Goal: Task Accomplishment & Management: Manage account settings

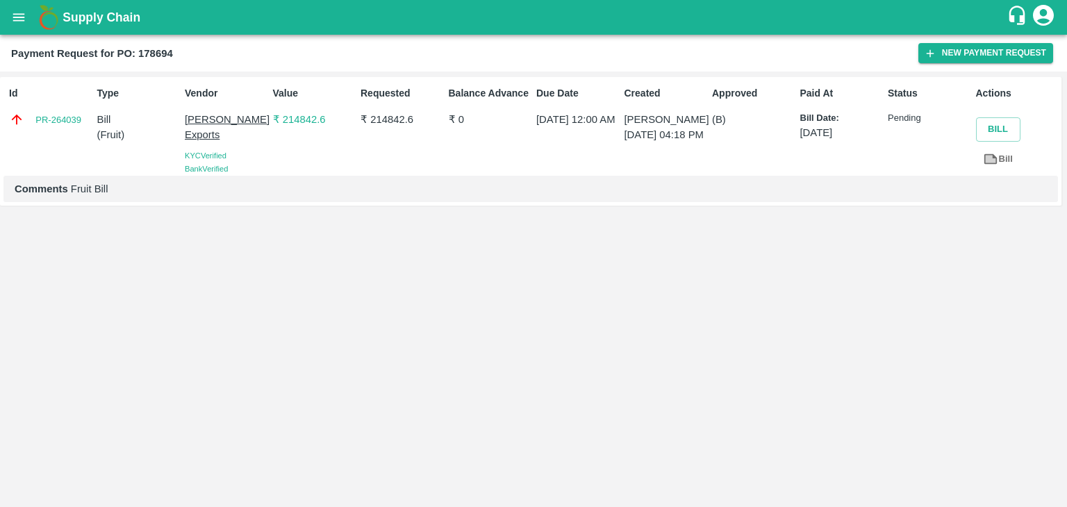
drag, startPoint x: 0, startPoint y: 0, endPoint x: 17, endPoint y: 1, distance: 16.7
click at [17, 1] on button "open drawer" at bounding box center [19, 17] width 32 height 32
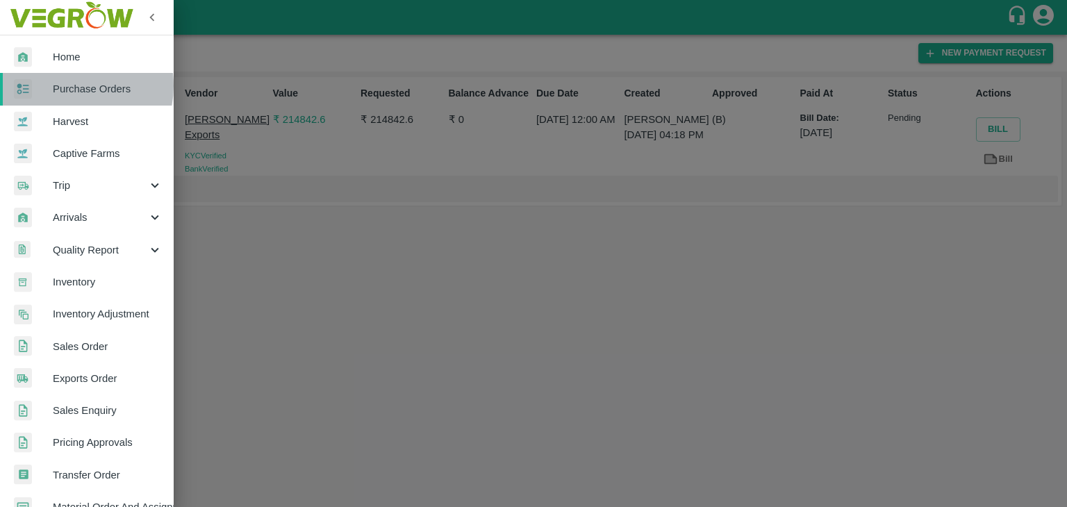
click at [67, 85] on span "Purchase Orders" at bounding box center [108, 88] width 110 height 15
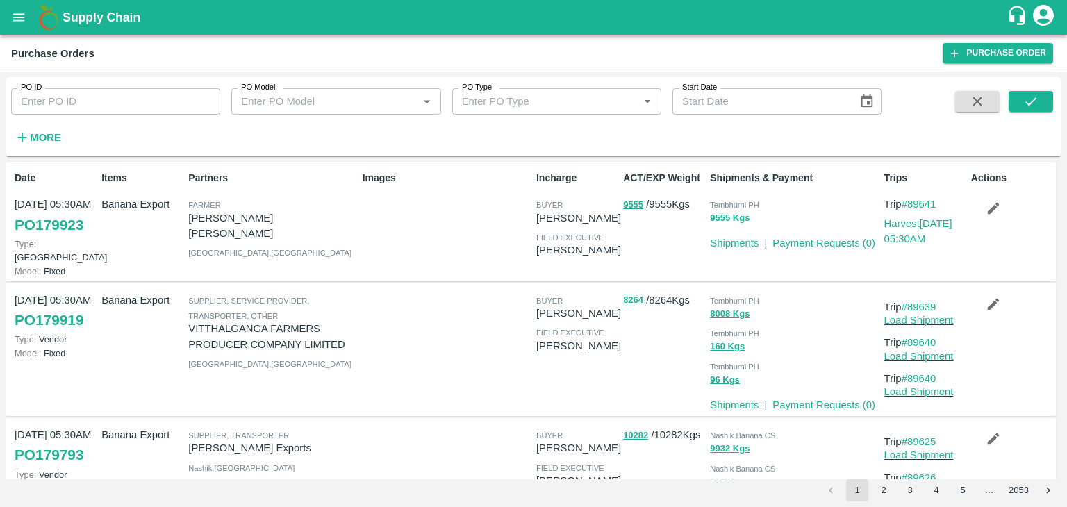
scroll to position [15, 0]
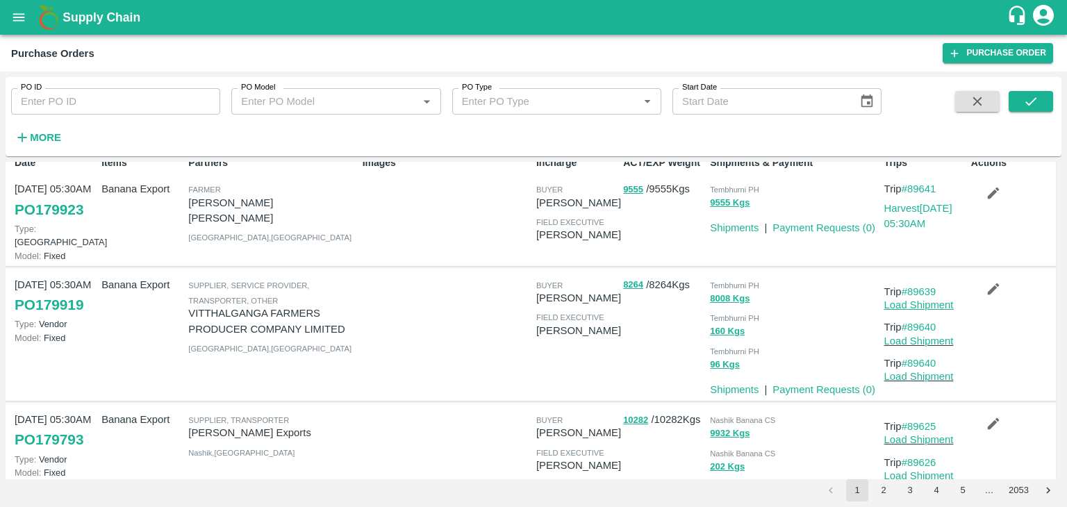
click at [922, 299] on link "Load Shipment" at bounding box center [918, 304] width 69 height 11
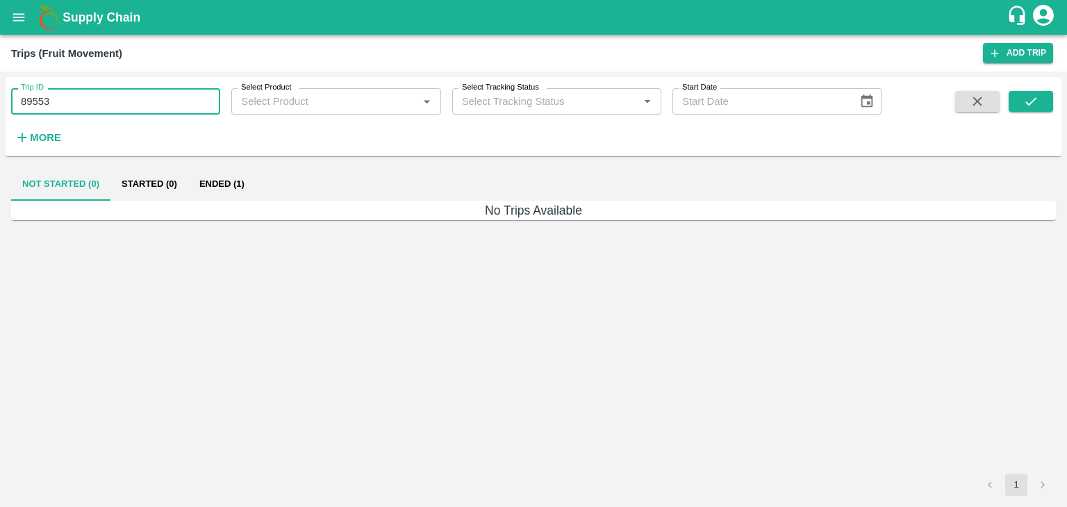
click at [122, 103] on input "89553" at bounding box center [115, 101] width 209 height 26
type input "8"
type input "89640"
click at [1044, 96] on button "submit" at bounding box center [1031, 101] width 44 height 21
click at [233, 187] on button "Ended (1)" at bounding box center [221, 183] width 67 height 33
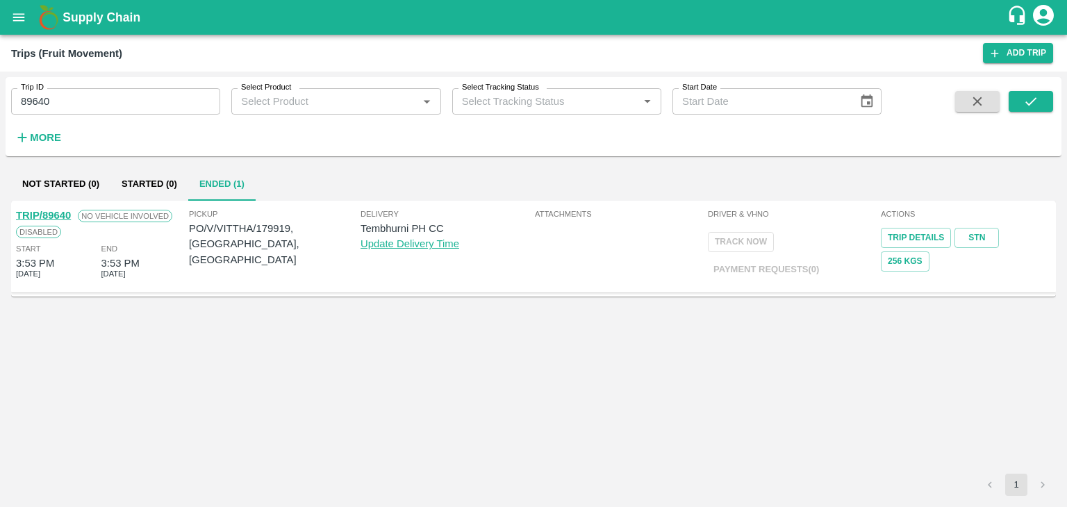
click at [43, 212] on link "TRIP/89640" at bounding box center [43, 215] width 55 height 11
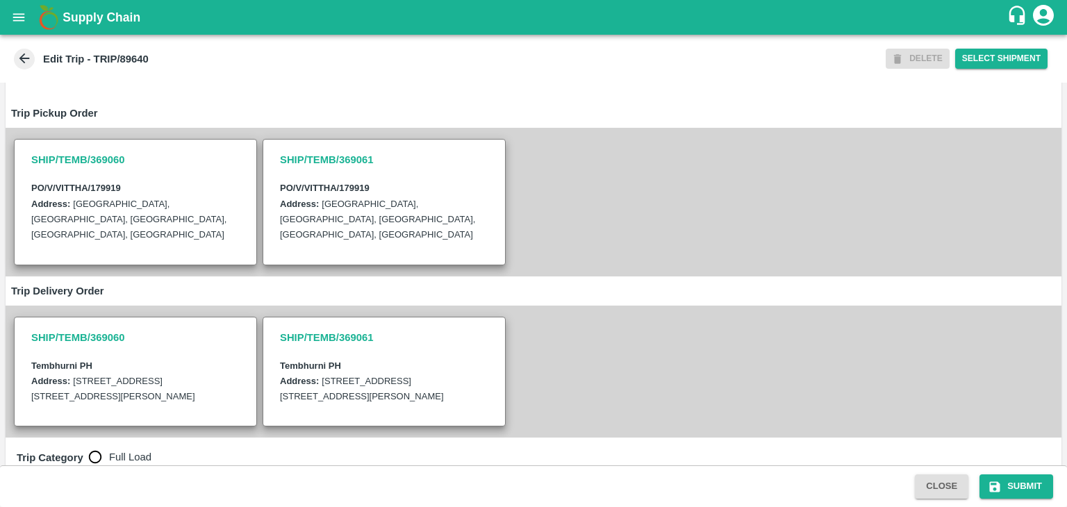
scroll to position [356, 0]
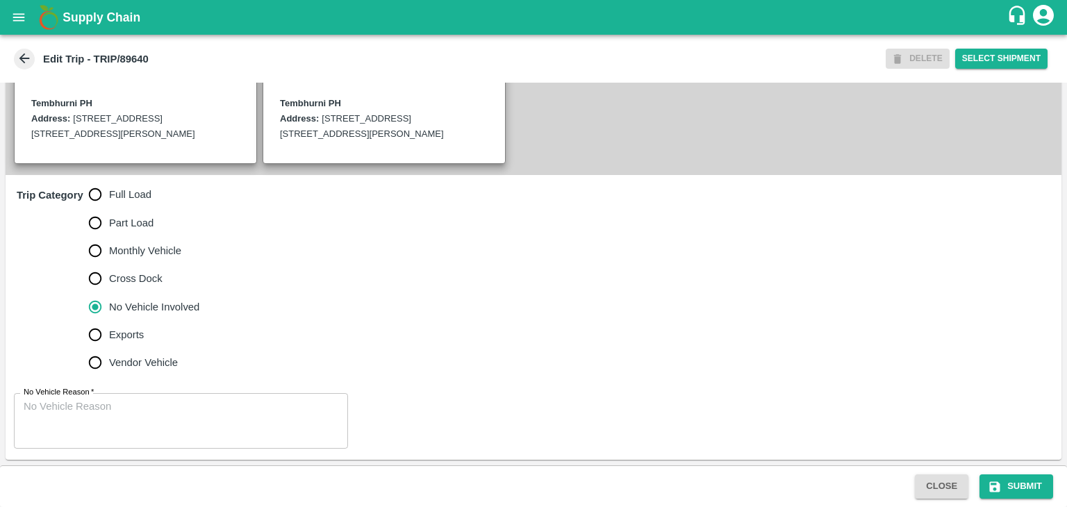
click at [158, 402] on textarea "No Vehicle Reason   *" at bounding box center [181, 421] width 315 height 44
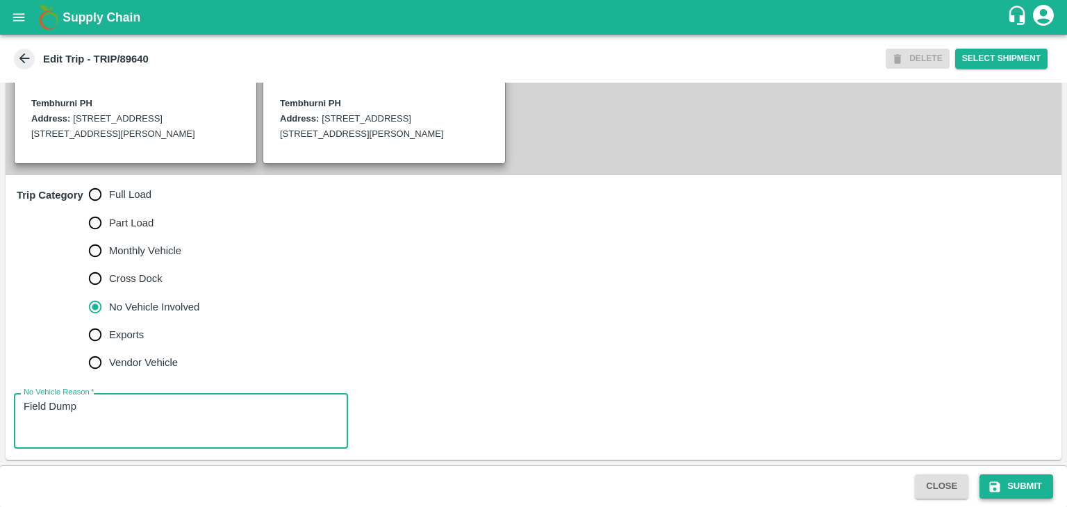
type textarea "Field Dump"
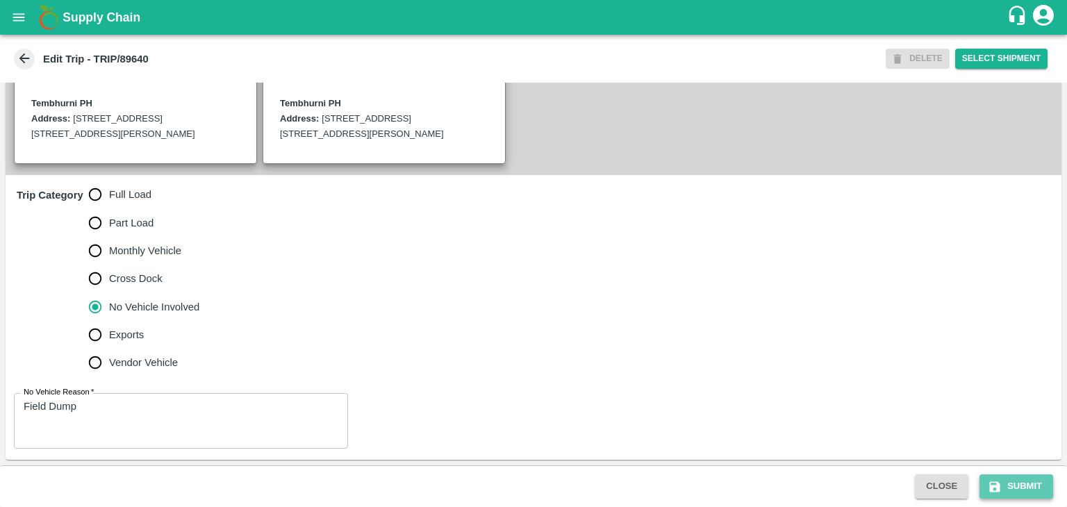
click at [1045, 493] on button "Submit" at bounding box center [1017, 486] width 74 height 24
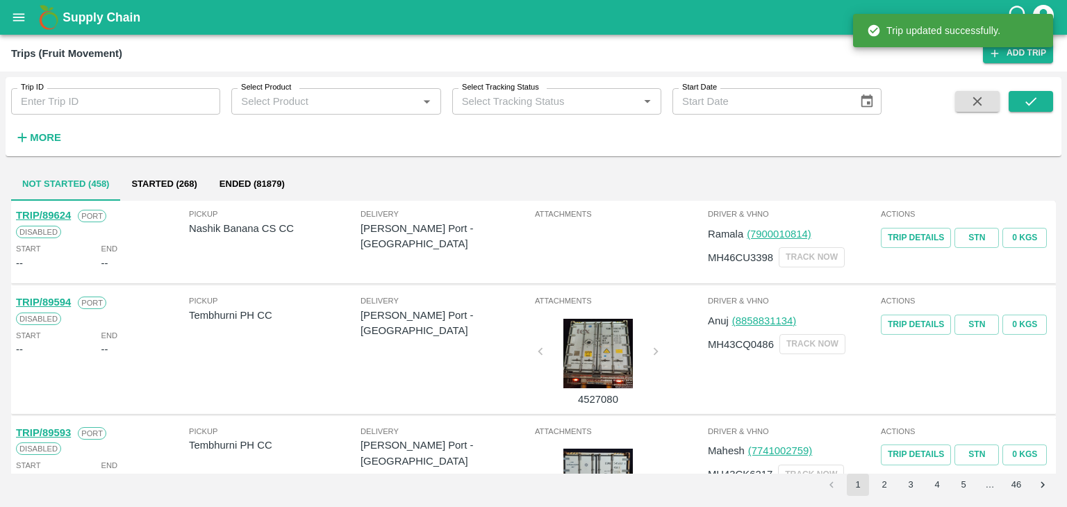
click at [110, 115] on input "Trip ID" at bounding box center [115, 101] width 209 height 26
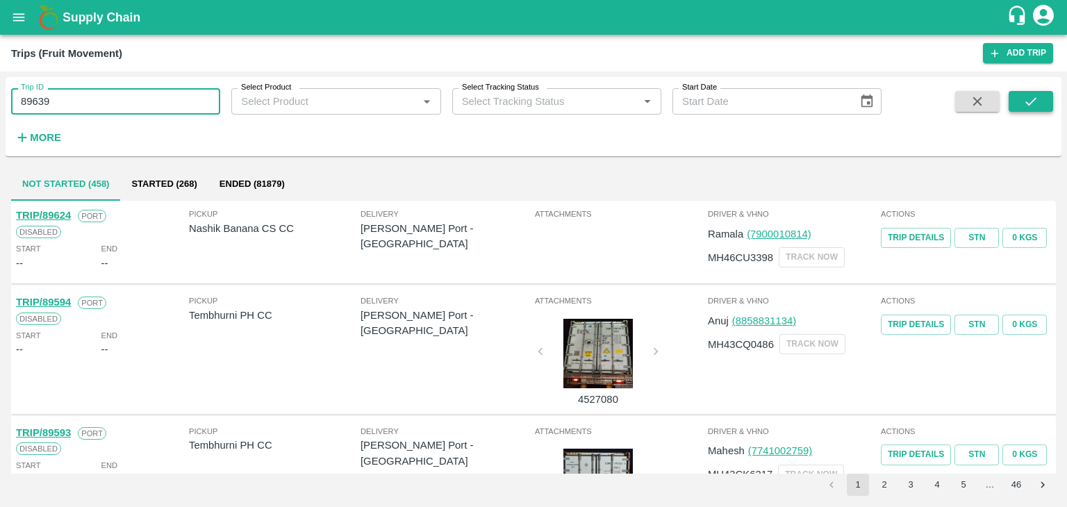
type input "89639"
click at [1039, 91] on button "submit" at bounding box center [1031, 101] width 44 height 21
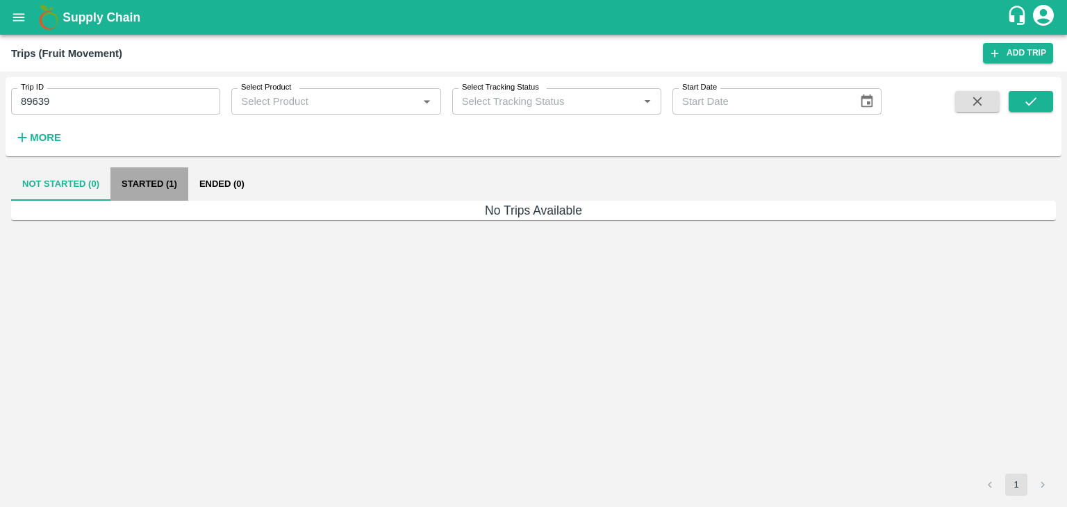
click at [142, 176] on button "Started (1)" at bounding box center [149, 183] width 78 height 33
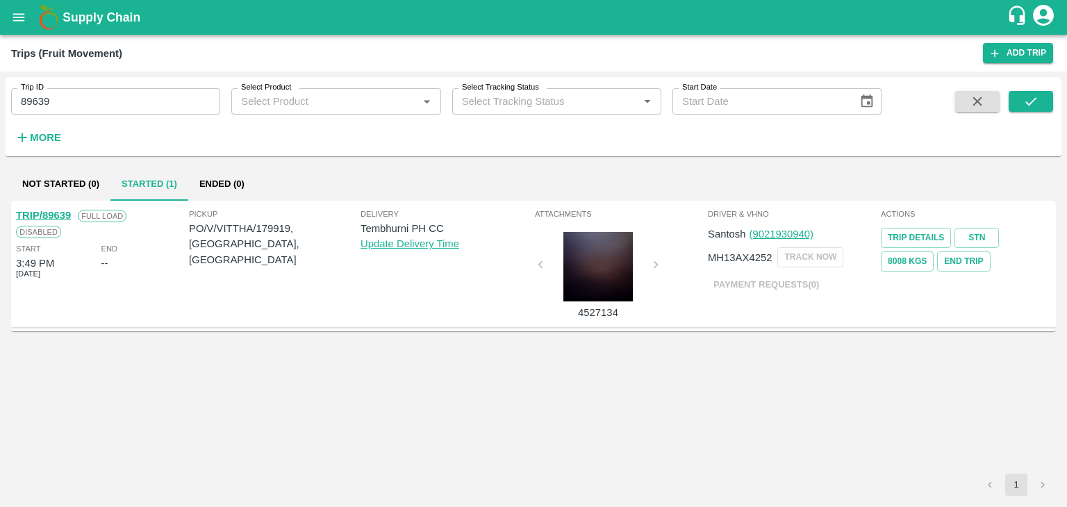
click at [47, 212] on link "TRIP/89639" at bounding box center [43, 215] width 55 height 11
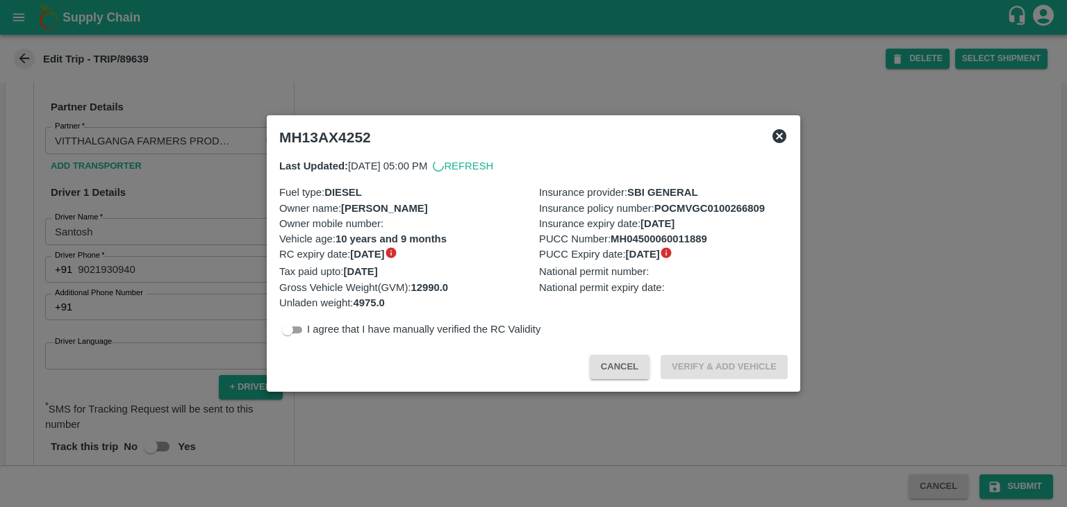
scroll to position [738, 0]
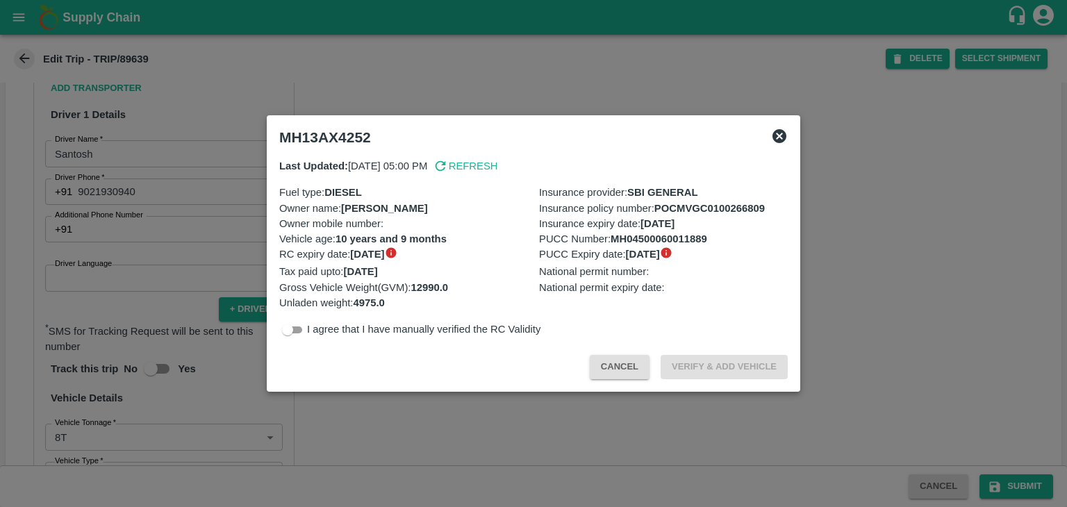
click at [772, 140] on icon at bounding box center [779, 136] width 17 height 17
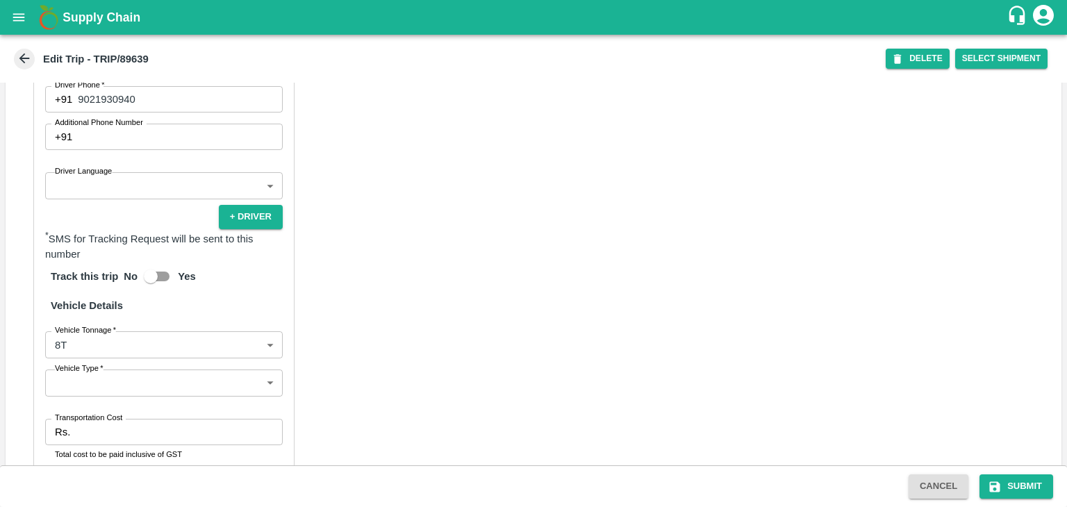
scroll to position [896, 0]
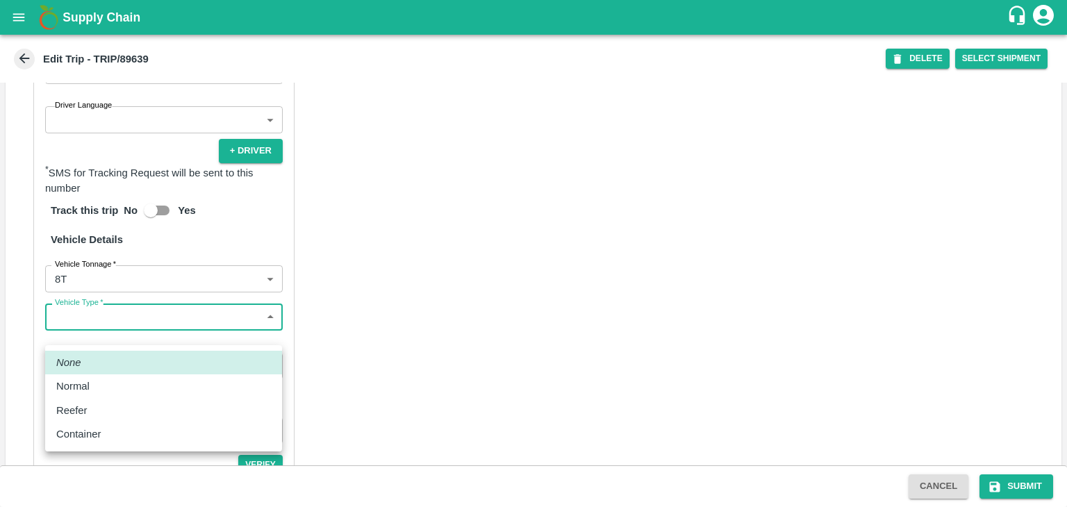
click at [114, 336] on body "Supply Chain Edit Trip - TRIP/89639 DELETE Select Shipment Trip Details Trip Ty…" at bounding box center [533, 253] width 1067 height 507
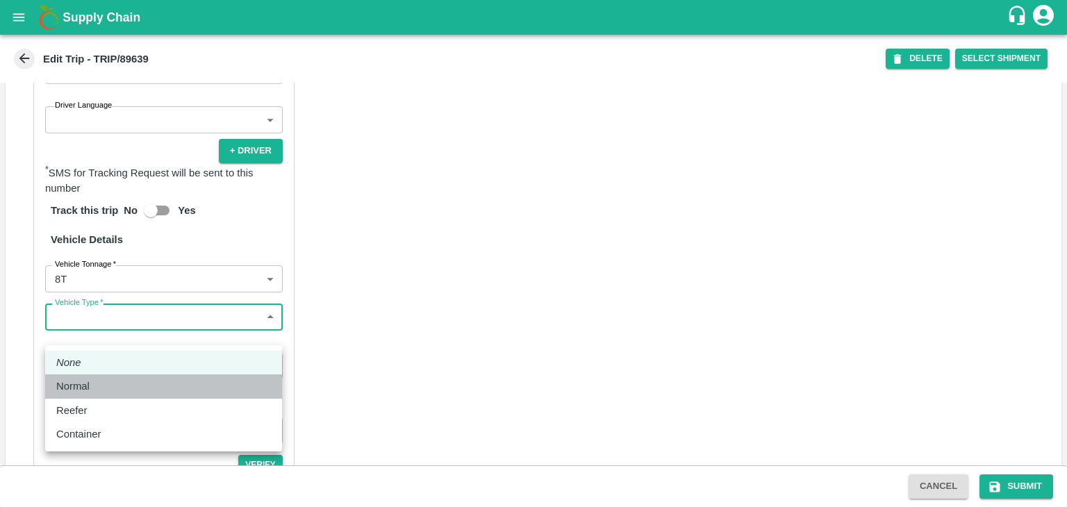
click at [108, 395] on li "Normal" at bounding box center [163, 386] width 237 height 24
type input "Normal"
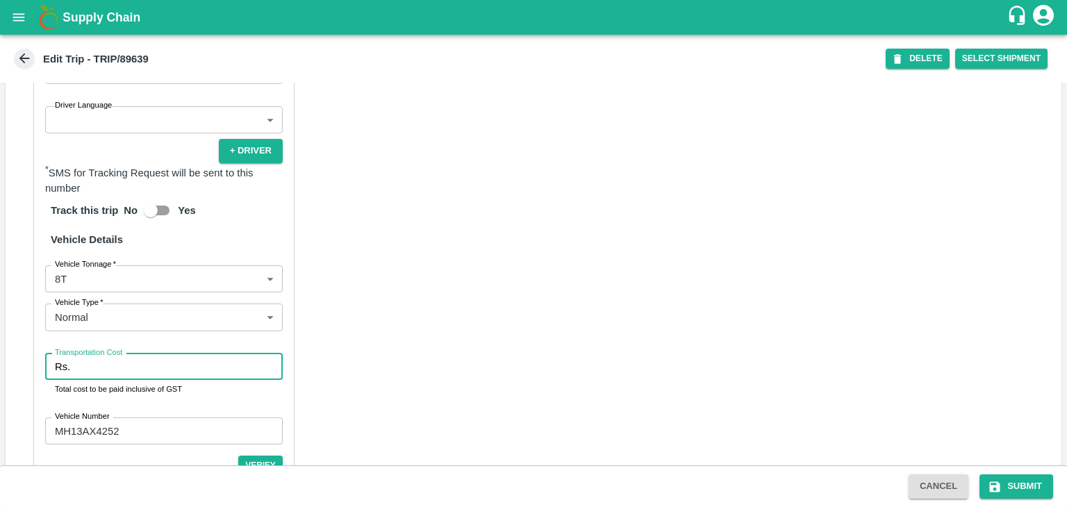
click at [130, 377] on input "Transportation Cost" at bounding box center [179, 367] width 207 height 26
type input "4000"
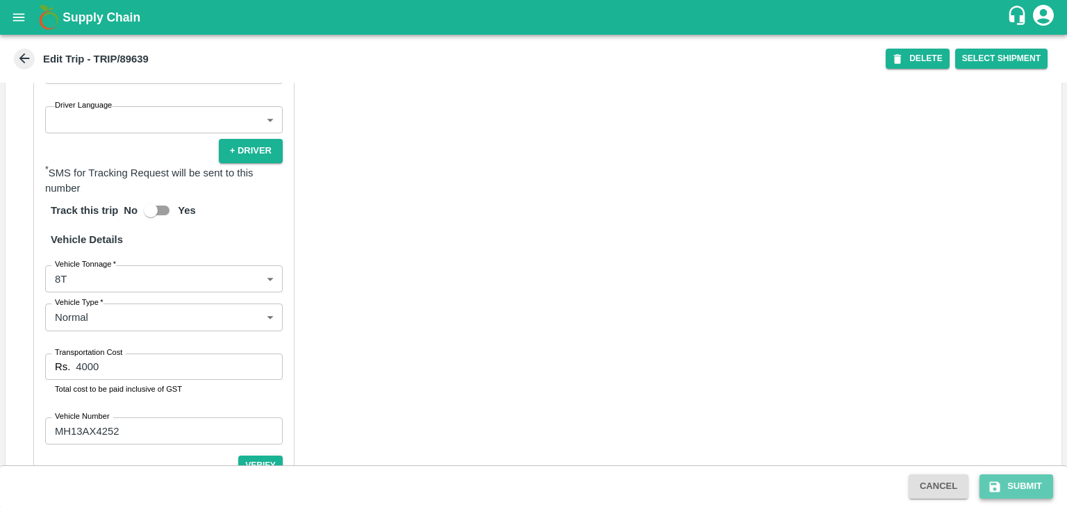
click at [1021, 484] on button "Submit" at bounding box center [1017, 486] width 74 height 24
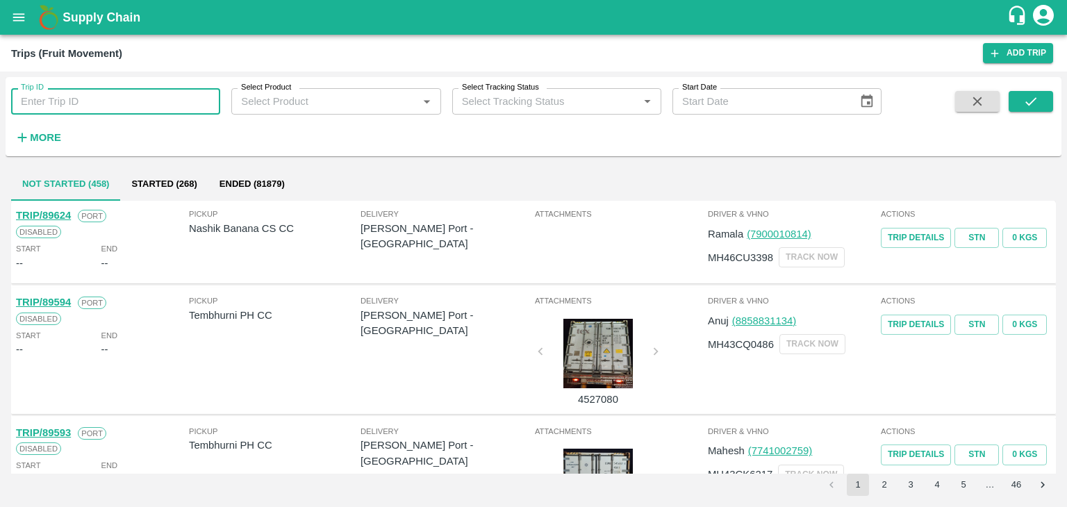
click at [167, 102] on input "Trip ID" at bounding box center [115, 101] width 209 height 26
type input "89623"
click at [1012, 101] on button "submit" at bounding box center [1031, 101] width 44 height 21
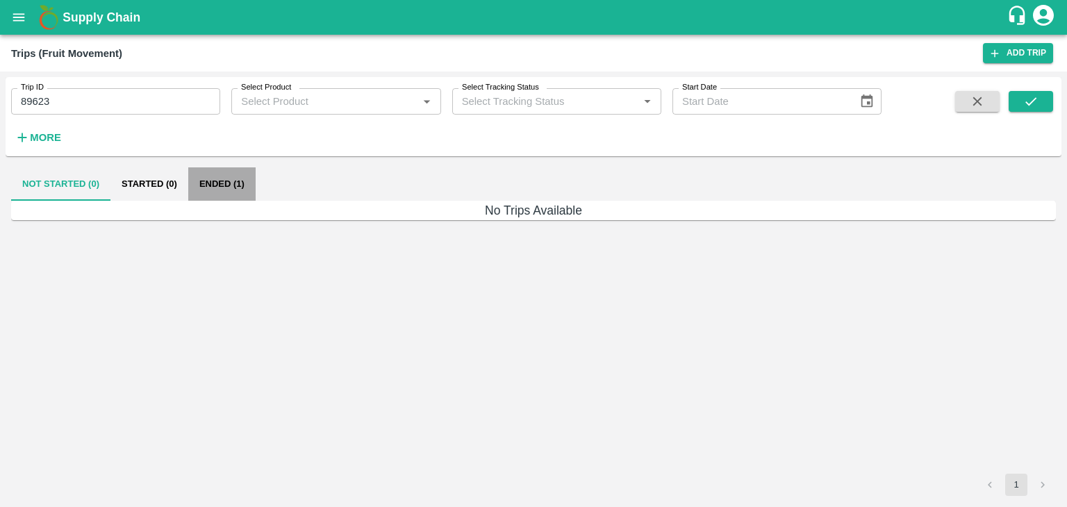
click at [220, 178] on button "Ended (1)" at bounding box center [221, 183] width 67 height 33
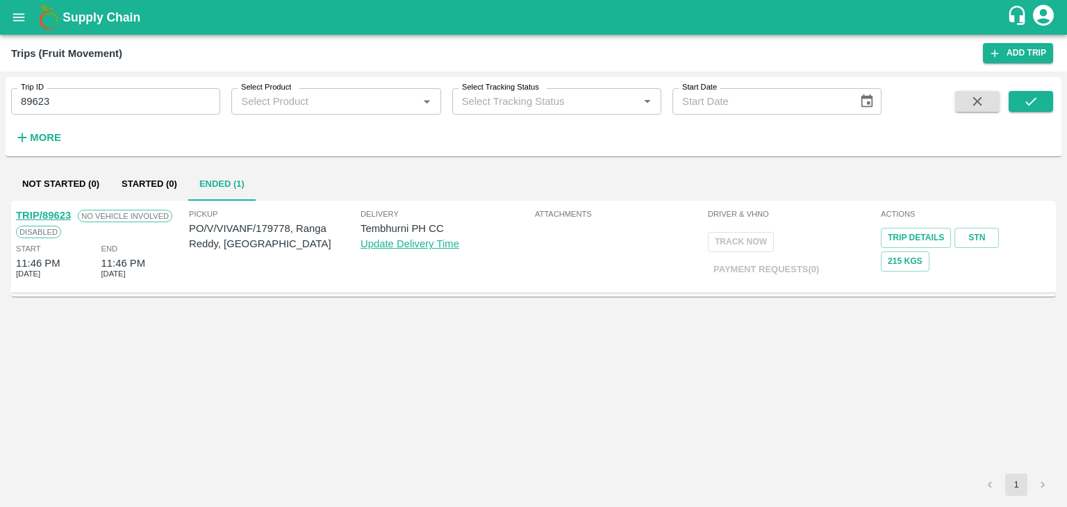
click at [53, 215] on link "TRIP/89623" at bounding box center [43, 215] width 55 height 11
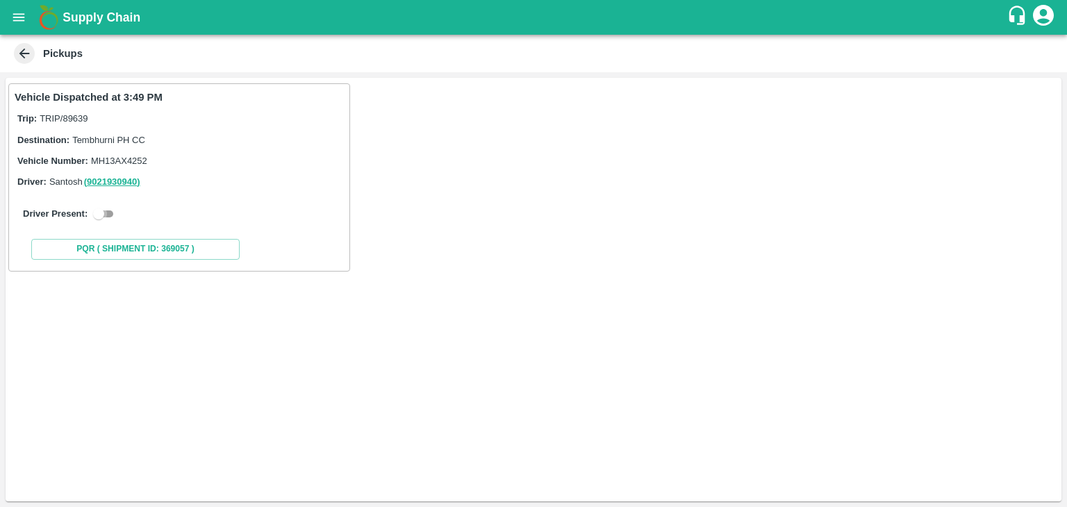
click at [107, 209] on input "checkbox" at bounding box center [99, 214] width 50 height 17
checkbox input "true"
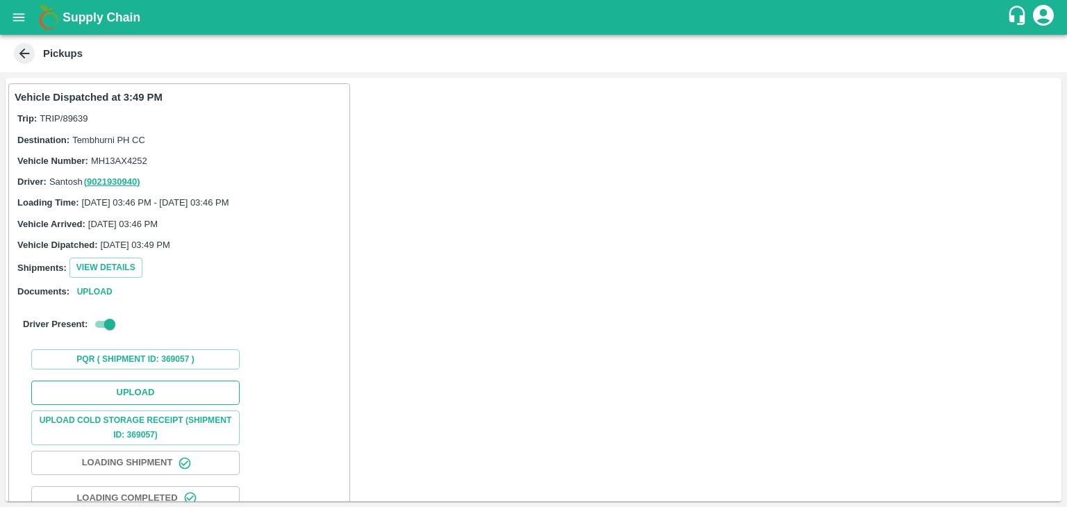
drag, startPoint x: 165, startPoint y: 376, endPoint x: 175, endPoint y: 390, distance: 17.5
click at [175, 390] on div "Upload Upload Cold Storage Receipt (SHIPMENT ID: 369057) Loading Shipment Loadi…" at bounding box center [179, 480] width 329 height 211
click at [175, 390] on button "Upload" at bounding box center [135, 393] width 208 height 24
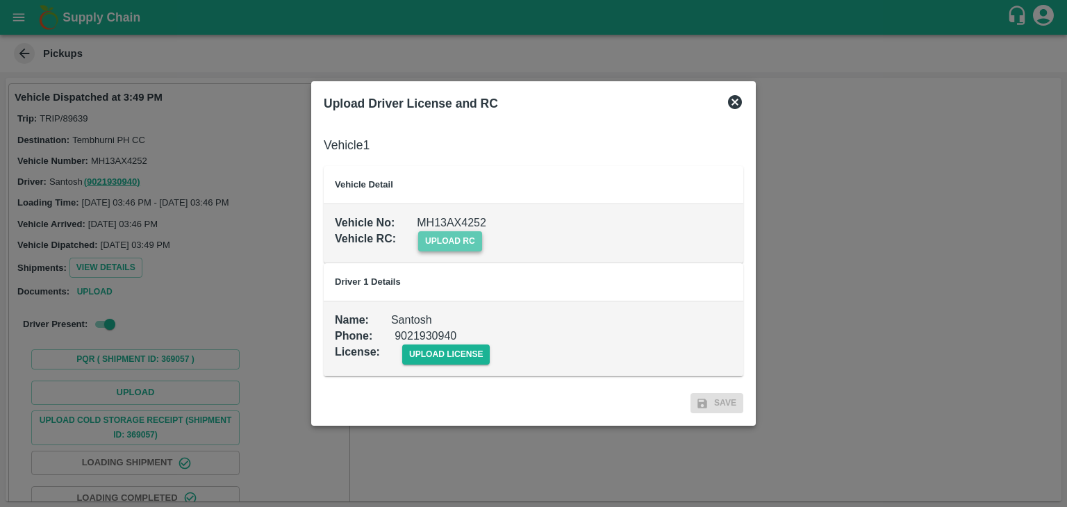
click at [447, 245] on span "upload rc" at bounding box center [450, 241] width 64 height 20
click at [0, 0] on input "upload rc" at bounding box center [0, 0] width 0 height 0
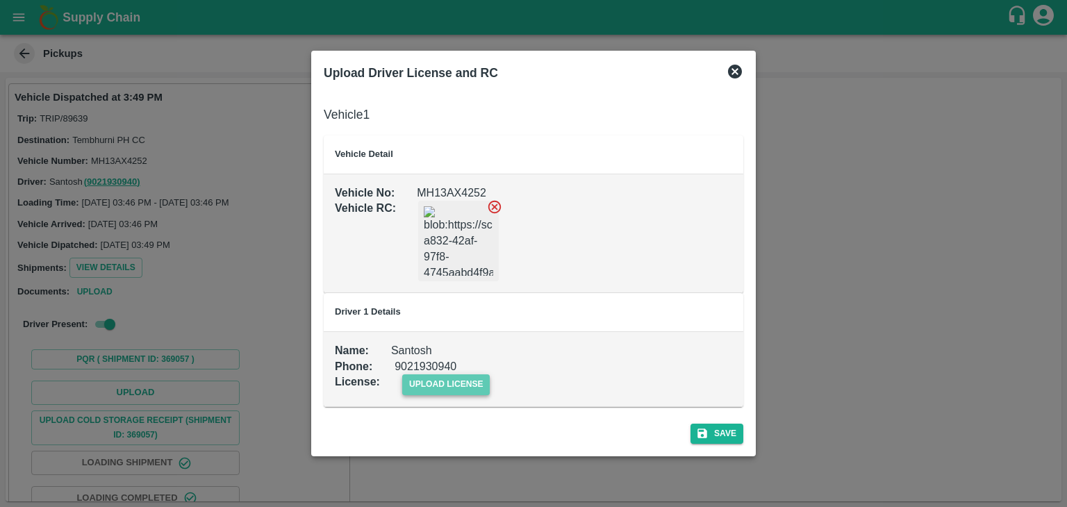
click at [484, 383] on span "upload license" at bounding box center [446, 384] width 88 height 20
click at [0, 0] on input "upload license" at bounding box center [0, 0] width 0 height 0
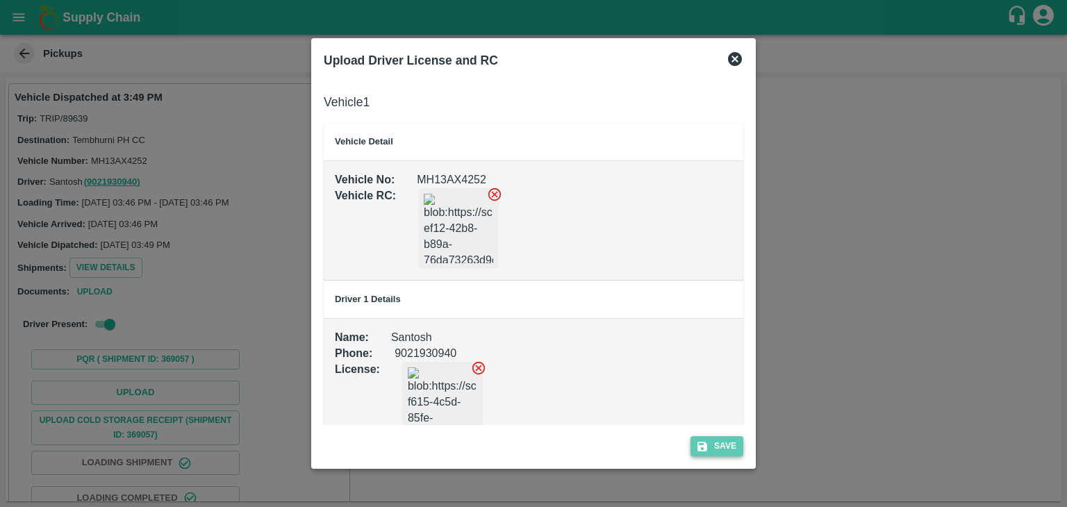
click at [721, 451] on button "Save" at bounding box center [717, 446] width 53 height 20
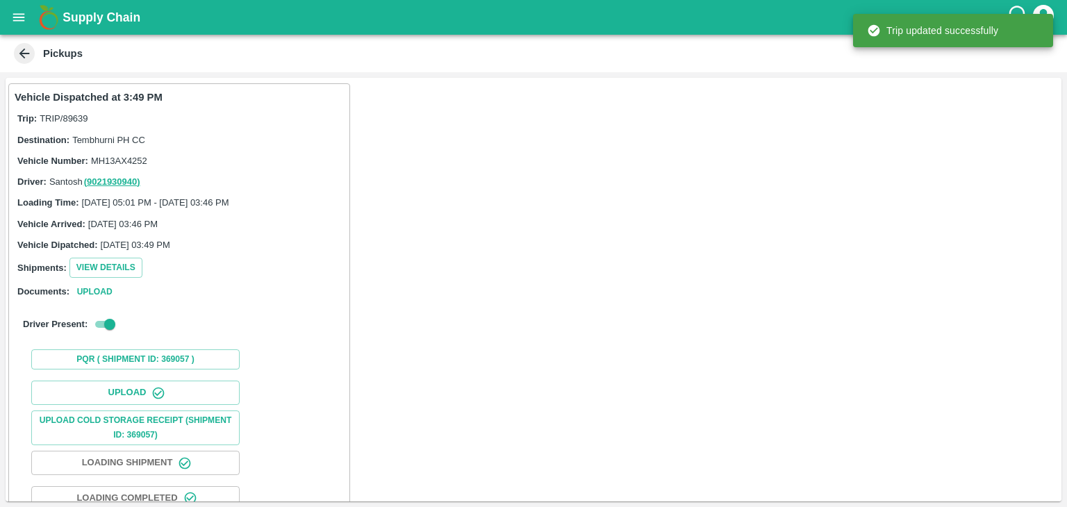
scroll to position [145, 0]
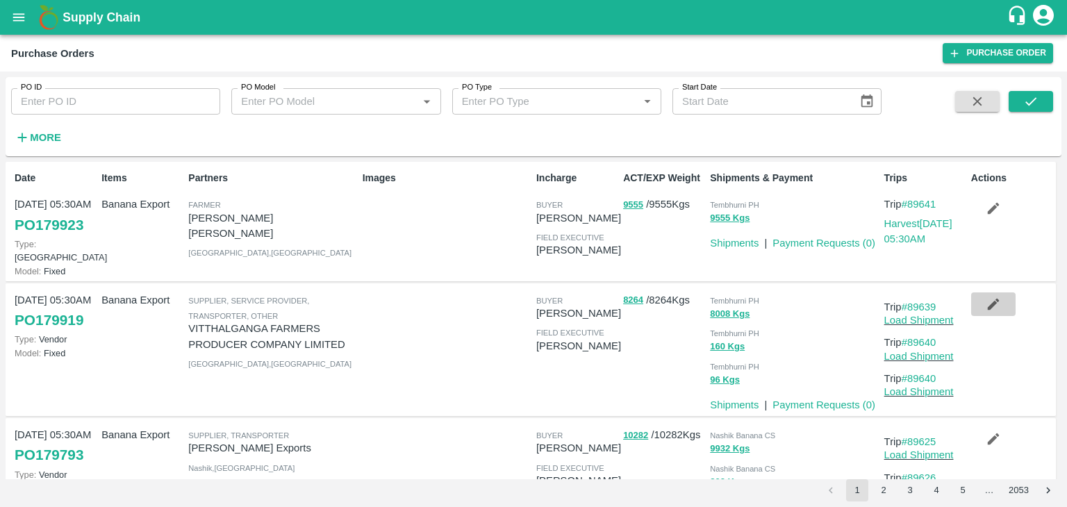
click at [997, 297] on icon "button" at bounding box center [993, 304] width 15 height 15
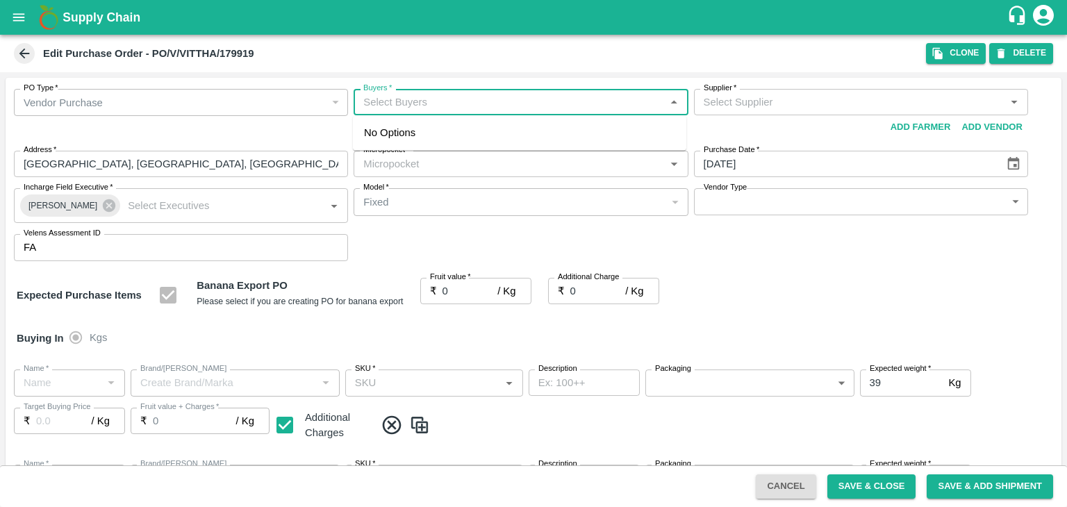
click at [419, 106] on input "Buyers   *" at bounding box center [509, 102] width 303 height 18
type input "Ajit o"
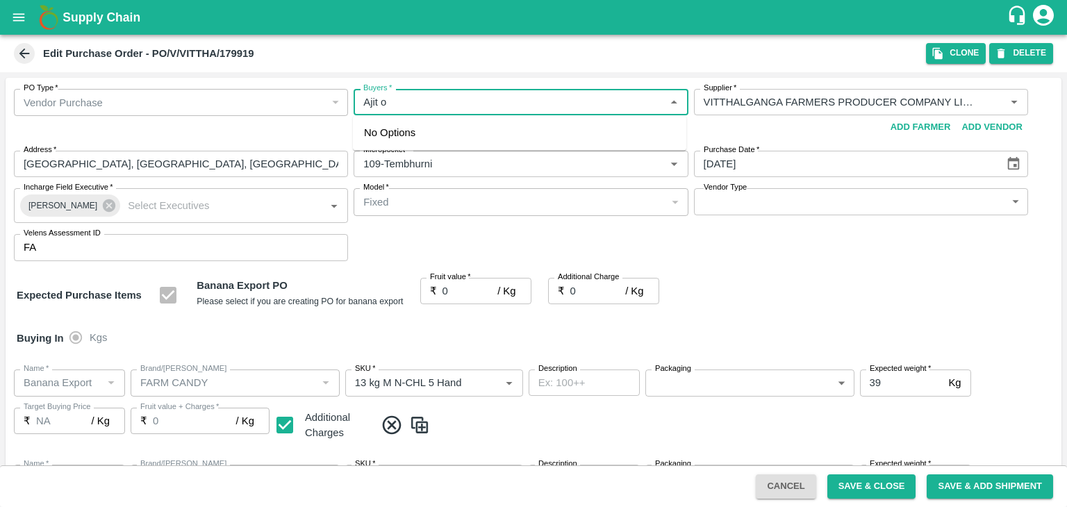
type input "VITTHALGANGA FARMERS PRODUCER COMPANY LIMITED-undefined"
type input "109-Tembhurni"
type input "Banana Export"
type input "FARM CANDY"
type input "13 kg M N-CHL 5 Hand"
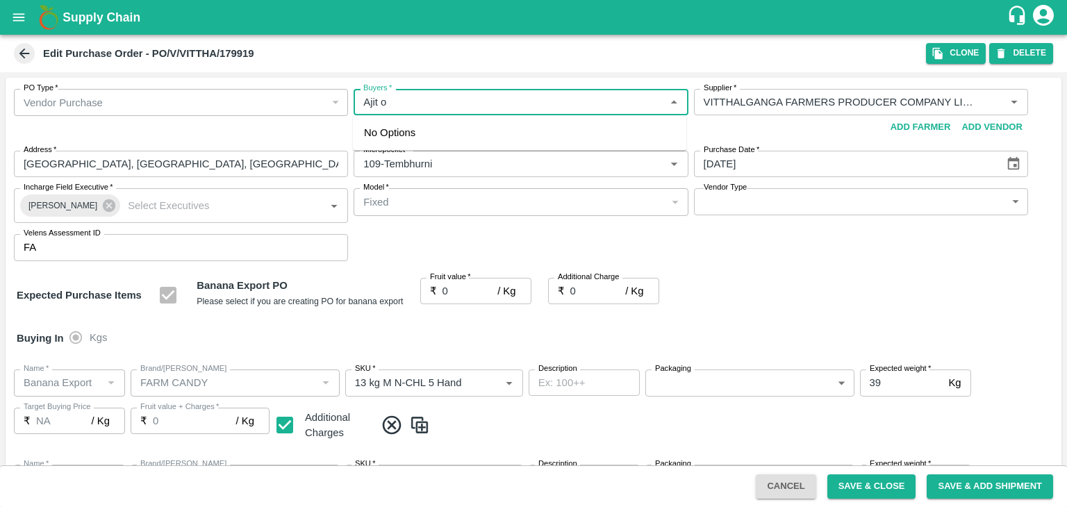
type input "NA"
type input "Banana Export"
type input "FARM CANDY"
type input "13 kg M N-CHL 6 Hand"
type input "NA"
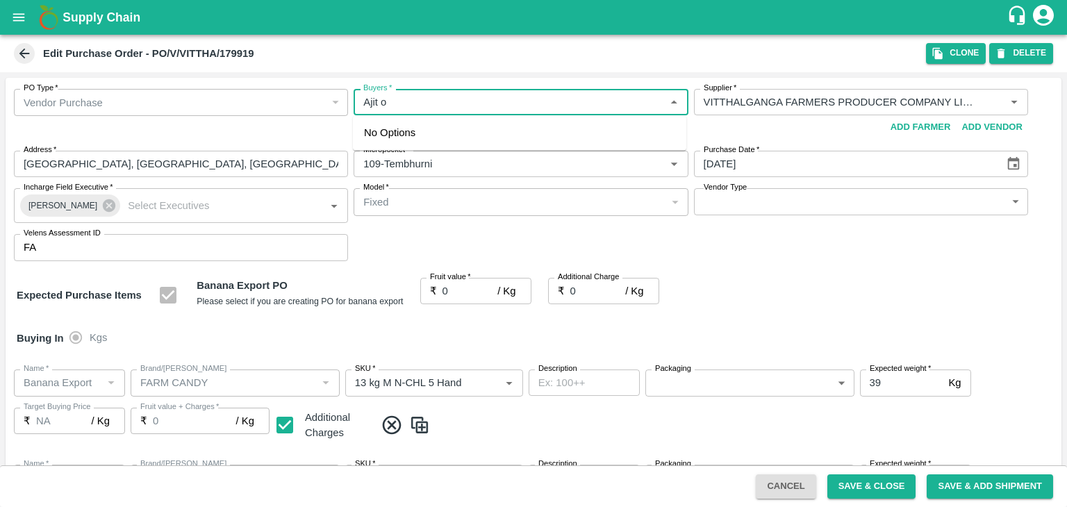
type input "Banana Export"
type input "FARM CANDY"
type input "13 kg M N-CHL 8 Hand"
type input "NA"
type input "Banana Export"
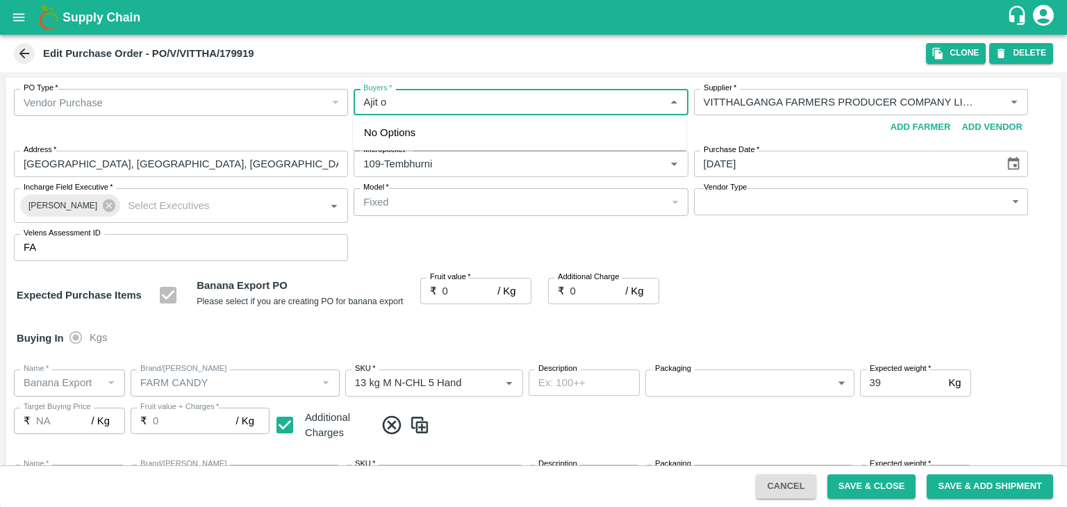
type input "FARM CANDY"
type input "13 kg M N-CHL CL"
type input "NA"
type input "Banana Export"
type input "FARM EXPRESS"
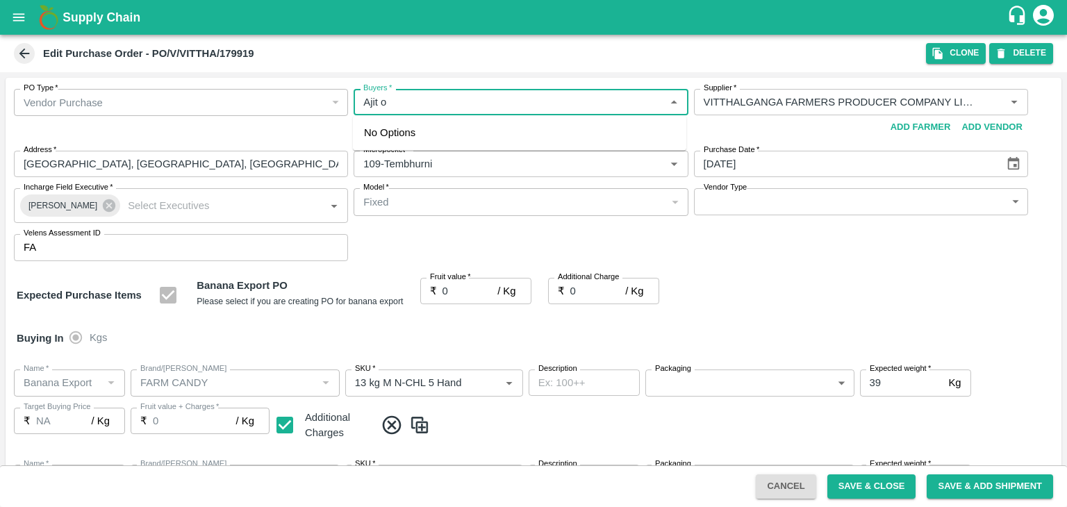
type input "13 kg M N-CHL 5 Hand"
type input "NA"
type input "Banana Export"
type input "FARM EXPRESS"
type input "13 kg M N-CHL 6 Hand"
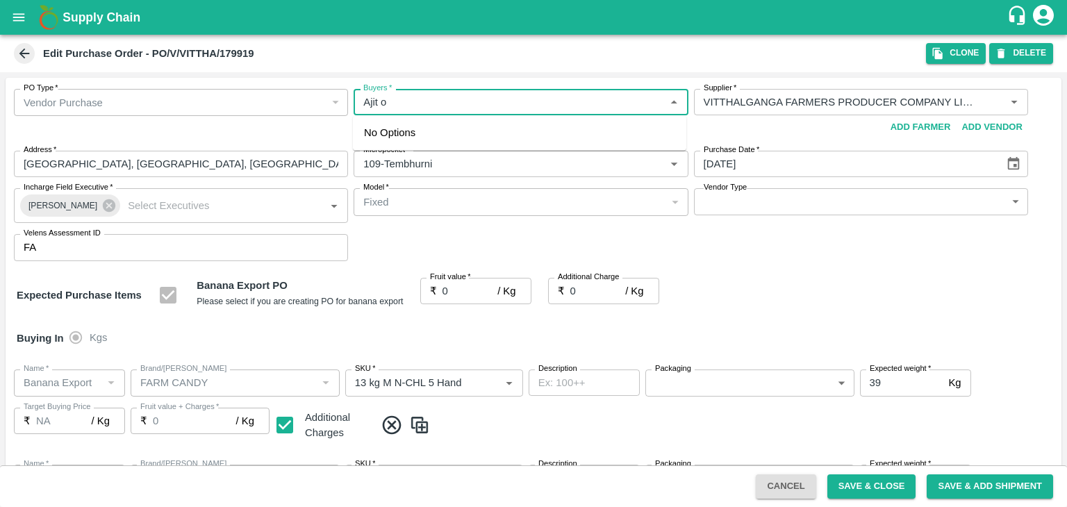
type input "NA"
type input "Banana Export"
type input "FARM EXPRESS"
type input "13 kg M N-CHL 8 Hand"
type input "NA"
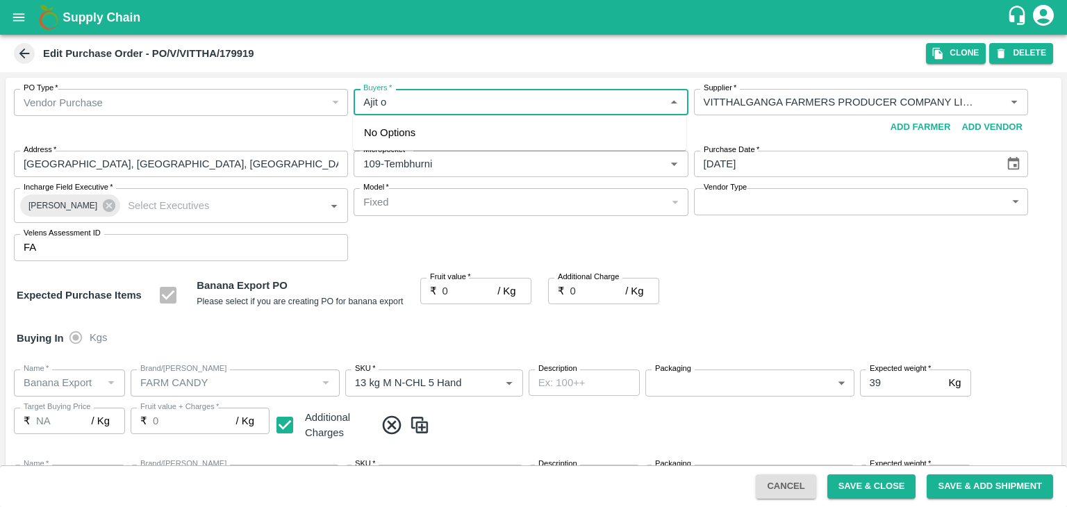
type input "Banana Export"
type input "FARM EXPRESS"
type input "13 kg M N-CHL CL"
type input "NA"
type input "Banana Export"
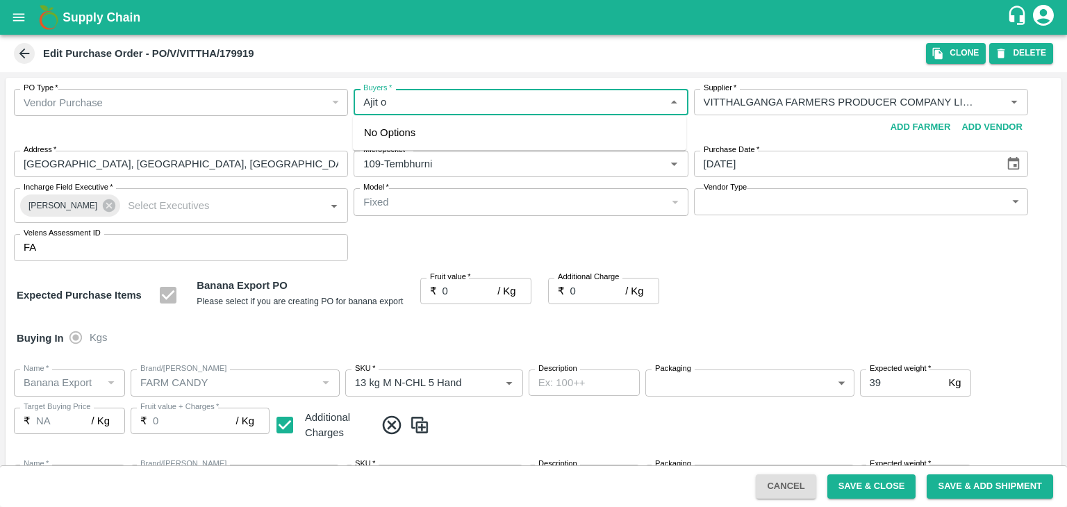
type input "FARM CANDY"
type input "C Class"
type input "NA"
type input "Banana Export"
type input "FARM CANDY"
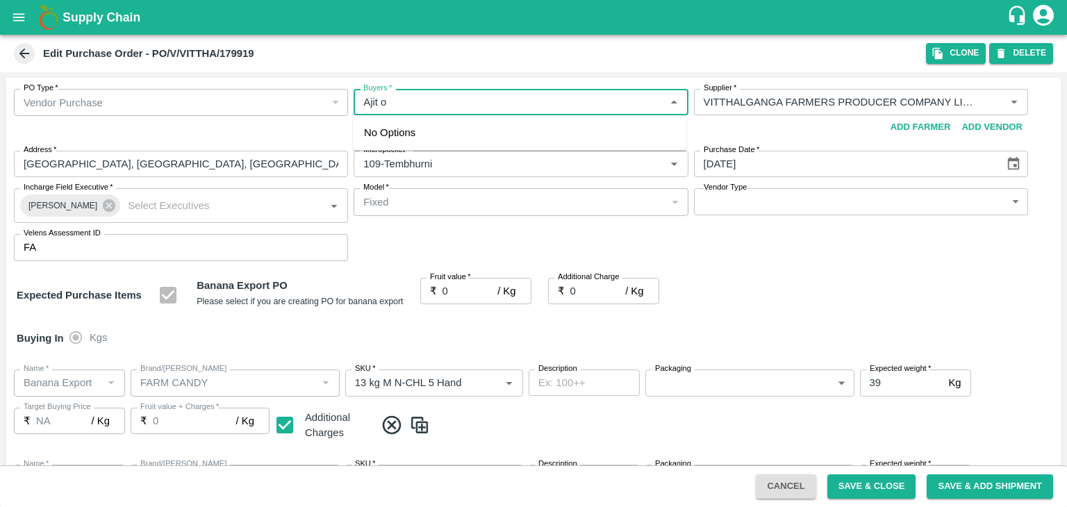
type input "PHR Kg"
type input "NA"
click at [433, 133] on div "[PERSON_NAME]" at bounding box center [439, 138] width 85 height 15
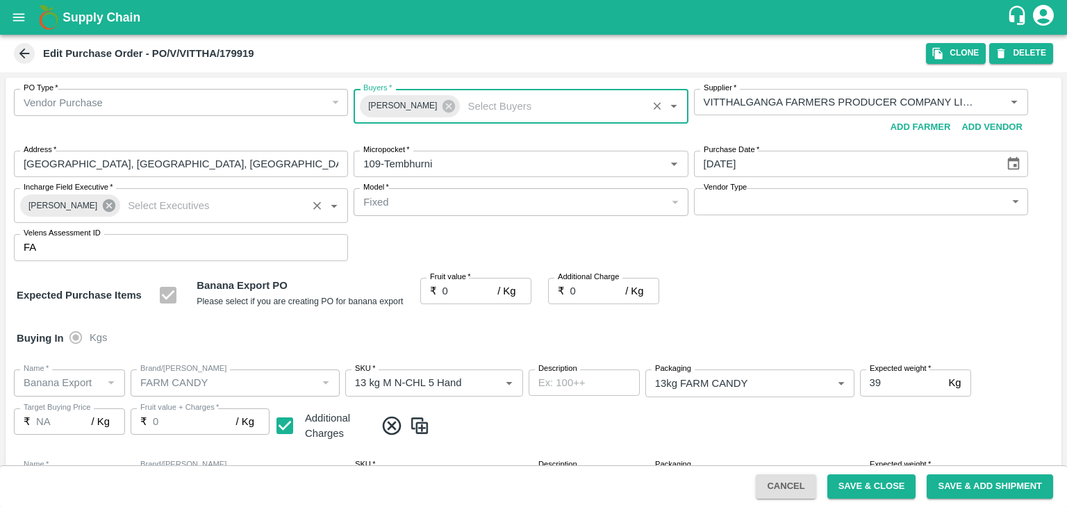
drag, startPoint x: 111, startPoint y: 208, endPoint x: 103, endPoint y: 204, distance: 9.0
click at [103, 204] on div "Praneeth Kumar" at bounding box center [70, 206] width 100 height 22
click at [103, 204] on icon at bounding box center [108, 205] width 15 height 15
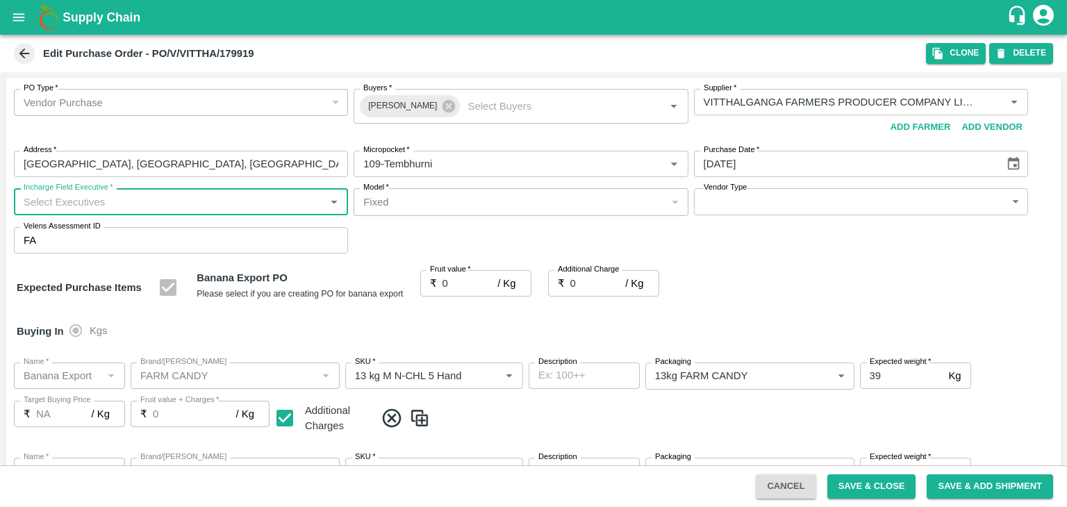
click at [119, 203] on input "Incharge Field Executive   *" at bounding box center [169, 201] width 303 height 18
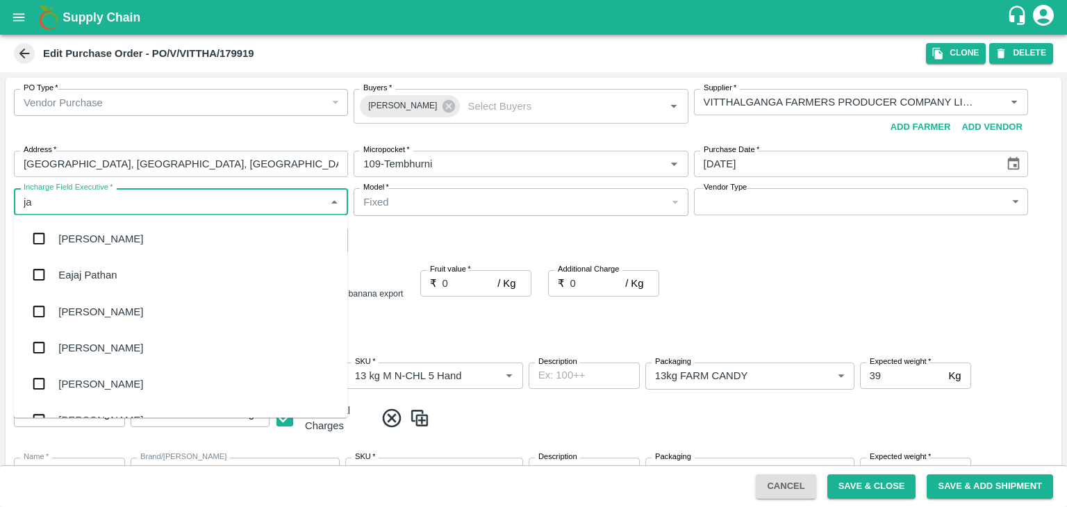
type input "jay"
click at [119, 311] on div "jaydip Tale" at bounding box center [180, 311] width 333 height 36
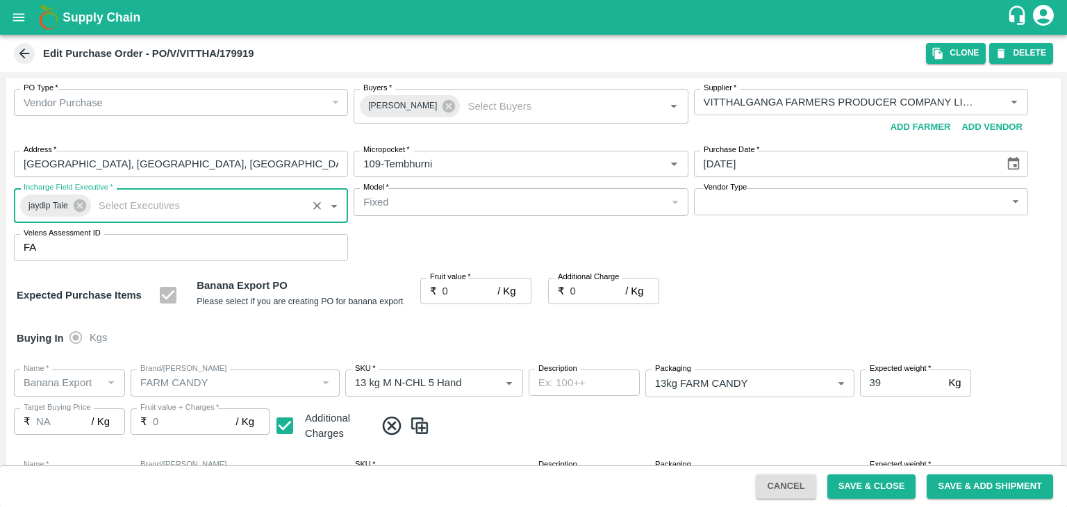
click at [739, 205] on body "Supply Chain Edit Purchase Order - PO/V/VITTHA/179919 Clone DELETE PO Type   * …" at bounding box center [533, 253] width 1067 height 507
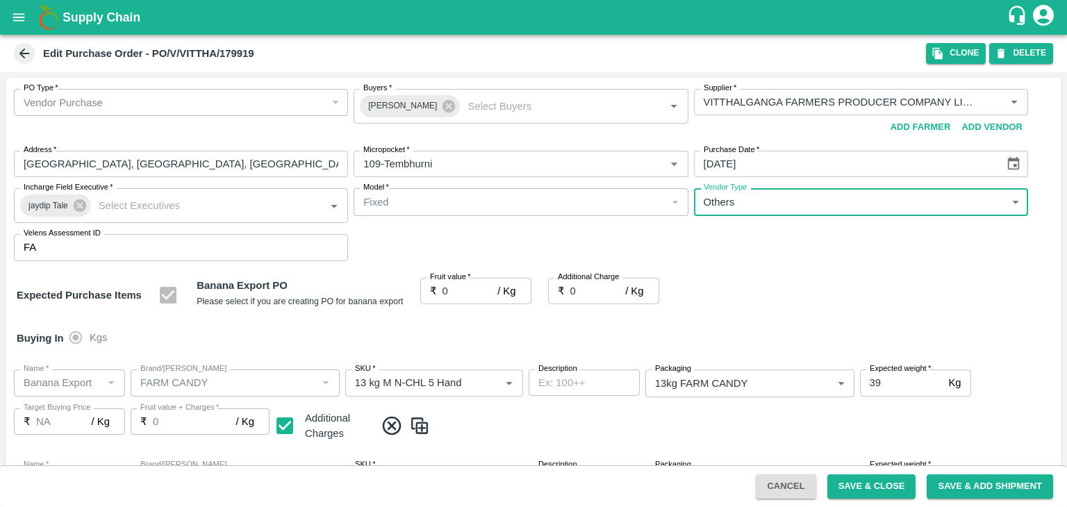
type input "OTHER"
click at [458, 290] on div at bounding box center [533, 253] width 1067 height 507
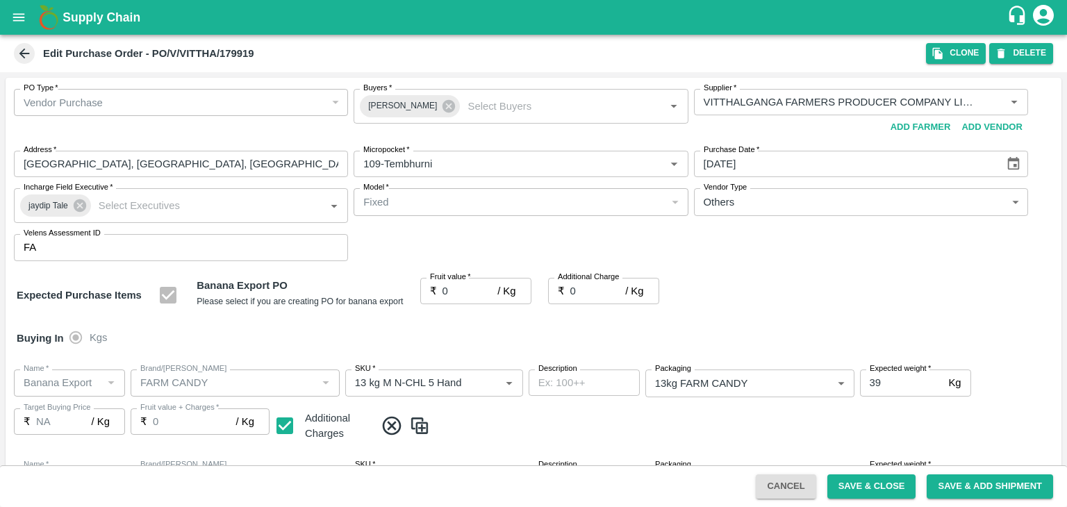
click at [454, 288] on div at bounding box center [533, 253] width 1067 height 507
click at [458, 284] on div at bounding box center [533, 253] width 1067 height 507
click at [463, 292] on div at bounding box center [533, 253] width 1067 height 507
click at [458, 290] on input "0" at bounding box center [471, 291] width 56 height 26
type input "21"
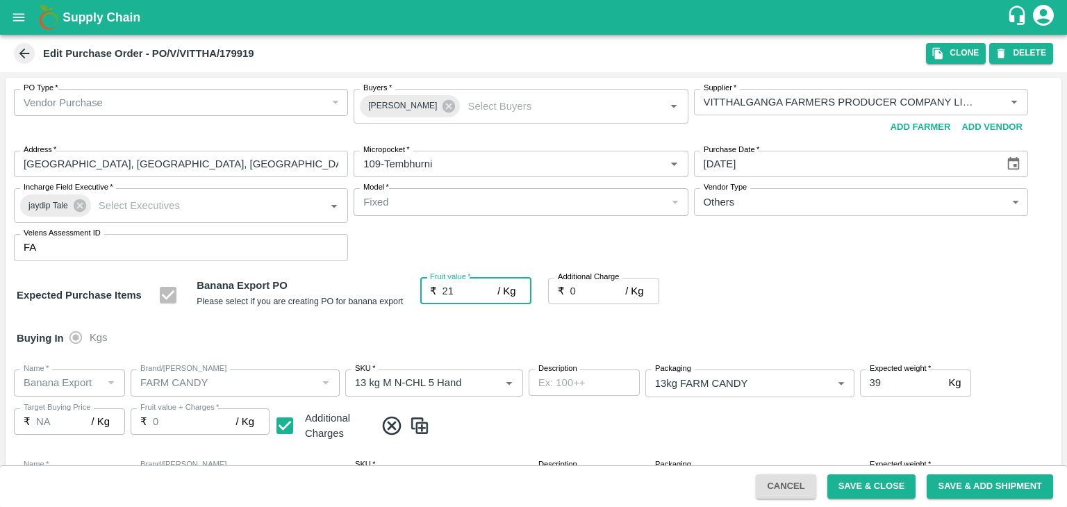
type input "21"
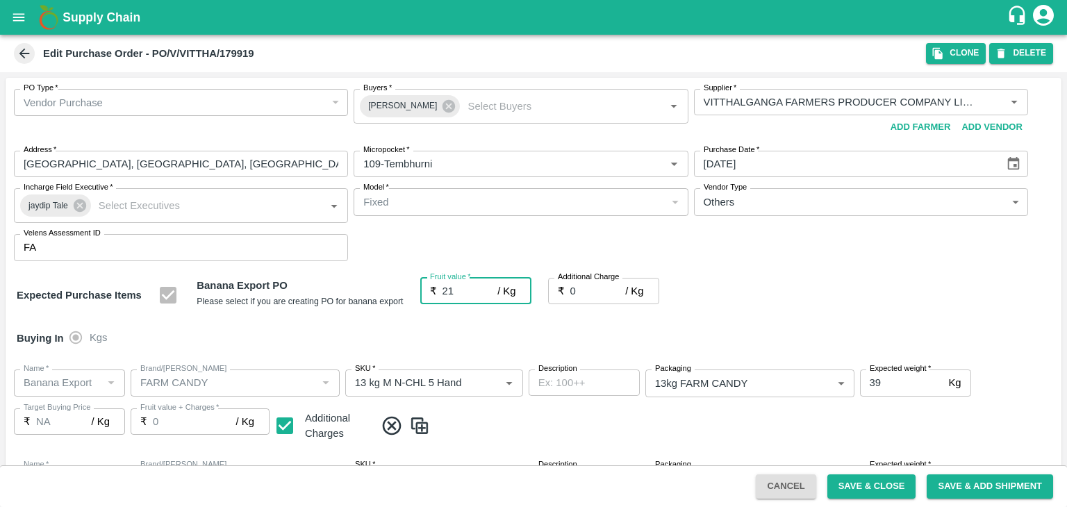
type input "21"
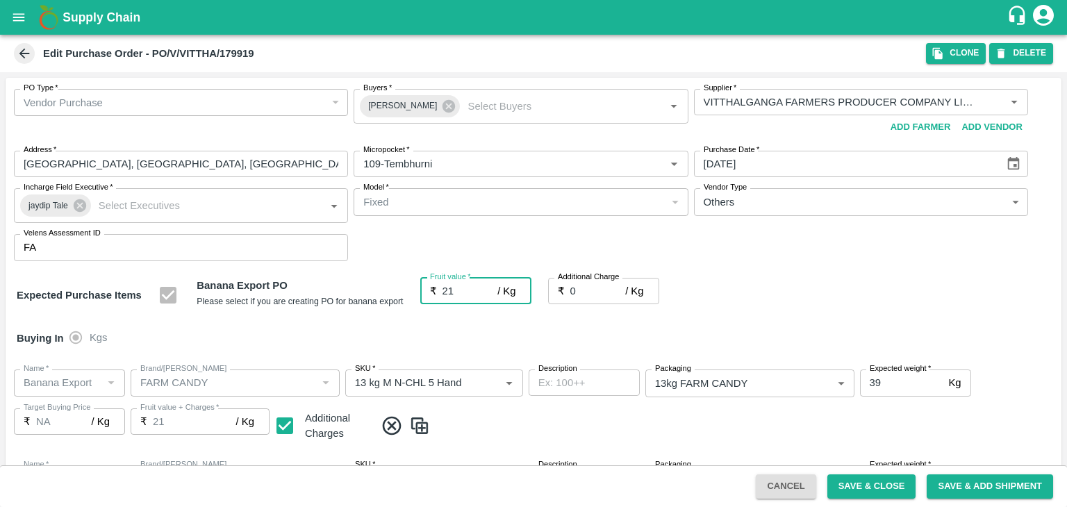
type input "21"
click at [590, 290] on input "0" at bounding box center [598, 291] width 56 height 26
type input "2"
type input "23"
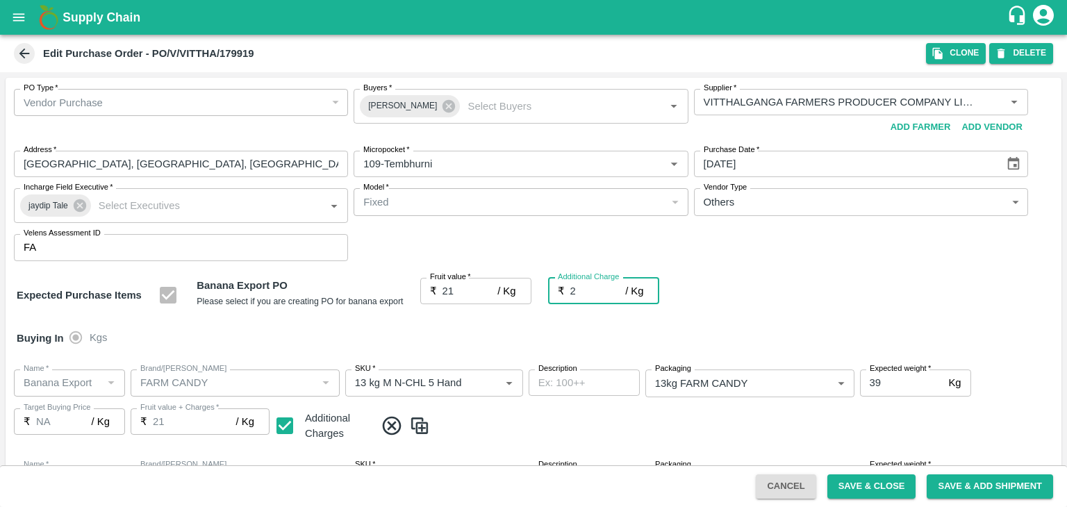
type input "23"
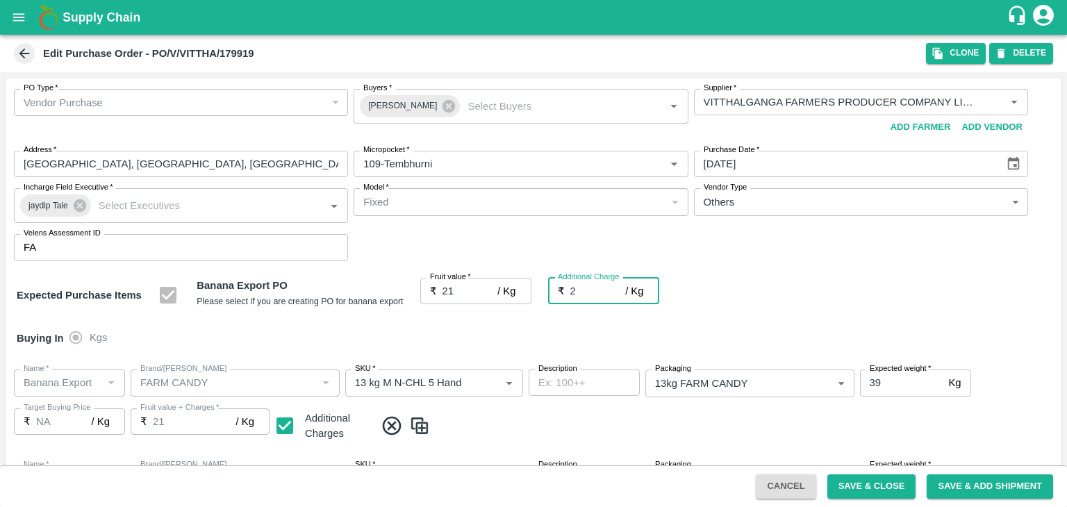
type input "23"
type input "2.75"
type input "23.75"
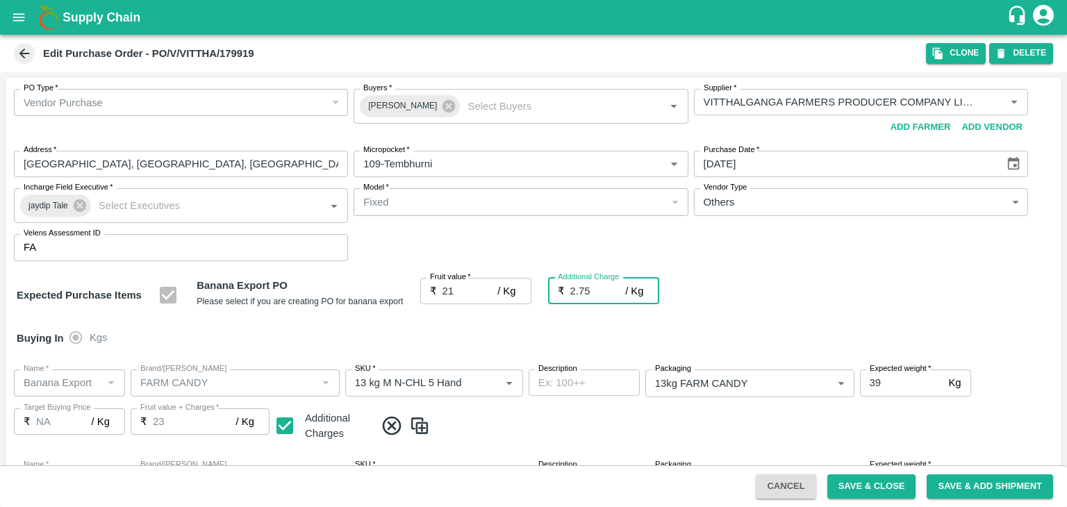
type input "23.75"
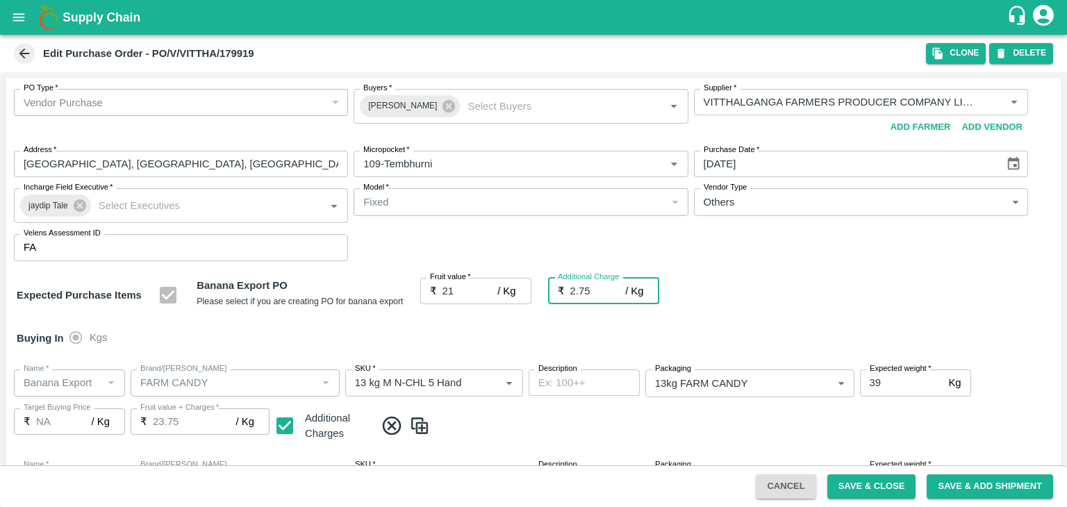
type input "2.75"
click at [605, 323] on div "Buying In Kgs" at bounding box center [534, 338] width 1056 height 40
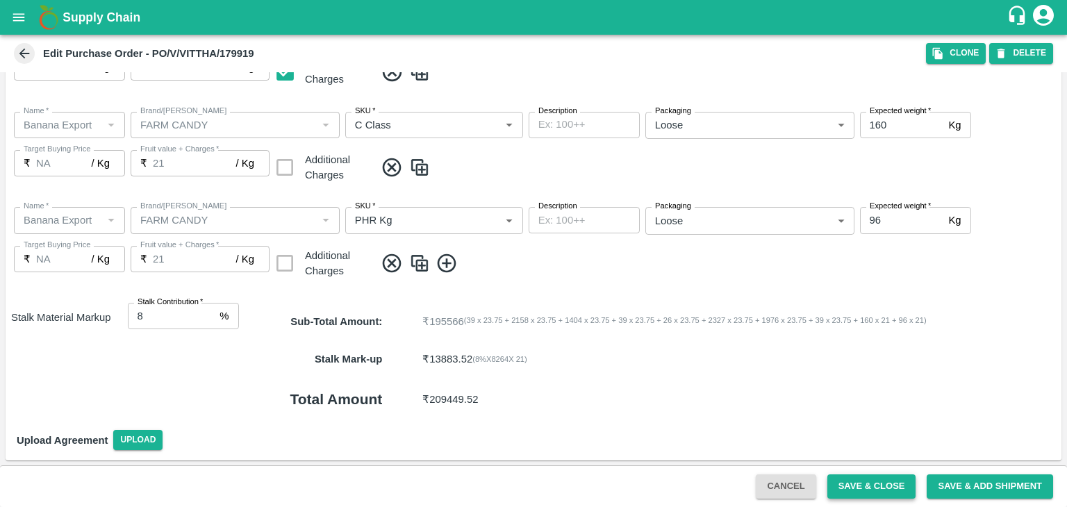
click at [895, 490] on button "Save & Close" at bounding box center [871, 486] width 89 height 24
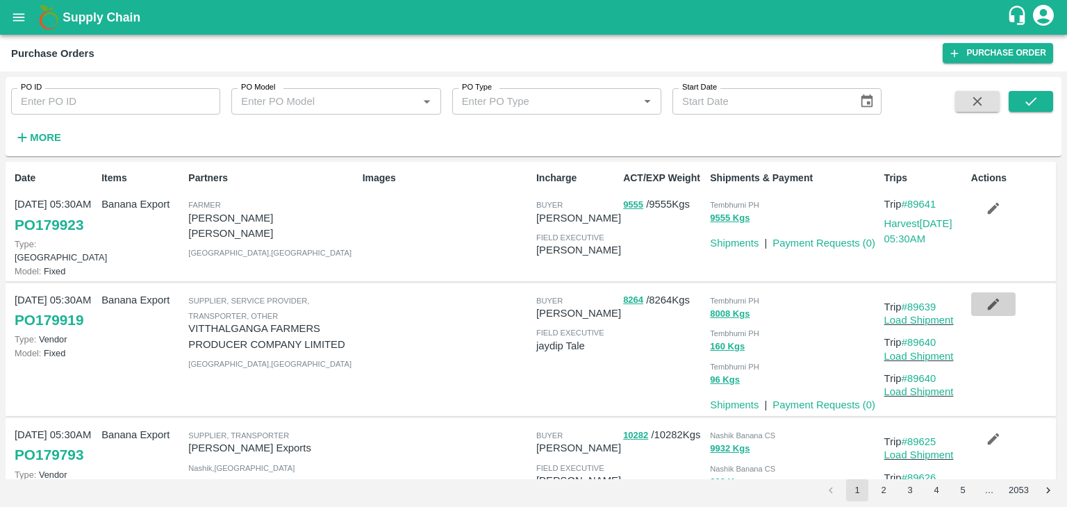
click at [981, 292] on button "button" at bounding box center [993, 304] width 44 height 24
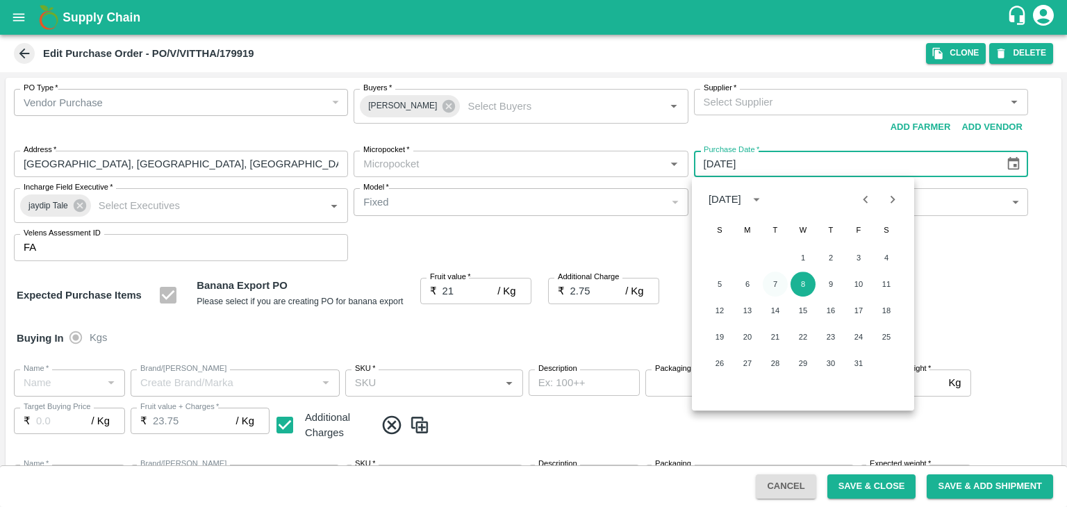
click at [770, 278] on button "7" at bounding box center [775, 284] width 25 height 25
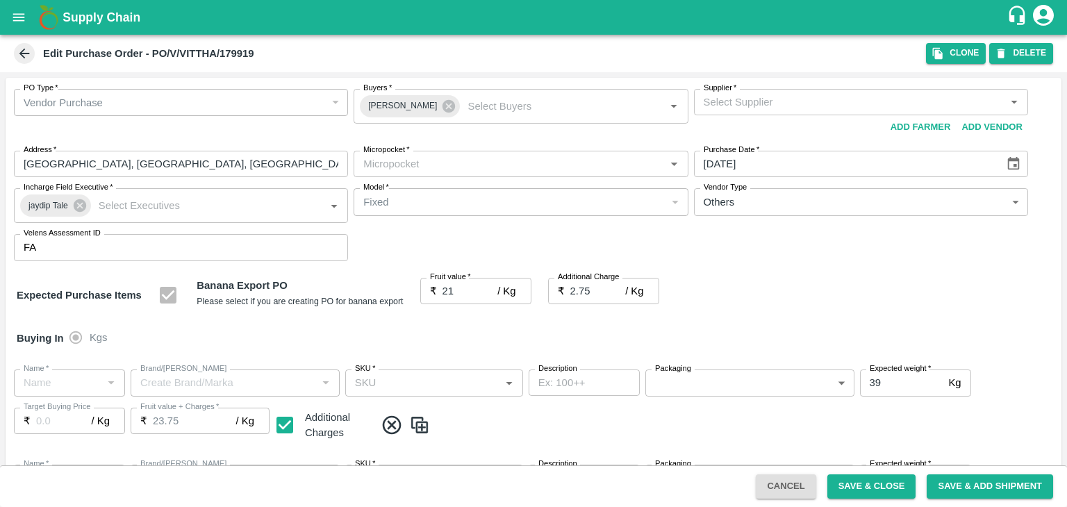
click at [1011, 168] on icon "Choose date, selected date is Oct 7, 2025" at bounding box center [1013, 163] width 15 height 15
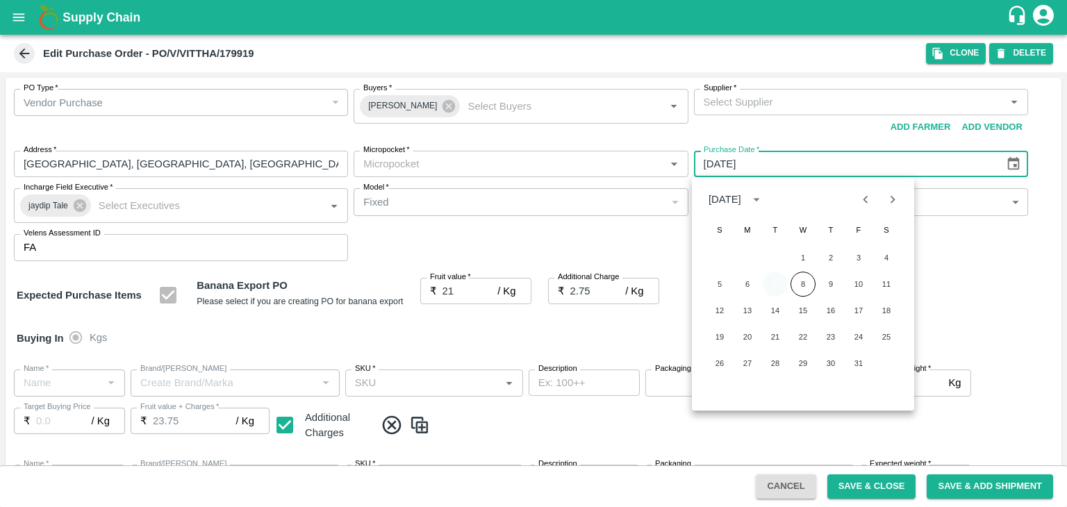
click at [770, 290] on button "7" at bounding box center [775, 284] width 25 height 25
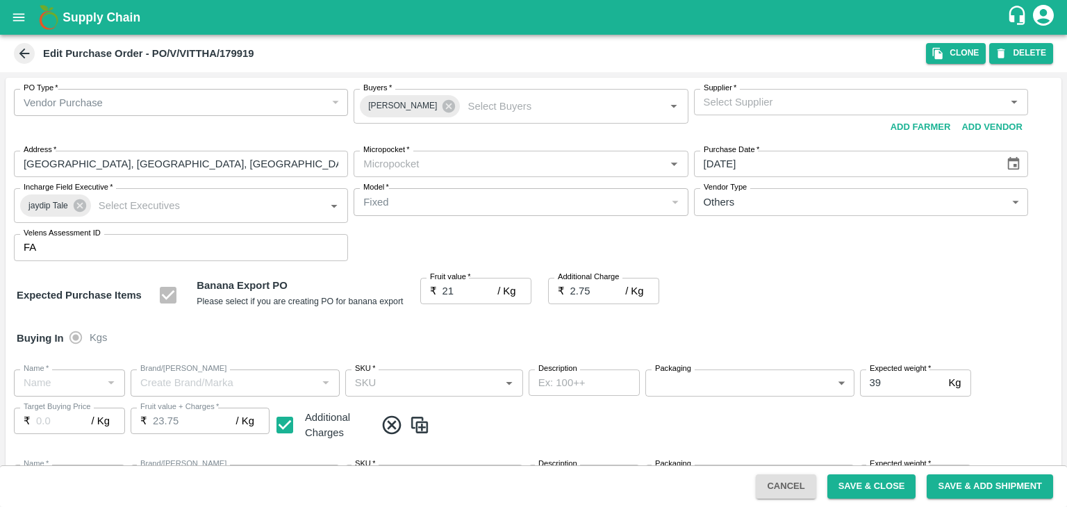
click at [868, 323] on div "October 2025 S M T W T F S 1 2 3 4 5 6 7 8 9 10 11 12 13 14 15 16 17 18 19 20 2…" at bounding box center [803, 293] width 222 height 233
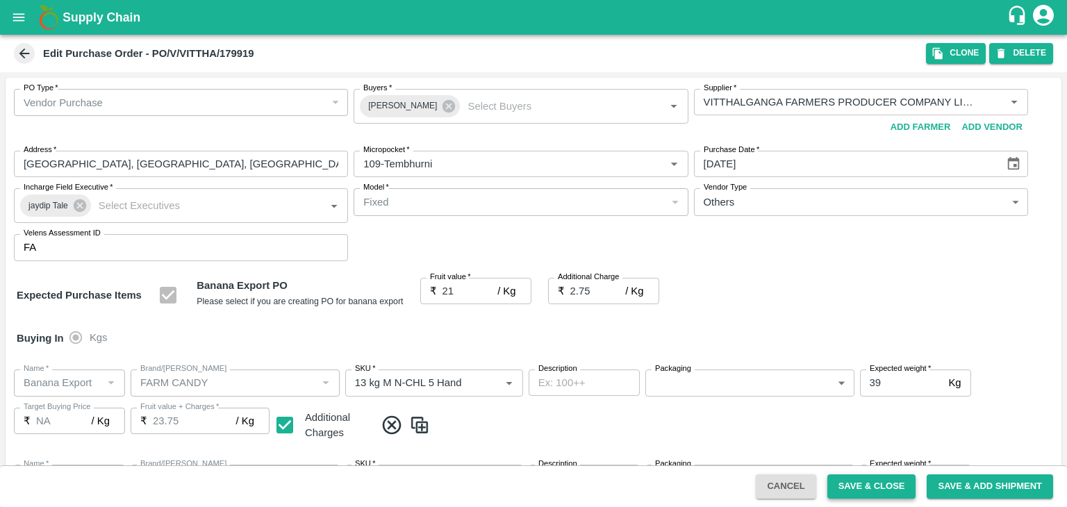
type input "VITTHALGANGA FARMERS PRODUCER COMPANY LIMITED-undefined"
type input "109-Tembhurni"
type input "07/10/2025"
type input "Banana Export"
type input "FARM CANDY"
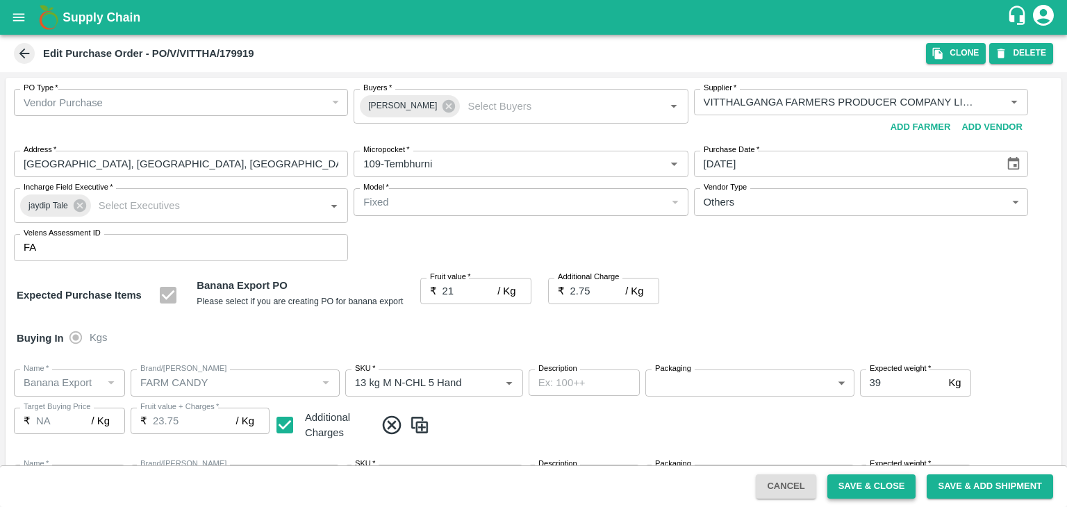
type input "13 kg M N-CHL 5 Hand"
type input "NA"
type input "Banana Export"
type input "FARM CANDY"
type input "13 kg M N-CHL 6 Hand"
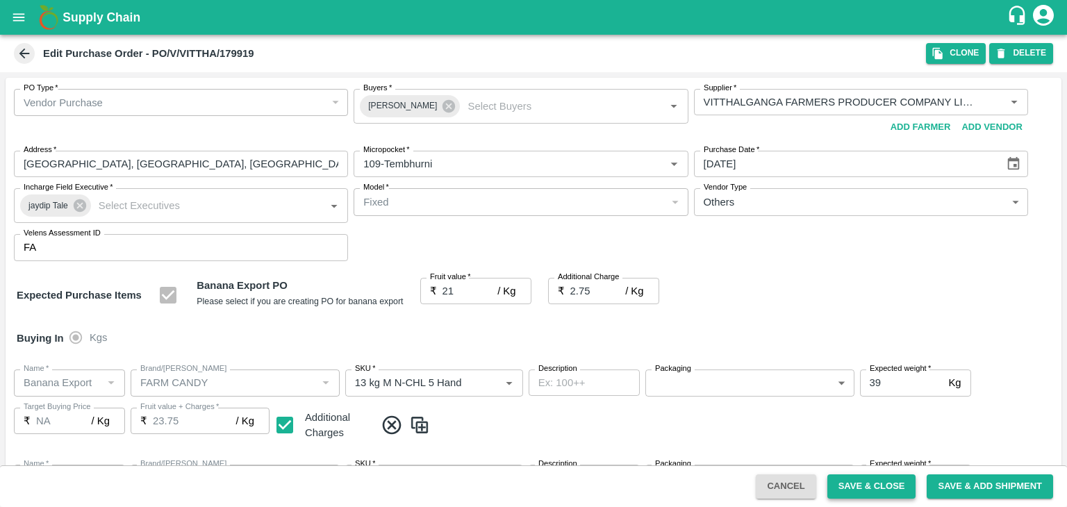
type input "NA"
type input "Banana Export"
type input "FARM CANDY"
type input "13 kg M N-CHL 8 Hand"
type input "NA"
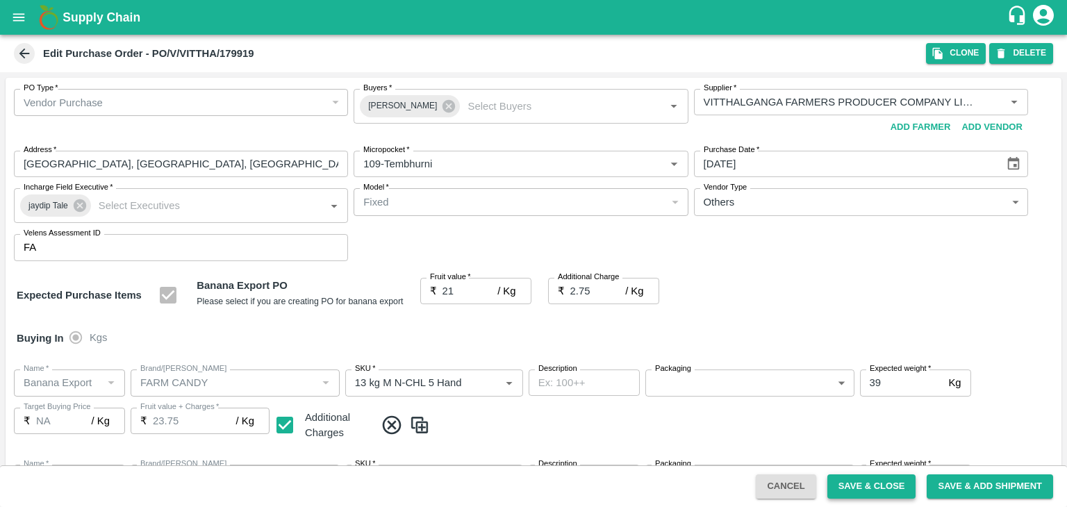
type input "Banana Export"
type input "FARM CANDY"
type input "13 kg M N-CHL CL"
type input "NA"
type input "Banana Export"
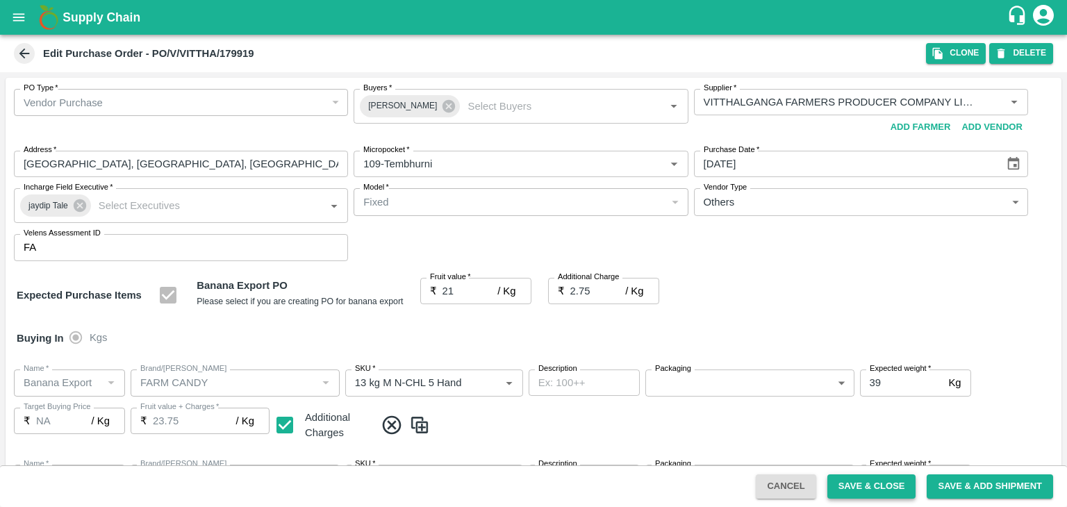
type input "FARM EXPRESS"
type input "13 kg M N-CHL 5 Hand"
type input "NA"
type input "Banana Export"
type input "FARM EXPRESS"
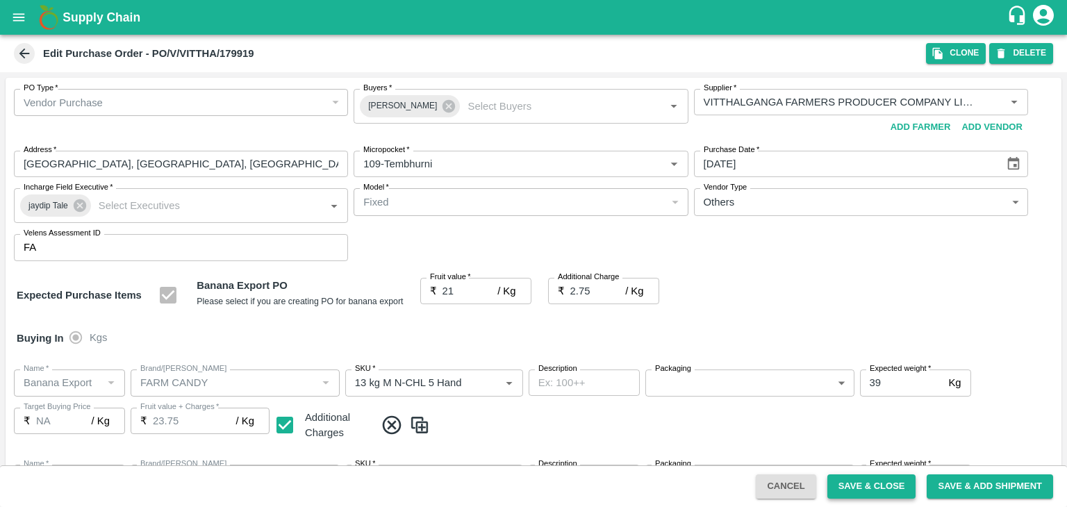
type input "13 kg M N-CHL 6 Hand"
type input "NA"
type input "Banana Export"
type input "FARM EXPRESS"
type input "13 kg M N-CHL 8 Hand"
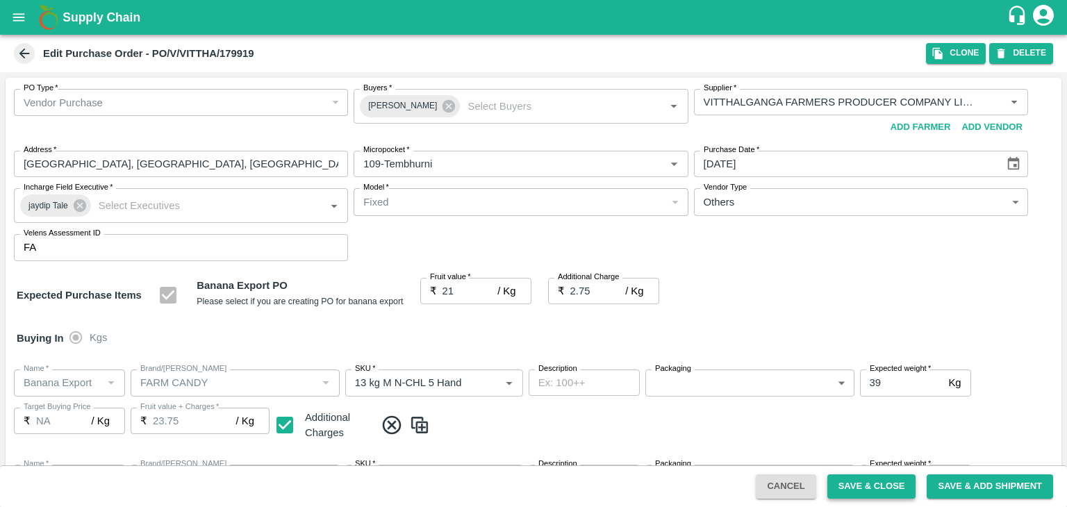
type input "NA"
type input "Banana Export"
type input "FARM EXPRESS"
type input "13 kg M N-CHL CL"
type input "NA"
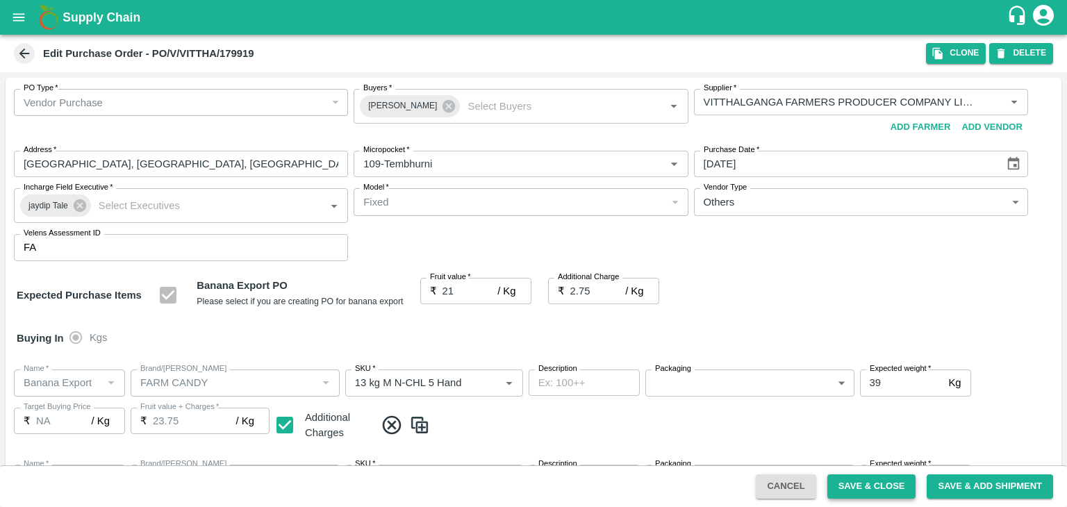
type input "Banana Export"
type input "FARM CANDY"
type input "C Class"
type input "NA"
type input "Banana Export"
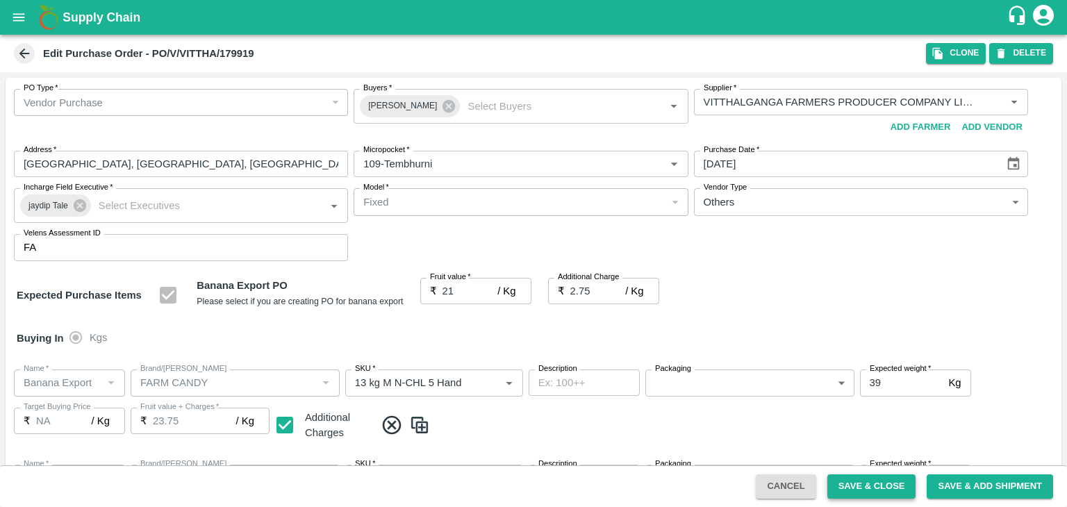
type input "FARM CANDY"
type input "PHR Kg"
type input "NA"
click at [863, 490] on button "Save & Close" at bounding box center [871, 486] width 89 height 24
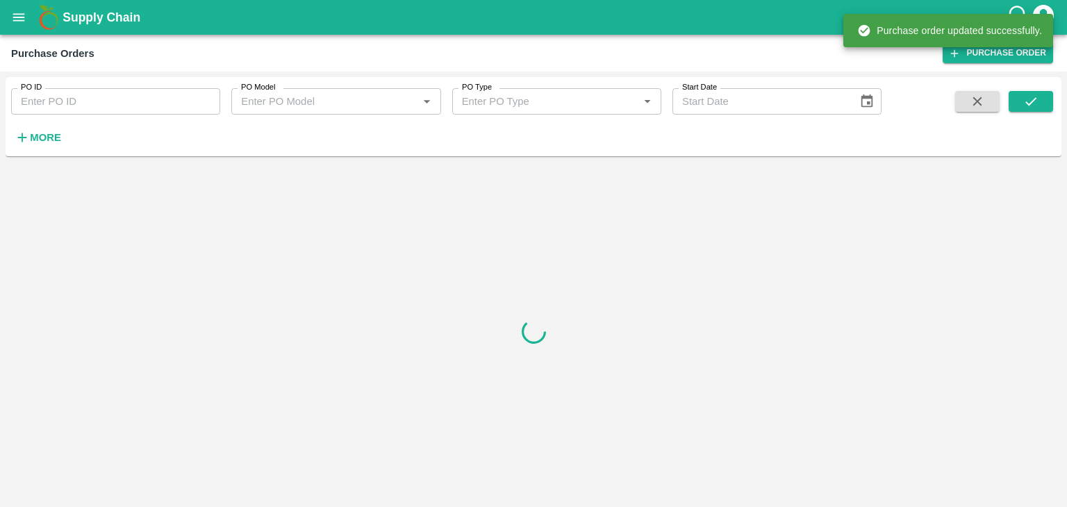
click at [165, 95] on input "PO ID" at bounding box center [115, 101] width 209 height 26
paste input "179778"
click at [1025, 100] on icon "submit" at bounding box center [1030, 101] width 15 height 15
click at [100, 104] on input "179778" at bounding box center [115, 101] width 209 height 26
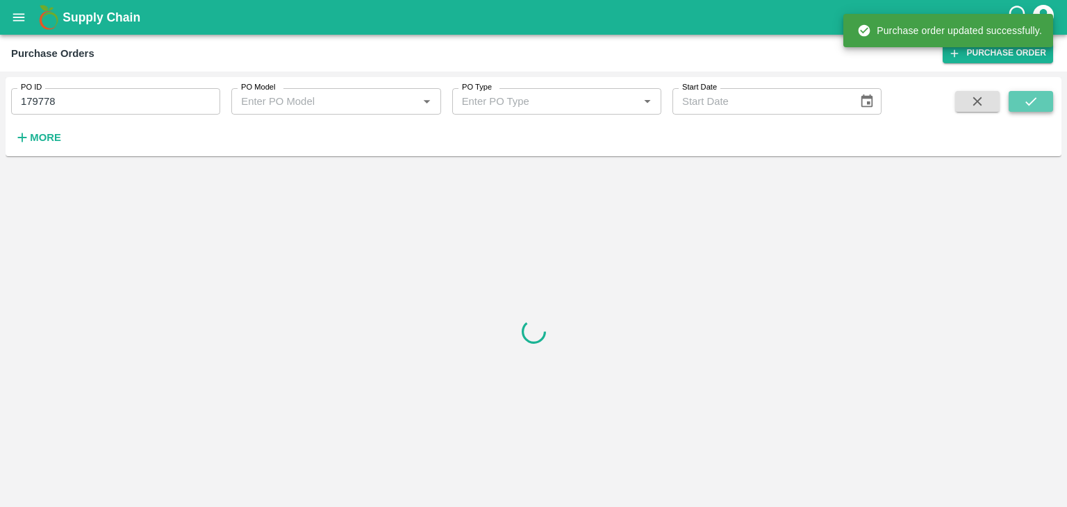
click at [1043, 102] on button "submit" at bounding box center [1031, 101] width 44 height 21
click at [115, 99] on input "179778" at bounding box center [115, 101] width 209 height 26
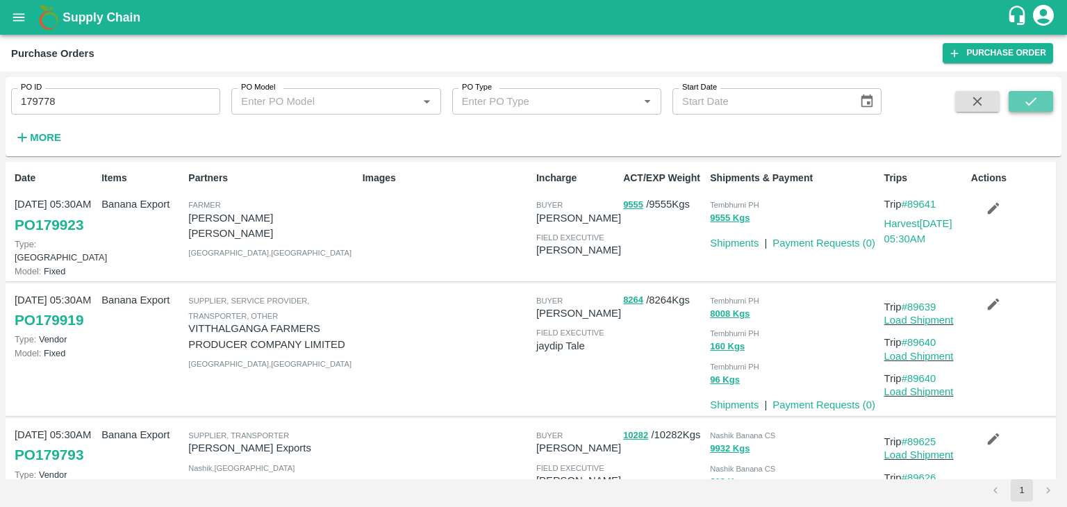
click at [1044, 99] on button "submit" at bounding box center [1031, 101] width 44 height 21
click at [1028, 106] on icon "submit" at bounding box center [1030, 101] width 15 height 15
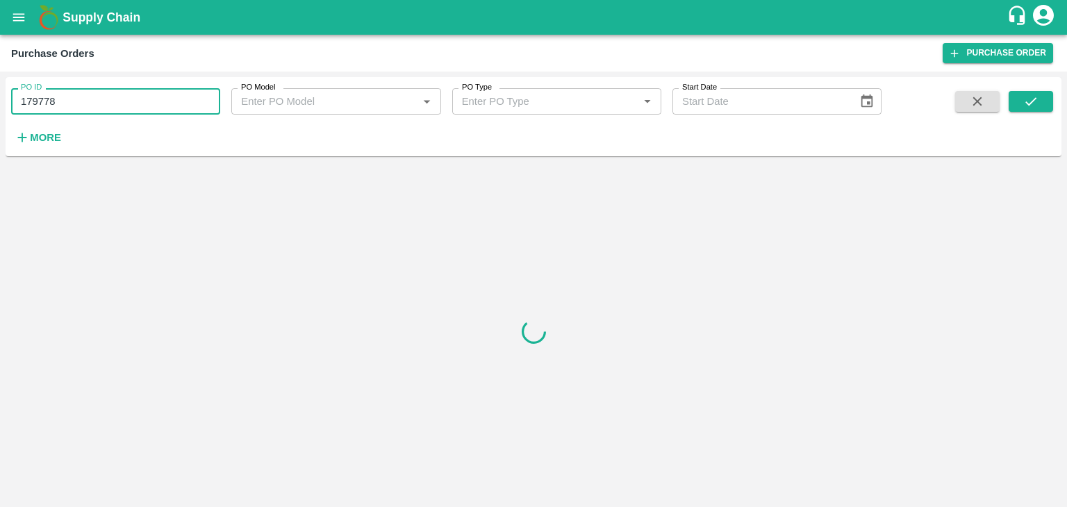
click at [94, 97] on input "179778" at bounding box center [115, 101] width 209 height 26
type input "179778"
click at [1045, 103] on button "submit" at bounding box center [1031, 101] width 44 height 21
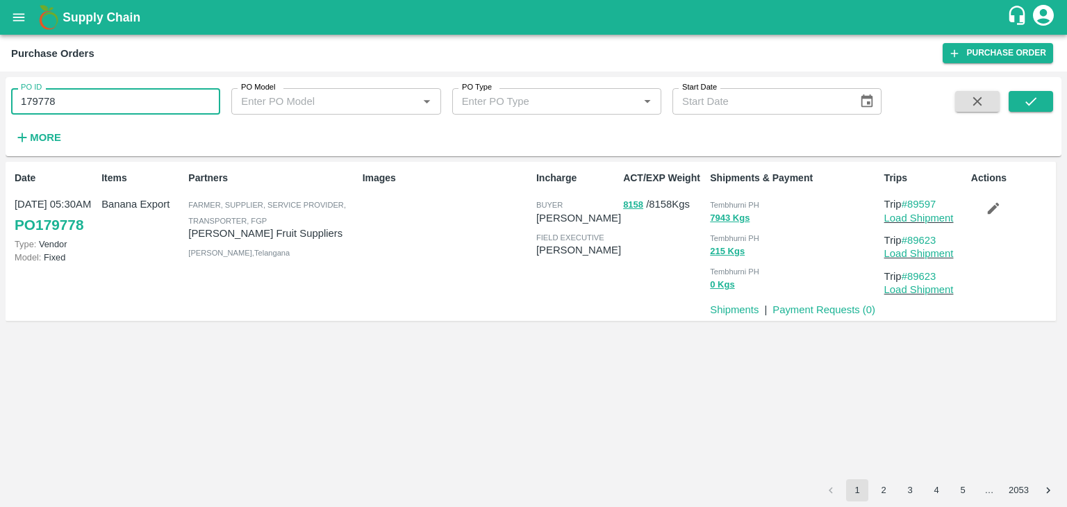
click at [117, 101] on input "179778" at bounding box center [115, 101] width 209 height 26
click at [1042, 102] on button "submit" at bounding box center [1031, 101] width 44 height 21
click at [934, 213] on link "Load Shipment" at bounding box center [918, 218] width 69 height 11
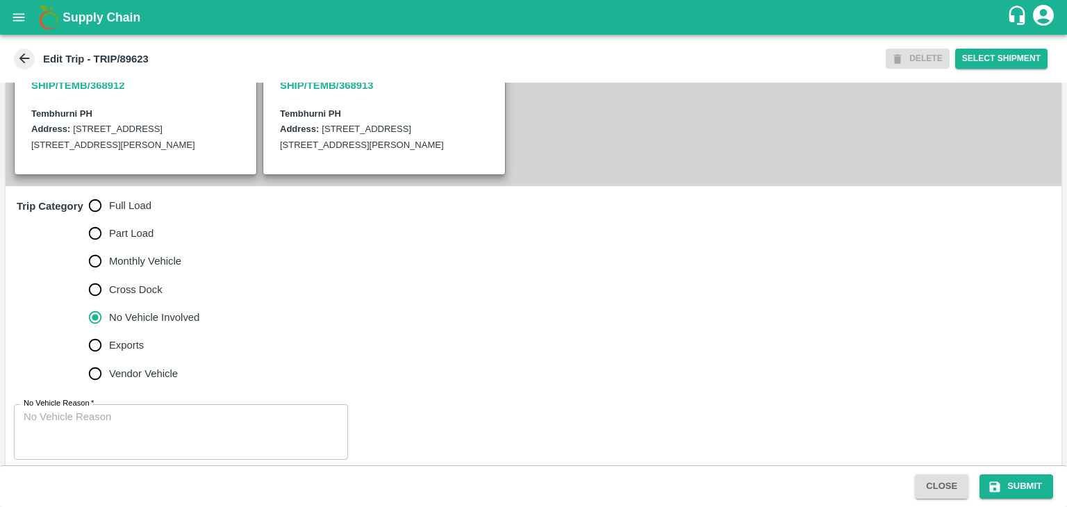
scroll to position [341, 0]
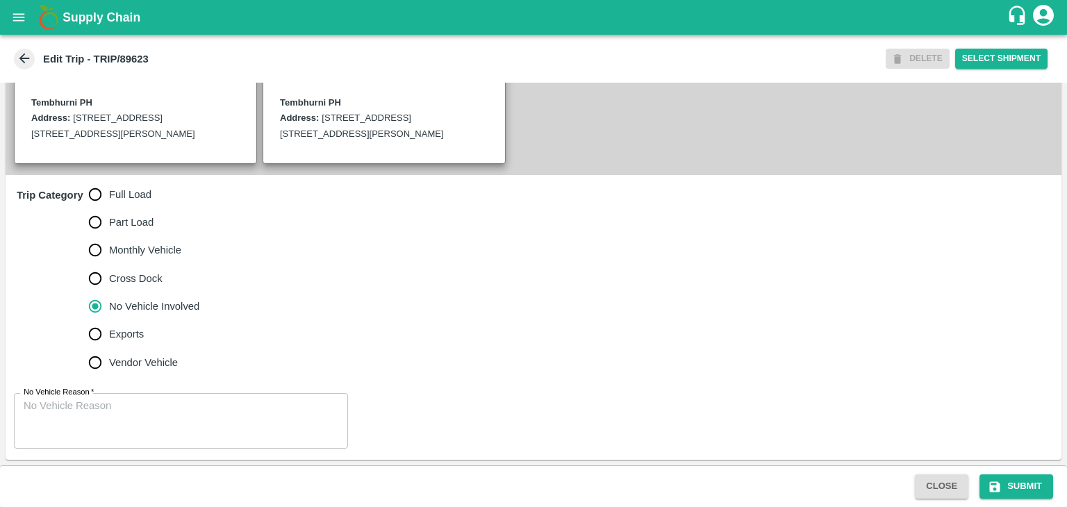
click at [130, 188] on span "Full Load" at bounding box center [130, 194] width 42 height 15
click at [109, 188] on input "Full Load" at bounding box center [95, 195] width 28 height 28
radio input "true"
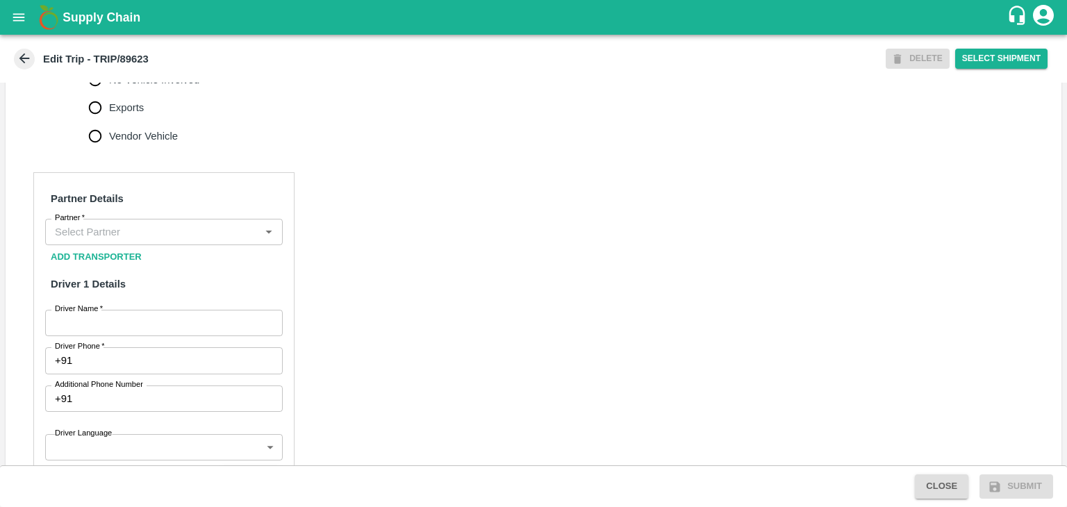
scroll to position [543, 0]
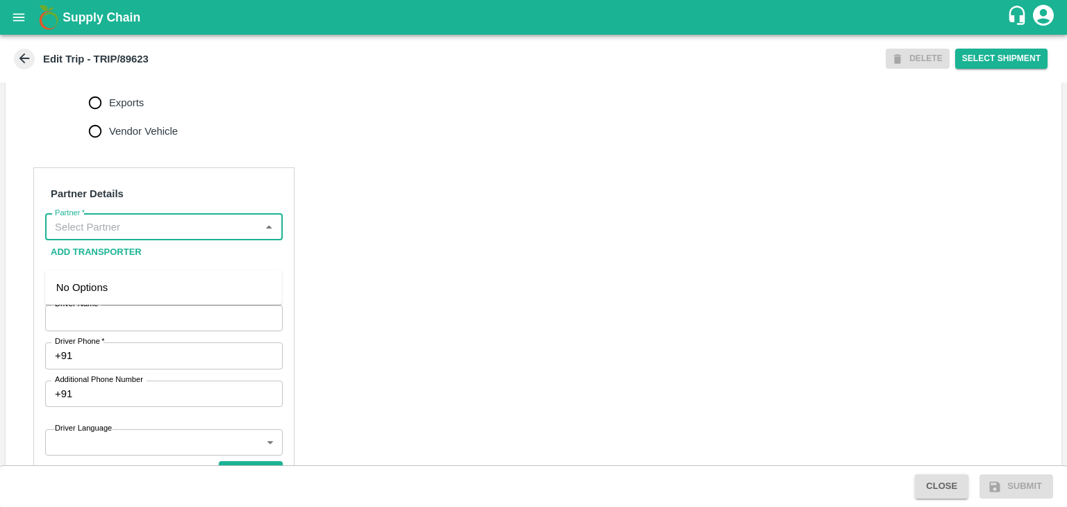
click at [164, 236] on input "Partner   *" at bounding box center [152, 227] width 206 height 18
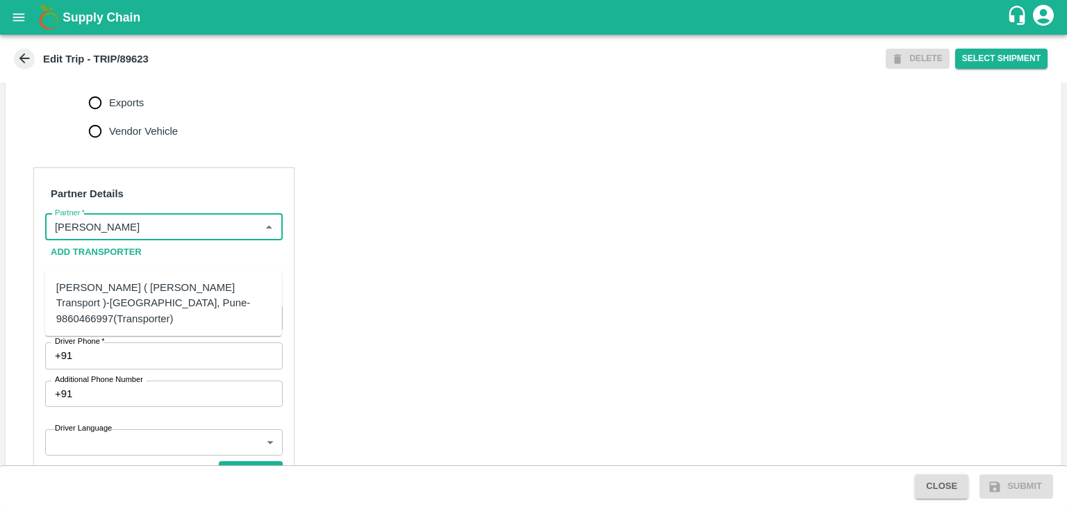
click at [142, 283] on div "[PERSON_NAME] ( [PERSON_NAME] Transport )-[GEOGRAPHIC_DATA], Pune-9860466997(Tr…" at bounding box center [163, 303] width 215 height 47
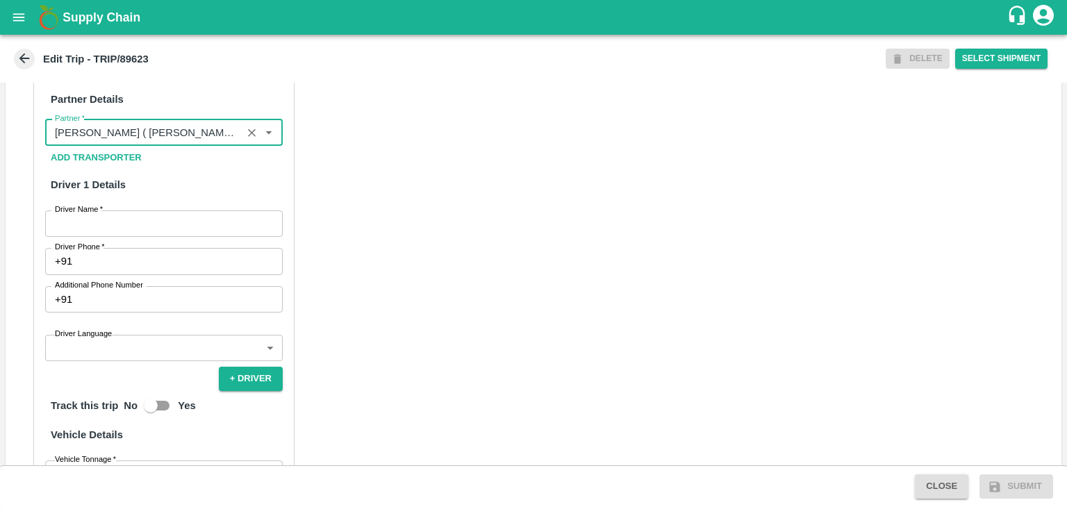
scroll to position [638, 0]
type input "[PERSON_NAME] ( [PERSON_NAME] Transport )-[GEOGRAPHIC_DATA], Pune-9860466997(Tr…"
click at [129, 236] on input "Driver Name   *" at bounding box center [164, 223] width 238 height 26
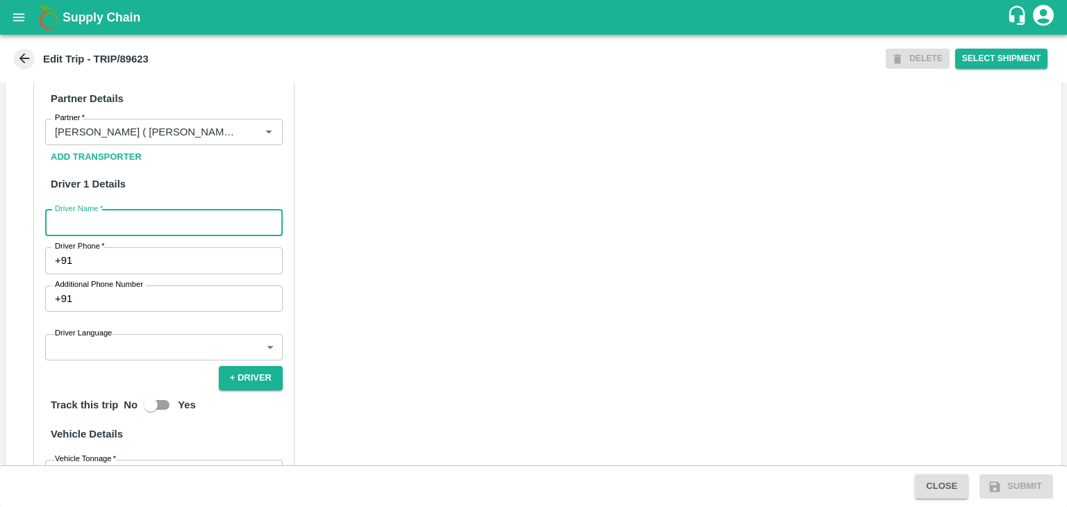
type input "Godase"
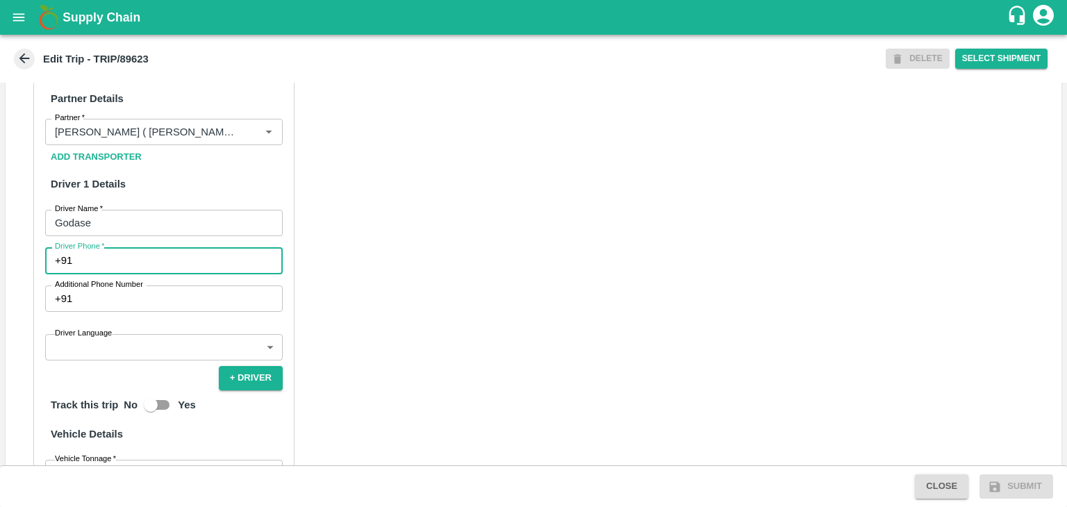
click at [128, 274] on input "Driver Phone   *" at bounding box center [180, 260] width 205 height 26
type input "9975280177"
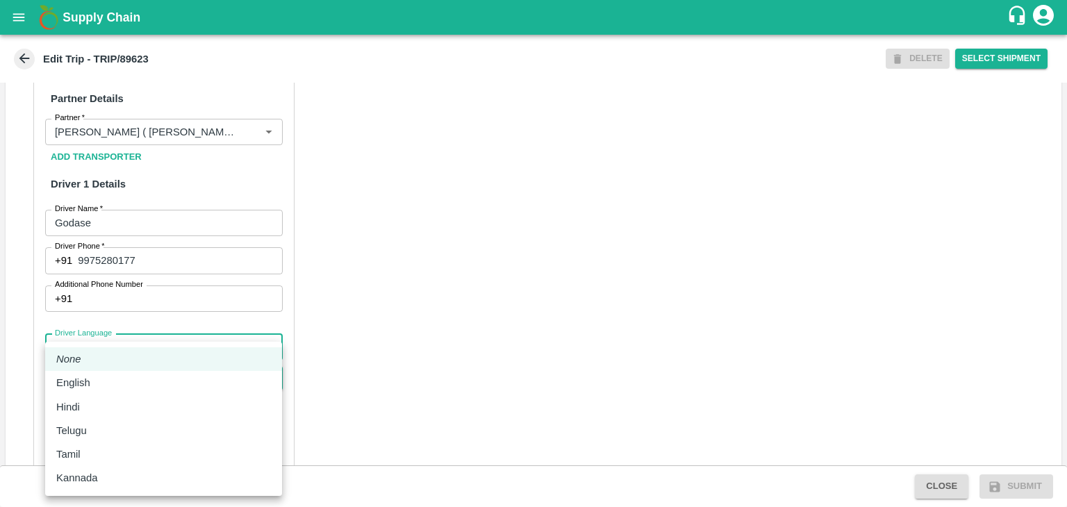
click at [124, 376] on body "Supply Chain Edit Trip - TRIP/89623 DELETE Select Shipment Trip Details Trip Ty…" at bounding box center [533, 253] width 1067 height 507
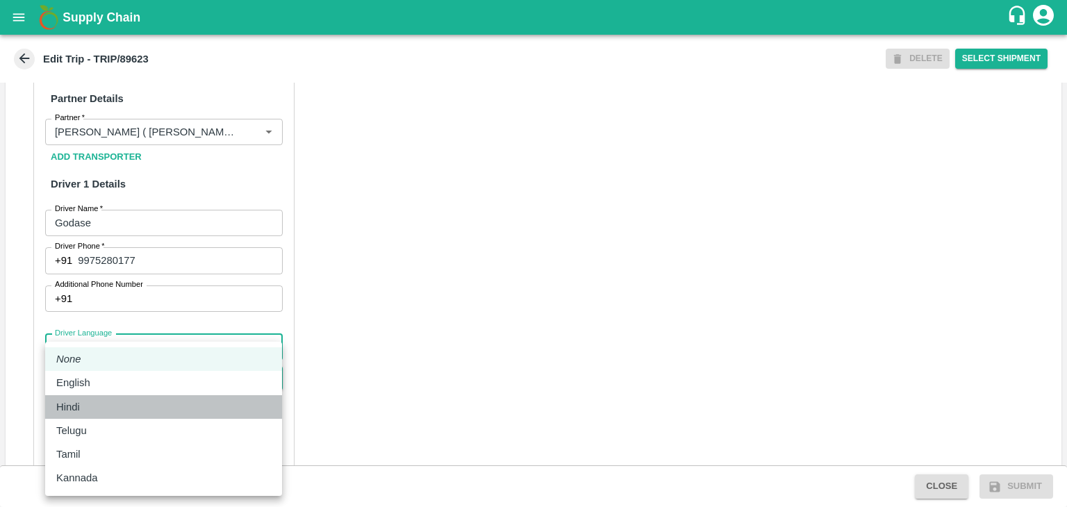
click at [94, 405] on div "Hindi" at bounding box center [163, 406] width 215 height 15
type input "hi"
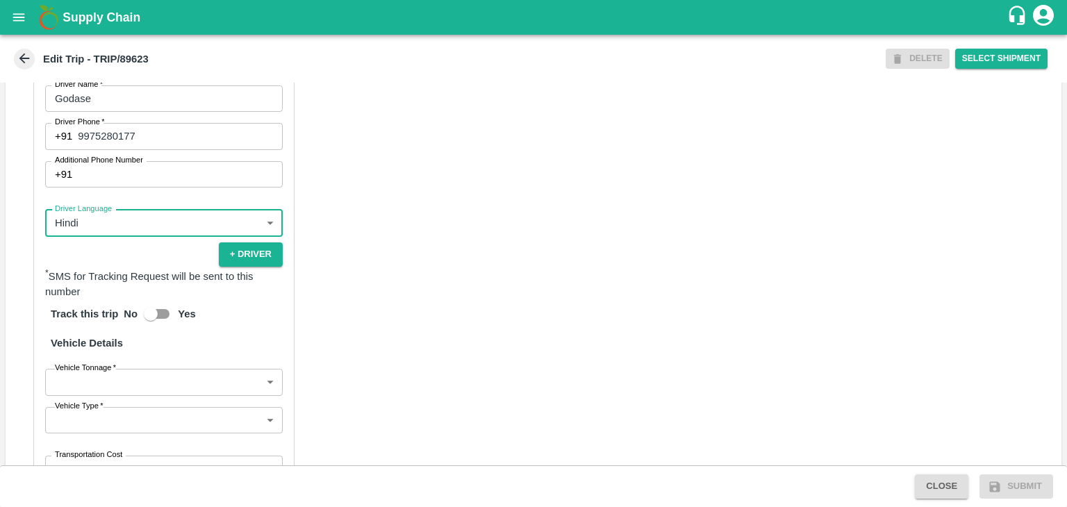
scroll to position [961, 0]
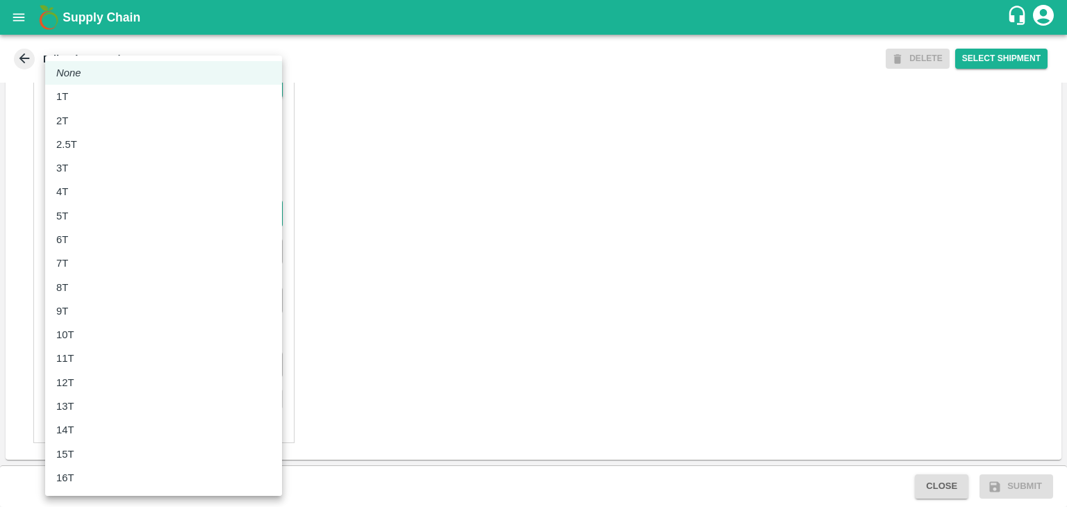
click at [111, 212] on body "Supply Chain Edit Trip - TRIP/89623 DELETE Select Shipment Trip Details Trip Ty…" at bounding box center [533, 253] width 1067 height 507
click at [69, 245] on div "6T" at bounding box center [65, 239] width 19 height 15
type input "6000"
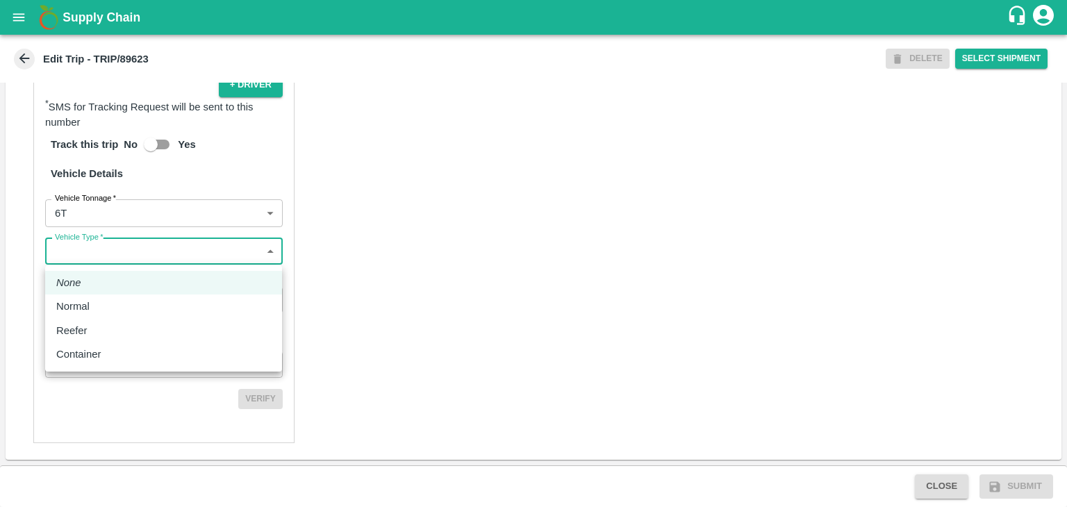
click at [92, 256] on body "Supply Chain Edit Trip - TRIP/89623 DELETE Select Shipment Trip Details Trip Ty…" at bounding box center [533, 253] width 1067 height 507
click at [99, 301] on div "Normal" at bounding box center [163, 306] width 215 height 15
type input "Normal"
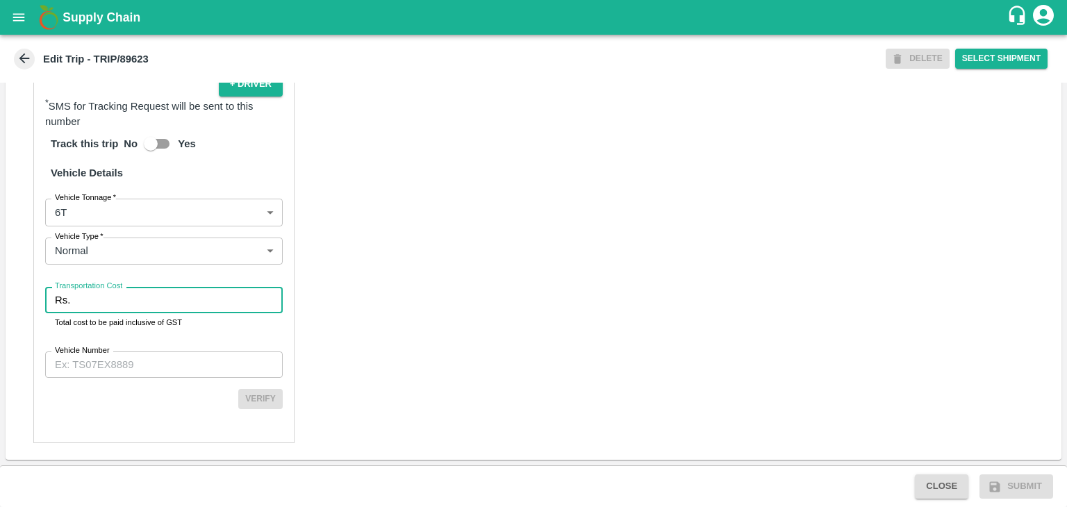
click at [119, 301] on input "Transportation Cost" at bounding box center [179, 300] width 207 height 26
type input "1"
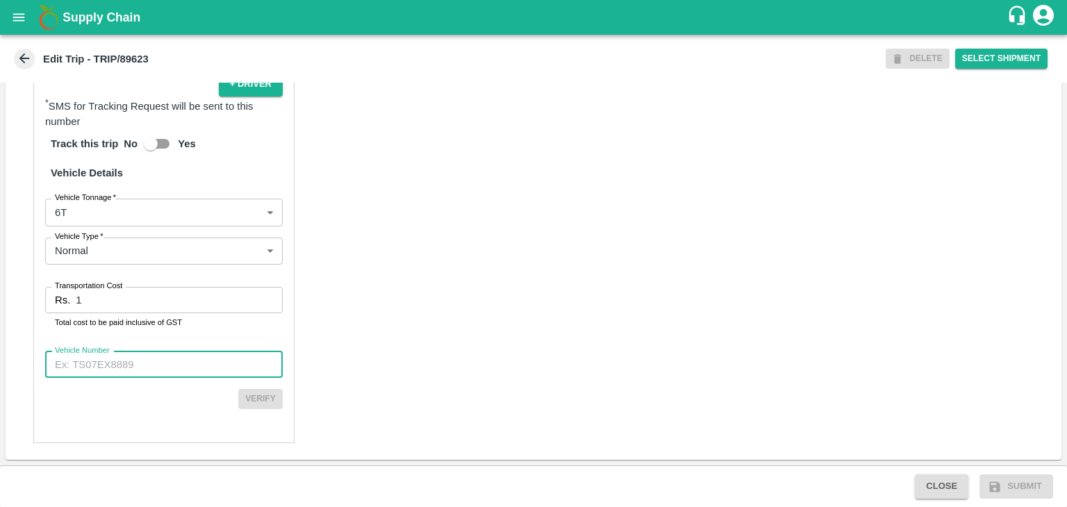
click at [150, 374] on input "Vehicle Number" at bounding box center [164, 365] width 238 height 26
type input "MH45T6060"
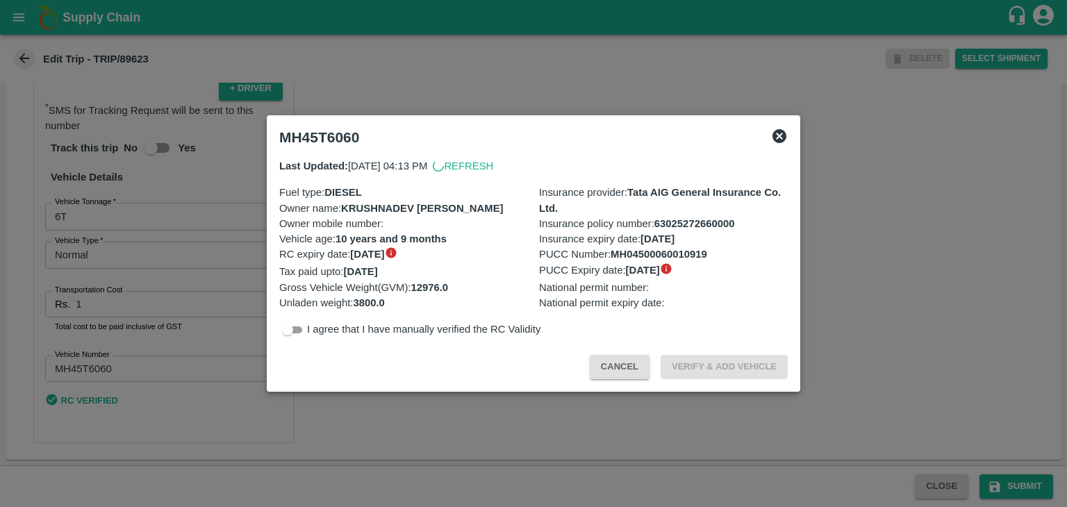
scroll to position [958, 0]
click at [997, 486] on div at bounding box center [533, 253] width 1067 height 507
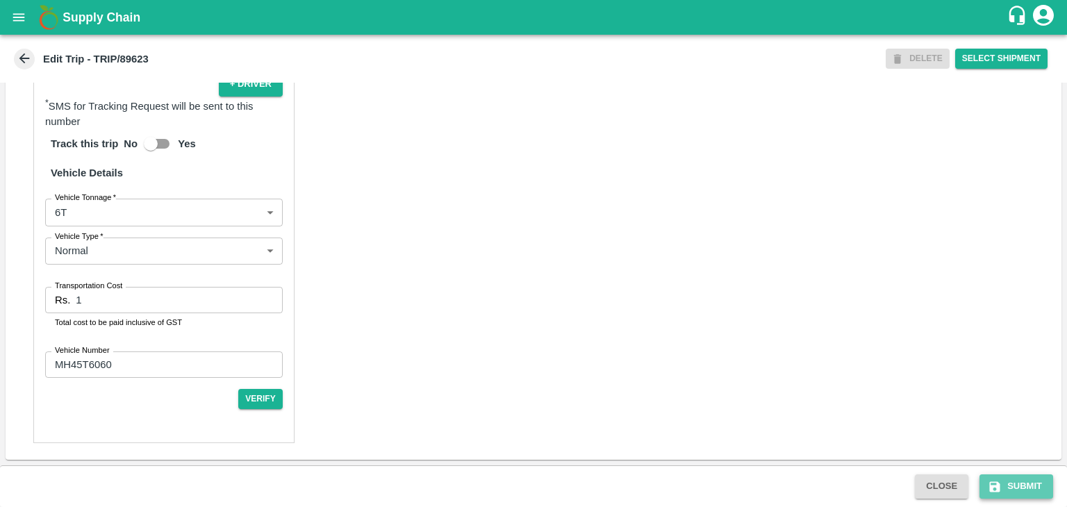
click at [1020, 487] on button "Submit" at bounding box center [1017, 486] width 74 height 24
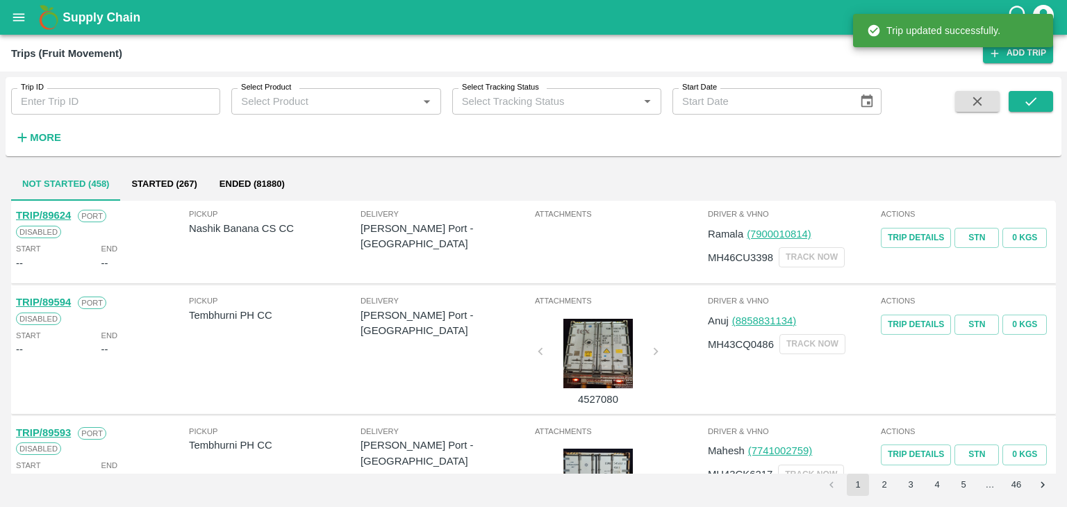
click at [159, 89] on input "Trip ID" at bounding box center [115, 101] width 209 height 26
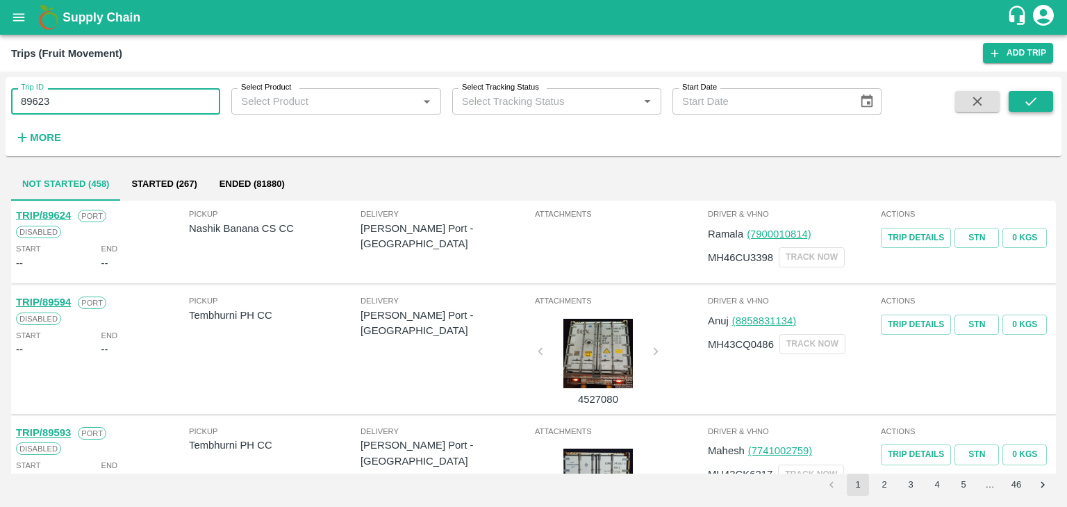
type input "89623"
click at [1016, 94] on button "submit" at bounding box center [1031, 101] width 44 height 21
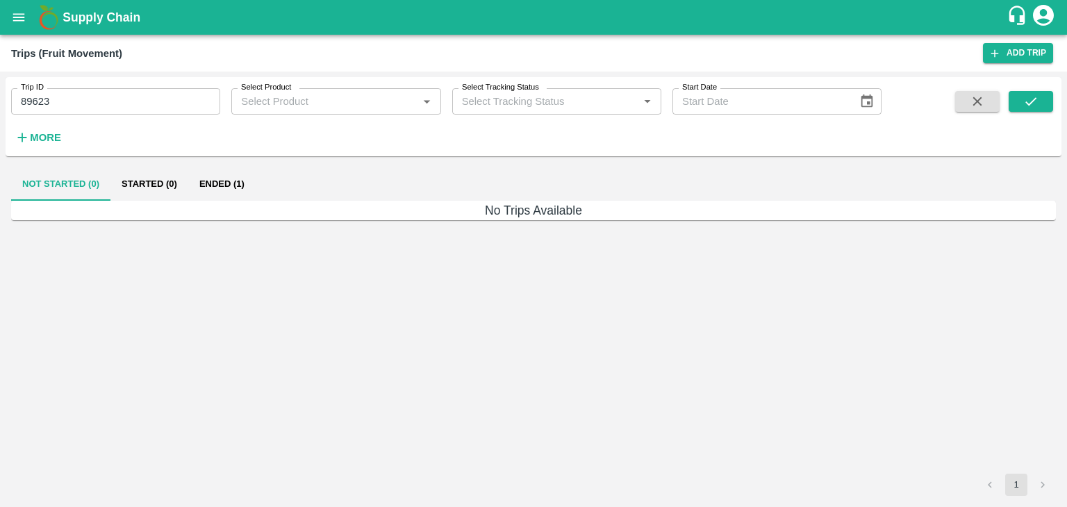
click at [220, 181] on button "Ended (1)" at bounding box center [221, 183] width 67 height 33
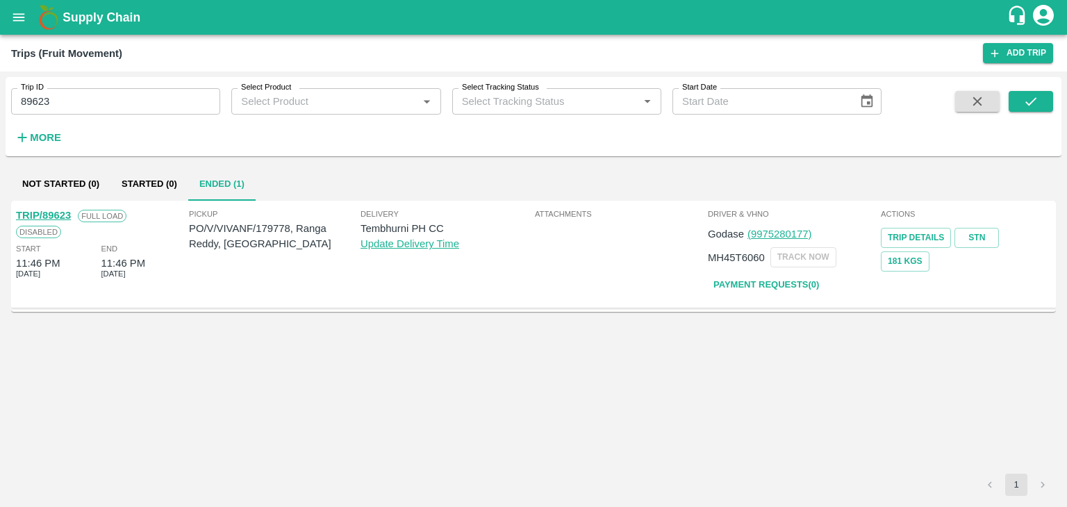
click at [51, 212] on link "TRIP/89623" at bounding box center [43, 215] width 55 height 11
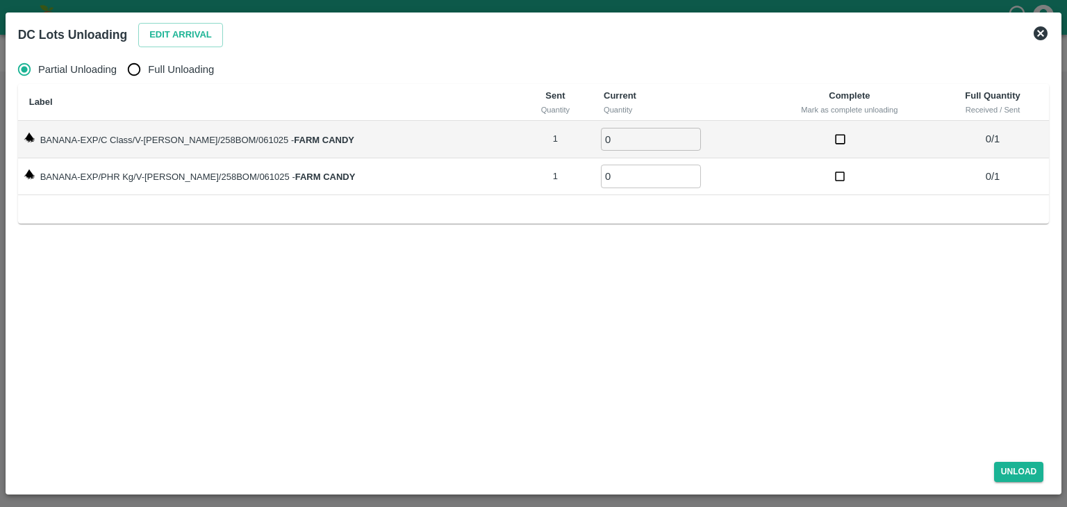
click at [1035, 26] on icon at bounding box center [1040, 33] width 17 height 17
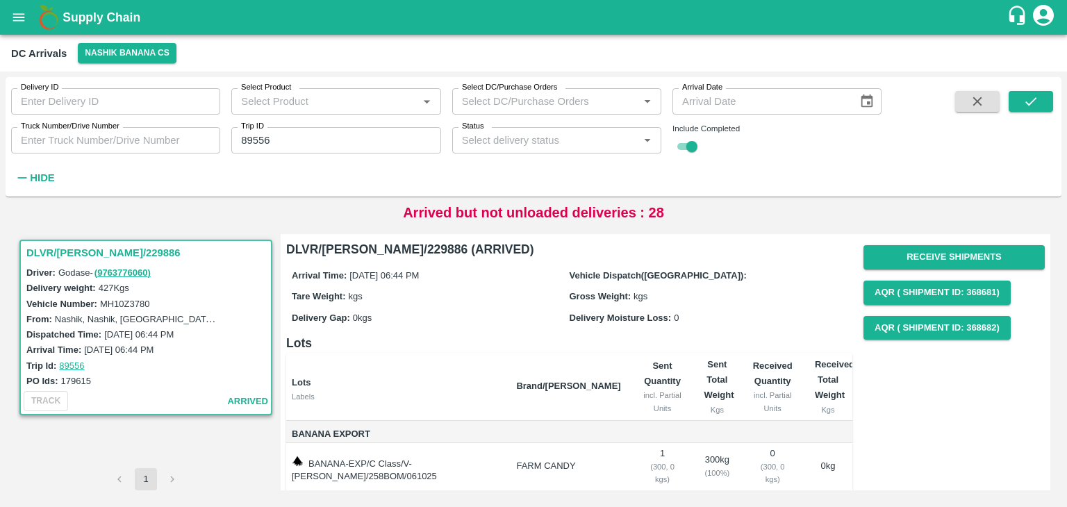
click at [177, 65] on div "DC Arrivals Nashik Banana CS" at bounding box center [533, 53] width 1067 height 37
click at [147, 51] on button "Nashik Banana CS" at bounding box center [127, 53] width 99 height 20
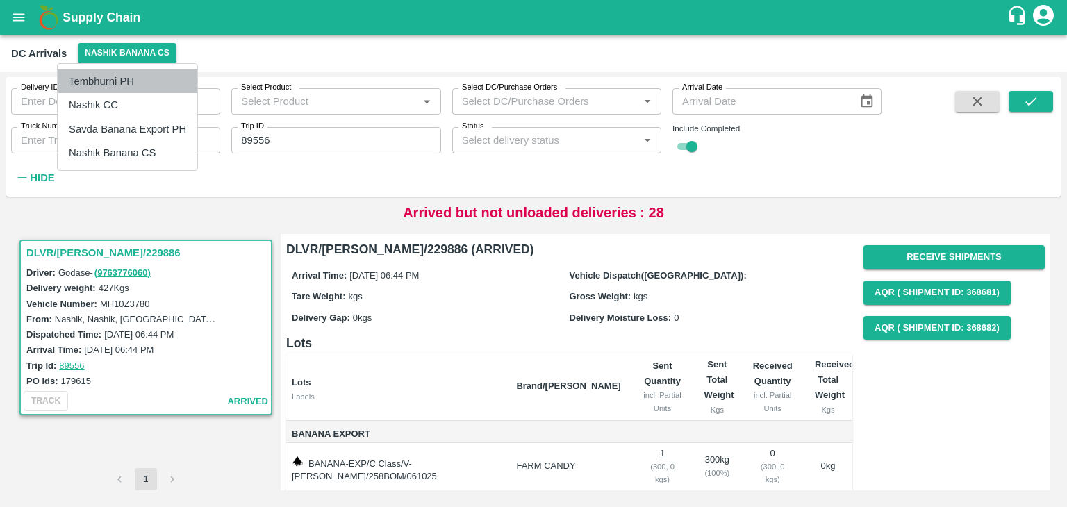
click at [142, 74] on li "Tembhurni PH" at bounding box center [128, 81] width 140 height 24
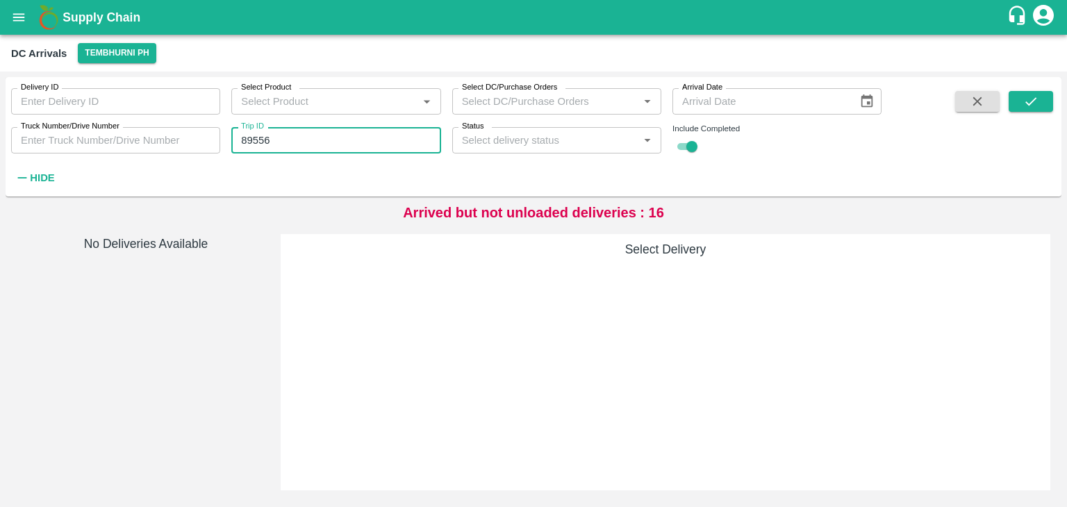
click at [329, 148] on input "89556" at bounding box center [335, 140] width 209 height 26
type input "89623"
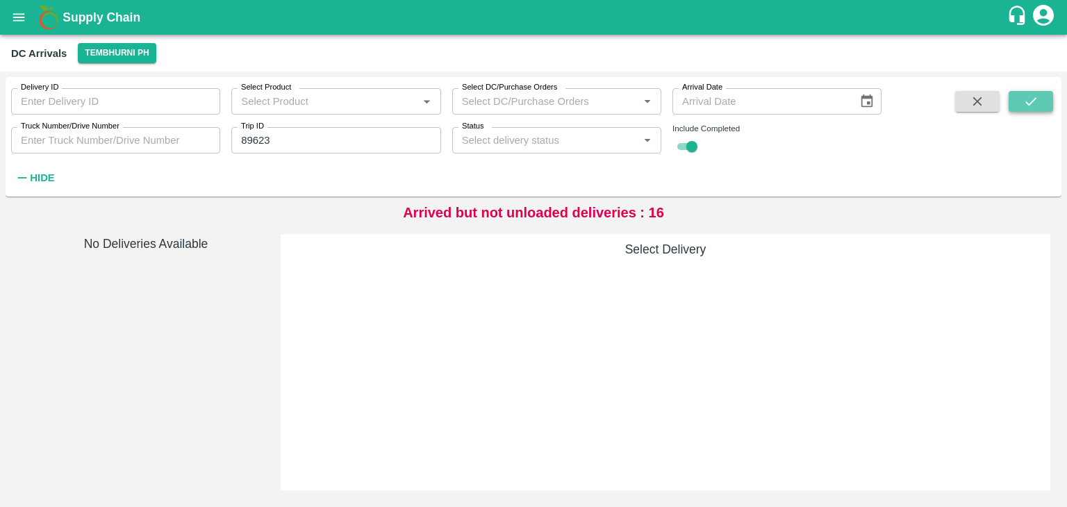
click at [1041, 97] on button "submit" at bounding box center [1031, 101] width 44 height 21
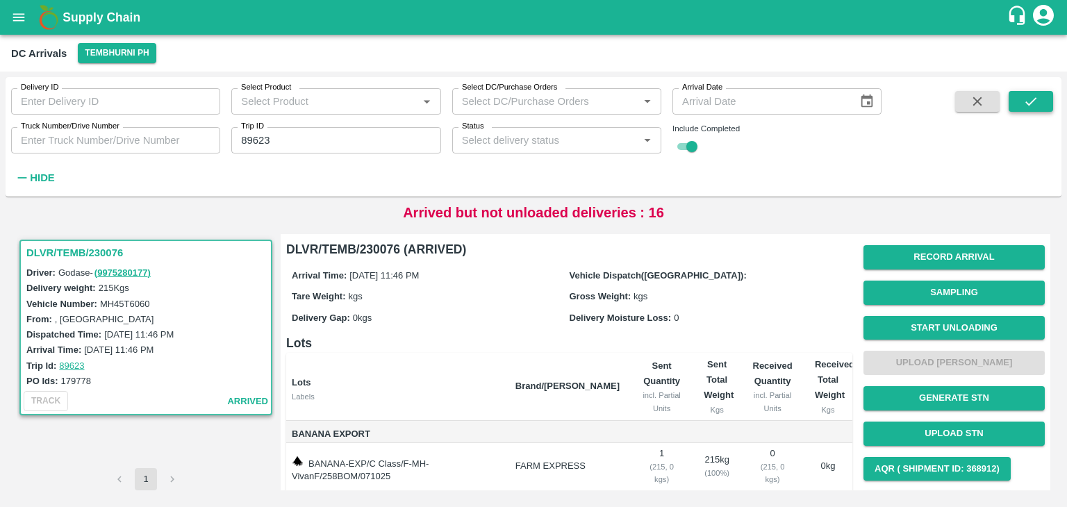
click at [1041, 97] on button "submit" at bounding box center [1031, 101] width 44 height 21
click at [941, 329] on button "Start Unloading" at bounding box center [954, 328] width 181 height 24
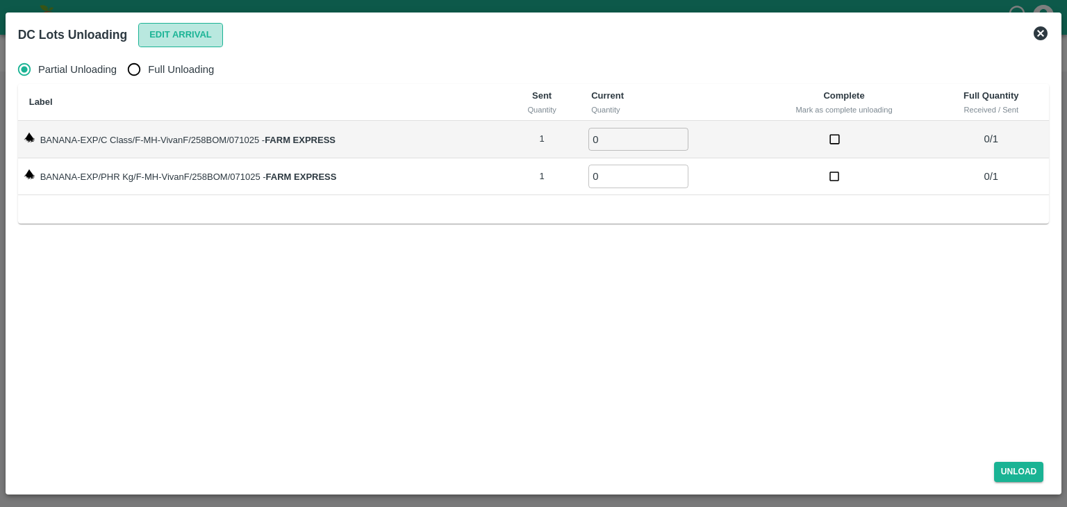
click at [154, 42] on button "Edit Arrival" at bounding box center [180, 35] width 85 height 24
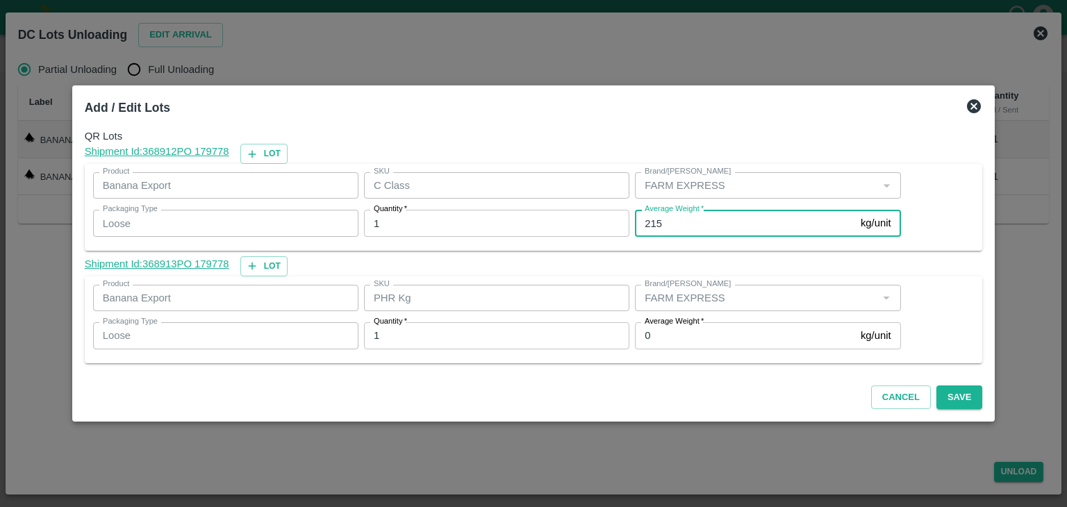
click at [667, 226] on input "215" at bounding box center [745, 223] width 220 height 26
type input "2"
type input "180"
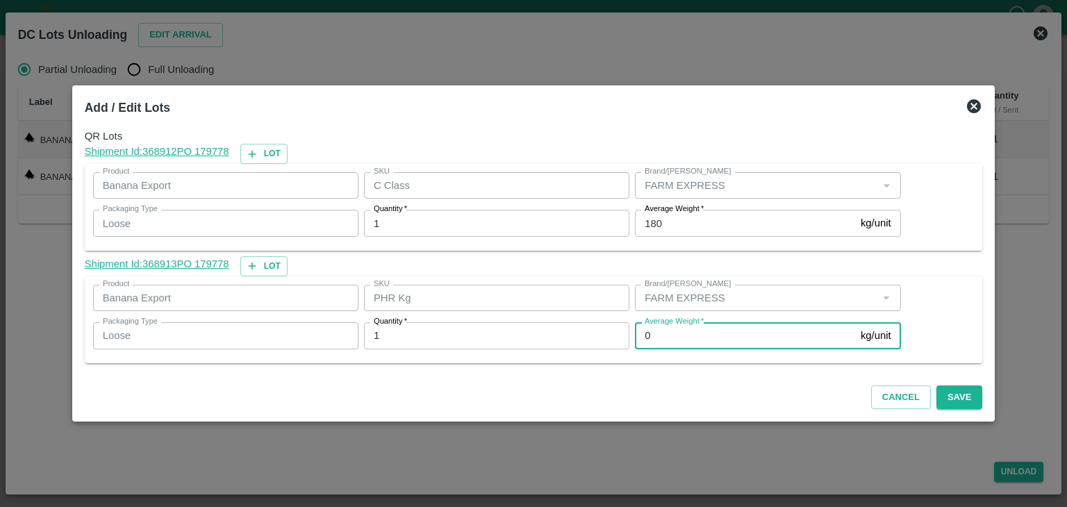
click at [679, 343] on input "0" at bounding box center [745, 335] width 220 height 26
type input "1"
click at [945, 408] on button "Save" at bounding box center [959, 398] width 46 height 24
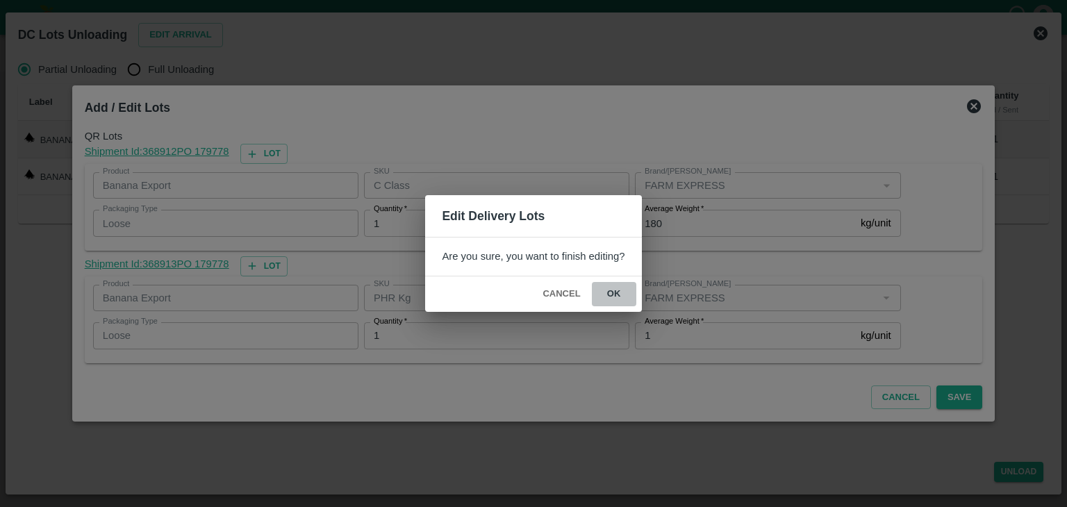
click at [608, 295] on button "ok" at bounding box center [614, 294] width 44 height 24
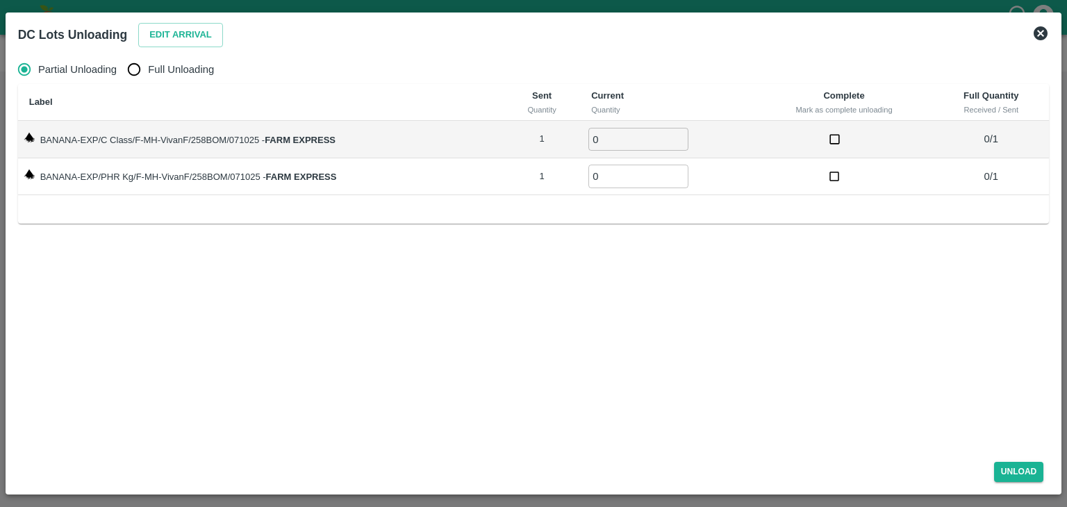
click at [1045, 34] on icon at bounding box center [1041, 33] width 14 height 14
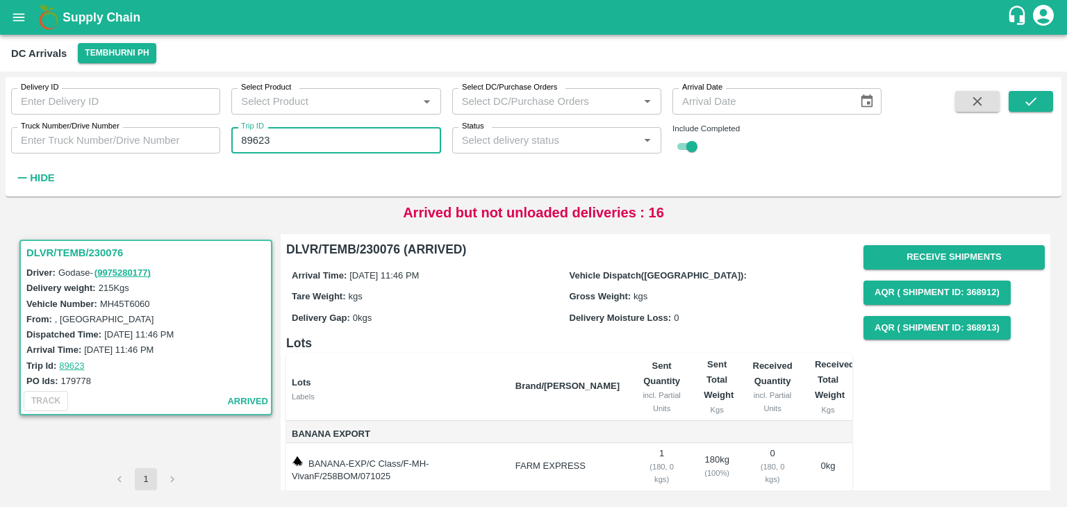
click at [297, 135] on input "89623" at bounding box center [335, 140] width 209 height 26
type input "89598"
click at [1055, 102] on div "Delivery ID Delivery ID Select Product Select Product   * Select DC/Purchase Or…" at bounding box center [534, 137] width 1056 height 108
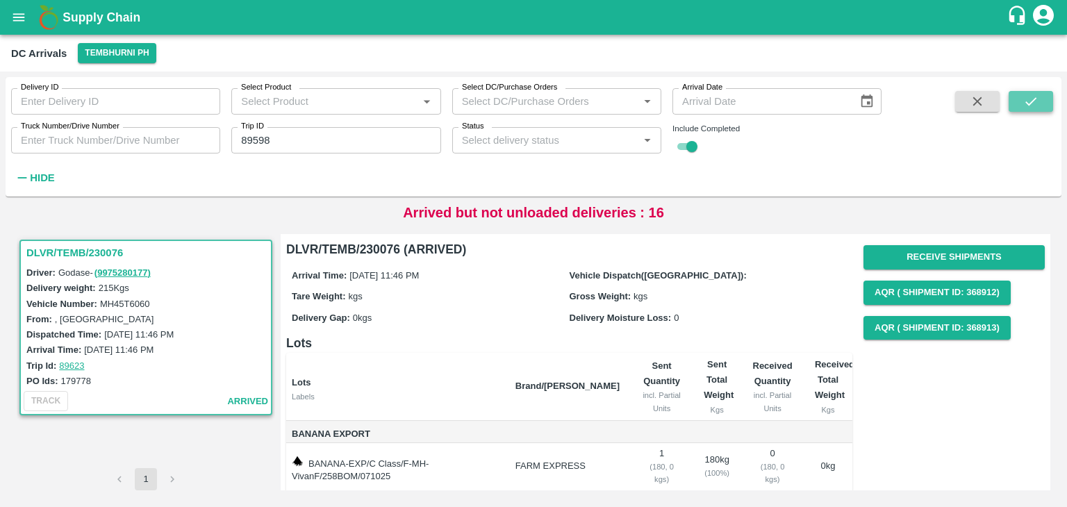
click at [1043, 101] on button "submit" at bounding box center [1031, 101] width 44 height 21
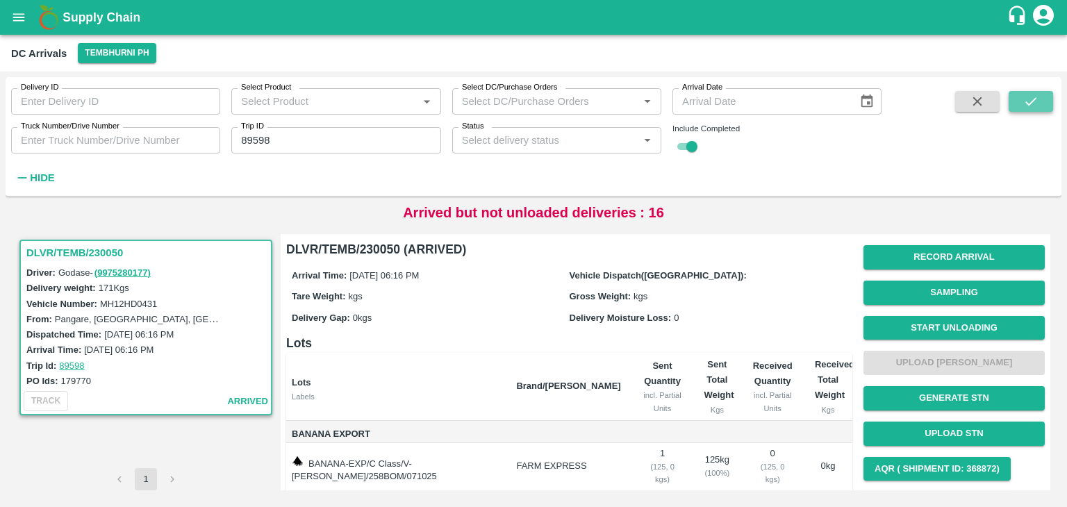
click at [1043, 101] on button "submit" at bounding box center [1031, 101] width 44 height 21
click at [959, 323] on button "Start Unloading" at bounding box center [954, 328] width 181 height 24
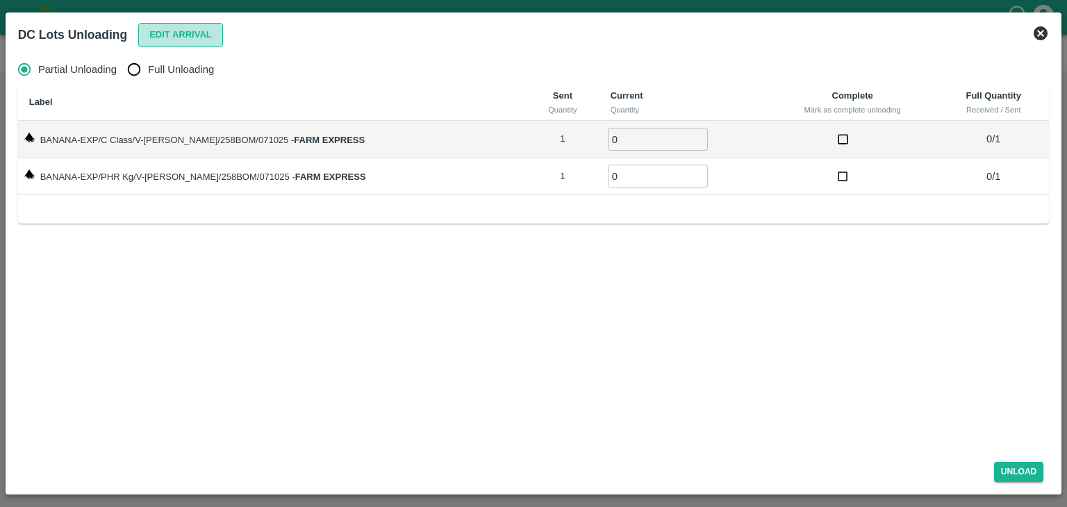
click at [165, 35] on button "Edit Arrival" at bounding box center [180, 35] width 85 height 24
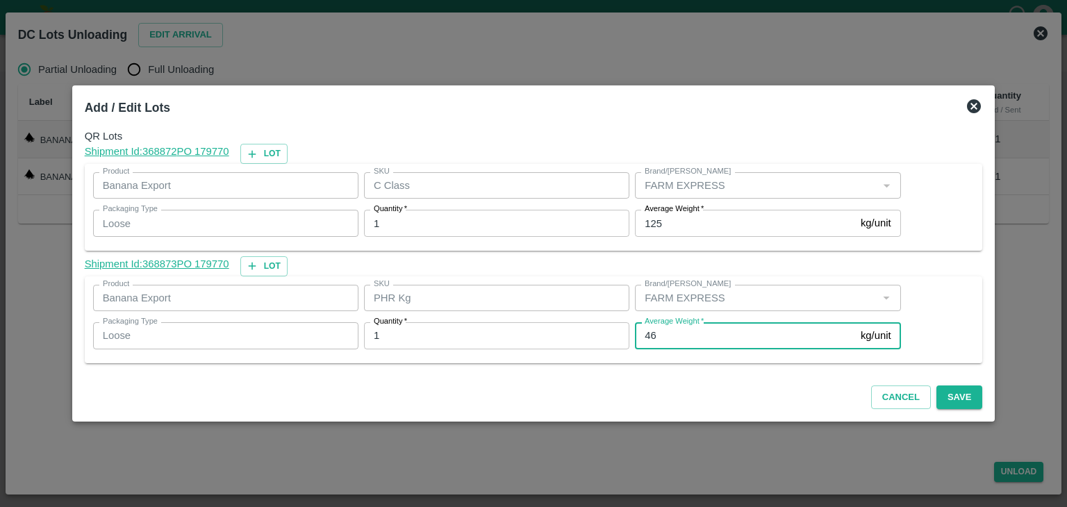
click at [686, 338] on input "46" at bounding box center [745, 335] width 220 height 26
type input "4"
type input "1"
click at [678, 237] on div "Average Weight   * 125 kg/unit Average Weight" at bounding box center [764, 223] width 271 height 38
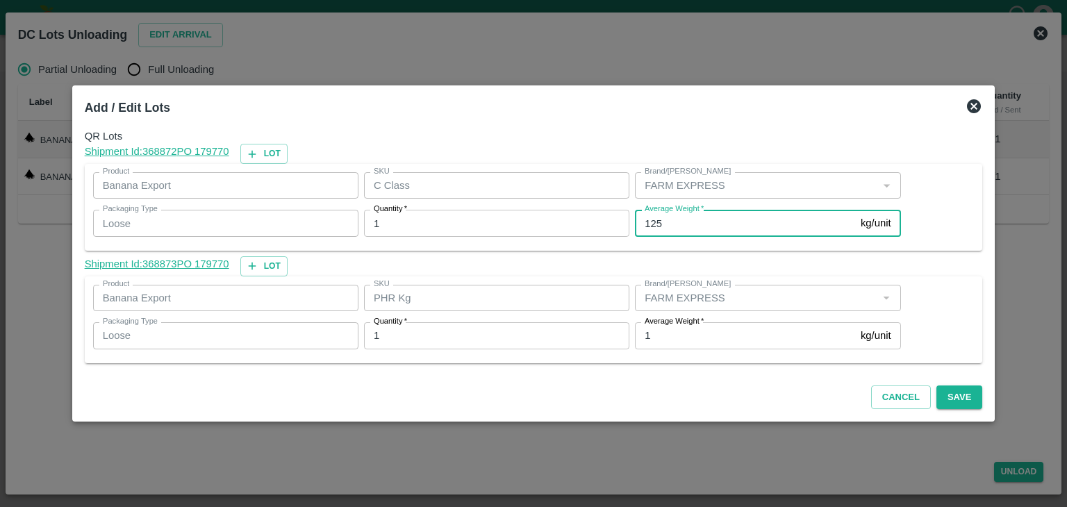
click at [684, 221] on input "125" at bounding box center [745, 223] width 220 height 26
type input "1"
type input "80"
click at [968, 397] on div "Cancel Save" at bounding box center [533, 394] width 909 height 41
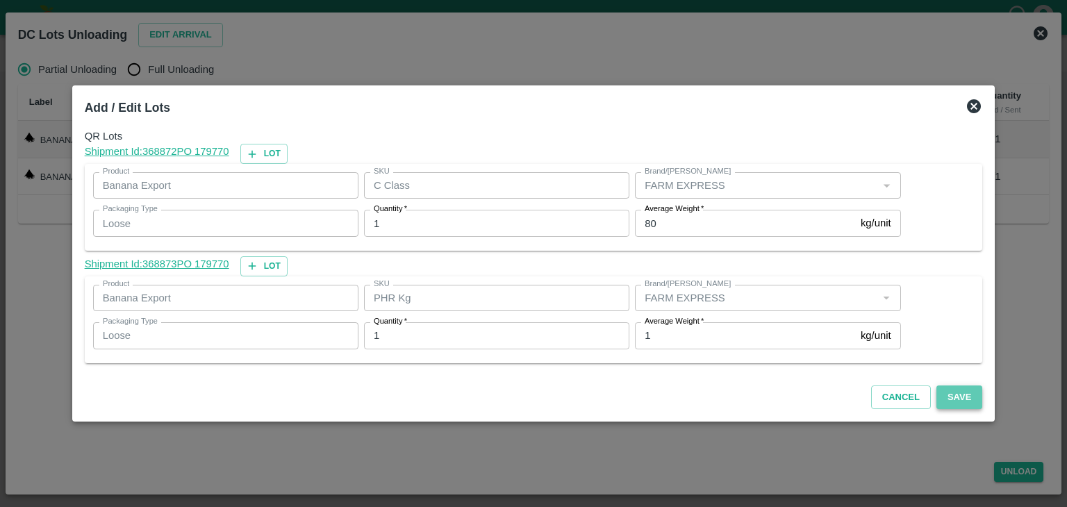
click at [943, 395] on button "Save" at bounding box center [959, 398] width 46 height 24
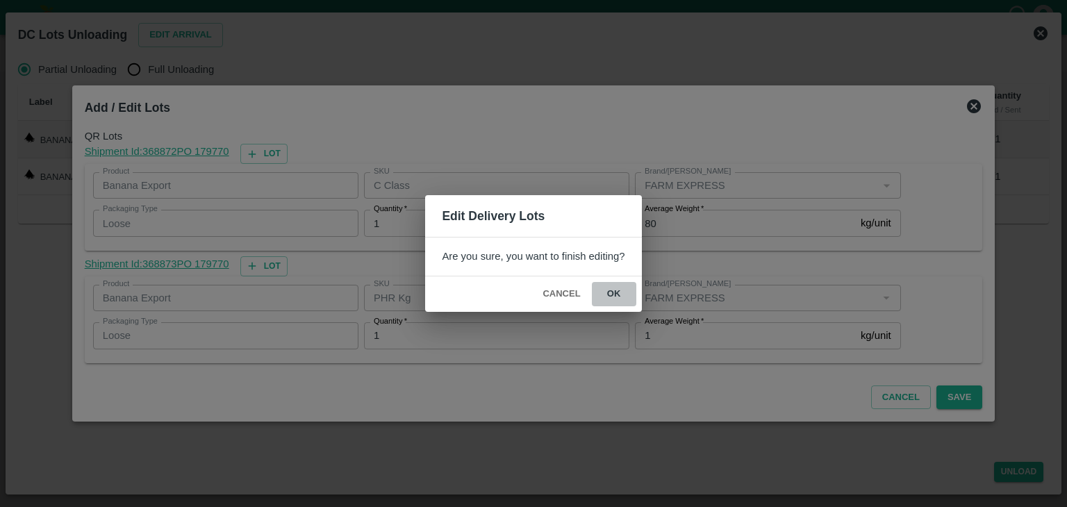
click at [608, 294] on button "ok" at bounding box center [614, 294] width 44 height 24
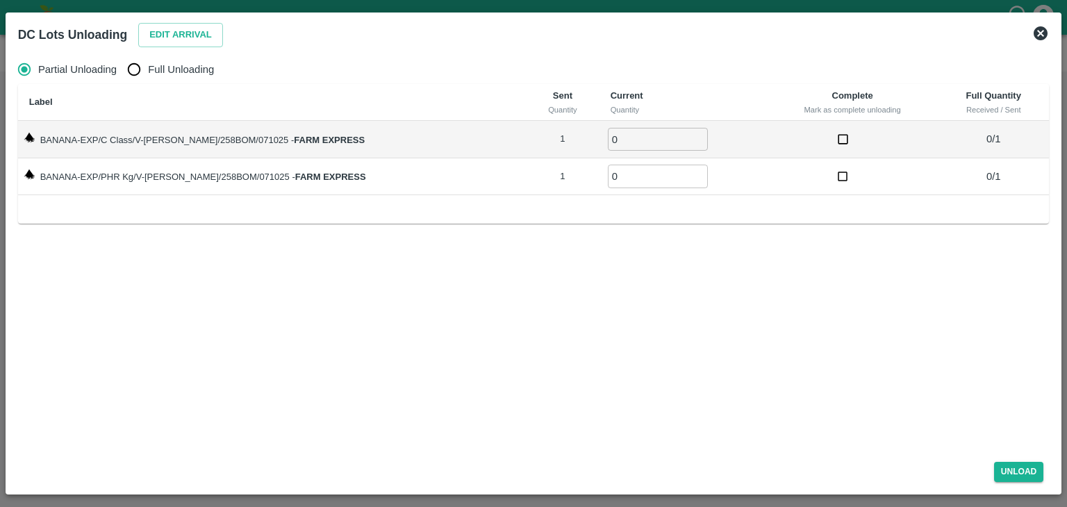
click at [1042, 31] on icon at bounding box center [1040, 33] width 17 height 17
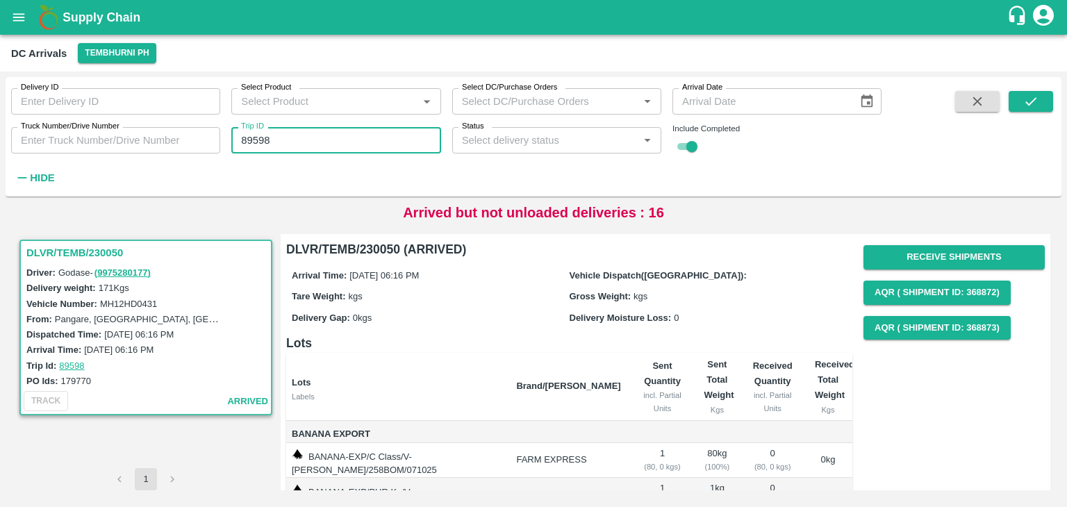
click at [338, 140] on input "89598" at bounding box center [335, 140] width 209 height 26
type input "89613"
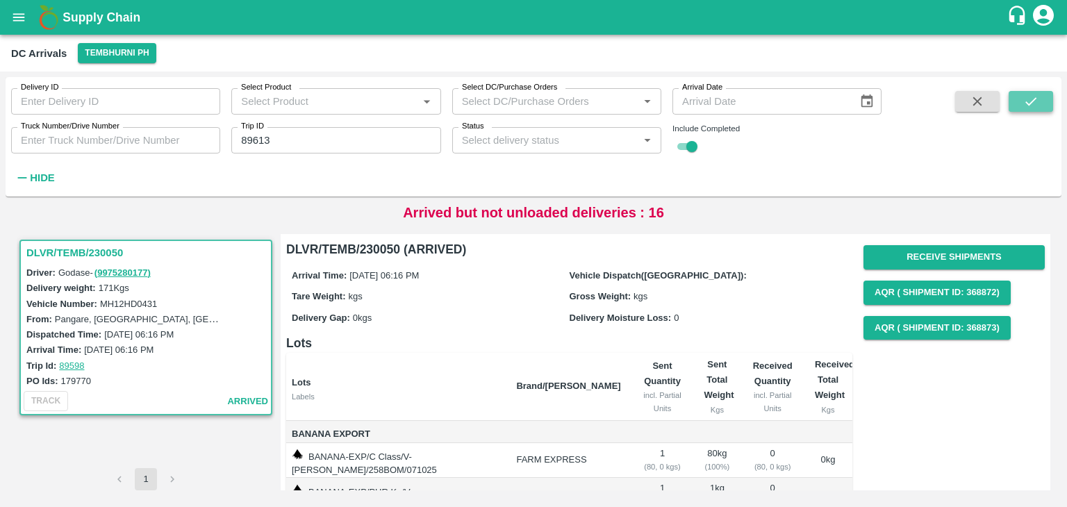
click at [1027, 98] on icon "submit" at bounding box center [1030, 101] width 15 height 15
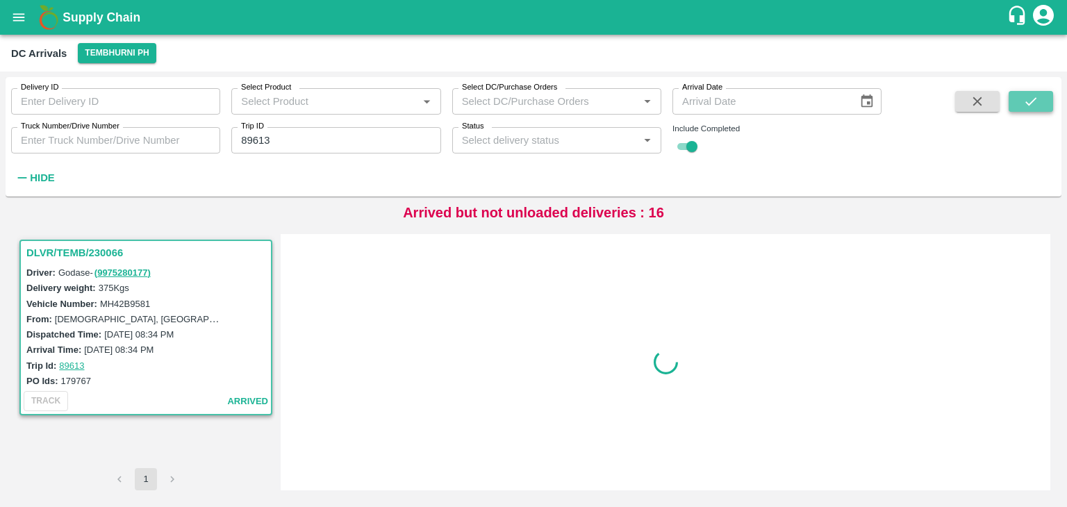
click at [1027, 98] on icon "submit" at bounding box center [1030, 101] width 15 height 15
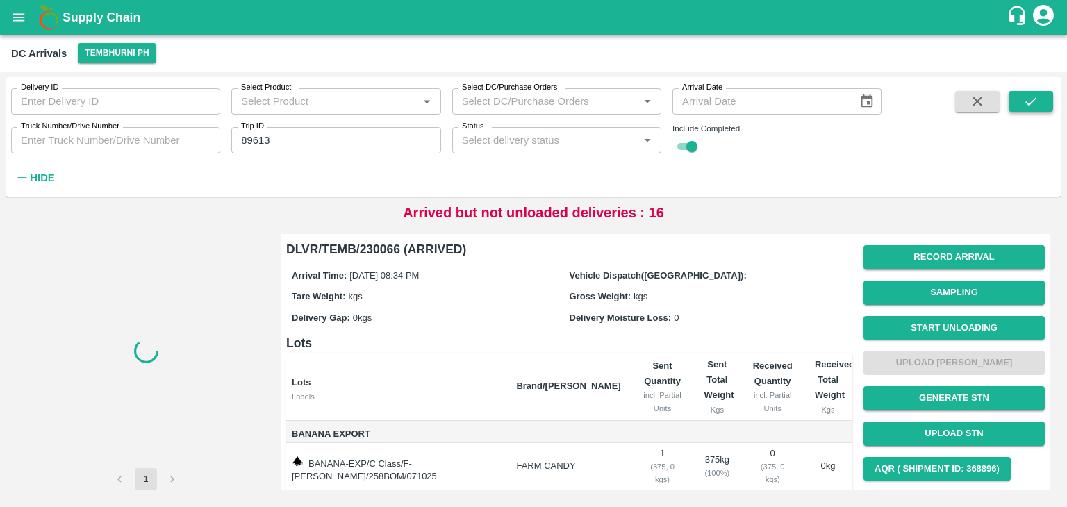
click at [1027, 98] on icon "submit" at bounding box center [1030, 101] width 15 height 15
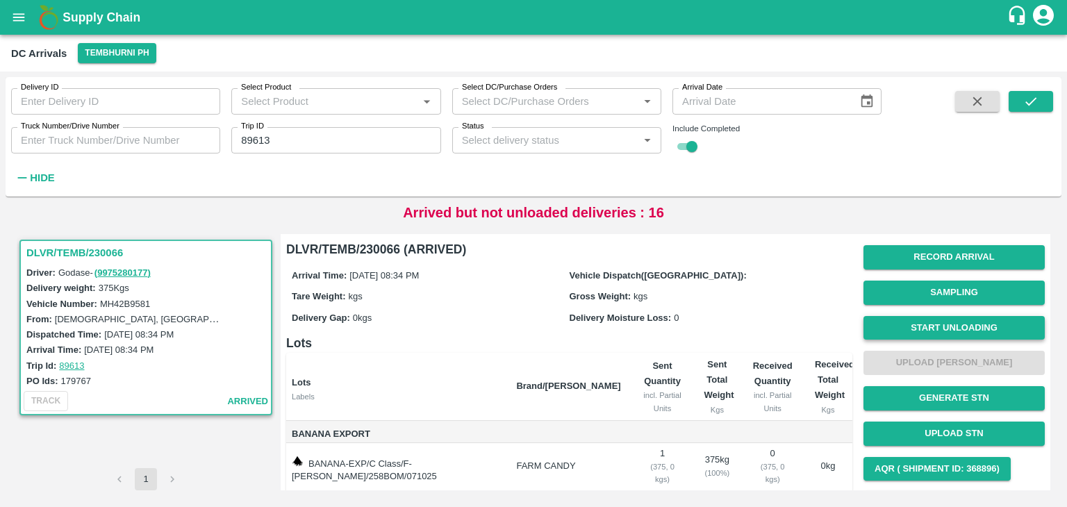
click at [936, 333] on button "Start Unloading" at bounding box center [954, 328] width 181 height 24
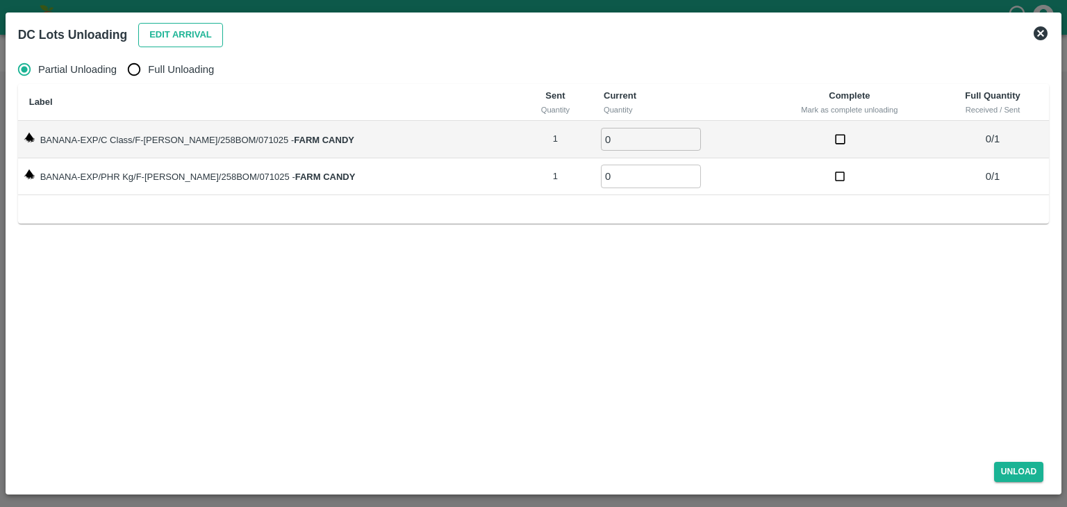
click at [162, 26] on button "Edit Arrival" at bounding box center [180, 35] width 85 height 24
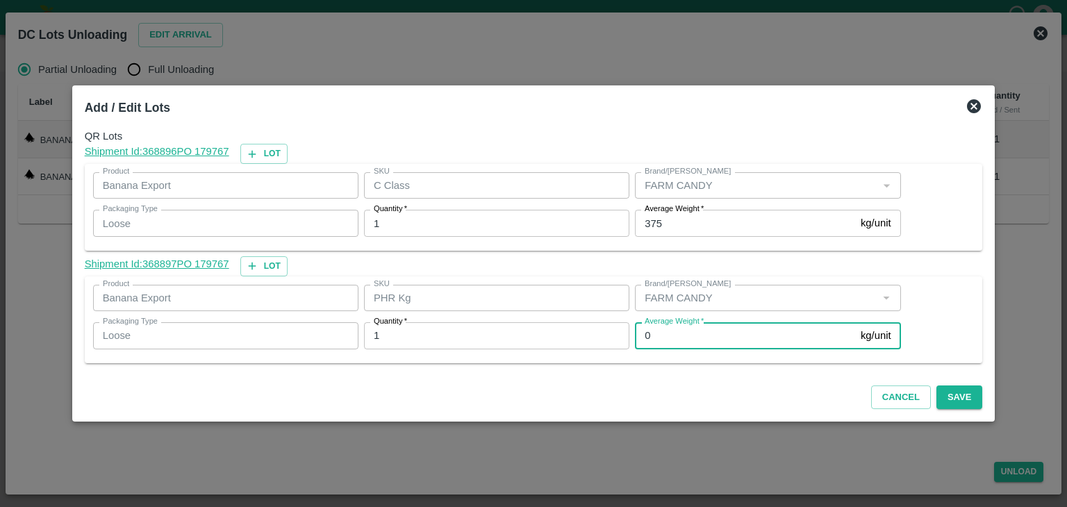
click at [645, 340] on input "0" at bounding box center [745, 335] width 220 height 26
type input "1"
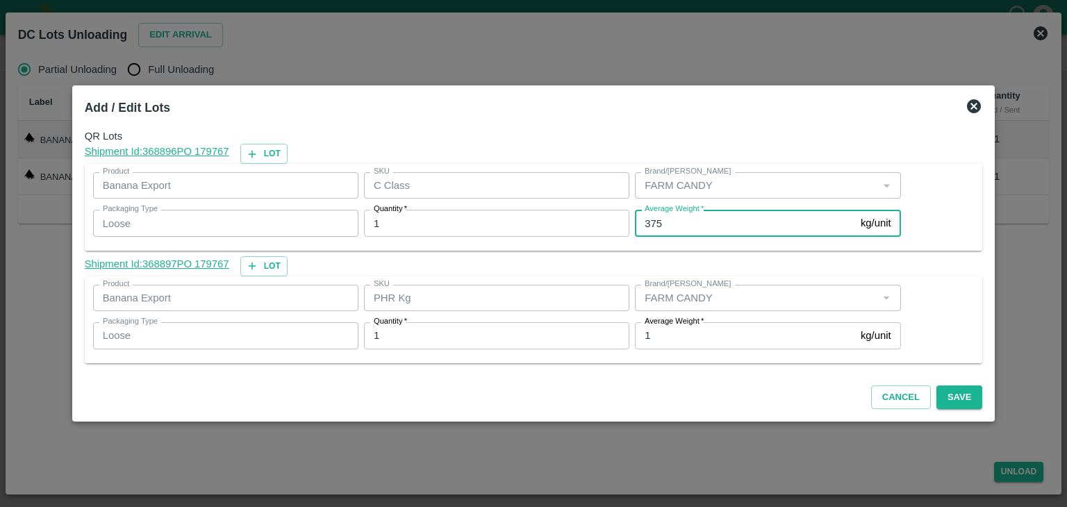
click at [687, 221] on input "375" at bounding box center [745, 223] width 220 height 26
type input "3"
type input "324"
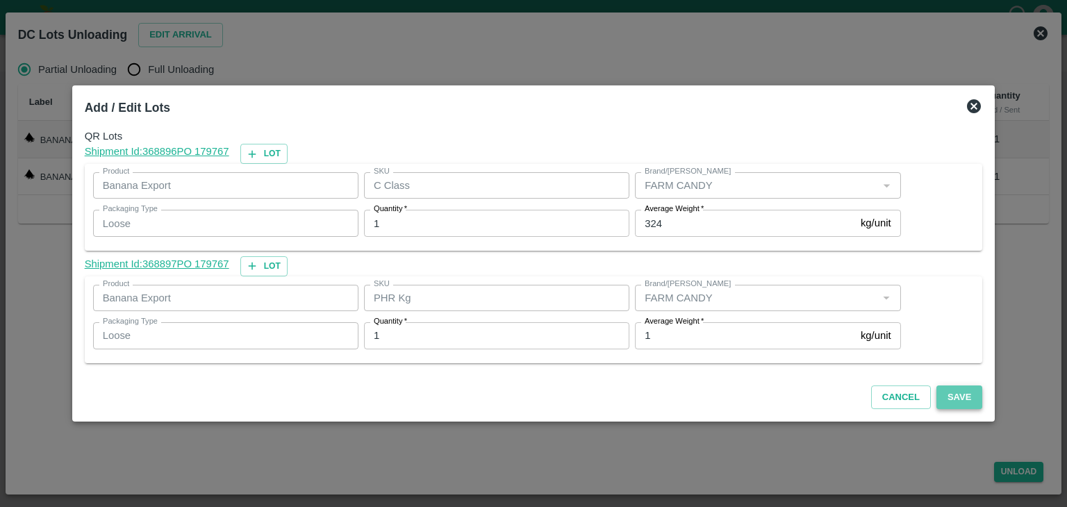
click at [951, 397] on button "Save" at bounding box center [959, 398] width 46 height 24
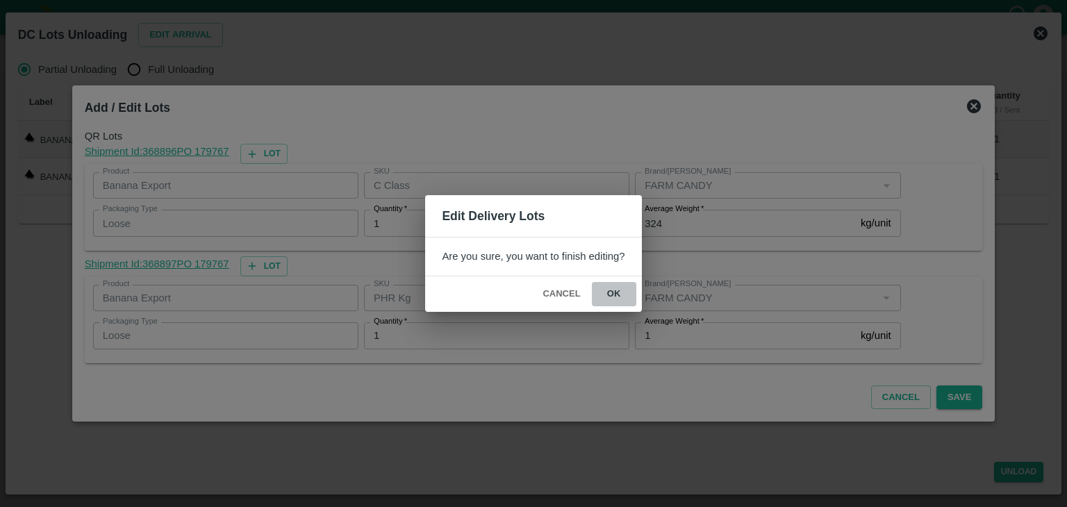
click at [625, 292] on button "ok" at bounding box center [614, 294] width 44 height 24
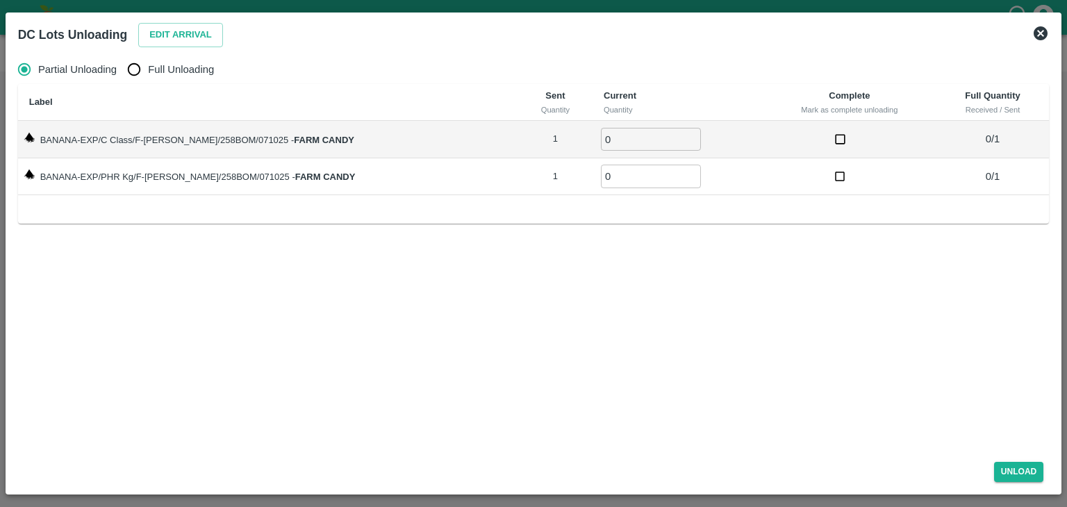
click at [1039, 34] on icon at bounding box center [1041, 33] width 14 height 14
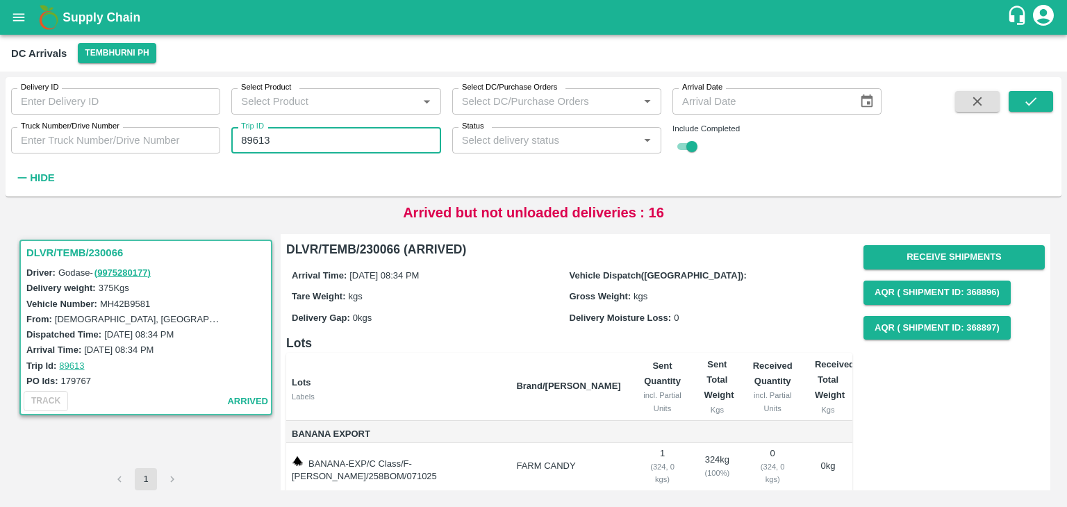
click at [334, 142] on input "89613" at bounding box center [335, 140] width 209 height 26
type input "89596"
click at [1038, 97] on icon "submit" at bounding box center [1030, 101] width 15 height 15
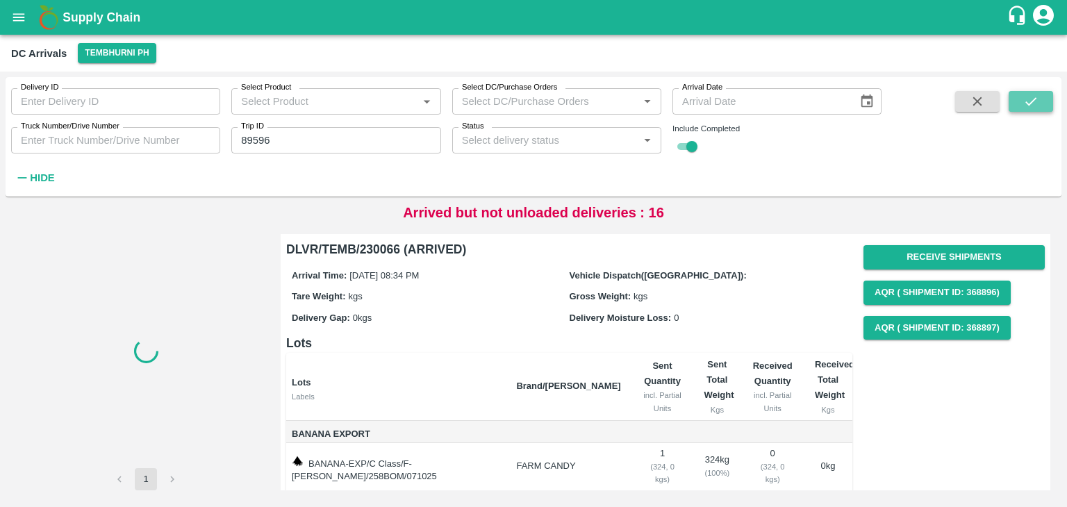
click at [1038, 97] on icon "submit" at bounding box center [1030, 101] width 15 height 15
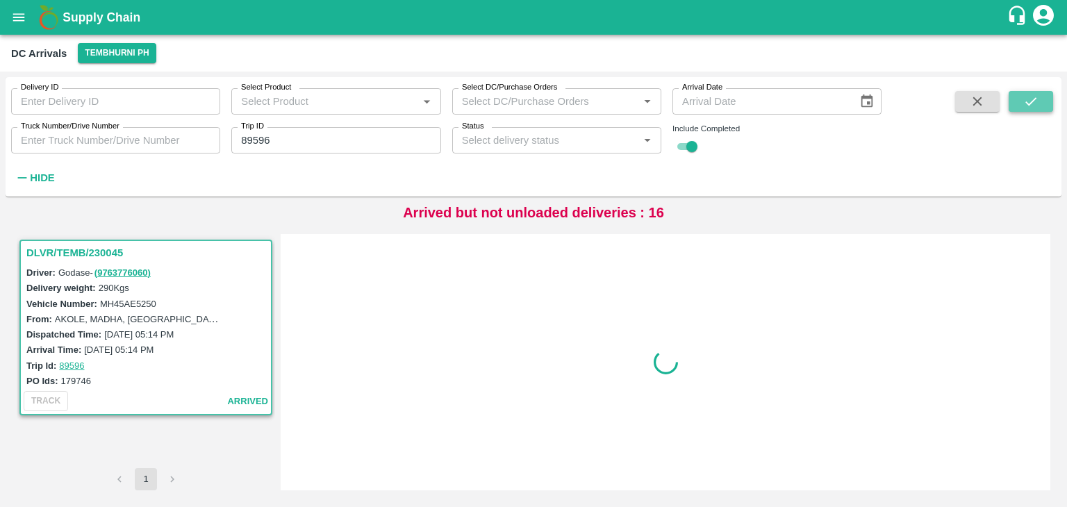
click at [1038, 97] on icon "submit" at bounding box center [1030, 101] width 15 height 15
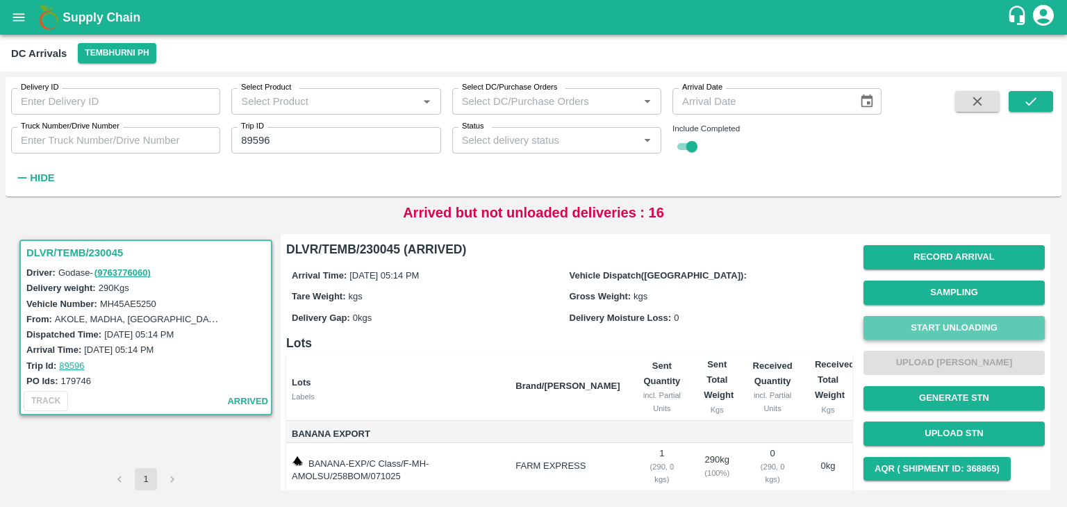
click at [928, 334] on button "Start Unloading" at bounding box center [954, 328] width 181 height 24
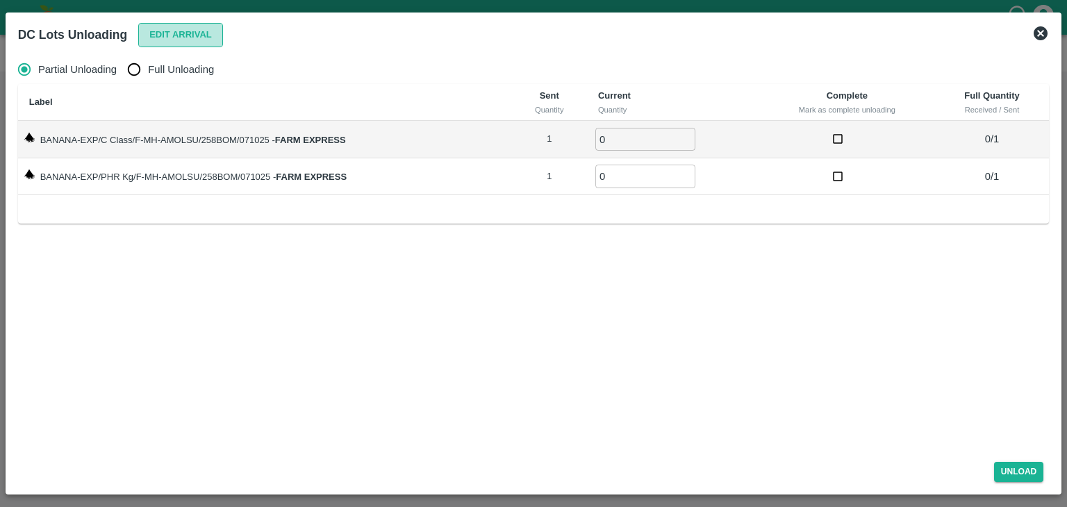
click at [144, 38] on button "Edit Arrival" at bounding box center [180, 35] width 85 height 24
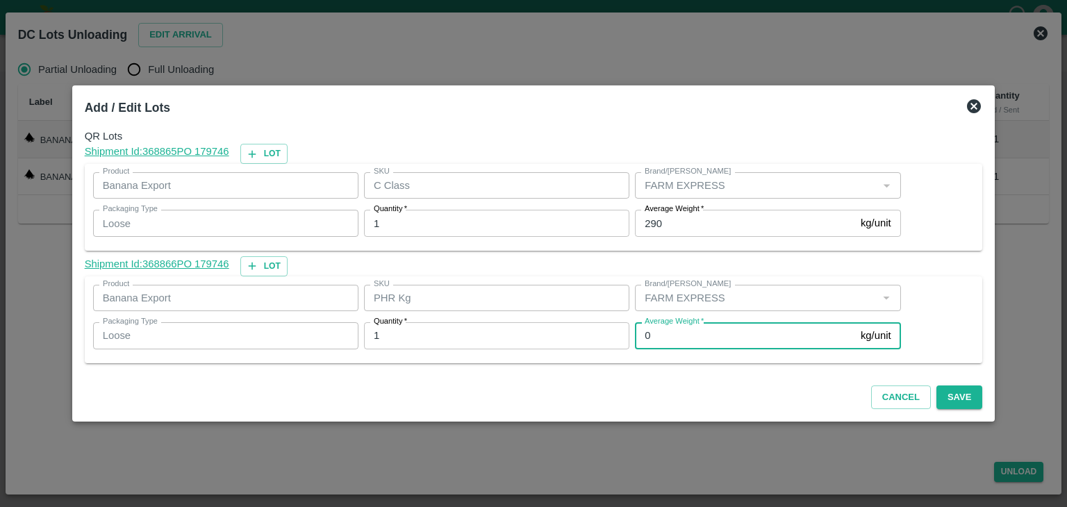
click at [667, 340] on input "0" at bounding box center [745, 335] width 220 height 26
type input "1"
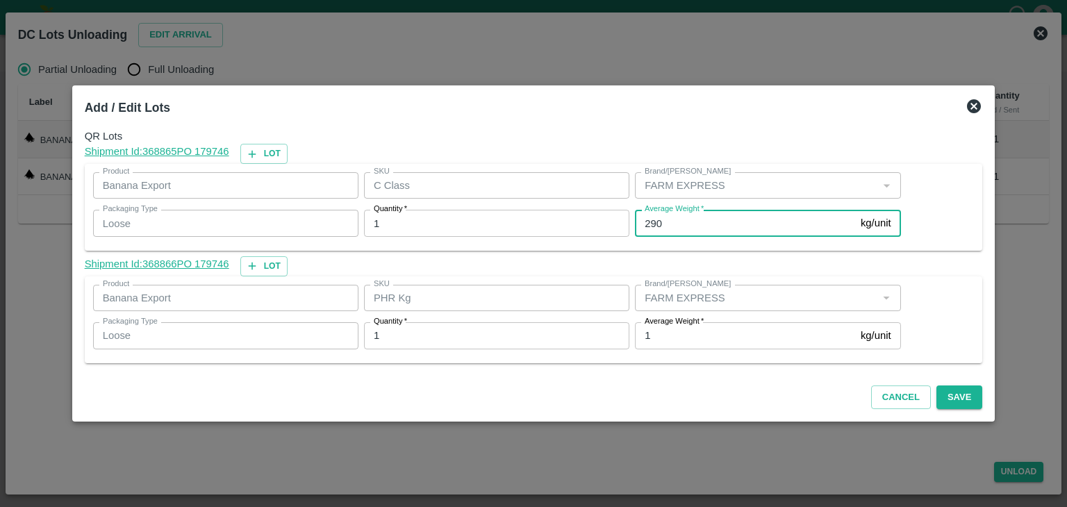
click at [679, 227] on input "290" at bounding box center [745, 223] width 220 height 26
type input "283"
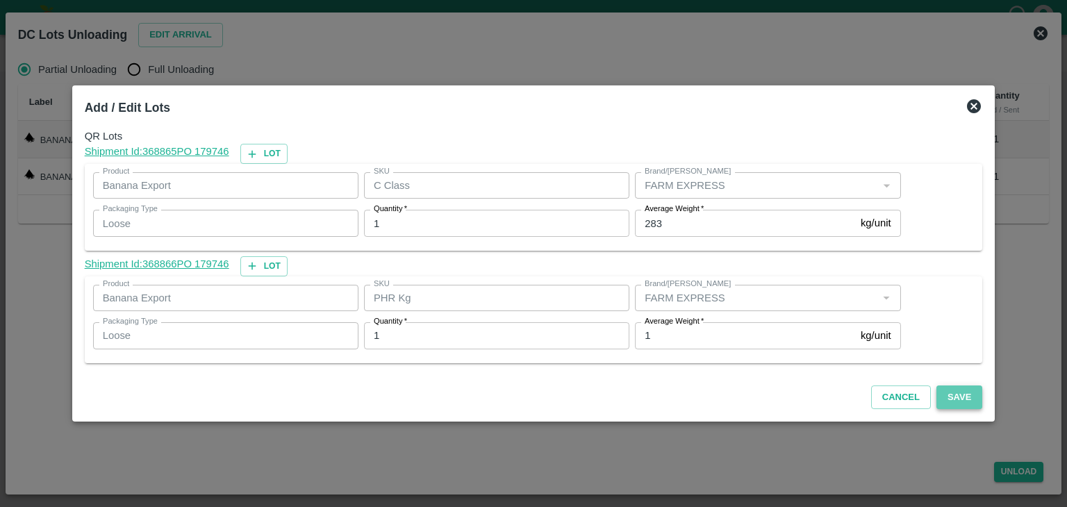
click at [948, 399] on button "Save" at bounding box center [959, 398] width 46 height 24
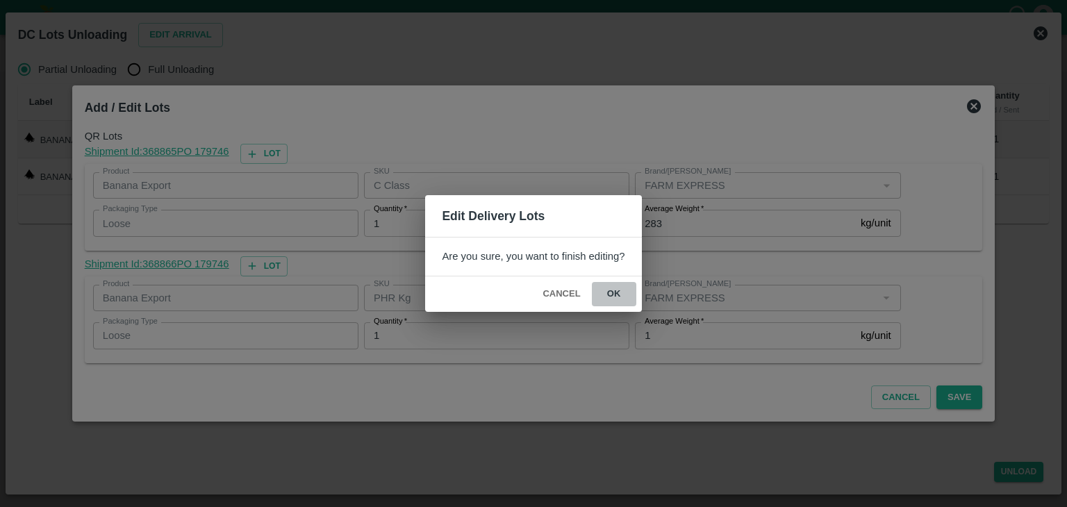
click at [609, 293] on button "ok" at bounding box center [614, 294] width 44 height 24
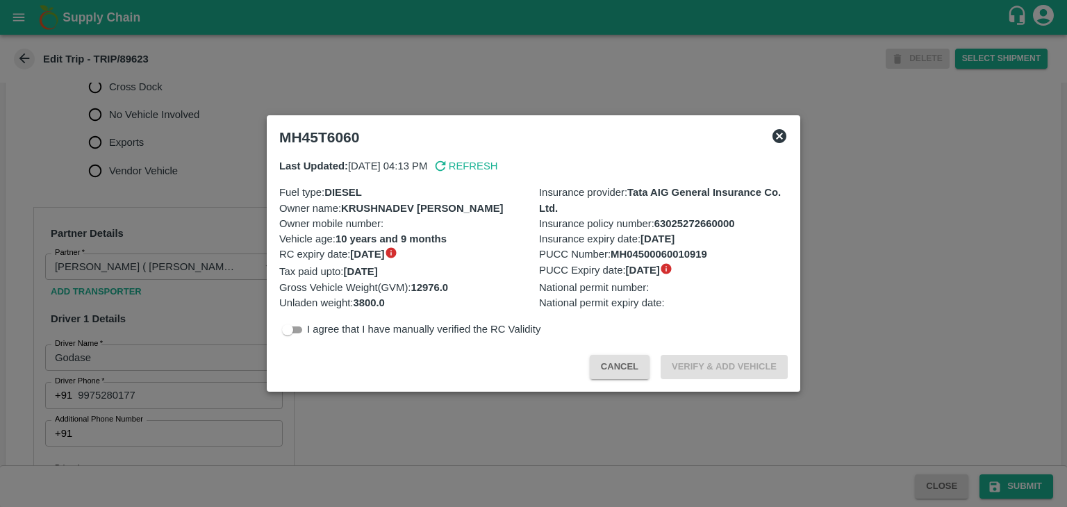
scroll to position [515, 0]
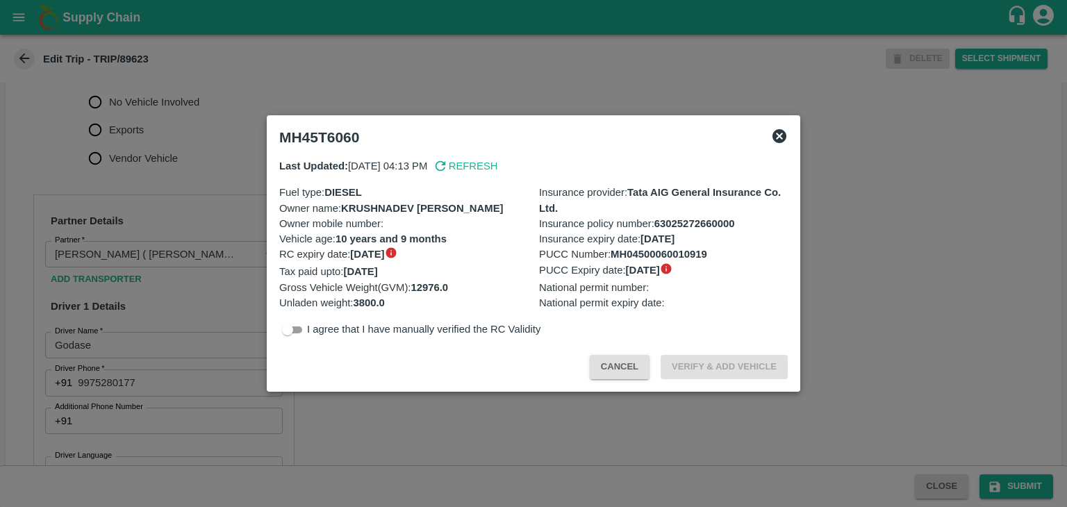
click at [151, 137] on div at bounding box center [533, 253] width 1067 height 507
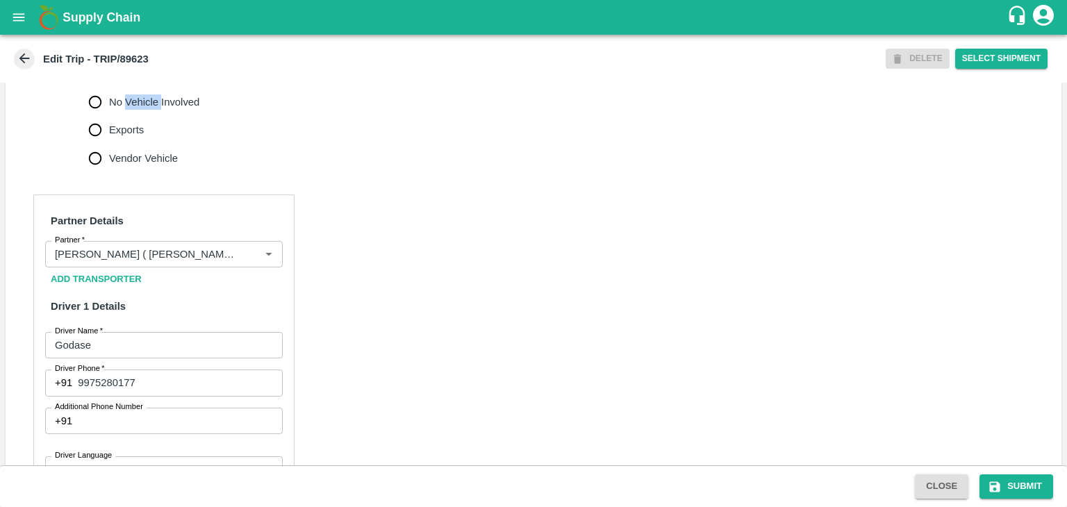
click at [151, 110] on span "No Vehicle Involved" at bounding box center [154, 101] width 90 height 15
click at [109, 116] on input "No Vehicle Involved" at bounding box center [95, 102] width 28 height 28
radio input "true"
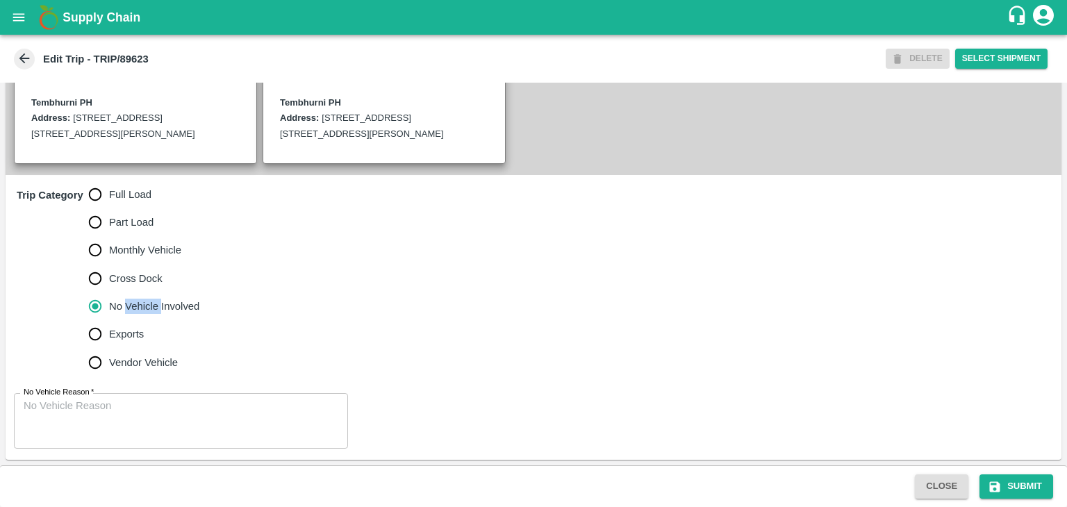
scroll to position [341, 0]
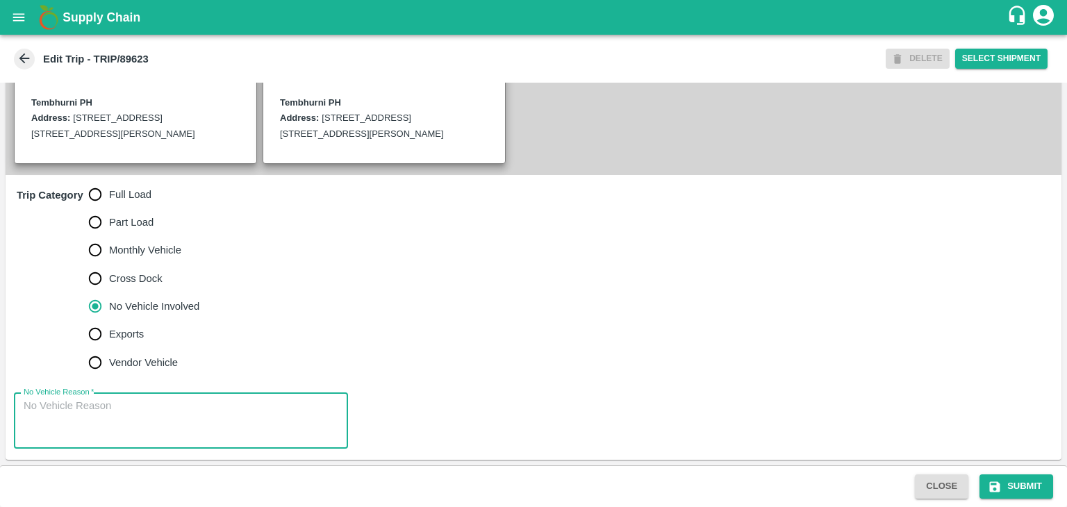
click at [207, 422] on textarea "No Vehicle Reason   *" at bounding box center [181, 421] width 315 height 44
type textarea "Field Dump"
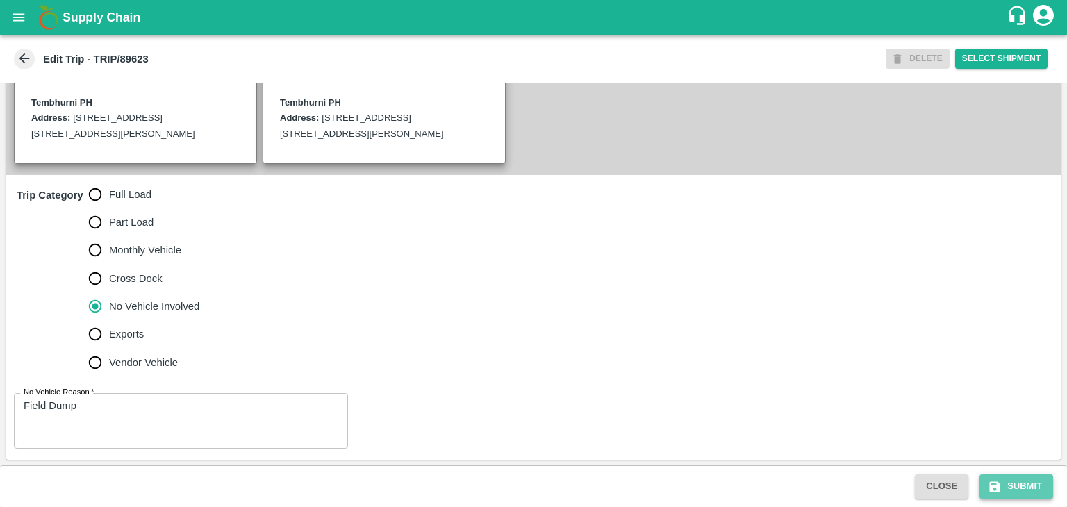
click at [1024, 490] on button "Submit" at bounding box center [1017, 486] width 74 height 24
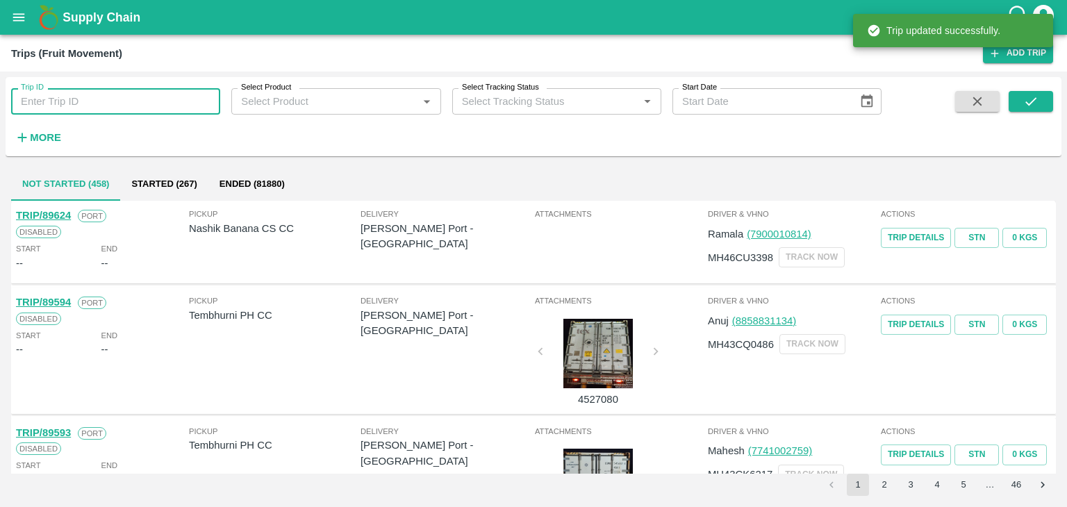
click at [154, 104] on input "Trip ID" at bounding box center [115, 101] width 209 height 26
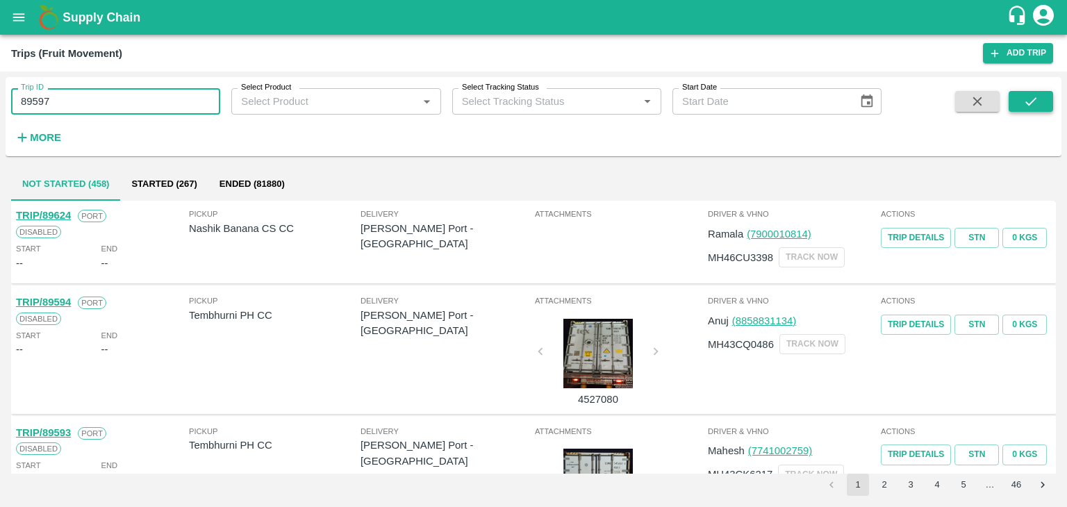
type input "89597"
click at [1027, 98] on icon "submit" at bounding box center [1030, 101] width 15 height 15
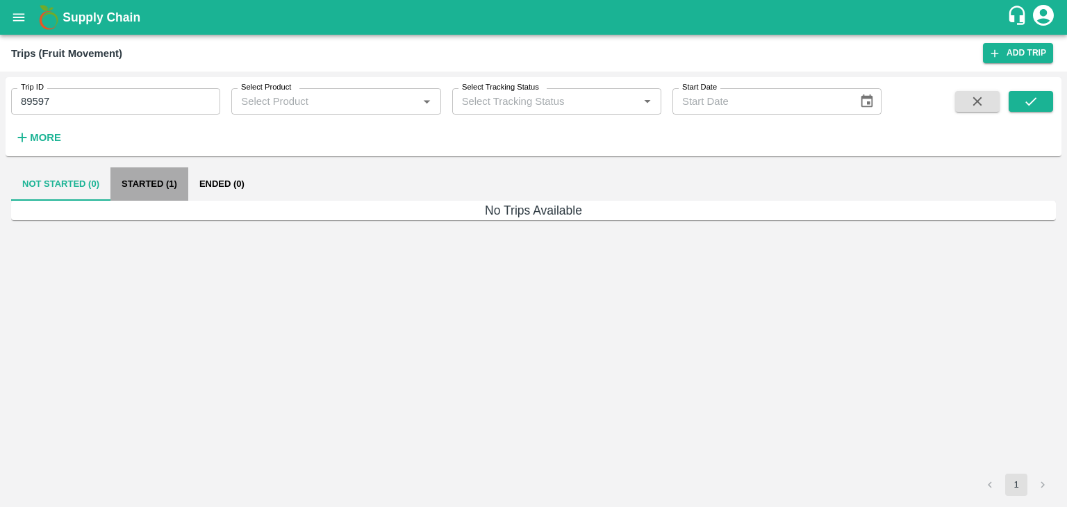
click at [163, 179] on button "Started (1)" at bounding box center [149, 183] width 78 height 33
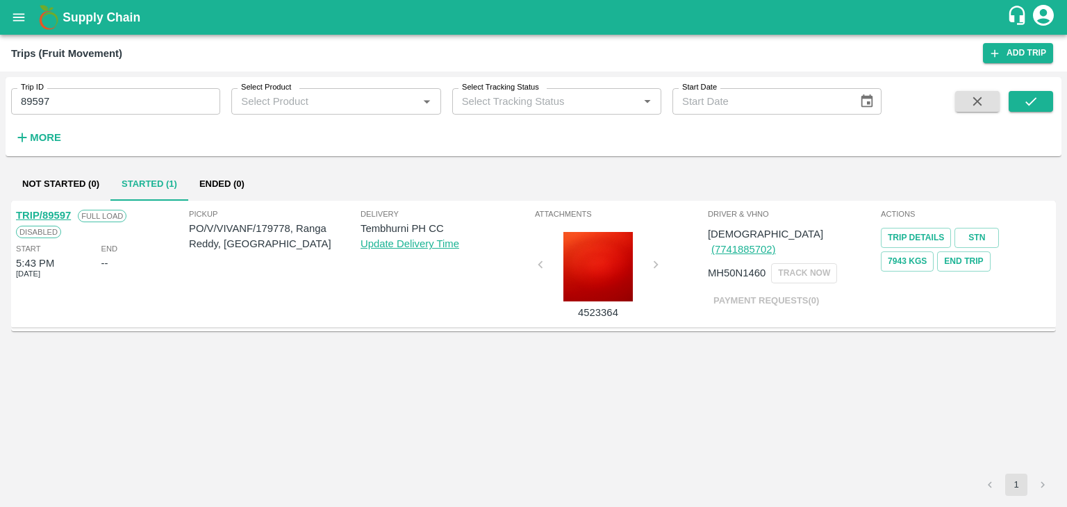
click at [38, 211] on link "TRIP/89597" at bounding box center [43, 215] width 55 height 11
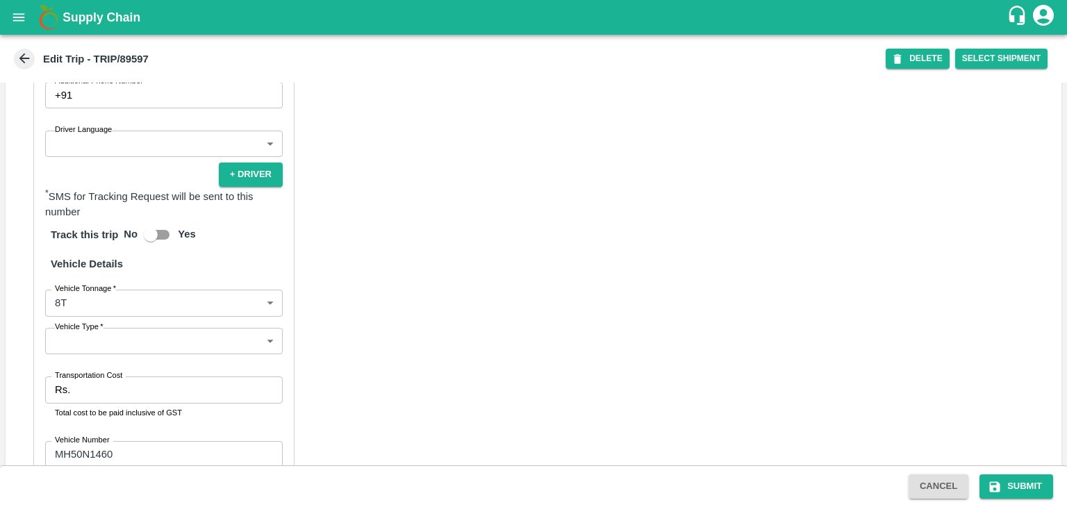
scroll to position [841, 0]
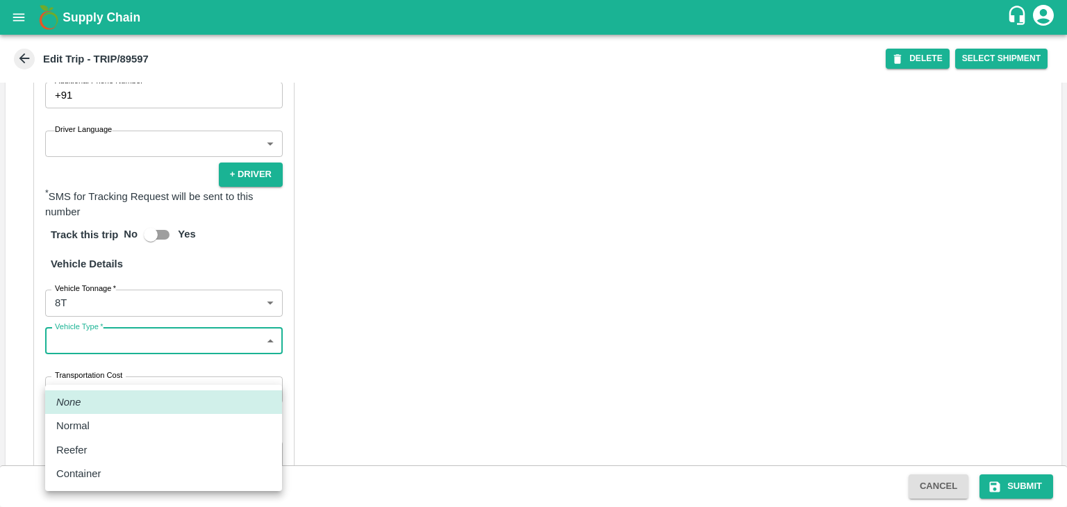
click at [106, 376] on body "Supply Chain Edit Trip - TRIP/89597 DELETE Select Shipment Trip Details Trip Ty…" at bounding box center [533, 253] width 1067 height 507
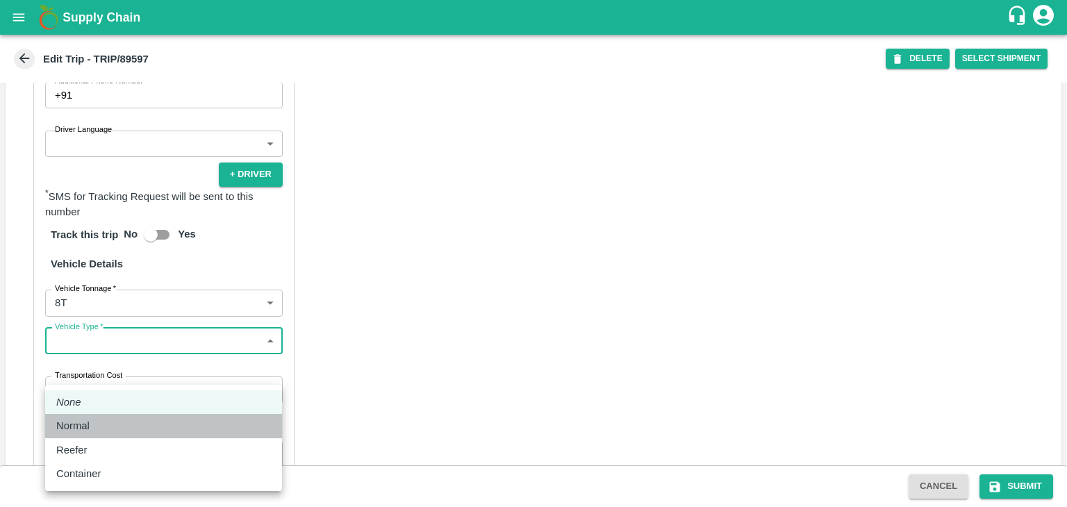
click at [93, 433] on div "Normal" at bounding box center [76, 425] width 40 height 15
type input "Normal"
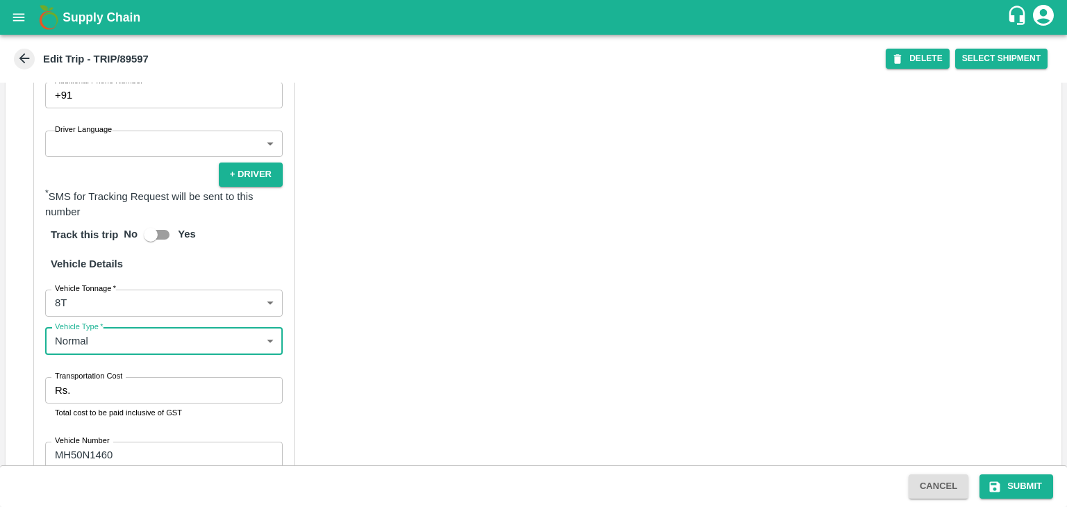
scroll to position [957, 0]
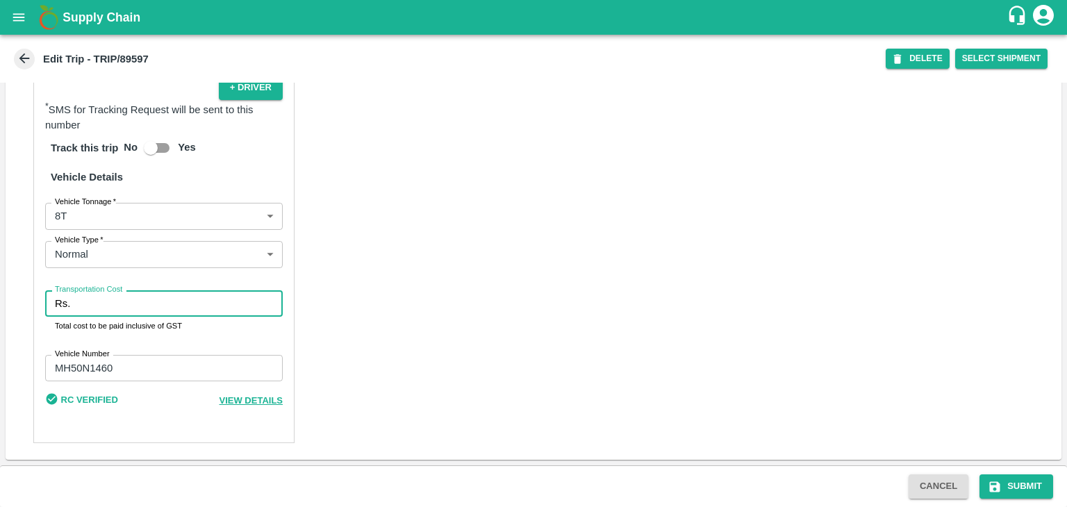
click at [133, 304] on input "Transportation Cost" at bounding box center [179, 303] width 207 height 26
type input "5000"
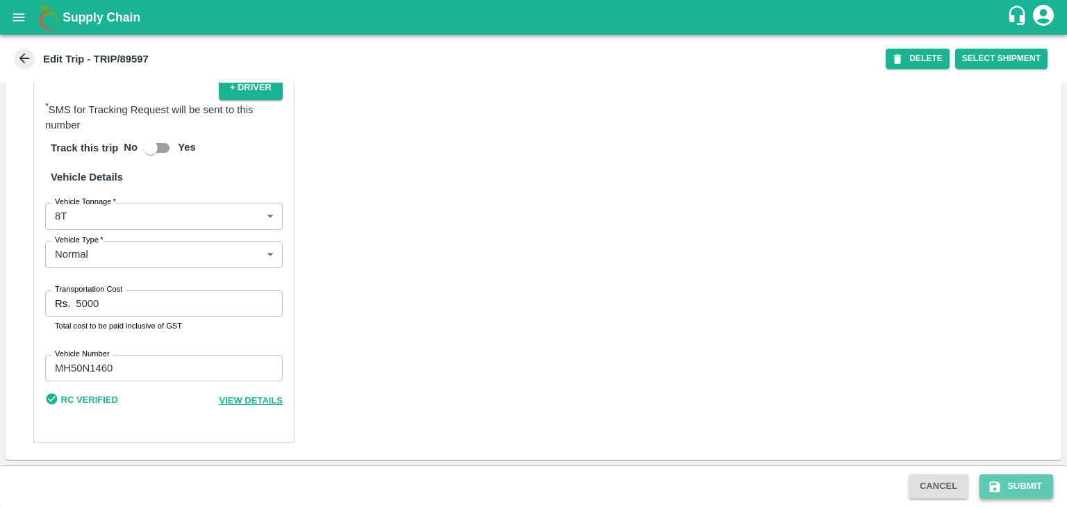
click at [1005, 487] on button "Submit" at bounding box center [1017, 486] width 74 height 24
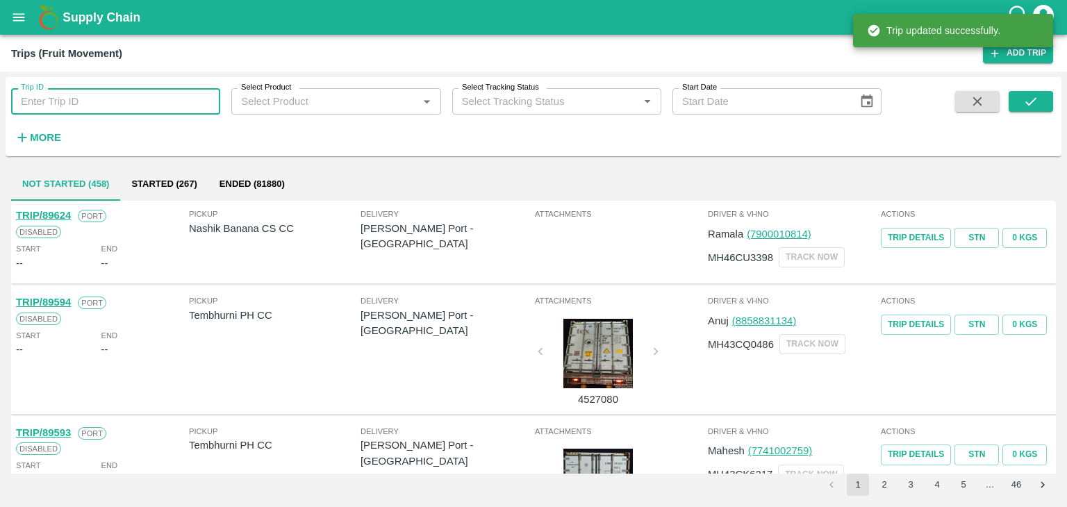
click at [178, 90] on input "Trip ID" at bounding box center [115, 101] width 209 height 26
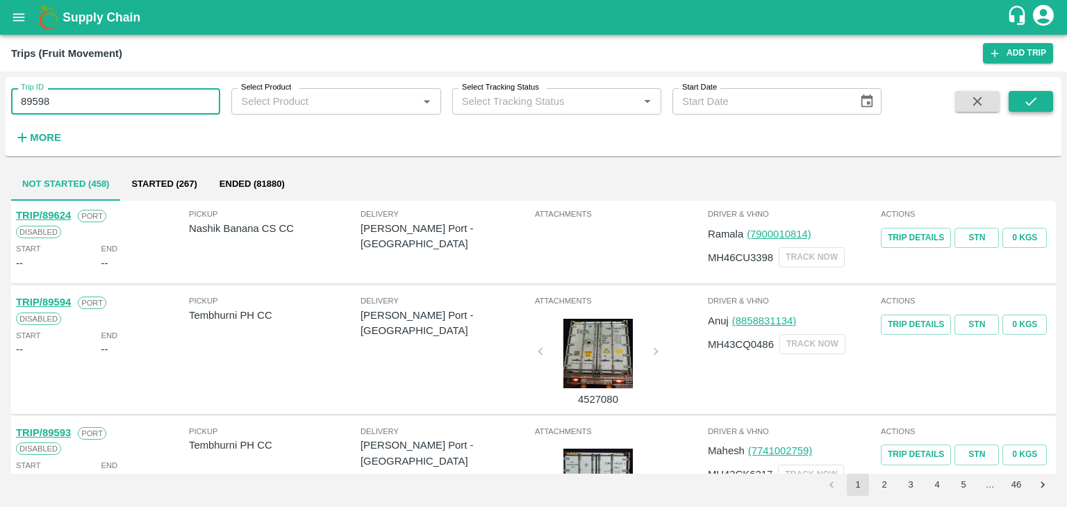
type input "89598"
click at [1050, 103] on button "submit" at bounding box center [1031, 101] width 44 height 21
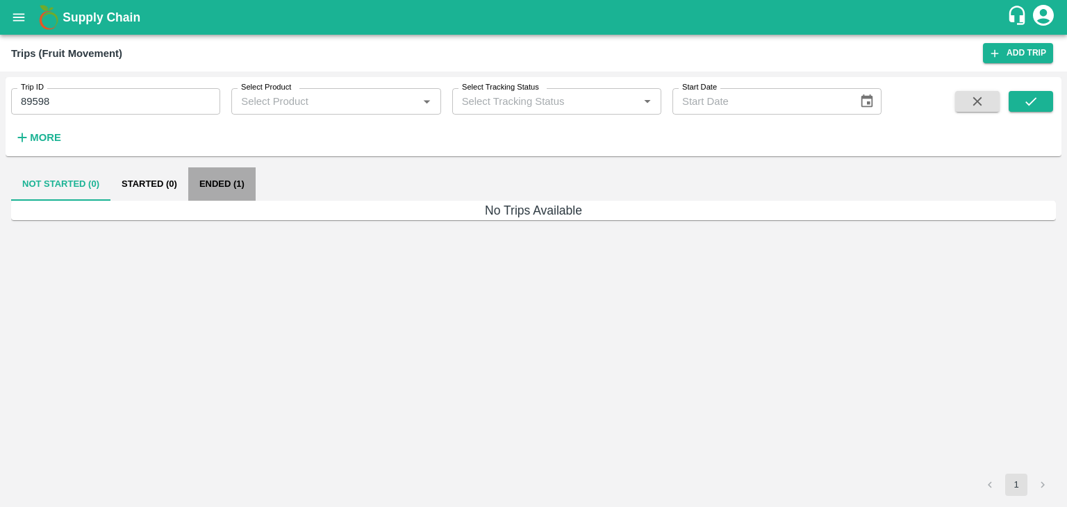
click at [233, 187] on button "Ended (1)" at bounding box center [221, 183] width 67 height 33
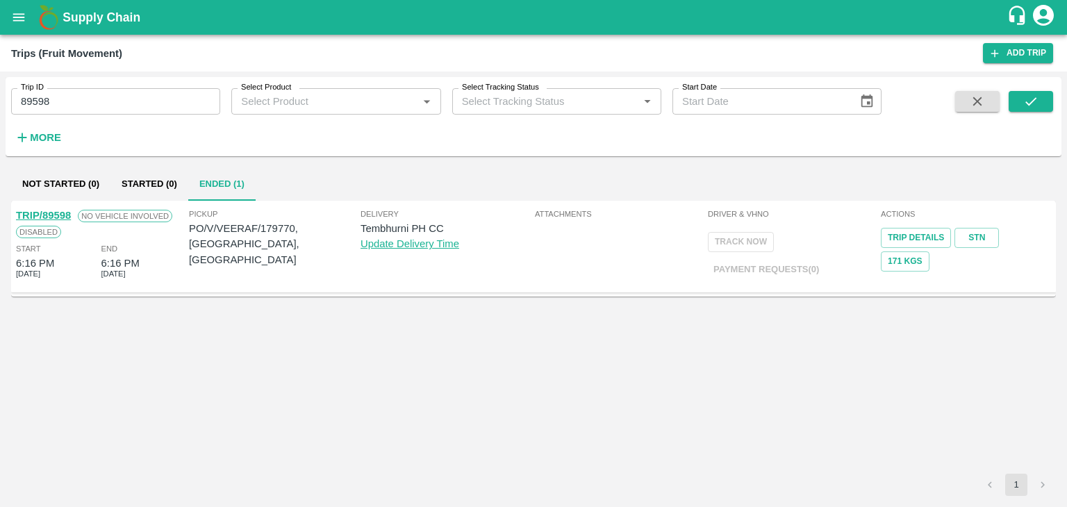
click at [50, 213] on link "TRIP/89598" at bounding box center [43, 215] width 55 height 11
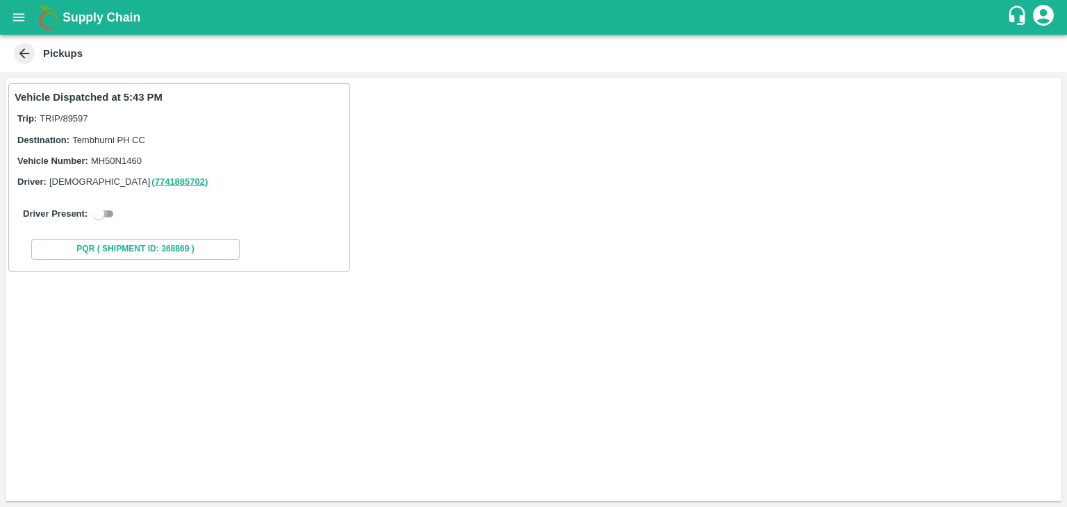
click at [104, 213] on input "checkbox" at bounding box center [99, 214] width 50 height 17
checkbox input "true"
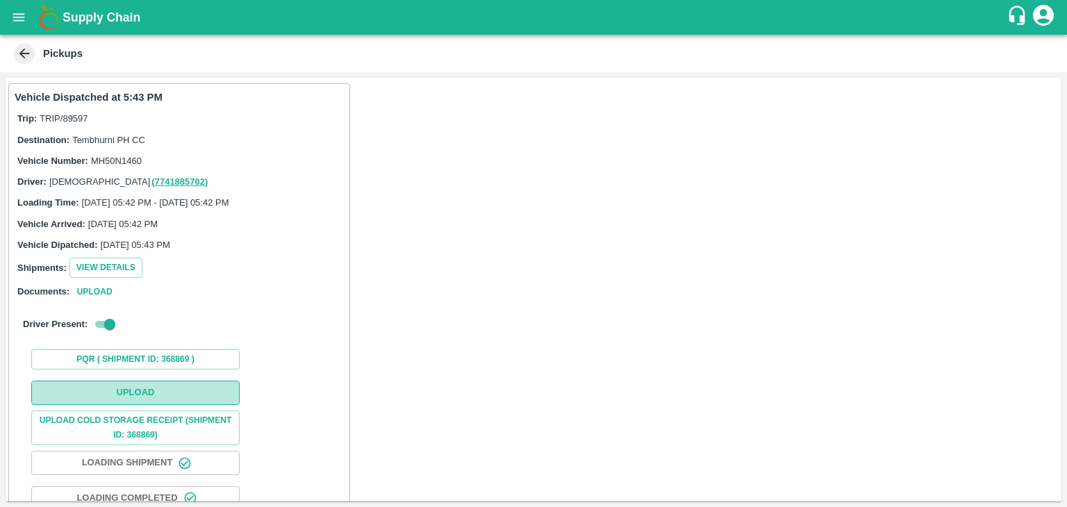
click at [177, 391] on button "Upload" at bounding box center [135, 393] width 208 height 24
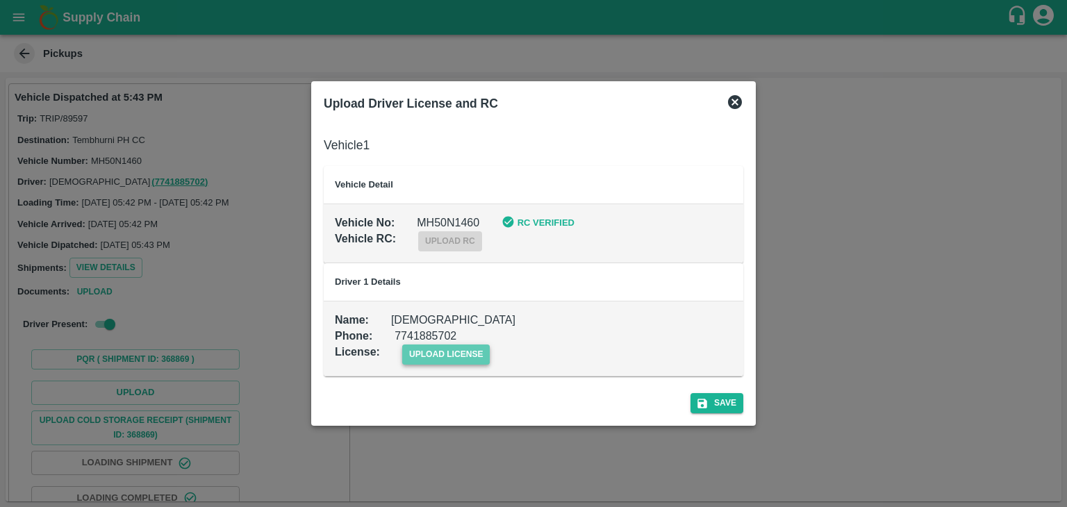
click at [464, 364] on span "upload license" at bounding box center [446, 355] width 88 height 20
click at [0, 0] on input "upload license" at bounding box center [0, 0] width 0 height 0
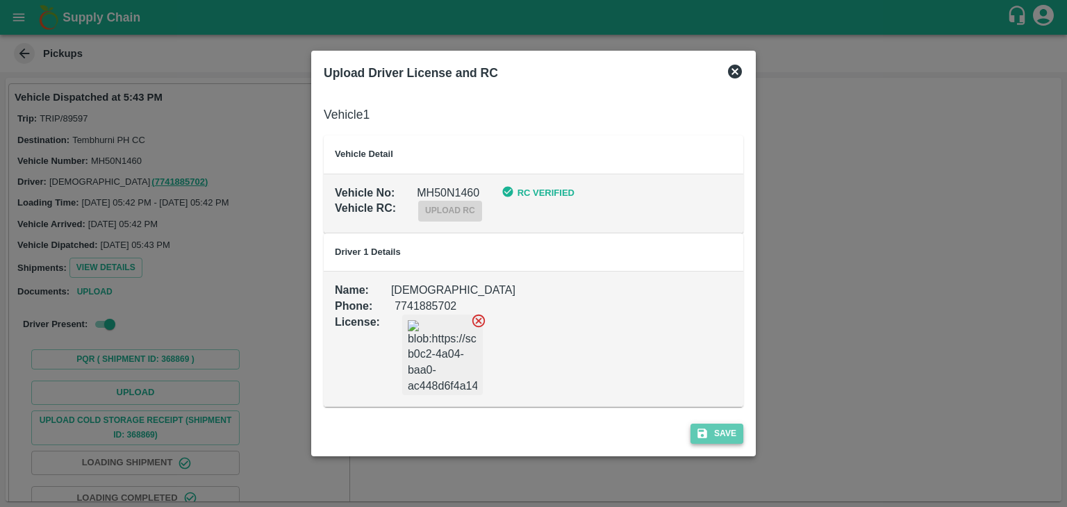
click at [731, 431] on button "Save" at bounding box center [717, 434] width 53 height 20
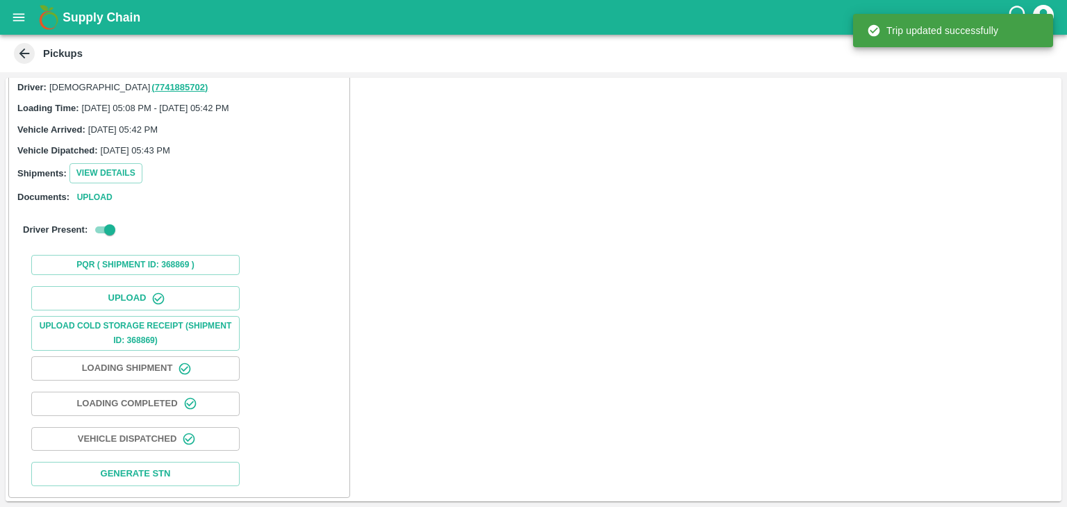
scroll to position [145, 0]
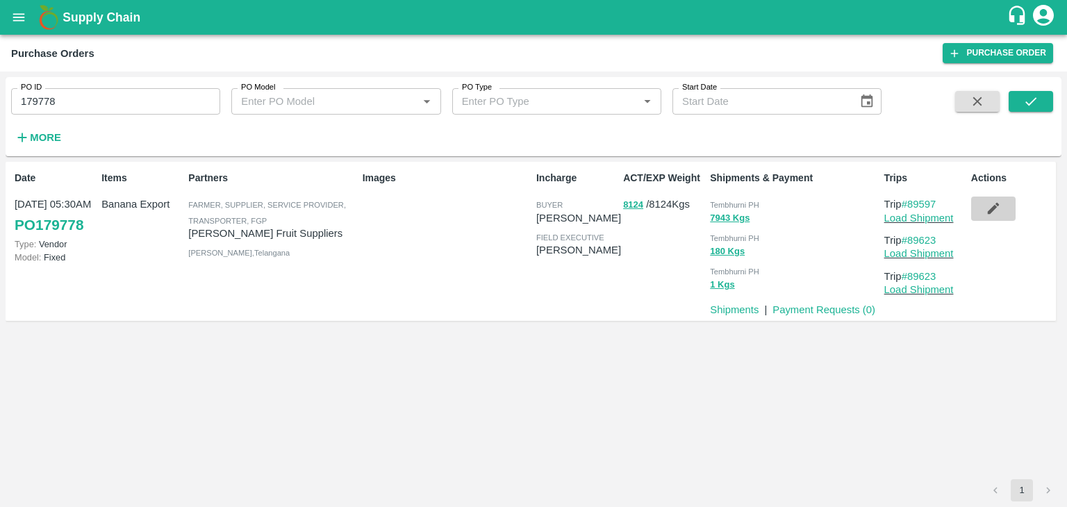
click at [984, 204] on button "button" at bounding box center [993, 209] width 44 height 24
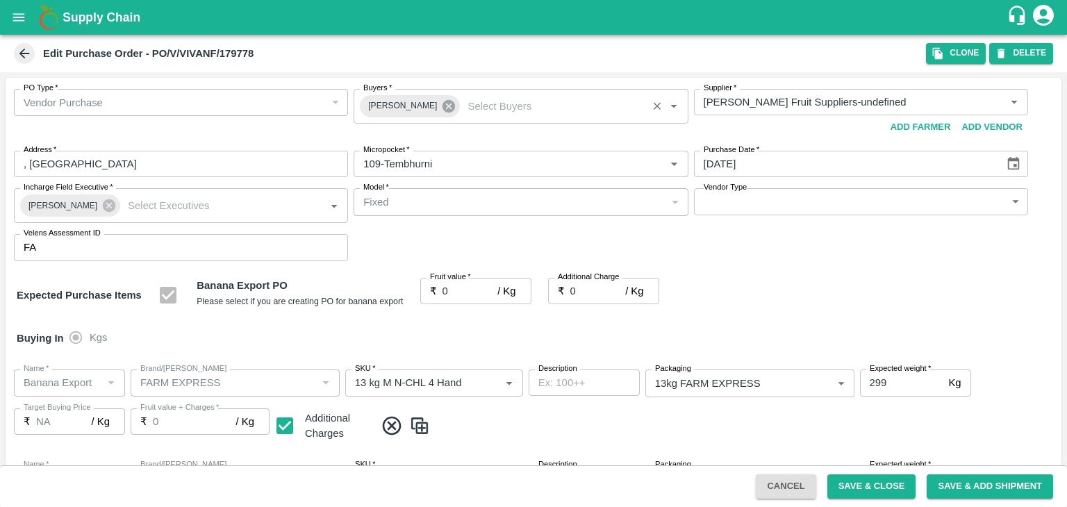
click at [443, 106] on icon at bounding box center [449, 106] width 13 height 13
click at [433, 101] on input "Buyers   *" at bounding box center [509, 102] width 303 height 18
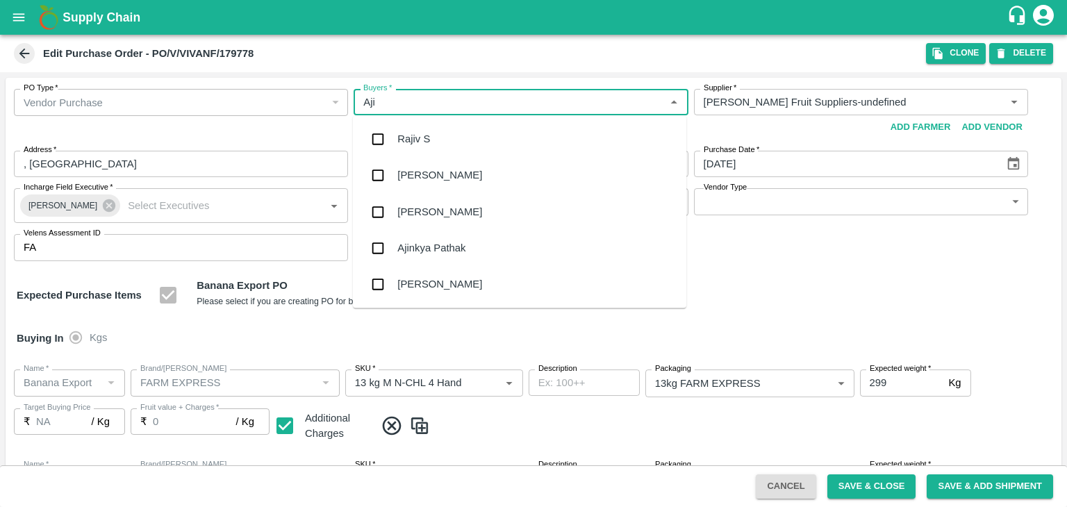
type input "Ajit"
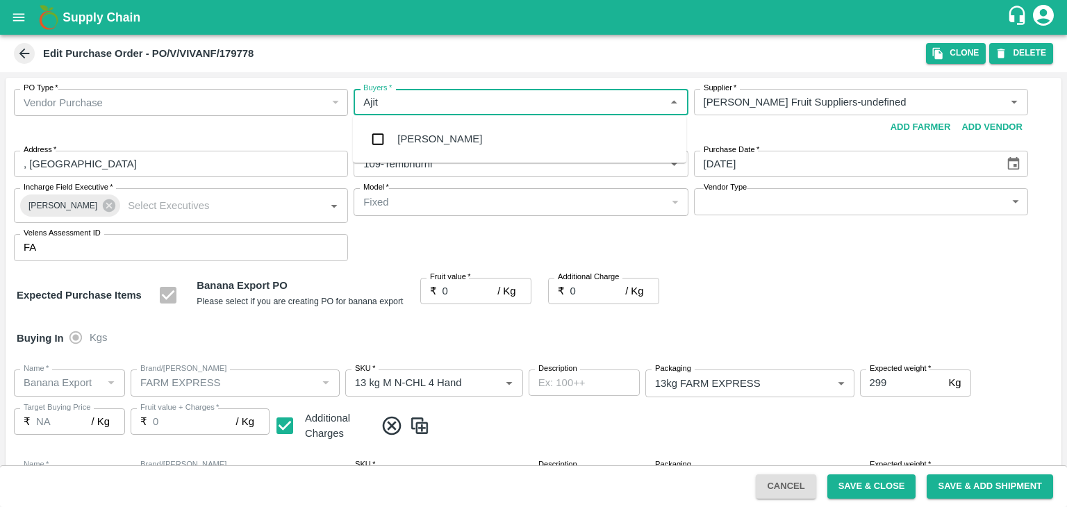
click at [437, 134] on div "[PERSON_NAME]" at bounding box center [519, 139] width 333 height 36
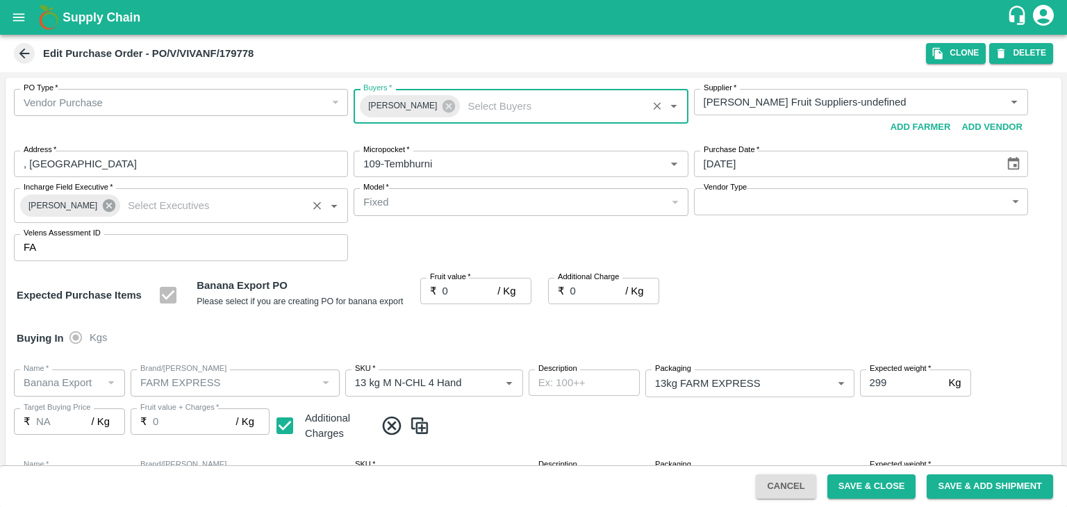
click at [103, 204] on icon at bounding box center [109, 205] width 13 height 13
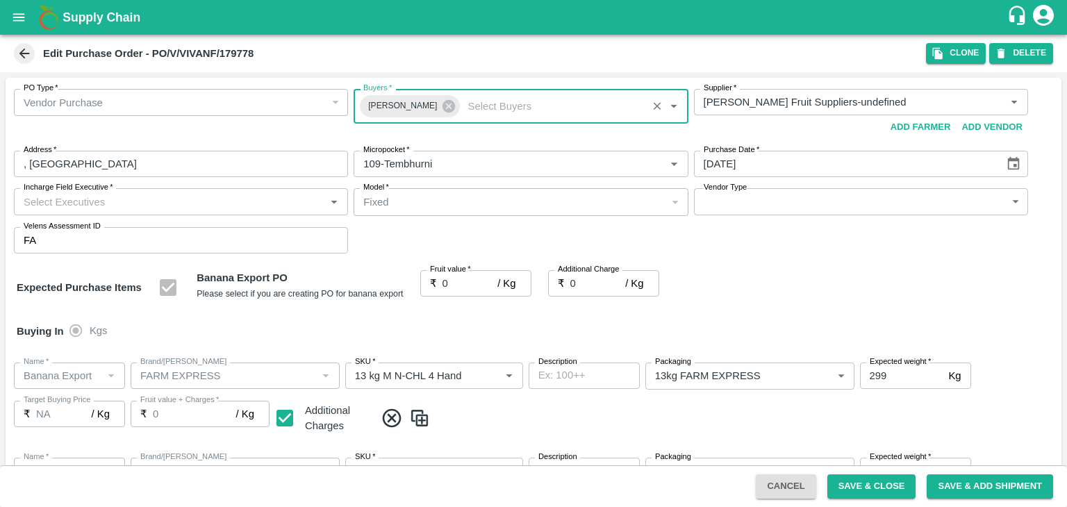
click at [125, 201] on input "Incharge Field Executive   *" at bounding box center [169, 201] width 303 height 18
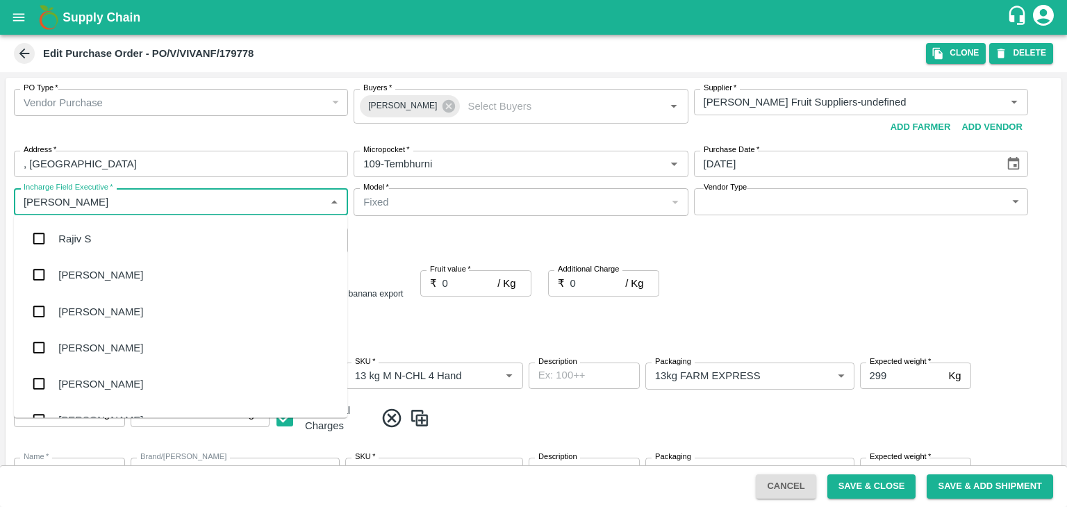
type input "Jay"
click at [122, 307] on div "jaydip Tale" at bounding box center [180, 311] width 333 height 36
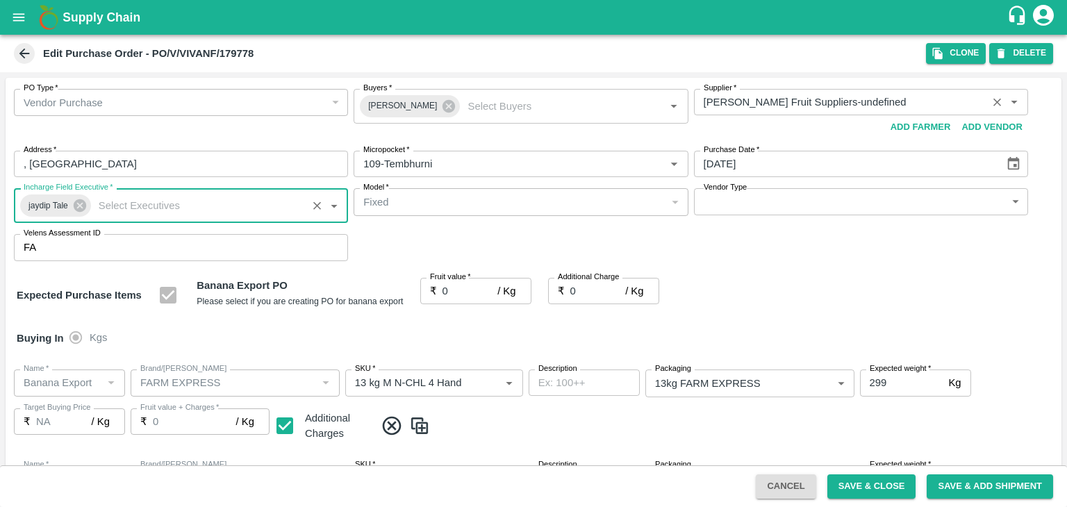
click at [993, 104] on icon "Clear" at bounding box center [997, 103] width 8 height 8
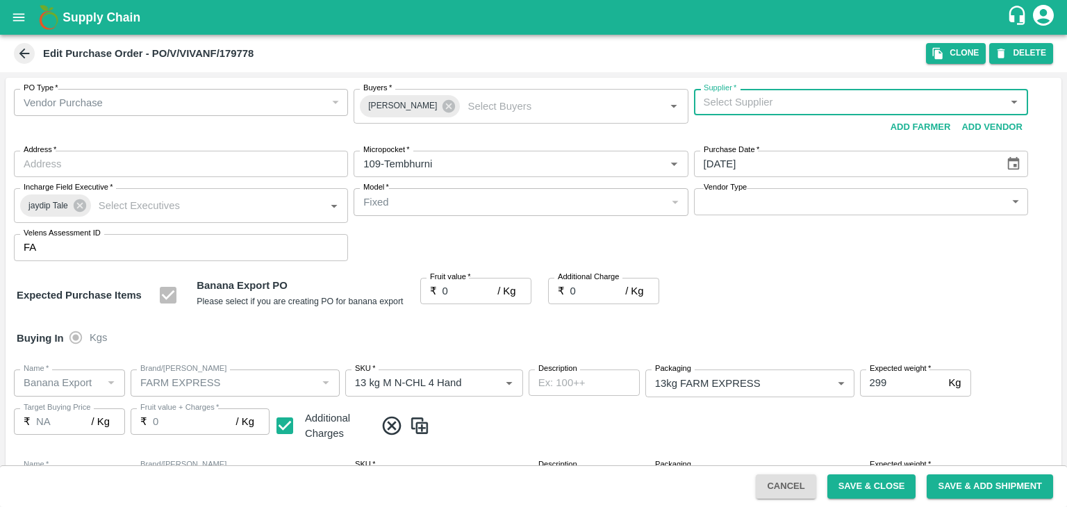
click at [956, 97] on input "Supplier   *" at bounding box center [849, 102] width 303 height 18
click at [816, 98] on input "Supplier   *" at bounding box center [849, 102] width 303 height 18
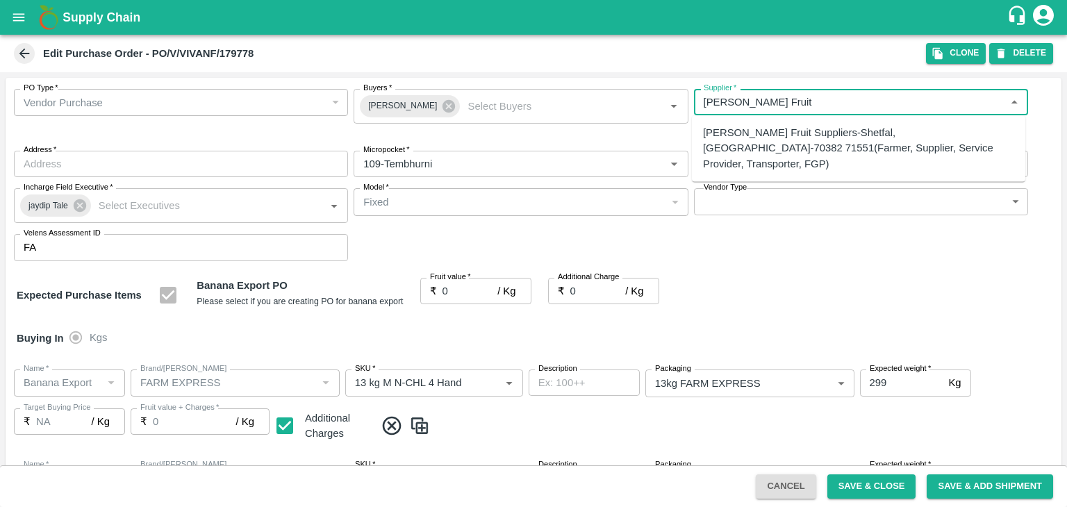
click at [827, 134] on div "Vivan Fruit Suppliers-Shetfal, Solapur-70382 71551(Farmer, Supplier, Service Pr…" at bounding box center [858, 148] width 311 height 47
type input "Vivan Fruit Suppliers-Shetfal, Solapur-70382 71551(Farmer, Supplier, Service Pr…"
type input "Shetfal, Solapur, Madha, Maharashtra"
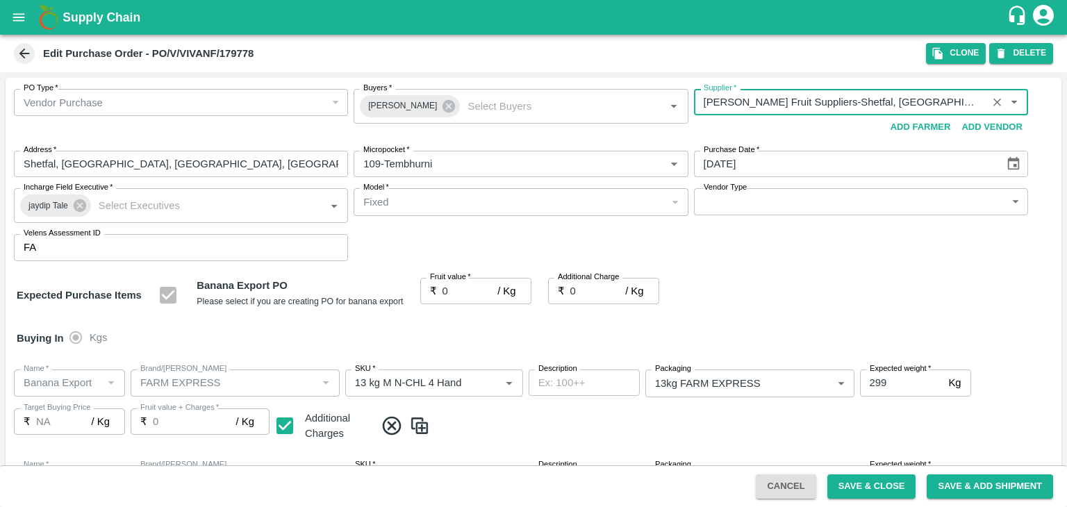
type input "Vivan Fruit Suppliers-Shetfal, Solapur-70382 71551(Farmer, Supplier, Service Pr…"
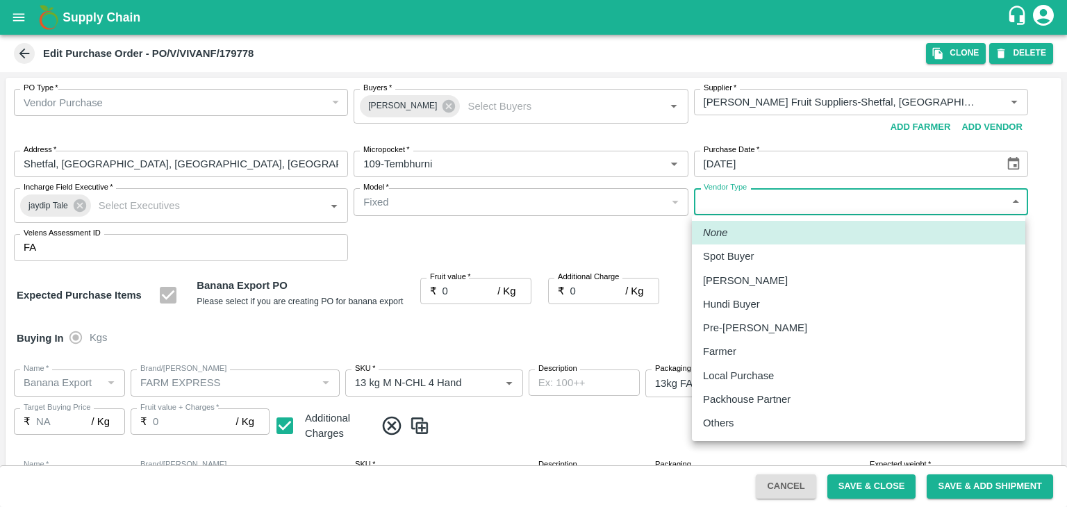
drag, startPoint x: 752, startPoint y: 200, endPoint x: 739, endPoint y: 424, distance: 224.1
click at [739, 424] on body "Supply Chain Edit Purchase Order - PO/V/VIVANF/179778 Clone DELETE PO Type   * …" at bounding box center [533, 253] width 1067 height 507
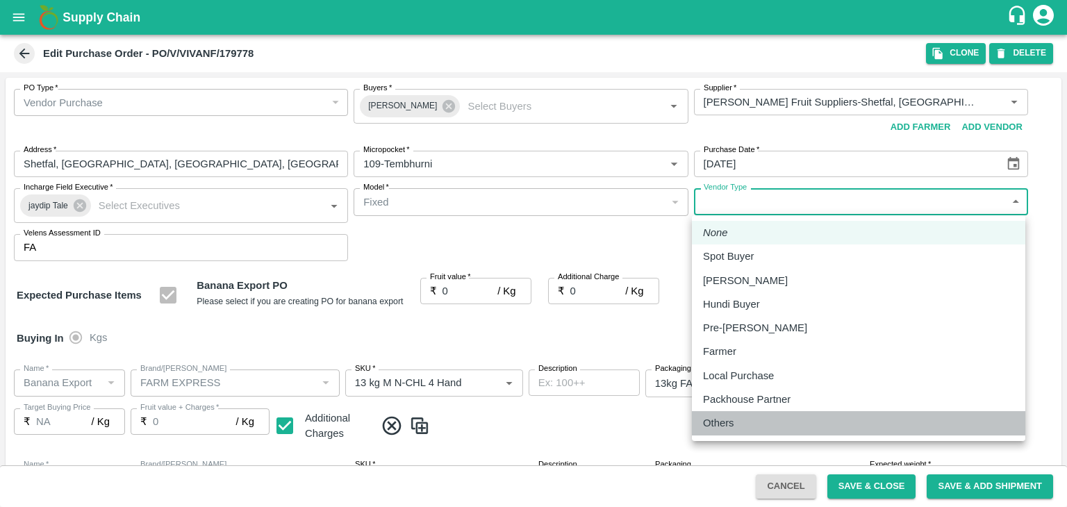
click at [739, 424] on div "Others" at bounding box center [722, 422] width 38 height 15
type input "OTHER"
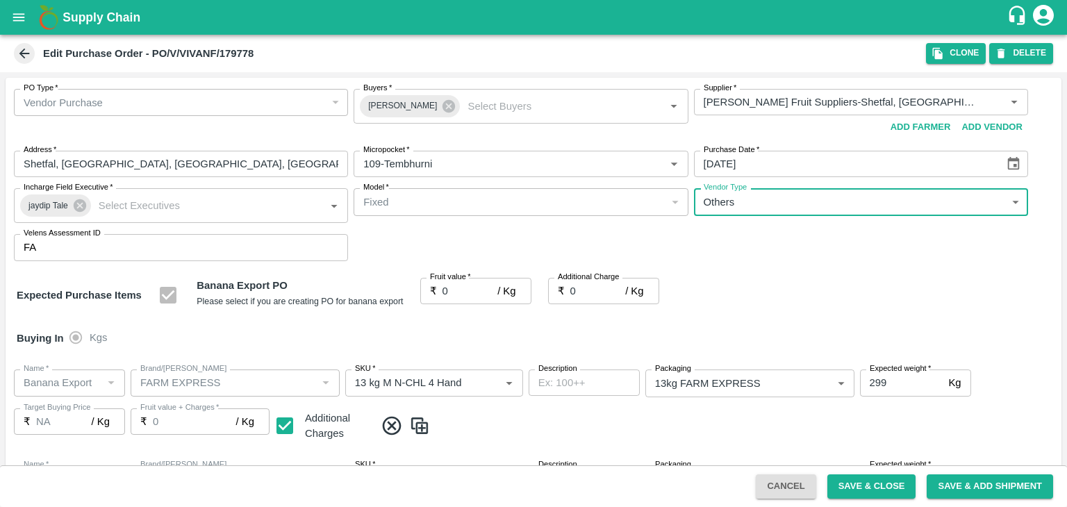
click at [458, 288] on input "0" at bounding box center [471, 291] width 56 height 26
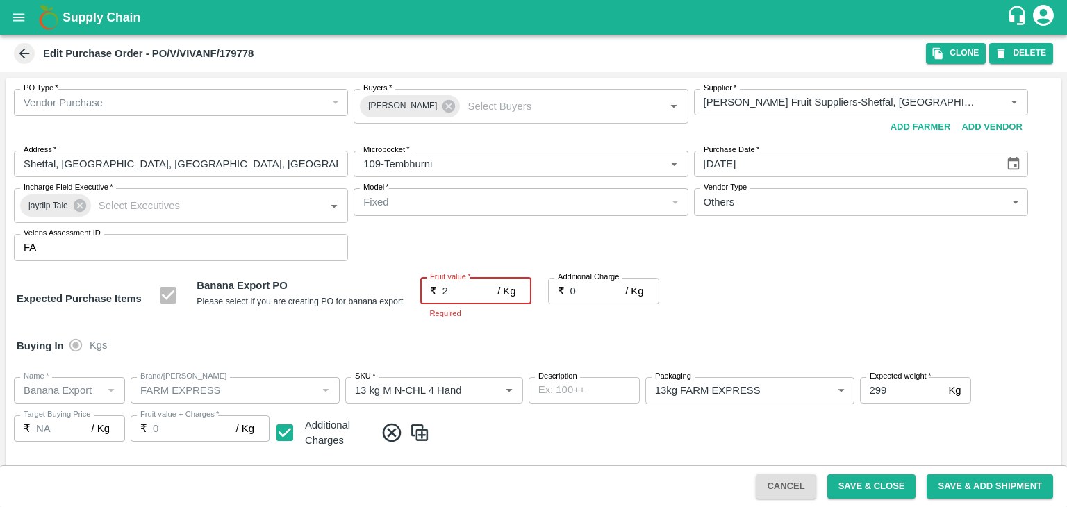
type input "21"
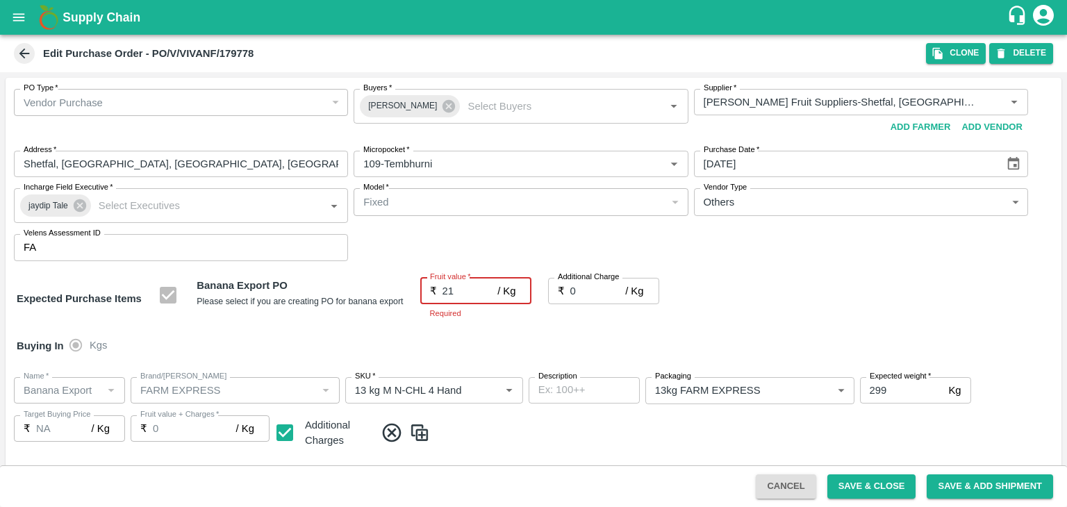
type input "21"
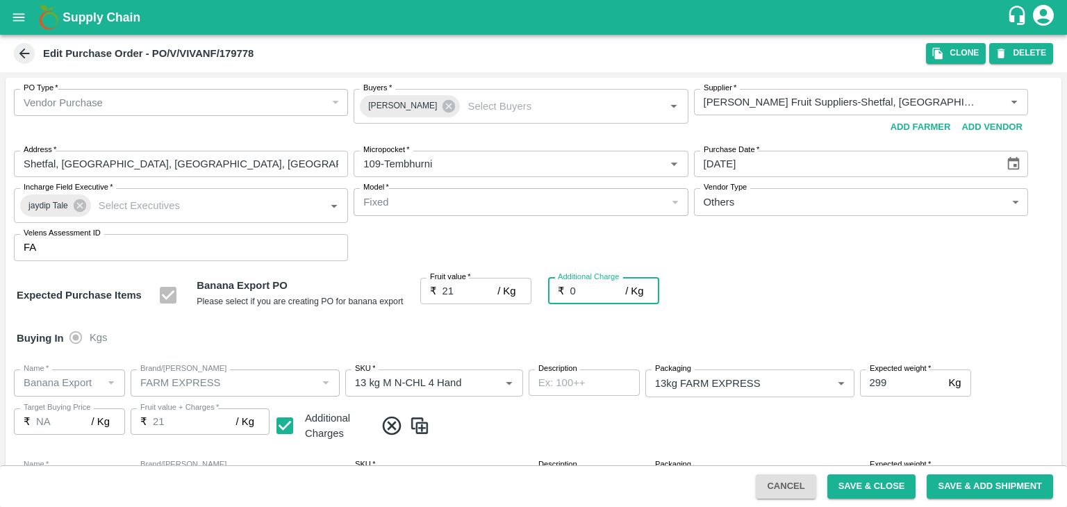
type input "2"
type input "23"
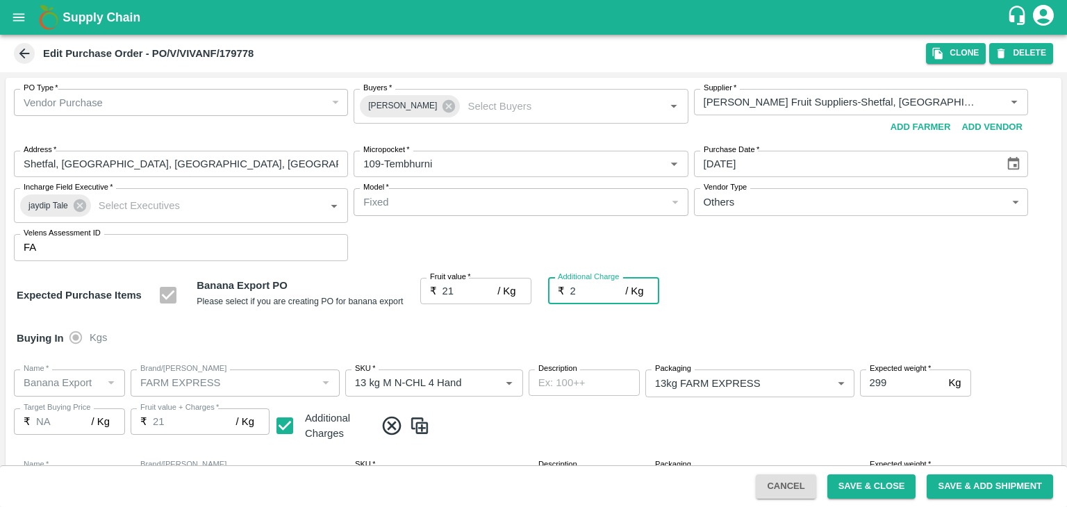
type input "23"
type input "2.7"
type input "23.7"
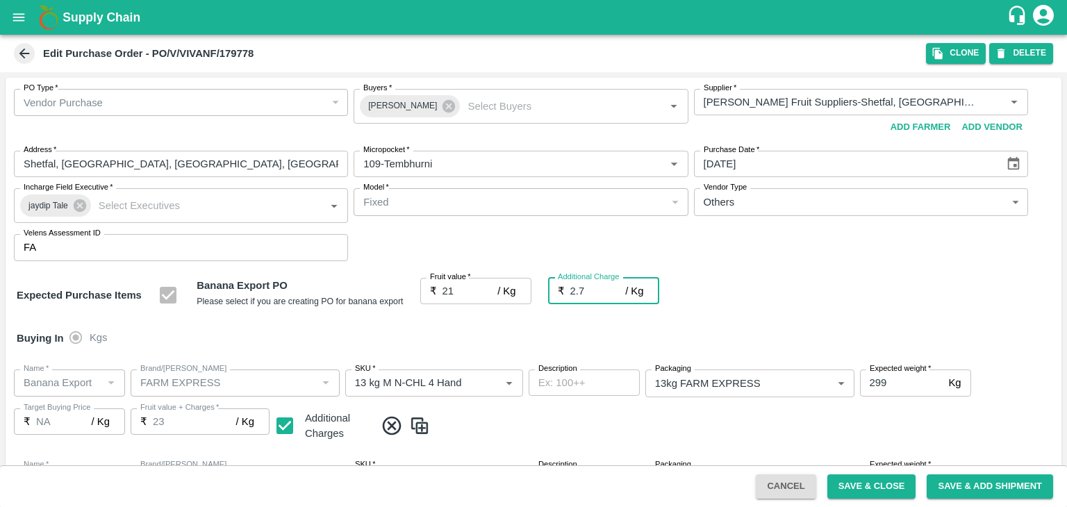
type input "23.7"
type input "2.75"
type input "23.75"
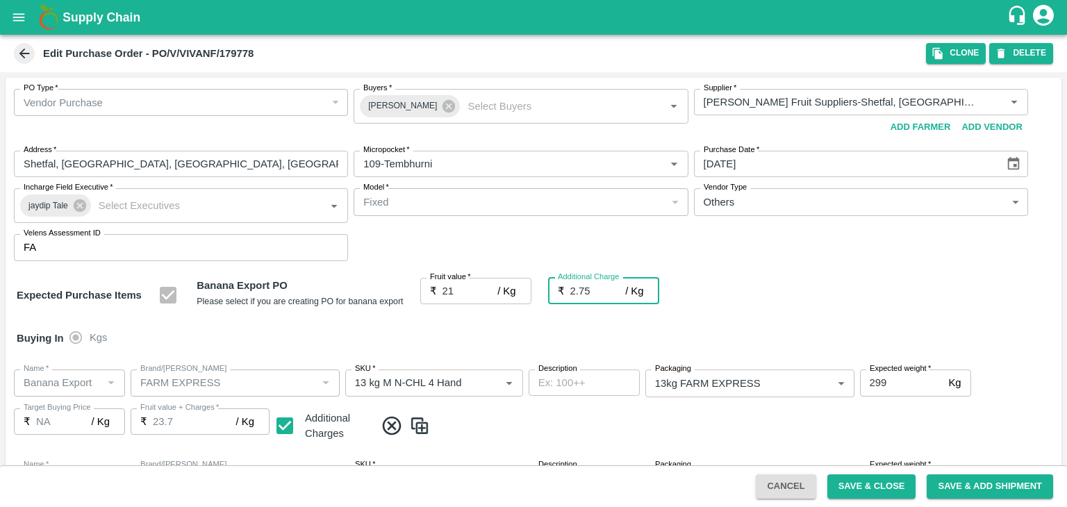
type input "23.75"
type input "2.75"
click at [488, 337] on div "Buying In Kgs" at bounding box center [534, 338] width 1056 height 40
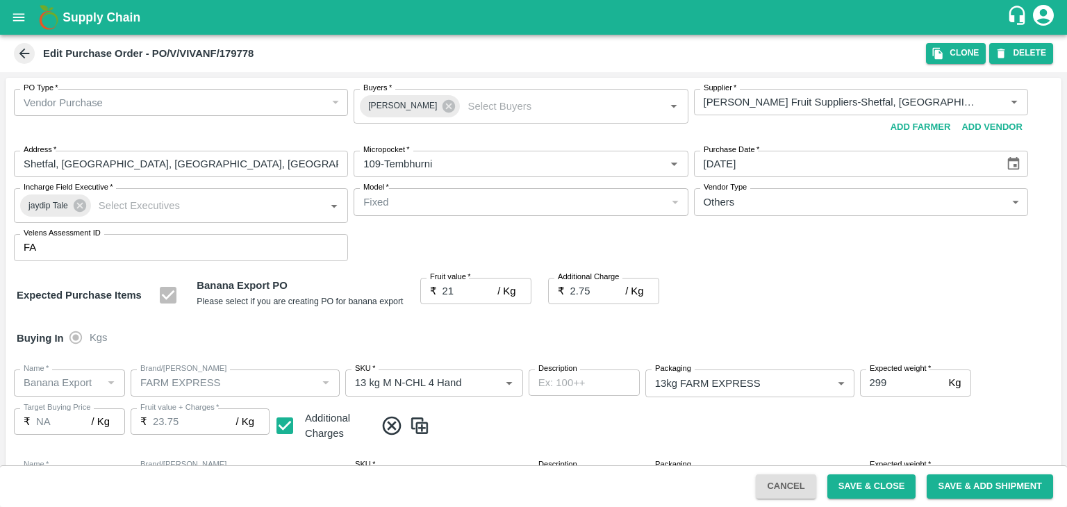
scroll to position [736, 0]
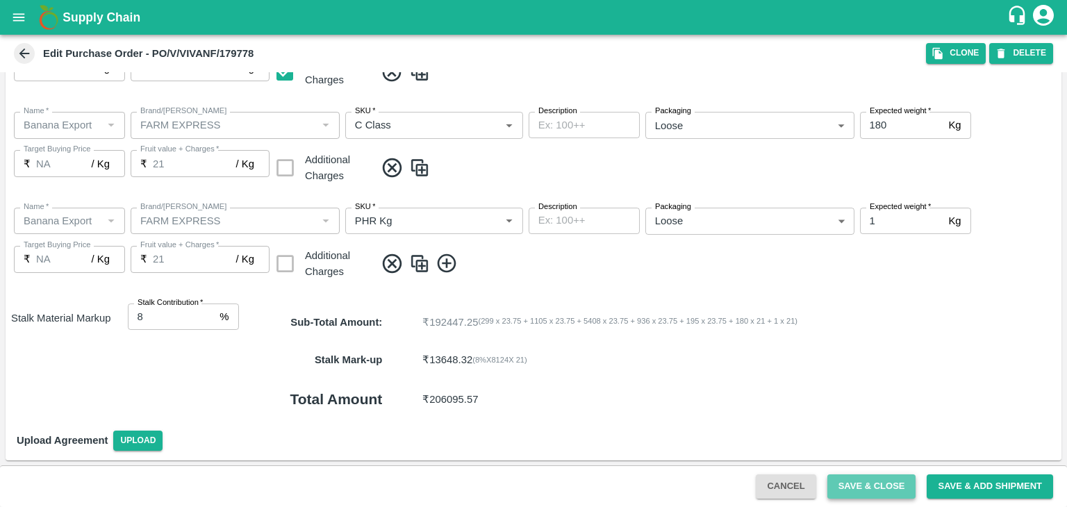
click at [864, 487] on button "Save & Close" at bounding box center [871, 486] width 89 height 24
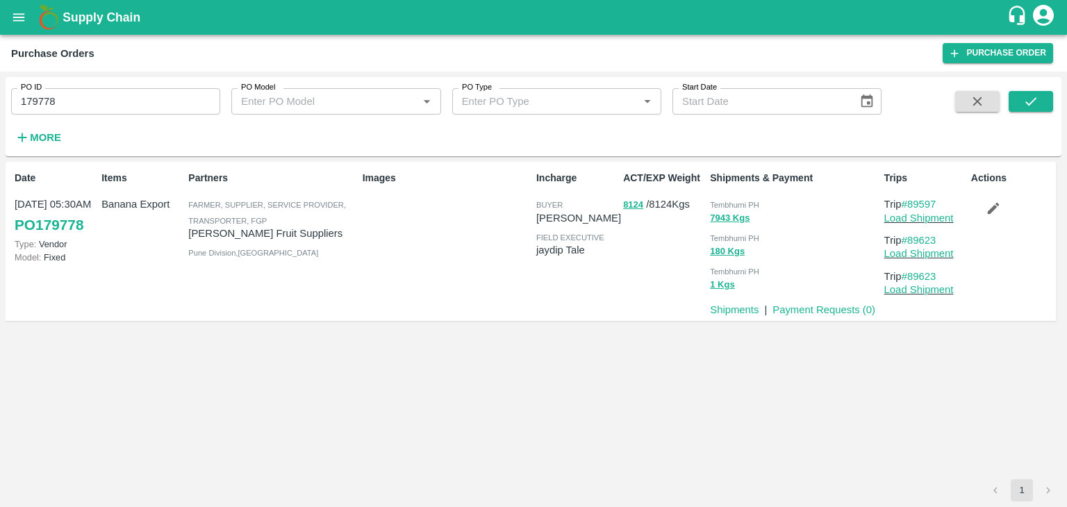
click at [131, 96] on input "179778" at bounding box center [115, 101] width 209 height 26
paste input "text"
type input "179770"
click at [1050, 102] on button "submit" at bounding box center [1031, 101] width 44 height 21
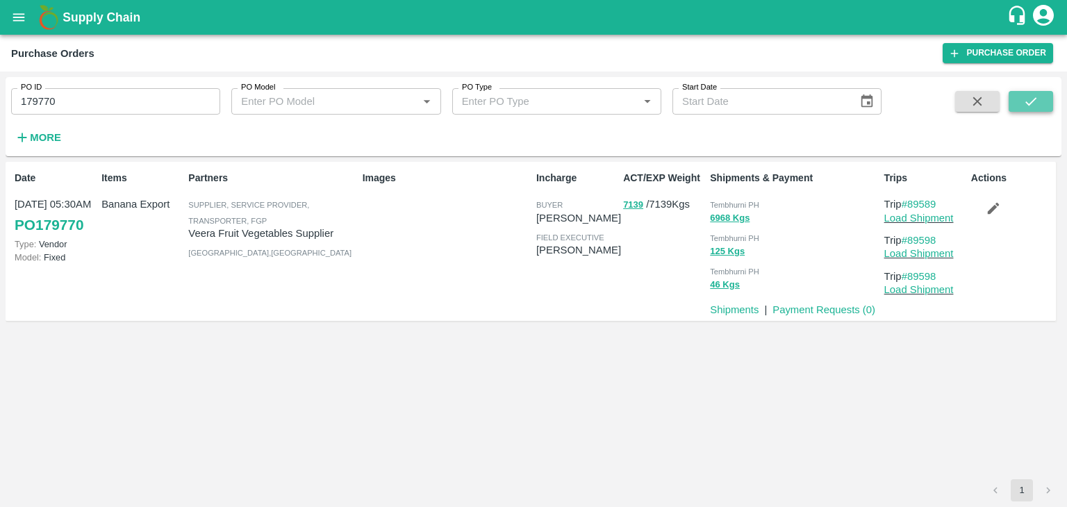
click at [1045, 101] on button "submit" at bounding box center [1031, 101] width 44 height 21
click at [926, 217] on link "Load Shipment" at bounding box center [918, 218] width 69 height 11
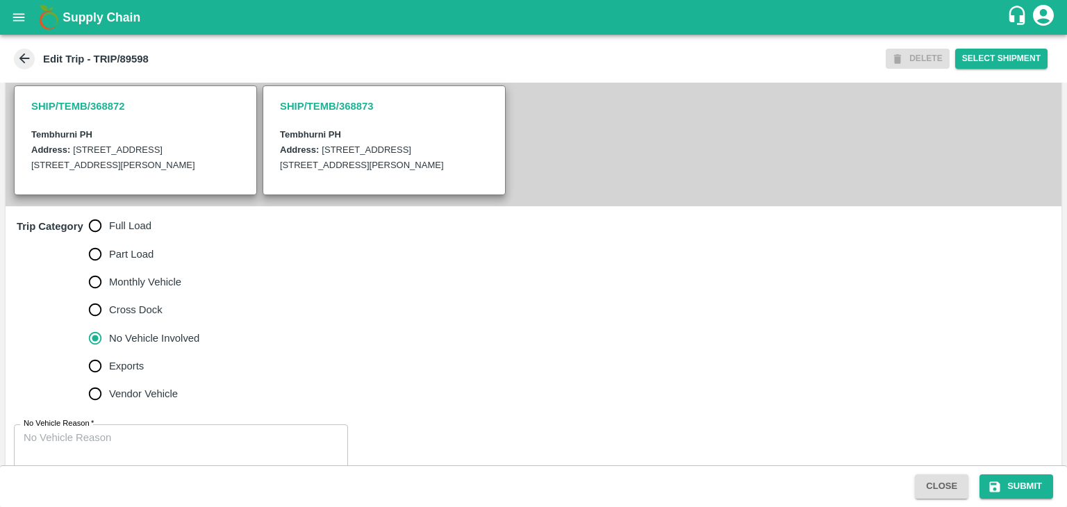
scroll to position [356, 0]
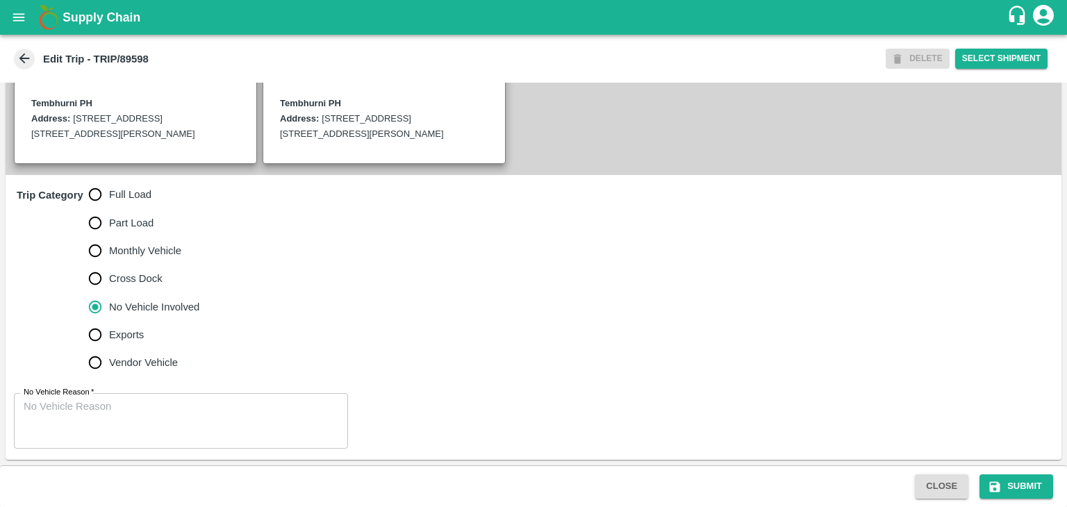
click at [115, 188] on span "Full Load" at bounding box center [130, 194] width 42 height 15
click at [109, 188] on input "Full Load" at bounding box center [95, 195] width 28 height 28
radio input "true"
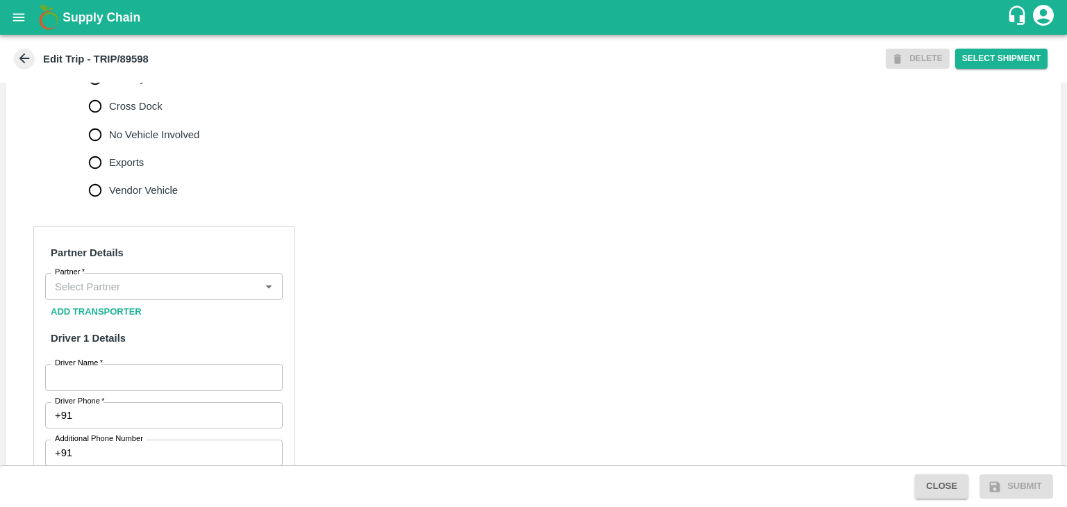
scroll to position [515, 0]
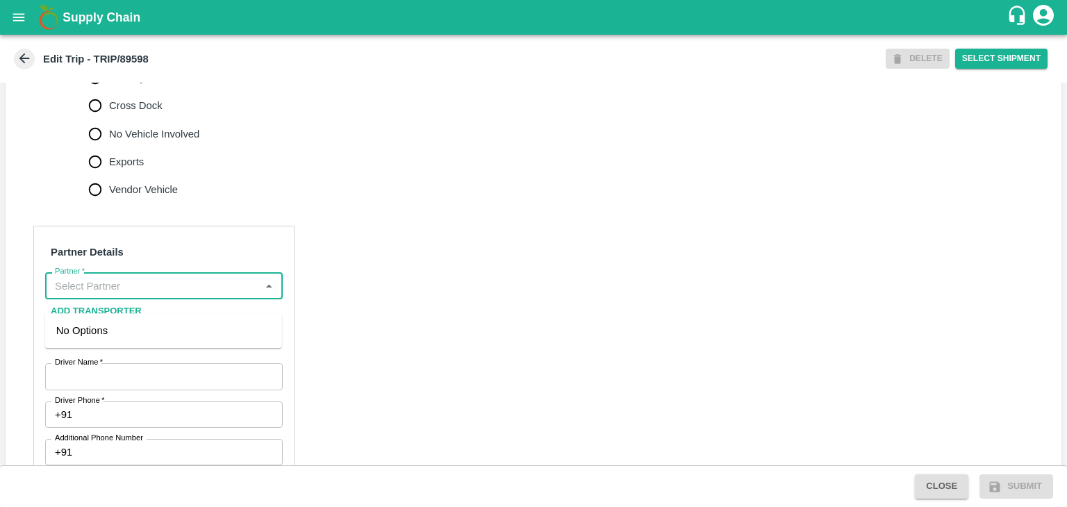
click at [126, 292] on input "Partner   *" at bounding box center [152, 285] width 206 height 18
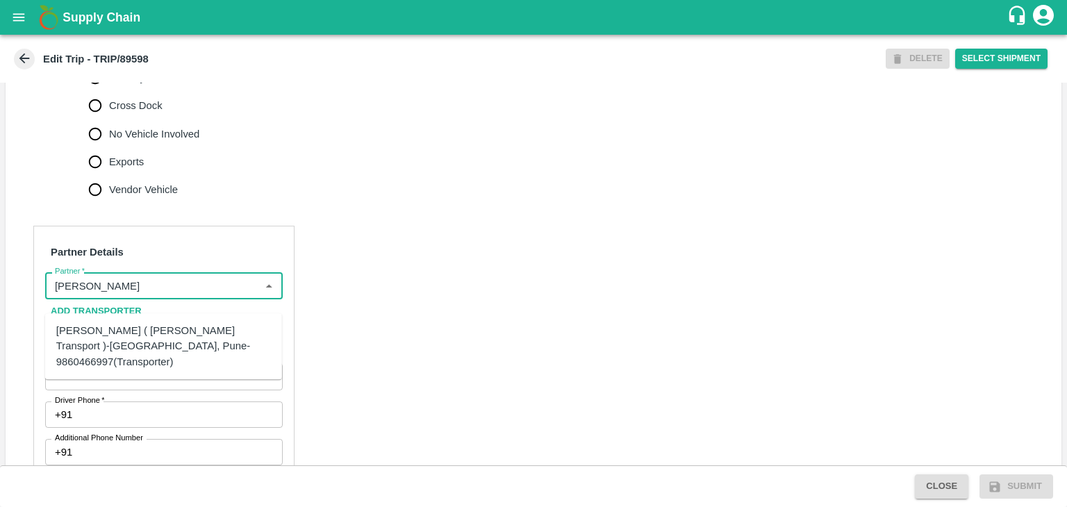
click at [167, 329] on div "[PERSON_NAME] ( [PERSON_NAME] Transport )-[GEOGRAPHIC_DATA], Pune-9860466997(Tr…" at bounding box center [163, 346] width 215 height 47
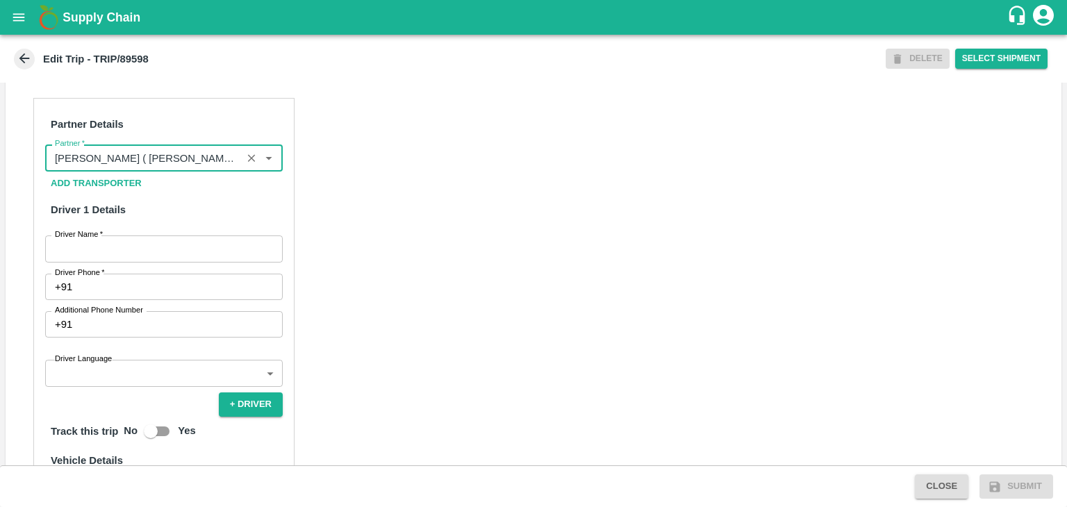
scroll to position [668, 0]
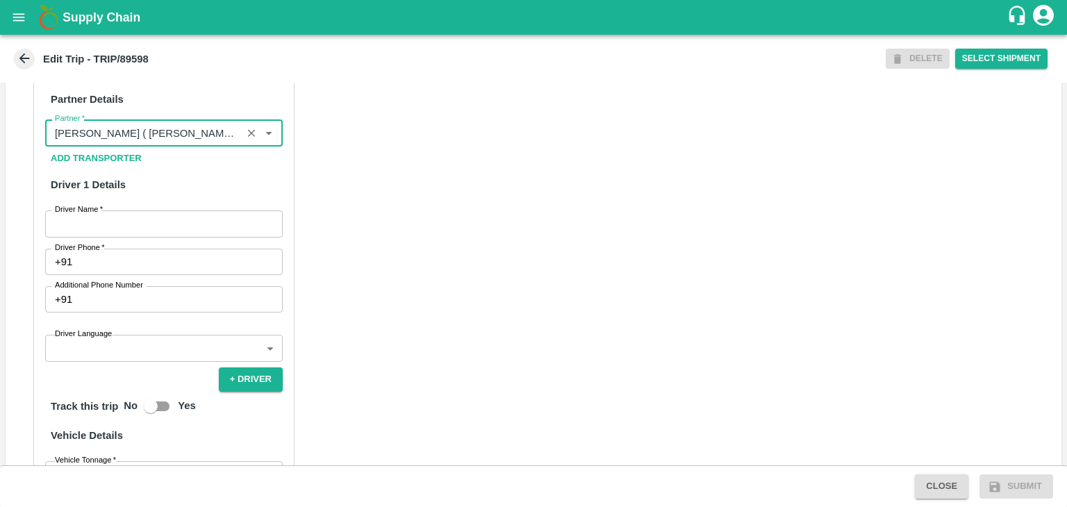
type input "[PERSON_NAME] ( [PERSON_NAME] Transport )-[GEOGRAPHIC_DATA], Pune-9860466997(Tr…"
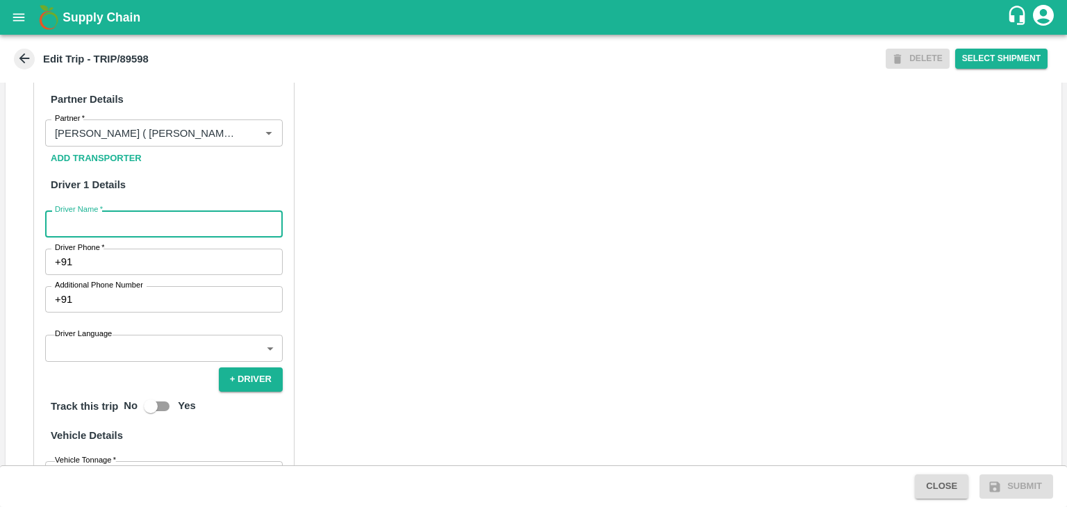
click at [142, 237] on input "Driver Name   *" at bounding box center [164, 223] width 238 height 26
type input "Godase"
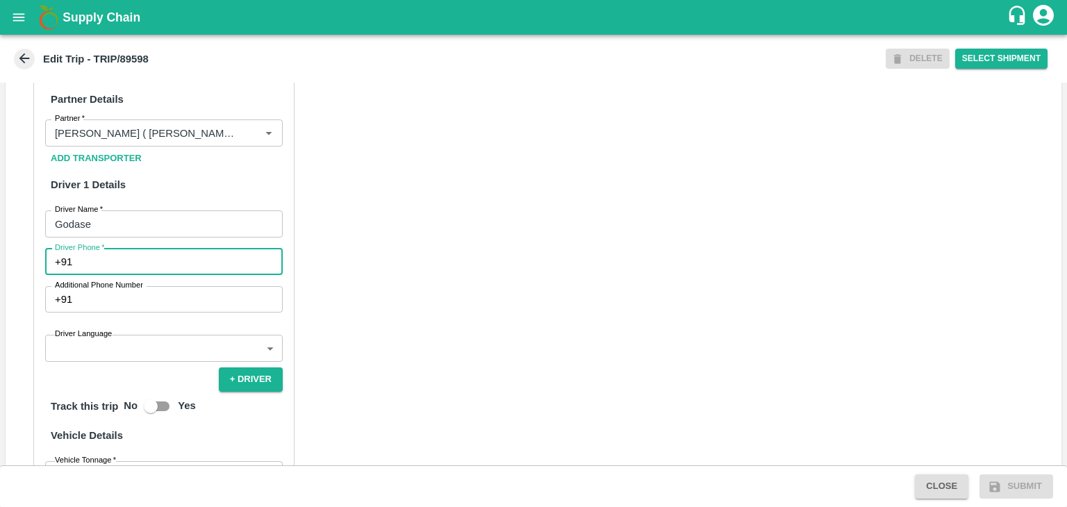
click at [140, 275] on input "Driver Phone   *" at bounding box center [180, 262] width 205 height 26
type input "9975280177"
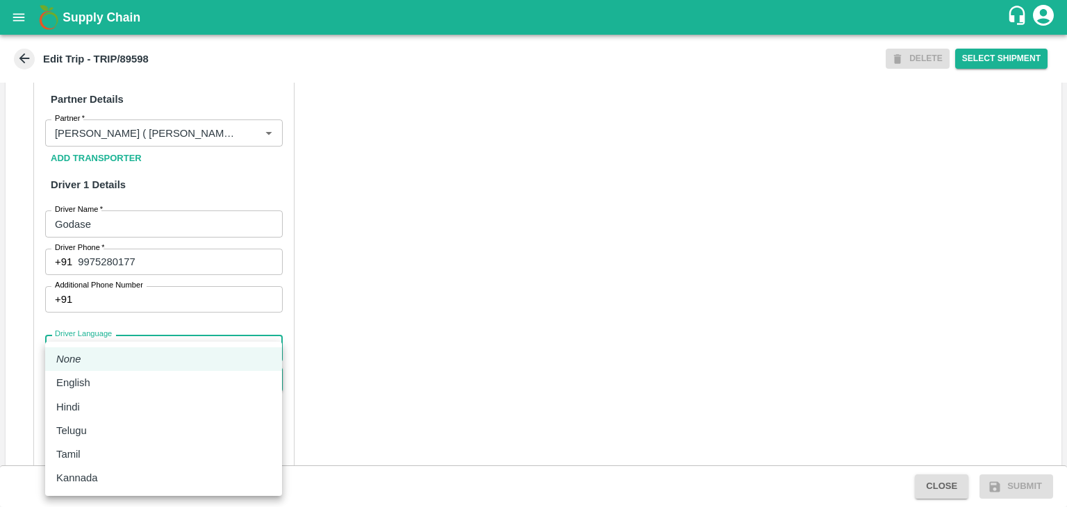
click at [135, 363] on body "Supply Chain Edit Trip - TRIP/89598 DELETE Select Shipment Trip Details Trip Ty…" at bounding box center [533, 253] width 1067 height 507
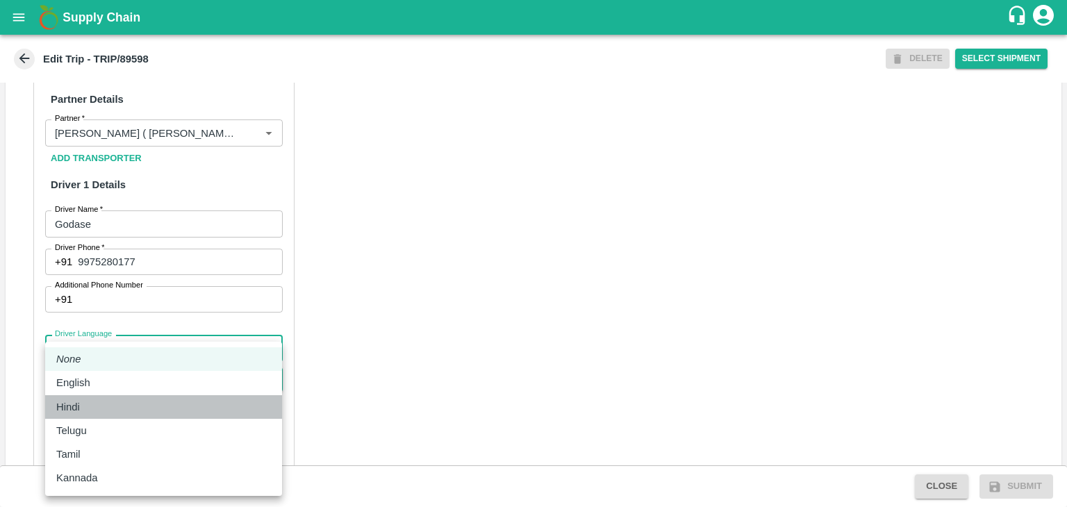
click at [124, 397] on li "Hindi" at bounding box center [163, 407] width 237 height 24
type input "hi"
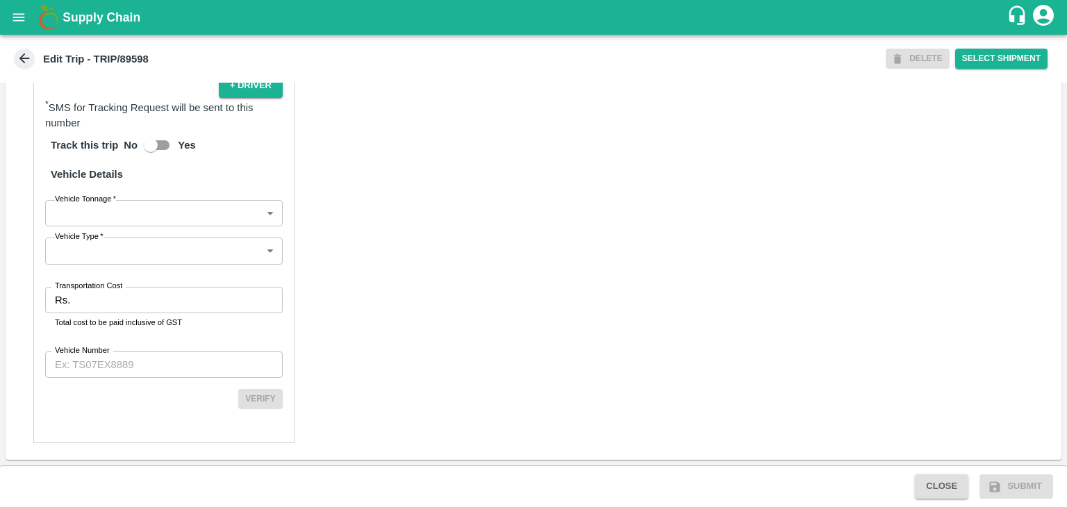
scroll to position [976, 0]
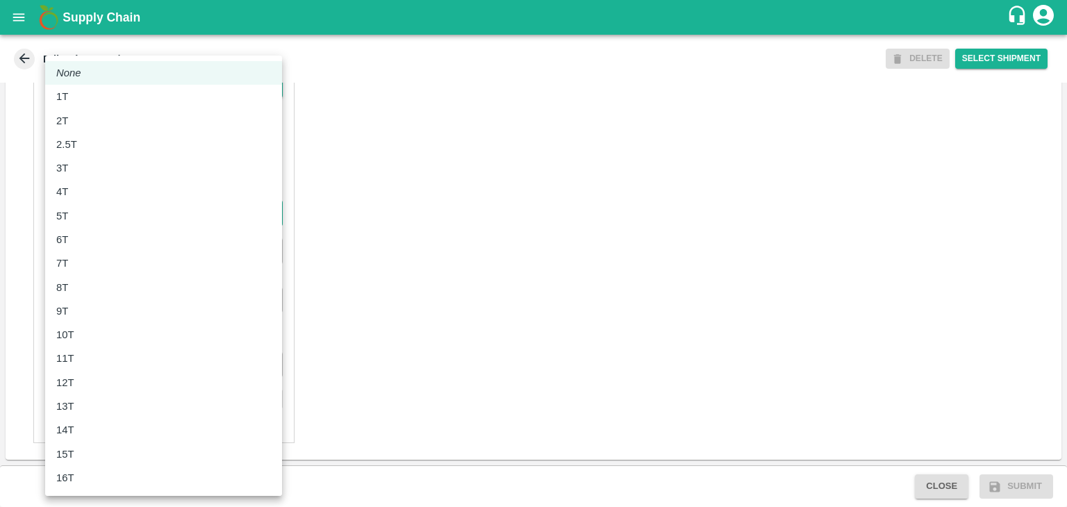
click at [79, 212] on body "Supply Chain Edit Trip - TRIP/89598 DELETE Select Shipment Trip Details Trip Ty…" at bounding box center [533, 253] width 1067 height 507
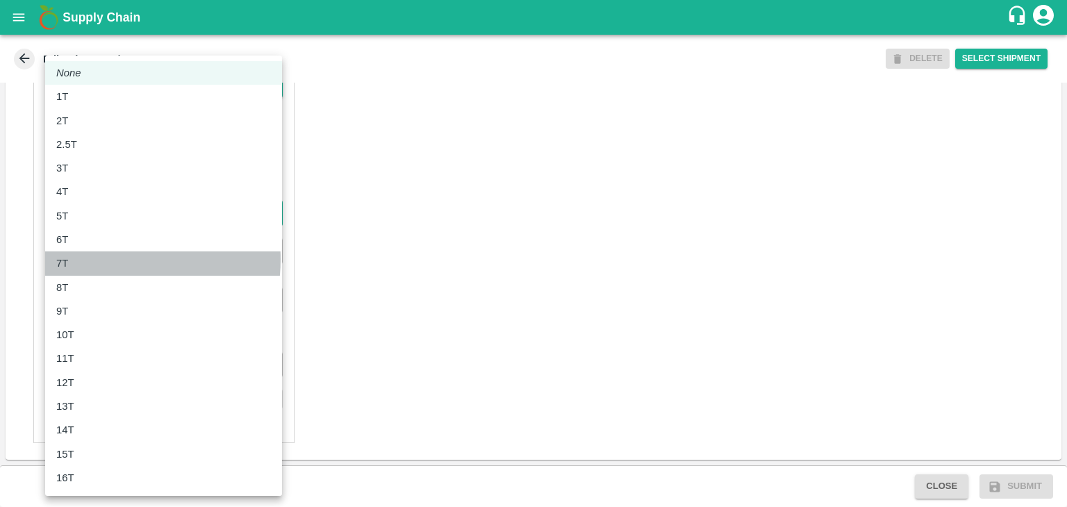
click at [98, 259] on div "7T" at bounding box center [163, 263] width 215 height 15
type input "7000"
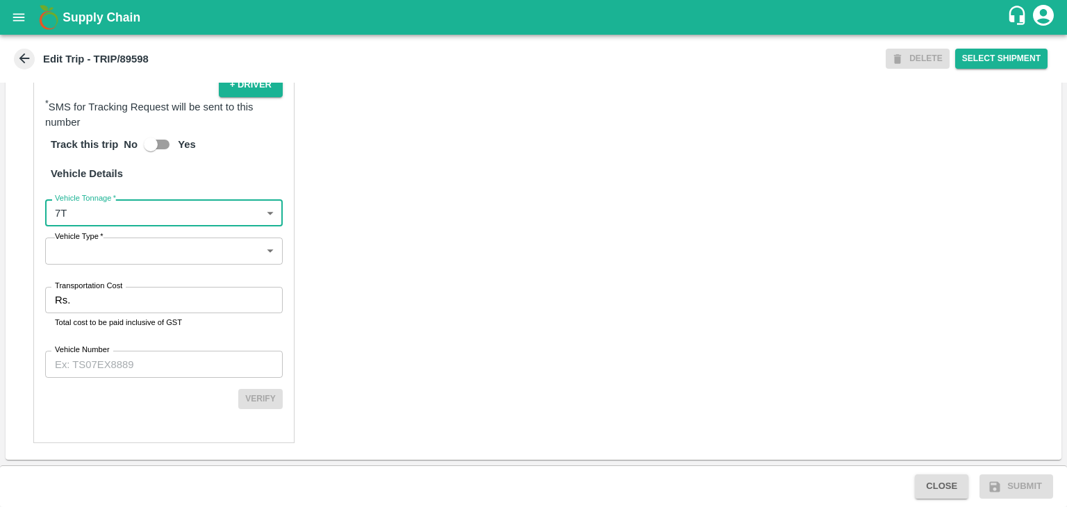
click at [122, 260] on body "Supply Chain Edit Trip - TRIP/89598 DELETE Select Shipment Trip Details Trip Ty…" at bounding box center [533, 253] width 1067 height 507
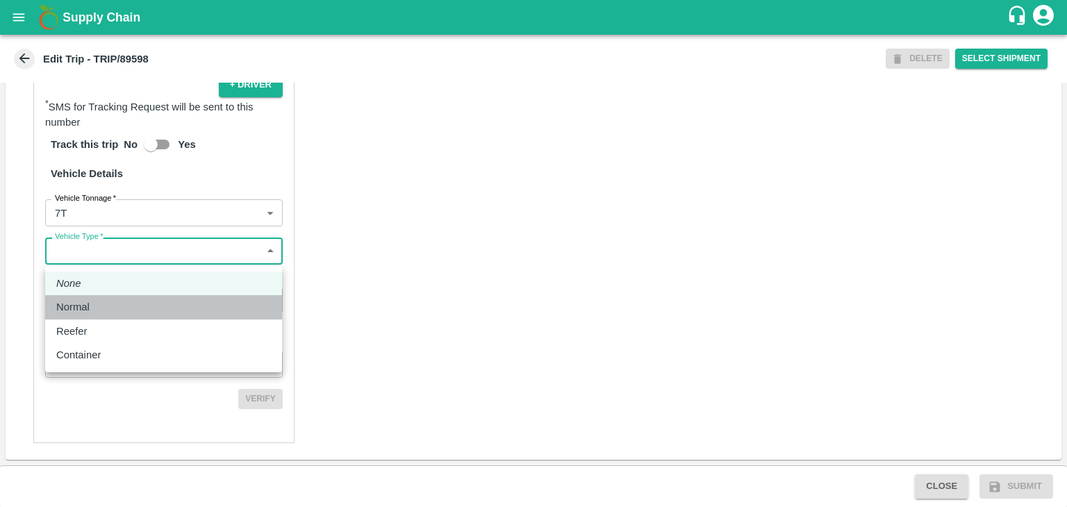
click at [119, 301] on div "Normal" at bounding box center [163, 306] width 215 height 15
type input "Normal"
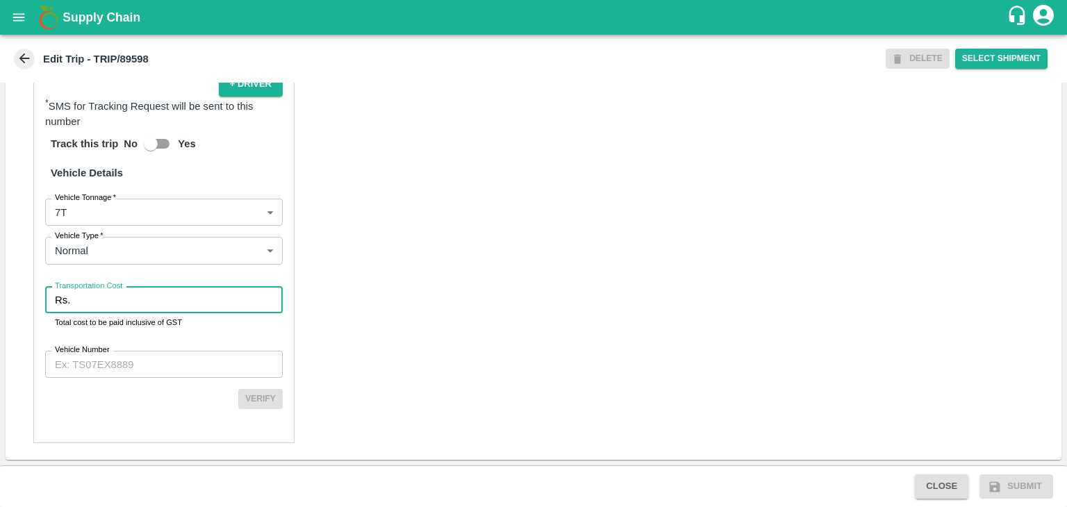
click at [129, 301] on input "Transportation Cost" at bounding box center [179, 300] width 207 height 26
type input "1"
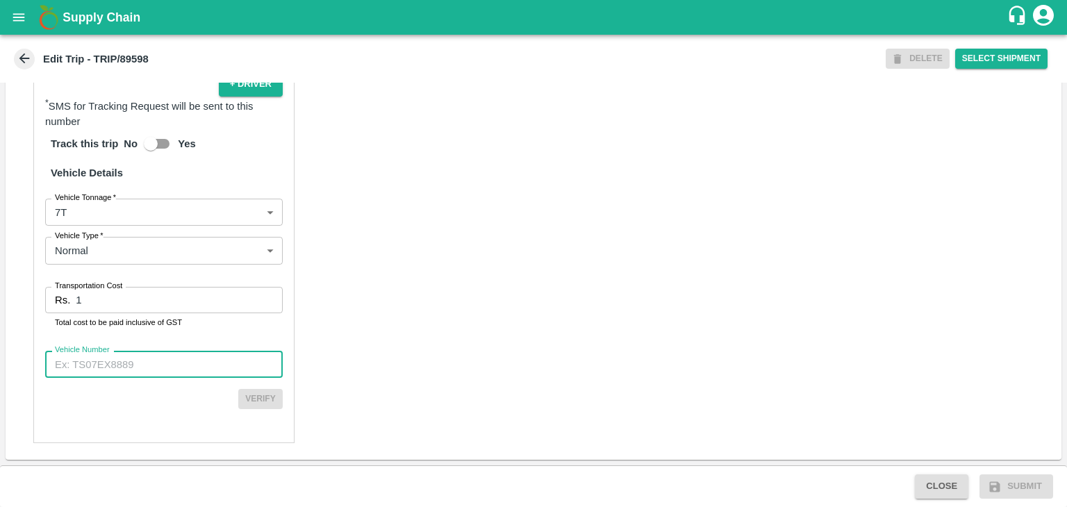
click at [157, 356] on input "Vehicle Number" at bounding box center [164, 364] width 238 height 26
type input "MH12HD0431"
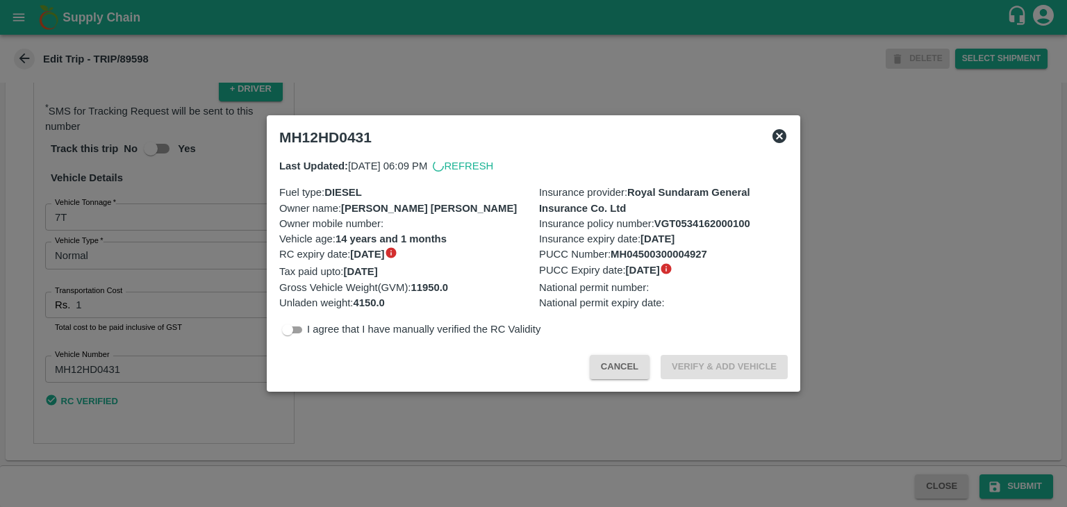
scroll to position [973, 0]
click at [1031, 490] on div at bounding box center [533, 253] width 1067 height 507
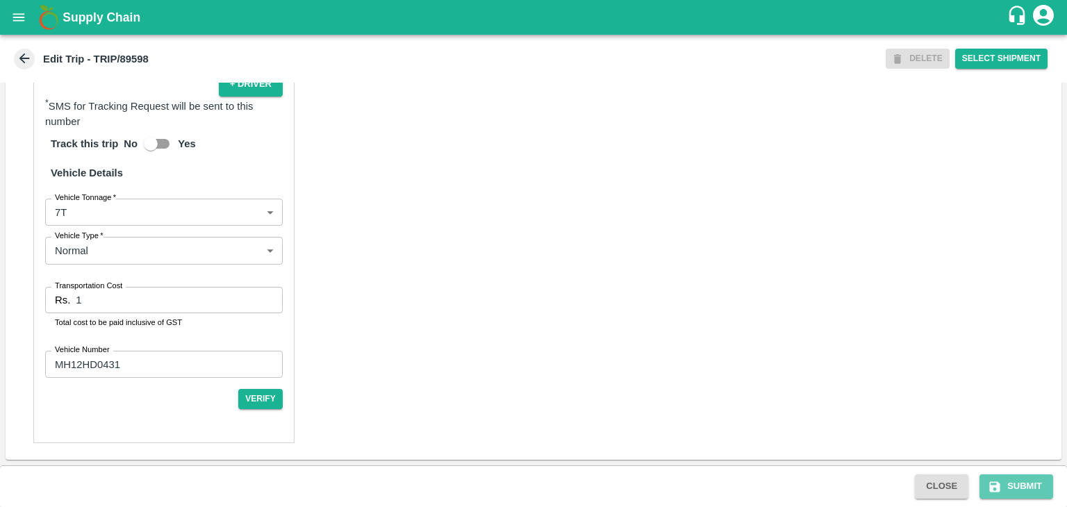
click at [1031, 490] on button "Submit" at bounding box center [1017, 486] width 74 height 24
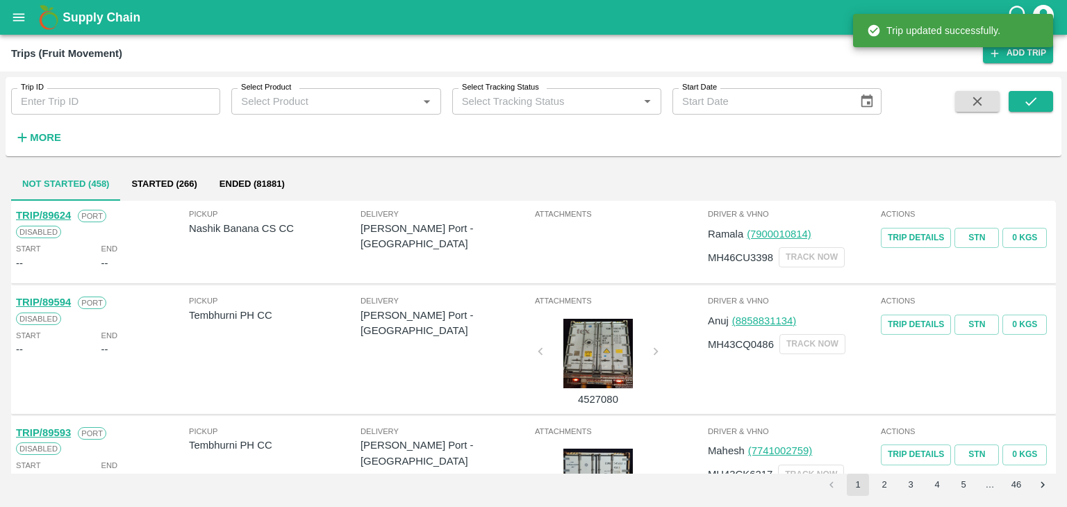
click at [155, 101] on input "Trip ID" at bounding box center [115, 101] width 209 height 26
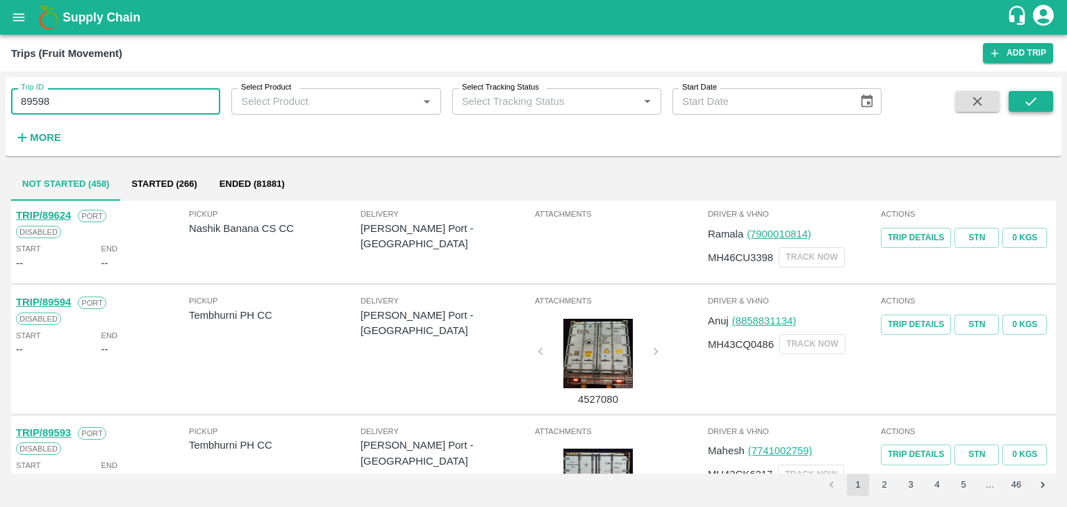
type input "89598"
click at [1031, 96] on icon "submit" at bounding box center [1030, 101] width 15 height 15
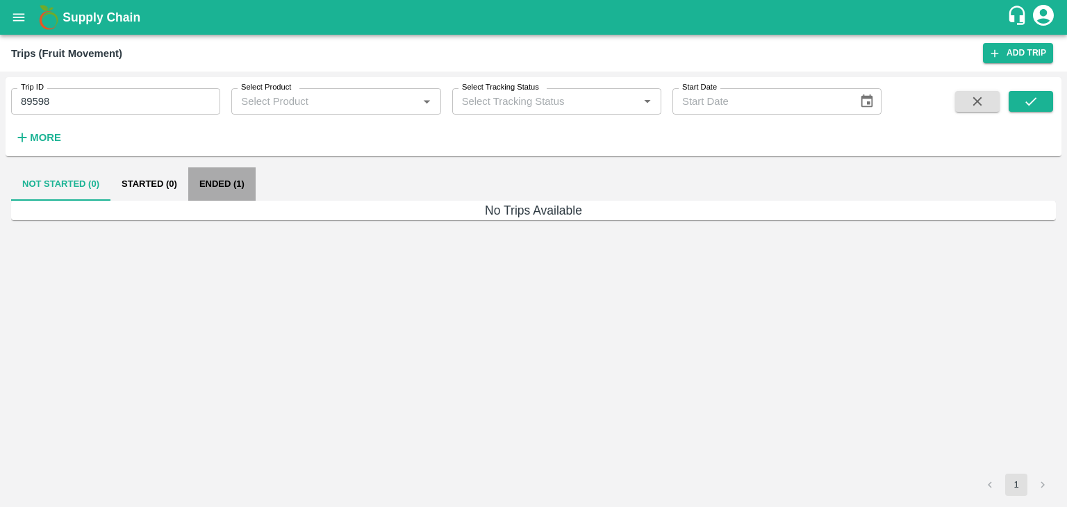
click at [236, 190] on button "Ended (1)" at bounding box center [221, 183] width 67 height 33
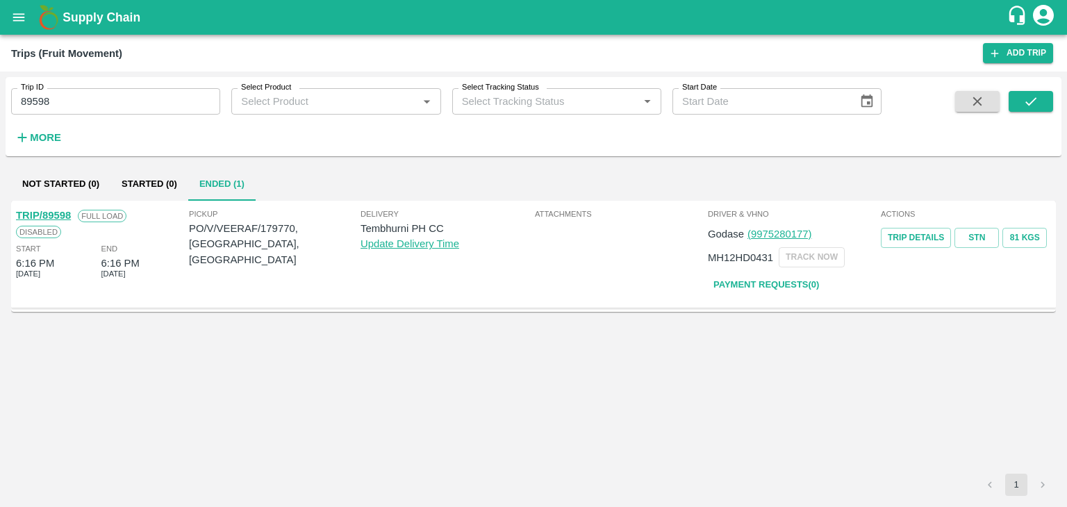
click at [50, 214] on link "TRIP/89598" at bounding box center [43, 215] width 55 height 11
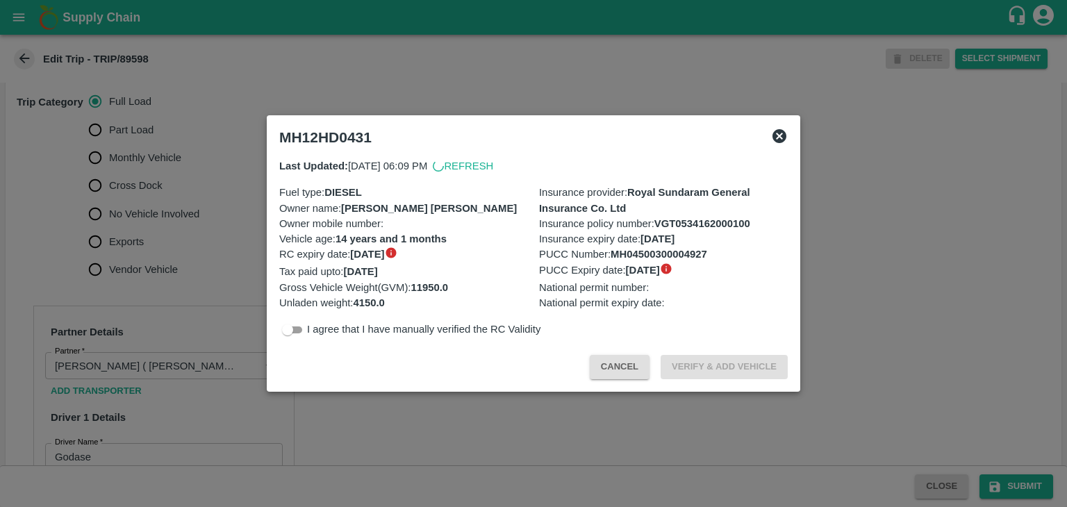
scroll to position [560, 0]
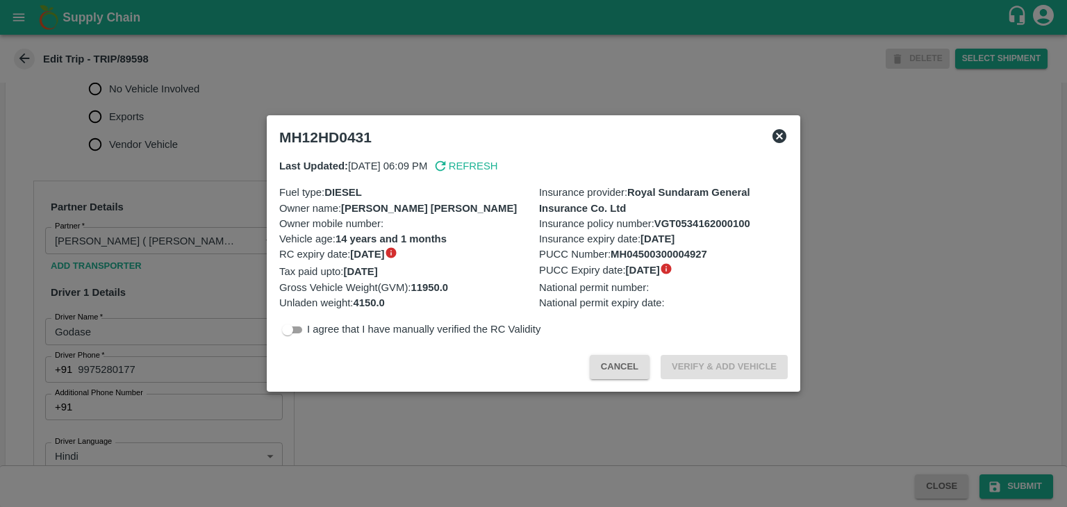
click at [147, 210] on div at bounding box center [533, 253] width 1067 height 507
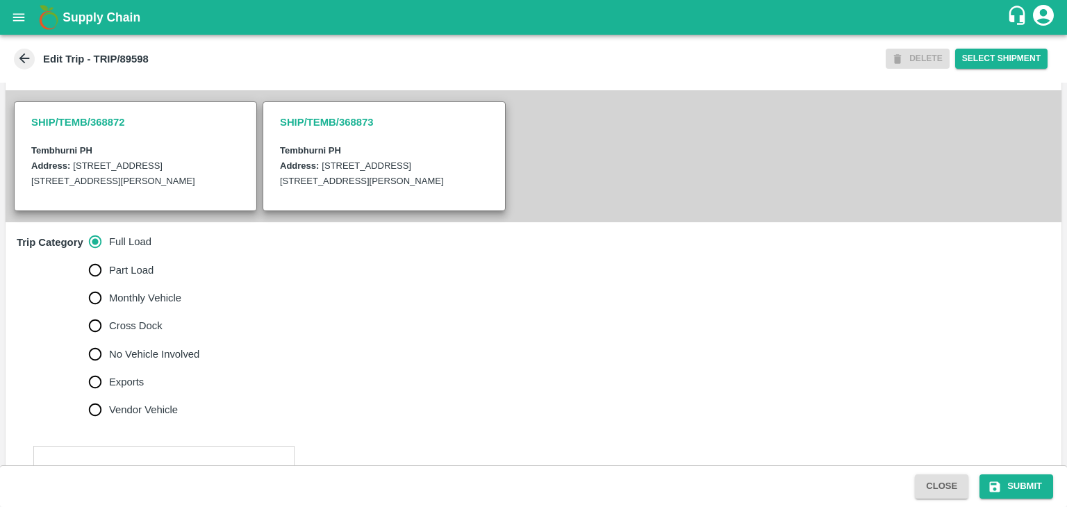
scroll to position [293, 0]
click at [148, 360] on label "No Vehicle Involved" at bounding box center [140, 356] width 119 height 28
click at [109, 360] on input "No Vehicle Involved" at bounding box center [95, 356] width 28 height 28
radio input "true"
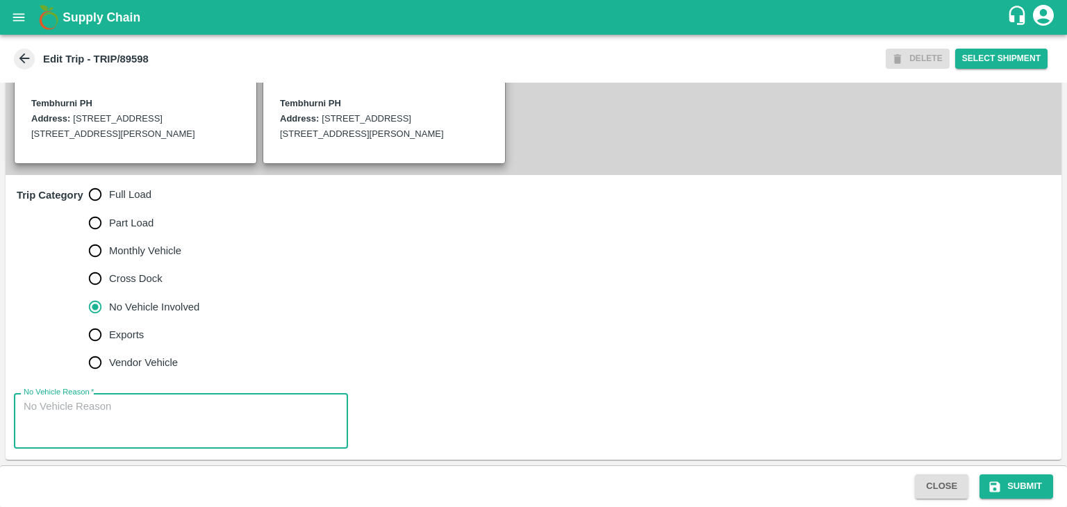
click at [167, 420] on textarea "No Vehicle Reason   *" at bounding box center [181, 421] width 315 height 44
type textarea "Field Dump"
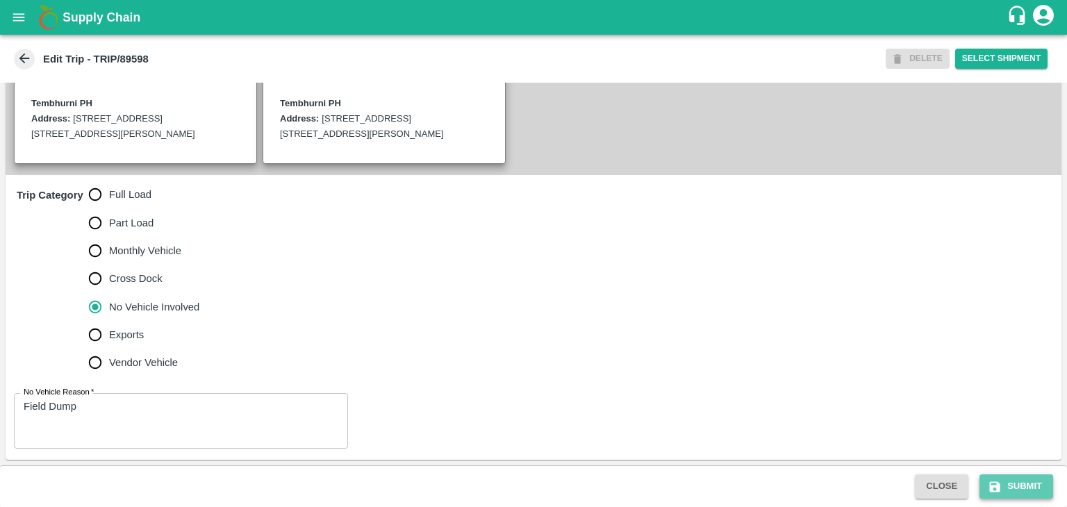
click at [1017, 479] on button "Submit" at bounding box center [1017, 486] width 74 height 24
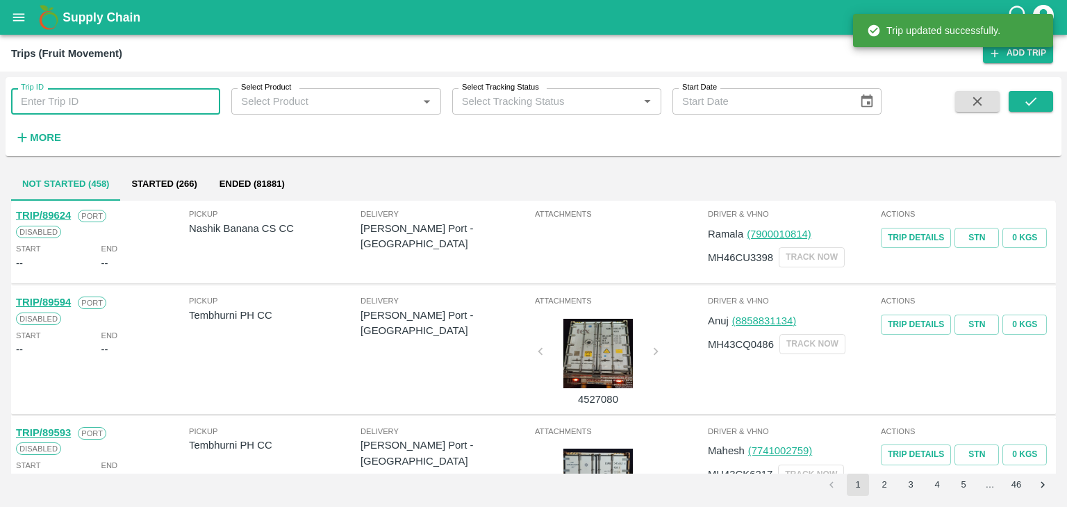
click at [137, 103] on input "Trip ID" at bounding box center [115, 101] width 209 height 26
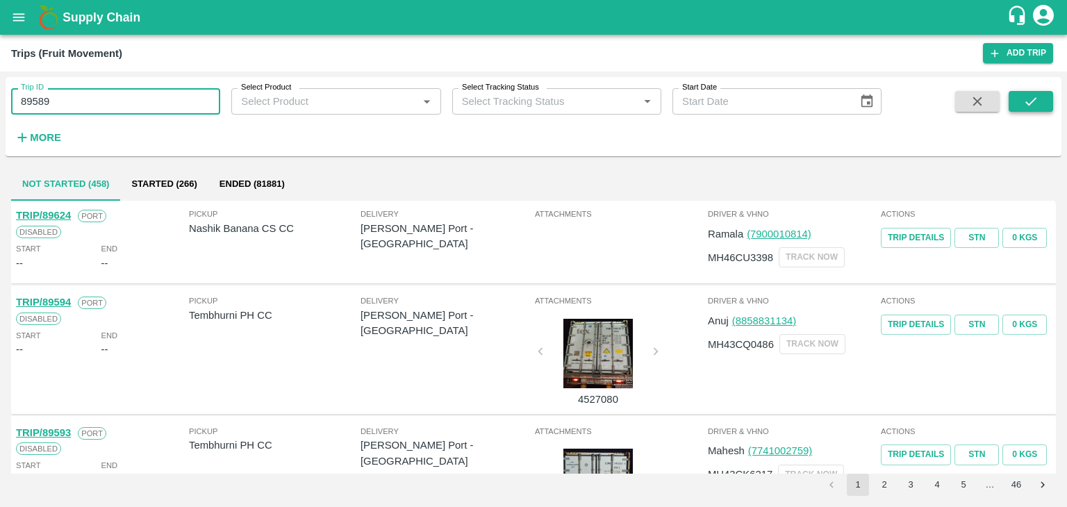
type input "89589"
click at [1017, 99] on button "submit" at bounding box center [1031, 101] width 44 height 21
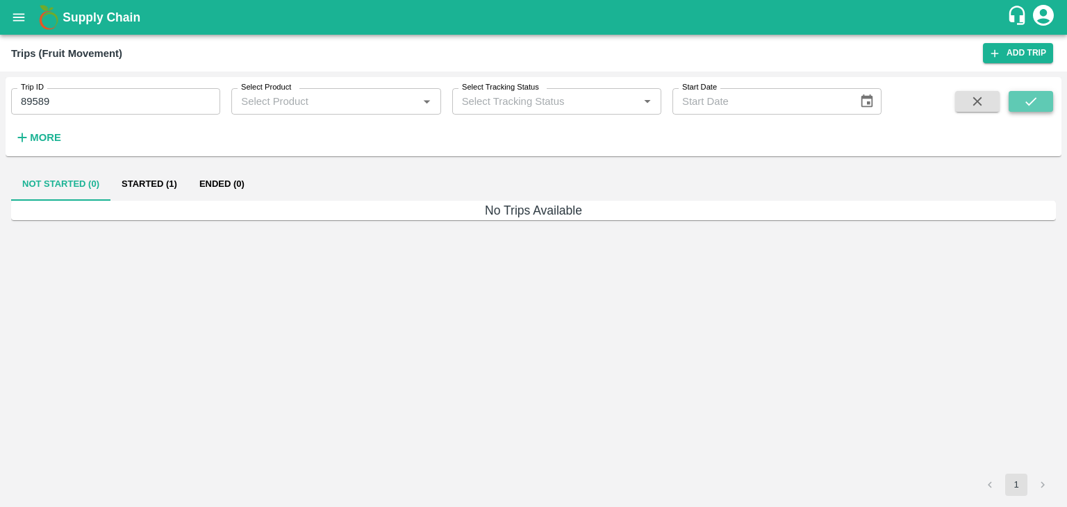
click at [1017, 99] on button "submit" at bounding box center [1031, 101] width 44 height 21
click at [131, 176] on button "Started (1)" at bounding box center [149, 183] width 78 height 33
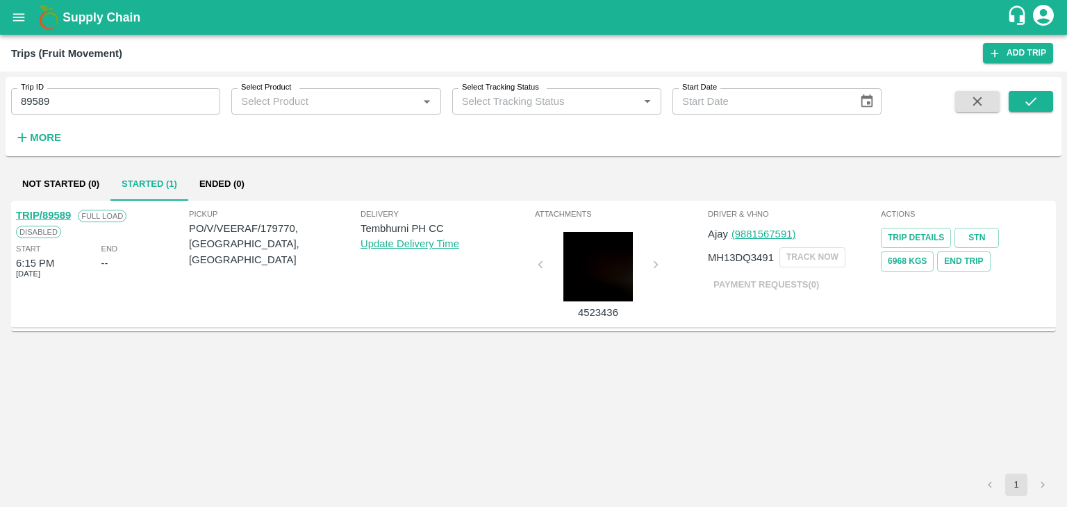
click at [42, 210] on link "TRIP/89589" at bounding box center [43, 215] width 55 height 11
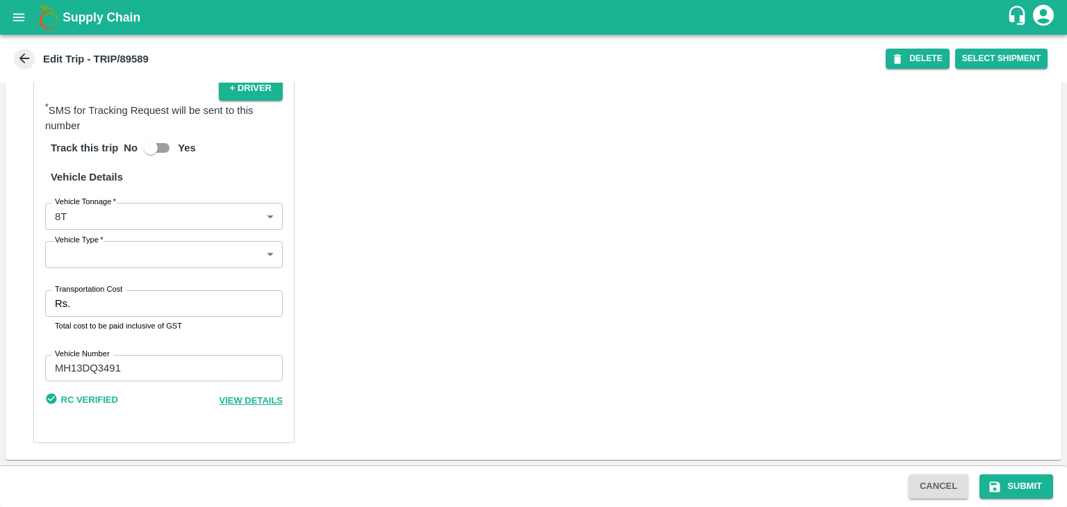
scroll to position [959, 0]
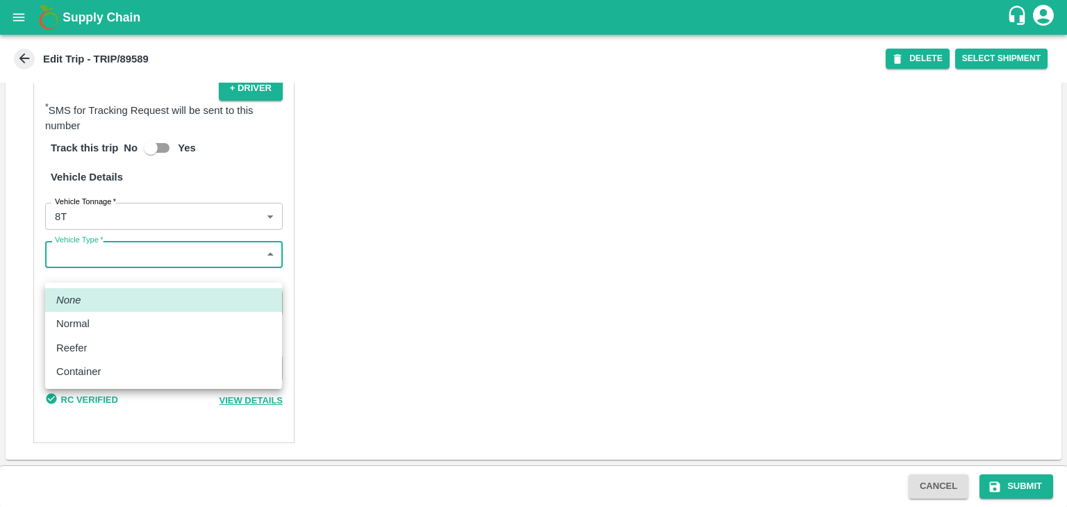
click at [72, 276] on body "Supply Chain Edit Trip - TRIP/89589 DELETE Select Shipment Trip Details Trip Ty…" at bounding box center [533, 253] width 1067 height 507
click at [90, 326] on div "Normal" at bounding box center [76, 323] width 40 height 15
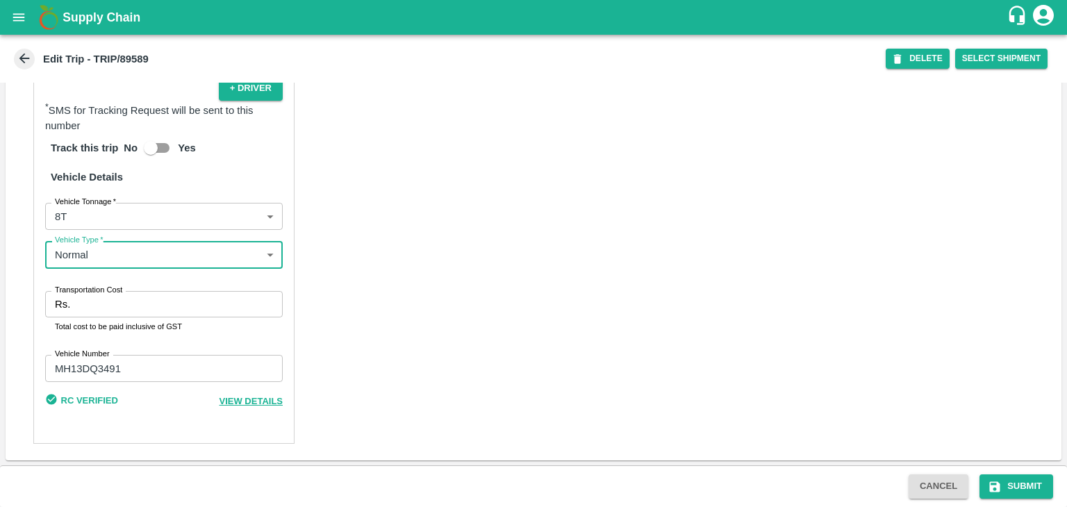
type input "Normal"
click at [119, 317] on input "Transportation Cost" at bounding box center [179, 304] width 207 height 26
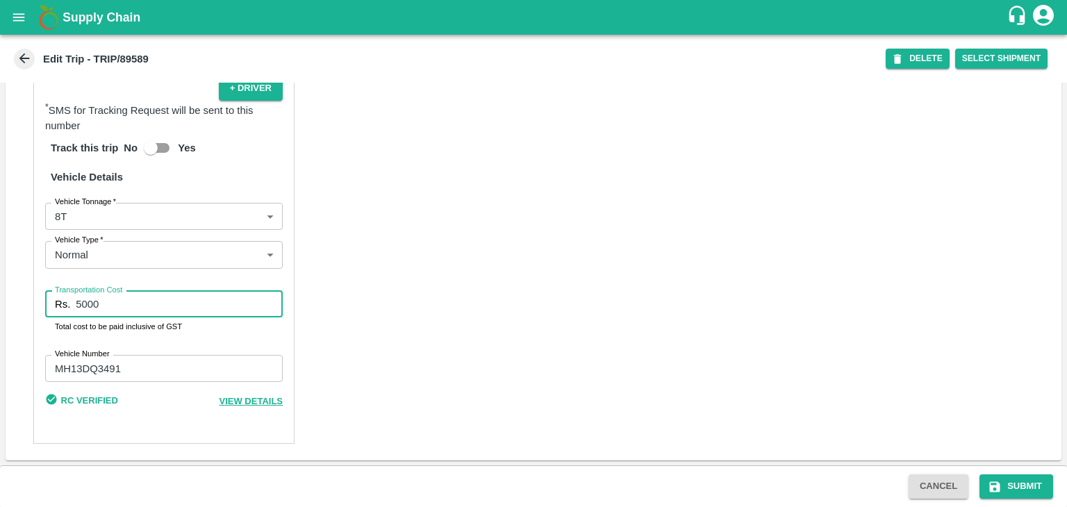
click at [140, 317] on input "5000" at bounding box center [179, 304] width 207 height 26
type input "5"
type input "4500"
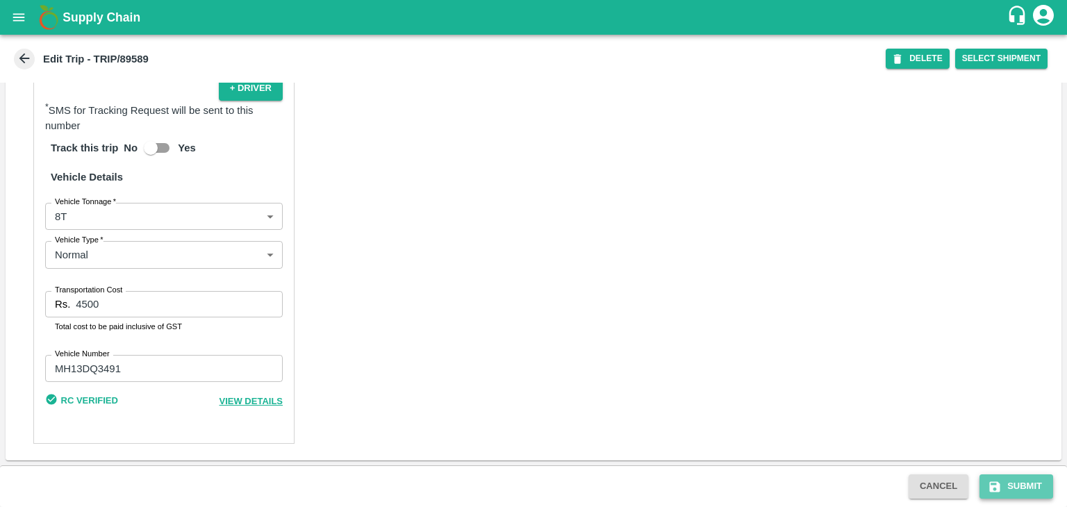
click at [1018, 486] on button "Submit" at bounding box center [1017, 486] width 74 height 24
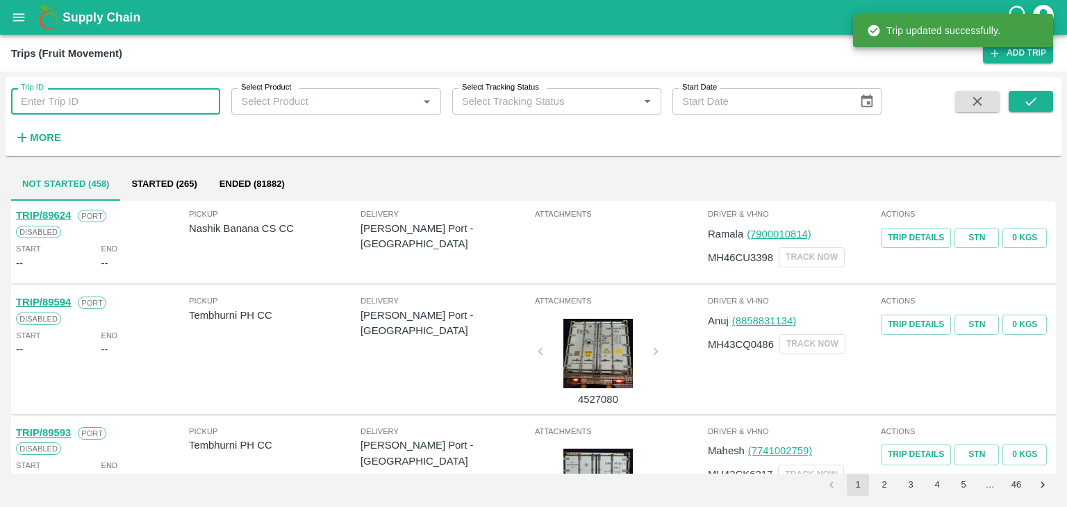
click at [165, 110] on input "Trip ID" at bounding box center [115, 101] width 209 height 26
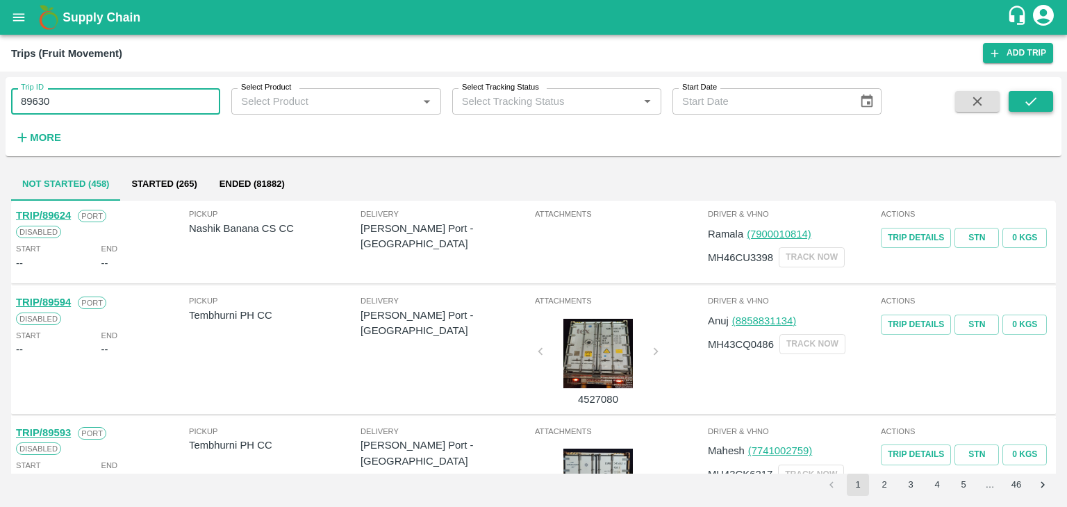
type input "89630"
click at [1048, 99] on button "submit" at bounding box center [1031, 101] width 44 height 21
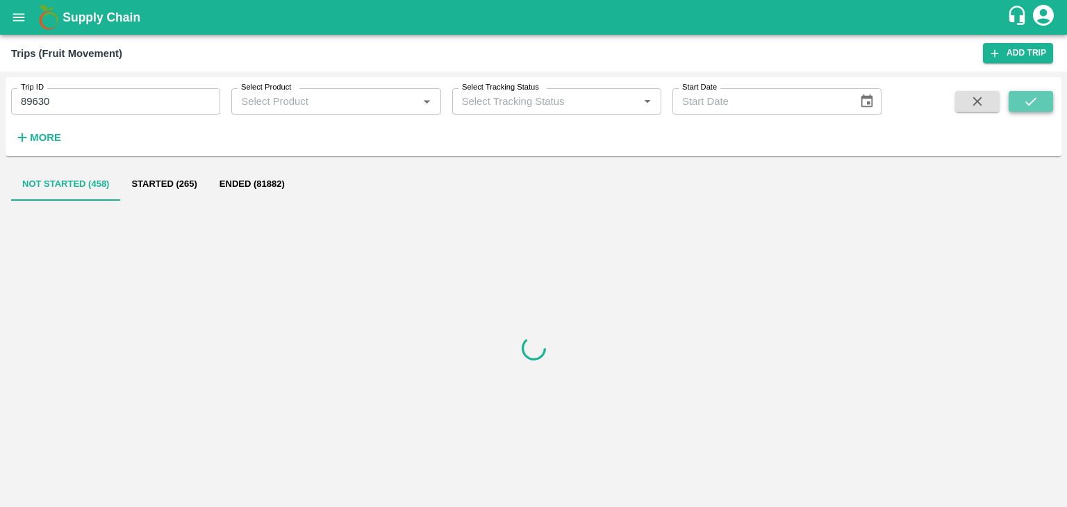
click at [1048, 99] on button "submit" at bounding box center [1031, 101] width 44 height 21
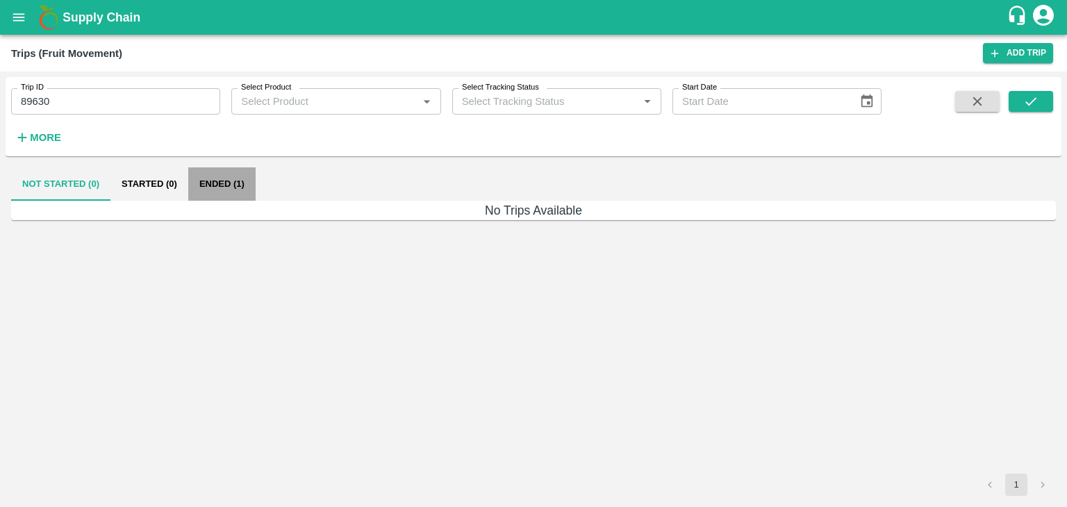
click at [239, 183] on button "Ended (1)" at bounding box center [221, 183] width 67 height 33
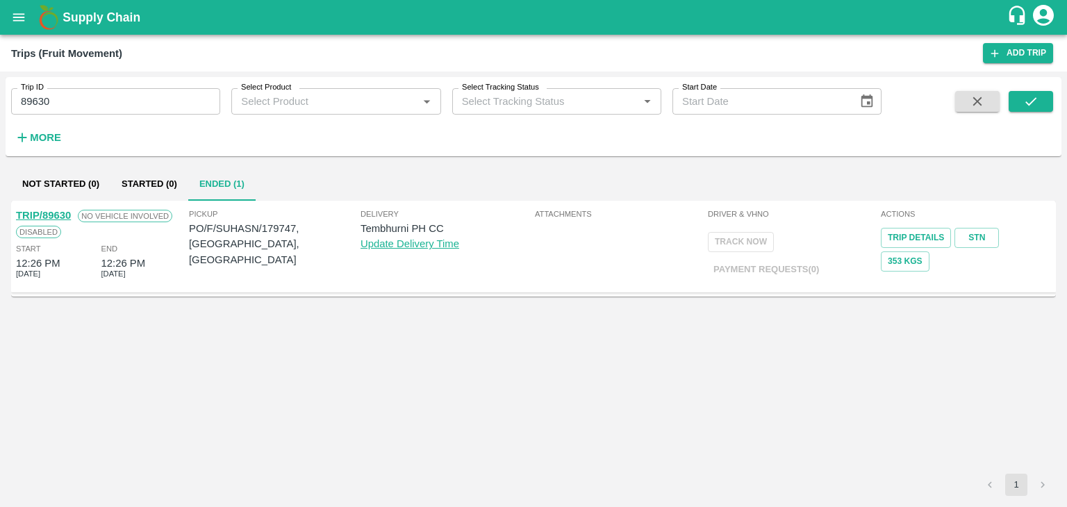
click at [61, 213] on link "TRIP/89630" at bounding box center [43, 215] width 55 height 11
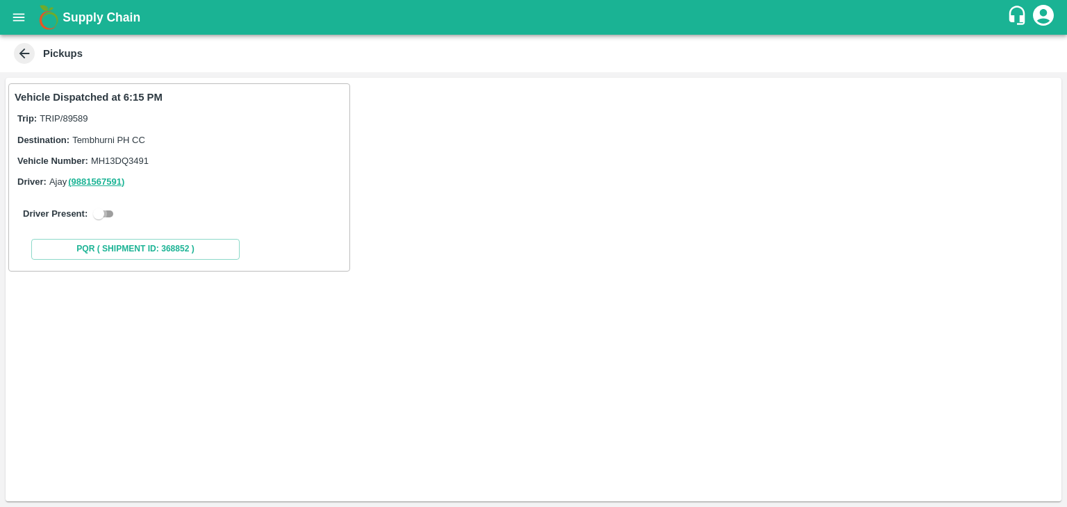
click at [106, 213] on input "checkbox" at bounding box center [99, 214] width 50 height 17
checkbox input "true"
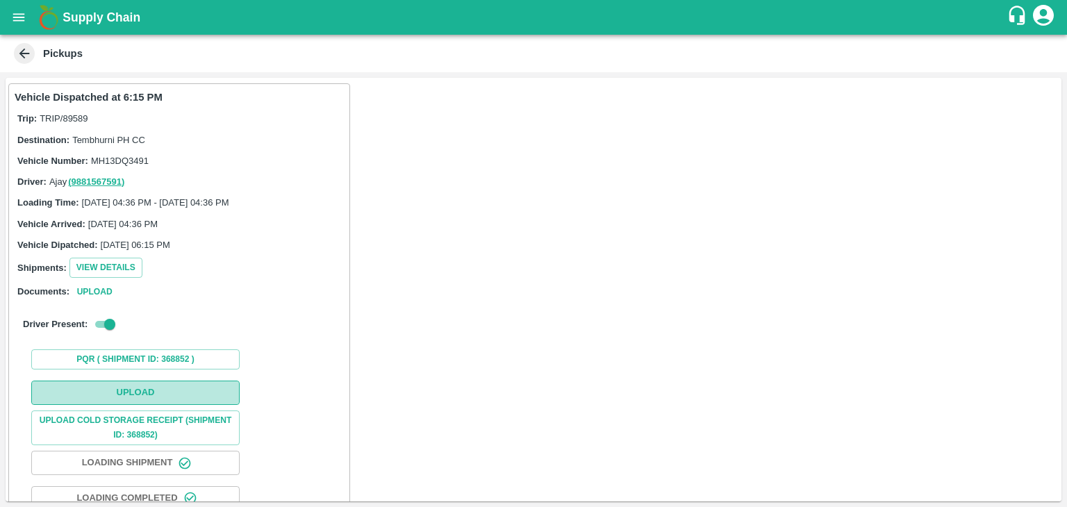
click at [170, 389] on button "Upload" at bounding box center [135, 393] width 208 height 24
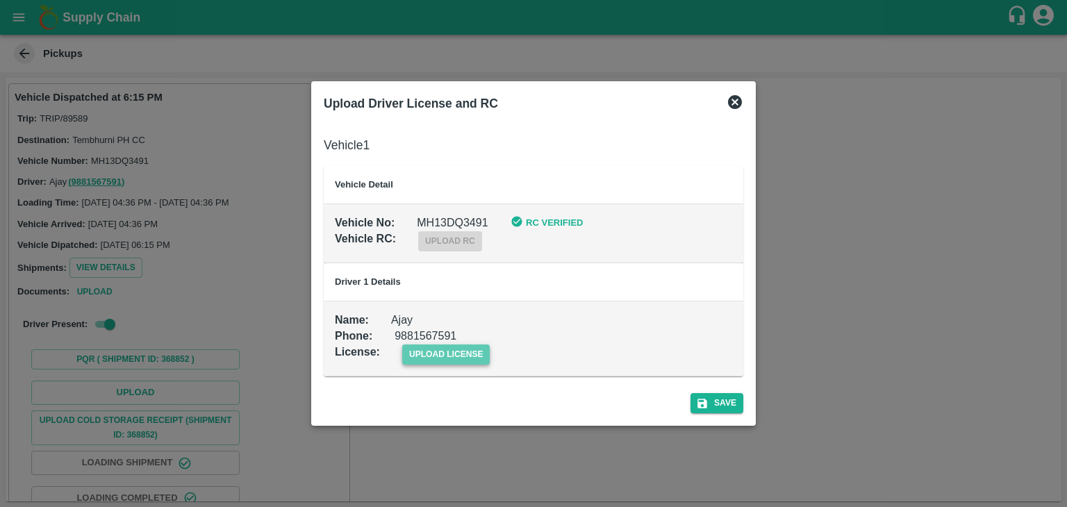
click at [472, 353] on span "upload license" at bounding box center [446, 355] width 88 height 20
click at [0, 0] on input "upload license" at bounding box center [0, 0] width 0 height 0
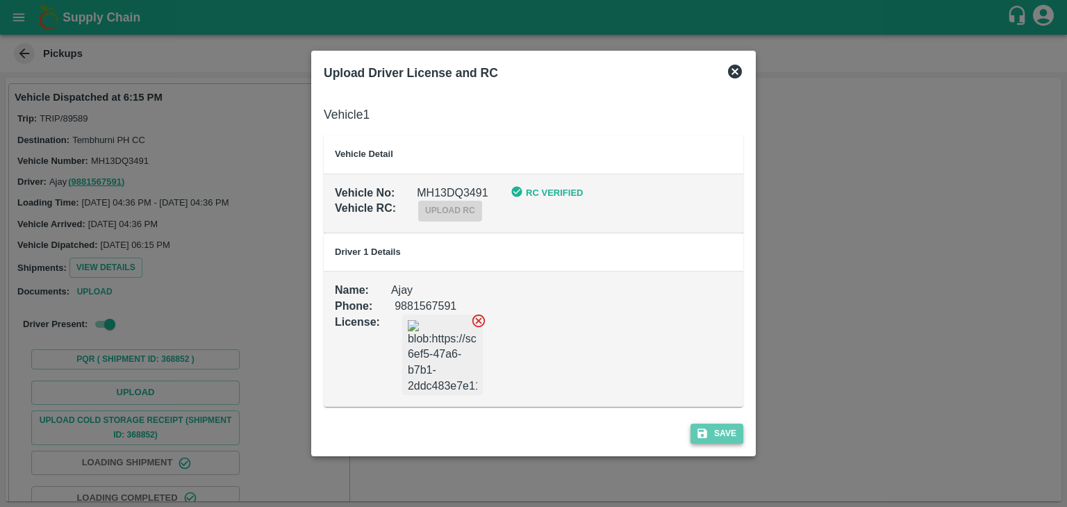
click at [729, 429] on button "Save" at bounding box center [717, 434] width 53 height 20
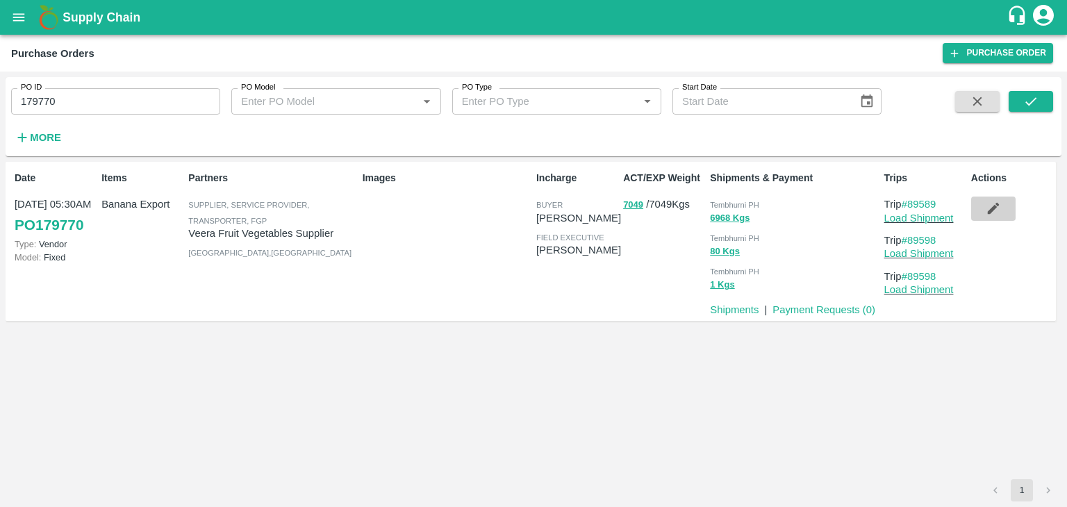
click at [1000, 206] on icon "button" at bounding box center [993, 208] width 15 height 15
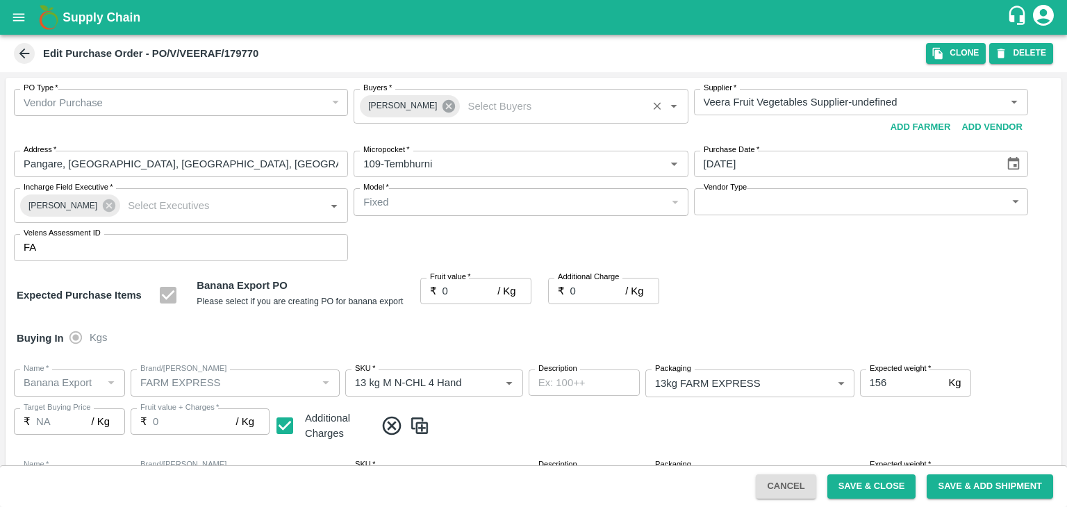
click at [443, 106] on icon at bounding box center [449, 106] width 13 height 13
click at [423, 104] on input "Buyers   *" at bounding box center [509, 102] width 303 height 18
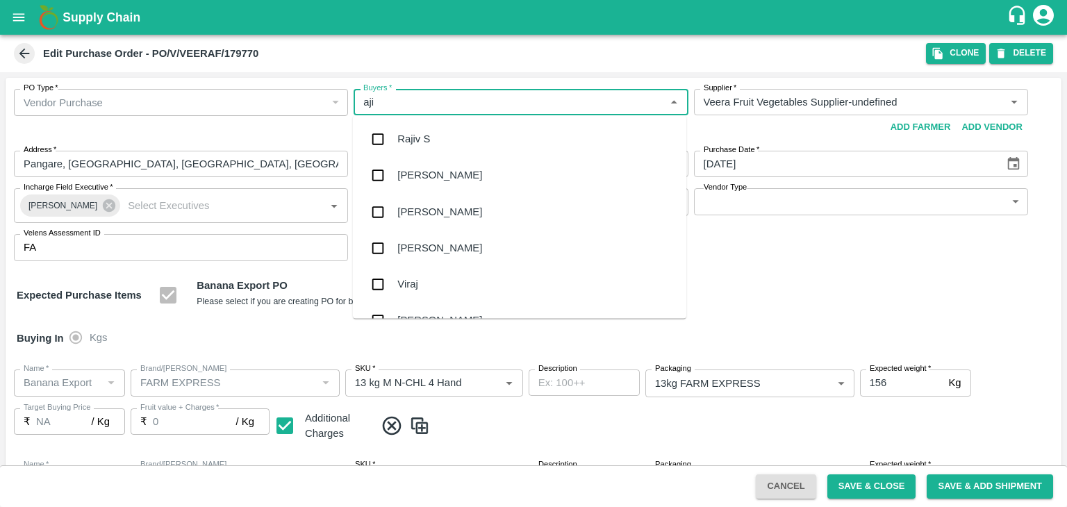
type input "ajit"
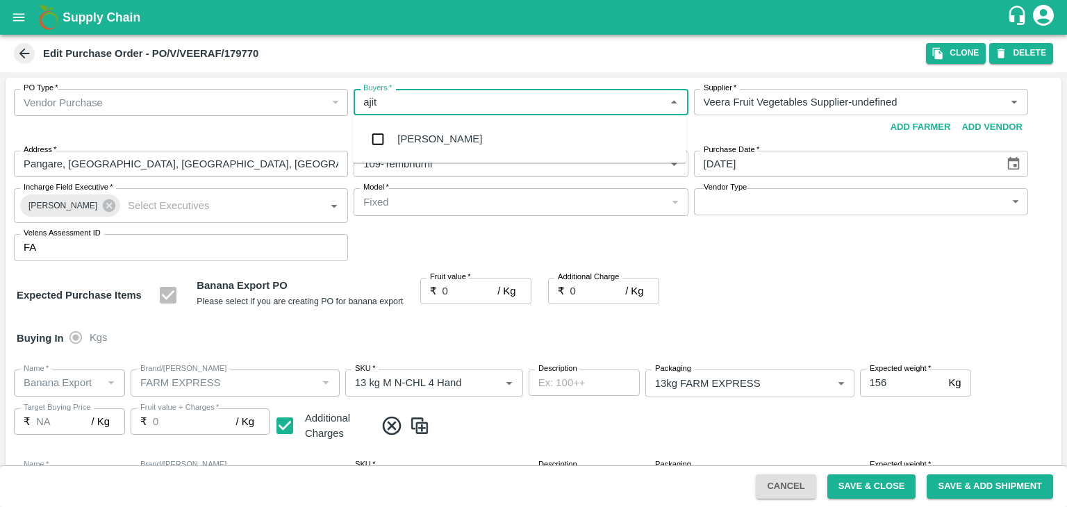
click at [433, 134] on div "[PERSON_NAME]" at bounding box center [439, 138] width 85 height 15
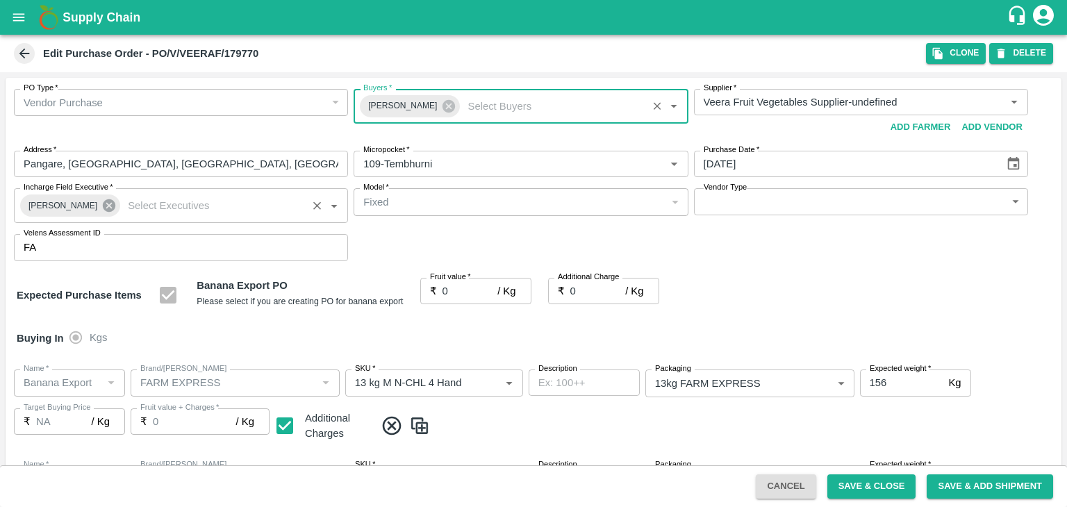
click at [101, 212] on icon at bounding box center [108, 205] width 15 height 15
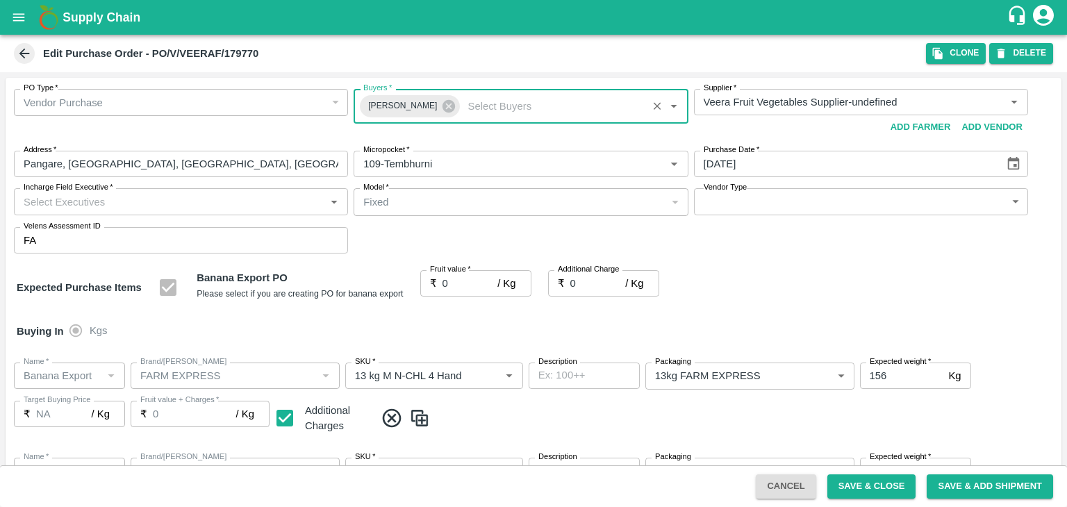
click at [113, 195] on input "Incharge Field Executive   *" at bounding box center [169, 201] width 303 height 18
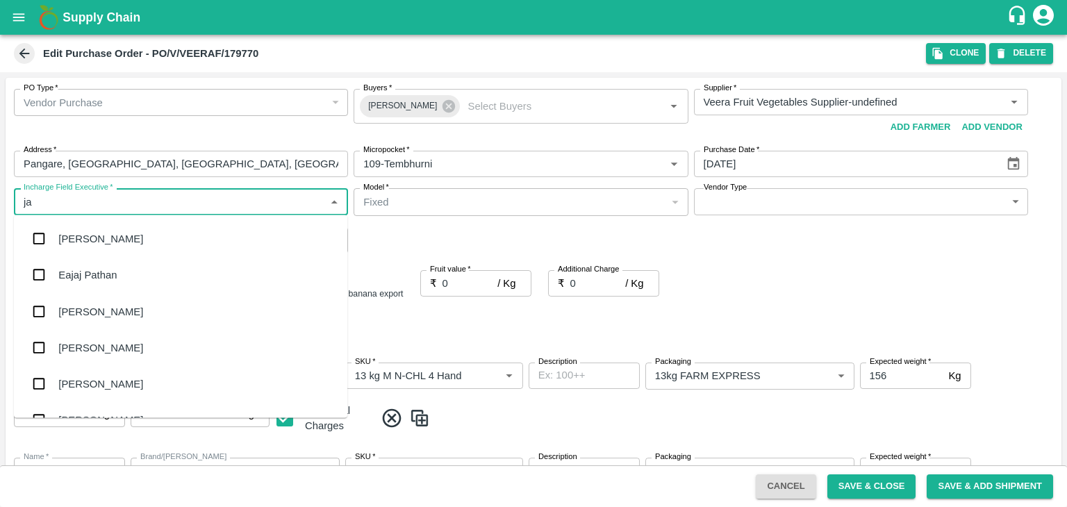
type input "[PERSON_NAME]"
click at [97, 309] on div "jaydip Tale" at bounding box center [82, 311] width 49 height 15
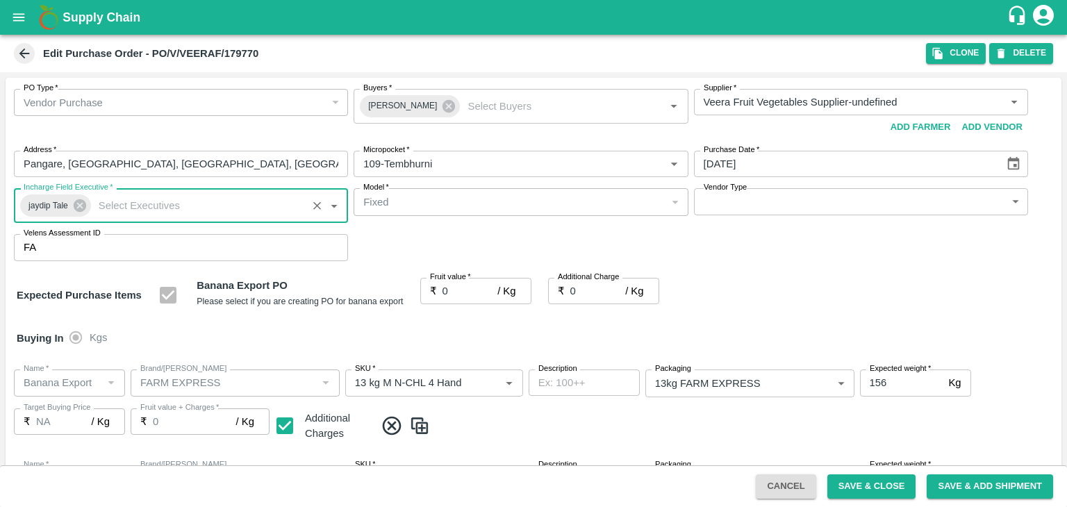
click at [734, 206] on body "Supply Chain Edit Purchase Order - PO/V/VEERAF/179770 Clone DELETE PO Type   * …" at bounding box center [533, 253] width 1067 height 507
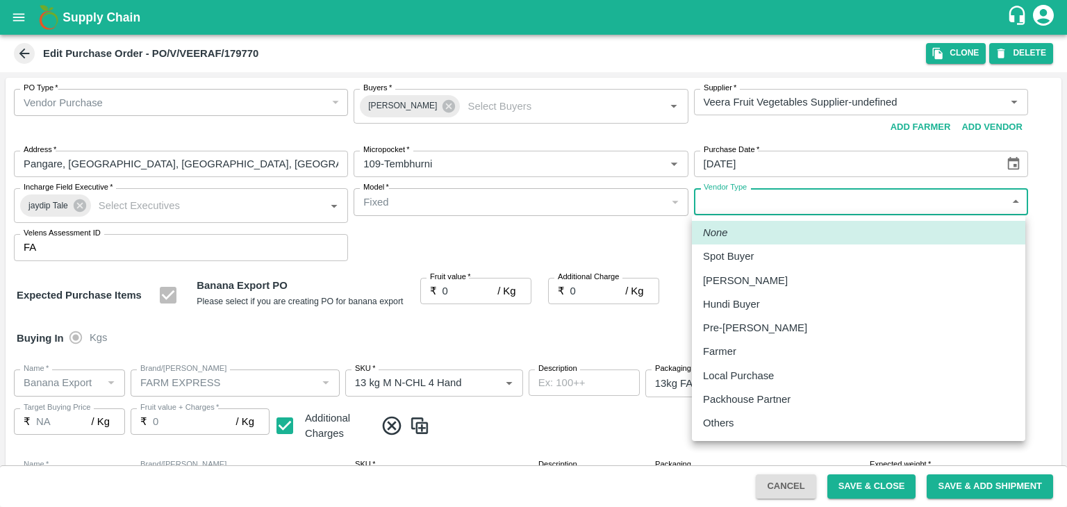
click at [754, 434] on li "Others" at bounding box center [858, 423] width 333 height 24
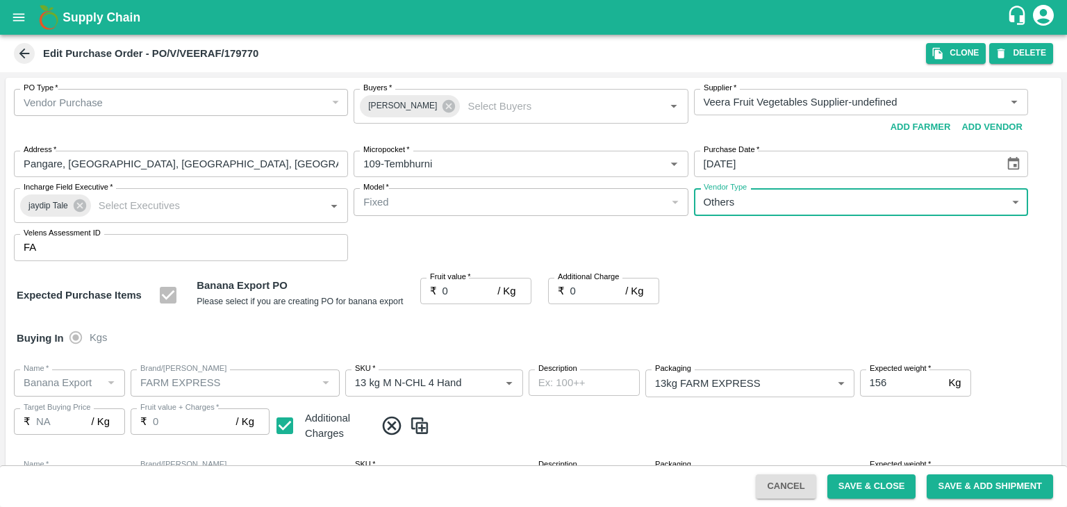
type input "OTHER"
click at [463, 291] on div at bounding box center [533, 253] width 1067 height 507
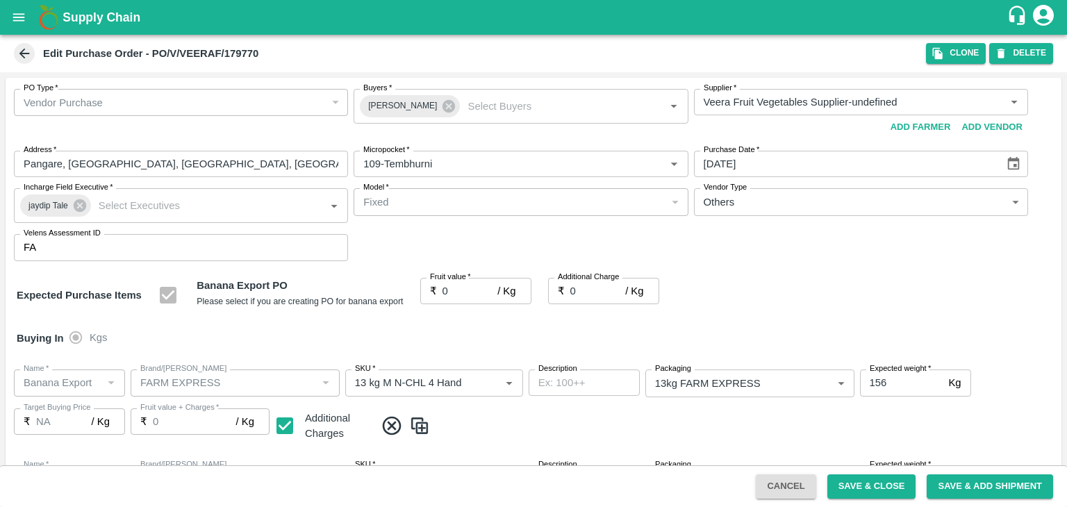
click at [463, 291] on div at bounding box center [533, 253] width 1067 height 507
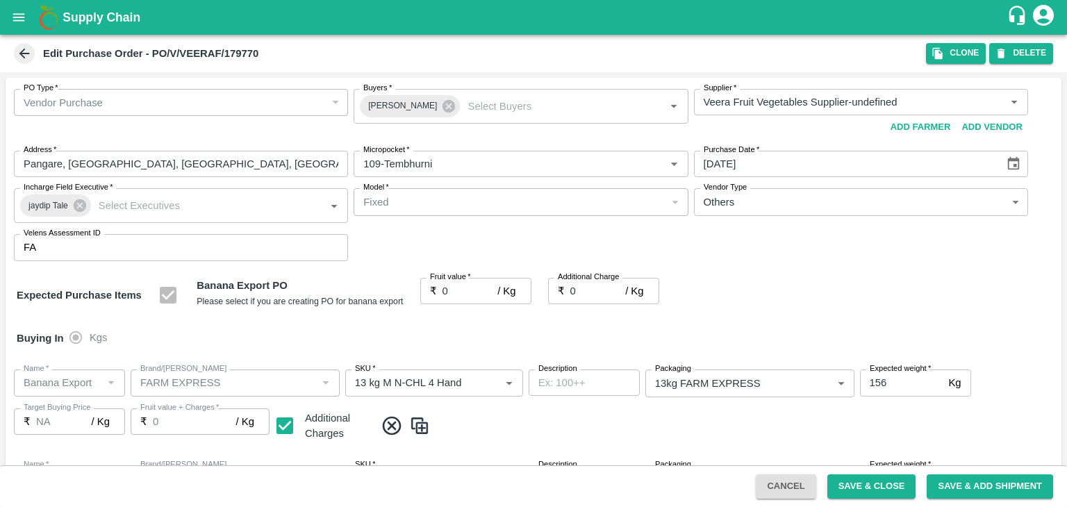
click at [463, 291] on div at bounding box center [533, 253] width 1067 height 507
click at [457, 288] on div at bounding box center [533, 253] width 1067 height 507
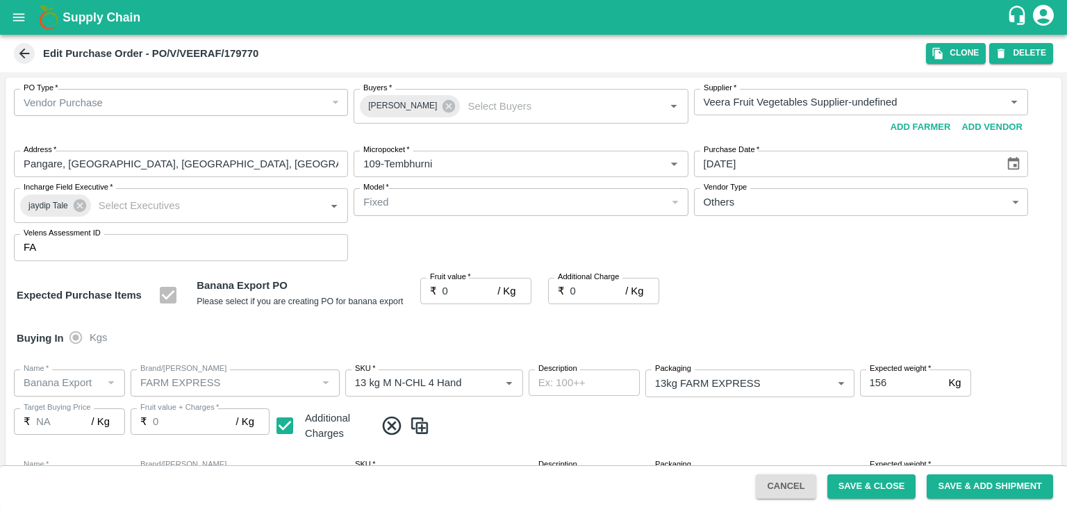
click at [457, 288] on div at bounding box center [533, 253] width 1067 height 507
click at [462, 292] on div at bounding box center [533, 253] width 1067 height 507
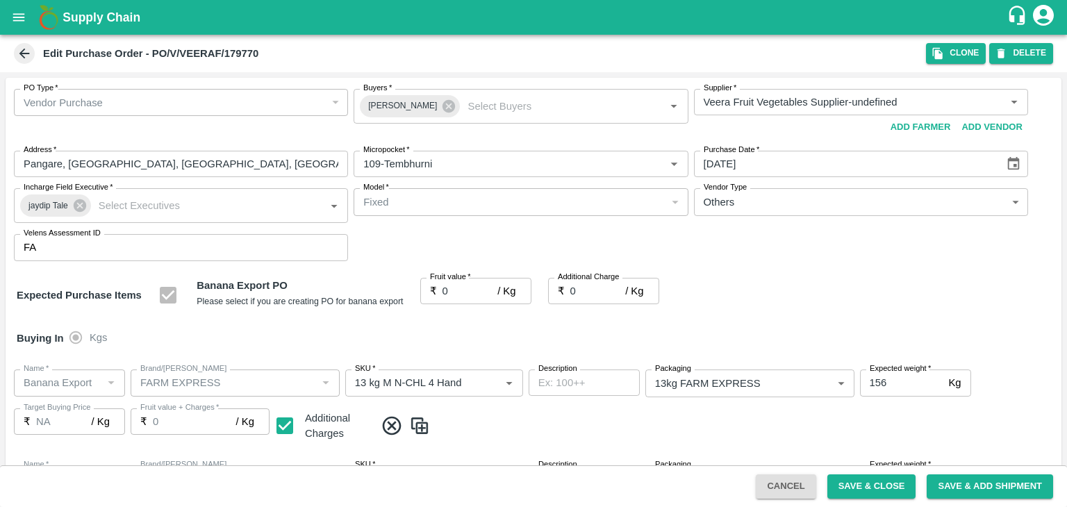
click at [462, 292] on div at bounding box center [533, 253] width 1067 height 507
click at [462, 292] on input "0" at bounding box center [471, 291] width 56 height 26
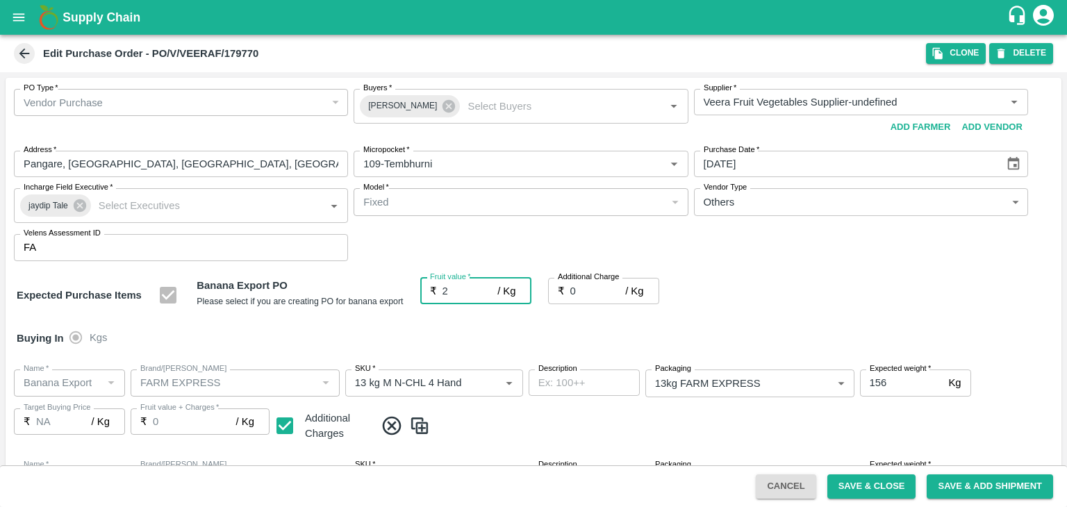
type input "21"
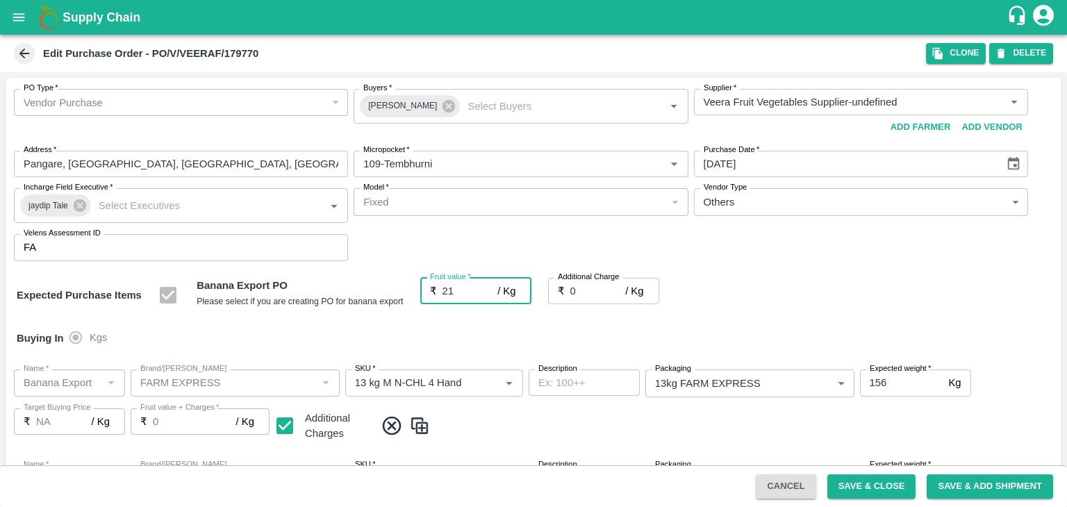
type input "21"
click at [586, 287] on input "0" at bounding box center [598, 291] width 56 height 26
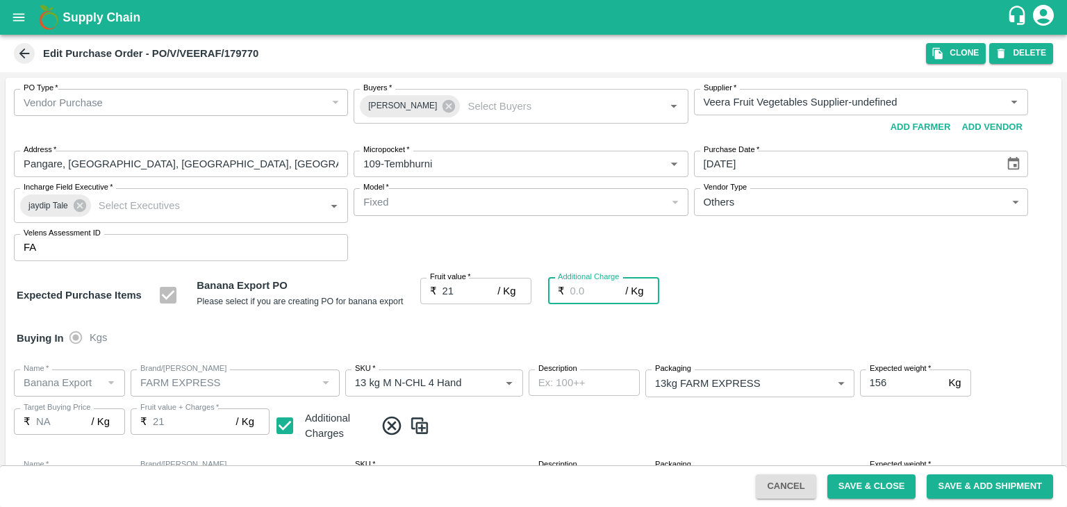
type input "2"
type input "23"
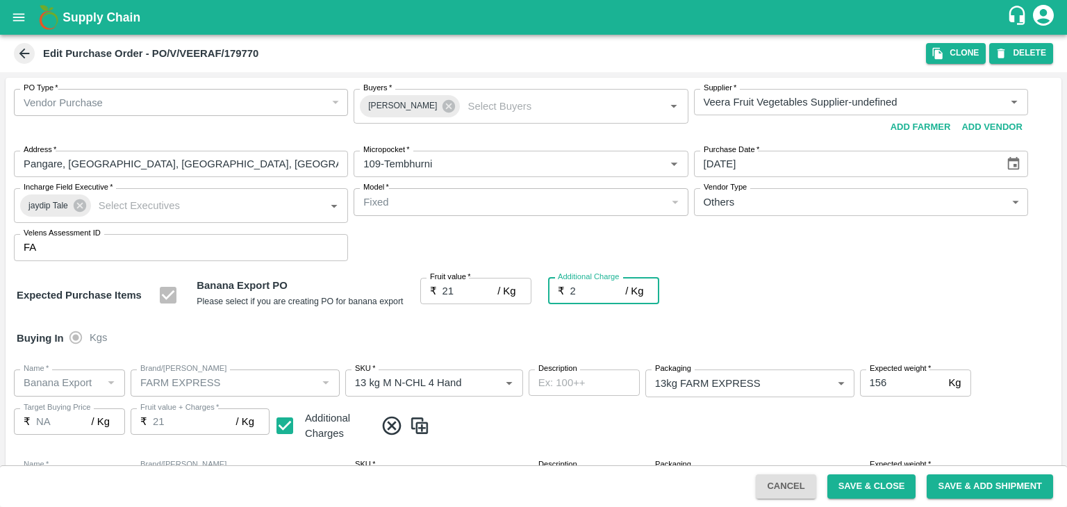
type input "23"
type input "2.7"
type input "23.7"
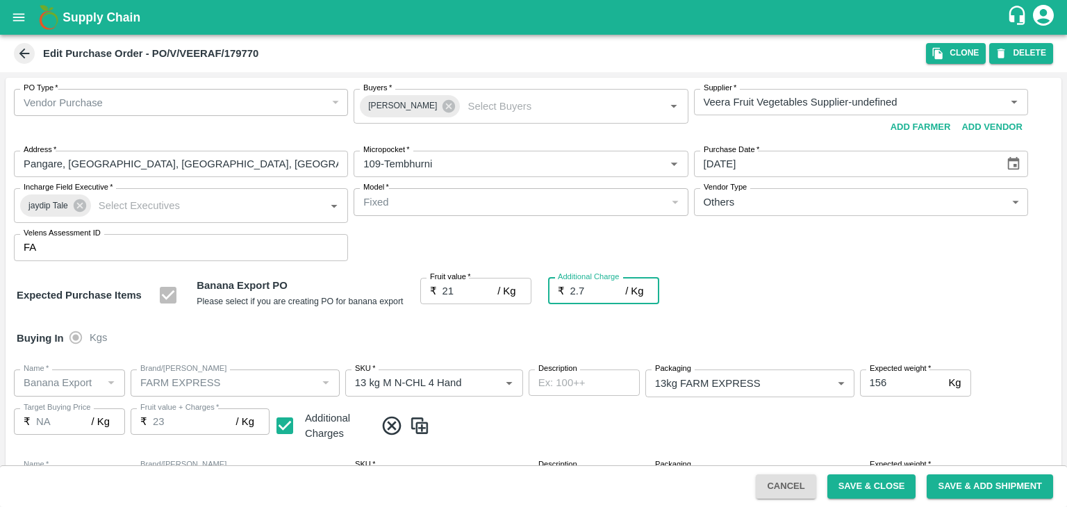
type input "23.7"
type input "2.75"
type input "23.75"
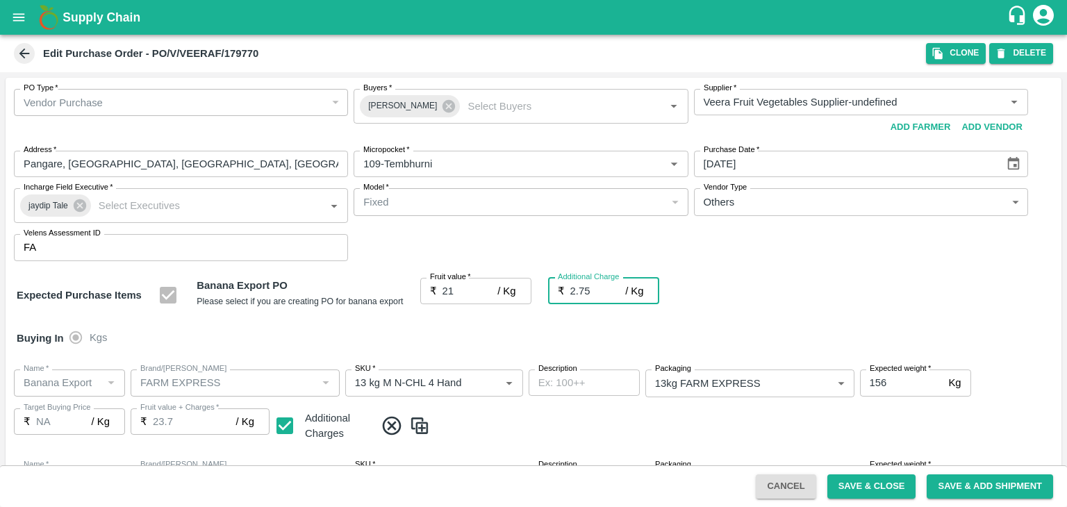
type input "23.75"
type input "2.75"
click at [631, 310] on div "Additional Charge ₹ 2.75 / Kg Additional Charge" at bounding box center [603, 295] width 111 height 35
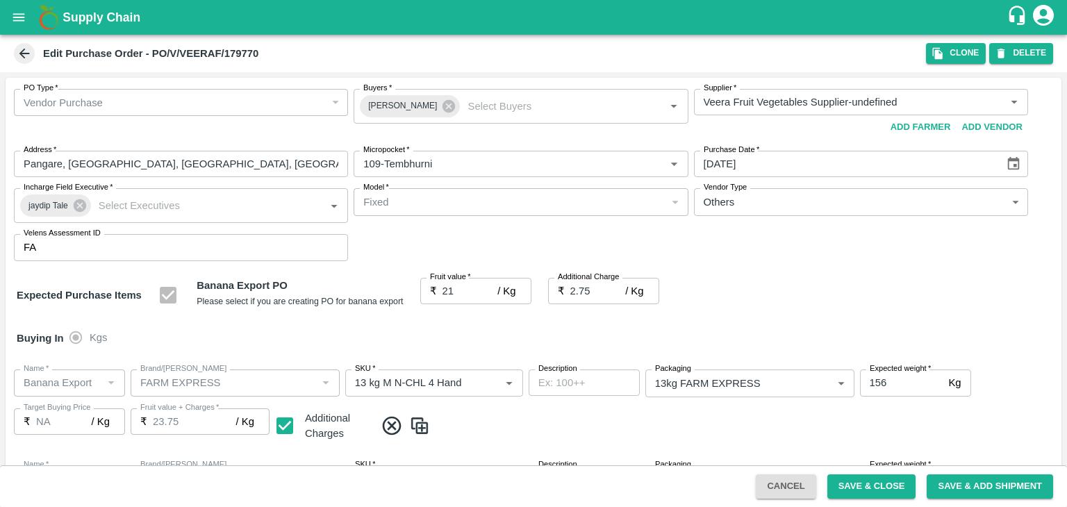
scroll to position [736, 0]
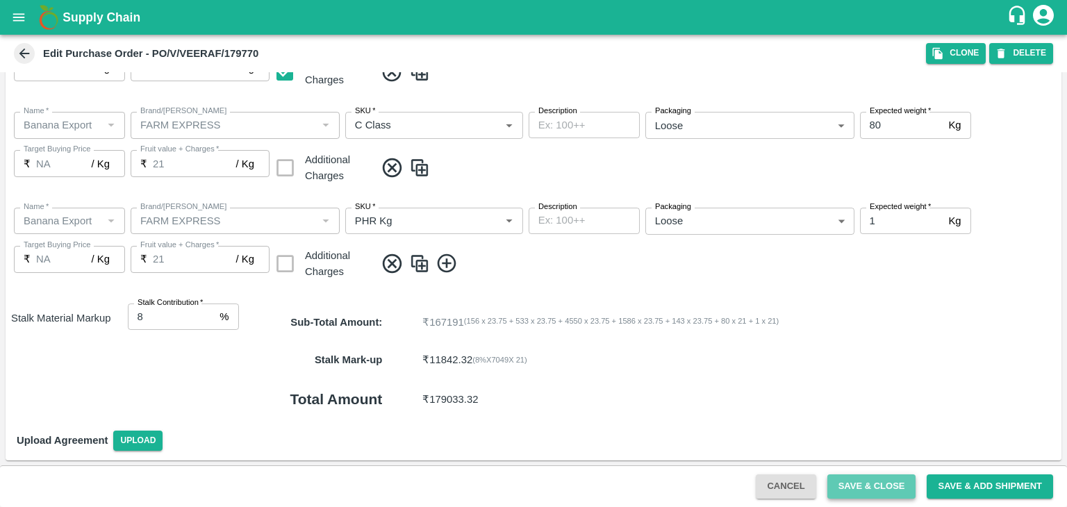
click at [886, 490] on button "Save & Close" at bounding box center [871, 486] width 89 height 24
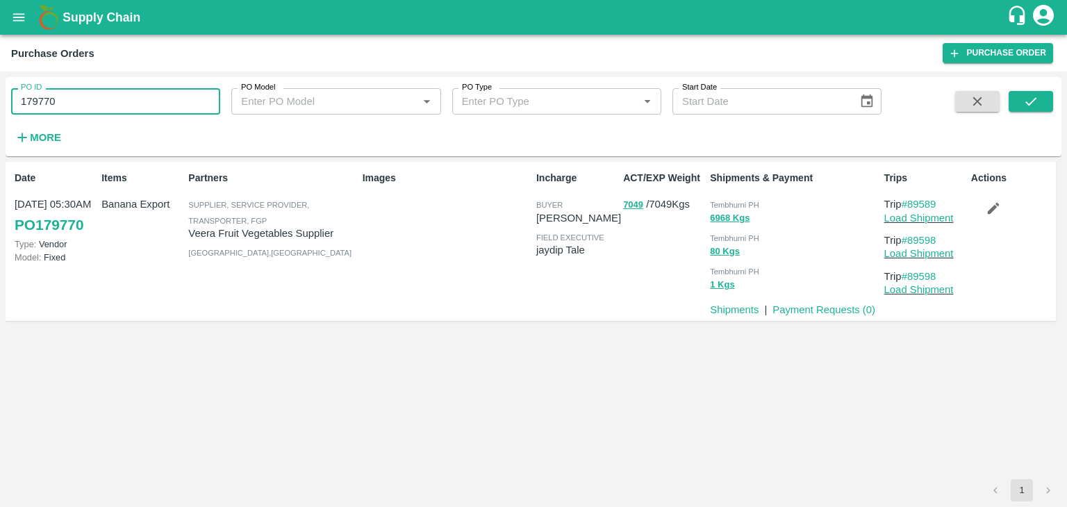
click at [100, 108] on input "179770" at bounding box center [115, 101] width 209 height 26
paste input "text"
type input "179747"
click at [1048, 101] on button "submit" at bounding box center [1031, 101] width 44 height 21
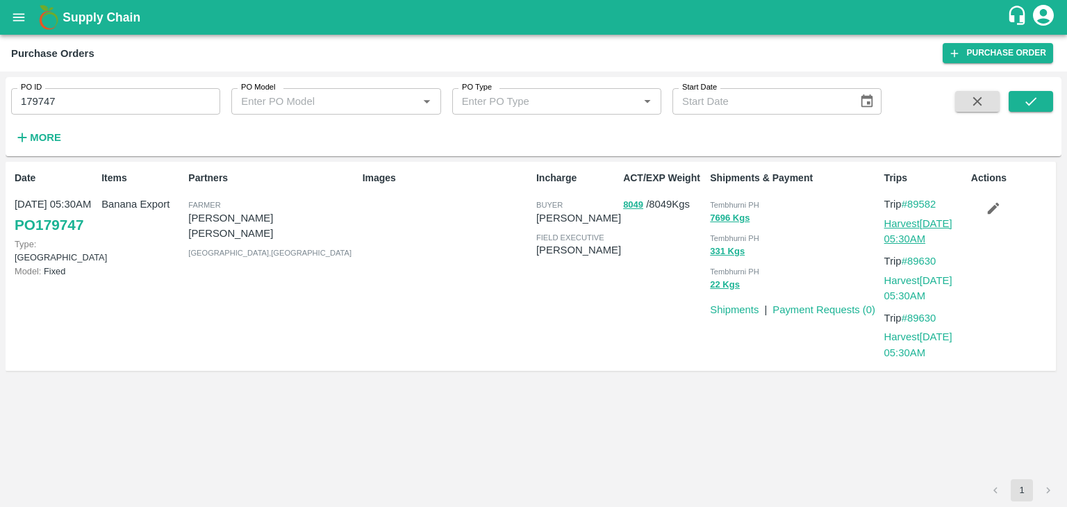
click at [918, 226] on link "Harvest 07 Oct, 05:30AM" at bounding box center [918, 231] width 68 height 26
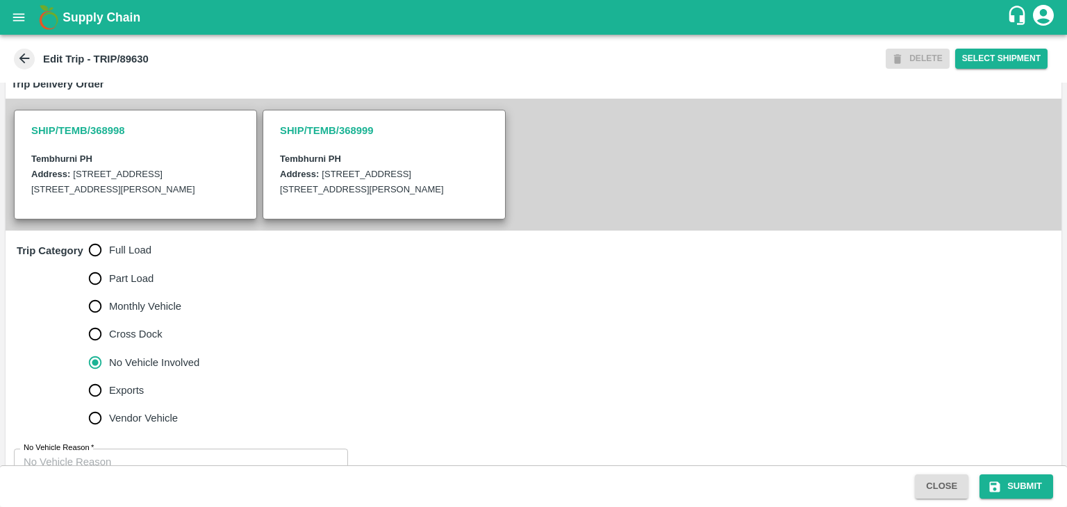
scroll to position [356, 0]
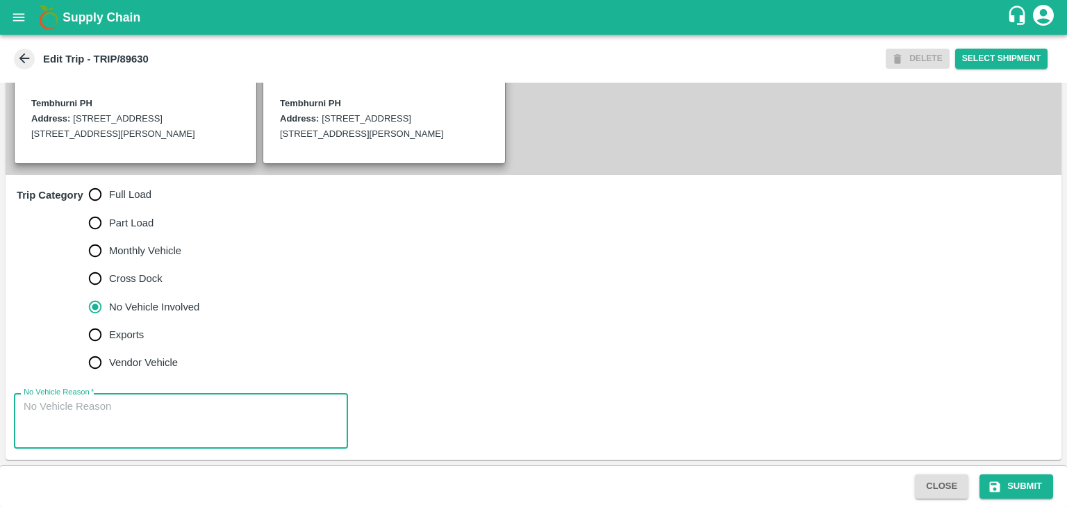
click at [172, 418] on textarea "No Vehicle Reason   *" at bounding box center [181, 421] width 315 height 44
type textarea "Field Dump"
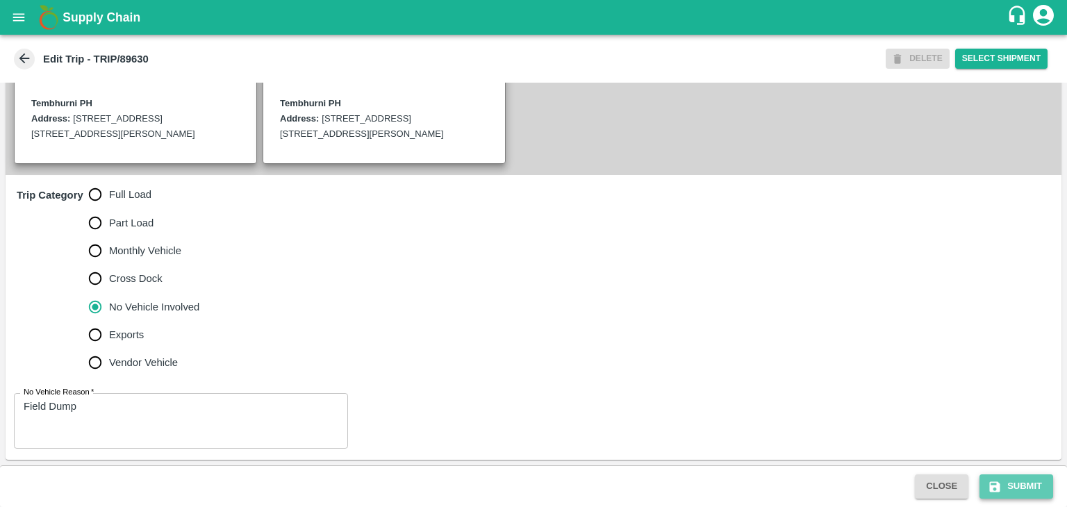
click at [1036, 475] on button "Submit" at bounding box center [1017, 486] width 74 height 24
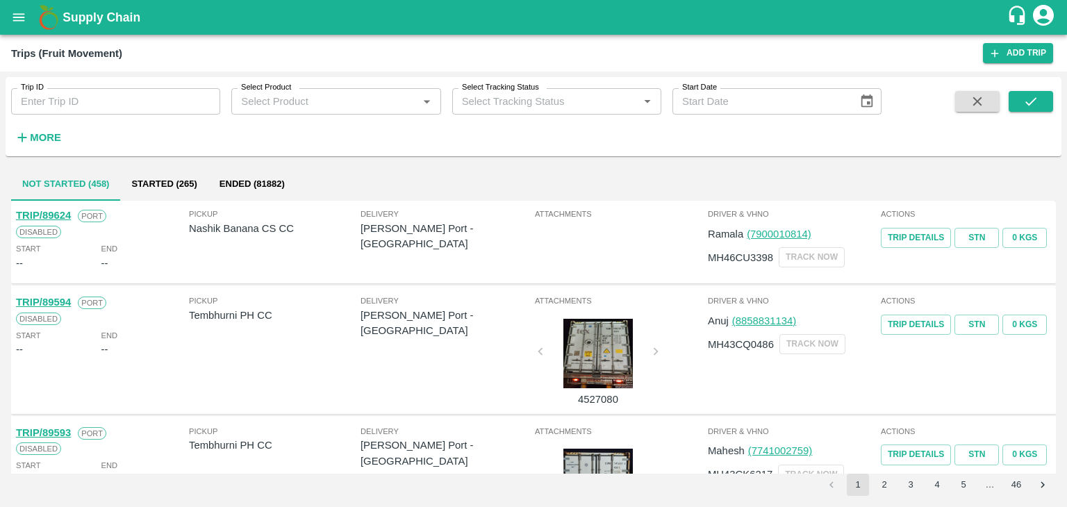
click at [133, 115] on input "Trip ID" at bounding box center [115, 101] width 209 height 26
type input "89582"
click at [1043, 101] on button "submit" at bounding box center [1031, 101] width 44 height 21
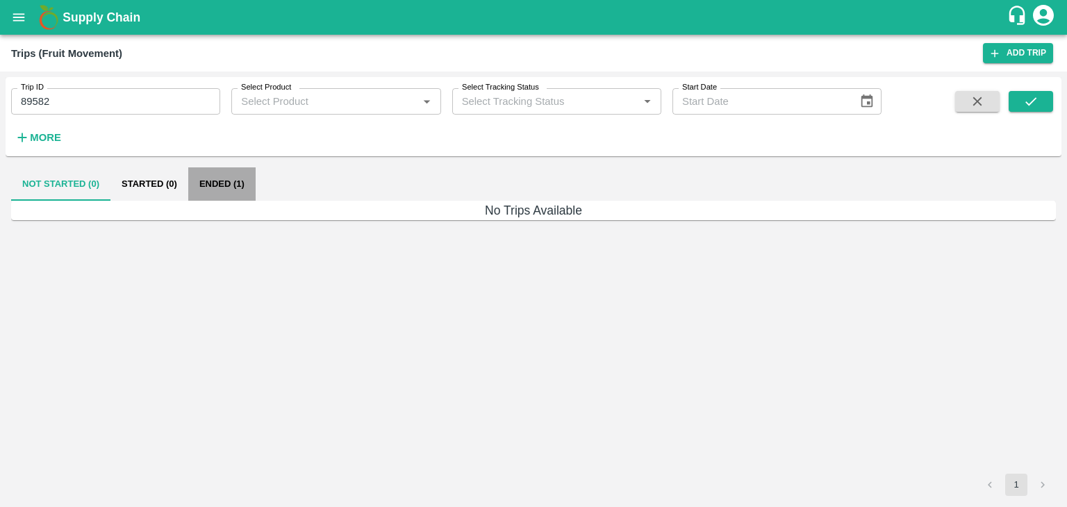
click at [224, 179] on button "Ended (1)" at bounding box center [221, 183] width 67 height 33
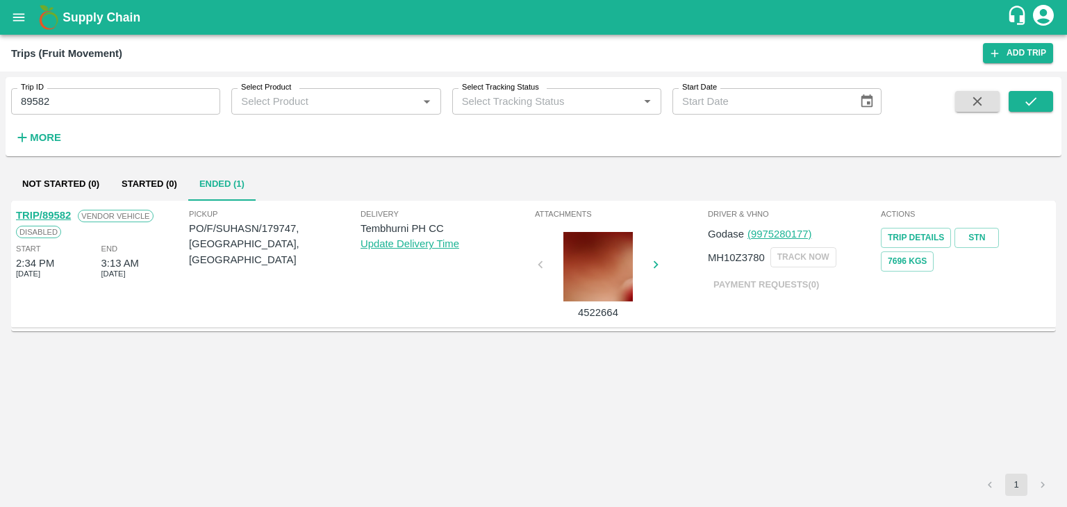
click at [44, 212] on link "TRIP/89582" at bounding box center [43, 215] width 55 height 11
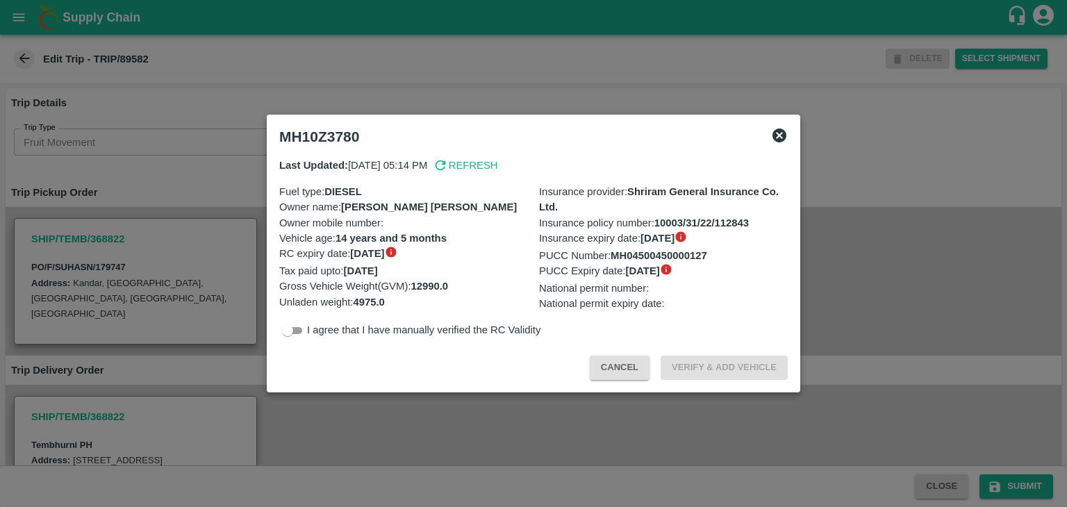
click at [392, 395] on div at bounding box center [533, 253] width 1067 height 507
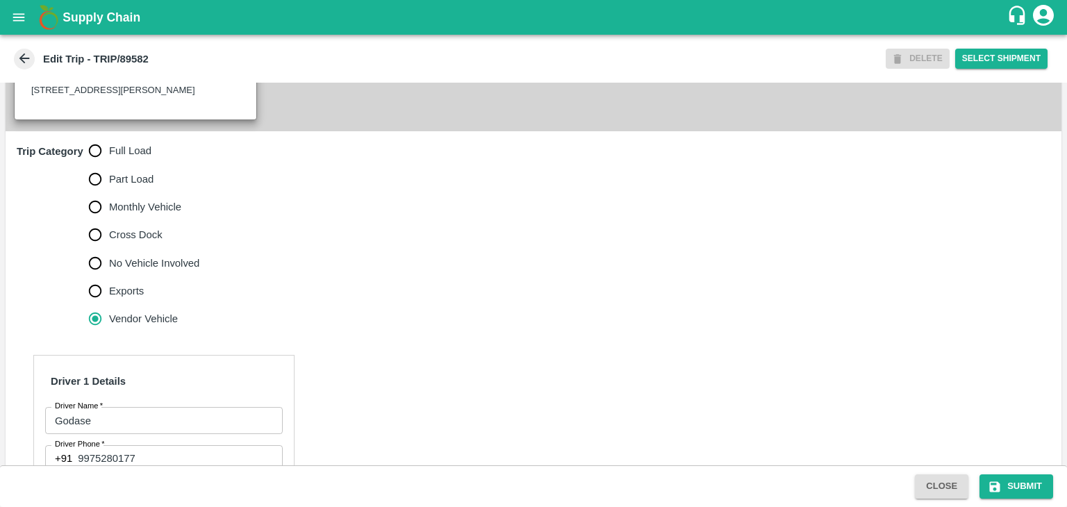
scroll to position [374, 0]
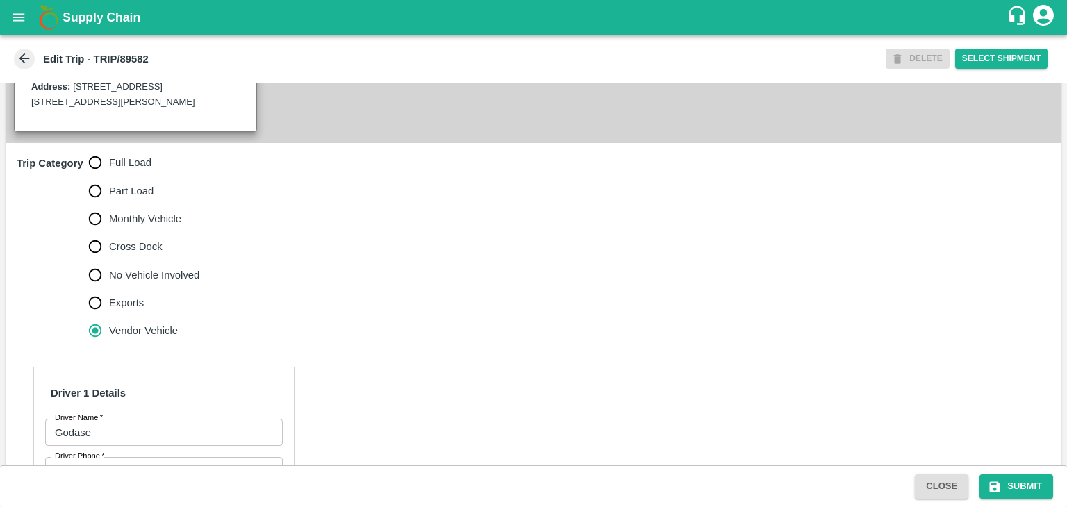
click at [120, 176] on label "Full Load" at bounding box center [140, 163] width 119 height 28
click at [109, 176] on input "Full Load" at bounding box center [95, 163] width 28 height 28
radio input "true"
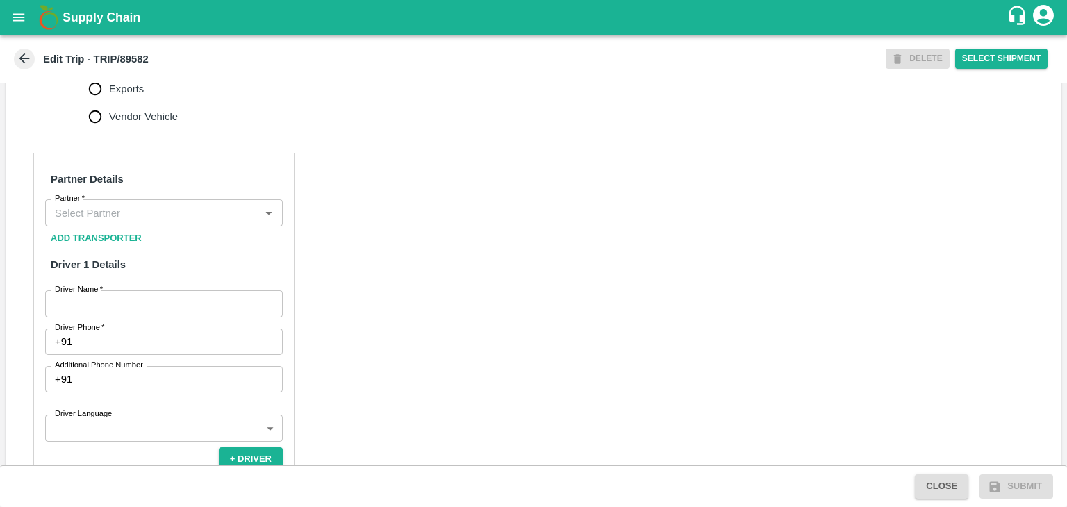
scroll to position [595, 0]
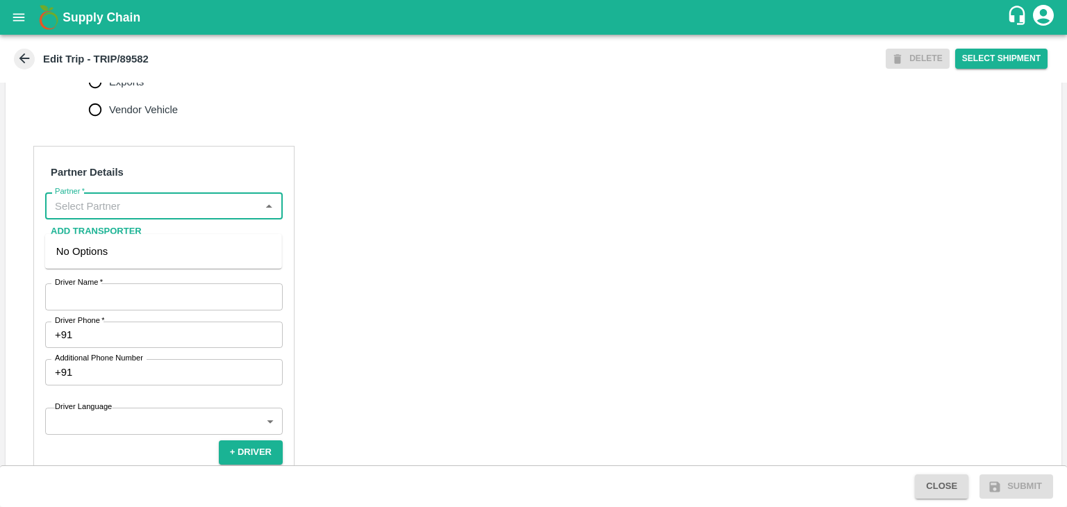
click at [161, 211] on input "Partner   *" at bounding box center [152, 206] width 206 height 18
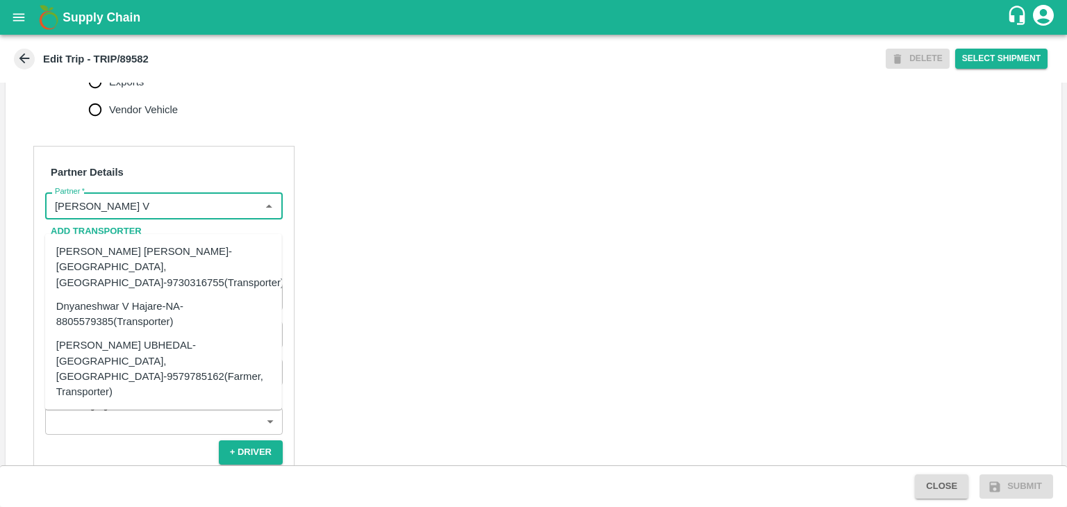
click at [189, 249] on div "Dnyaneshwar Vitthal Godse-Kandar, Solapur-9730316755(Transporter)" at bounding box center [170, 267] width 228 height 47
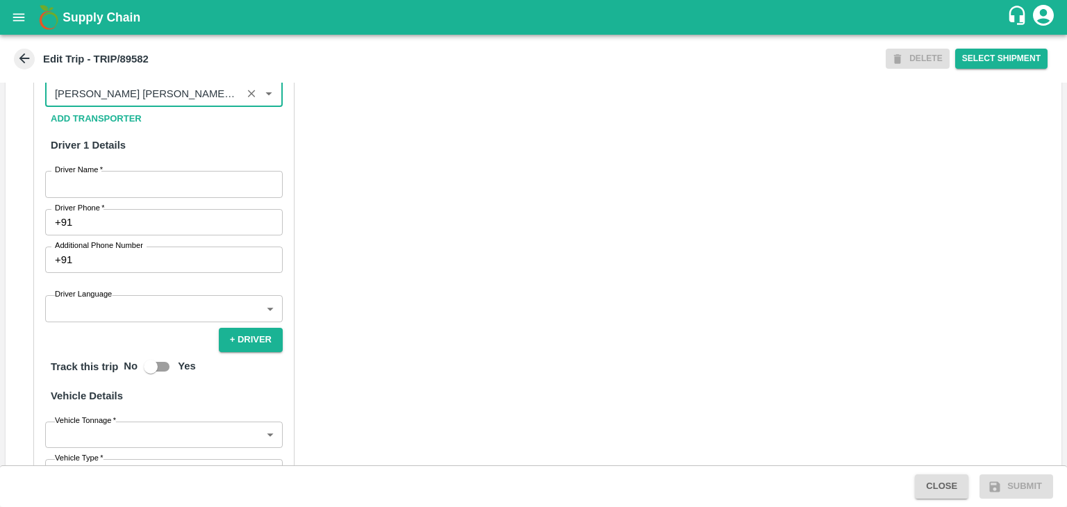
scroll to position [709, 0]
type input "Dnyaneshwar Vitthal Godse-Kandar, Solapur-9730316755(Transporter)"
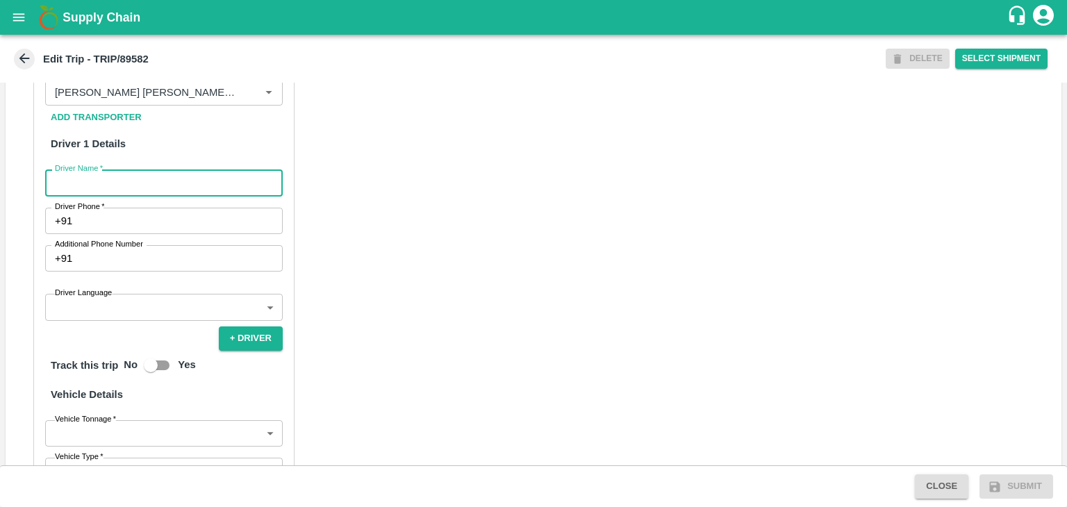
click at [103, 190] on input "Driver Name   *" at bounding box center [164, 183] width 238 height 26
type input "Godase"
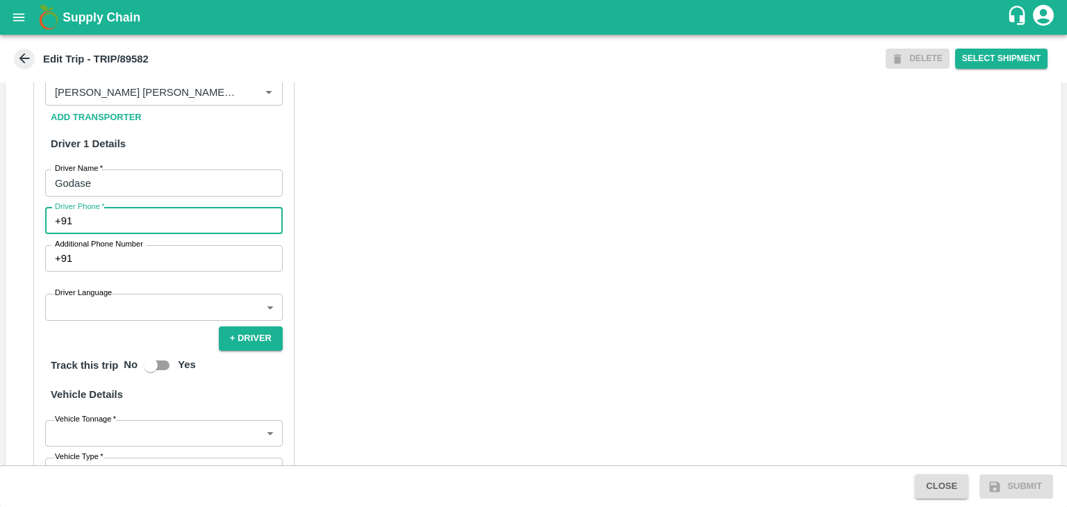
click at [132, 234] on input "Driver Phone   *" at bounding box center [180, 221] width 205 height 26
type input "9975280177"
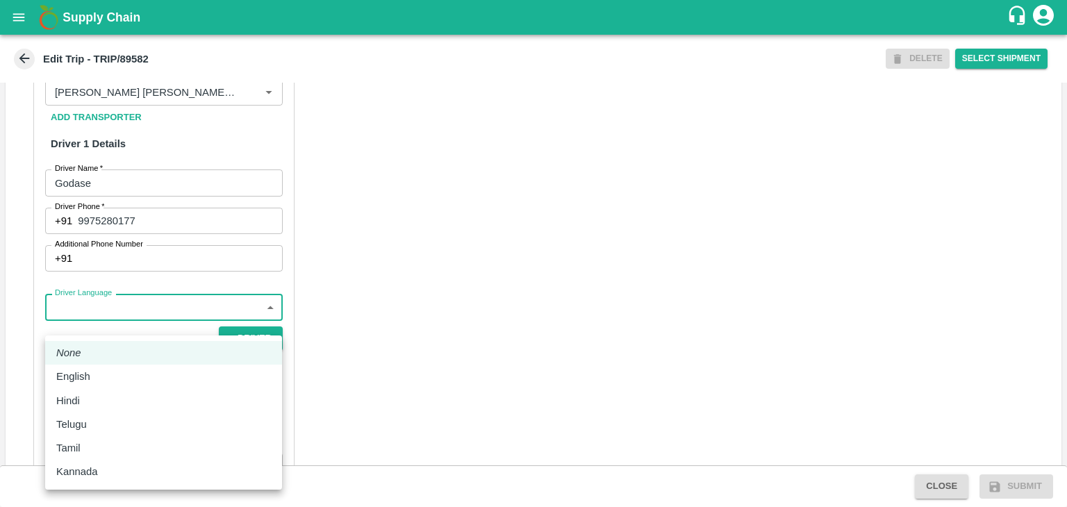
click at [122, 319] on body "Supply Chain Edit Trip - TRIP/89582 DELETE Select Shipment Trip Details Trip Ty…" at bounding box center [533, 253] width 1067 height 507
click at [94, 386] on li "English" at bounding box center [163, 377] width 237 height 24
type input "en"
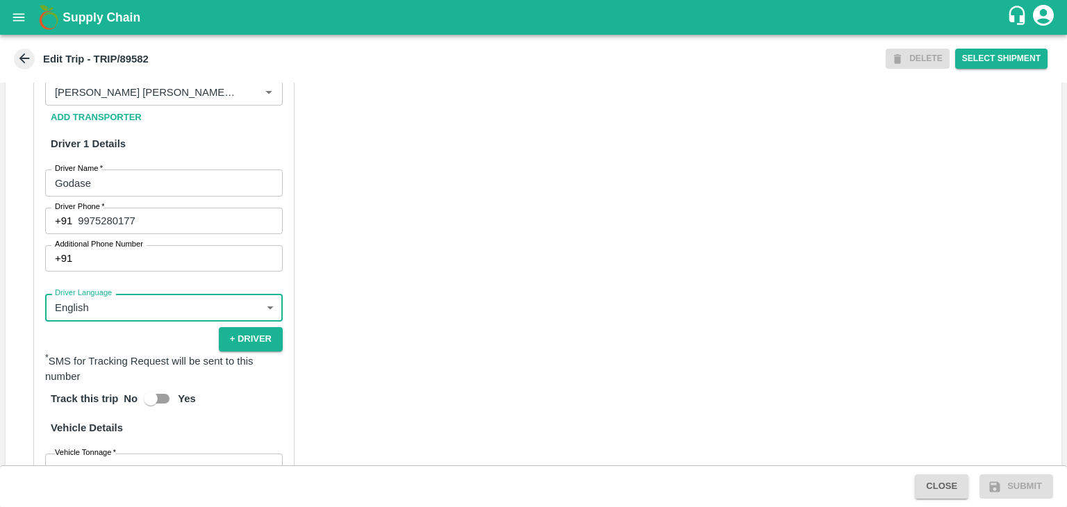
scroll to position [977, 0]
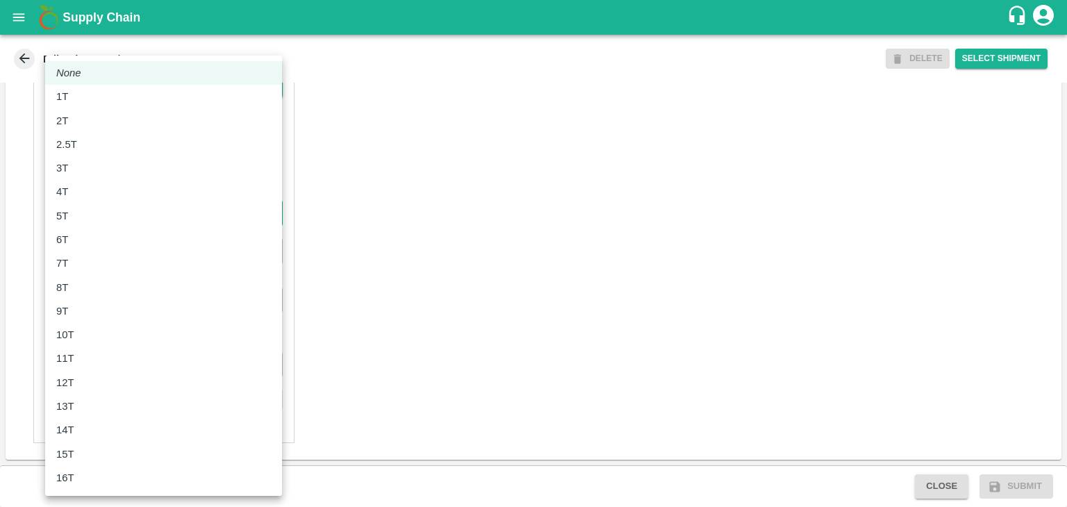
click at [97, 218] on body "Supply Chain Edit Trip - TRIP/89582 DELETE Select Shipment Trip Details Trip Ty…" at bounding box center [533, 253] width 1067 height 507
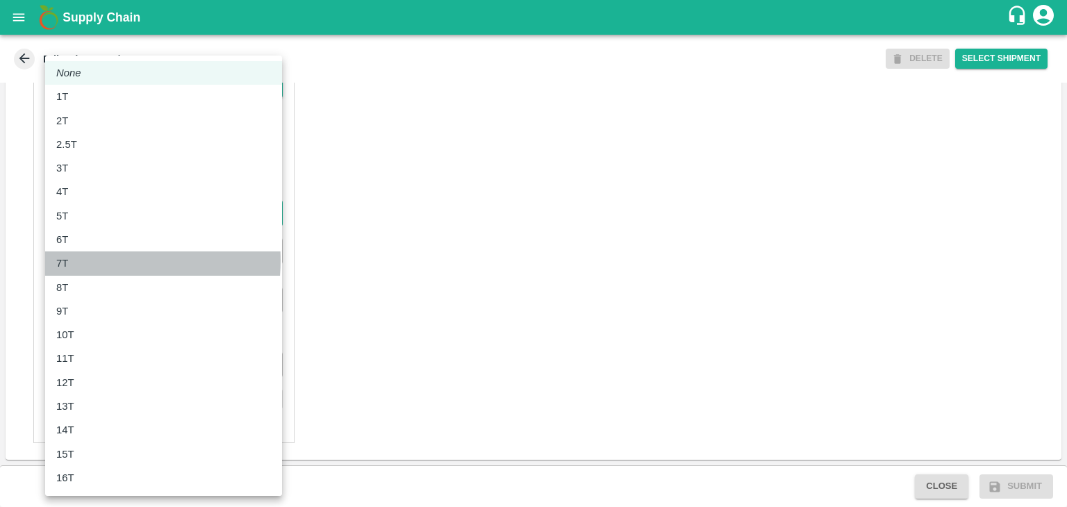
click at [98, 261] on div "7T" at bounding box center [163, 263] width 215 height 15
type input "7000"
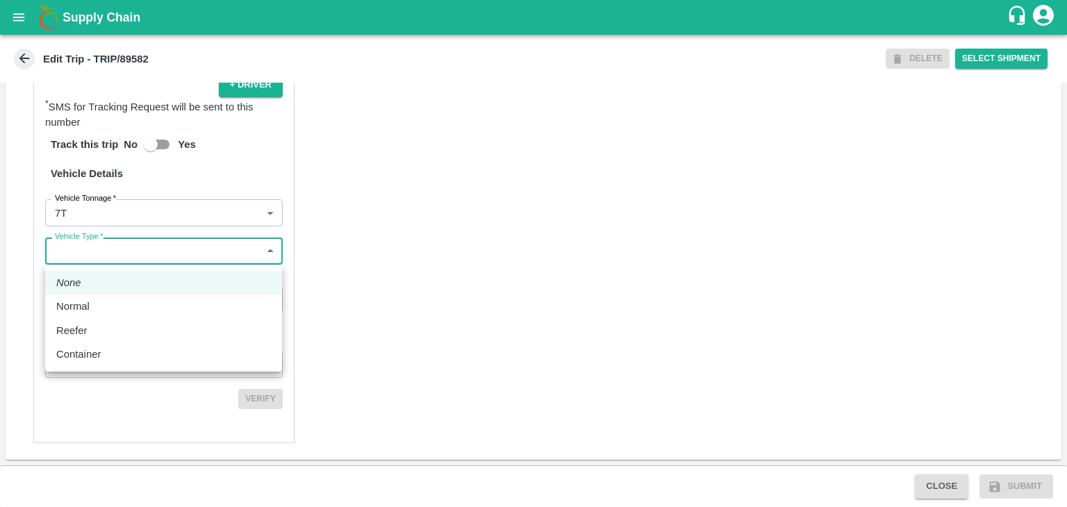
click at [118, 260] on body "Supply Chain Edit Trip - TRIP/89582 DELETE Select Shipment Trip Details Trip Ty…" at bounding box center [533, 253] width 1067 height 507
click at [108, 307] on div "Normal" at bounding box center [163, 306] width 215 height 15
type input "Normal"
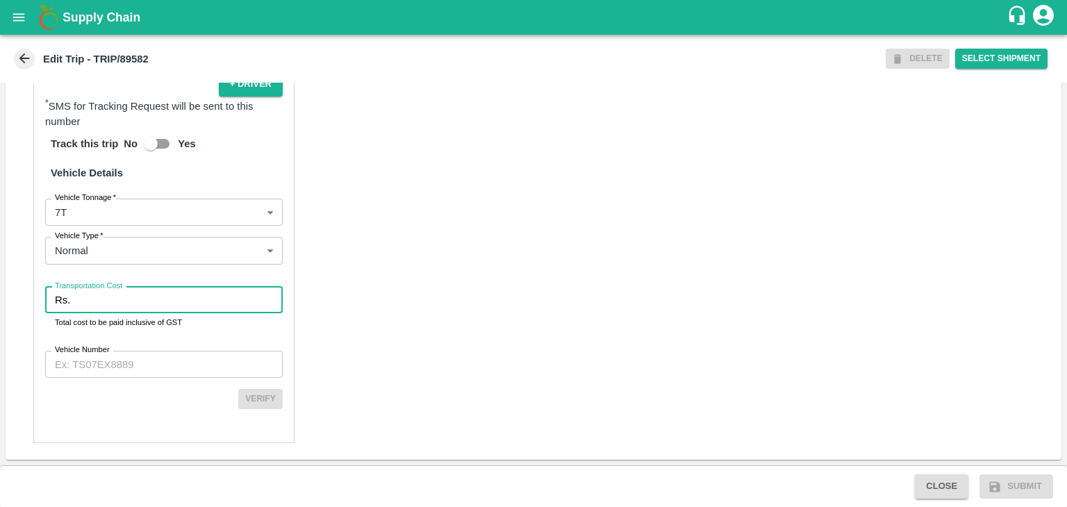
click at [138, 304] on input "Transportation Cost" at bounding box center [179, 300] width 207 height 26
type input "3744"
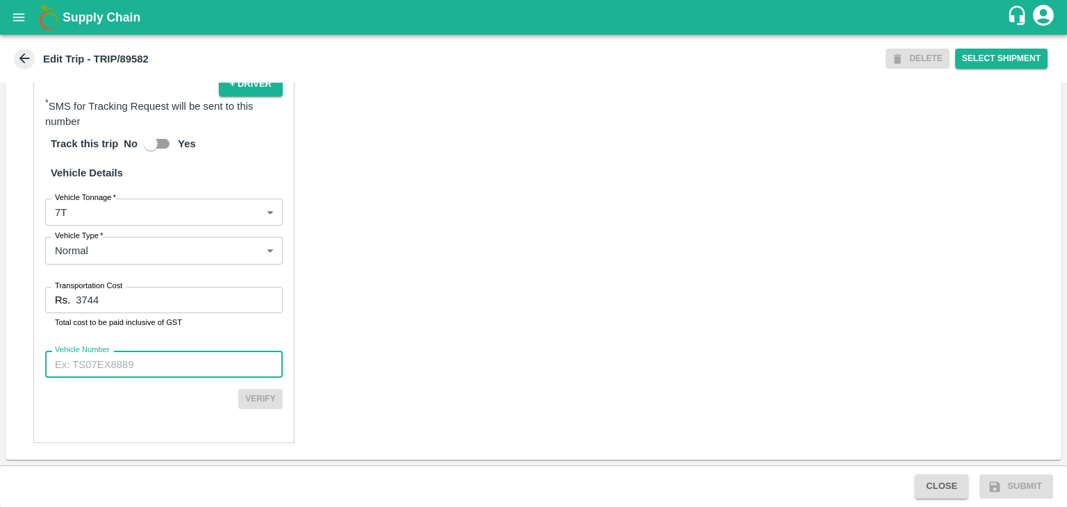
paste input "MH10Z3780"
type input "MH10Z3780"
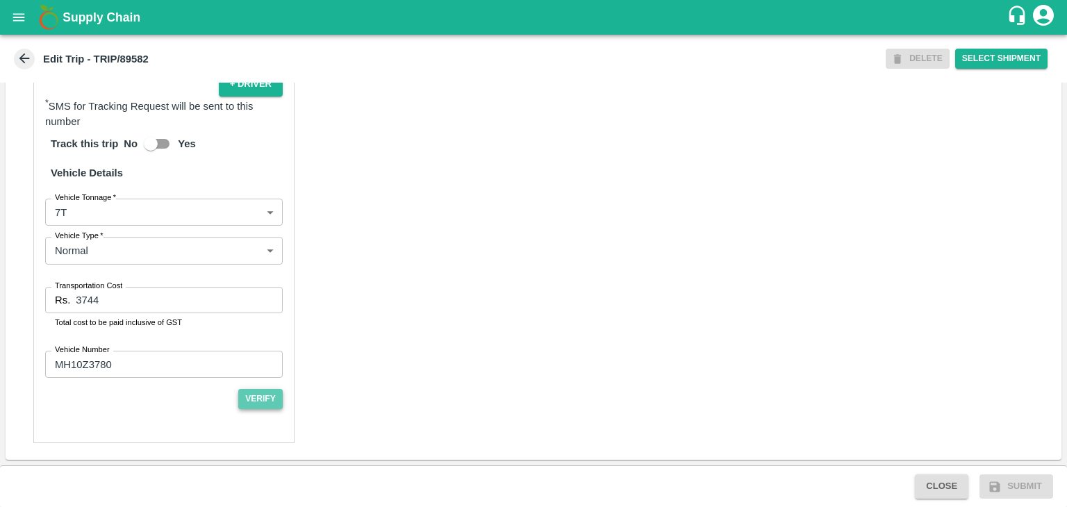
click at [253, 402] on button "Verify" at bounding box center [260, 399] width 44 height 20
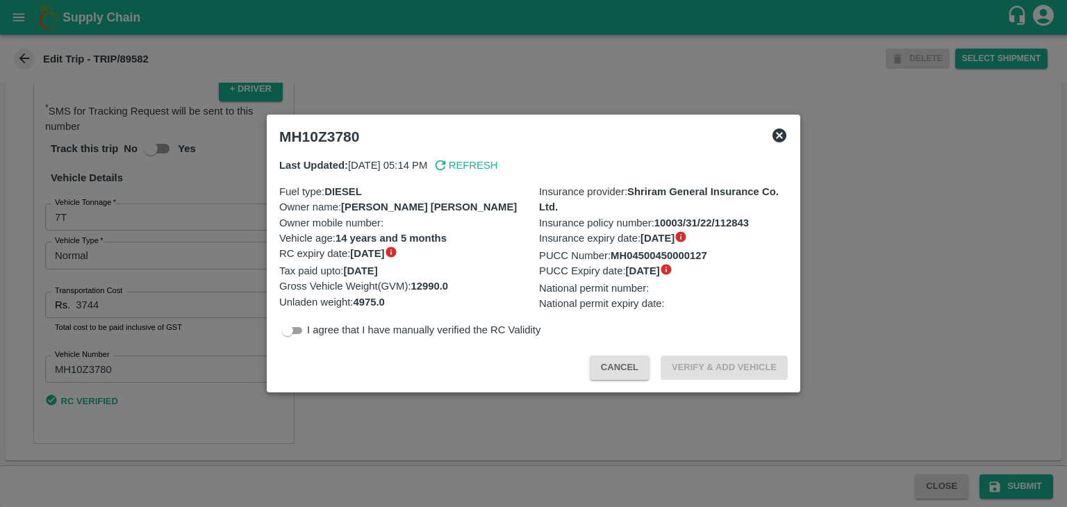
scroll to position [973, 0]
click at [987, 456] on div at bounding box center [533, 253] width 1067 height 507
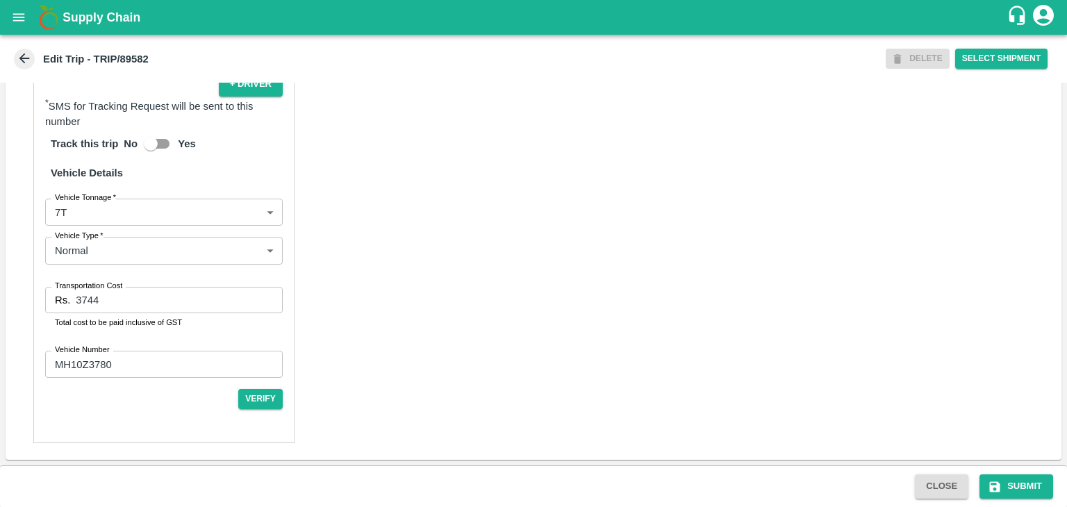
scroll to position [977, 0]
click at [1016, 481] on button "Submit" at bounding box center [1017, 486] width 74 height 24
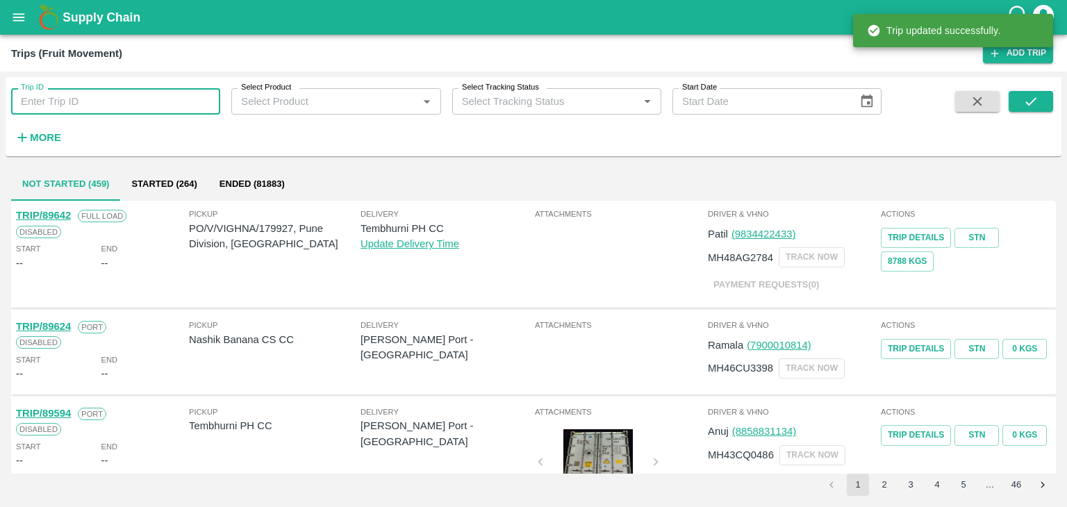
click at [76, 98] on input "Trip ID" at bounding box center [115, 101] width 209 height 26
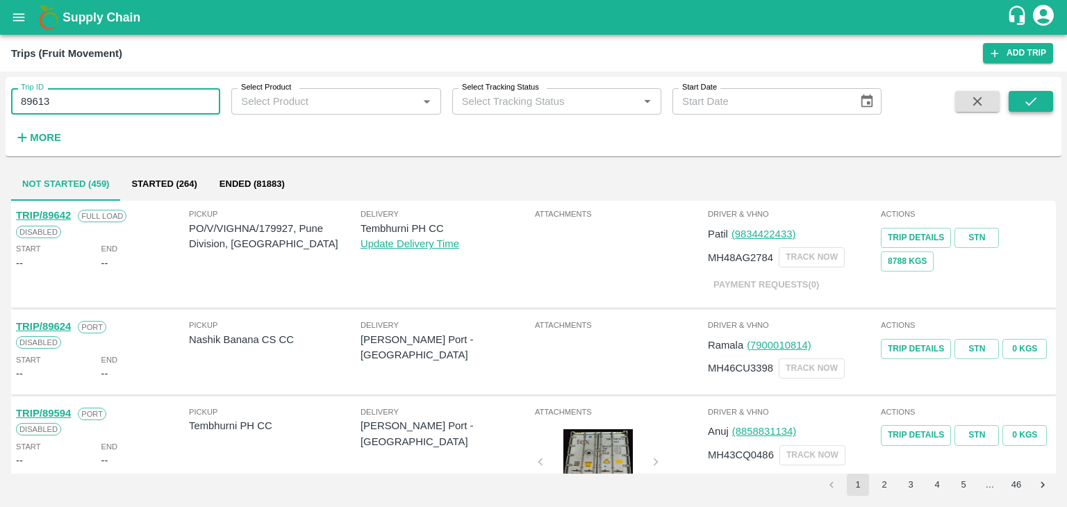
type input "89613"
click at [1025, 99] on icon "submit" at bounding box center [1030, 101] width 15 height 15
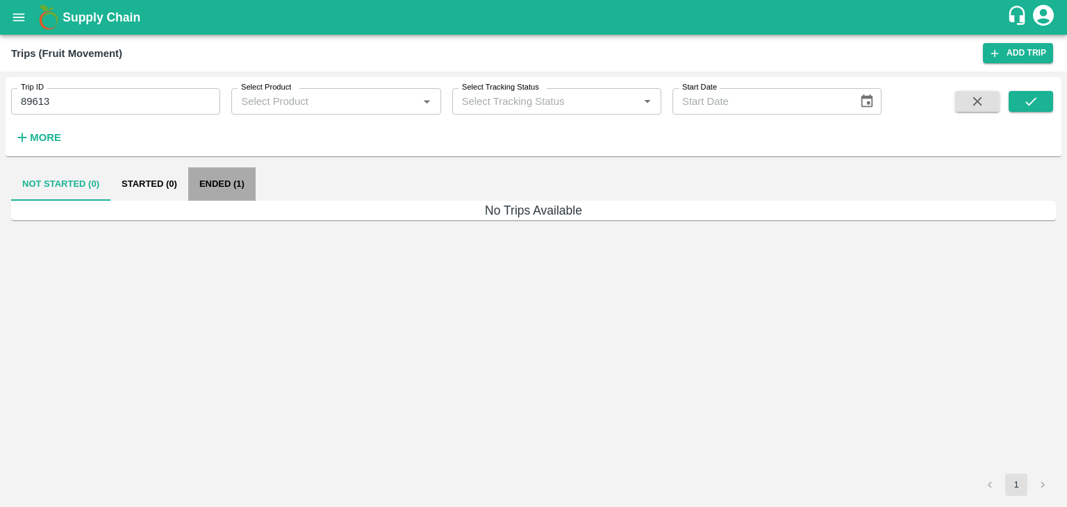
click at [242, 181] on button "Ended (1)" at bounding box center [221, 183] width 67 height 33
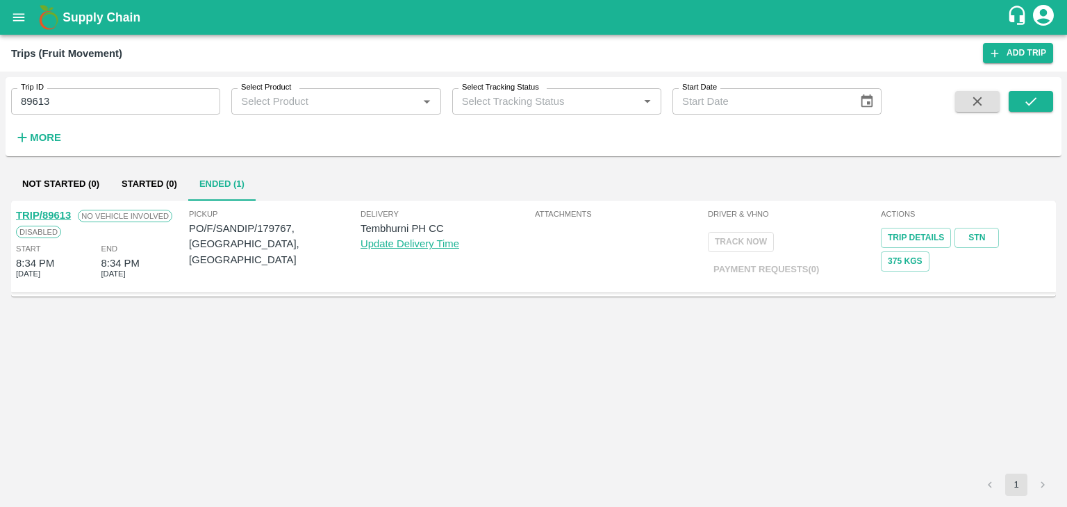
click at [55, 206] on div "TRIP/89613 No Vehicle Involved Disabled Start 8:34 PM 07 Oct 2025 End 8:34 PM 0…" at bounding box center [101, 246] width 173 height 84
click at [47, 211] on link "TRIP/89613" at bounding box center [43, 215] width 55 height 11
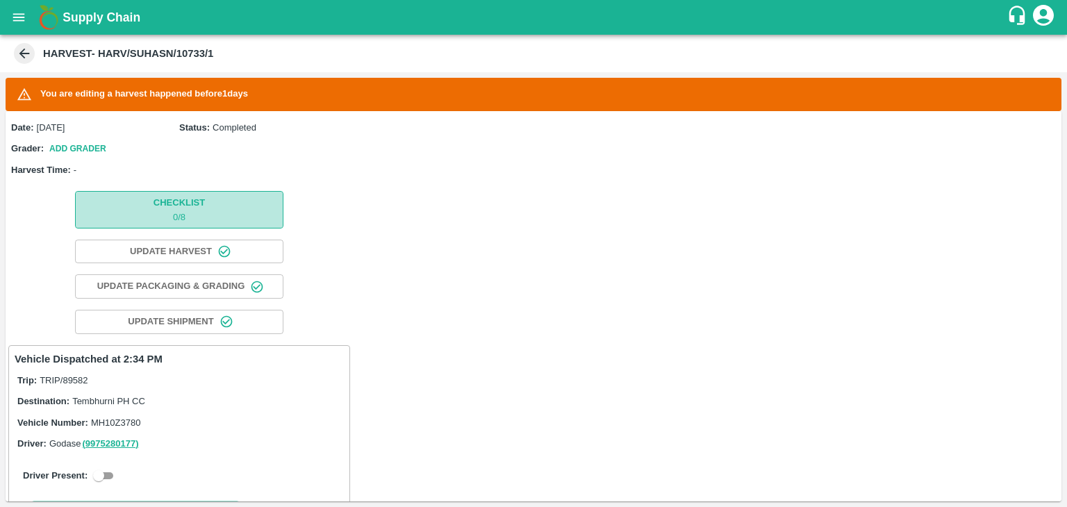
click at [183, 213] on p "0 / 8" at bounding box center [179, 217] width 51 height 13
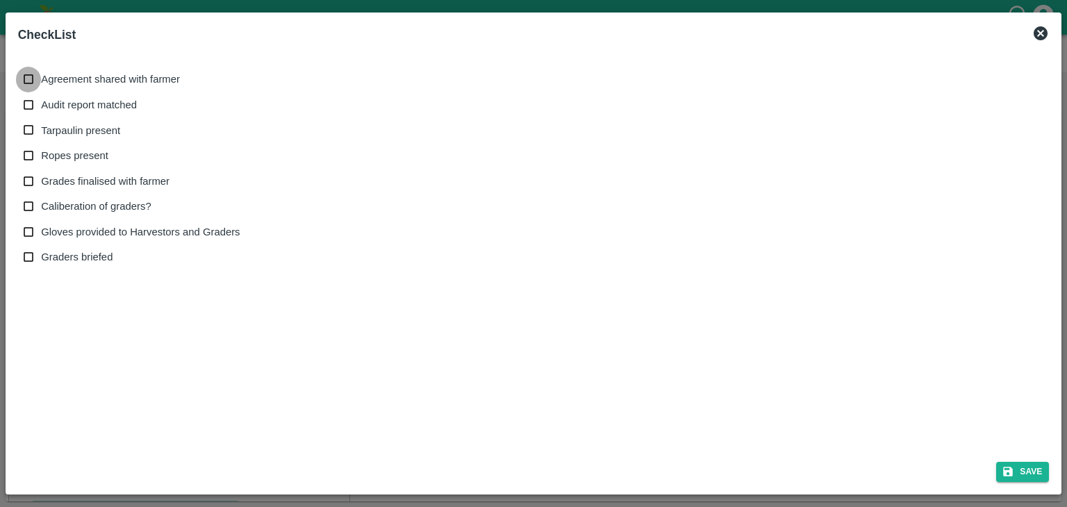
click at [30, 73] on input "Agreement shared with farmer" at bounding box center [29, 80] width 26 height 26
checkbox input "true"
click at [49, 103] on span "Audit report matched" at bounding box center [89, 104] width 96 height 15
click at [42, 103] on input "Audit report matched" at bounding box center [29, 105] width 26 height 26
checkbox input "true"
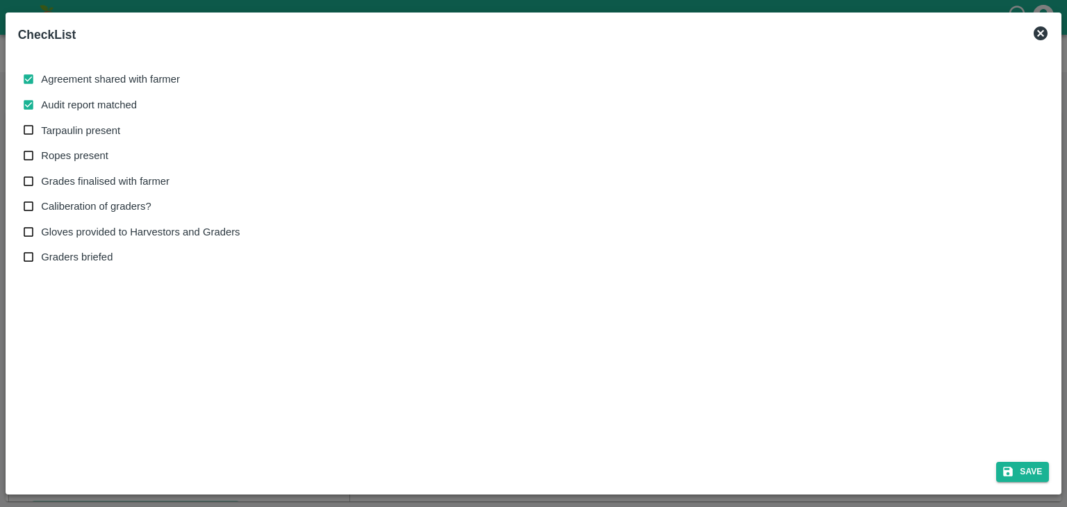
click at [70, 126] on span "Tarpaulin present" at bounding box center [80, 130] width 79 height 15
click at [42, 126] on input "Tarpaulin present" at bounding box center [29, 130] width 26 height 26
checkbox input "true"
click at [83, 156] on span "Ropes present" at bounding box center [74, 155] width 67 height 15
click at [42, 156] on input "Ropes present" at bounding box center [29, 156] width 26 height 26
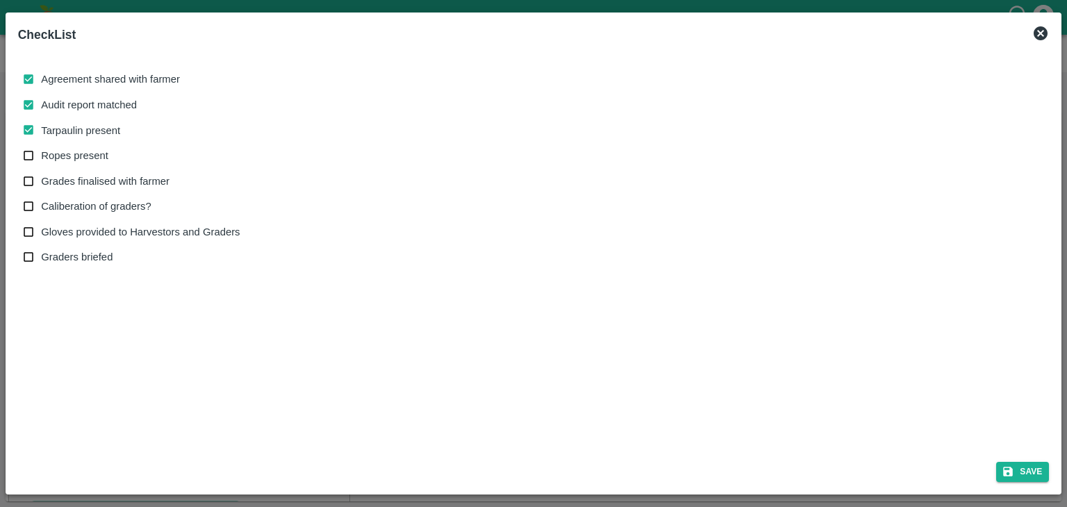
checkbox input "true"
click at [100, 174] on span "Grades finalised with farmer" at bounding box center [105, 181] width 129 height 15
click at [42, 173] on input "Grades finalised with farmer" at bounding box center [29, 182] width 26 height 26
checkbox input "true"
click at [115, 201] on span "Caliberation of graders?" at bounding box center [96, 206] width 110 height 15
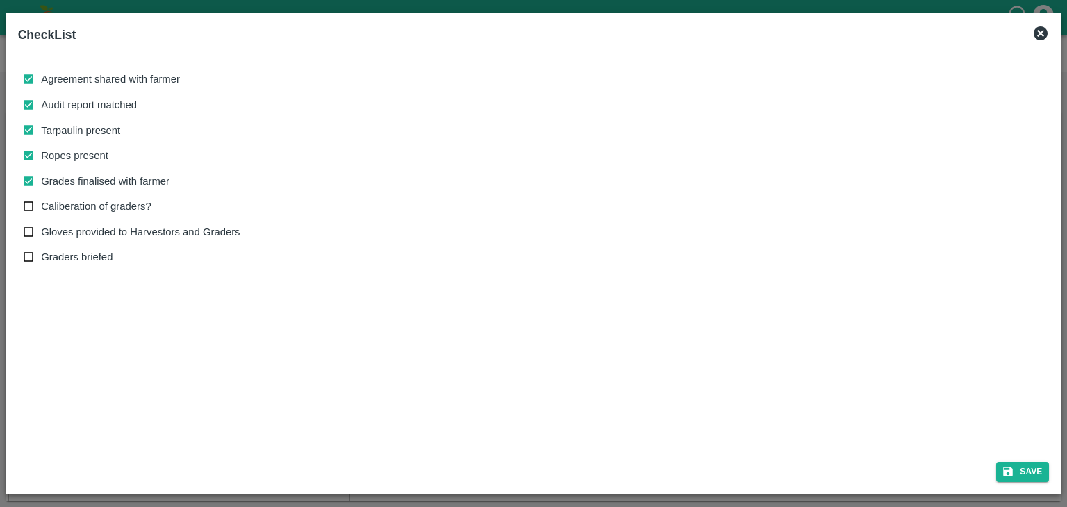
click at [42, 201] on input "Caliberation of graders?" at bounding box center [29, 207] width 26 height 26
checkbox input "true"
click at [149, 230] on span "Gloves provided to Harvestors and Graders" at bounding box center [140, 231] width 199 height 15
click at [42, 230] on input "Gloves provided to Harvestors and Graders" at bounding box center [29, 233] width 26 height 26
checkbox input "true"
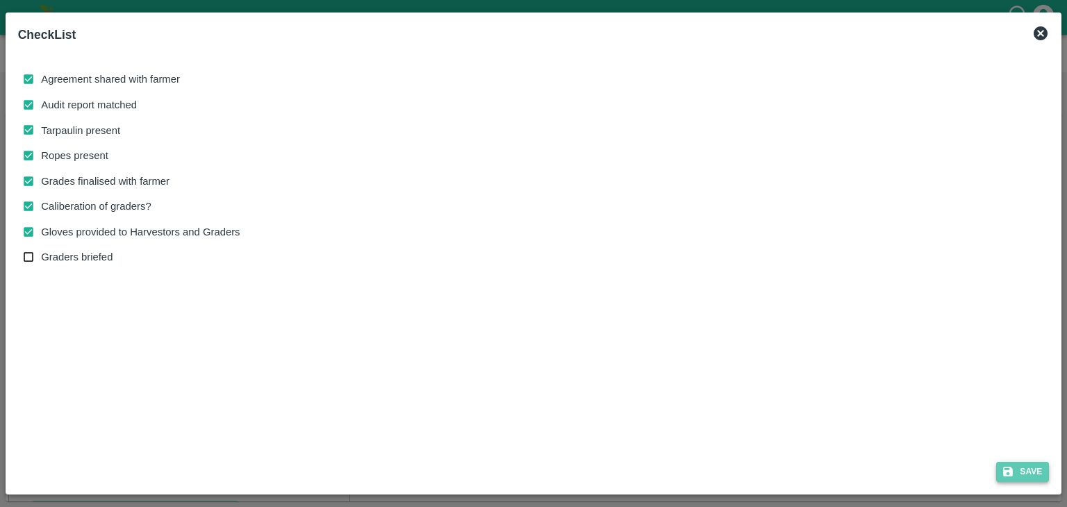
click at [1036, 472] on button "Save" at bounding box center [1022, 472] width 53 height 20
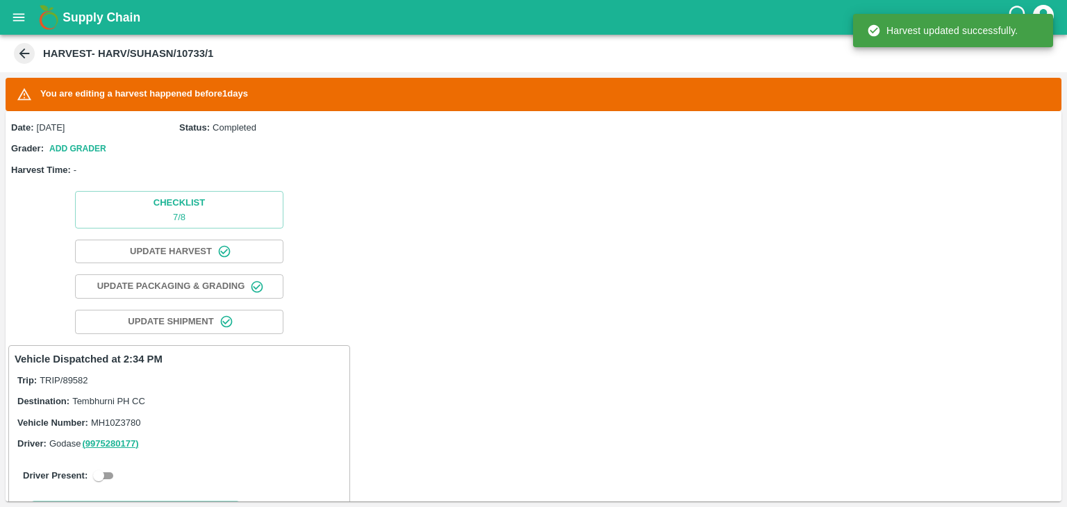
scroll to position [264, 0]
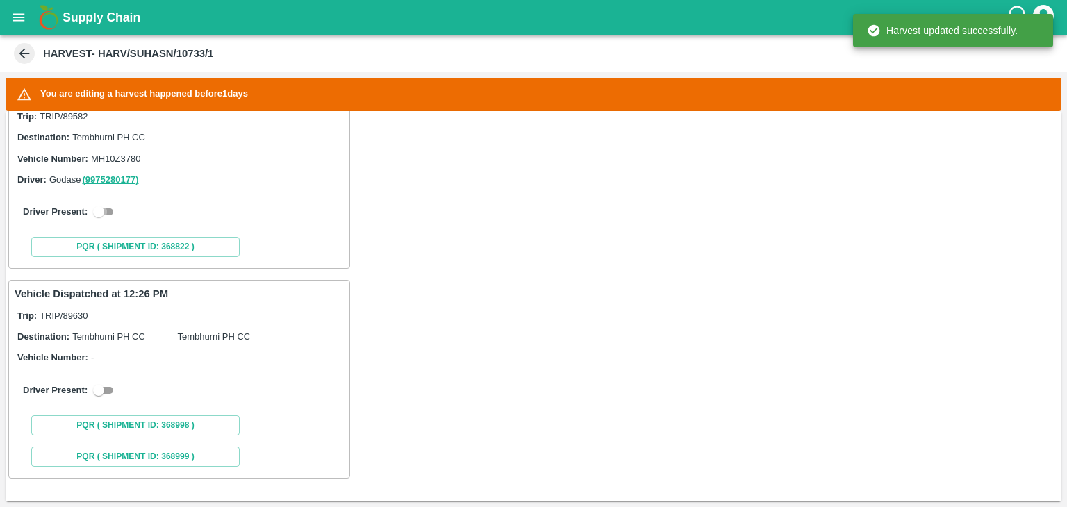
click at [110, 211] on input "checkbox" at bounding box center [99, 212] width 50 height 17
checkbox input "true"
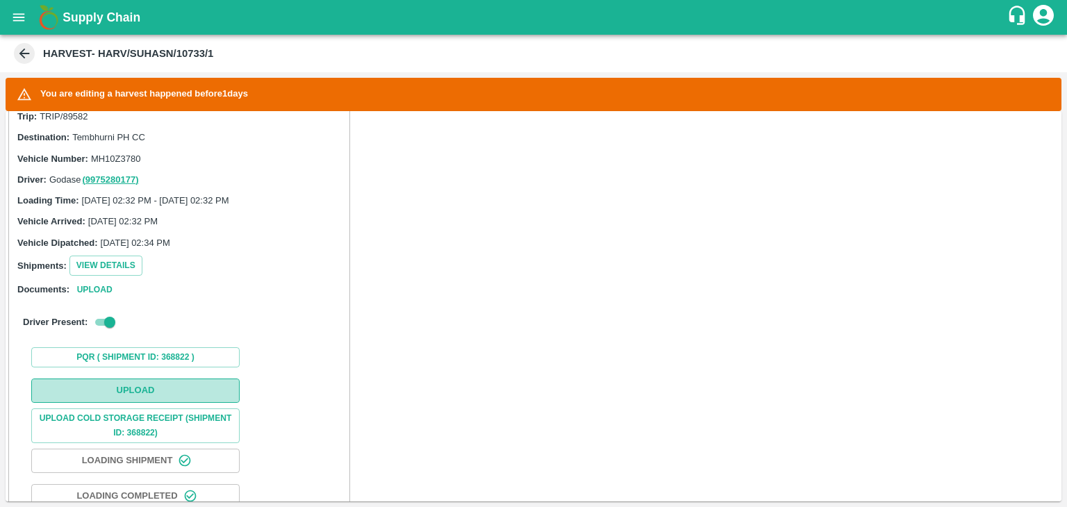
click at [186, 392] on button "Upload" at bounding box center [135, 391] width 208 height 24
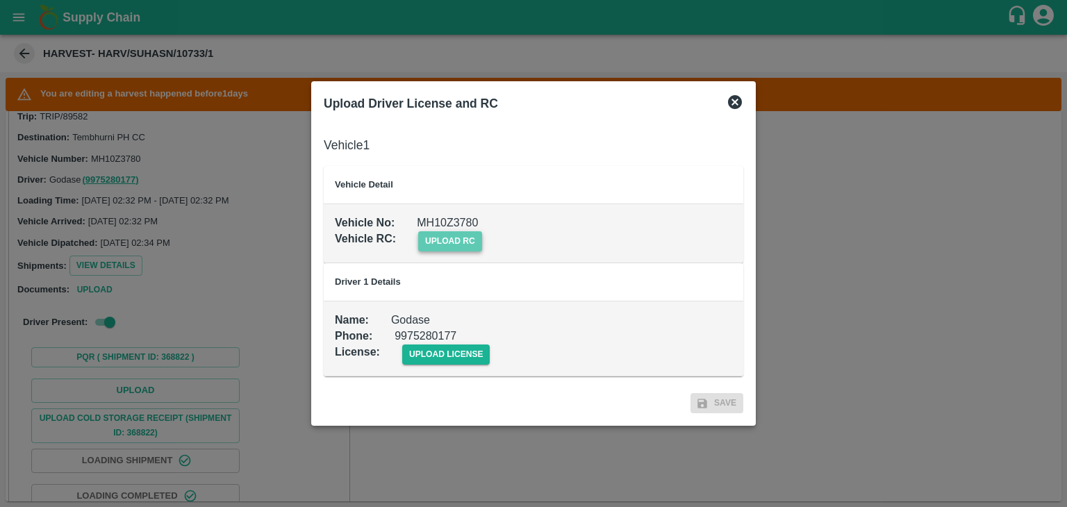
click at [457, 237] on span "upload rc" at bounding box center [450, 241] width 64 height 20
click at [0, 0] on input "upload rc" at bounding box center [0, 0] width 0 height 0
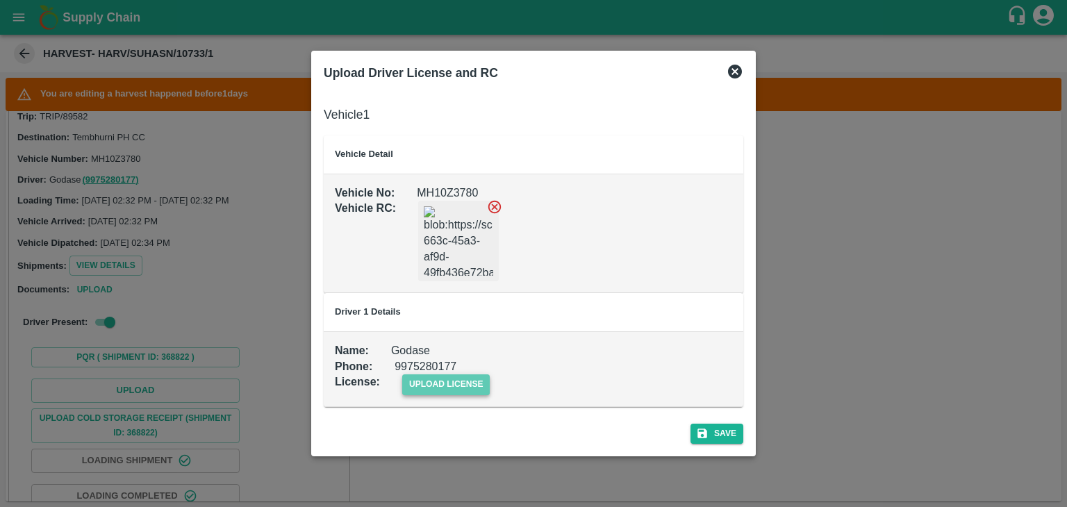
click at [433, 376] on span "upload license" at bounding box center [446, 384] width 88 height 20
click at [0, 0] on input "upload license" at bounding box center [0, 0] width 0 height 0
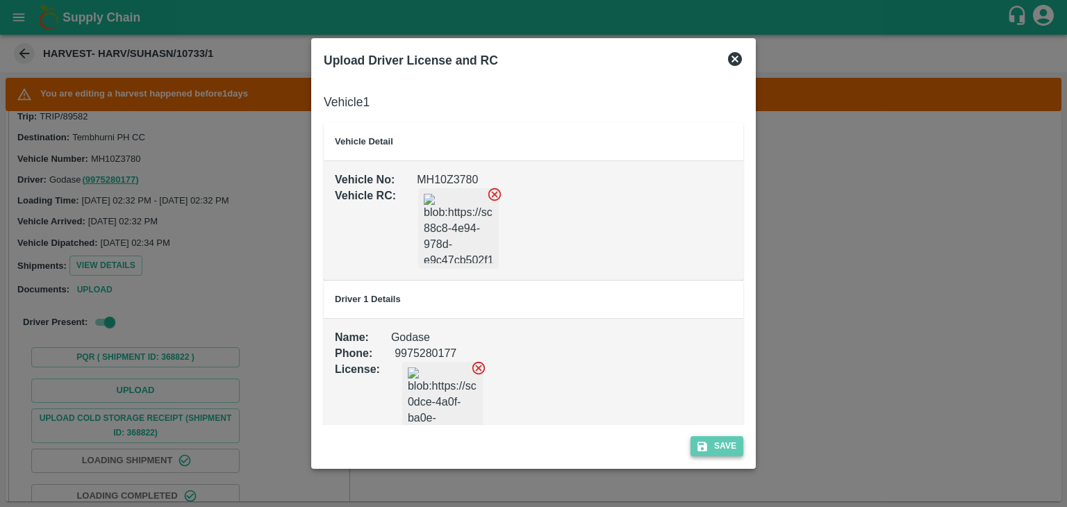
click at [727, 440] on button "Save" at bounding box center [717, 446] width 53 height 20
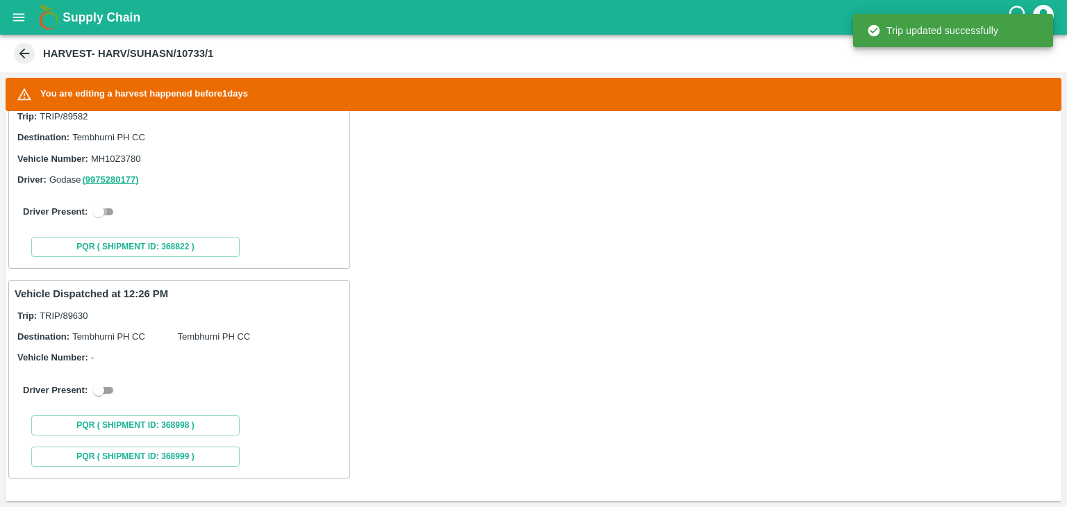
click at [110, 205] on input "checkbox" at bounding box center [99, 212] width 50 height 17
checkbox input "true"
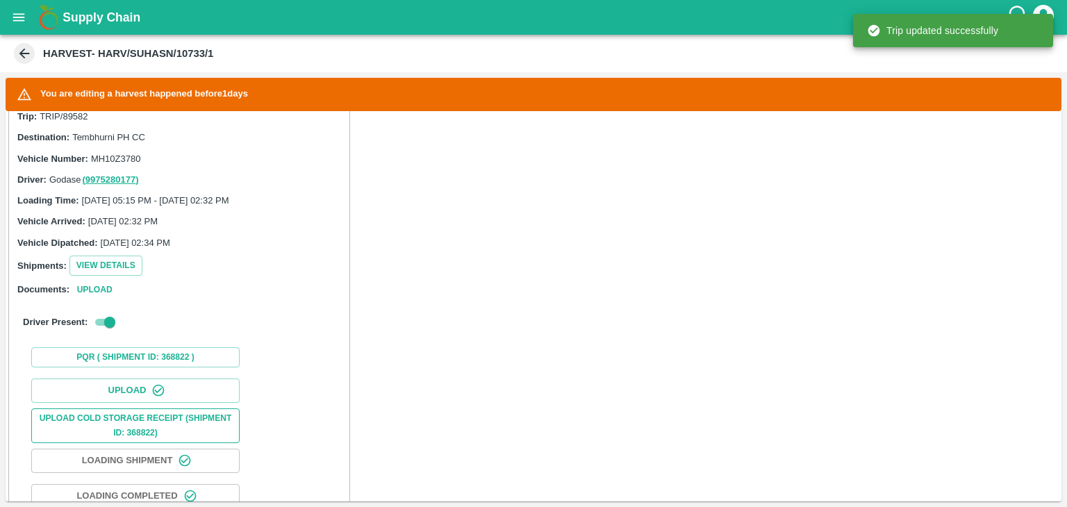
scroll to position [634, 0]
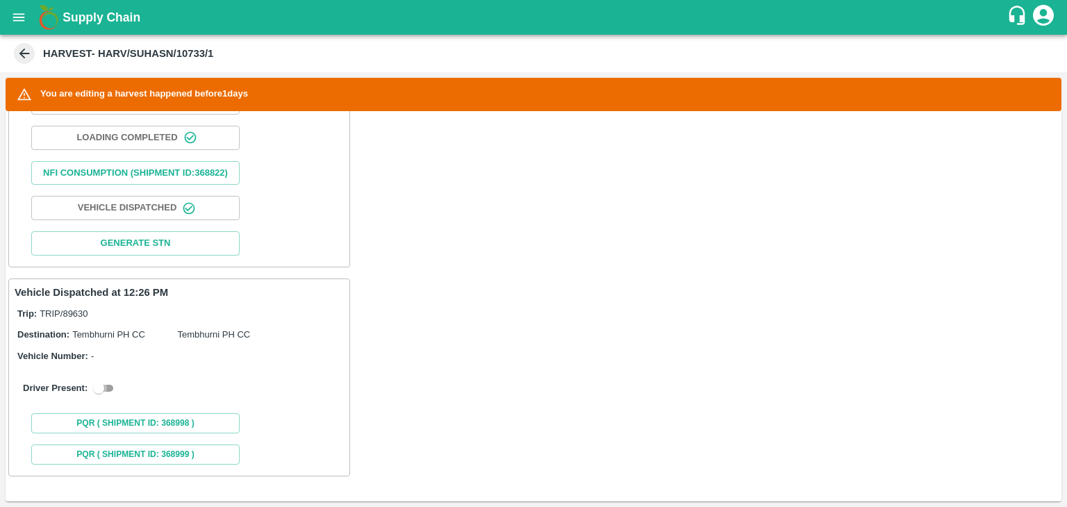
click at [104, 384] on input "checkbox" at bounding box center [99, 388] width 50 height 17
checkbox input "true"
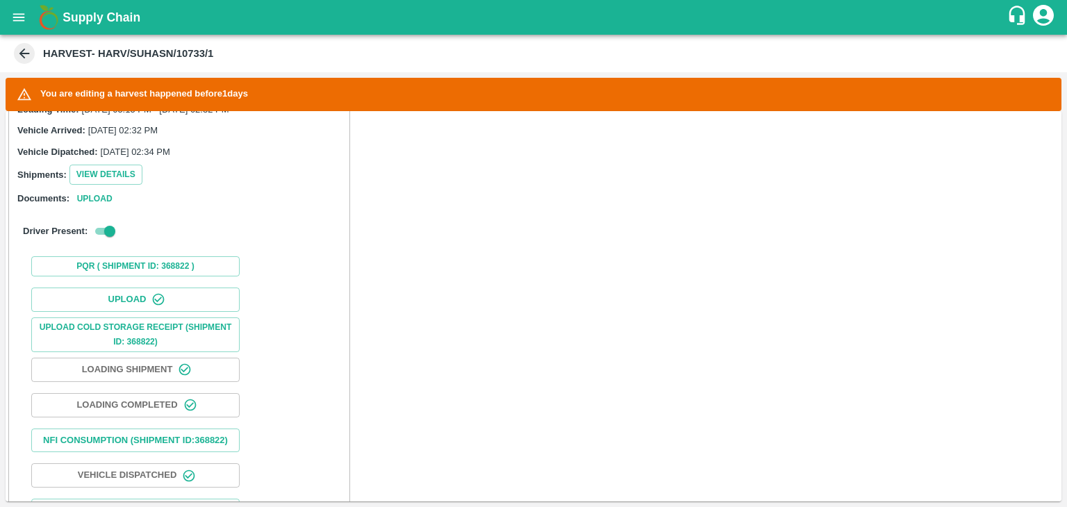
scroll to position [0, 0]
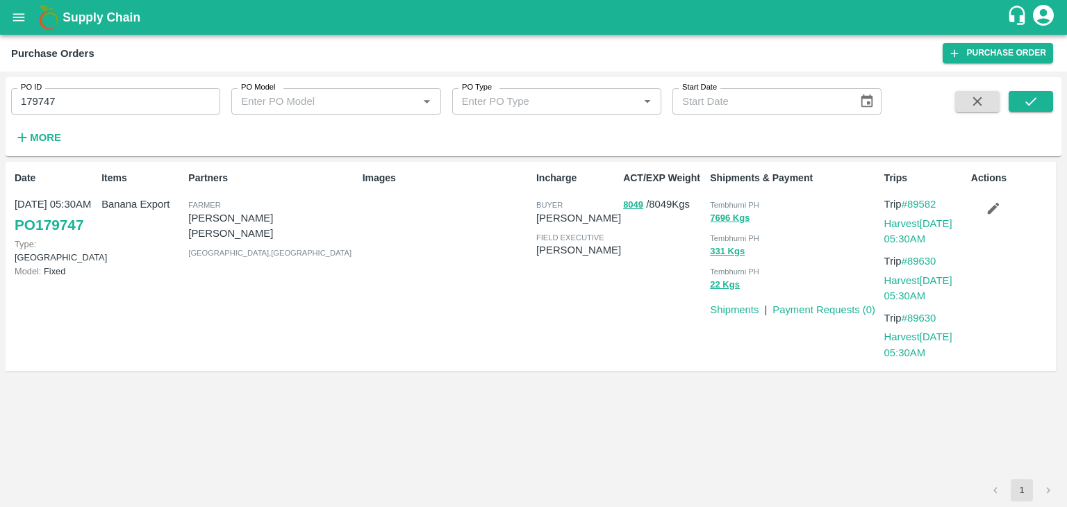
click at [981, 206] on button "button" at bounding box center [993, 209] width 44 height 24
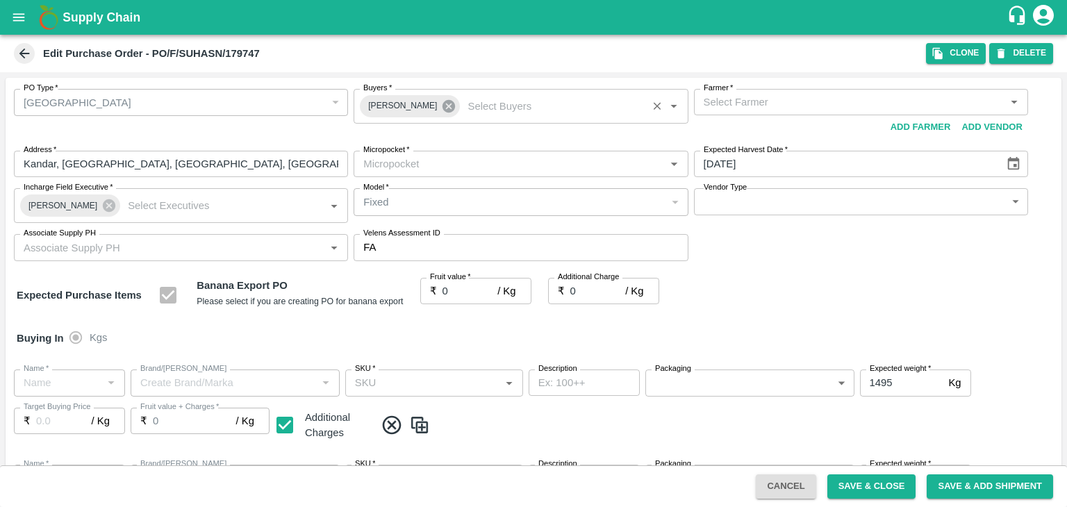
click at [447, 106] on icon at bounding box center [448, 106] width 15 height 15
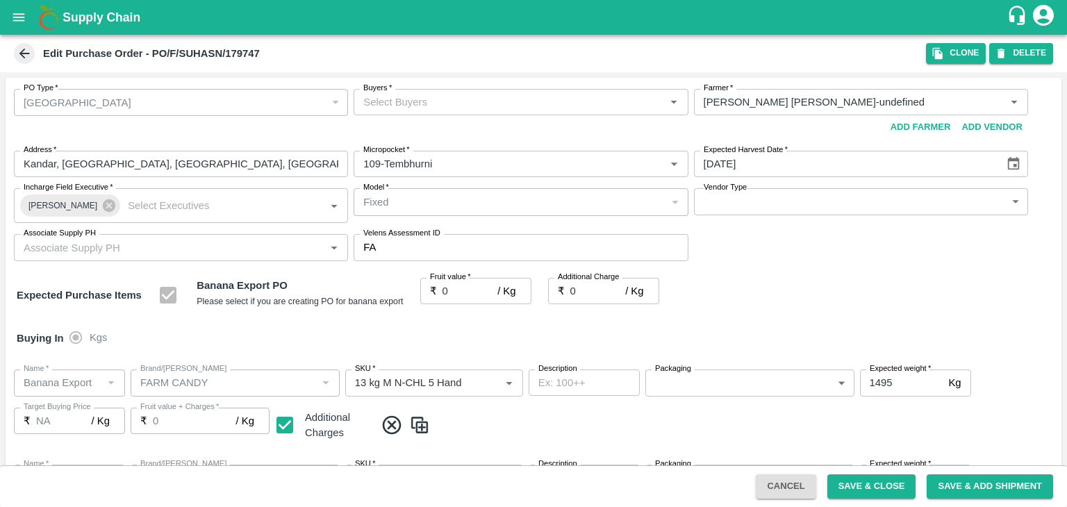
type input "[PERSON_NAME] [PERSON_NAME]-undefined"
type input "109-Tembhurni"
type input "Banana Export"
type input "FARM CANDY"
type input "13 kg M N-CHL 5 Hand"
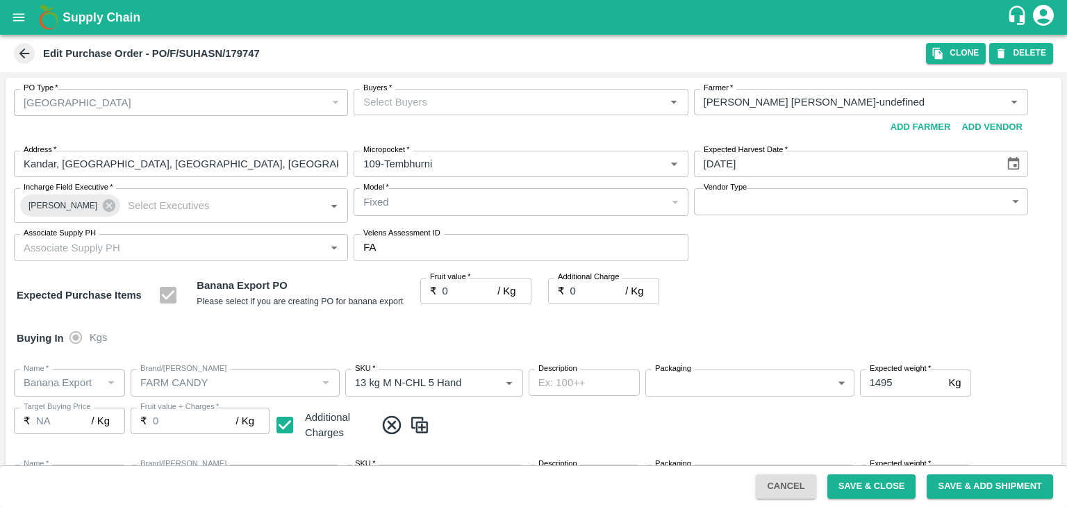
type input "NA"
type input "Banana Export"
type input "FARM CANDY"
type input "13 kg M N-CHL 6 Hand"
type input "NA"
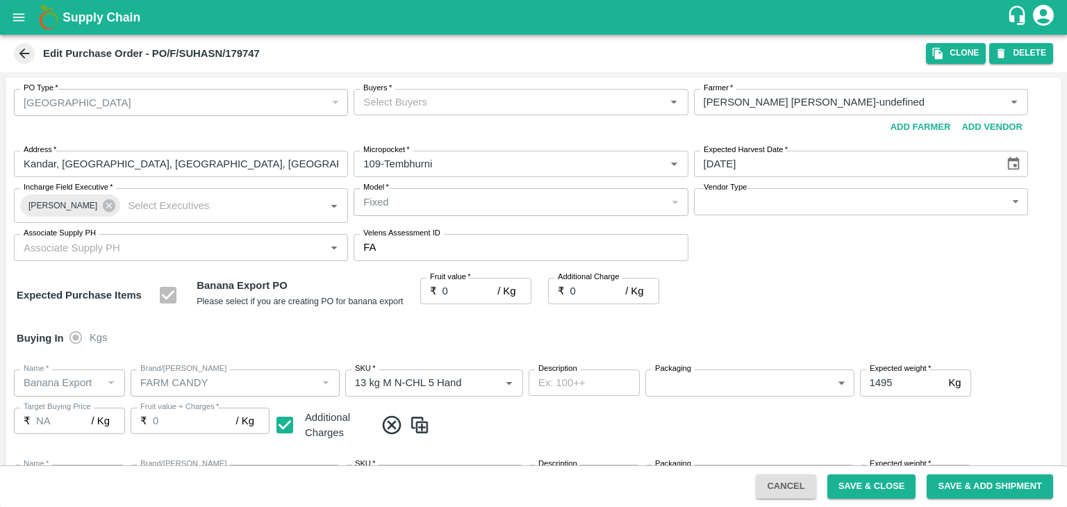
type input "Banana Export"
type input "FARM CANDY"
type input "13 kg M N-CHL 8 Hand"
type input "NA"
type input "Banana Export"
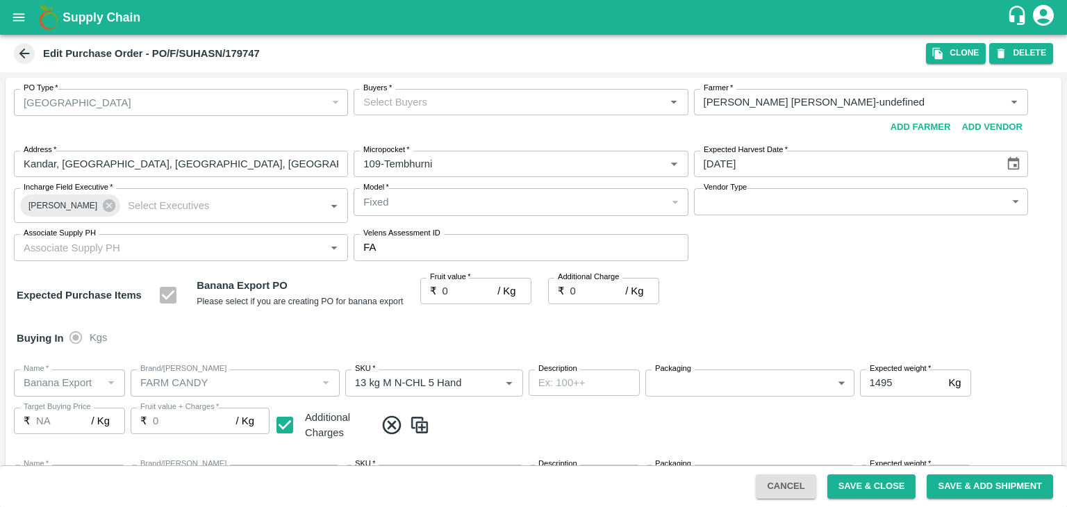
type input "FARM CANDY"
type input "13 kg M N-CHL CL"
type input "NA"
type input "Banana Export"
type input "FARM CANDY"
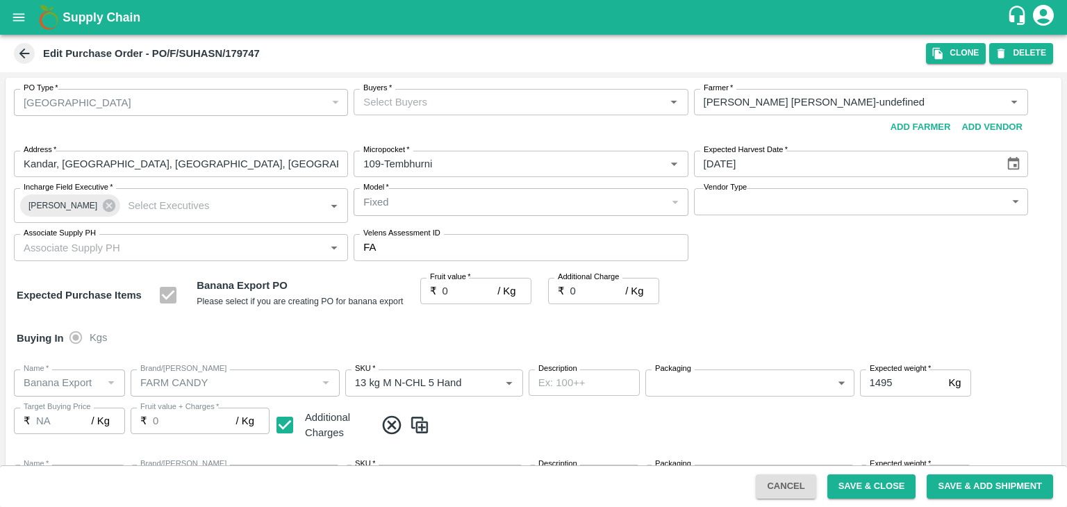
type input "C Class"
type input "NA"
type input "Banana Export"
type input "FARM CANDY"
type input "PHR Kg"
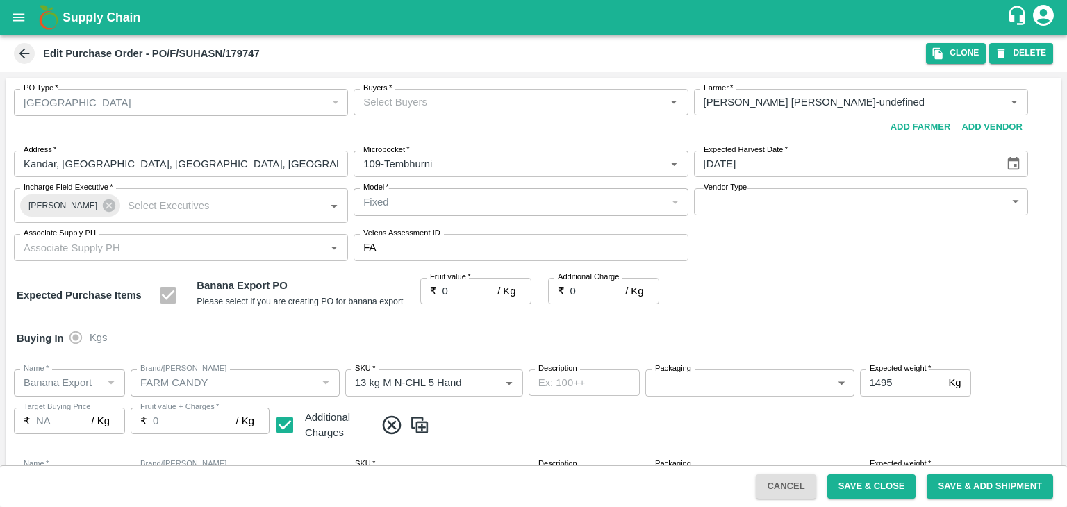
type input "NA"
click at [428, 106] on input "Buyers   *" at bounding box center [509, 102] width 303 height 18
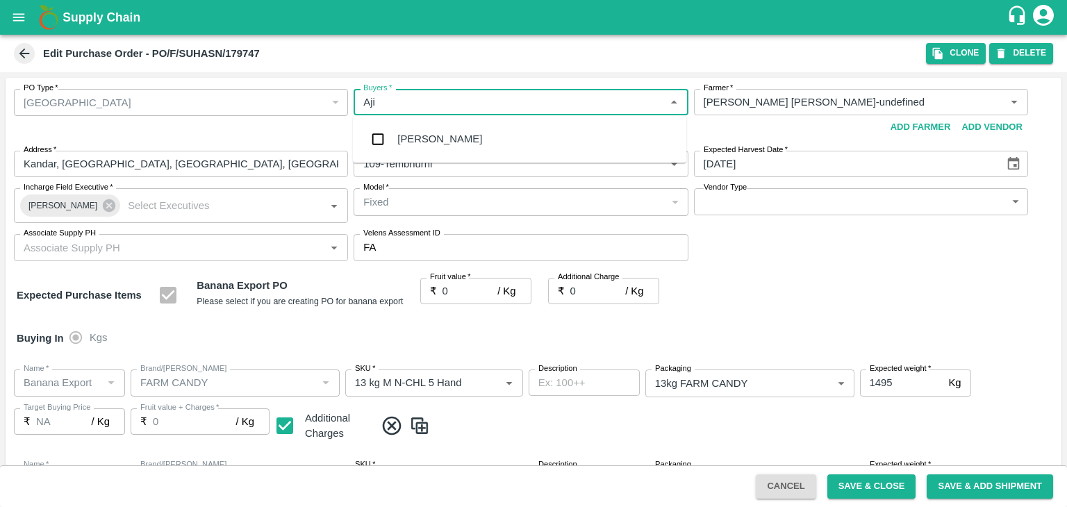
type input "Ajit"
click at [432, 140] on div "Ajit Otari" at bounding box center [439, 138] width 85 height 15
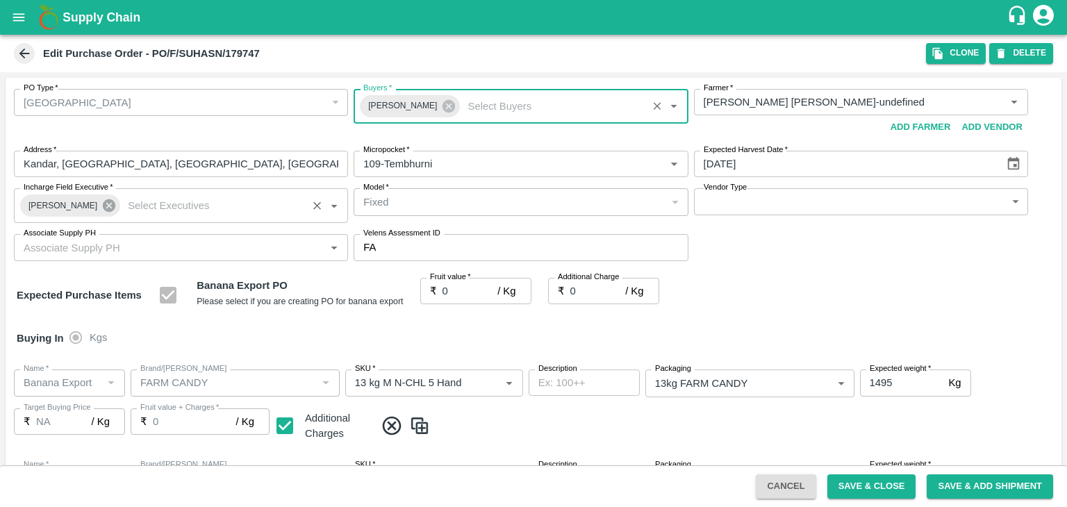
click at [103, 204] on icon at bounding box center [109, 205] width 13 height 13
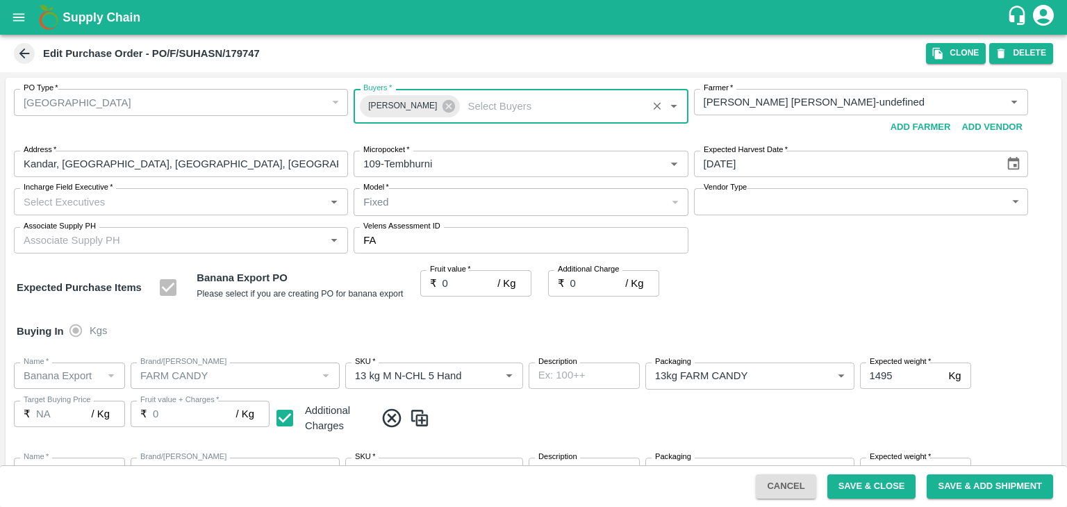
click at [106, 201] on input "Incharge Field Executive   *" at bounding box center [169, 201] width 303 height 18
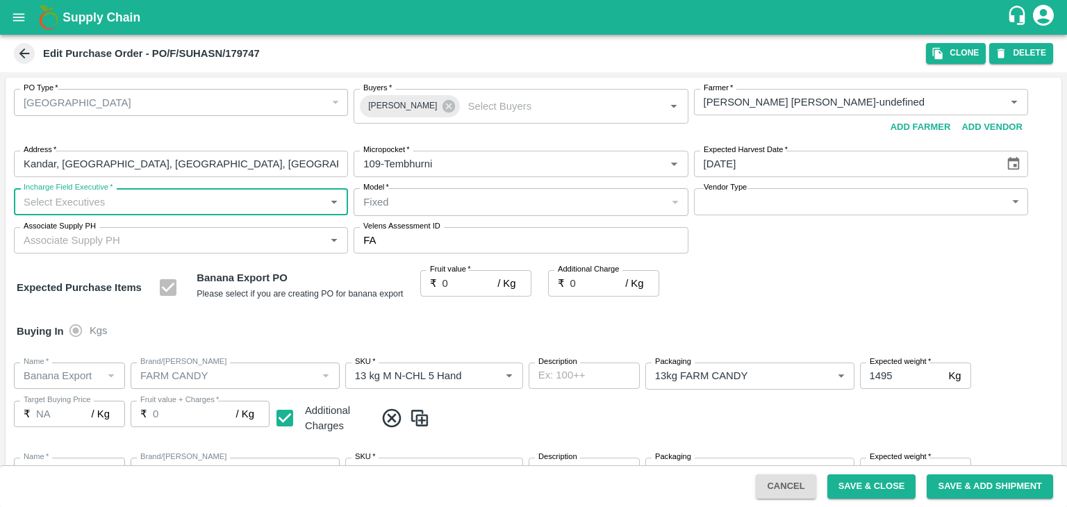
click at [106, 201] on input "Incharge Field Executive   *" at bounding box center [169, 201] width 303 height 18
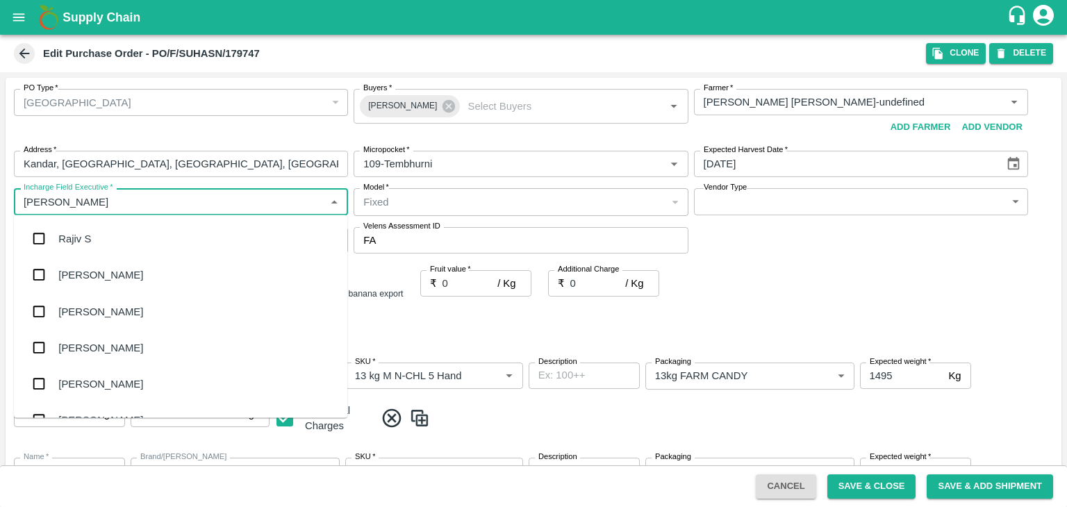
type input "Jay"
click at [113, 295] on div "jaydip Tale" at bounding box center [180, 311] width 333 height 36
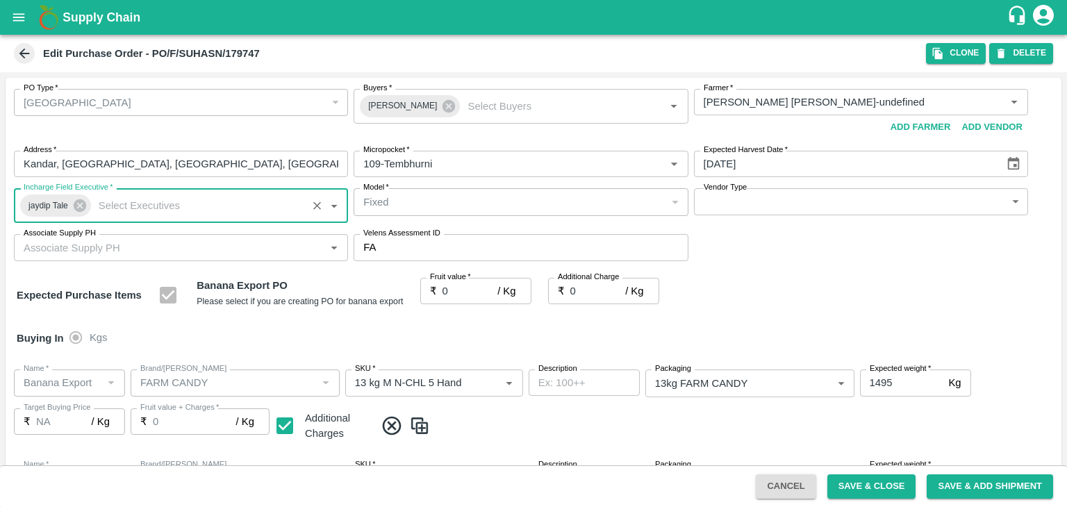
click at [753, 201] on body "Supply Chain Edit Purchase Order - PO/F/SUHASN/179747 Clone DELETE PO Type   * …" at bounding box center [533, 253] width 1067 height 507
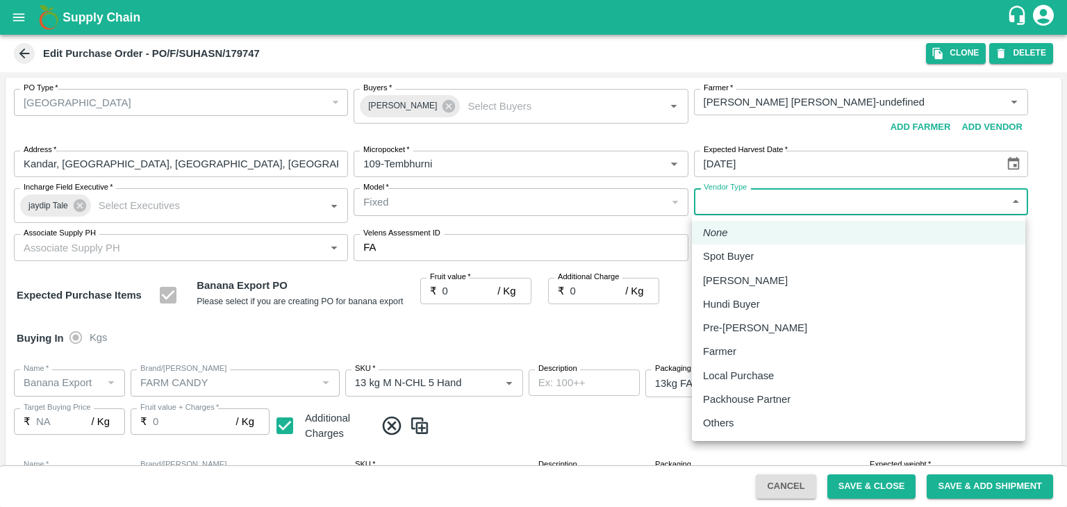
click at [773, 424] on div "Others" at bounding box center [858, 422] width 311 height 15
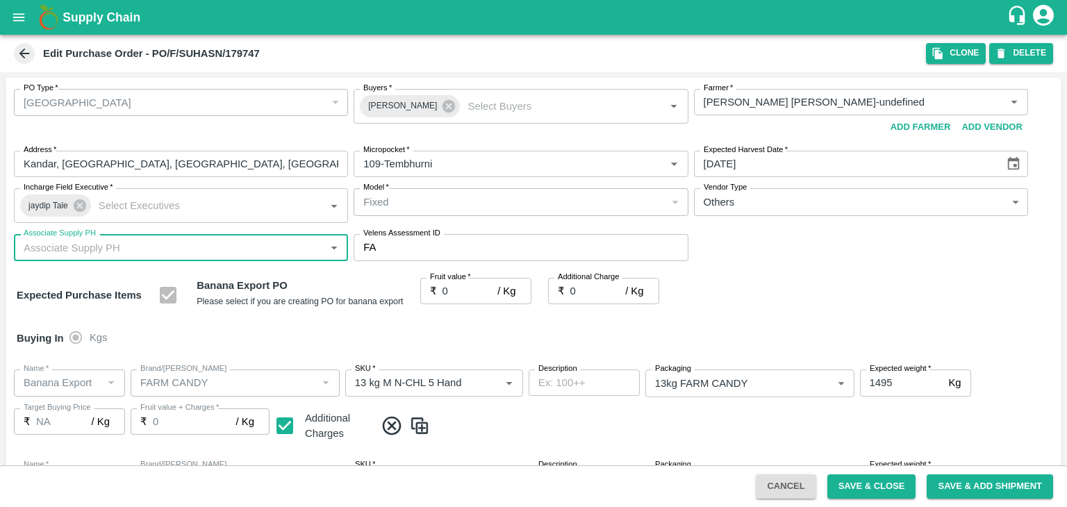
type input "OTHER"
click at [217, 245] on div at bounding box center [533, 253] width 1067 height 507
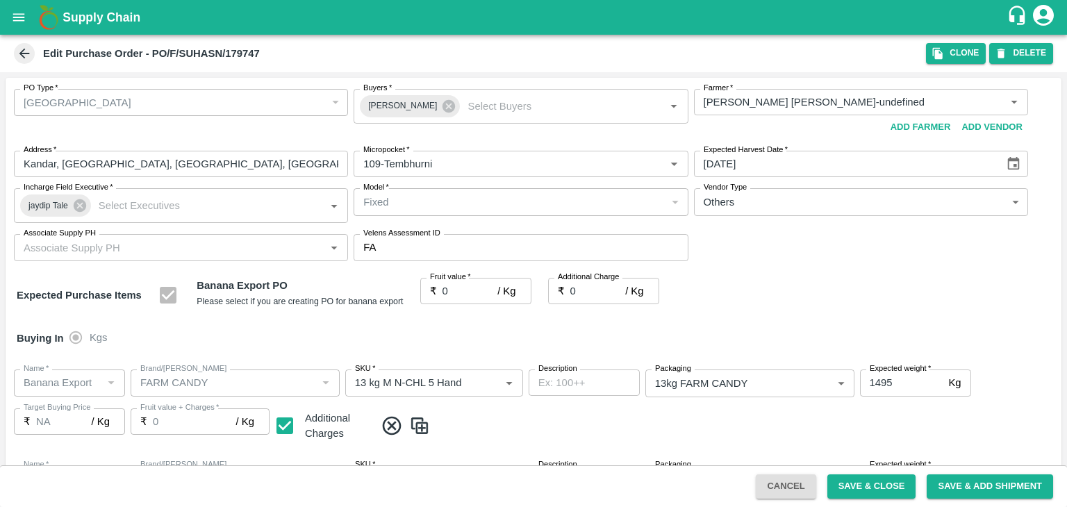
click at [217, 245] on div at bounding box center [533, 253] width 1067 height 507
click at [463, 288] on div at bounding box center [533, 253] width 1067 height 507
click at [250, 245] on div at bounding box center [533, 253] width 1067 height 507
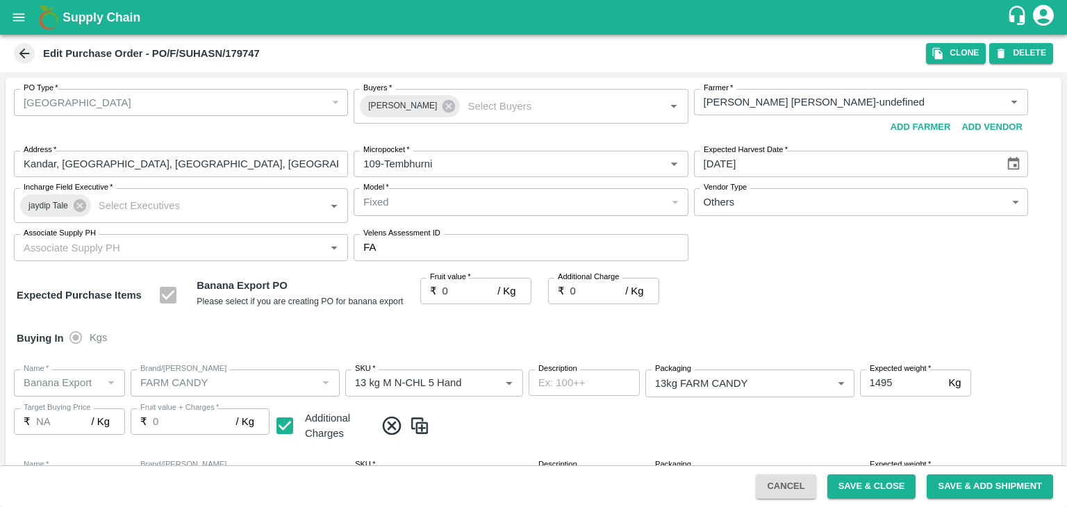
click at [206, 242] on div at bounding box center [533, 253] width 1067 height 507
click at [214, 243] on div at bounding box center [533, 253] width 1067 height 507
click at [459, 288] on div at bounding box center [533, 253] width 1067 height 507
drag, startPoint x: 230, startPoint y: 237, endPoint x: 240, endPoint y: 254, distance: 20.3
click at [240, 254] on div at bounding box center [533, 253] width 1067 height 507
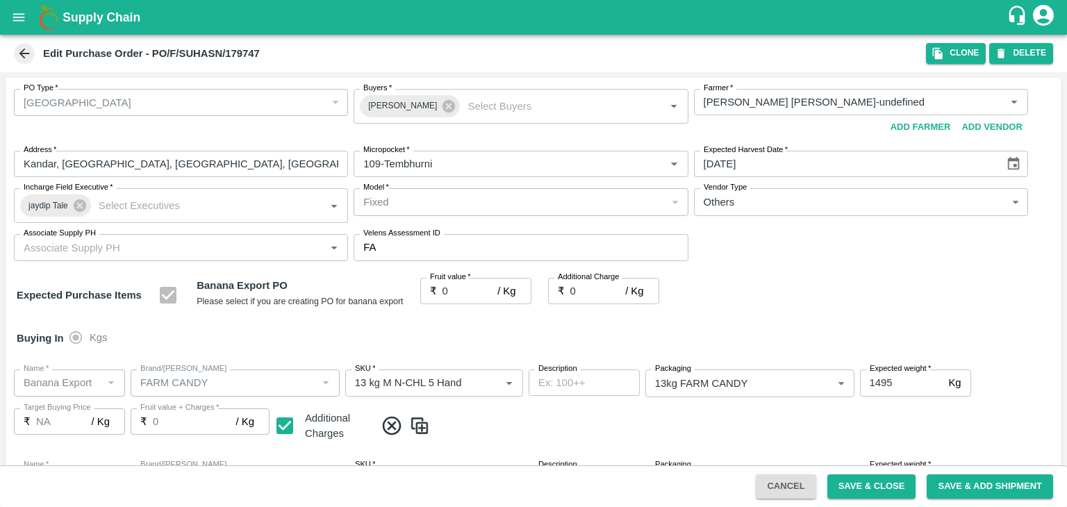
click at [240, 254] on div at bounding box center [533, 253] width 1067 height 507
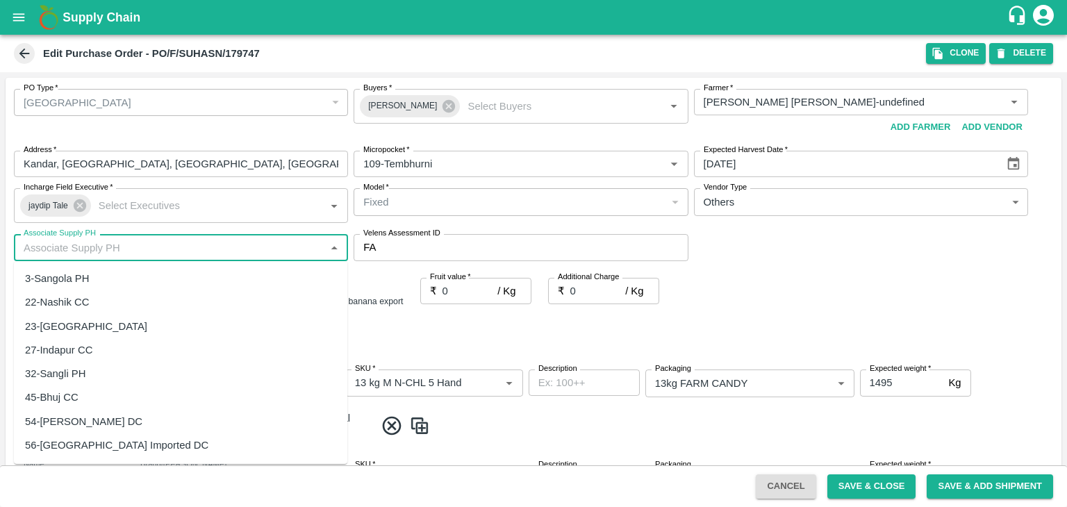
click at [192, 252] on input "Associate Supply PH" at bounding box center [169, 247] width 303 height 18
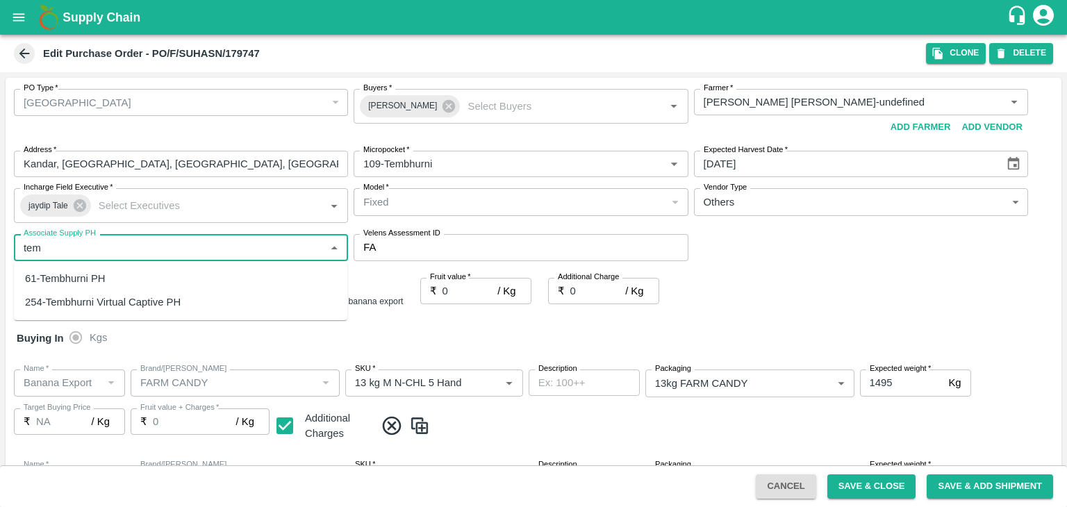
click at [133, 281] on div "61-Tembhurni PH" at bounding box center [180, 279] width 333 height 24
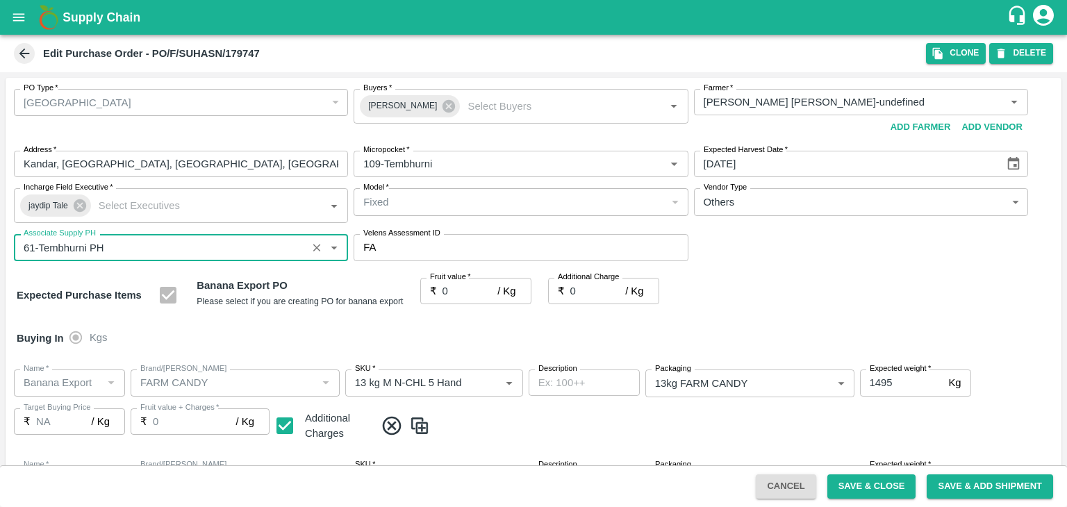
type input "61-Tembhurni PH"
click at [460, 295] on input "0" at bounding box center [471, 291] width 56 height 26
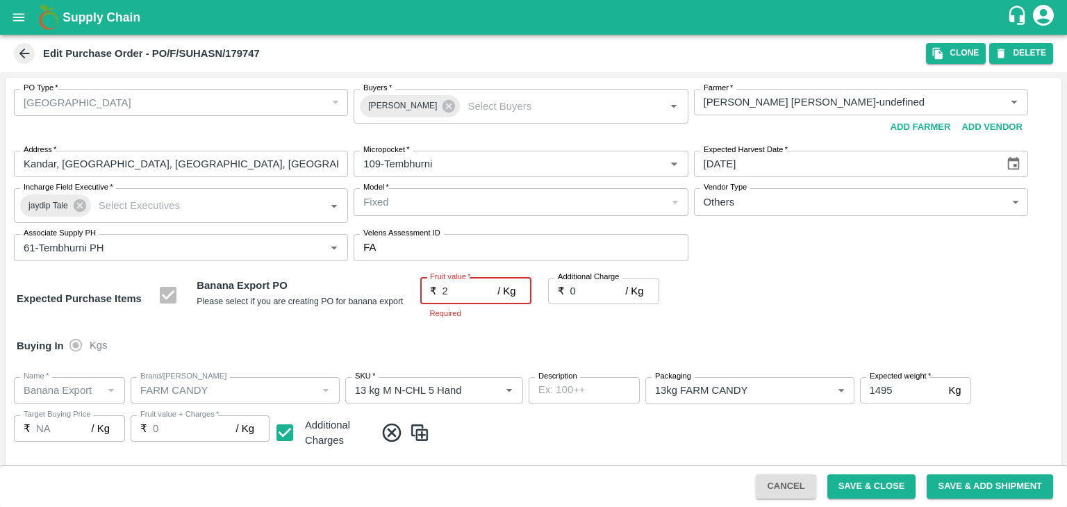
type input "25"
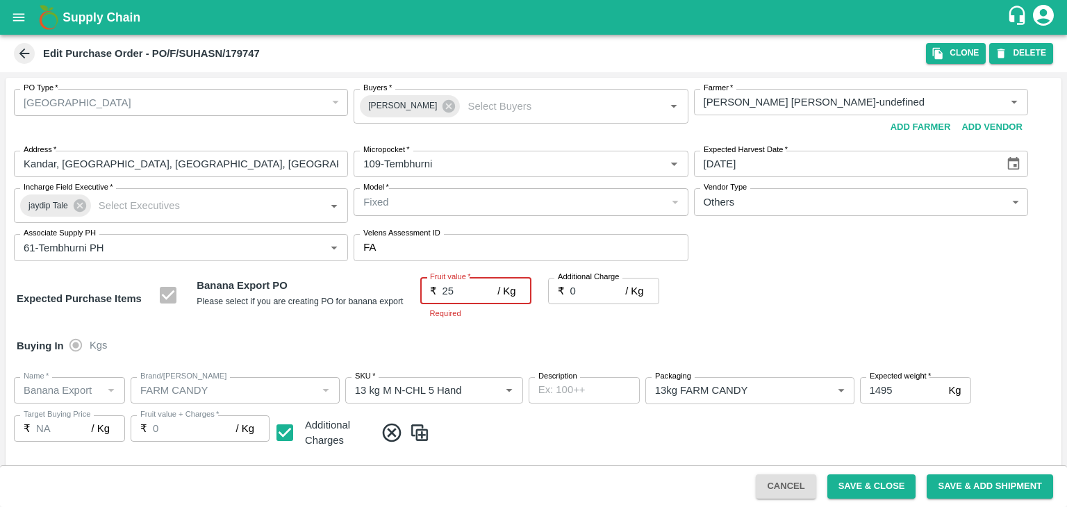
type input "25"
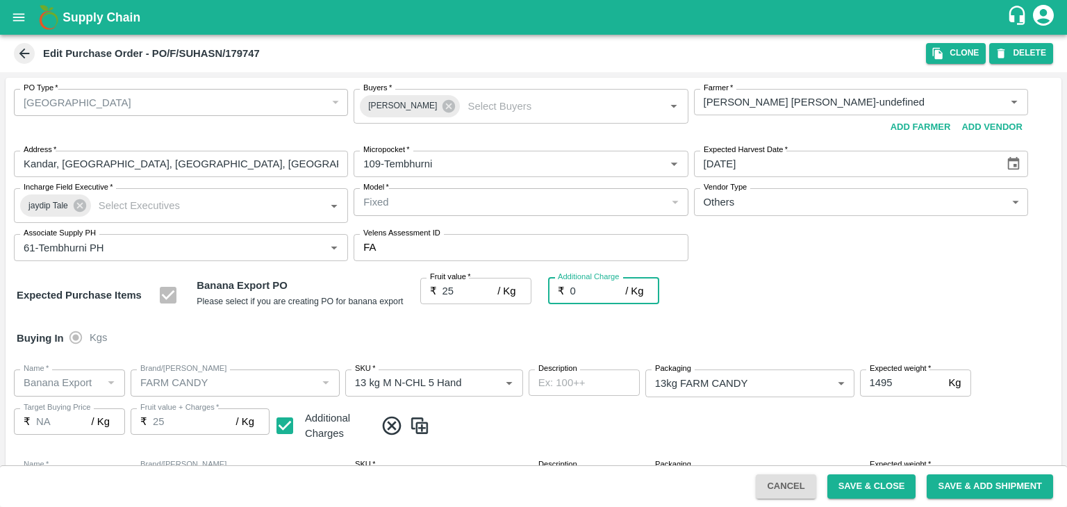
click at [570, 321] on div "Buying In Kgs" at bounding box center [534, 338] width 1056 height 40
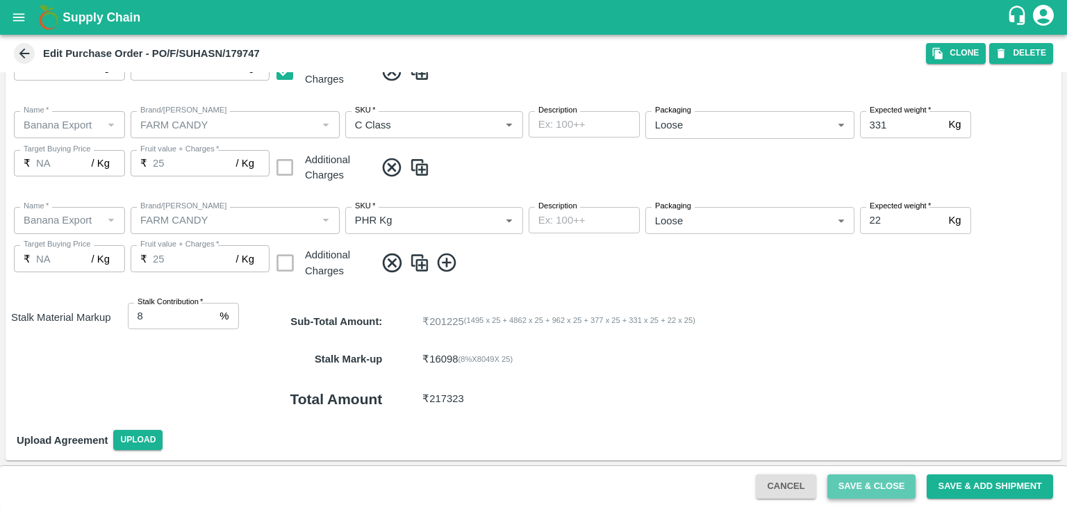
click at [861, 481] on button "Save & Close" at bounding box center [871, 486] width 89 height 24
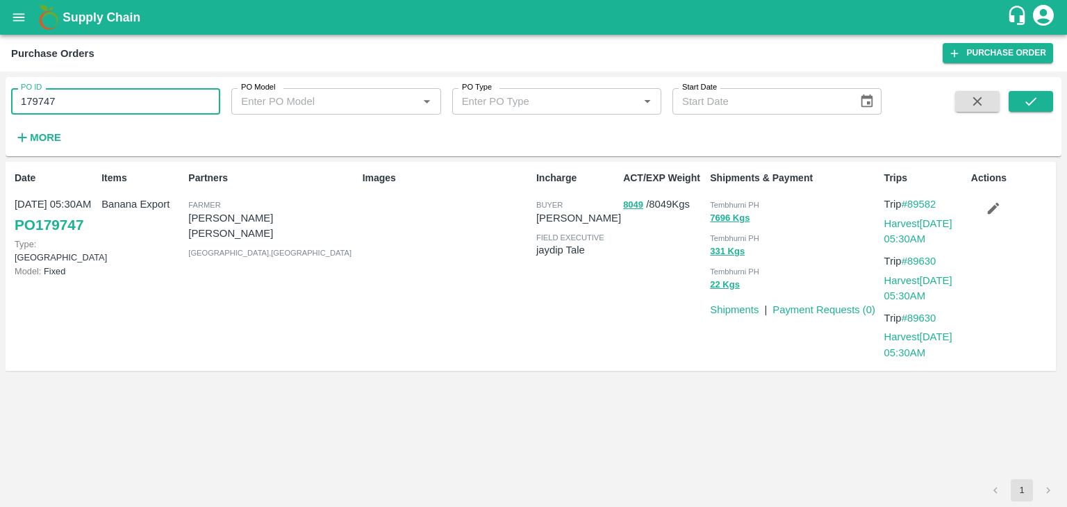
click at [106, 94] on input "179747" at bounding box center [115, 101] width 209 height 26
paste input "text"
type input "179767"
click at [1028, 99] on icon "submit" at bounding box center [1030, 101] width 15 height 15
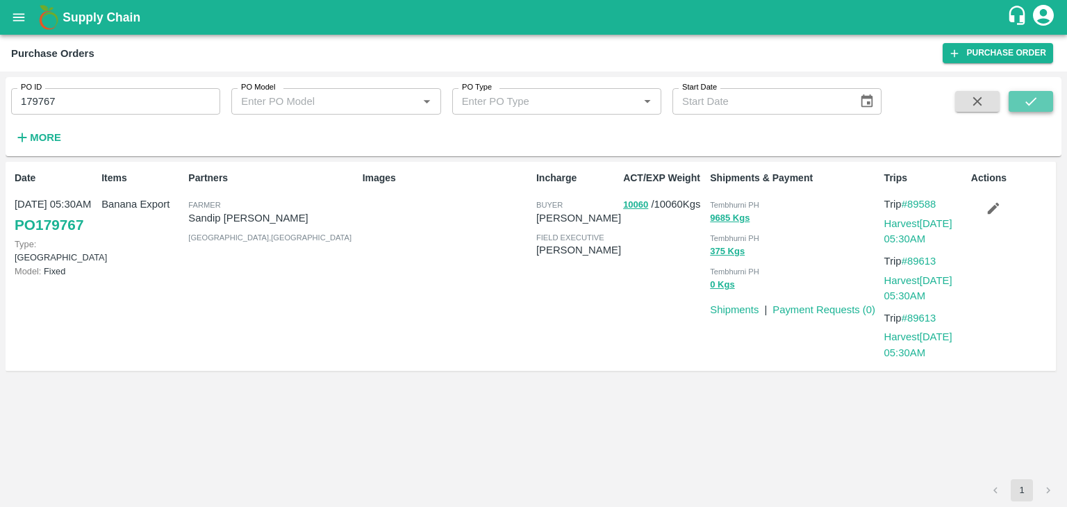
click at [1036, 95] on icon "submit" at bounding box center [1030, 101] width 15 height 15
click at [910, 224] on link "Harvest 07 Oct, 05:30AM" at bounding box center [918, 231] width 68 height 26
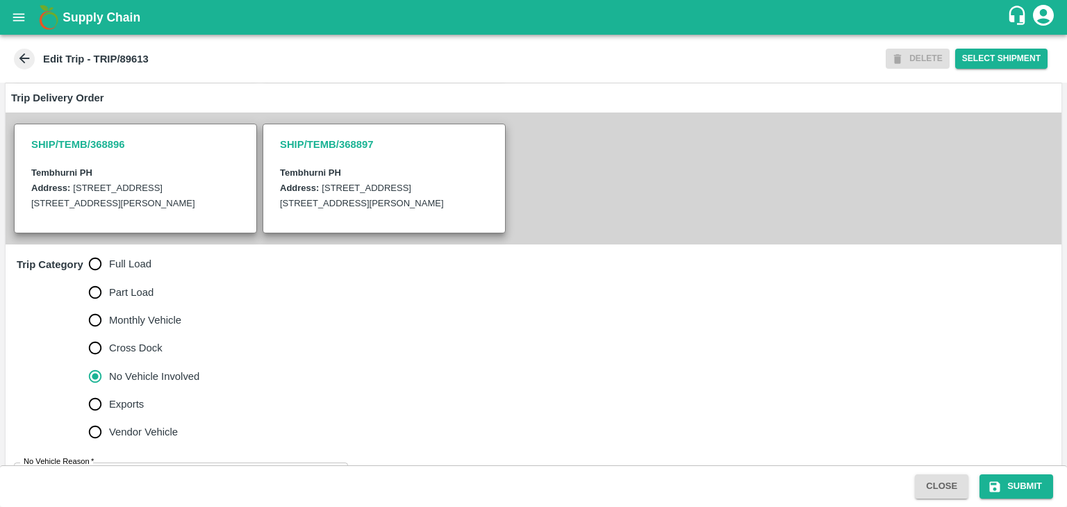
scroll to position [341, 0]
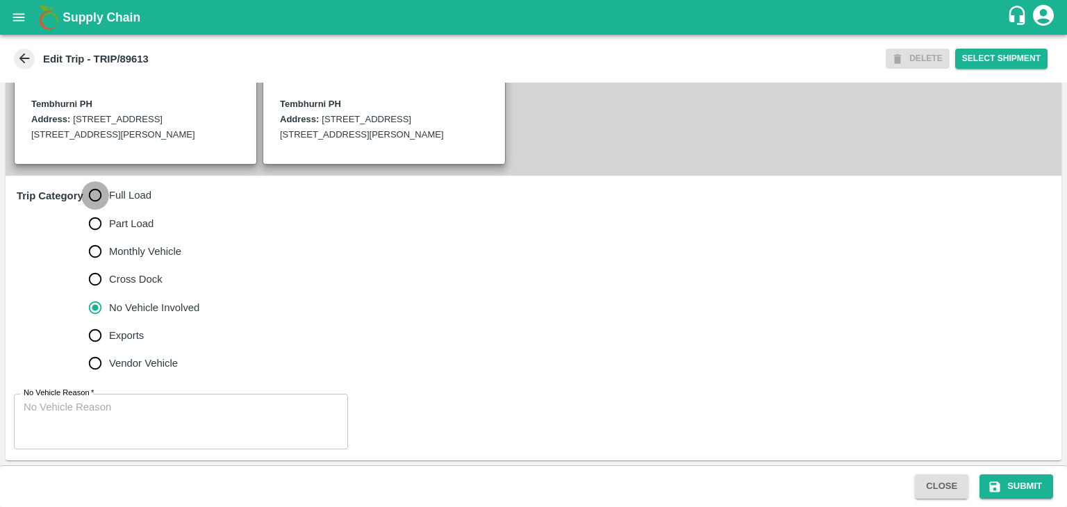
click at [101, 199] on input "Full Load" at bounding box center [95, 195] width 28 height 28
radio input "true"
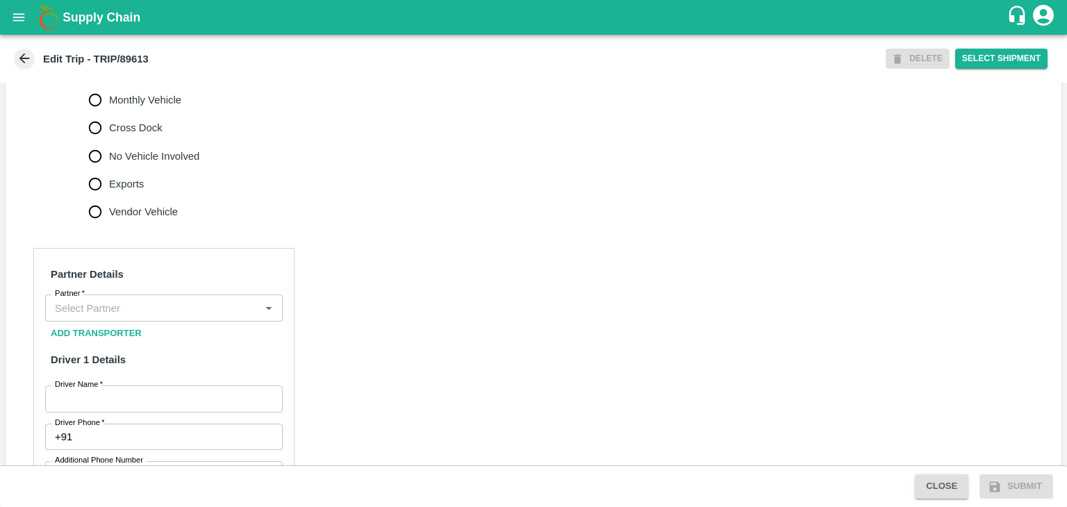
scroll to position [499, 0]
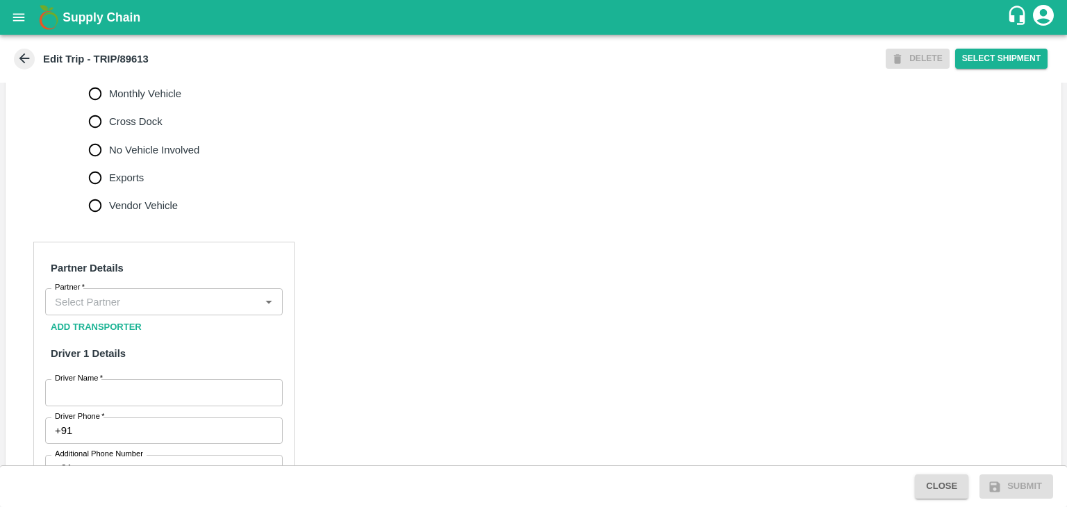
click at [166, 311] on div "Partner" at bounding box center [164, 301] width 238 height 26
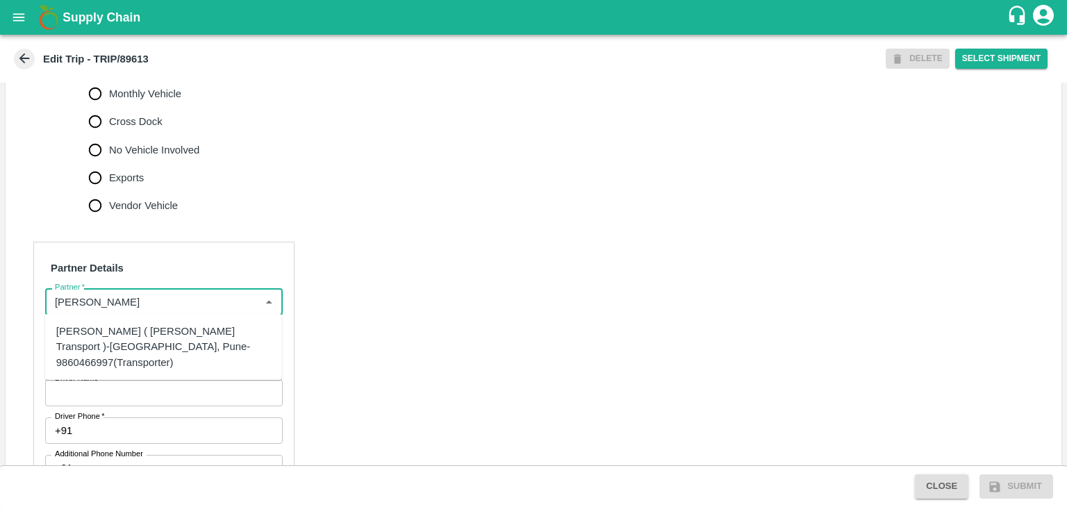
click at [192, 341] on div "[PERSON_NAME] ( [PERSON_NAME] Transport )-[GEOGRAPHIC_DATA], Pune-9860466997(Tr…" at bounding box center [163, 347] width 215 height 47
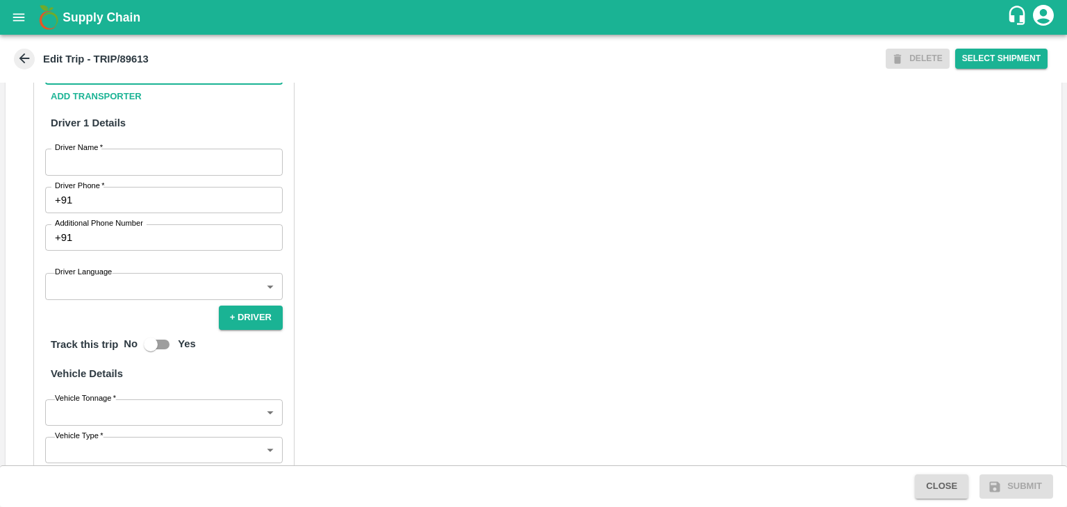
scroll to position [737, 0]
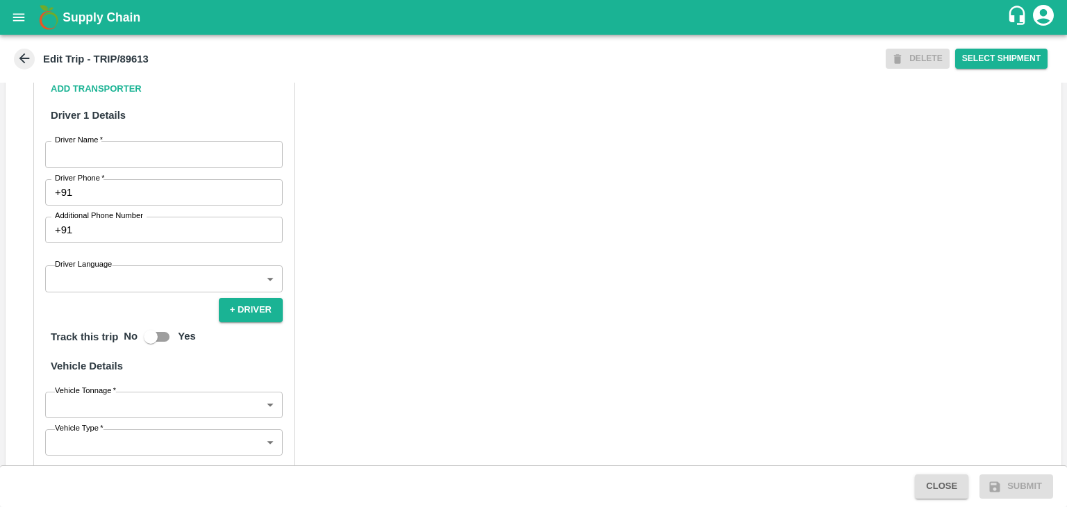
type input "[PERSON_NAME] ( [PERSON_NAME] Transport )-[GEOGRAPHIC_DATA], Pune-9860466997(Tr…"
click at [125, 150] on input "Driver Name   *" at bounding box center [164, 154] width 238 height 26
type input "Godase"
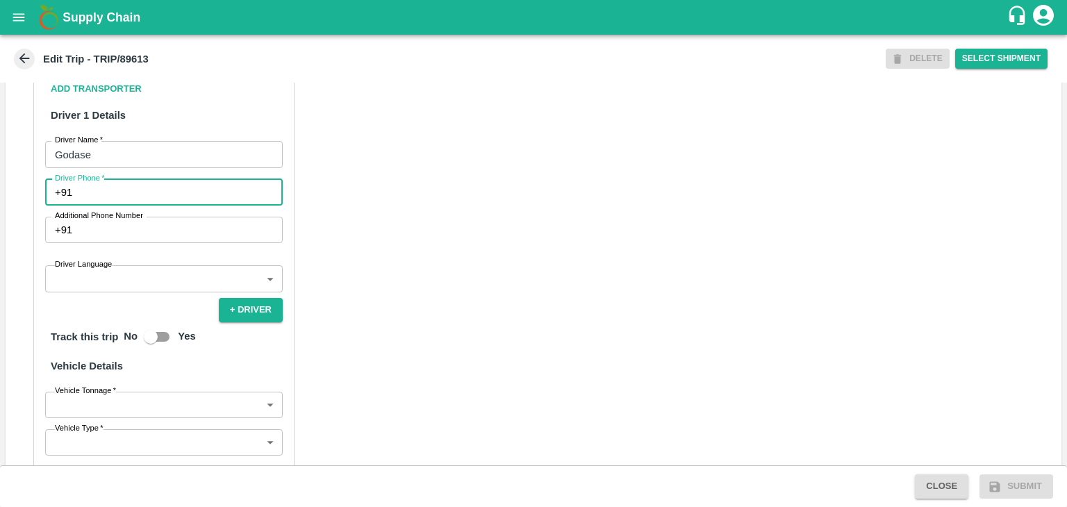
click at [139, 195] on input "Driver Phone   *" at bounding box center [180, 192] width 205 height 26
type input "9975280177"
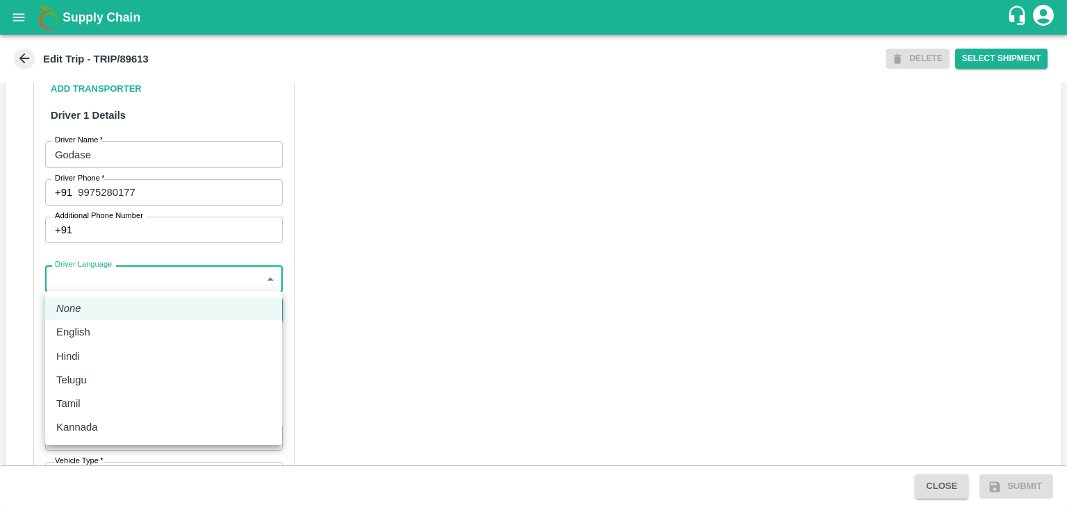
drag, startPoint x: 127, startPoint y: 276, endPoint x: 109, endPoint y: 334, distance: 61.1
click at [109, 334] on body "Supply Chain Edit Trip - TRIP/89613 DELETE Select Shipment Trip Details Trip Ty…" at bounding box center [533, 253] width 1067 height 507
click at [109, 334] on div "English" at bounding box center [163, 331] width 215 height 15
type input "en"
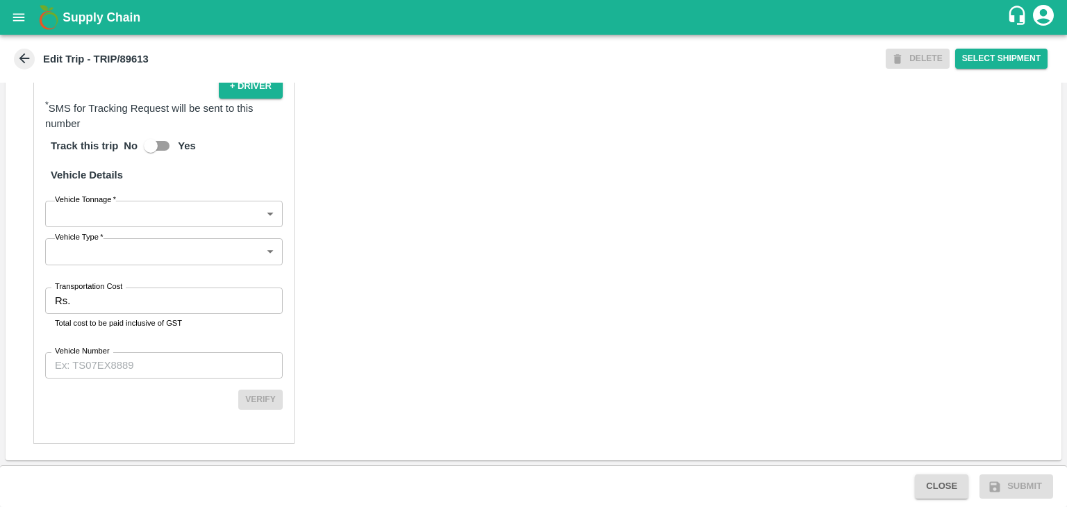
scroll to position [961, 0]
click at [81, 218] on body "Supply Chain Edit Trip - TRIP/89613 DELETE Select Shipment Trip Details Trip Ty…" at bounding box center [533, 253] width 1067 height 507
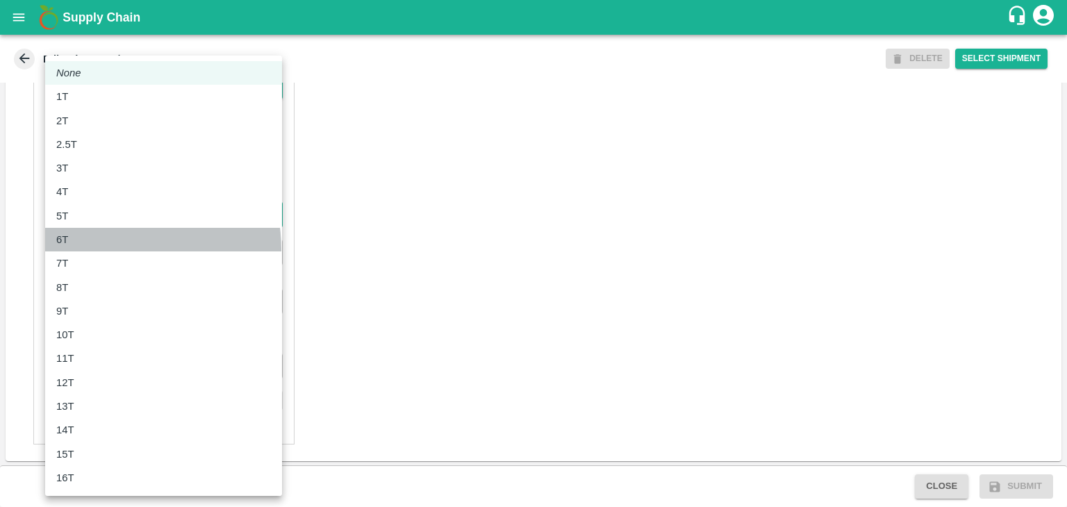
click at [106, 249] on li "6T" at bounding box center [163, 240] width 237 height 24
type input "6000"
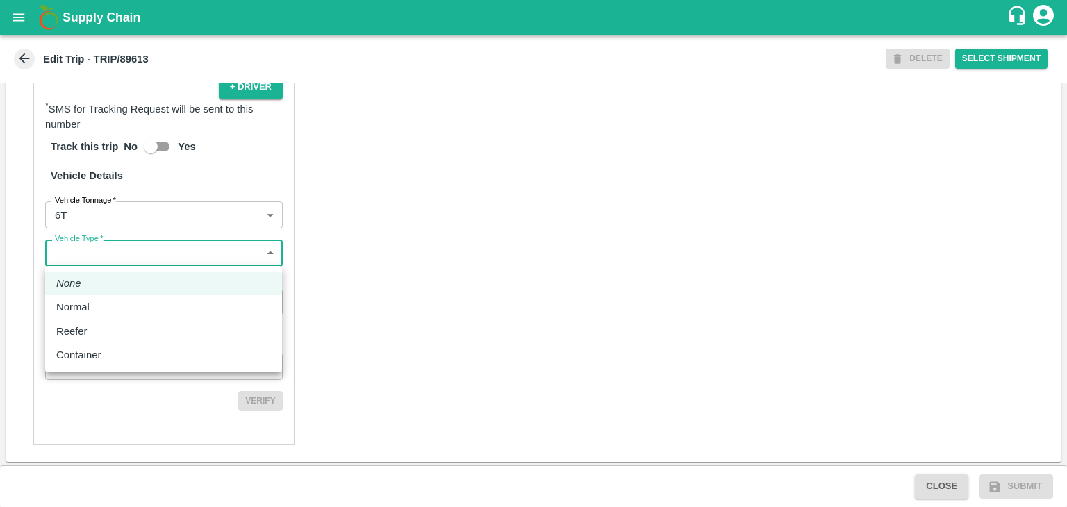
drag, startPoint x: 135, startPoint y: 243, endPoint x: 133, endPoint y: 295, distance: 51.4
click at [133, 295] on body "Supply Chain Edit Trip - TRIP/89613 DELETE Select Shipment Trip Details Trip Ty…" at bounding box center [533, 253] width 1067 height 507
click at [133, 298] on ul "None Normal Reefer Container" at bounding box center [163, 319] width 237 height 106
click at [133, 298] on li "Normal" at bounding box center [163, 307] width 237 height 24
type input "Normal"
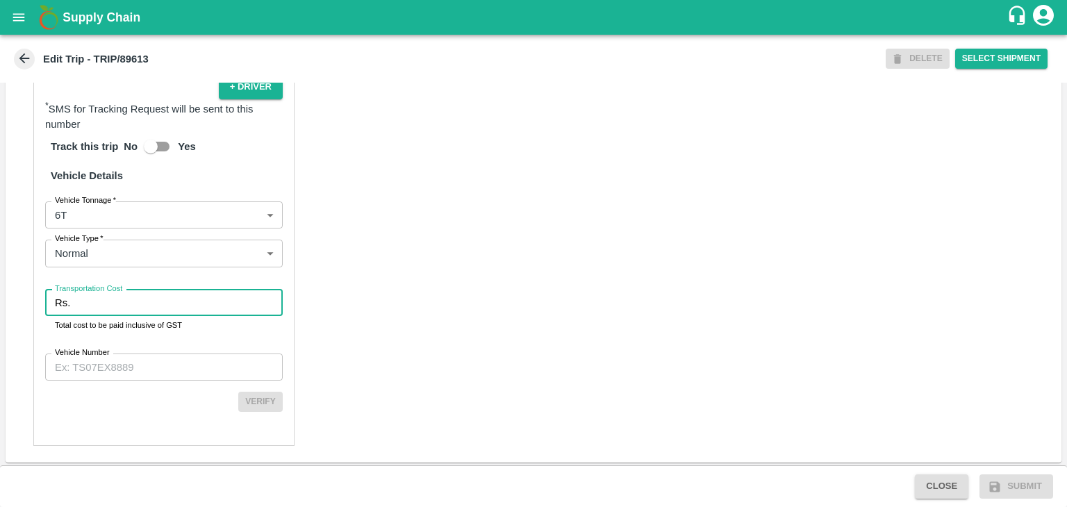
click at [175, 309] on input "Transportation Cost" at bounding box center [179, 303] width 207 height 26
type input "1"
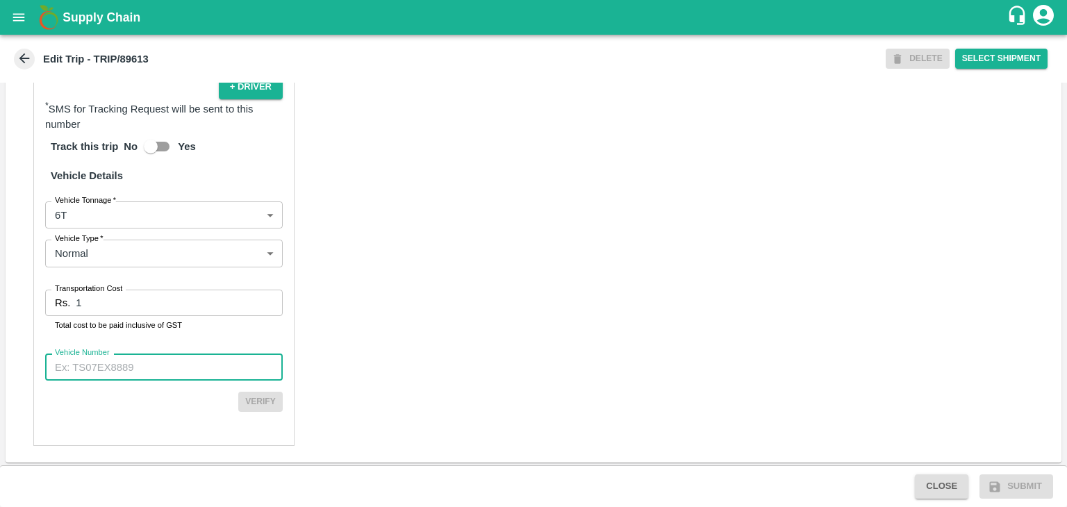
click at [181, 365] on input "Vehicle Number" at bounding box center [164, 367] width 238 height 26
type input "MH42B9581"
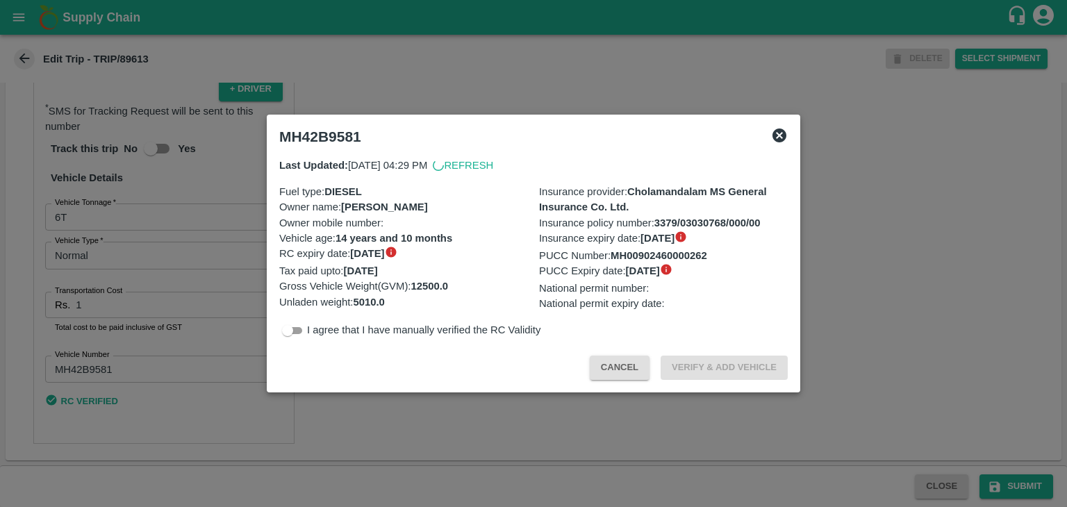
scroll to position [958, 0]
click at [1013, 443] on div at bounding box center [533, 253] width 1067 height 507
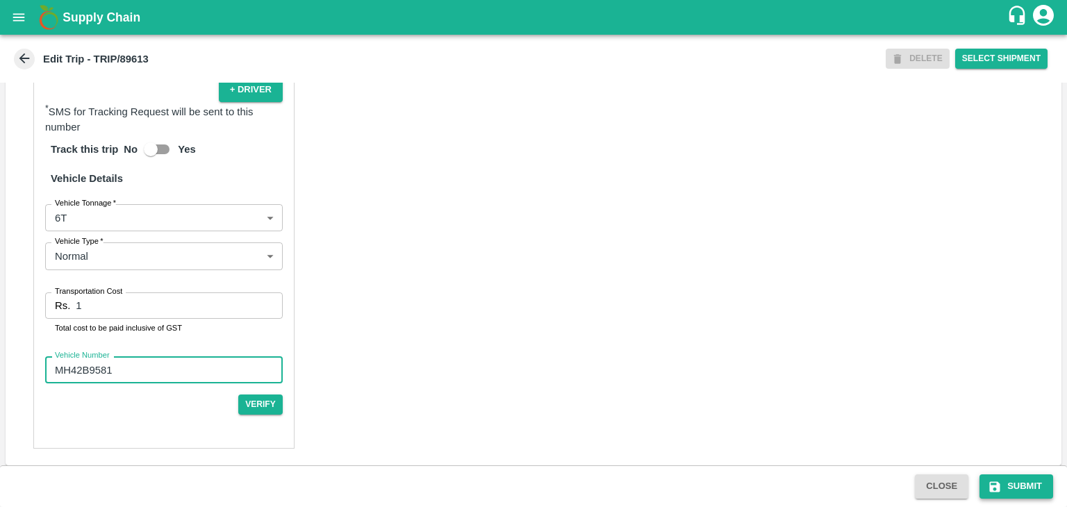
click at [1028, 484] on button "Submit" at bounding box center [1017, 486] width 74 height 24
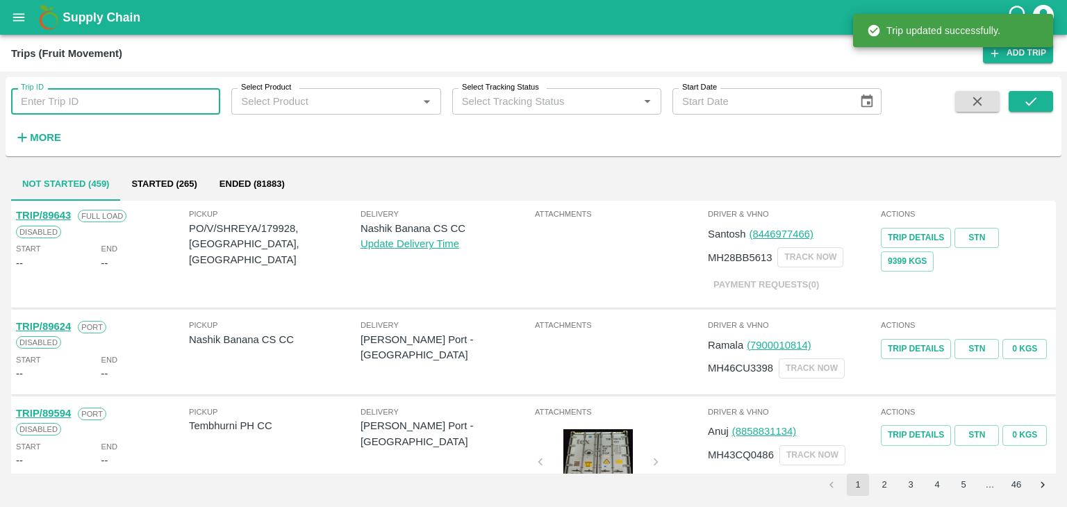
click at [138, 99] on input "Trip ID" at bounding box center [115, 101] width 209 height 26
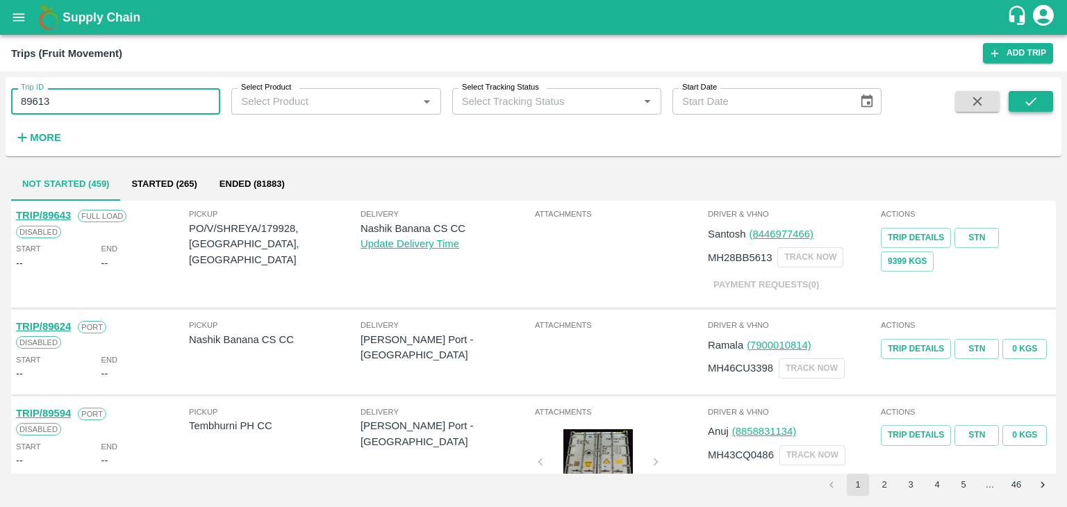
type input "89613"
click at [1014, 99] on button "submit" at bounding box center [1031, 101] width 44 height 21
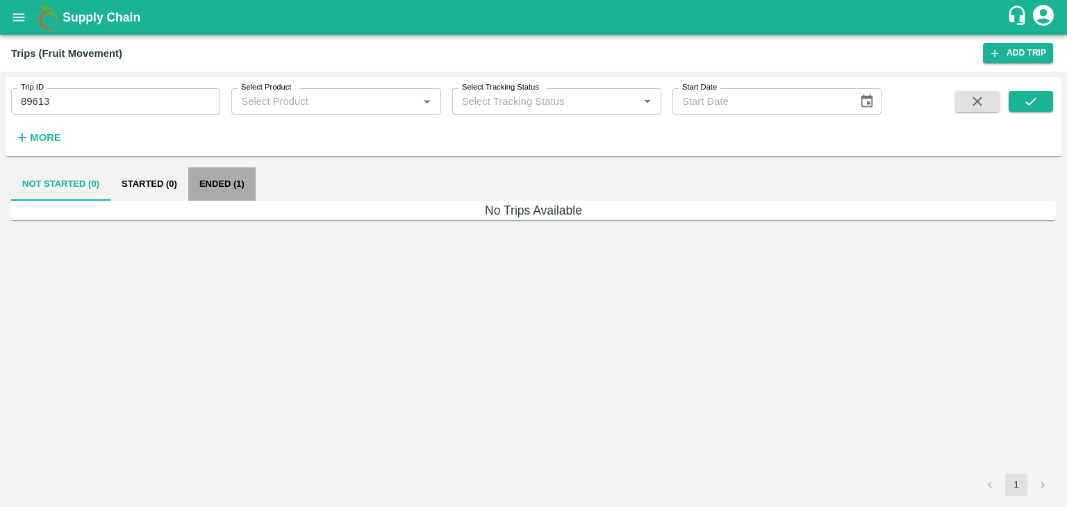
click at [229, 181] on button "Ended (1)" at bounding box center [221, 183] width 67 height 33
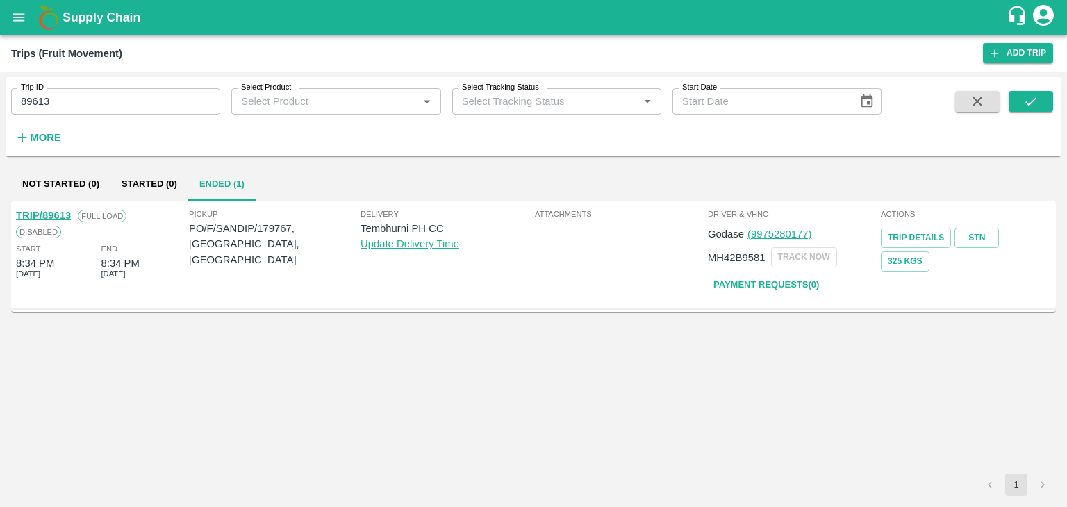
click at [38, 215] on link "TRIP/89613" at bounding box center [43, 215] width 55 height 11
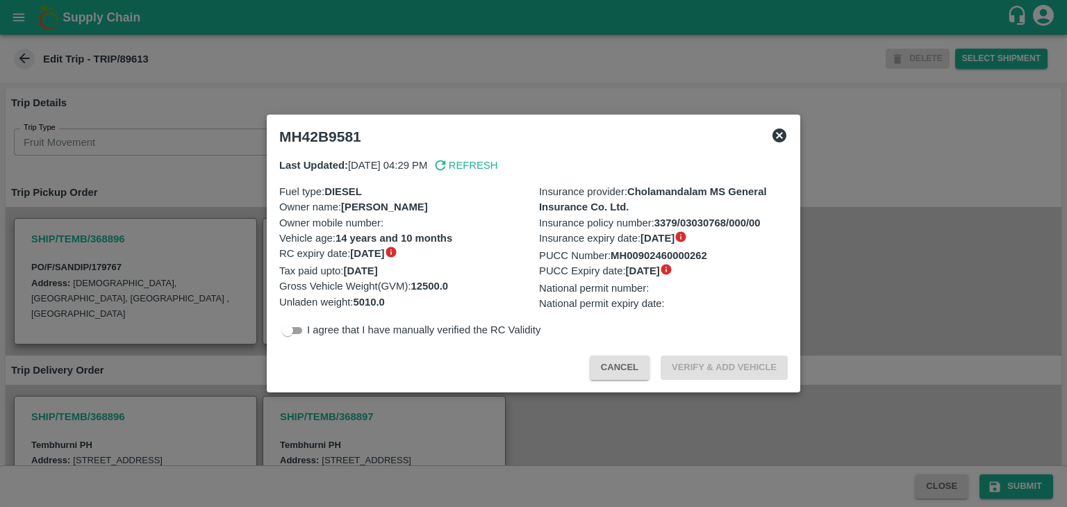
click at [778, 138] on icon at bounding box center [779, 136] width 14 height 14
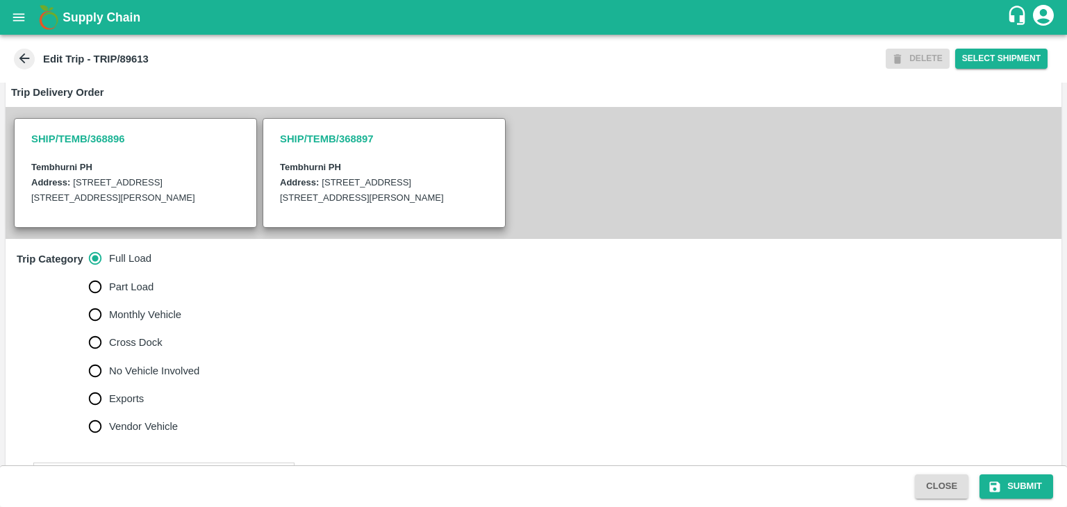
scroll to position [281, 0]
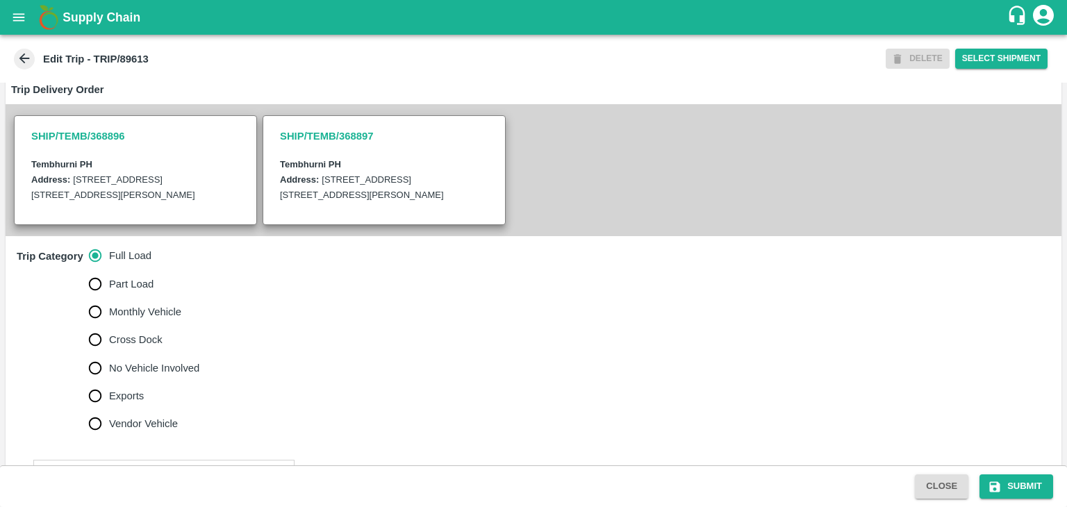
click at [130, 364] on span "No Vehicle Involved" at bounding box center [154, 368] width 90 height 15
click at [109, 364] on input "No Vehicle Involved" at bounding box center [95, 368] width 28 height 28
radio input "true"
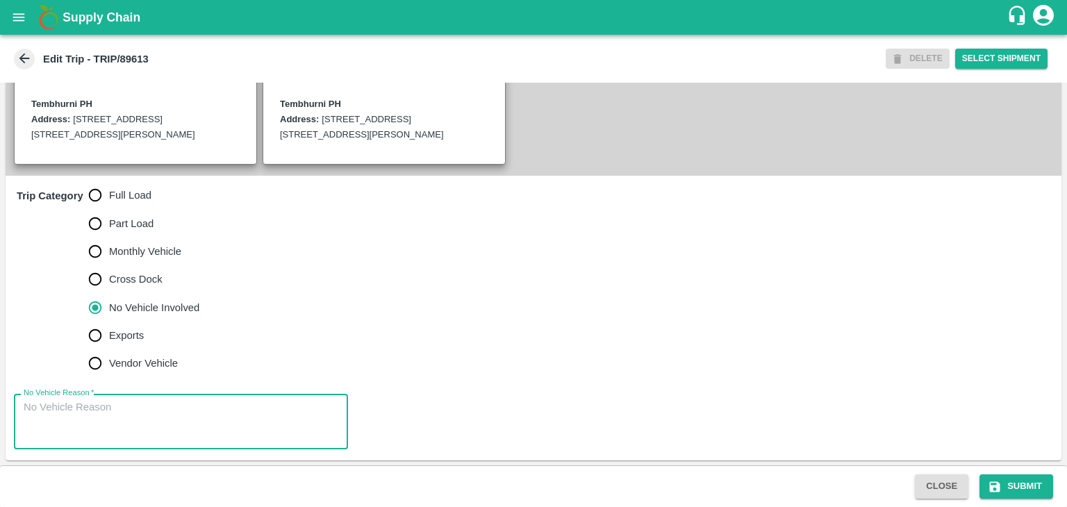
click at [174, 422] on textarea "No Vehicle Reason   *" at bounding box center [181, 422] width 315 height 44
type textarea "Field Dump"
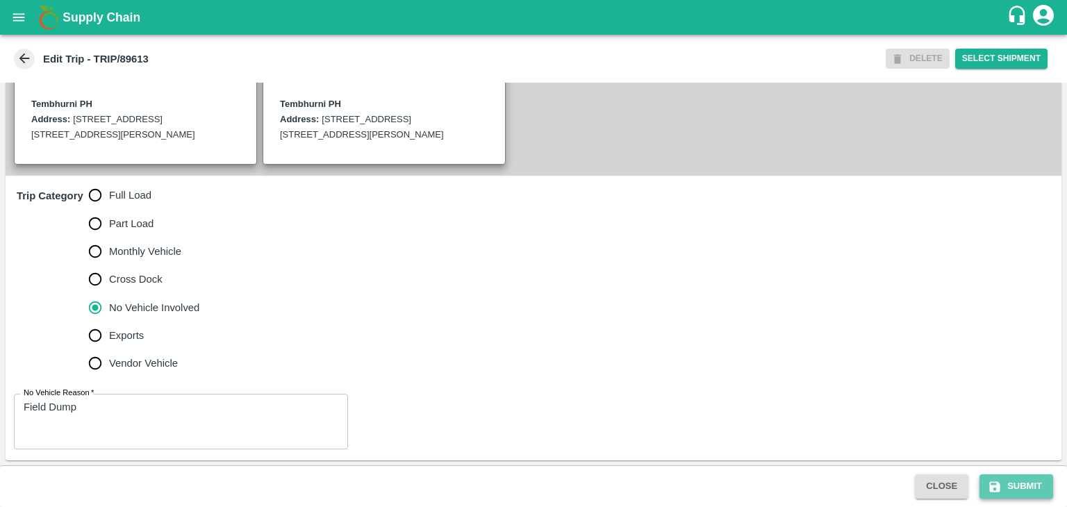
click at [1004, 484] on button "Submit" at bounding box center [1017, 486] width 74 height 24
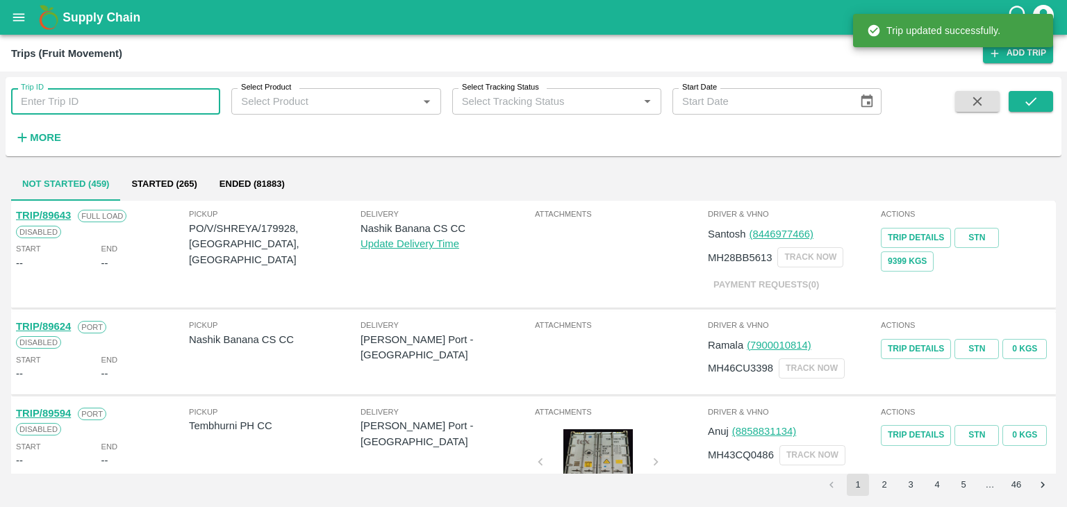
click at [142, 90] on input "Trip ID" at bounding box center [115, 101] width 209 height 26
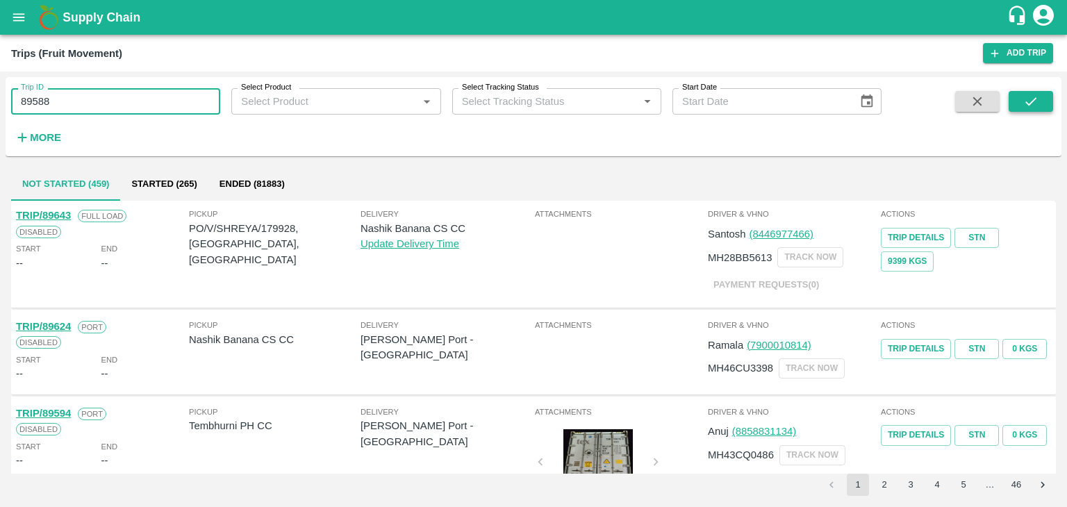
type input "89588"
click at [1017, 104] on button "submit" at bounding box center [1031, 101] width 44 height 21
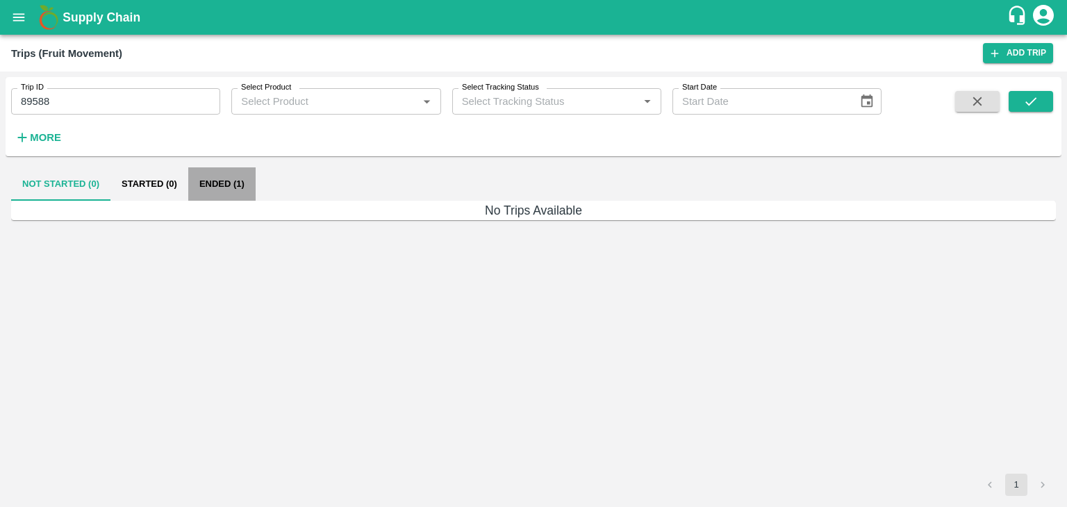
click at [224, 187] on button "Ended (1)" at bounding box center [221, 183] width 67 height 33
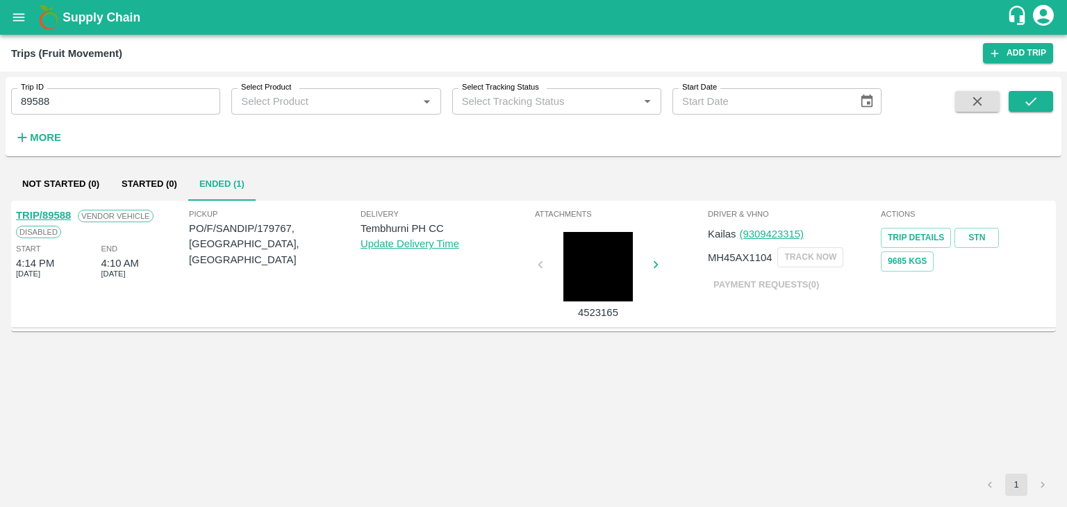
click at [54, 214] on link "TRIP/89588" at bounding box center [43, 215] width 55 height 11
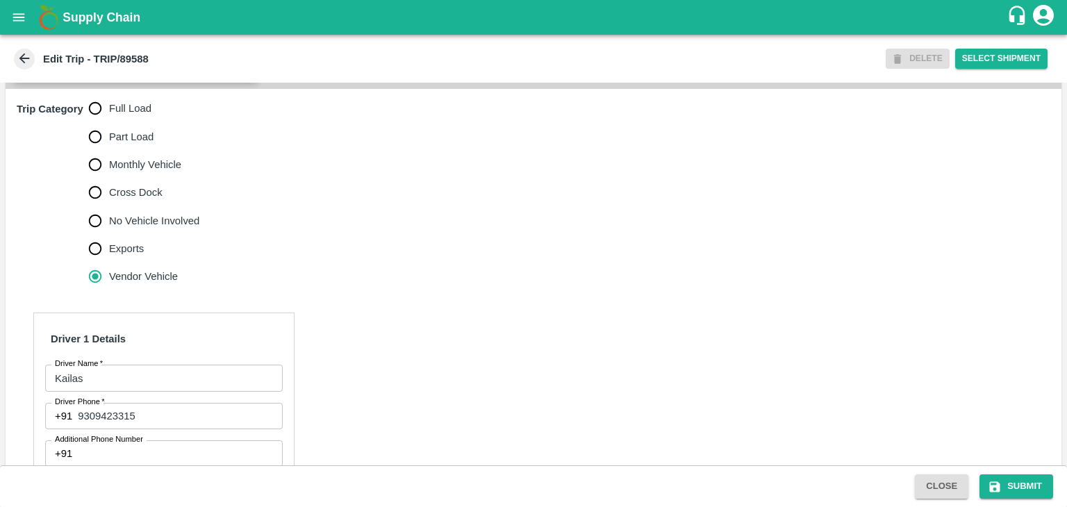
scroll to position [428, 0]
click at [136, 107] on span "Full Load" at bounding box center [130, 108] width 42 height 15
click at [109, 107] on input "Full Load" at bounding box center [95, 108] width 28 height 28
radio input "true"
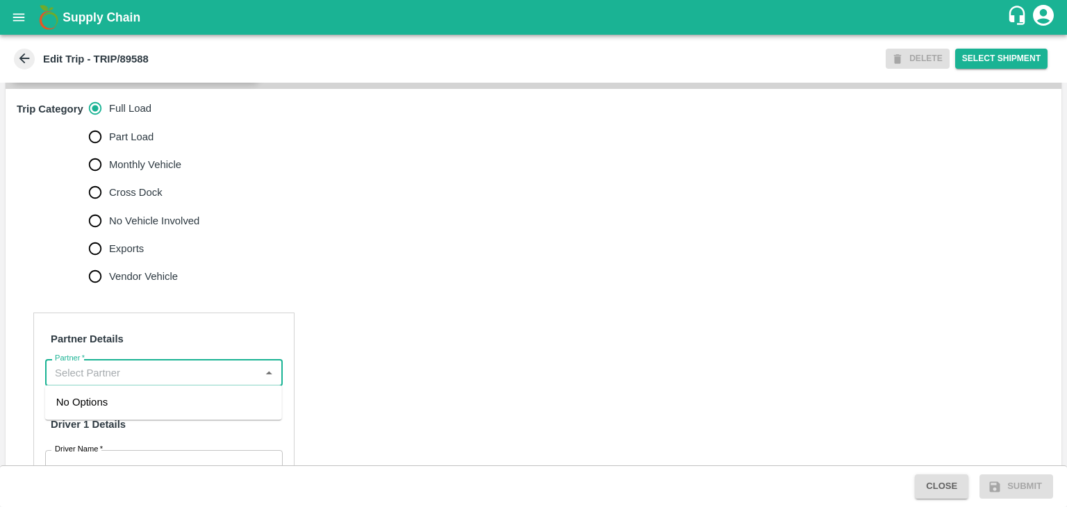
click at [145, 369] on input "Partner   *" at bounding box center [152, 372] width 206 height 18
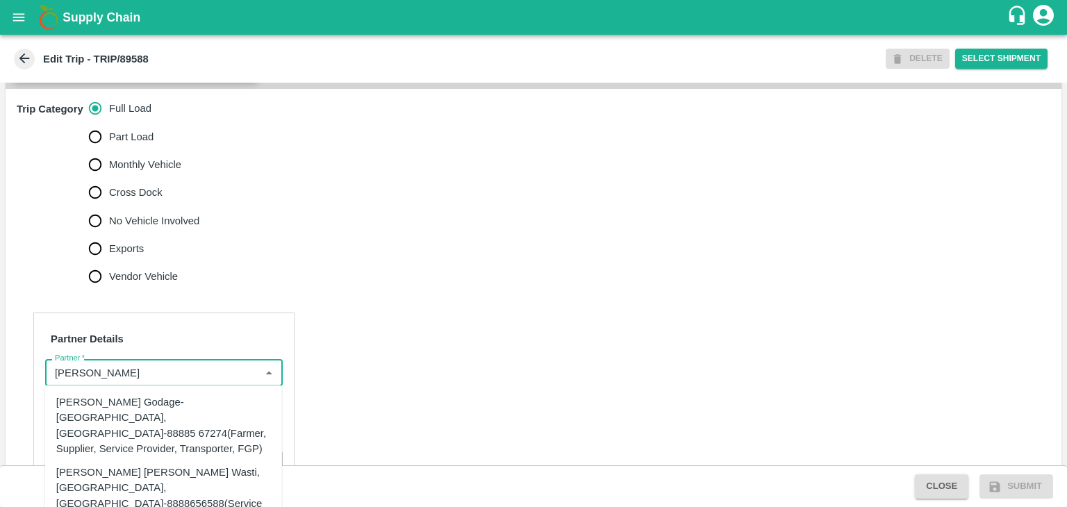
click at [188, 483] on div "[PERSON_NAME] [PERSON_NAME] Wasti, [GEOGRAPHIC_DATA], [GEOGRAPHIC_DATA]-8888656…" at bounding box center [163, 496] width 215 height 62
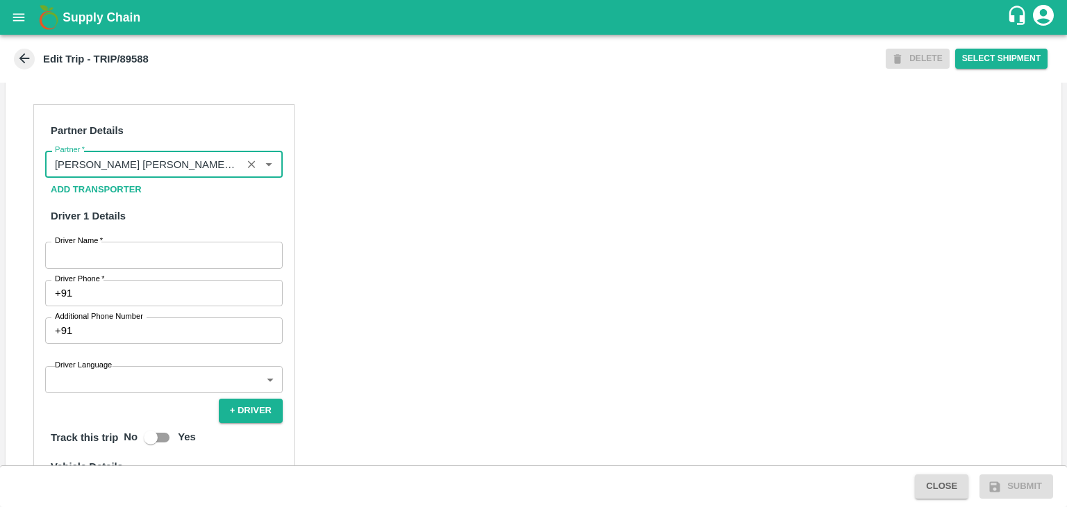
scroll to position [642, 0]
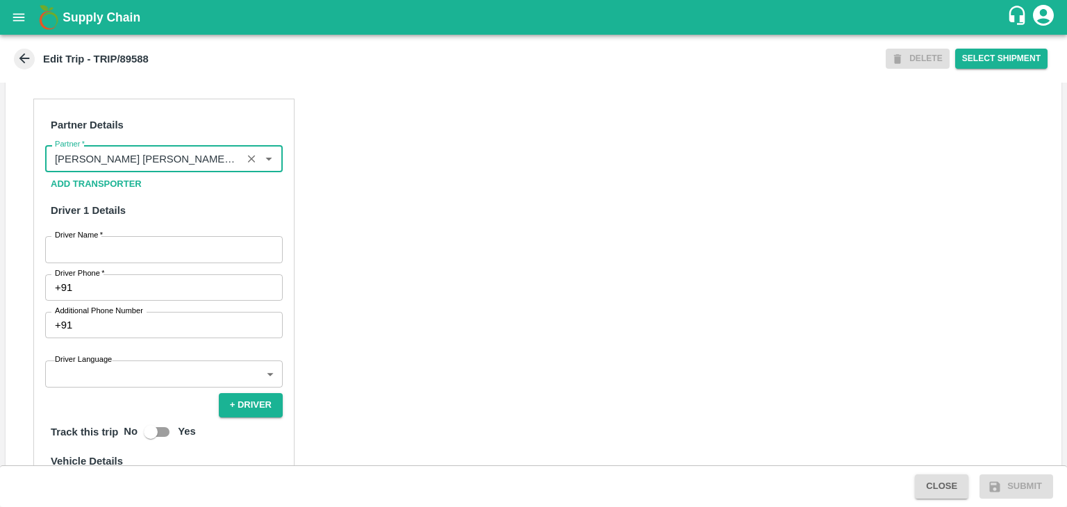
type input "[PERSON_NAME] [PERSON_NAME] Wasti, [GEOGRAPHIC_DATA], [GEOGRAPHIC_DATA]-8888656…"
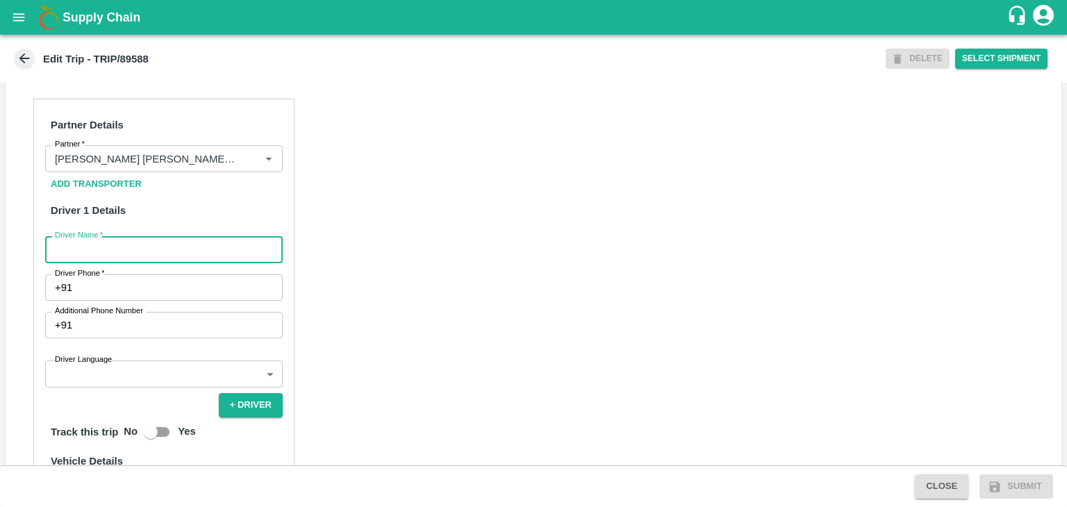
click at [175, 242] on input "Driver Name   *" at bounding box center [164, 249] width 238 height 26
type input "Kailas"
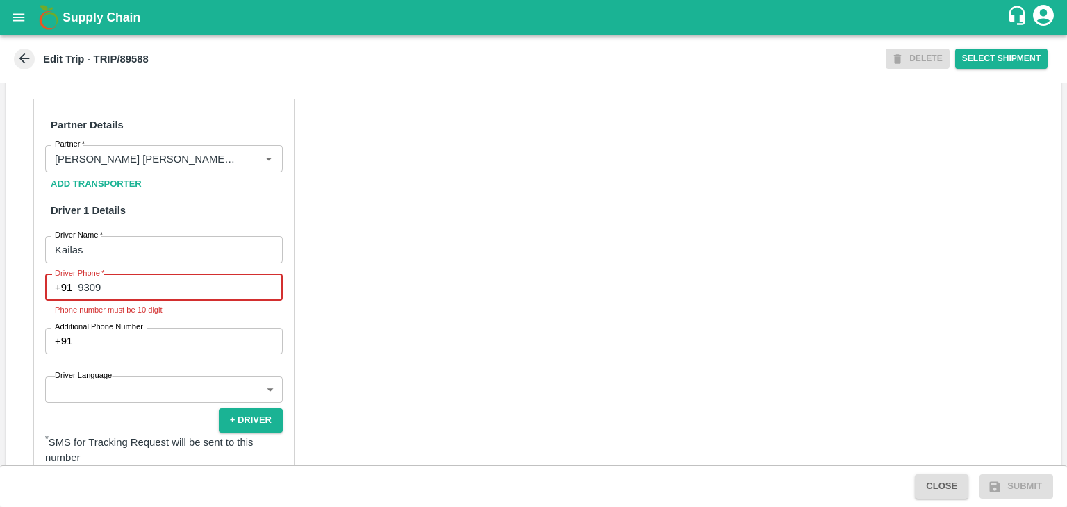
type input "9309423315"
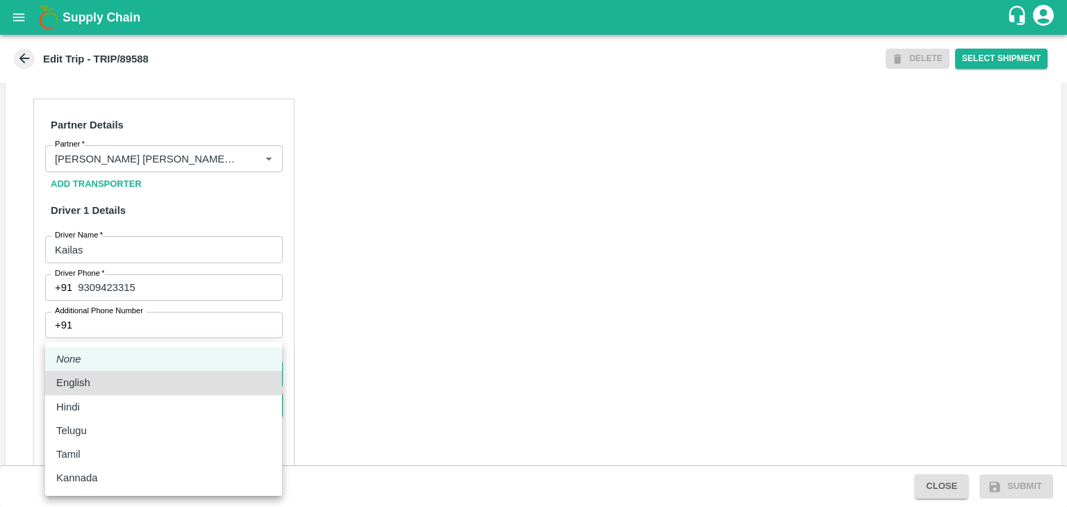
type input "en"
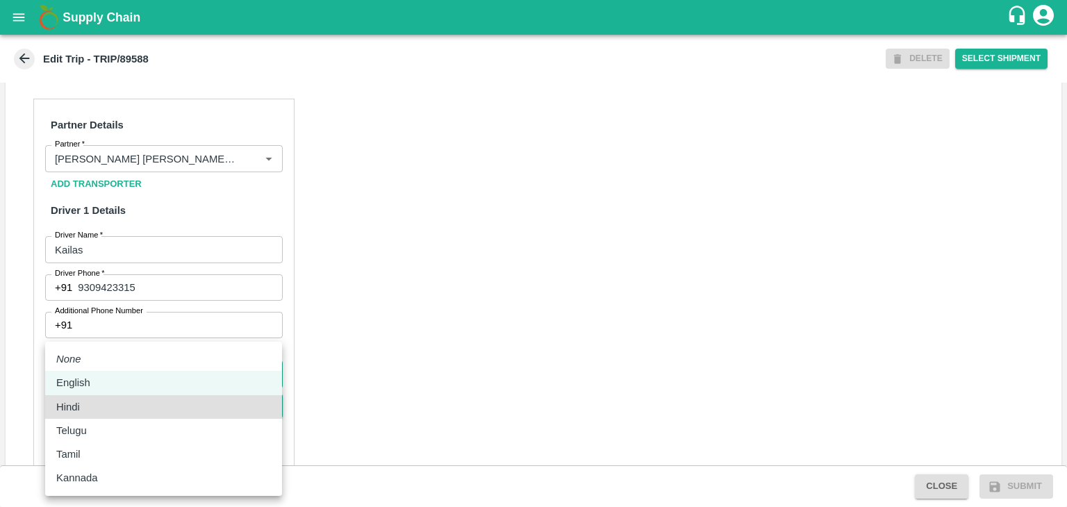
type input "hi"
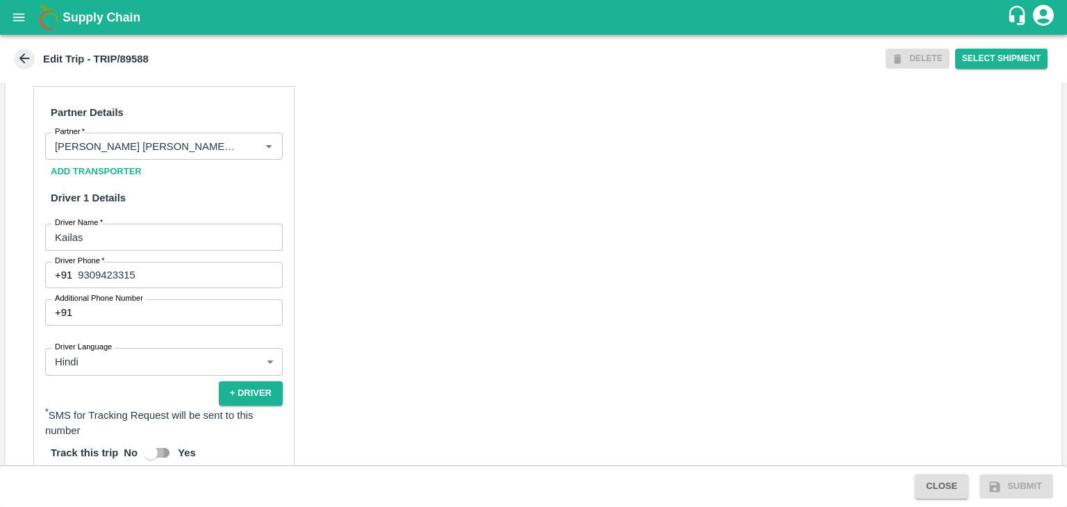
scroll to position [900, 0]
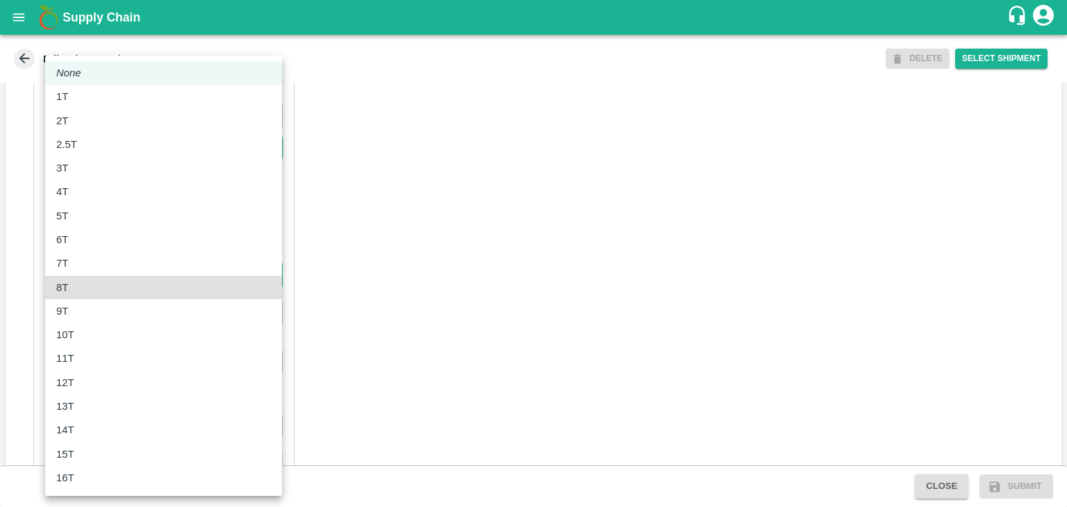
type input "8000"
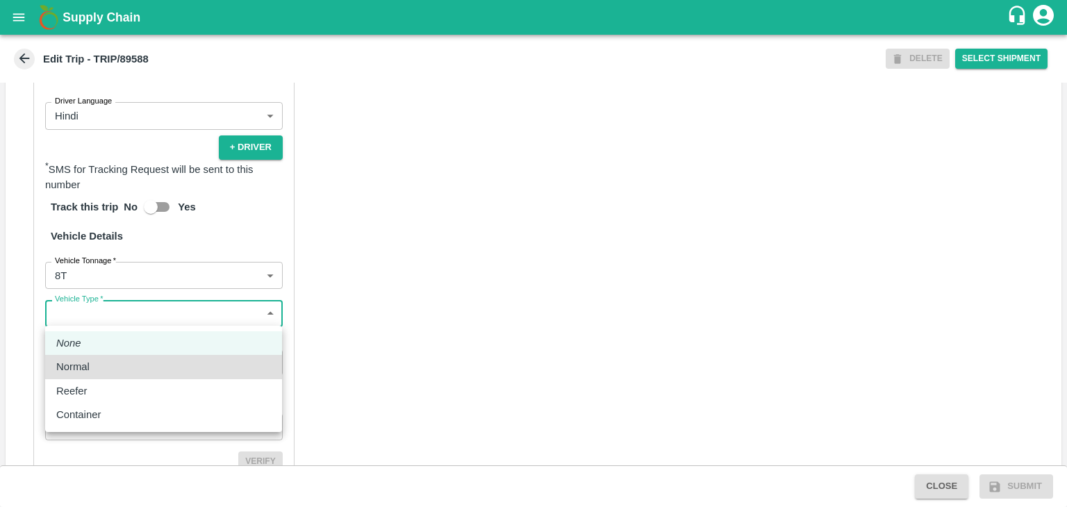
type input "Normal"
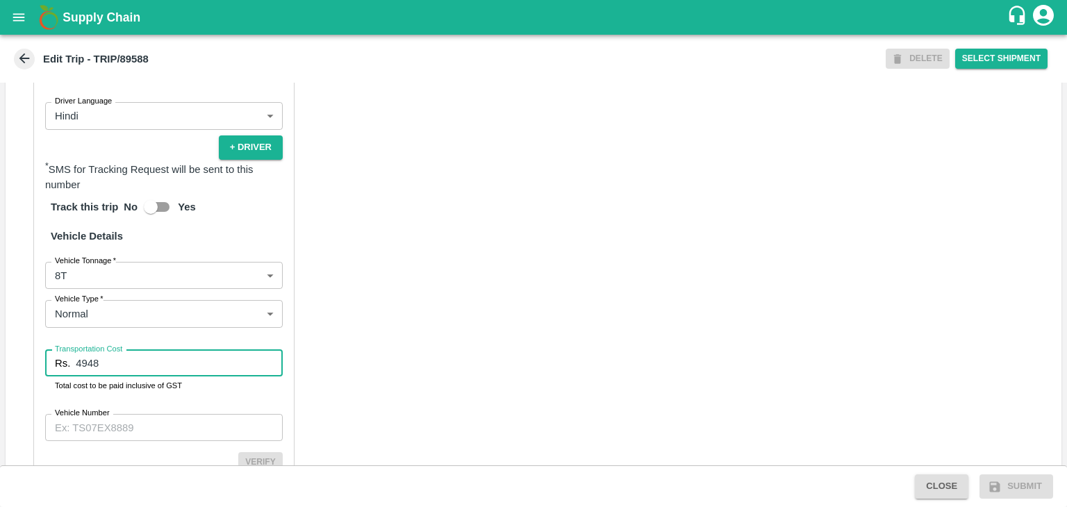
type input "4948"
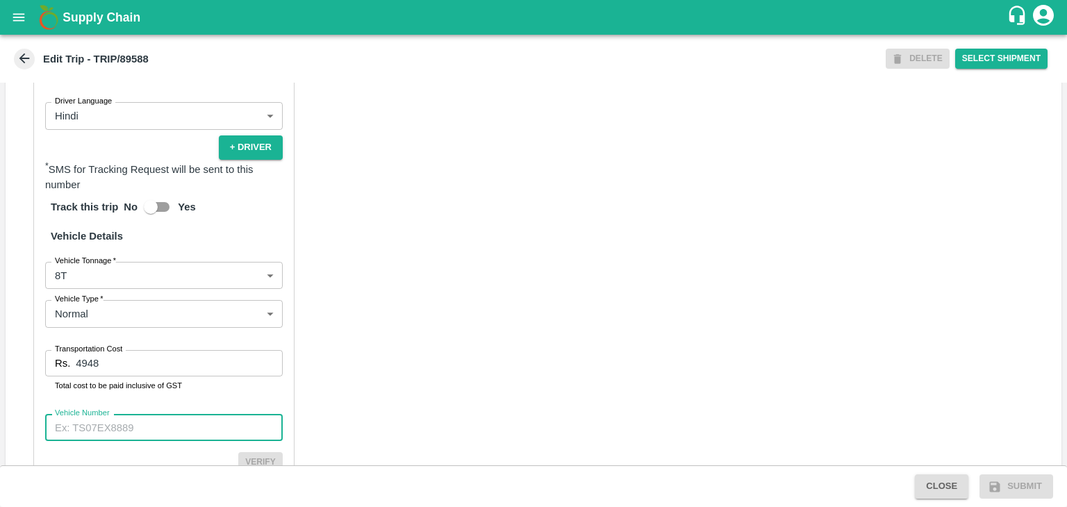
paste input "MH45AX1104"
type input "MH45AX1104"
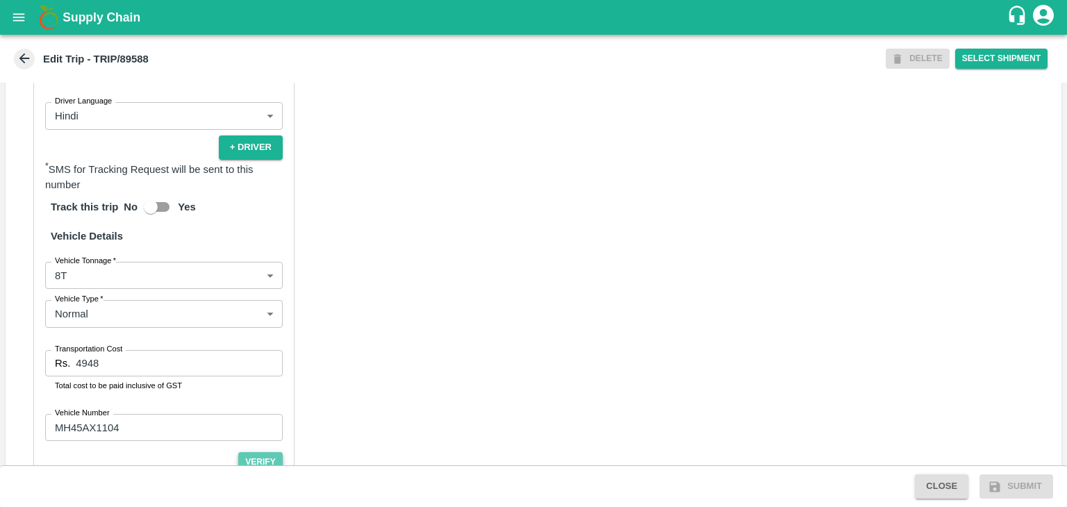
click at [263, 452] on button "Verify" at bounding box center [260, 462] width 44 height 20
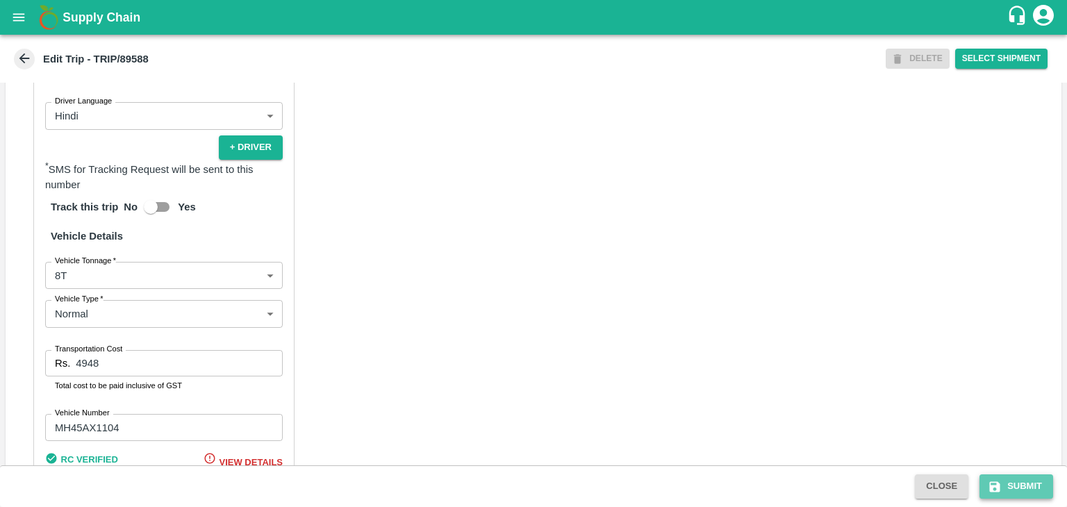
click at [1035, 492] on button "Submit" at bounding box center [1017, 486] width 74 height 24
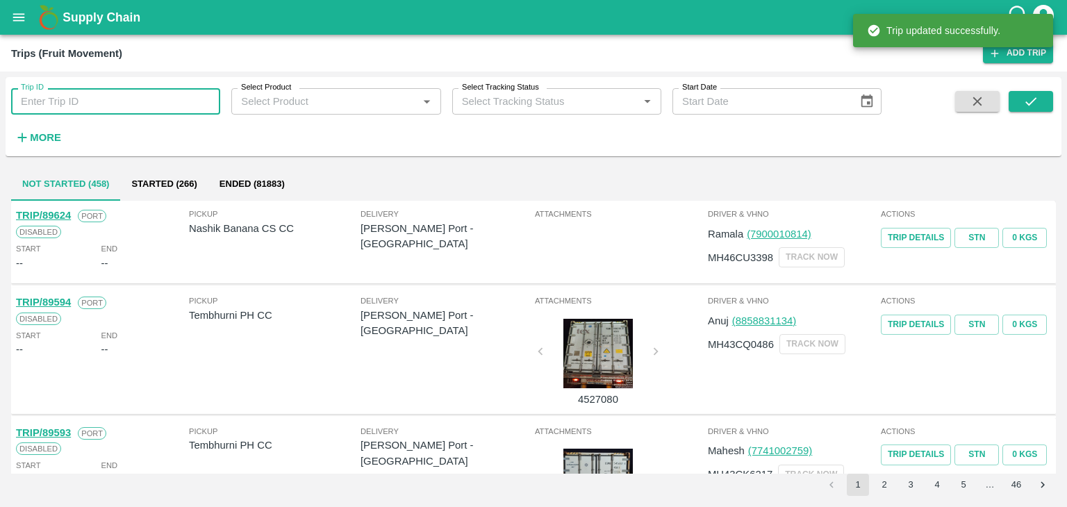
click at [142, 105] on input "Trip ID" at bounding box center [115, 101] width 209 height 26
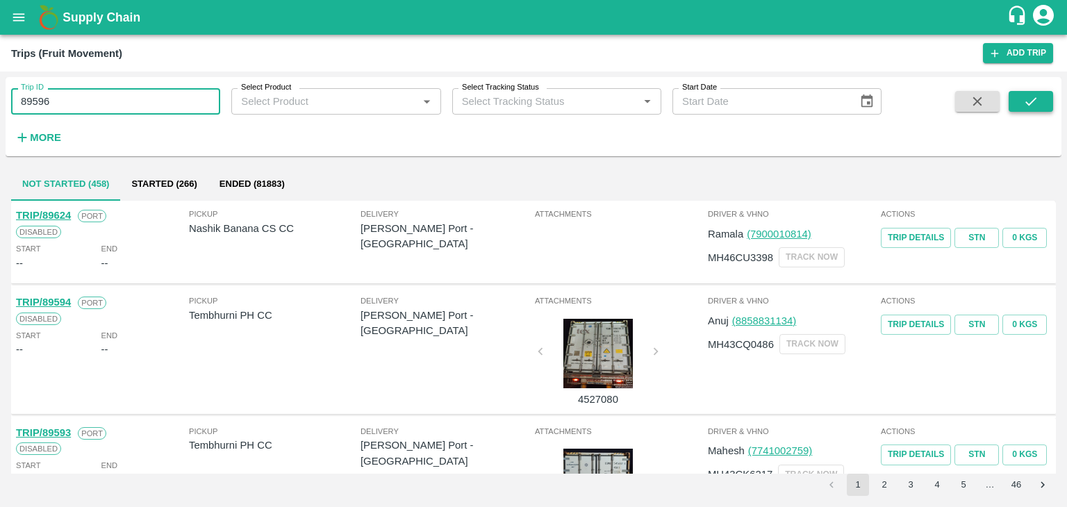
type input "89596"
click at [1039, 102] on button "submit" at bounding box center [1031, 101] width 44 height 21
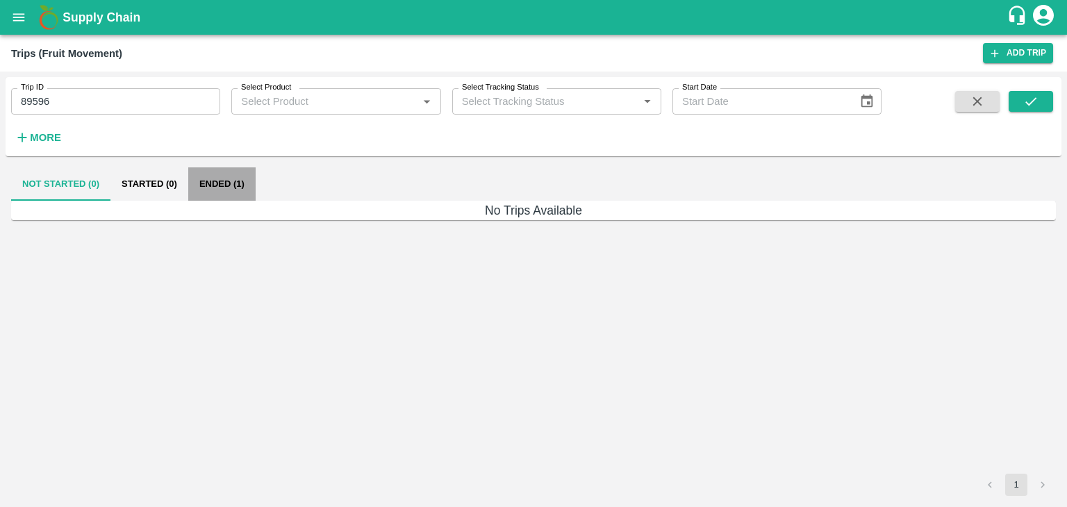
click at [231, 181] on button "Ended (1)" at bounding box center [221, 183] width 67 height 33
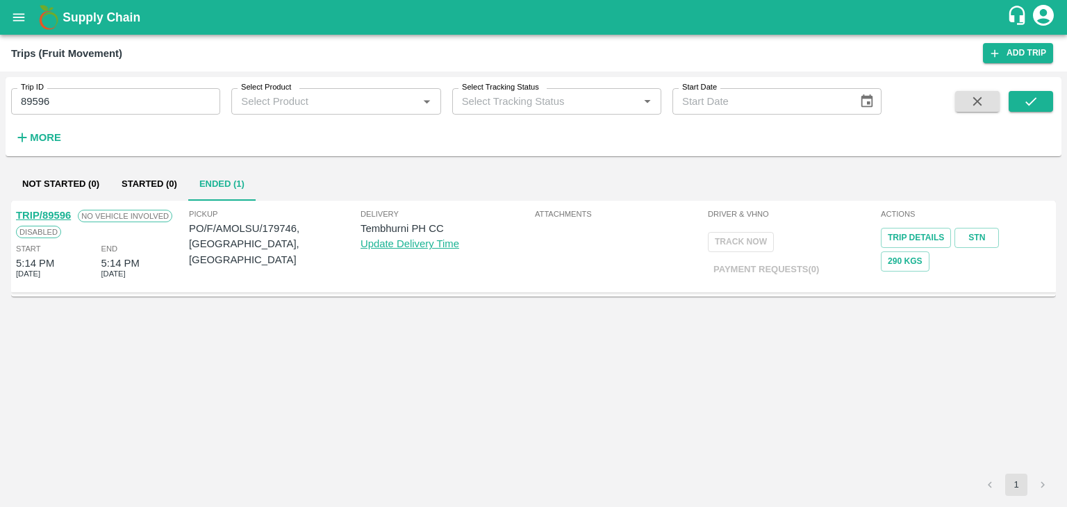
click at [36, 213] on link "TRIP/89596" at bounding box center [43, 215] width 55 height 11
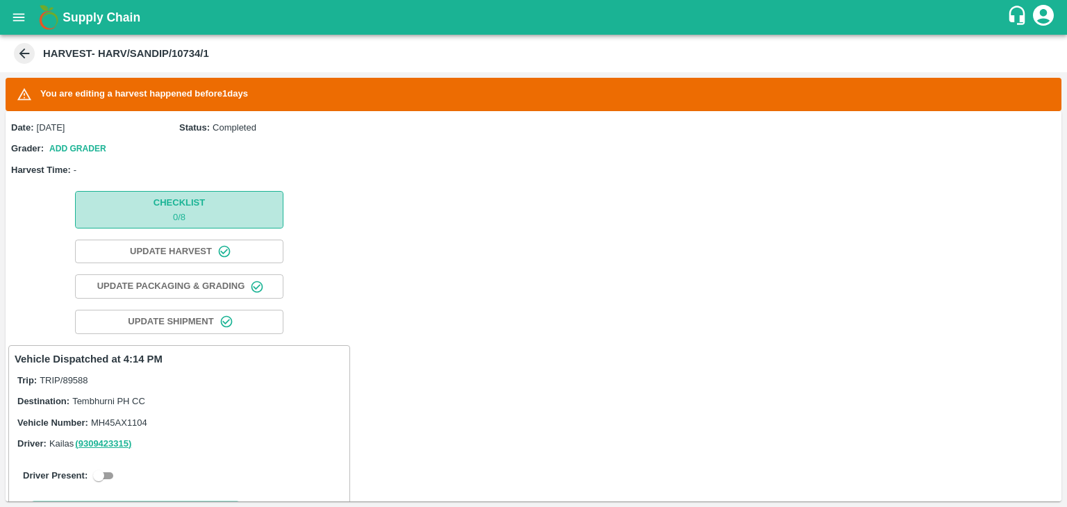
click at [196, 204] on span "Checklist 0 / 8" at bounding box center [179, 209] width 51 height 28
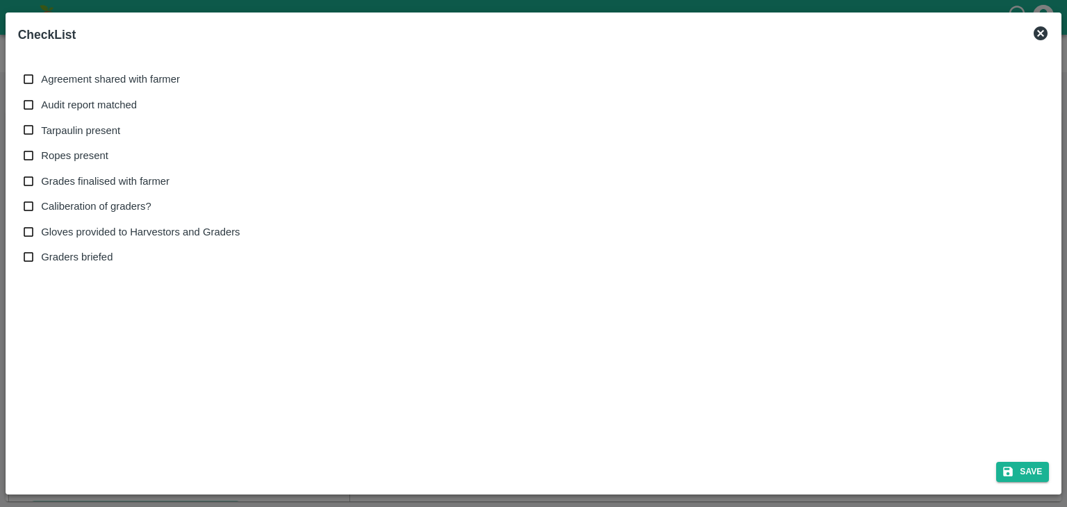
click at [76, 72] on span "Agreement shared with farmer" at bounding box center [110, 79] width 139 height 15
click at [42, 72] on input "Agreement shared with farmer" at bounding box center [29, 80] width 26 height 26
checkbox input "true"
click at [92, 104] on span "Audit report matched" at bounding box center [89, 104] width 96 height 15
click at [42, 104] on input "Audit report matched" at bounding box center [29, 105] width 26 height 26
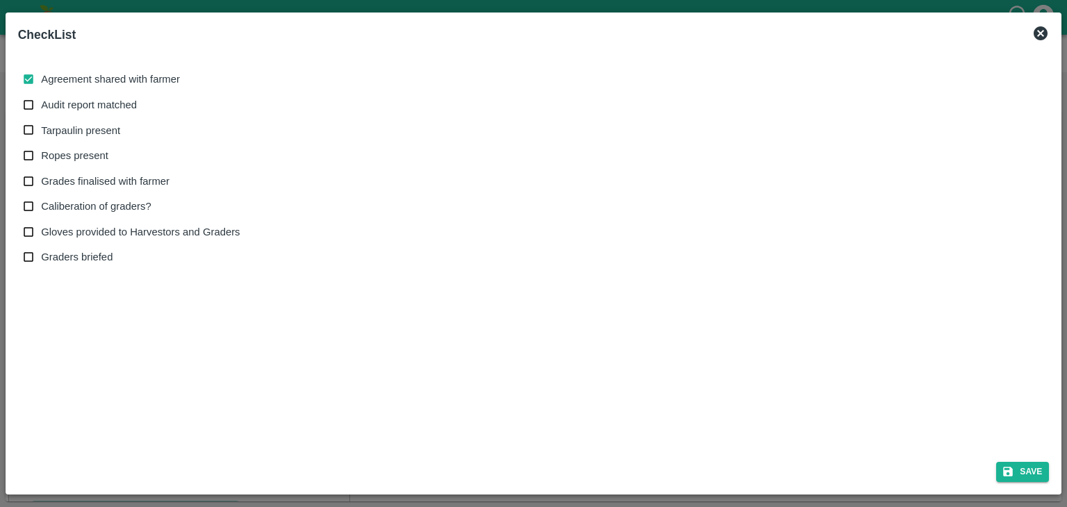
checkbox input "true"
click at [95, 126] on span "Tarpaulin present" at bounding box center [80, 130] width 79 height 15
click at [42, 126] on input "Tarpaulin present" at bounding box center [29, 130] width 26 height 26
checkbox input "true"
click at [90, 149] on span "Ropes present" at bounding box center [74, 155] width 67 height 15
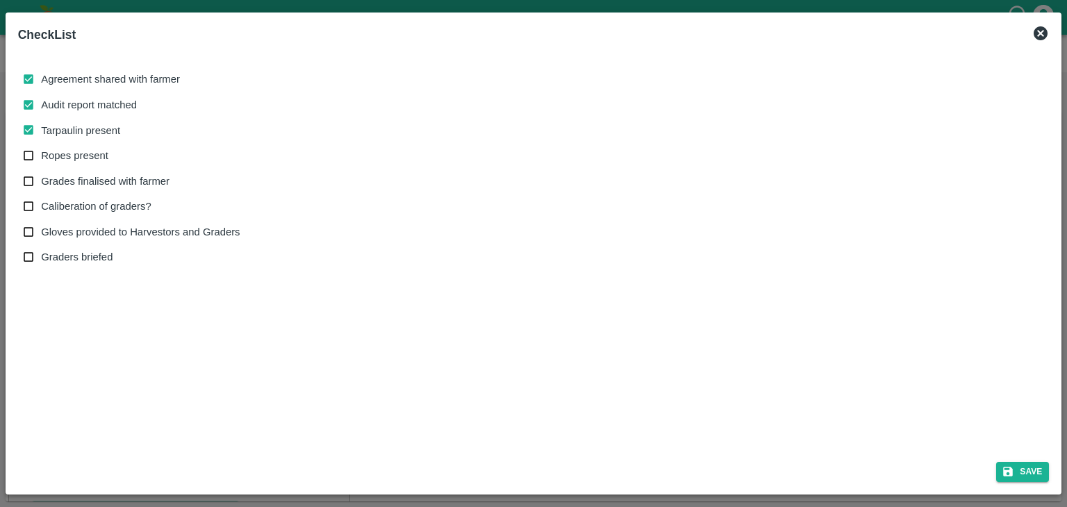
click at [42, 149] on input "Ropes present" at bounding box center [29, 156] width 26 height 26
checkbox input "true"
click at [106, 176] on span "Grades finalised with farmer" at bounding box center [105, 181] width 129 height 15
click at [42, 176] on input "Grades finalised with farmer" at bounding box center [29, 182] width 26 height 26
checkbox input "true"
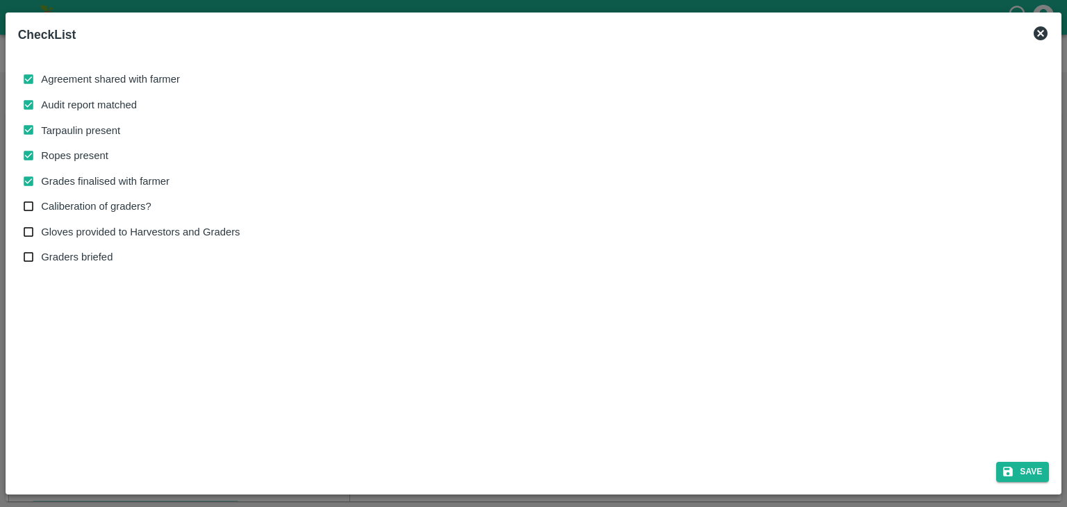
click at [121, 205] on span "Caliberation of graders?" at bounding box center [96, 206] width 110 height 15
click at [42, 205] on input "Caliberation of graders?" at bounding box center [29, 207] width 26 height 26
checkbox input "true"
click at [142, 229] on span "Gloves provided to Harvestors and Graders" at bounding box center [140, 231] width 199 height 15
click at [42, 229] on input "Gloves provided to Harvestors and Graders" at bounding box center [29, 233] width 26 height 26
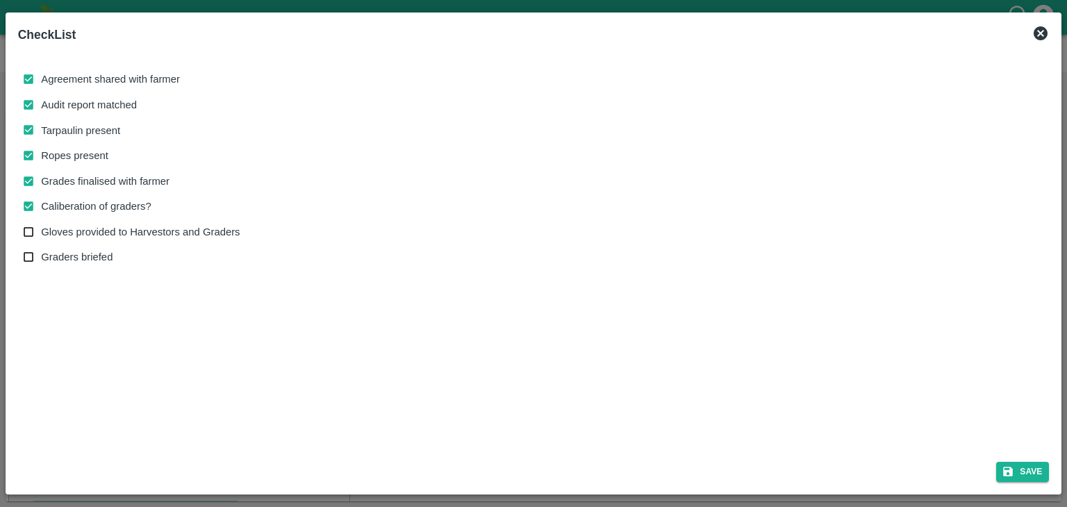
checkbox input "true"
drag, startPoint x: 1050, startPoint y: 475, endPoint x: 1041, endPoint y: 472, distance: 9.4
click at [1041, 472] on div "Save" at bounding box center [534, 469] width 1043 height 37
click at [1041, 472] on button "Save" at bounding box center [1022, 472] width 53 height 20
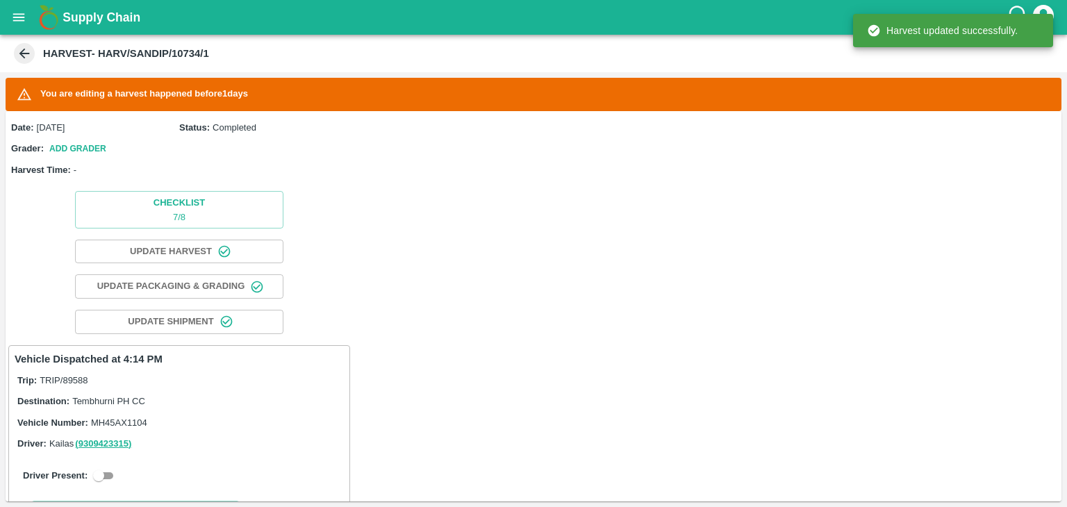
scroll to position [264, 0]
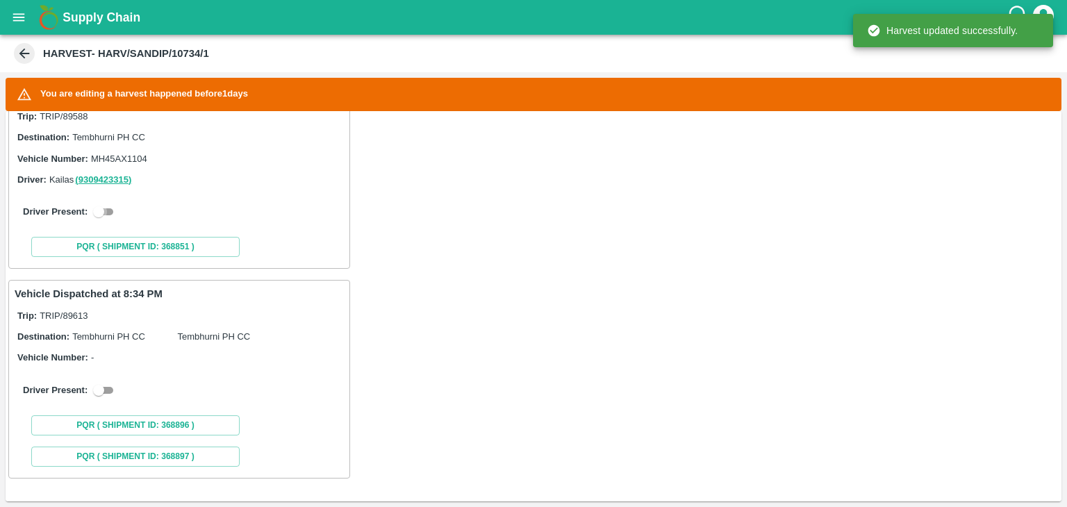
click at [110, 204] on input "checkbox" at bounding box center [99, 212] width 50 height 17
checkbox input "true"
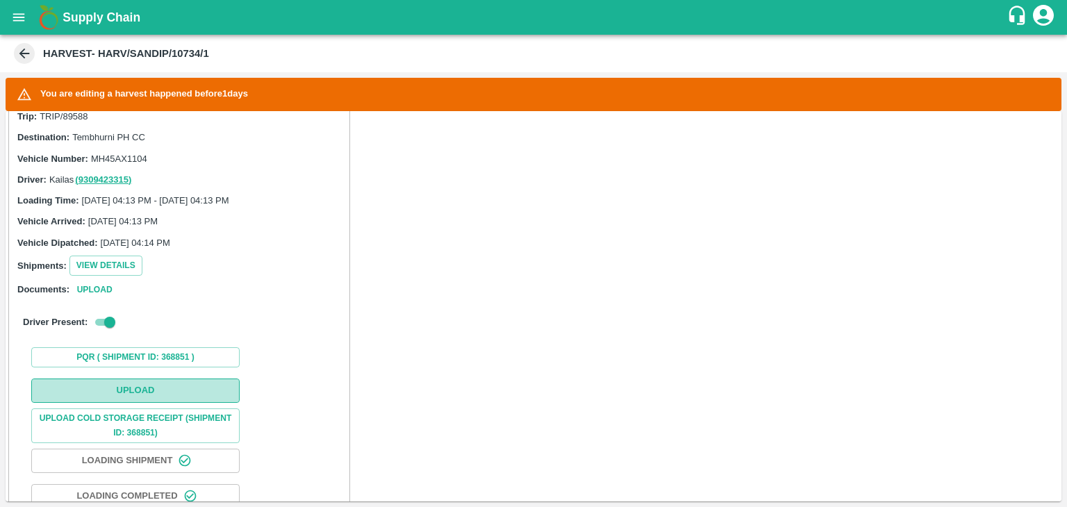
click at [185, 387] on button "Upload" at bounding box center [135, 391] width 208 height 24
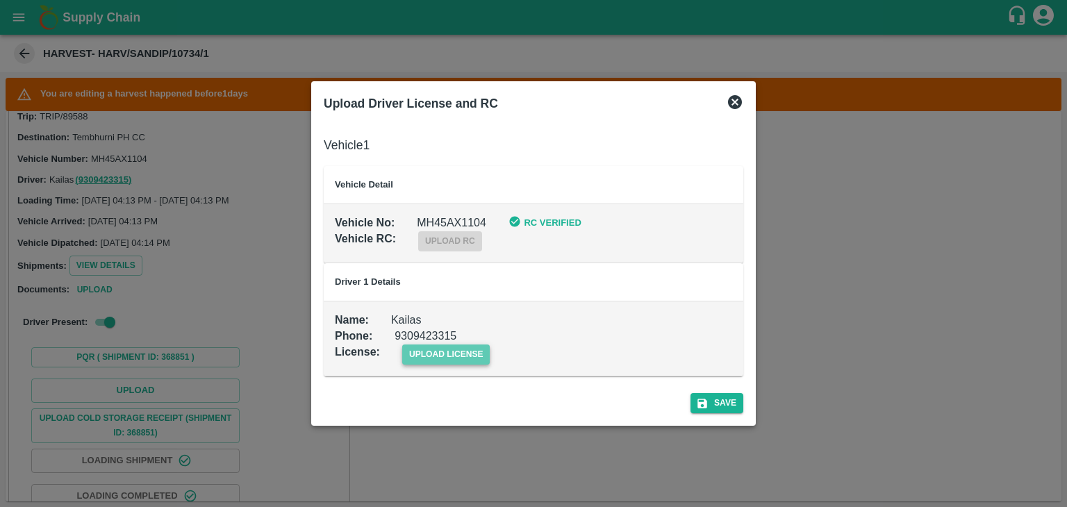
click at [440, 356] on span "upload license" at bounding box center [446, 355] width 88 height 20
click at [0, 0] on input "upload license" at bounding box center [0, 0] width 0 height 0
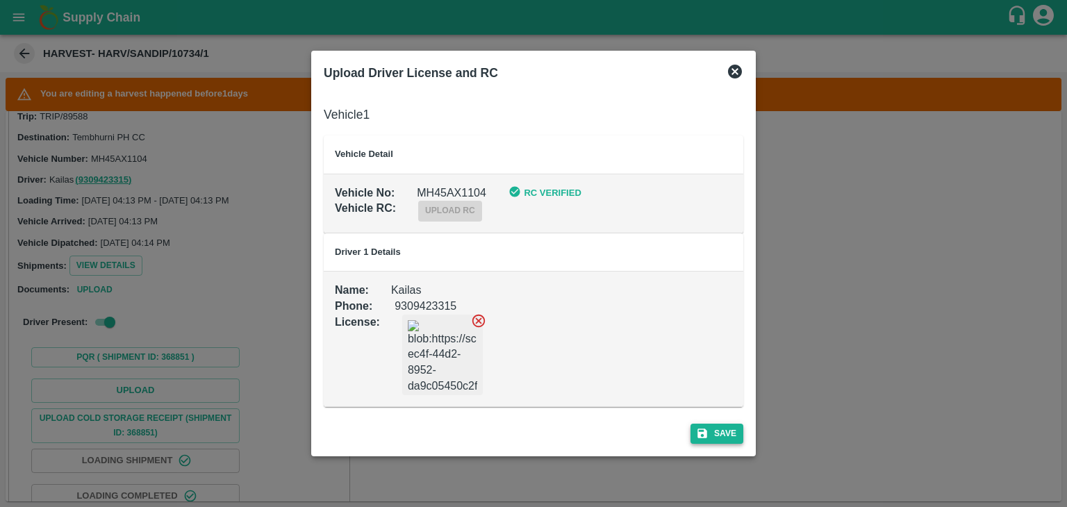
click at [725, 431] on button "Save" at bounding box center [717, 434] width 53 height 20
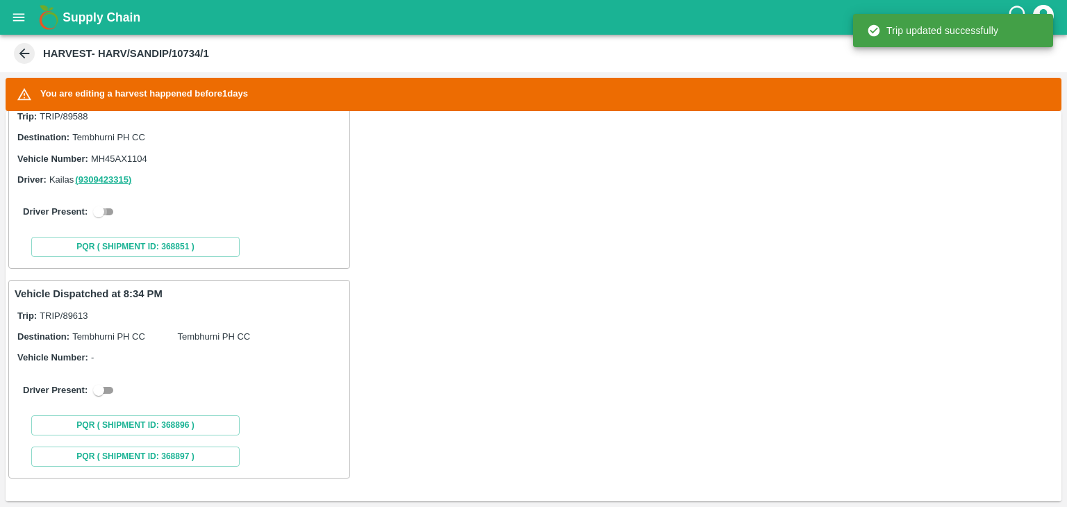
click at [94, 206] on input "checkbox" at bounding box center [99, 212] width 50 height 17
checkbox input "true"
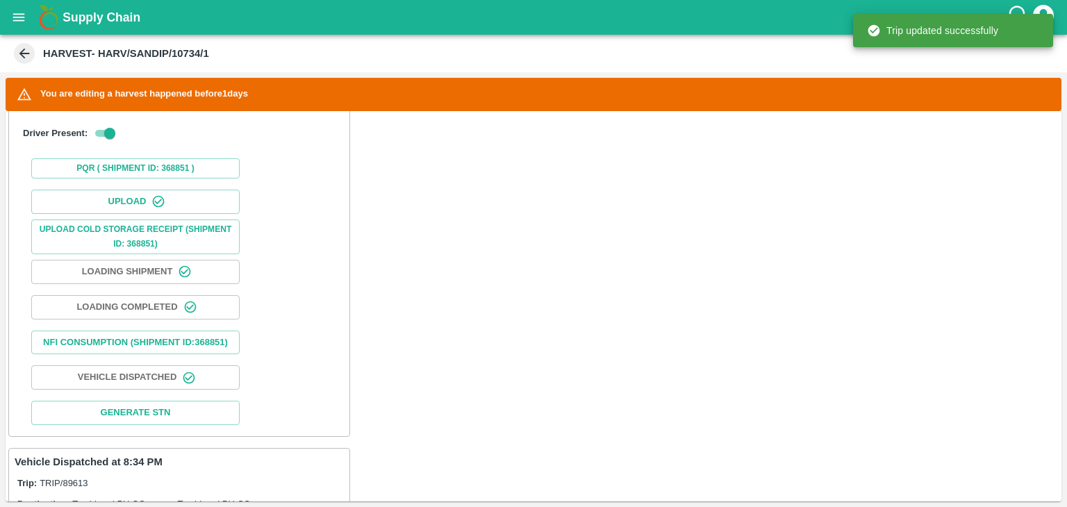
scroll to position [634, 0]
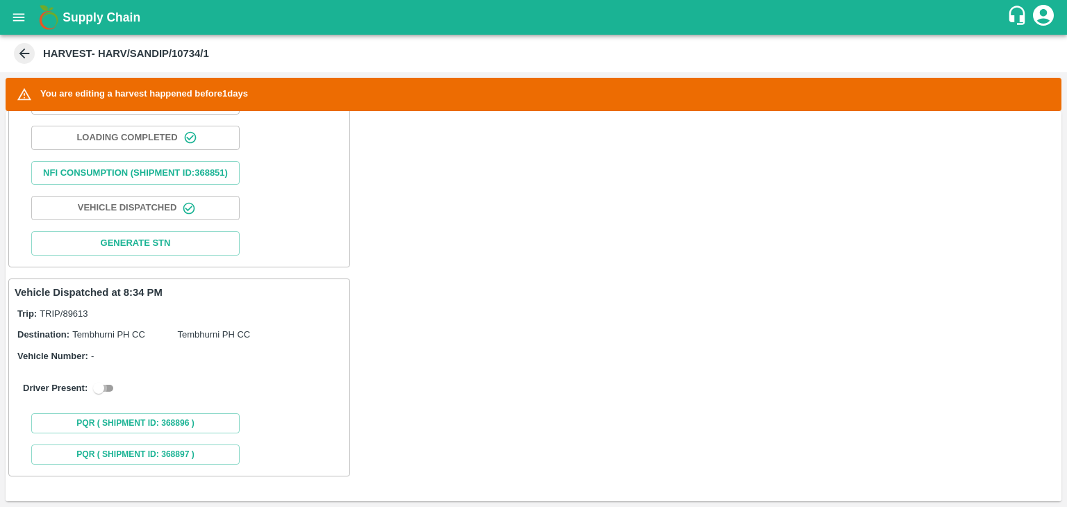
click at [109, 384] on input "checkbox" at bounding box center [99, 388] width 50 height 17
checkbox input "true"
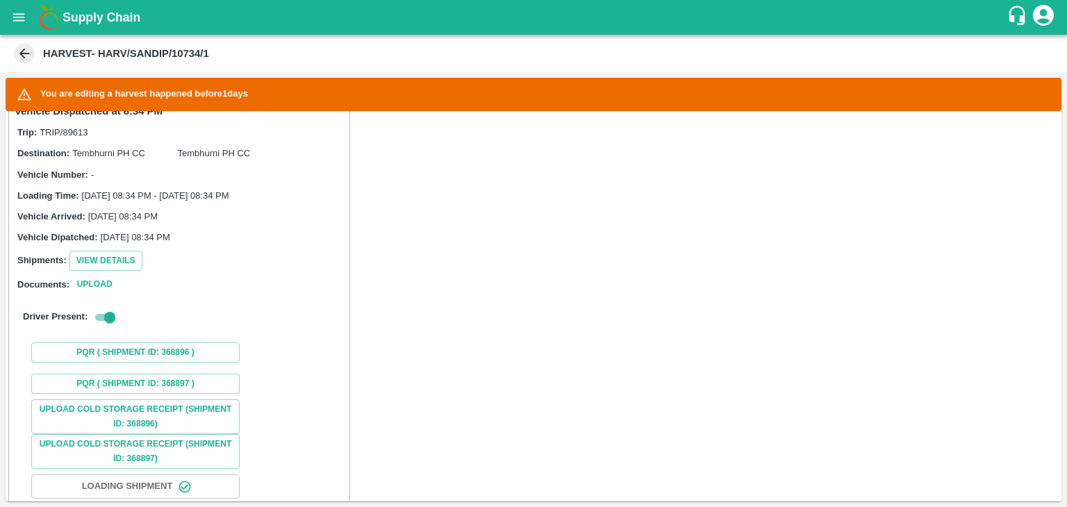
scroll to position [953, 0]
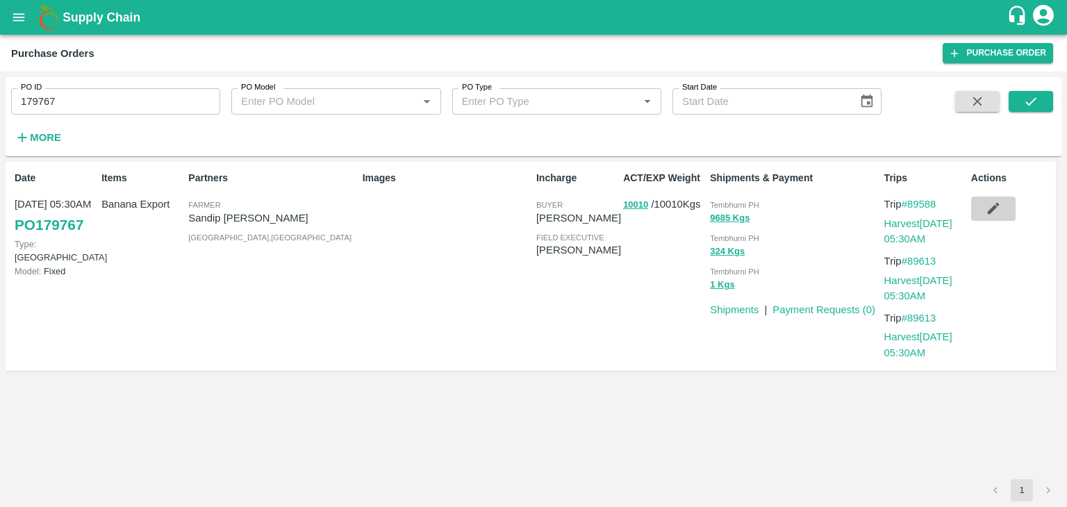
click at [986, 199] on button "button" at bounding box center [993, 209] width 44 height 24
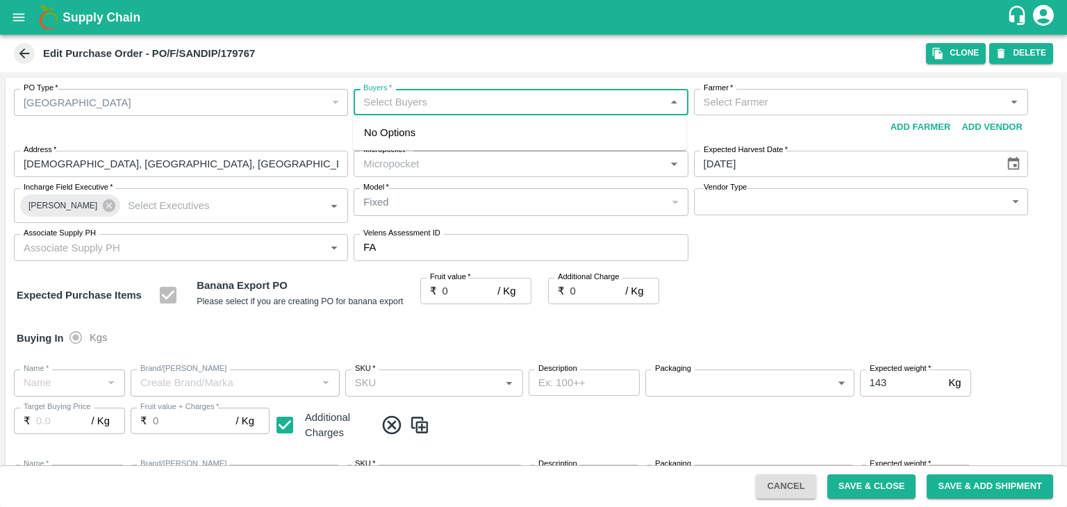
click at [424, 101] on input "Buyers   *" at bounding box center [509, 102] width 303 height 18
type input "Ajit O"
type input "Sandip Naganath Jagtap-undefined"
type input "109-Tembhurni"
type input "Banana Export"
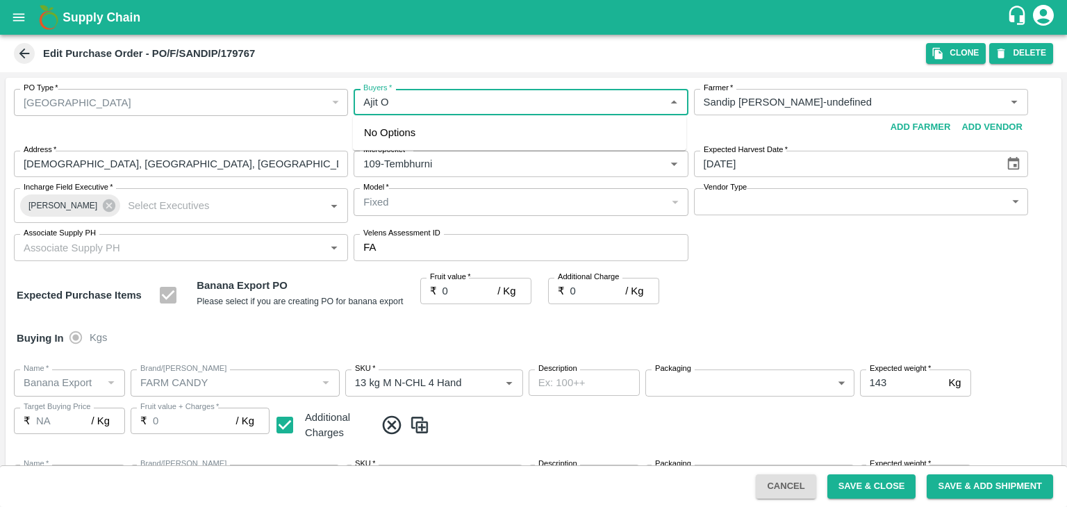
type input "FARM CANDY"
type input "13 kg M N-CHL 4 Hand"
type input "NA"
type input "Banana Export"
type input "FARM CANDY"
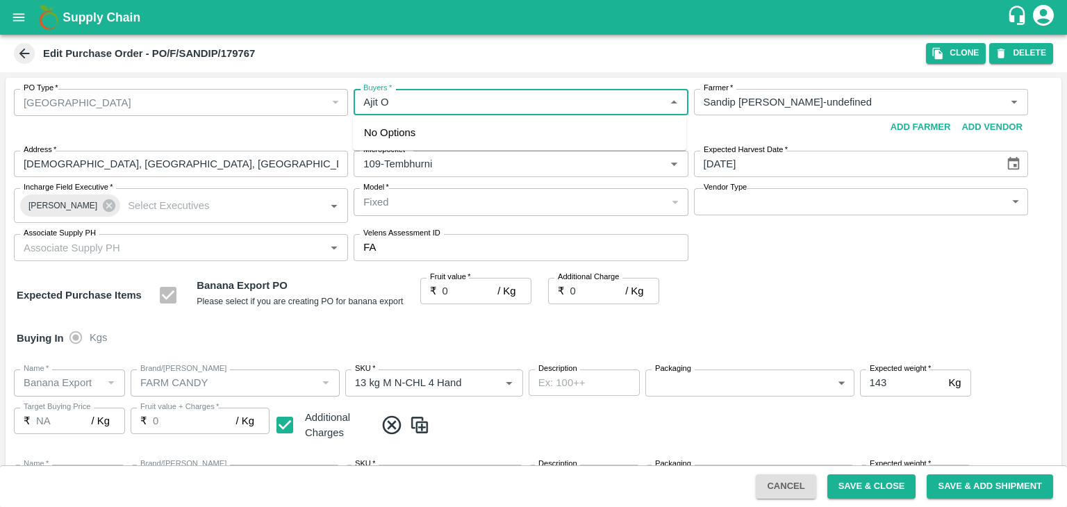
type input "13 kg M N-CHL 5 Hand"
type input "NA"
type input "Banana Export"
type input "FARM CANDY"
type input "13 kg M N-CHL 6 Hand"
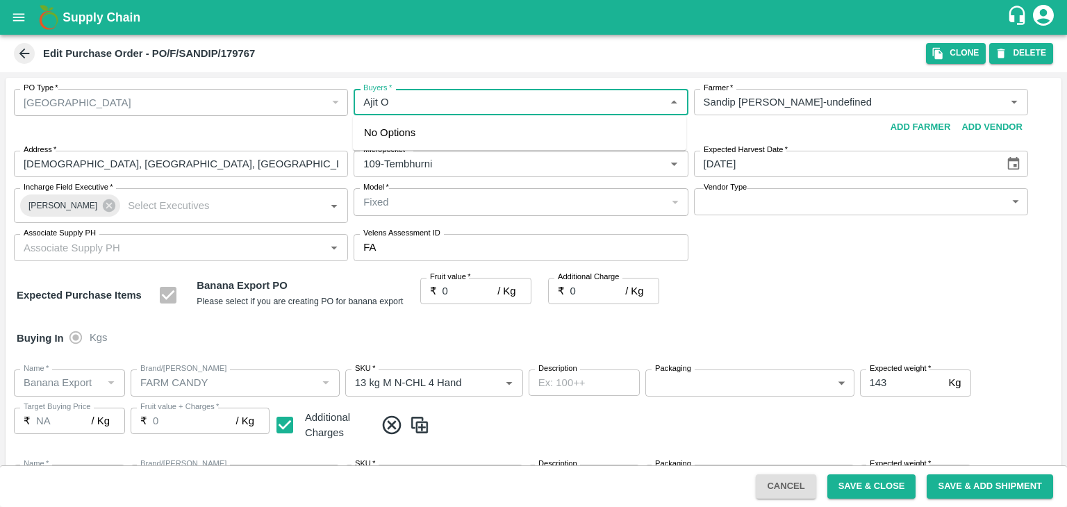
type input "NA"
type input "Banana Export"
type input "FARM CANDY"
type input "13 kg M N-CHL 8 Hand"
type input "NA"
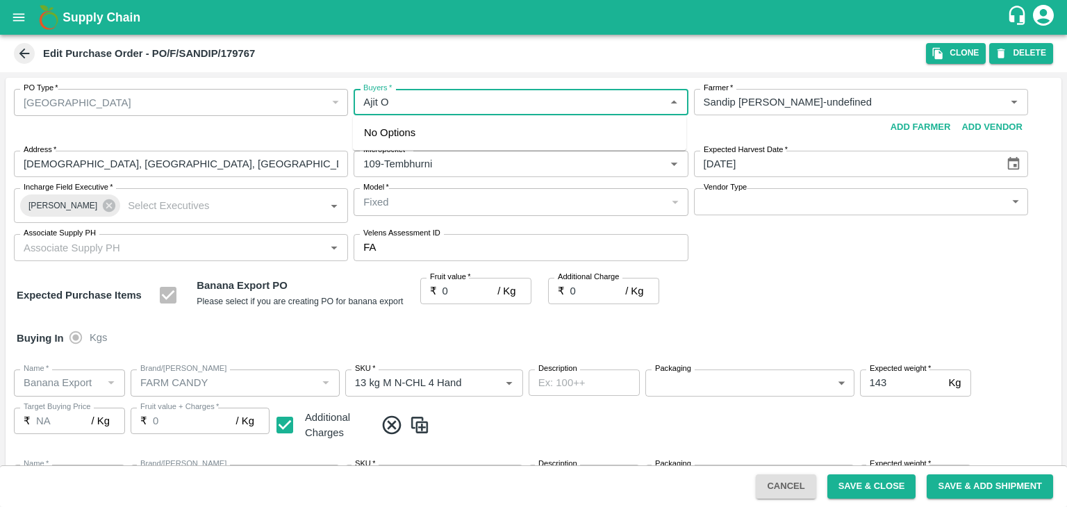
type input "Banana Export"
type input "FARM CANDY"
type input "13 kg M N-CHL CL"
type input "NA"
type input "Banana Export"
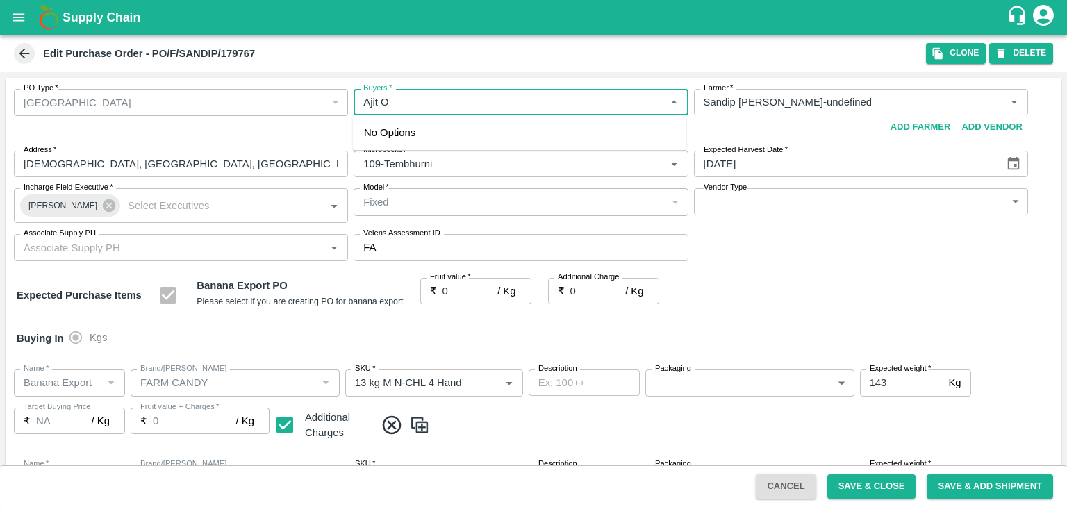
type input "FARM CANDY"
type input "C Class"
type input "NA"
type input "Banana Export"
type input "FARM CANDY"
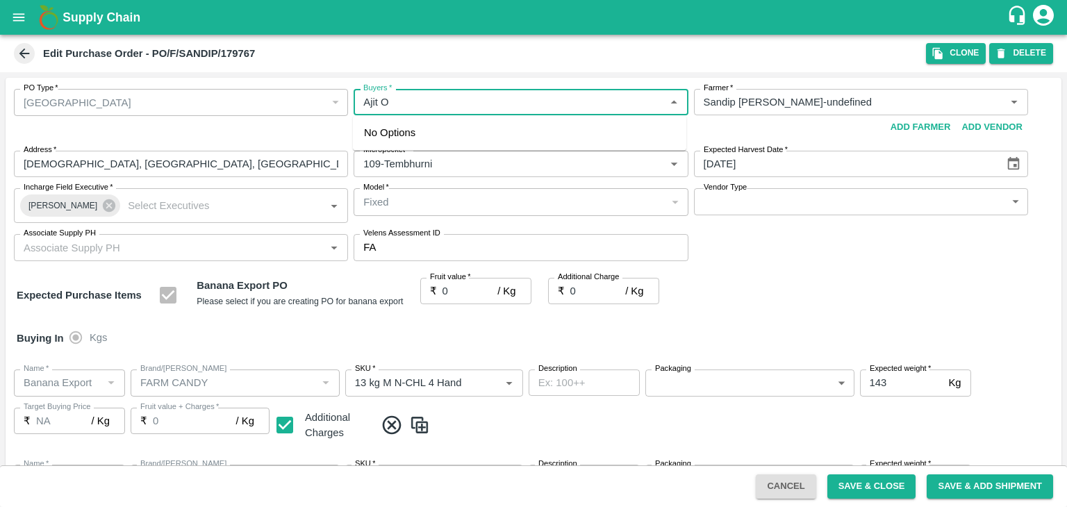
type input "PHR Kg"
type input "NA"
click at [438, 131] on div "Ajit Otari" at bounding box center [519, 139] width 333 height 36
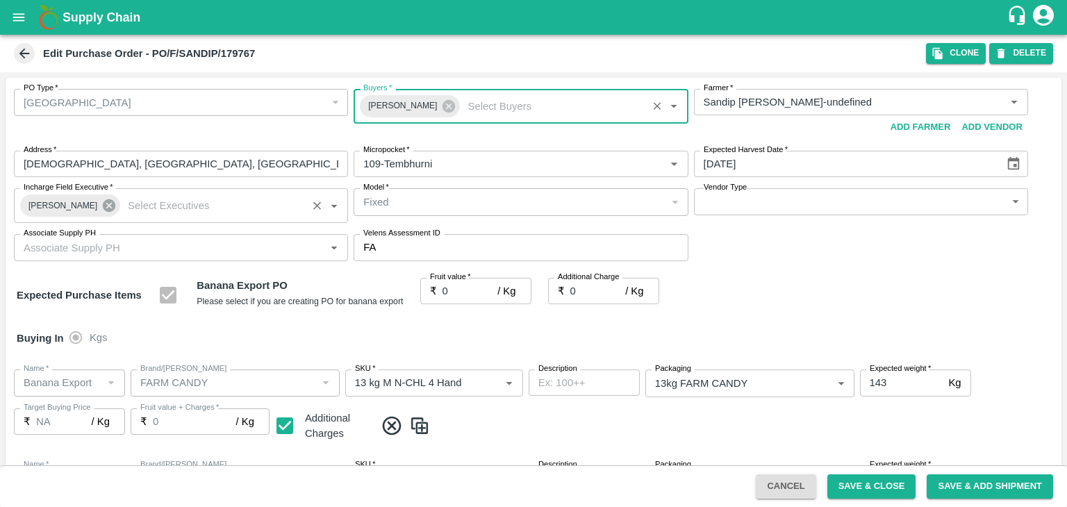
click at [108, 203] on icon at bounding box center [108, 205] width 15 height 15
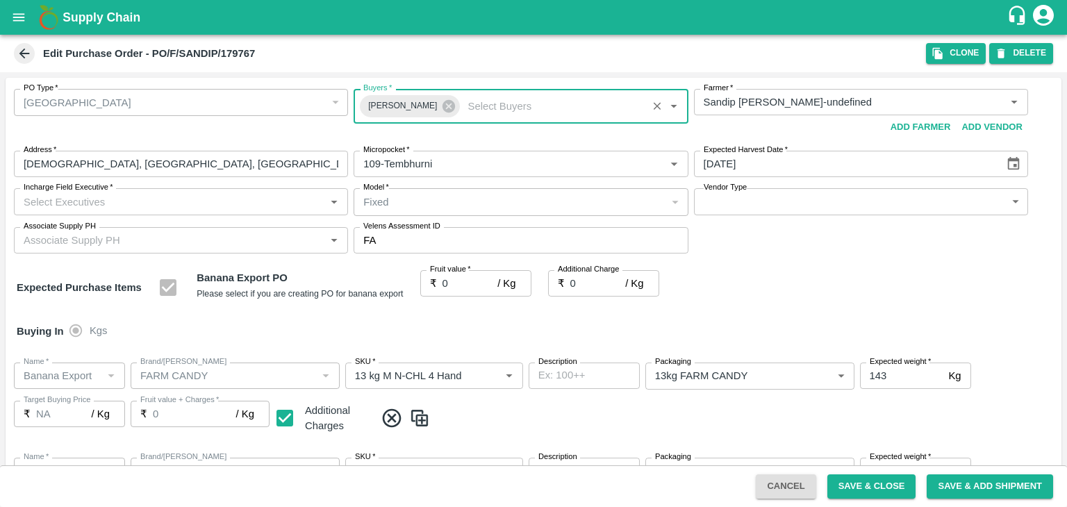
click at [106, 202] on input "Incharge Field Executive   *" at bounding box center [169, 201] width 303 height 18
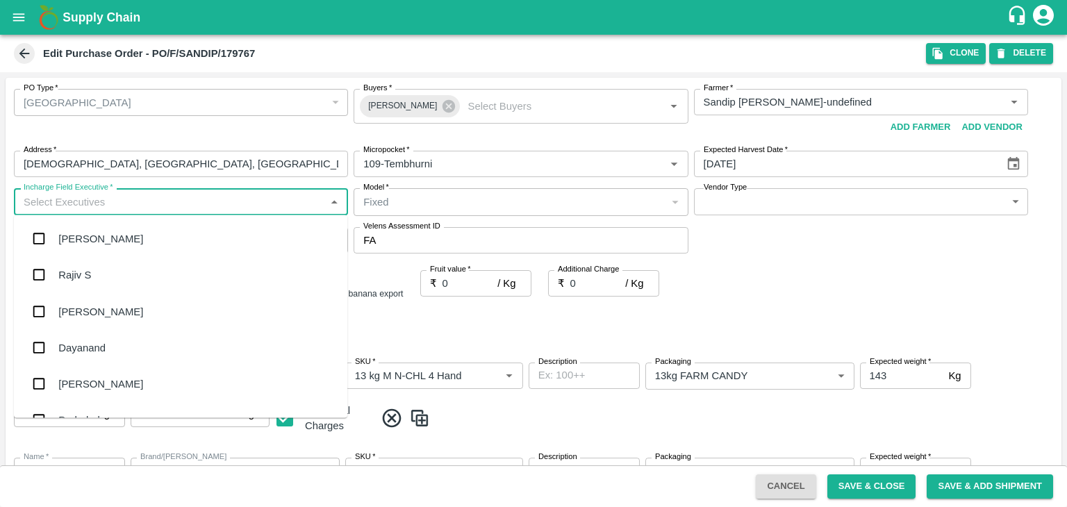
click at [106, 202] on input "Incharge Field Executive   *" at bounding box center [169, 201] width 303 height 18
type input "jay"
click at [111, 317] on div "jaydip Tale" at bounding box center [180, 311] width 333 height 36
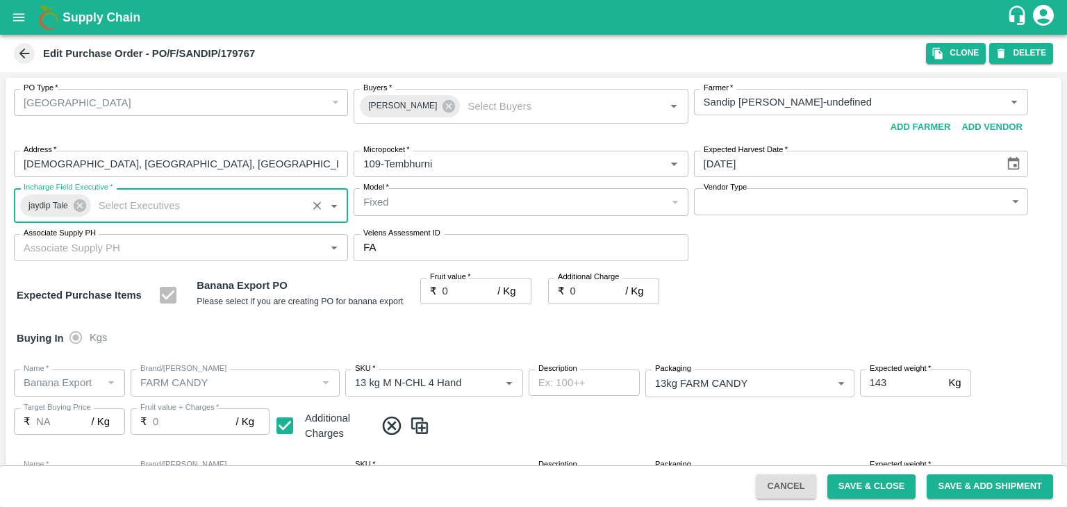
click at [749, 188] on body "Supply Chain Edit Purchase Order - PO/F/SANDIP/179767 Clone DELETE PO Type   * …" at bounding box center [533, 253] width 1067 height 507
type input "OTHER"
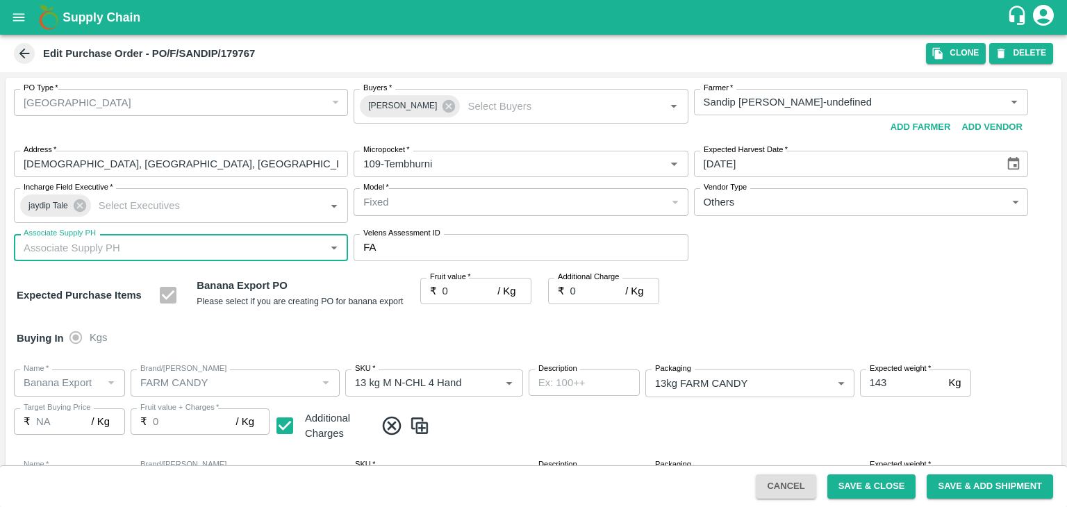
click at [192, 251] on div at bounding box center [533, 253] width 1067 height 507
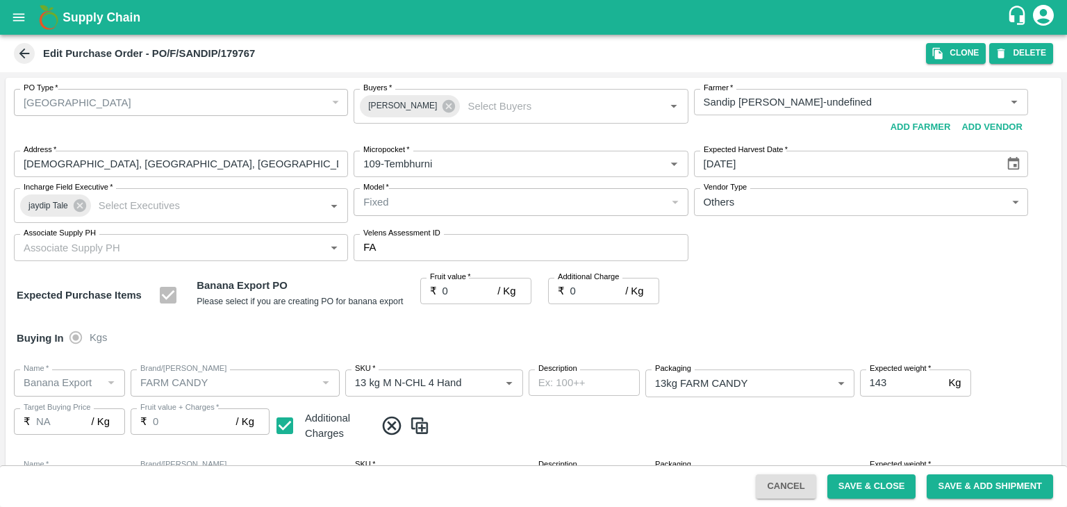
click at [149, 251] on div at bounding box center [533, 253] width 1067 height 507
click at [127, 247] on div at bounding box center [533, 253] width 1067 height 507
click at [188, 247] on input "Associate Supply PH" at bounding box center [169, 247] width 303 height 18
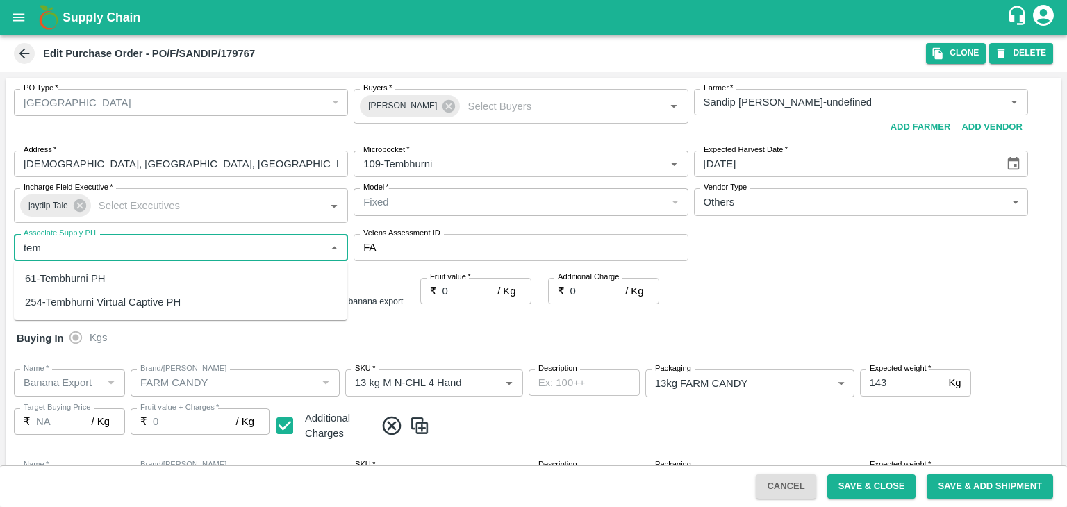
click at [133, 272] on div "61-Tembhurni PH" at bounding box center [180, 279] width 333 height 24
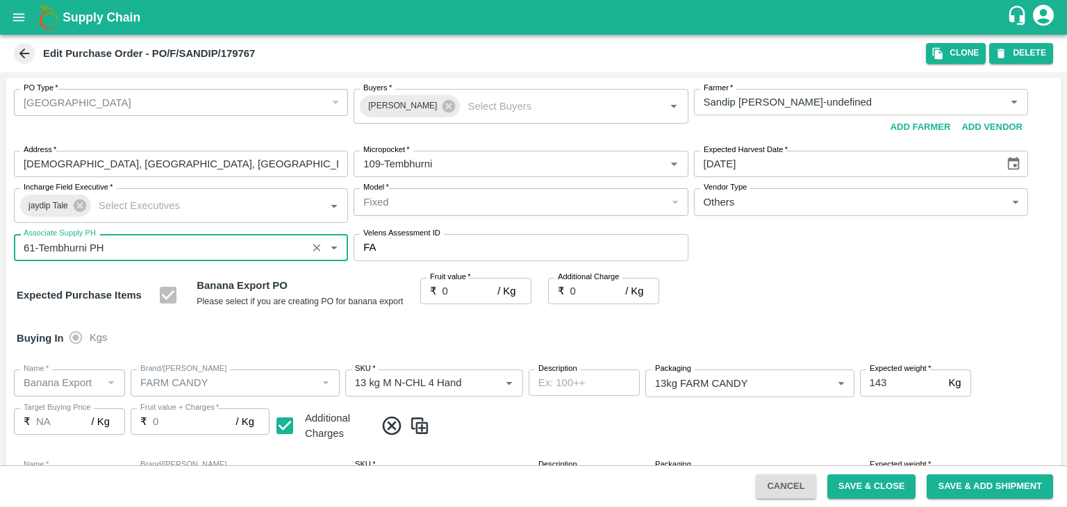
type input "61-Tembhurni PH"
click at [458, 286] on input "0" at bounding box center [471, 291] width 56 height 26
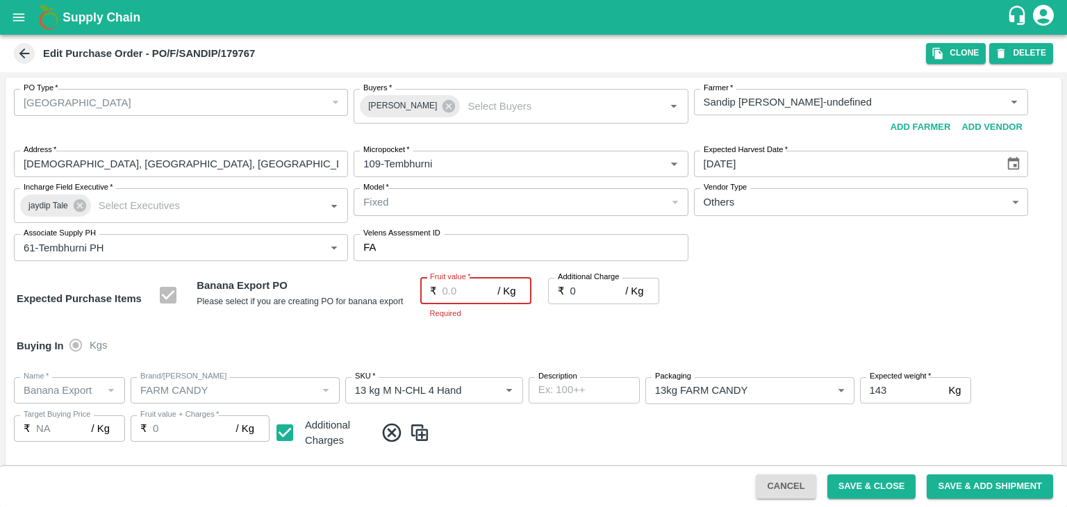
type input "2"
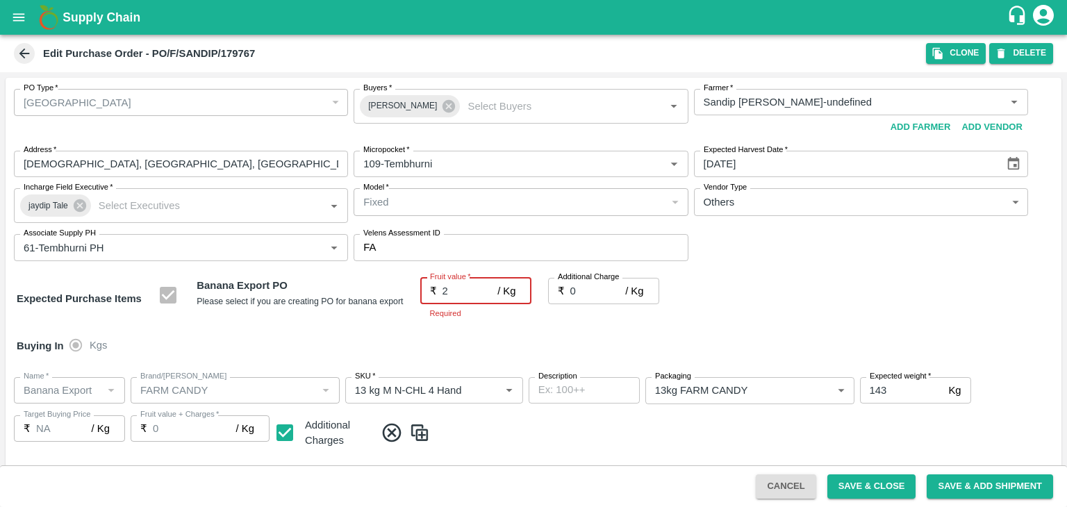
type input "2"
type input "25"
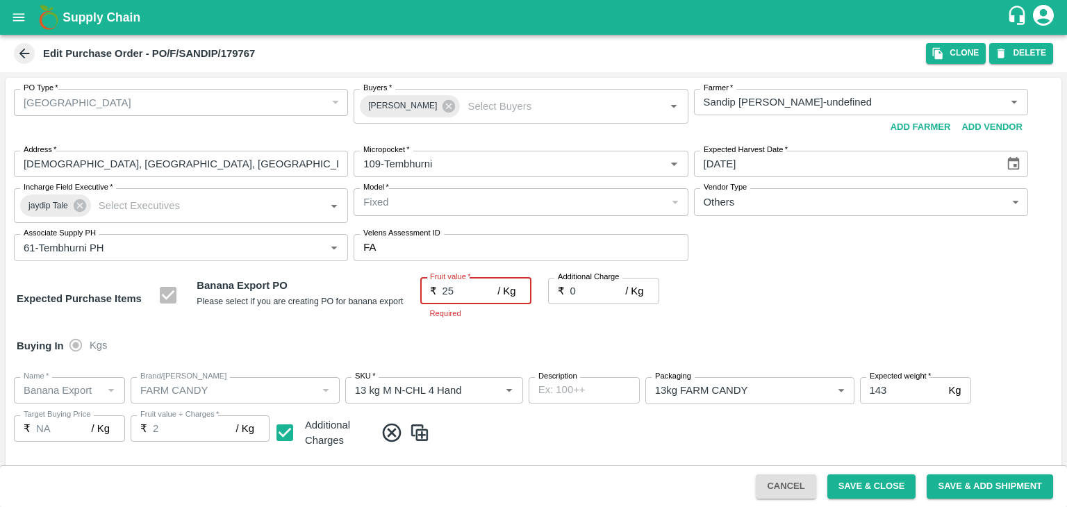
type input "25"
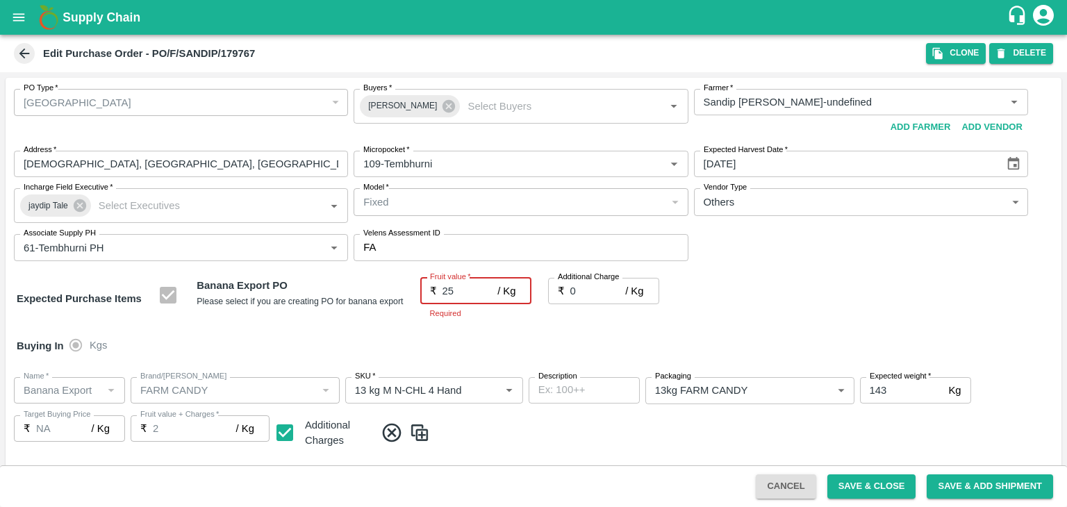
type input "25"
click at [578, 289] on input "0" at bounding box center [598, 291] width 56 height 26
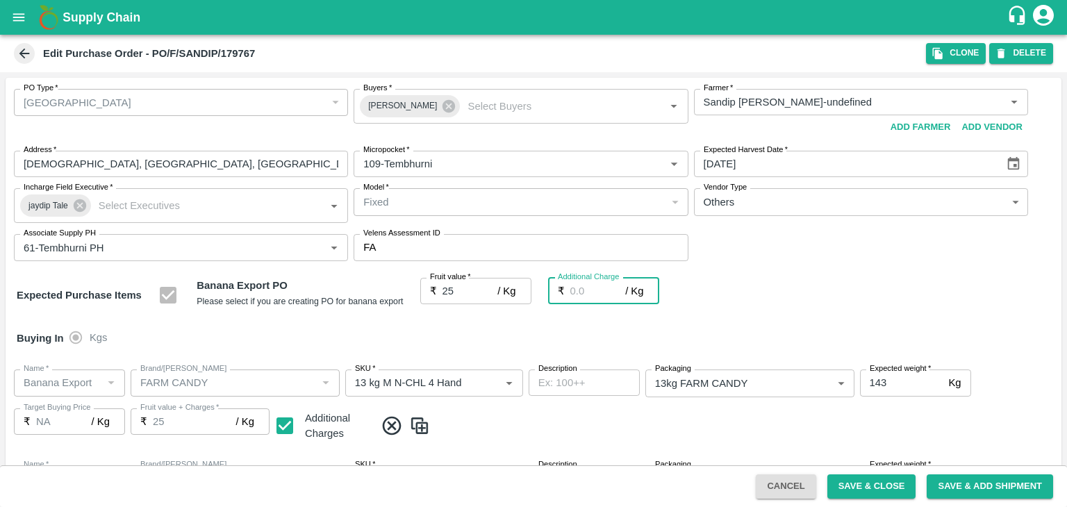
type input "0"
click at [603, 322] on div "Buying In Kgs" at bounding box center [534, 338] width 1056 height 40
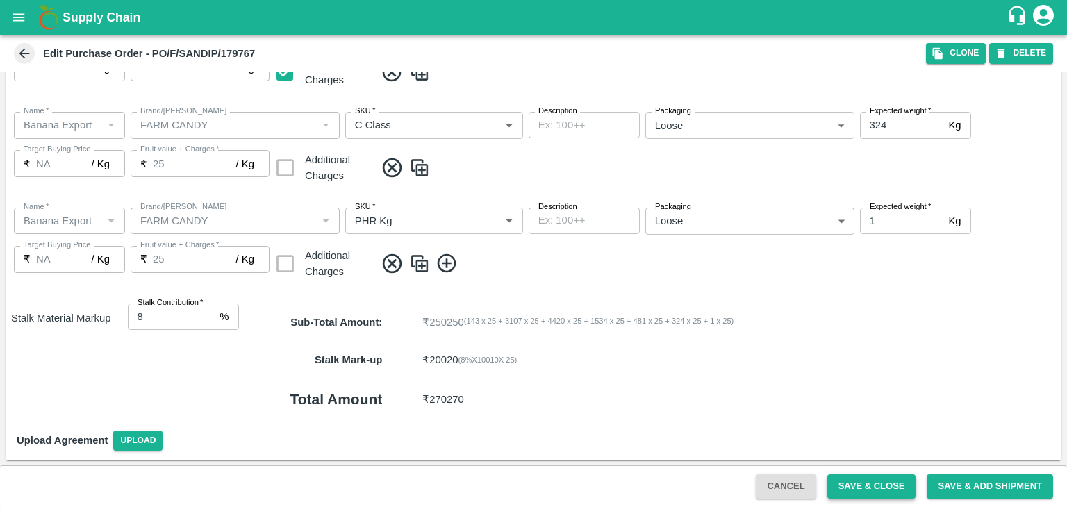
click at [880, 488] on button "Save & Close" at bounding box center [871, 486] width 89 height 24
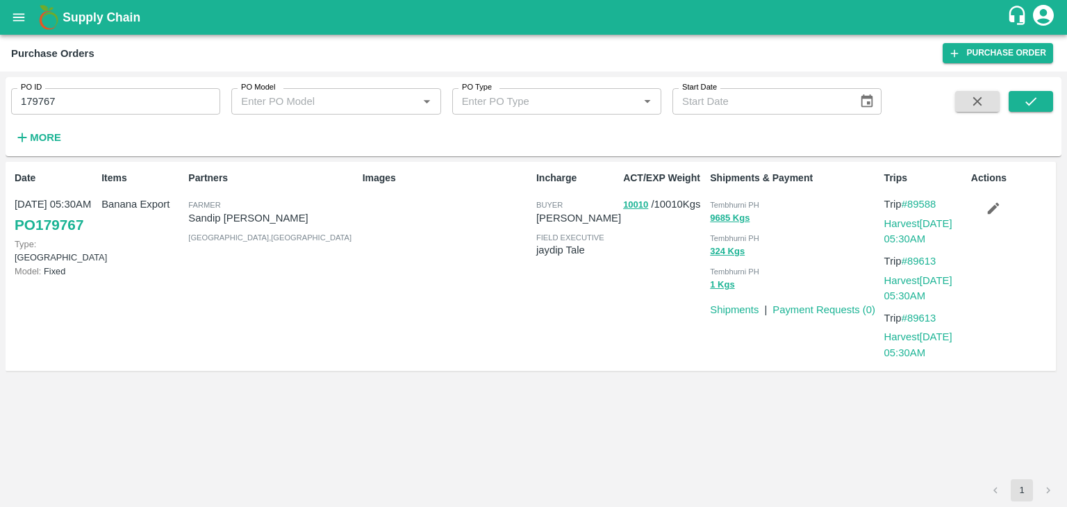
drag, startPoint x: 139, startPoint y: 81, endPoint x: 148, endPoint y: 100, distance: 21.4
click at [148, 100] on div "PO ID 179767 PO ID" at bounding box center [110, 96] width 220 height 38
click at [148, 100] on input "179767" at bounding box center [115, 101] width 209 height 26
paste input "text"
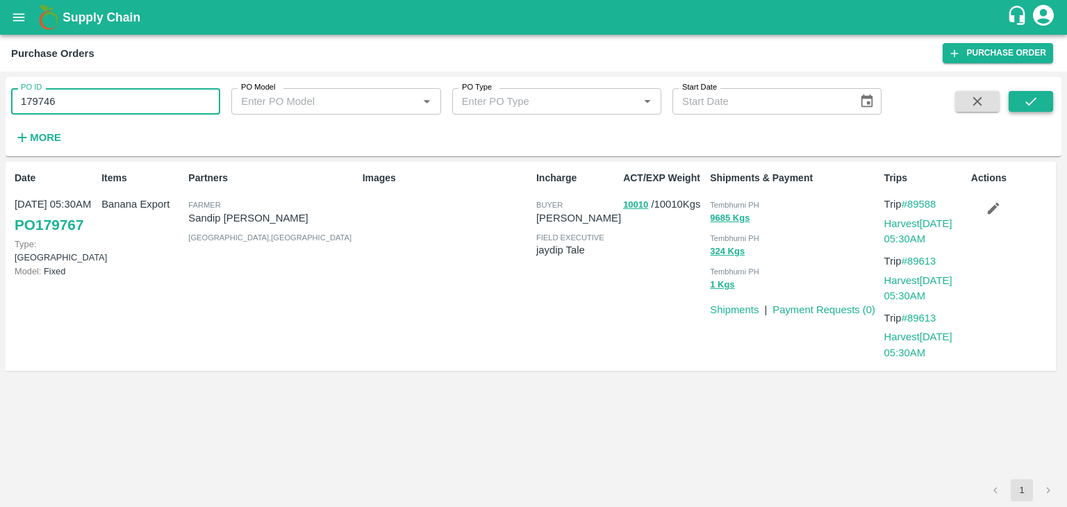
type input "179746"
click at [1031, 106] on icon "submit" at bounding box center [1030, 101] width 15 height 15
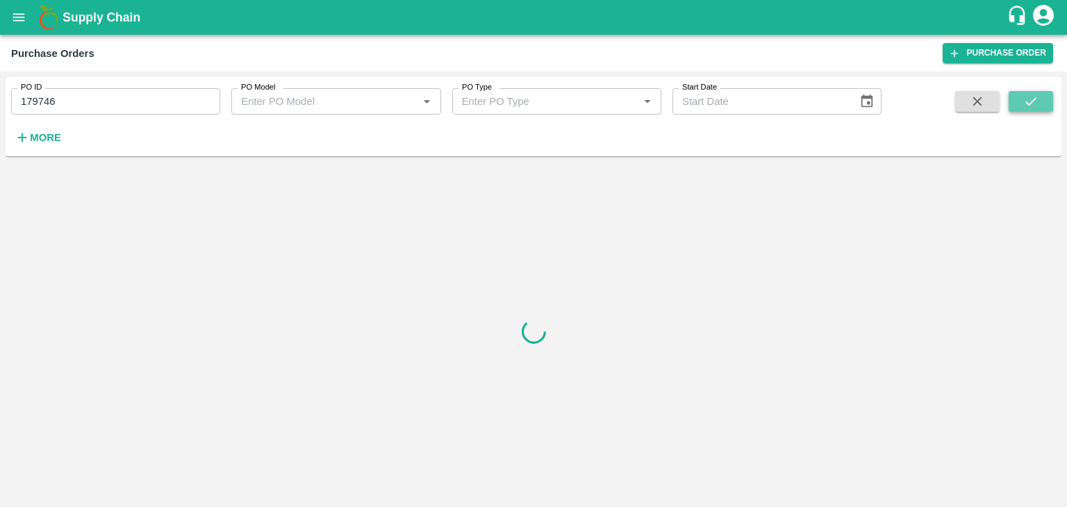
click at [1031, 106] on icon "submit" at bounding box center [1030, 101] width 15 height 15
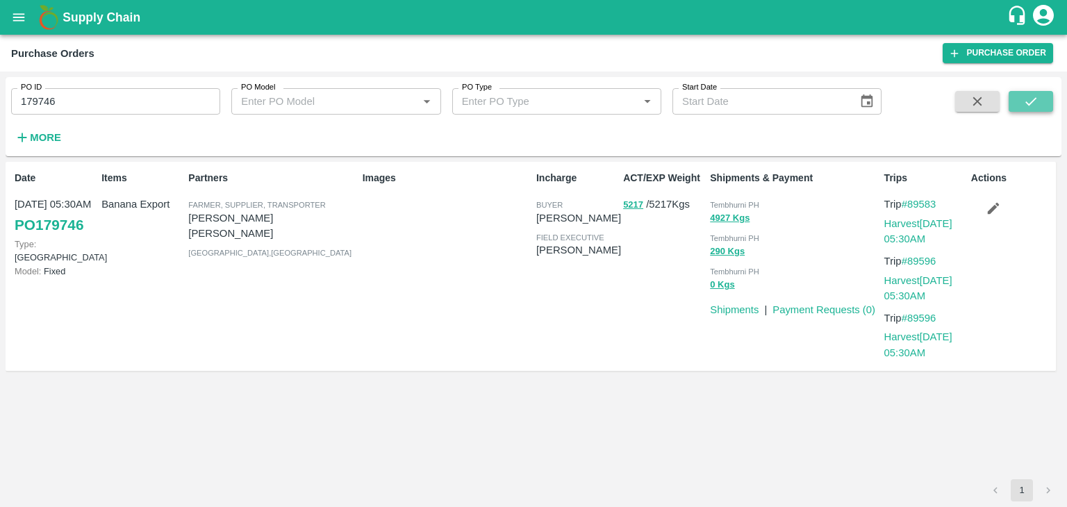
click at [1025, 95] on icon "submit" at bounding box center [1030, 101] width 15 height 15
click at [910, 225] on link "Harvest 07 Oct, 05:30AM" at bounding box center [918, 231] width 68 height 26
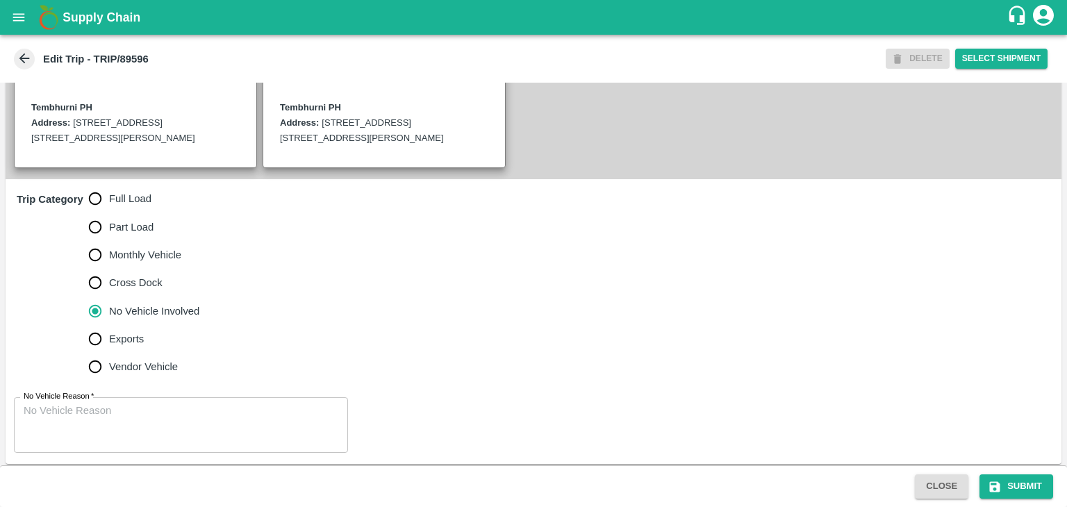
scroll to position [356, 0]
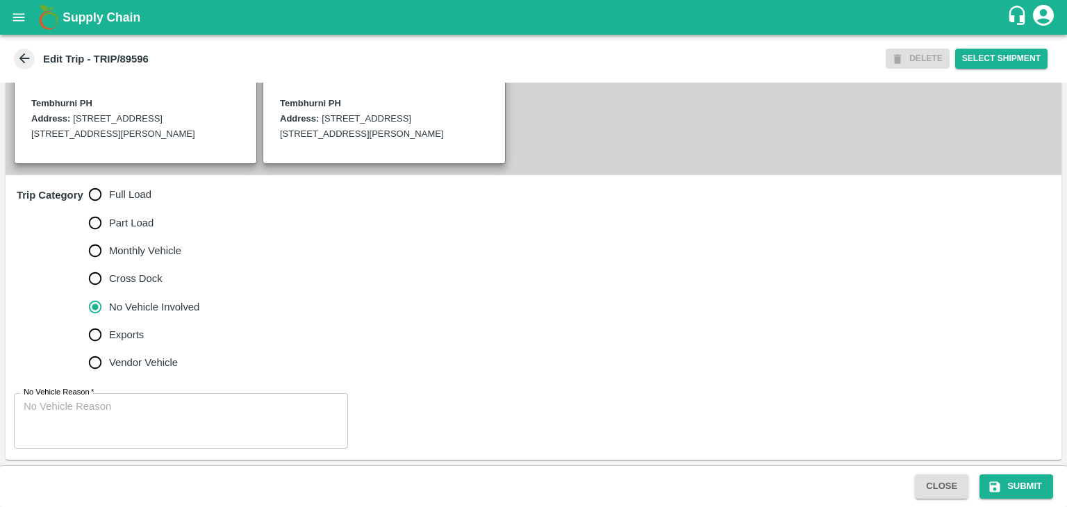
click at [125, 188] on span "Full Load" at bounding box center [130, 194] width 42 height 15
click at [109, 188] on input "Full Load" at bounding box center [95, 195] width 28 height 28
radio input "true"
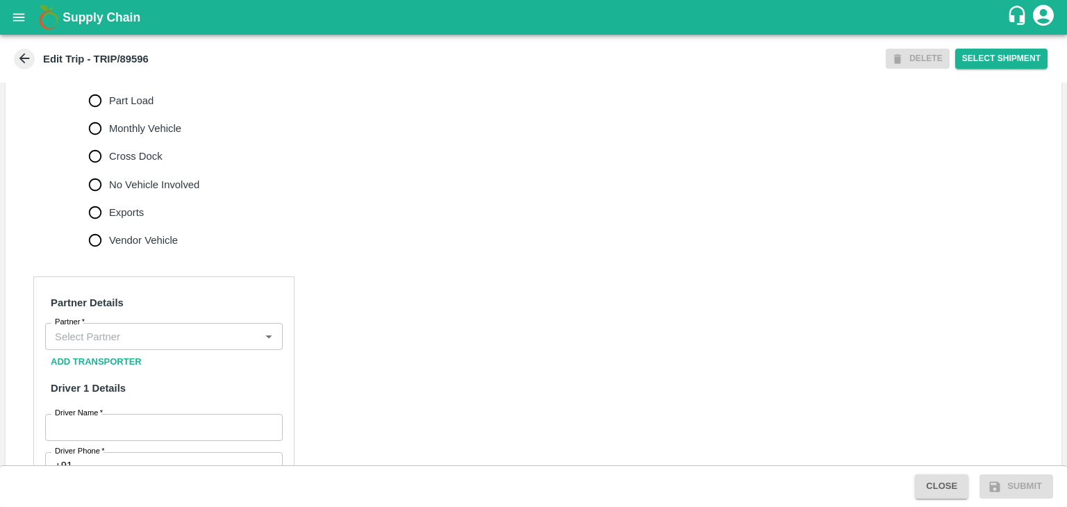
scroll to position [472, 0]
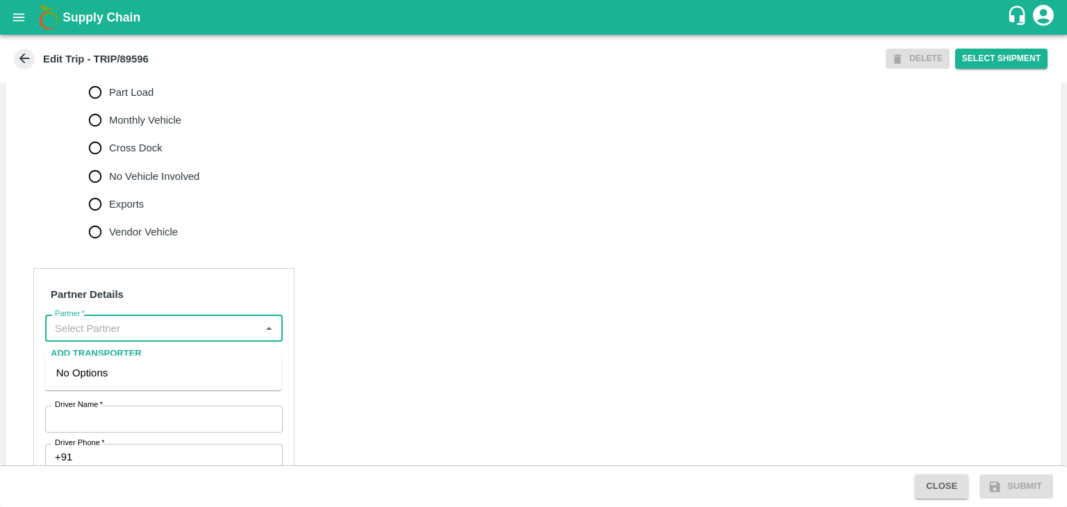
click at [158, 337] on input "Partner   *" at bounding box center [152, 328] width 206 height 18
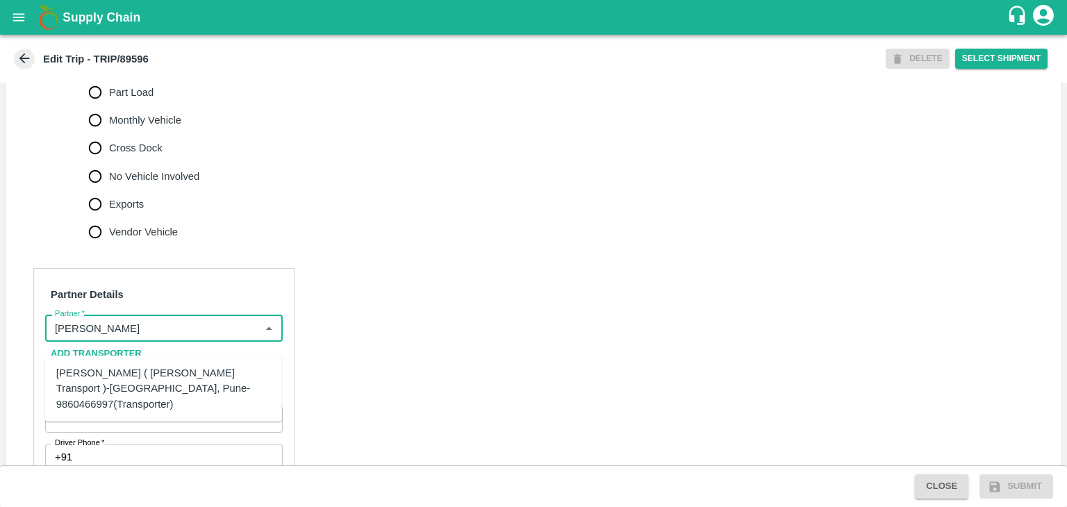
click at [151, 376] on div "[PERSON_NAME] ( [PERSON_NAME] Transport )-[GEOGRAPHIC_DATA], Pune-9860466997(Tr…" at bounding box center [163, 388] width 215 height 47
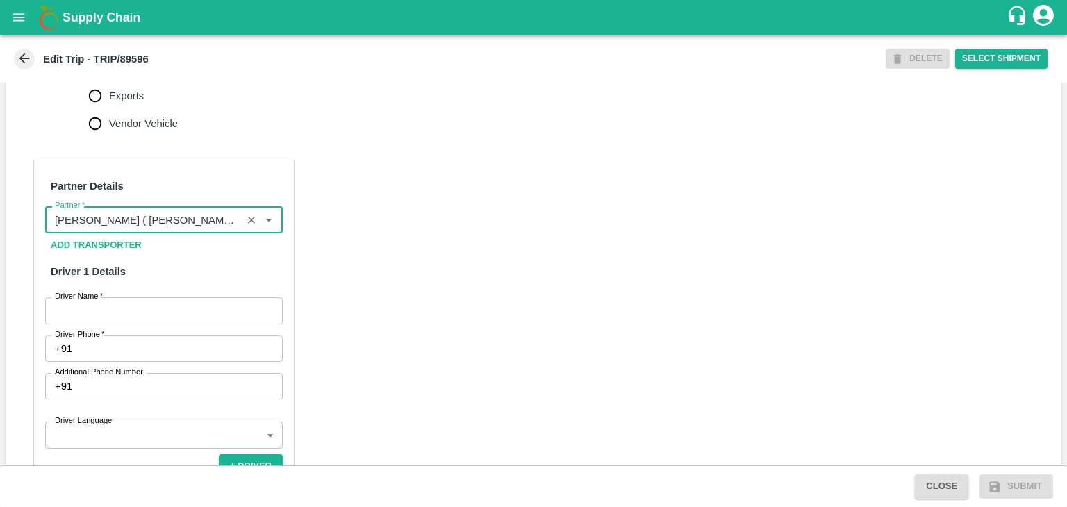
scroll to position [581, 0]
type input "[PERSON_NAME] ( [PERSON_NAME] Transport )-[GEOGRAPHIC_DATA], Pune-9860466997(Tr…"
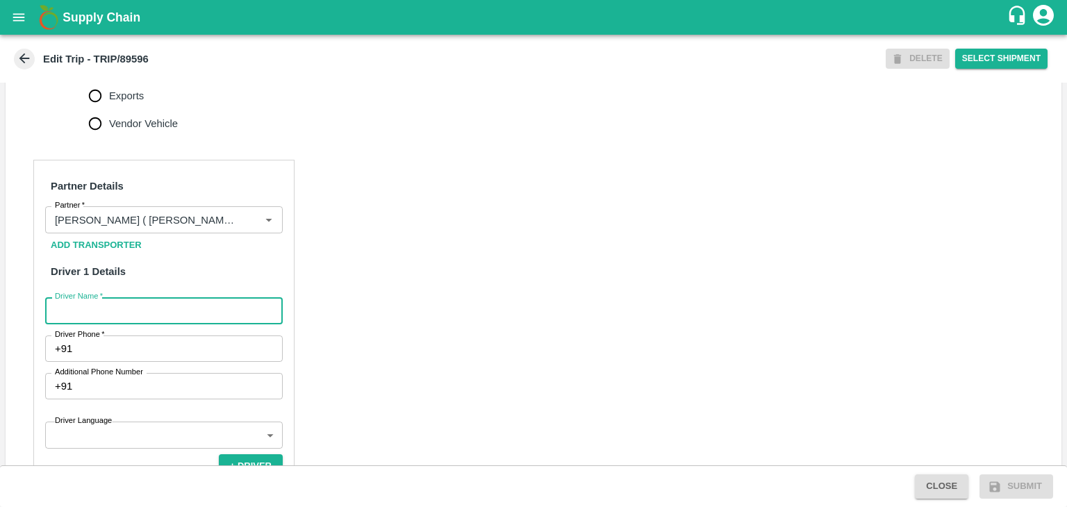
click at [157, 320] on input "Driver Name   *" at bounding box center [164, 310] width 238 height 26
type input "Godase"
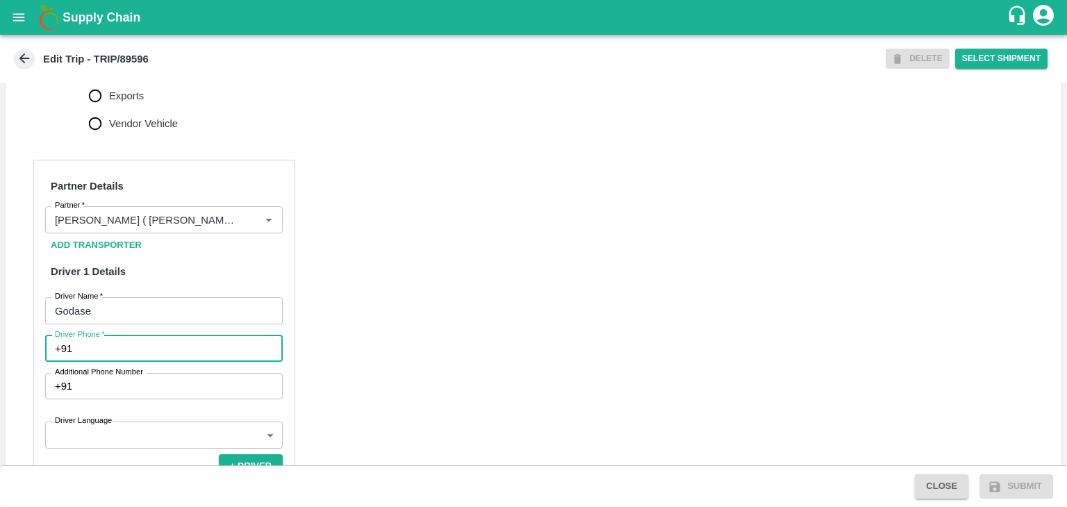
click at [130, 361] on input "Driver Phone   *" at bounding box center [180, 349] width 205 height 26
type input "9763776060"
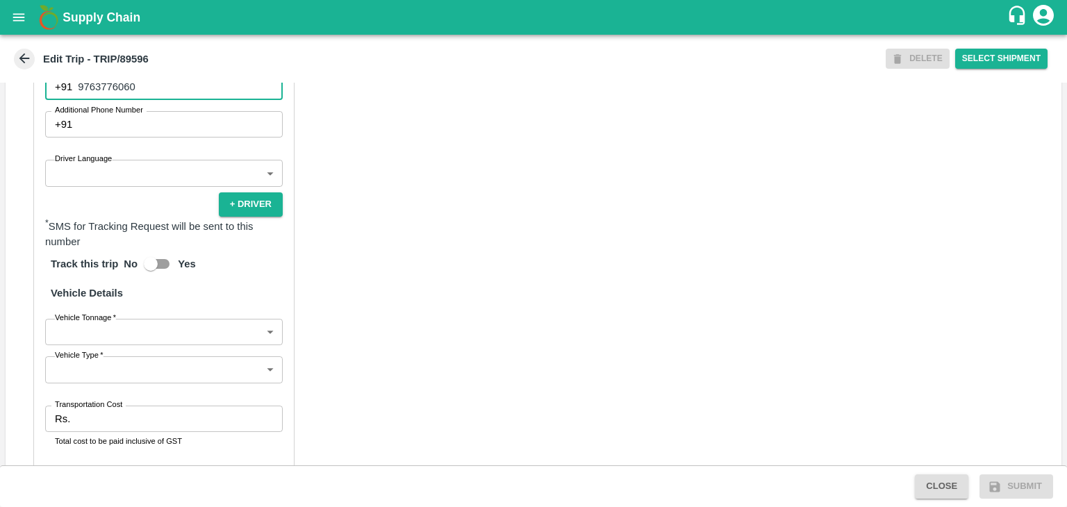
scroll to position [842, 0]
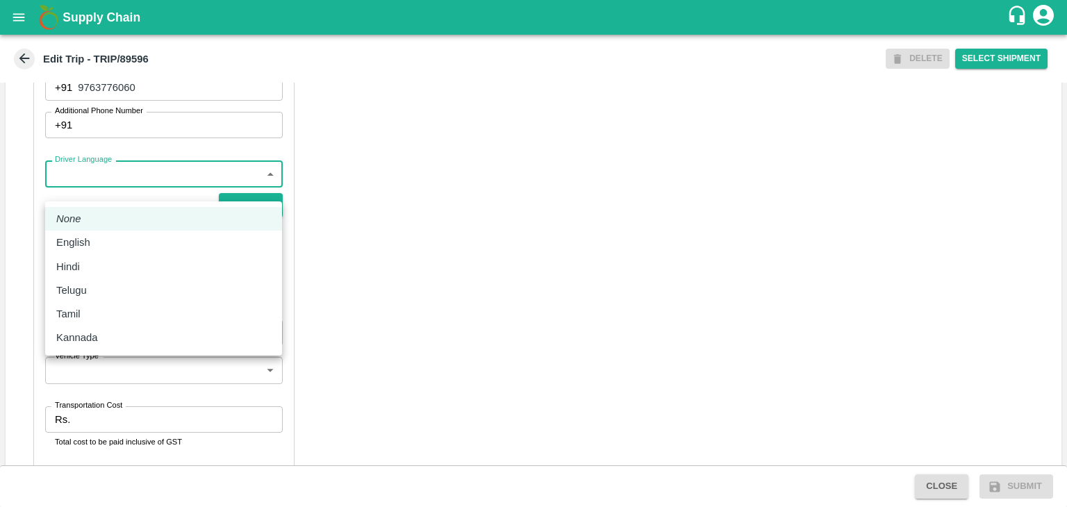
click at [97, 181] on body "Supply Chain Edit Trip - TRIP/89596 DELETE Select Shipment Trip Details Trip Ty…" at bounding box center [533, 253] width 1067 height 507
click at [103, 251] on li "English" at bounding box center [163, 243] width 237 height 24
type input "en"
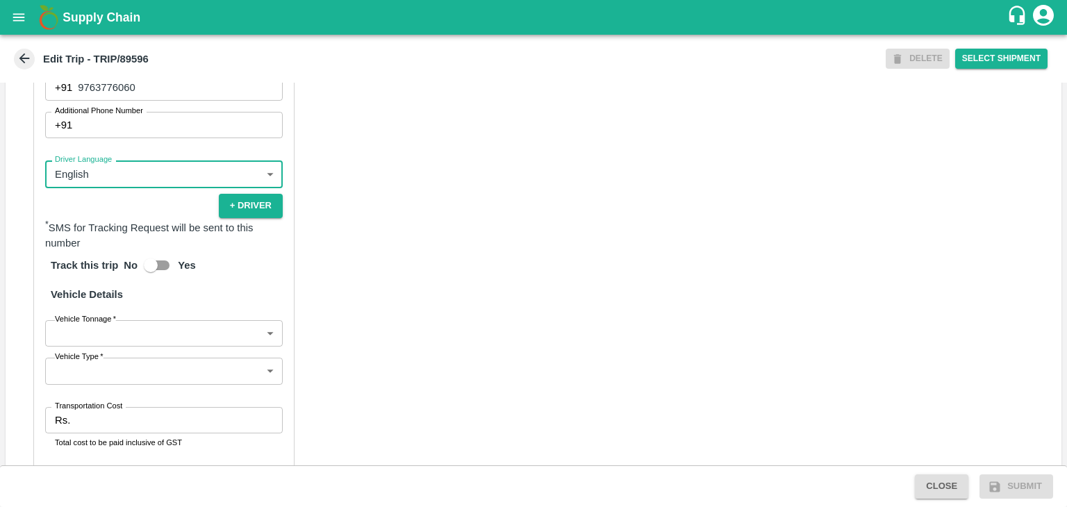
scroll to position [977, 0]
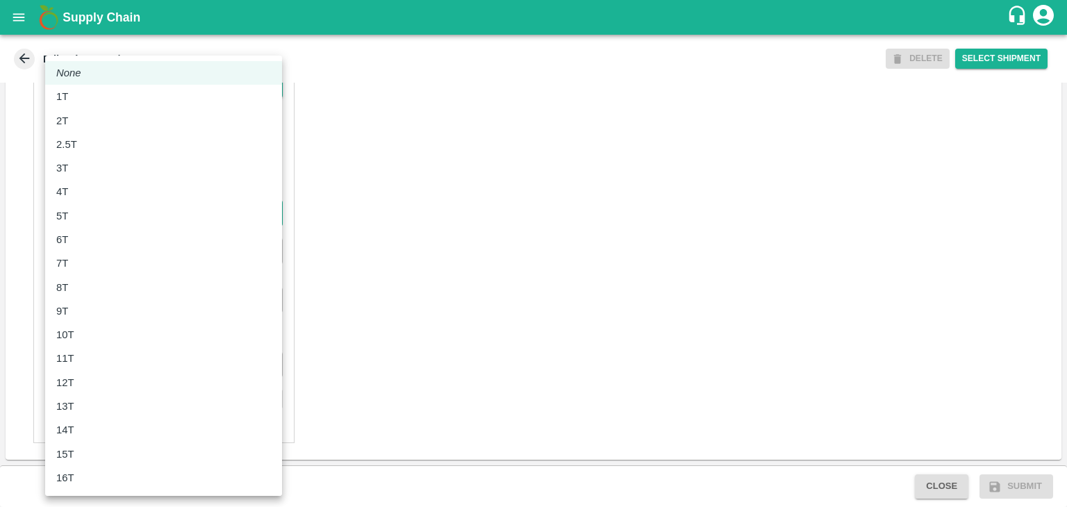
click at [90, 206] on body "Supply Chain Edit Trip - TRIP/89596 DELETE Select Shipment Trip Details Trip Ty…" at bounding box center [533, 253] width 1067 height 507
click at [81, 276] on li "8T" at bounding box center [163, 288] width 237 height 24
type input "8000"
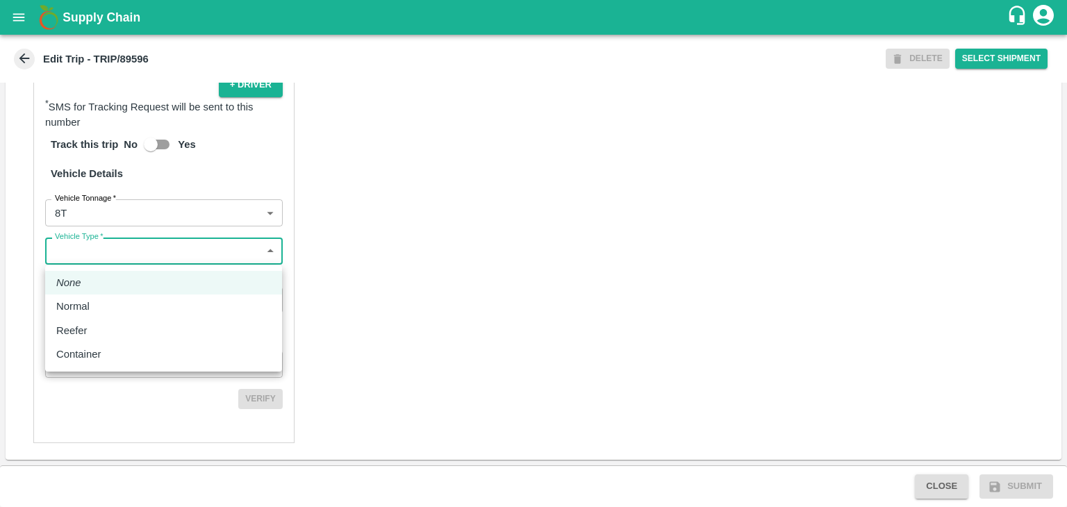
click at [110, 263] on body "Supply Chain Edit Trip - TRIP/89596 DELETE Select Shipment Trip Details Trip Ty…" at bounding box center [533, 253] width 1067 height 507
click at [104, 306] on div "Normal" at bounding box center [163, 306] width 215 height 15
type input "Normal"
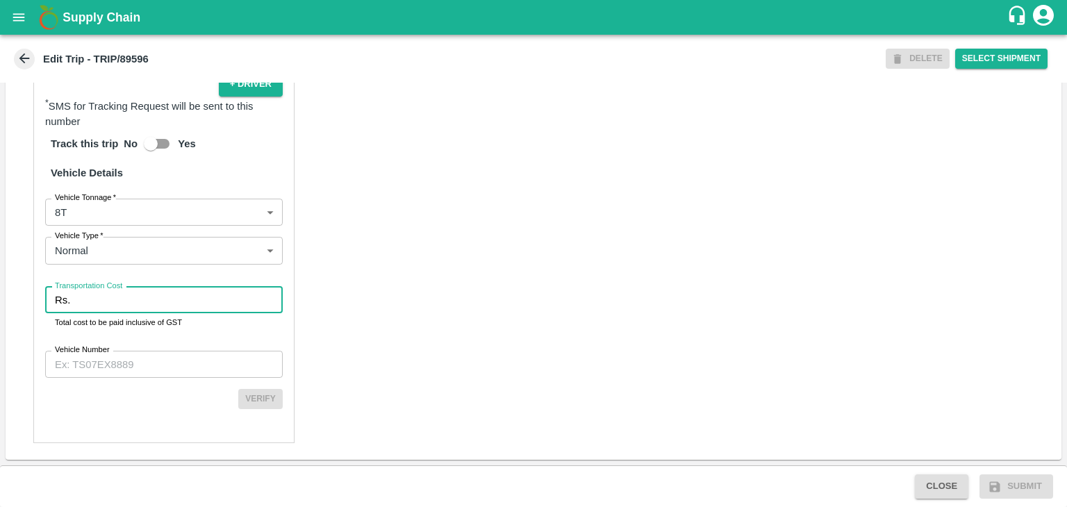
click at [126, 299] on input "Transportation Cost" at bounding box center [179, 300] width 207 height 26
type input "1"
click at [151, 358] on input "Vehicle Number" at bounding box center [164, 364] width 238 height 26
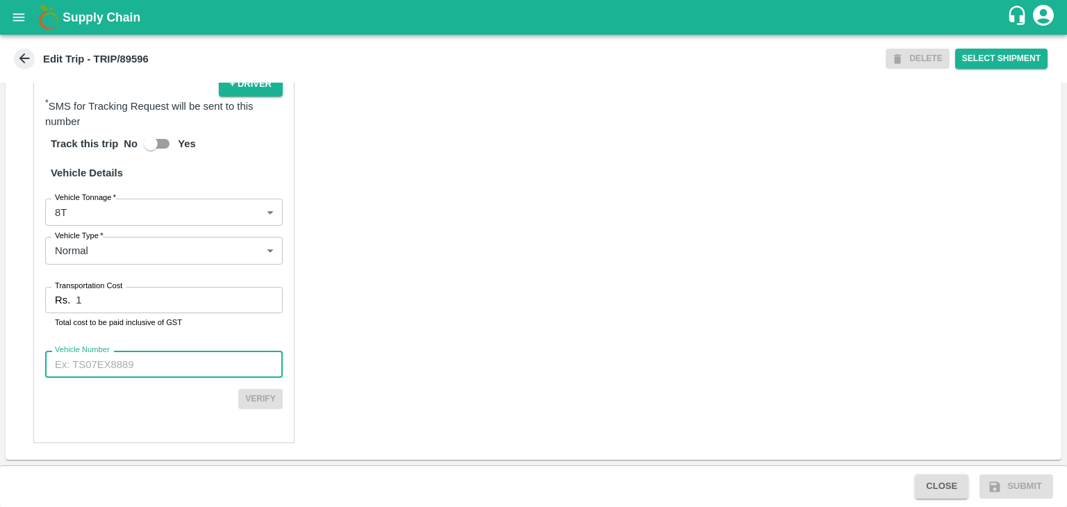
type input "MH45AE5250"
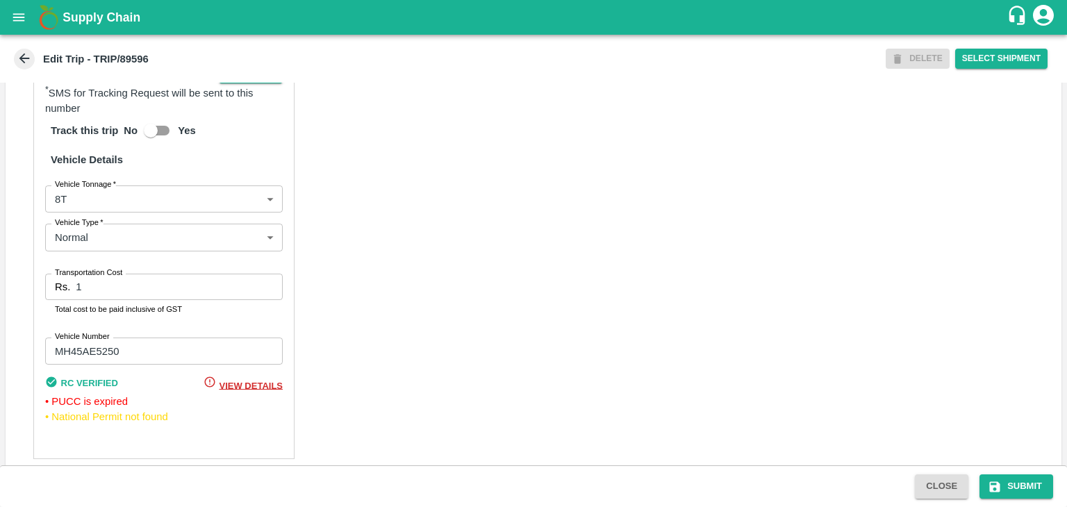
click at [565, 405] on div "Partner Details Partner   * Partner Add Transporter Driver 1 Details Driver Nam…" at bounding box center [534, 111] width 1056 height 728
click at [1017, 476] on button "Submit" at bounding box center [1017, 486] width 74 height 24
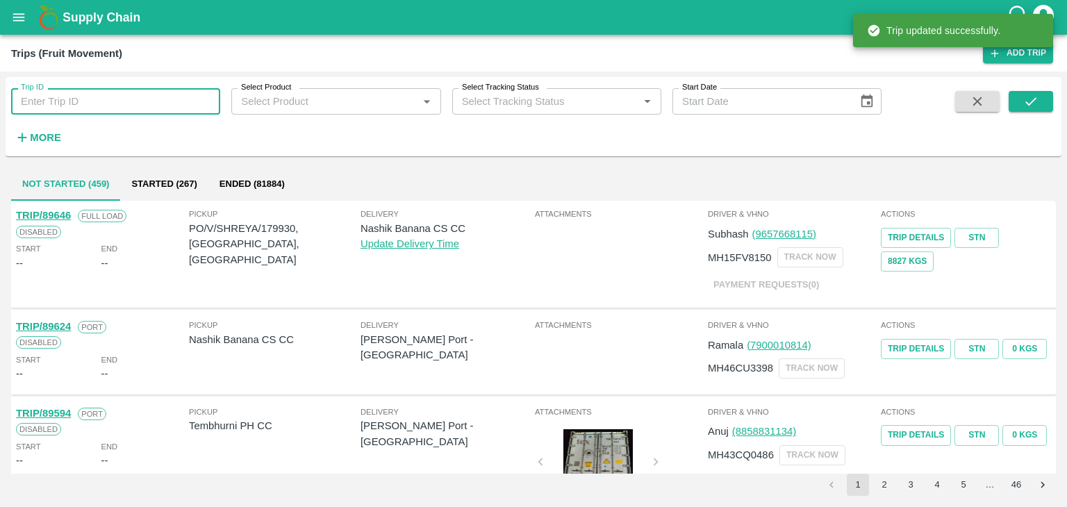
click at [161, 108] on input "Trip ID" at bounding box center [115, 101] width 209 height 26
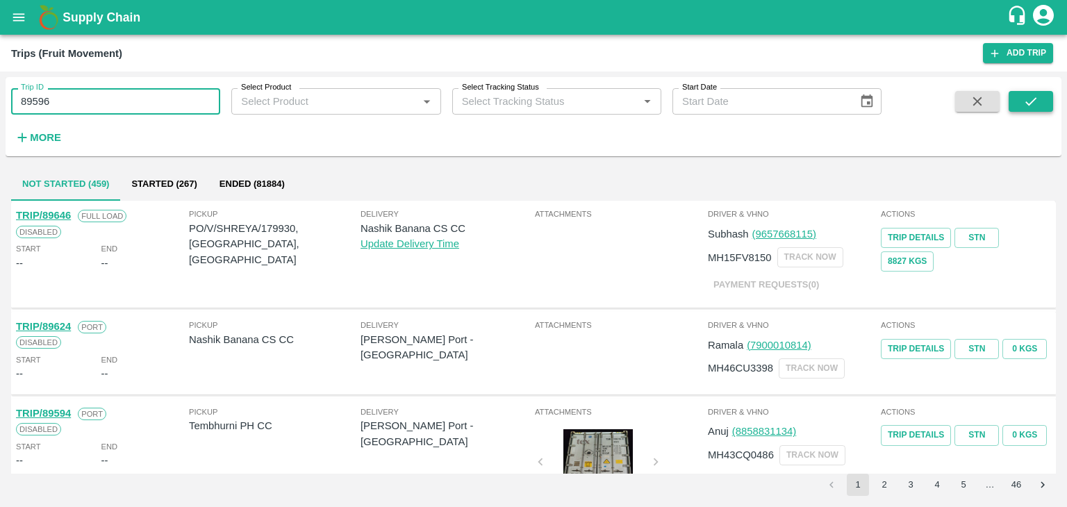
type input "89596"
click at [1037, 94] on icon "submit" at bounding box center [1030, 101] width 15 height 15
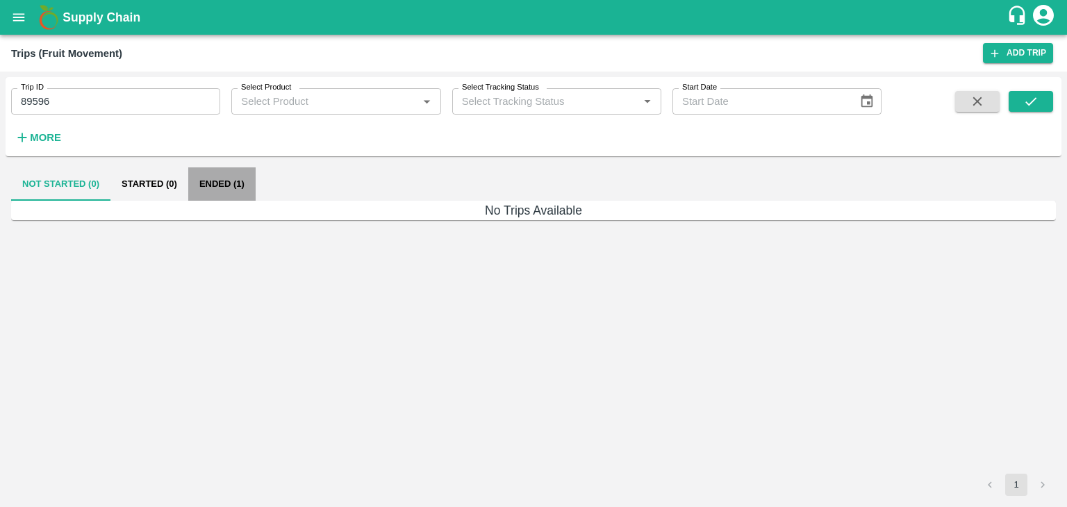
click at [241, 179] on button "Ended (1)" at bounding box center [221, 183] width 67 height 33
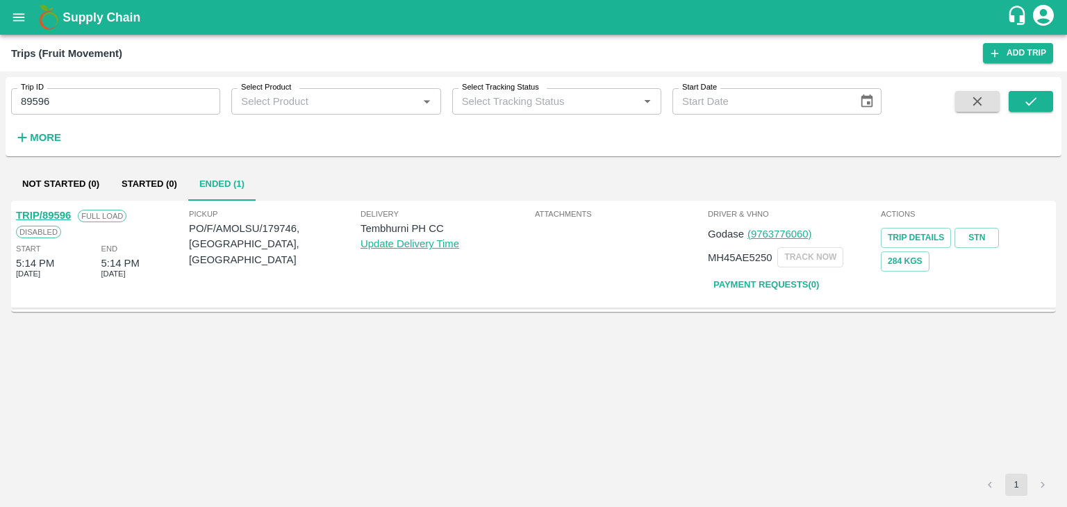
click at [49, 210] on link "TRIP/89596" at bounding box center [43, 215] width 55 height 11
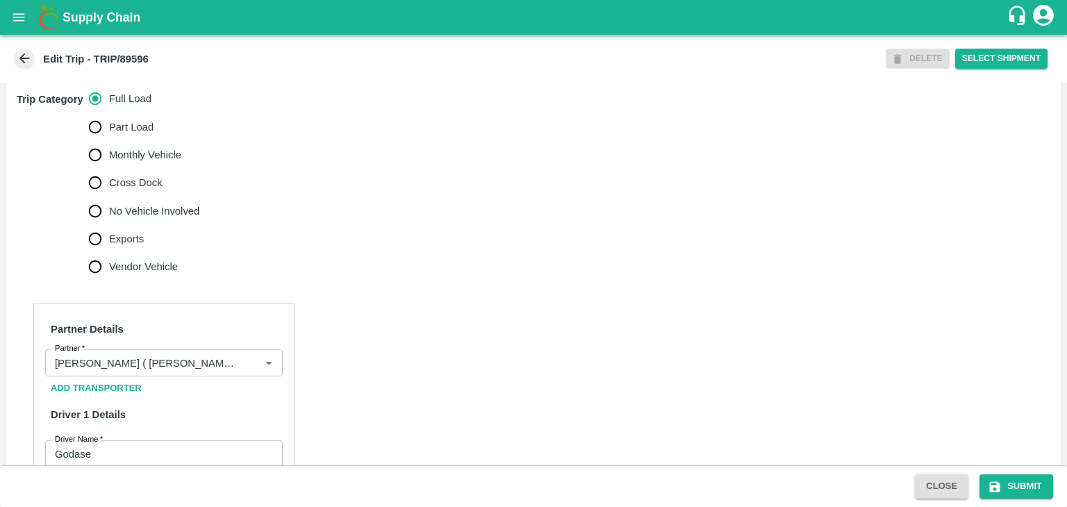
scroll to position [439, 0]
click at [165, 217] on span "No Vehicle Involved" at bounding box center [154, 209] width 90 height 15
click at [109, 224] on input "No Vehicle Involved" at bounding box center [95, 210] width 28 height 28
radio input "true"
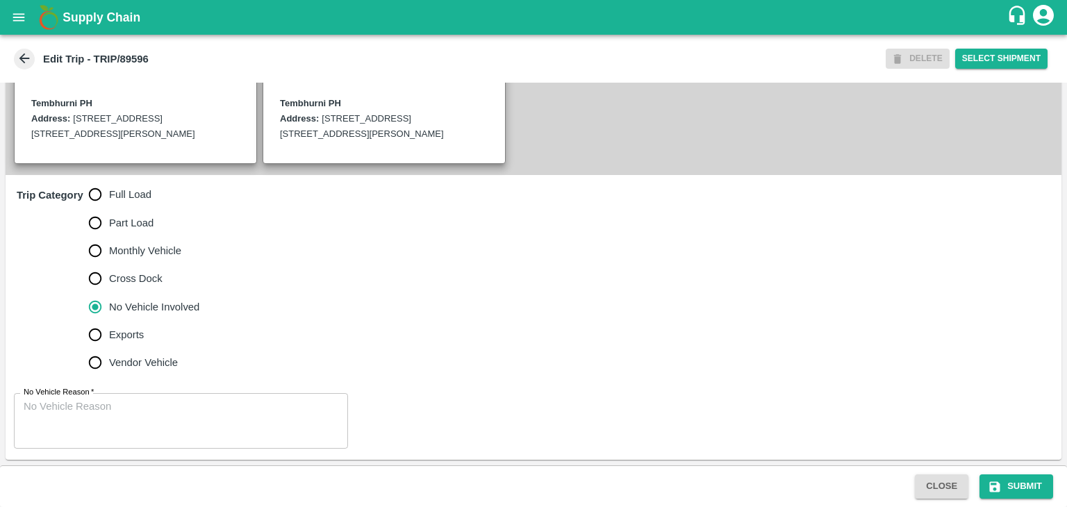
scroll to position [356, 0]
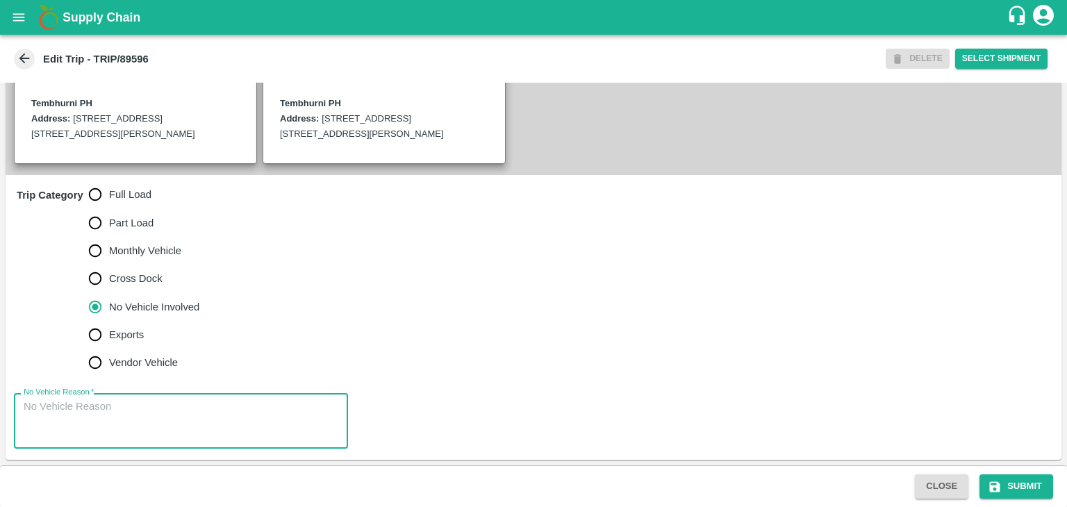
click at [156, 420] on textarea "No Vehicle Reason   *" at bounding box center [181, 421] width 315 height 44
type textarea "Field Dump"
click at [1018, 476] on button "Submit" at bounding box center [1017, 486] width 74 height 24
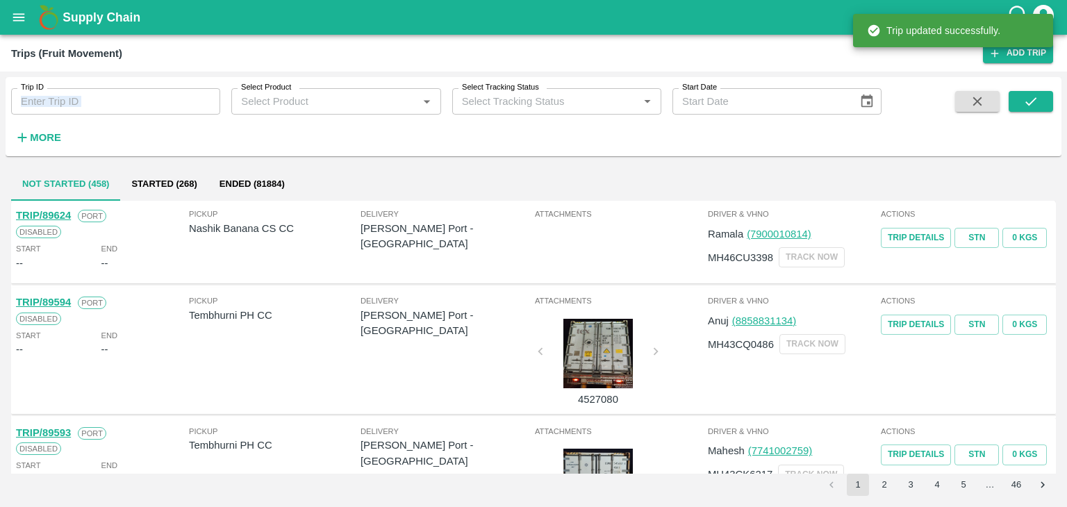
drag, startPoint x: 147, startPoint y: 117, endPoint x: 179, endPoint y: 97, distance: 37.6
click at [179, 97] on div "Trip ID Trip ID Select Product Select Product   * Select Tracking Status Select…" at bounding box center [441, 113] width 882 height 72
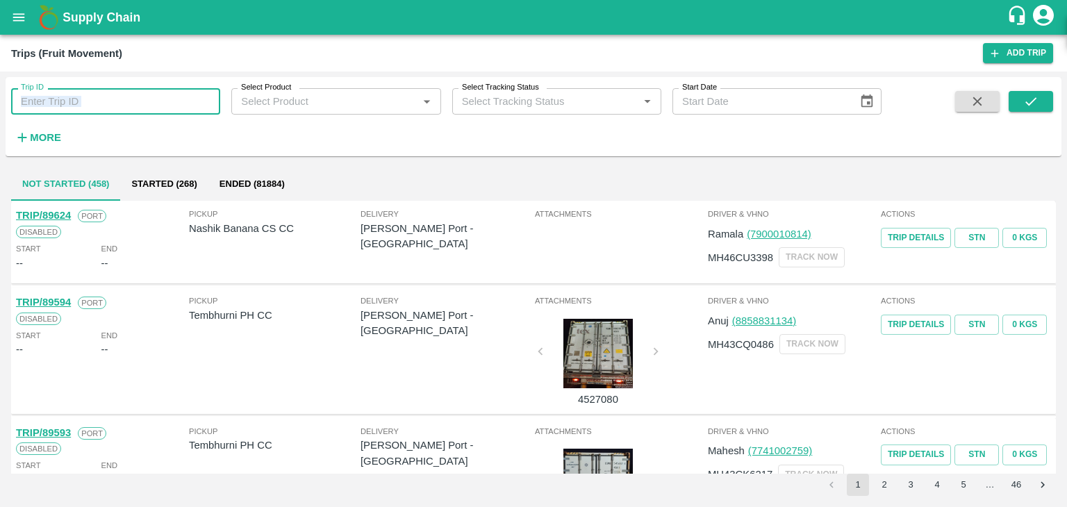
click at [179, 97] on input "Trip ID" at bounding box center [115, 101] width 209 height 26
type input "89583"
click at [1017, 105] on button "submit" at bounding box center [1031, 101] width 44 height 21
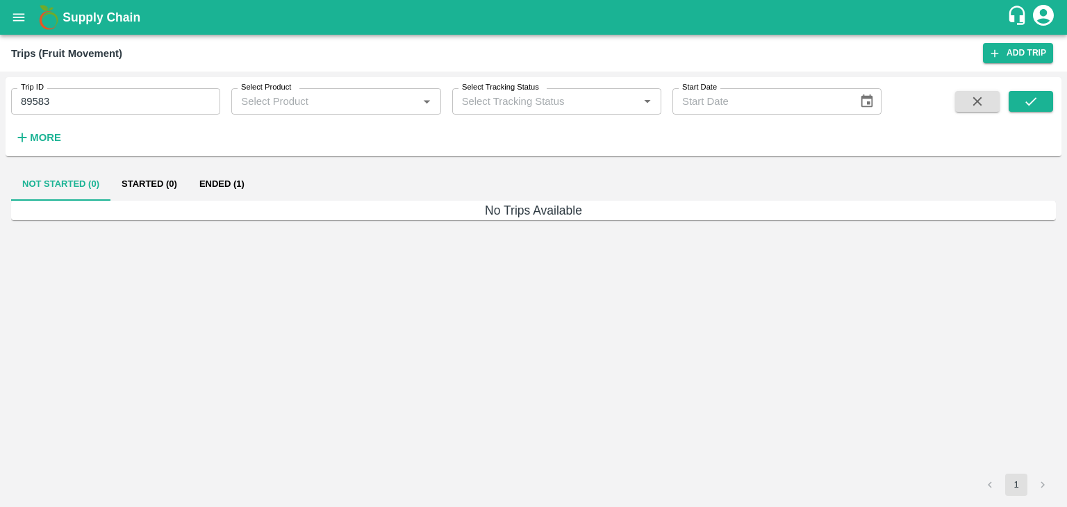
click at [258, 183] on div "Not Started (0) Started (0) Ended (1)" at bounding box center [533, 183] width 1045 height 33
click at [228, 183] on button "Ended (1)" at bounding box center [221, 183] width 67 height 33
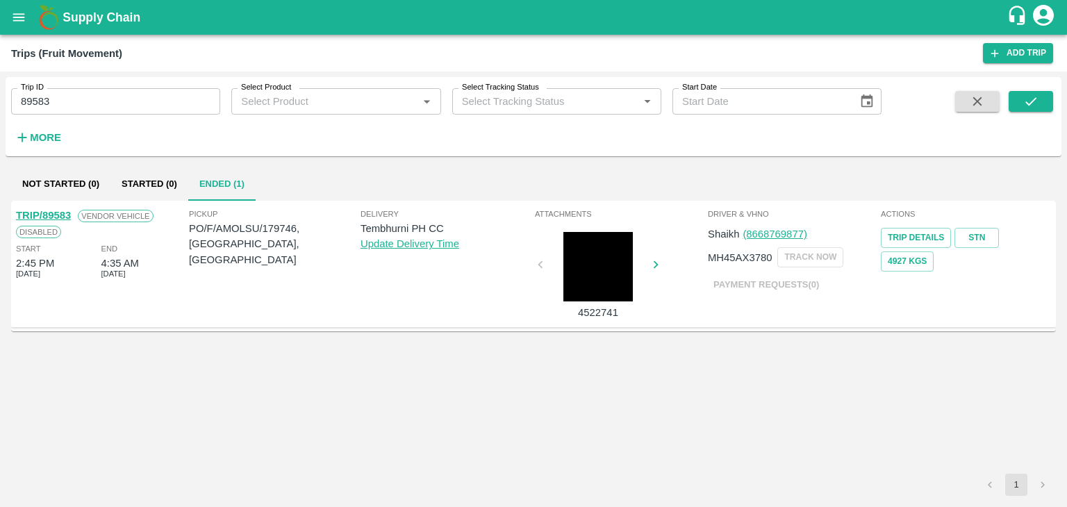
click at [49, 210] on link "TRIP/89583" at bounding box center [43, 215] width 55 height 11
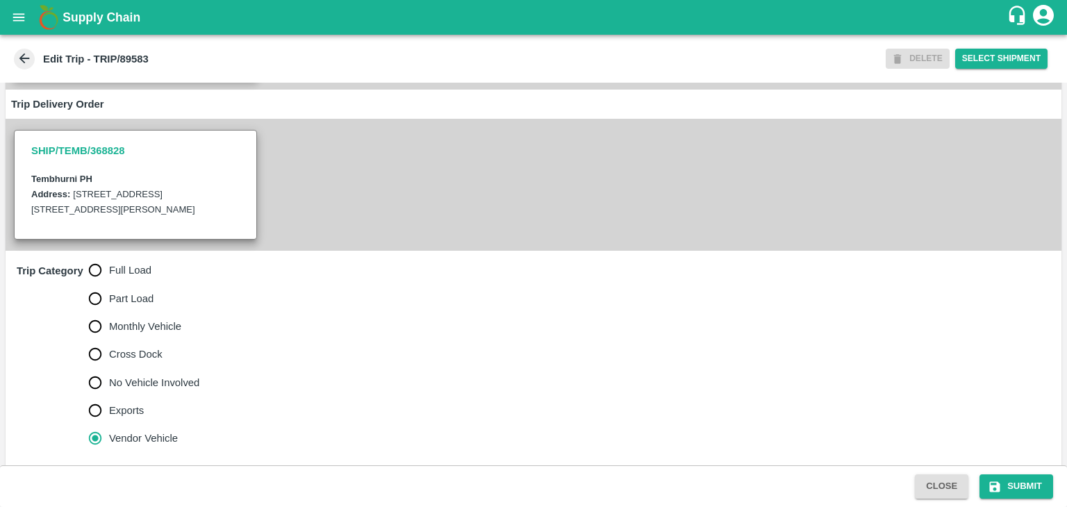
scroll to position [267, 0]
click at [130, 277] on span "Full Load" at bounding box center [130, 269] width 42 height 15
click at [109, 283] on input "Full Load" at bounding box center [95, 270] width 28 height 28
radio input "true"
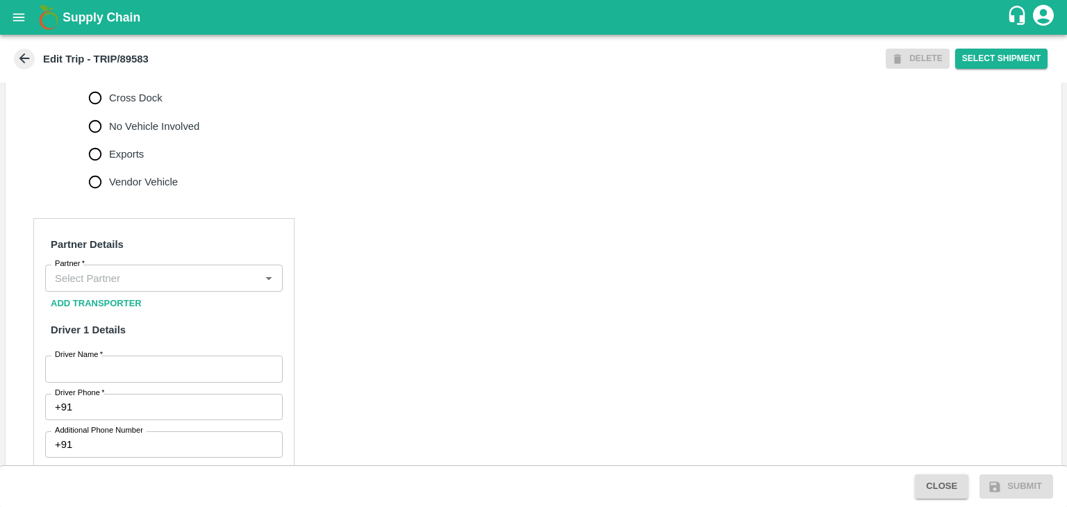
scroll to position [528, 0]
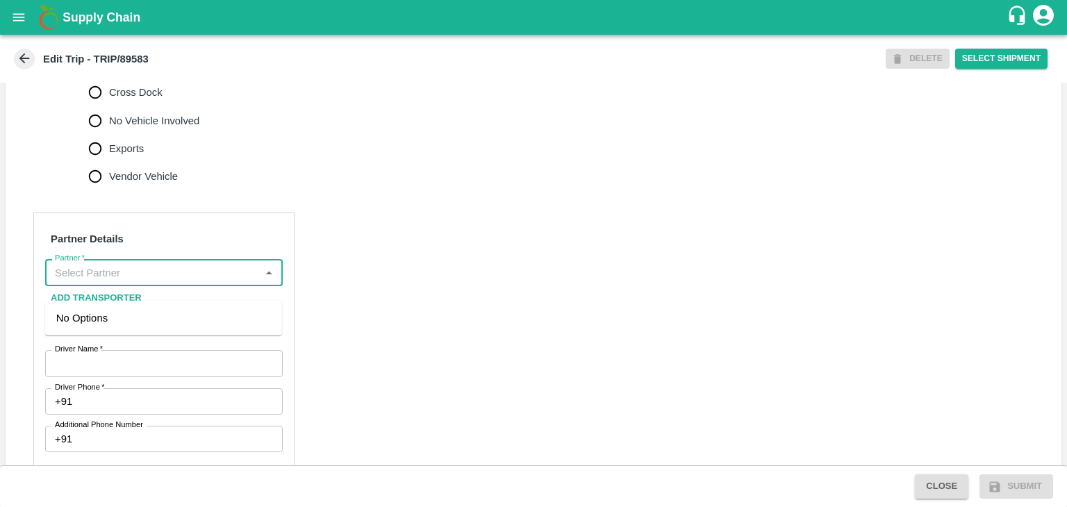
click at [165, 281] on input "Partner   *" at bounding box center [152, 272] width 206 height 18
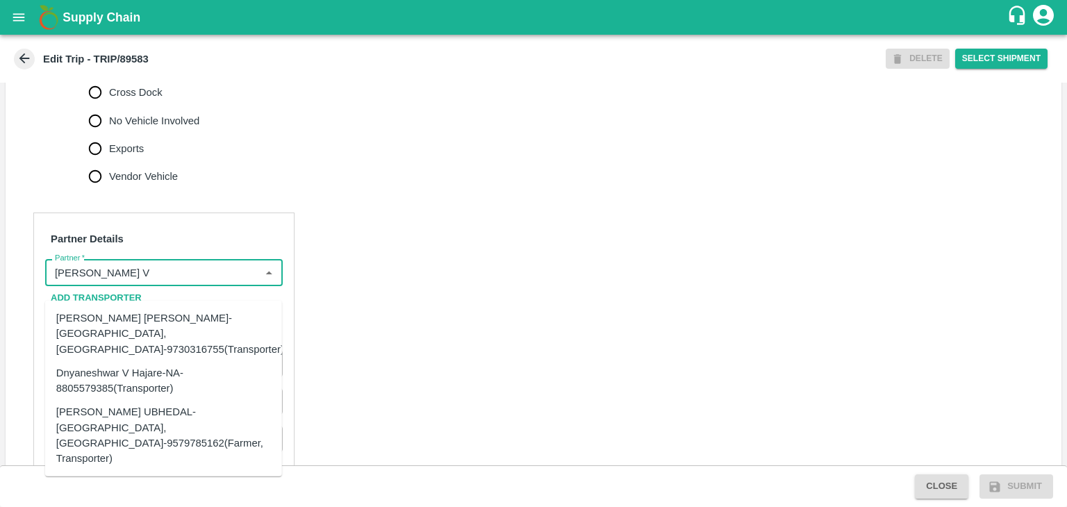
click at [208, 340] on div "[PERSON_NAME] [PERSON_NAME]-[GEOGRAPHIC_DATA], [GEOGRAPHIC_DATA]-9730316755(Tra…" at bounding box center [170, 334] width 228 height 47
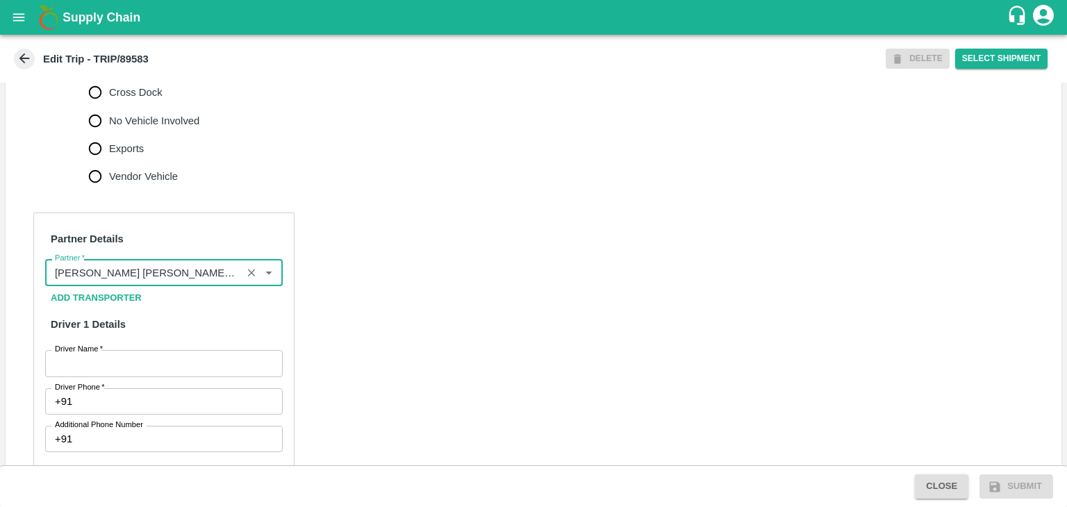
type input "[PERSON_NAME] [PERSON_NAME]-[GEOGRAPHIC_DATA], [GEOGRAPHIC_DATA]-9730316755(Tra…"
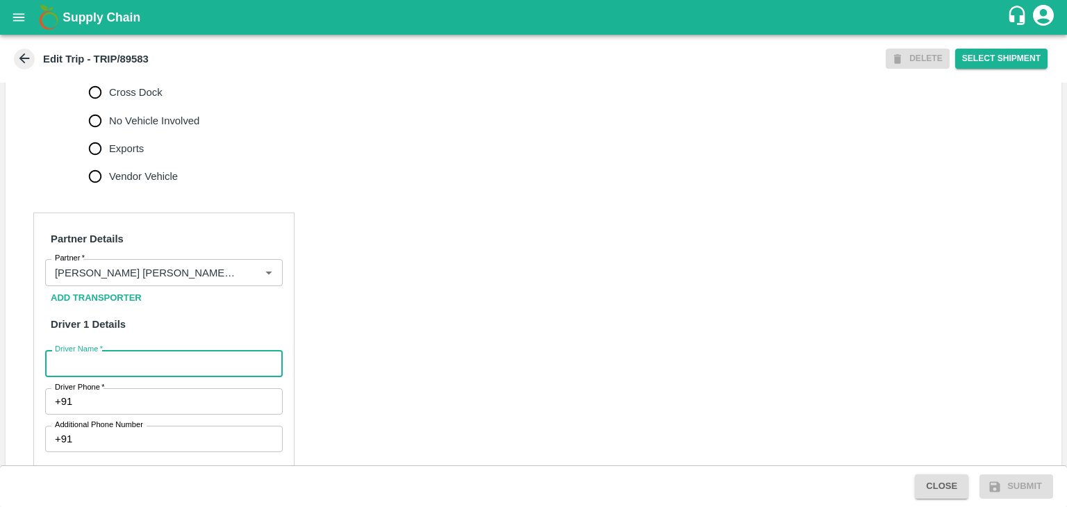
click at [201, 374] on input "Driver Name   *" at bounding box center [164, 363] width 238 height 26
type input "Shaikh"
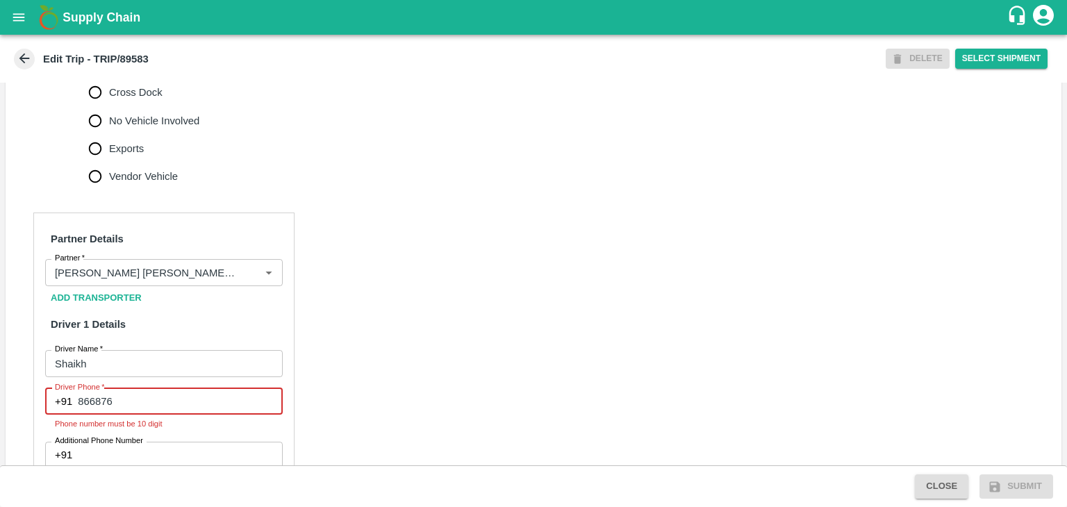
type input "8668769877"
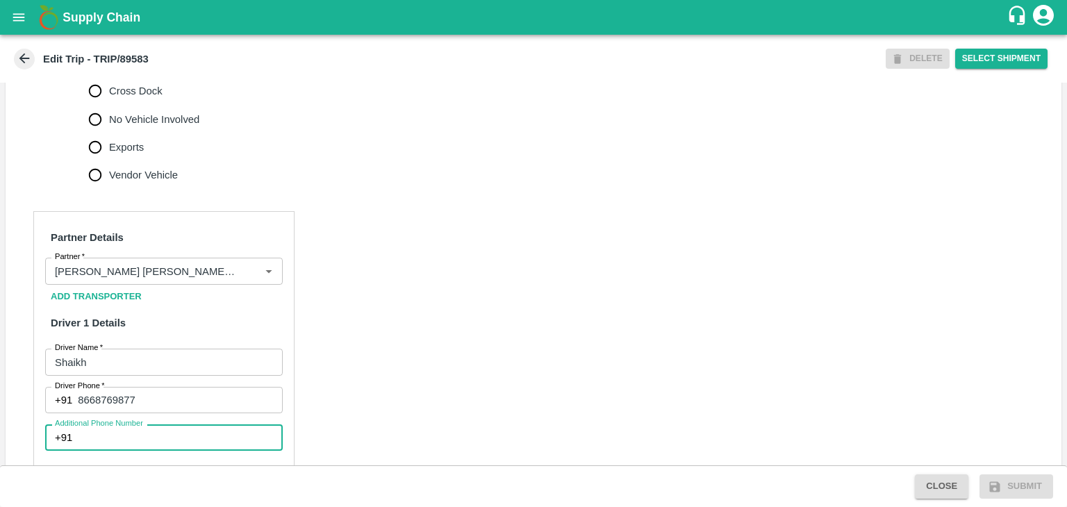
scroll to position [757, 0]
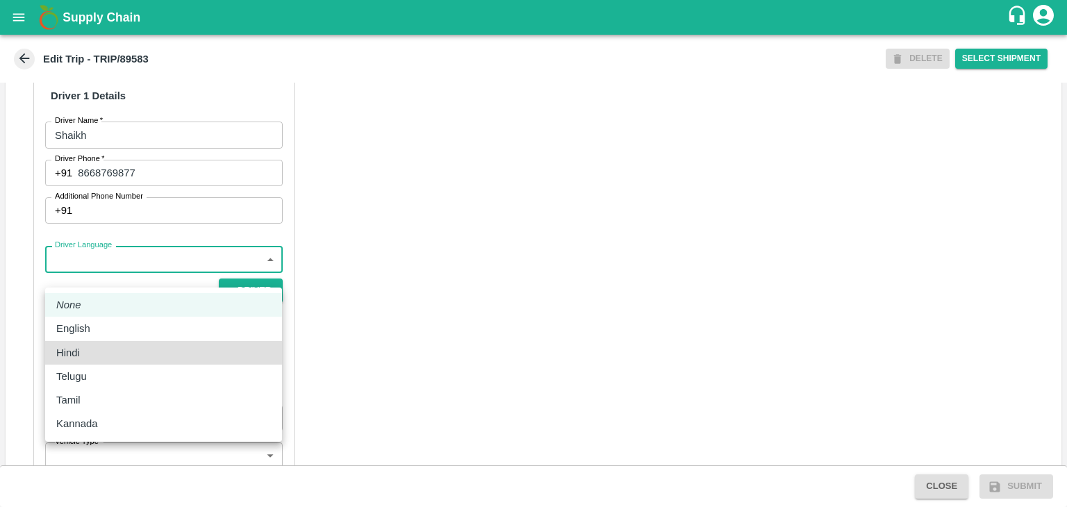
type input "hi"
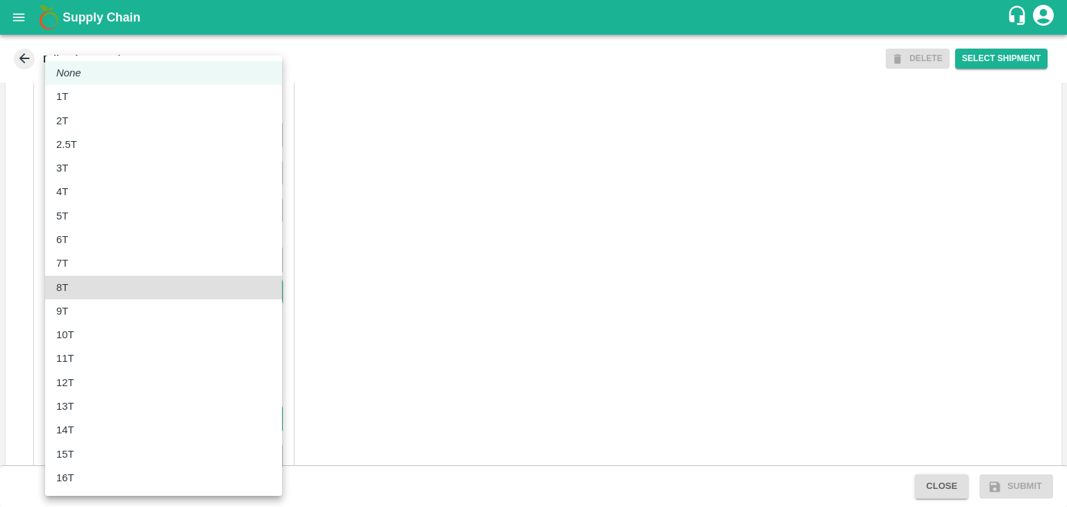
type input "8000"
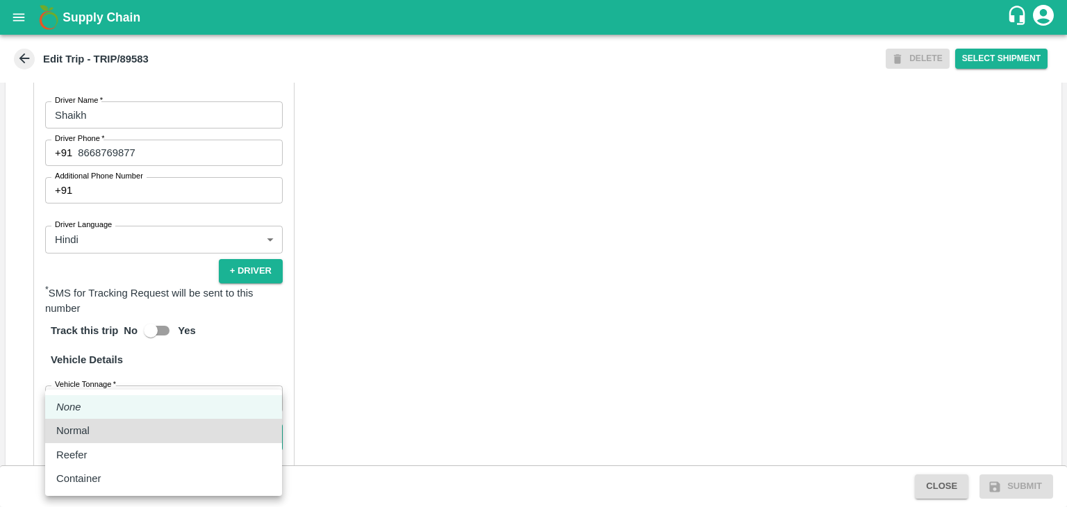
type input "Normal"
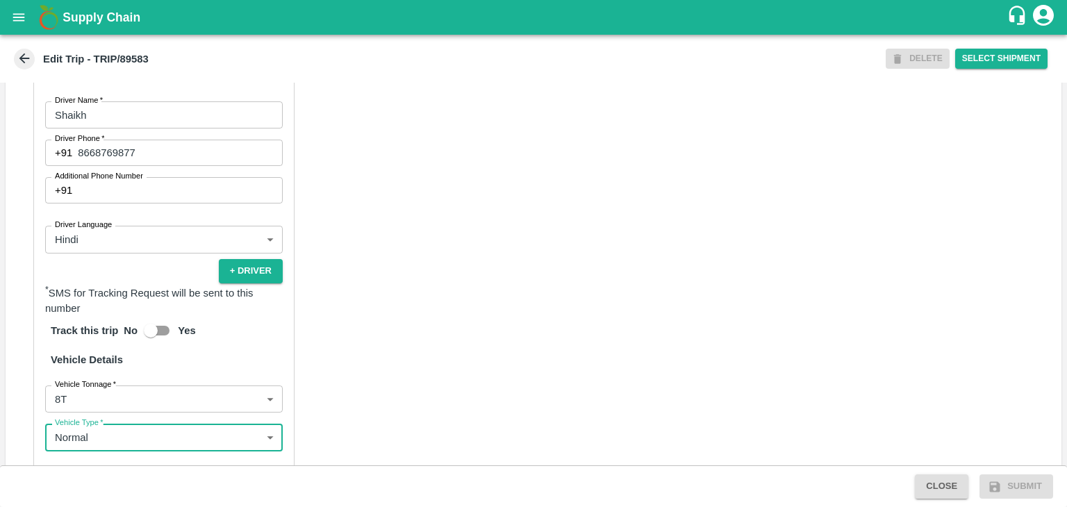
scroll to position [978, 0]
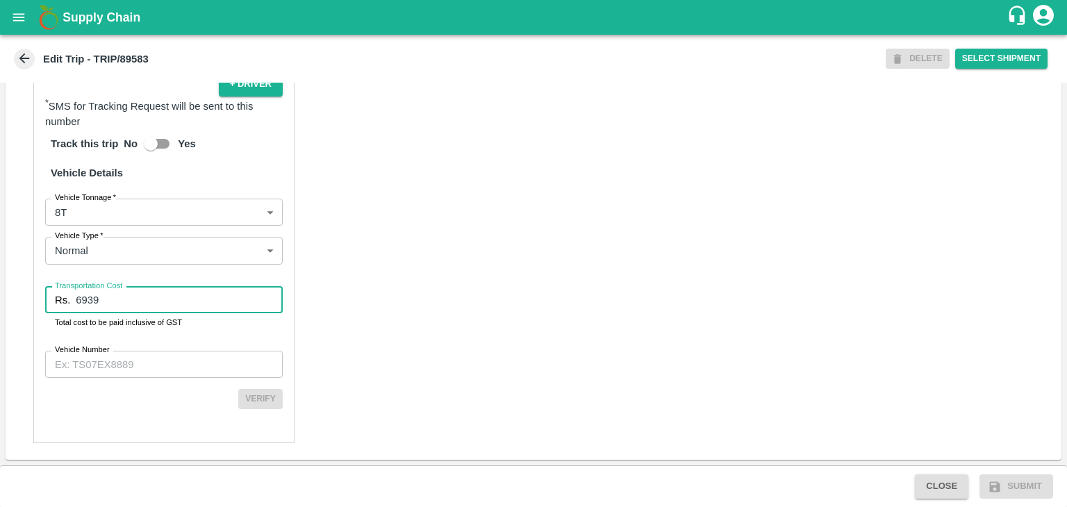
type input "6939"
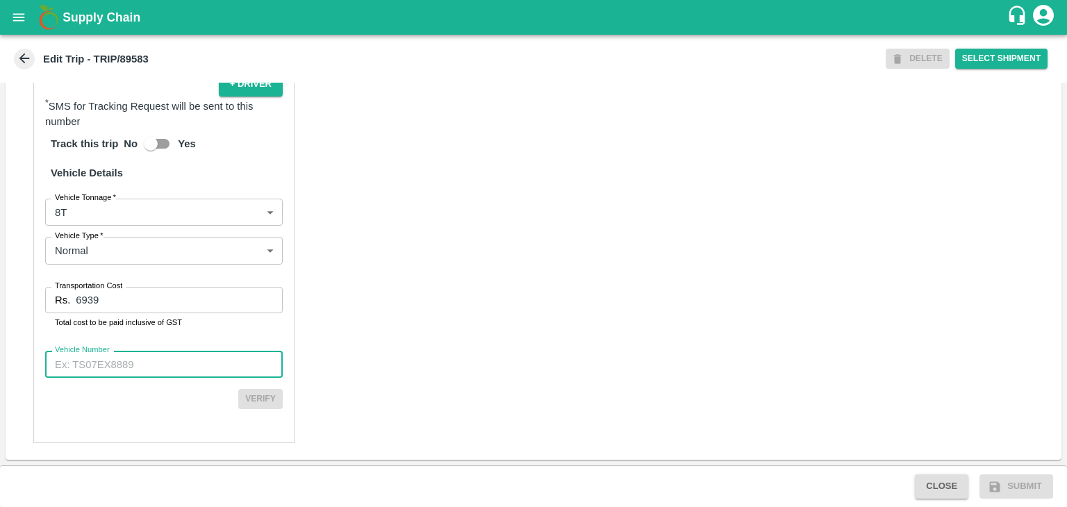
paste input "MH45AX3780"
type input "MH45AX3780"
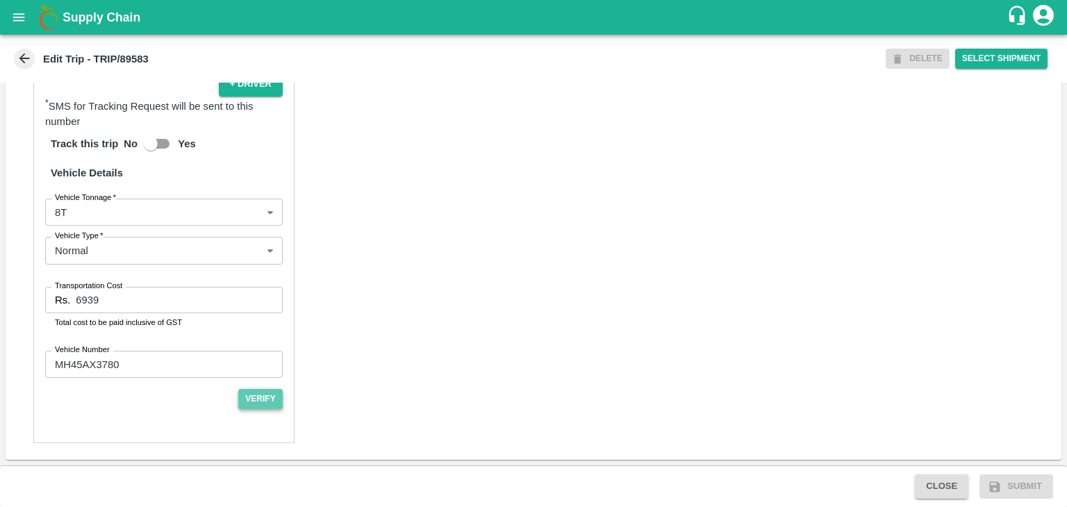
click at [268, 397] on button "Verify" at bounding box center [260, 399] width 44 height 20
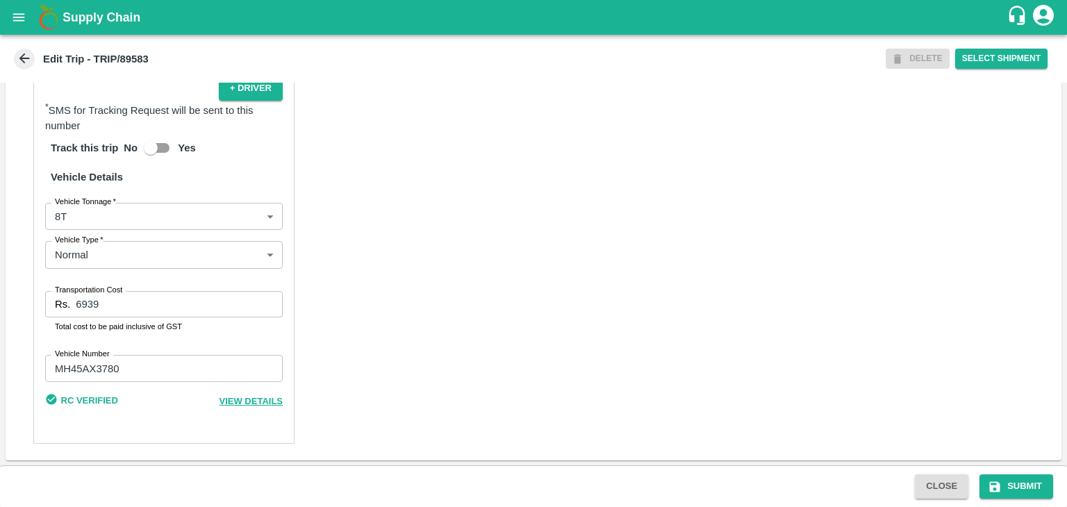
scroll to position [973, 0]
click at [1032, 492] on button "Submit" at bounding box center [1017, 486] width 74 height 24
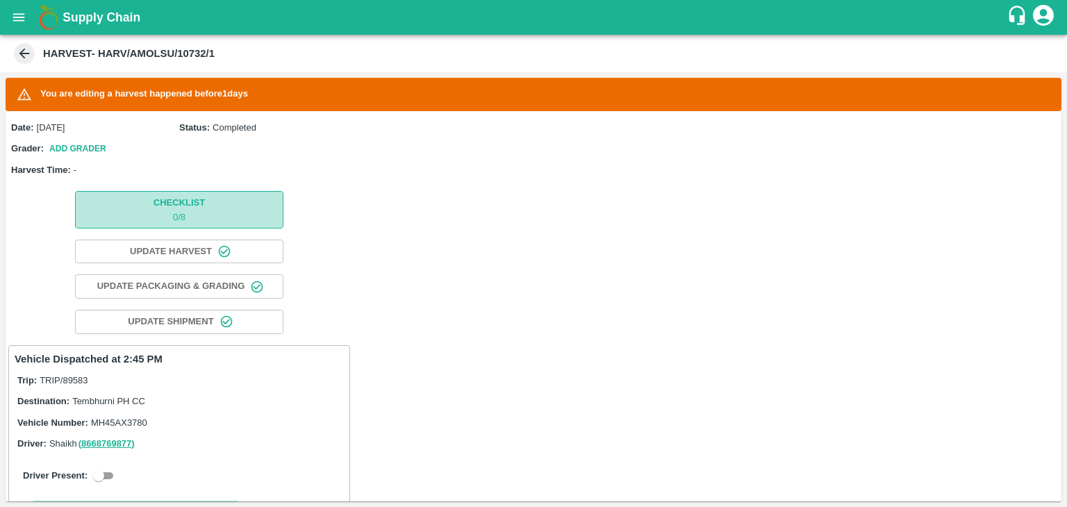
click at [183, 192] on button "Checklist 0 / 8" at bounding box center [179, 209] width 208 height 37
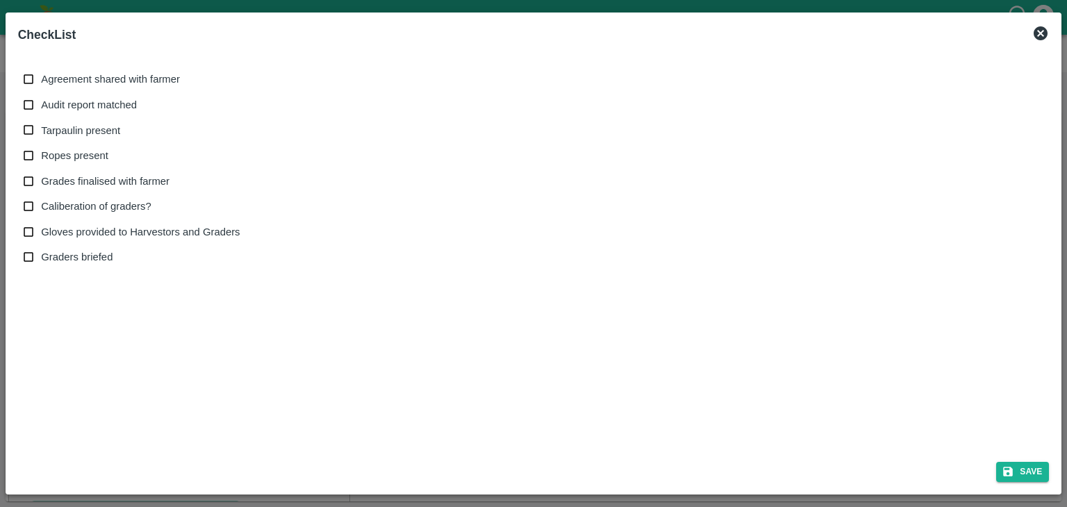
click at [63, 85] on span "Agreement shared with farmer" at bounding box center [110, 79] width 139 height 15
click at [42, 85] on input "Agreement shared with farmer" at bounding box center [29, 80] width 26 height 26
checkbox input "true"
click at [79, 108] on span "Audit report matched" at bounding box center [89, 104] width 96 height 15
click at [42, 108] on input "Audit report matched" at bounding box center [29, 105] width 26 height 26
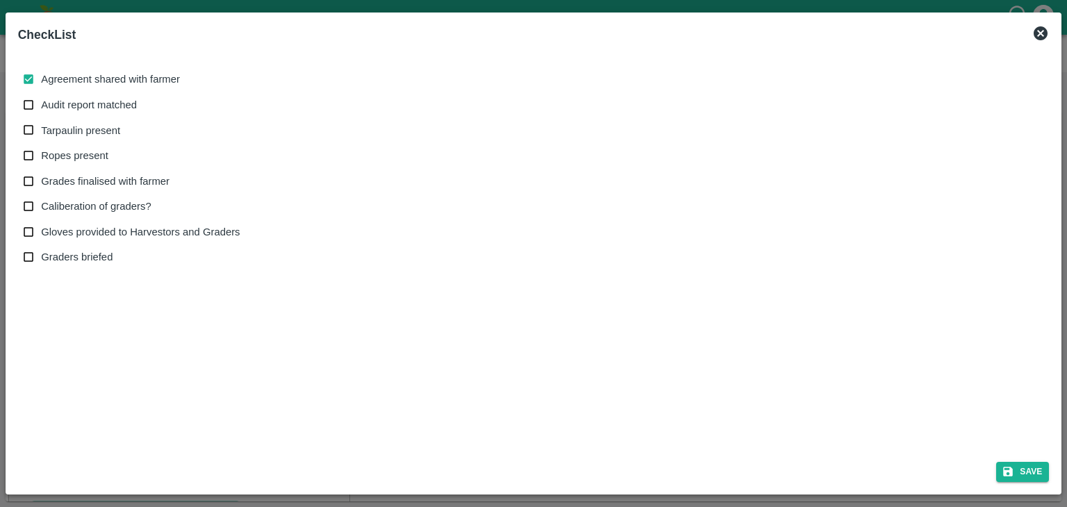
checkbox input "true"
click at [88, 135] on span "Tarpaulin present" at bounding box center [80, 130] width 79 height 15
click at [42, 135] on input "Tarpaulin present" at bounding box center [29, 130] width 26 height 26
checkbox input "true"
click at [98, 160] on span "Ropes present" at bounding box center [74, 155] width 67 height 15
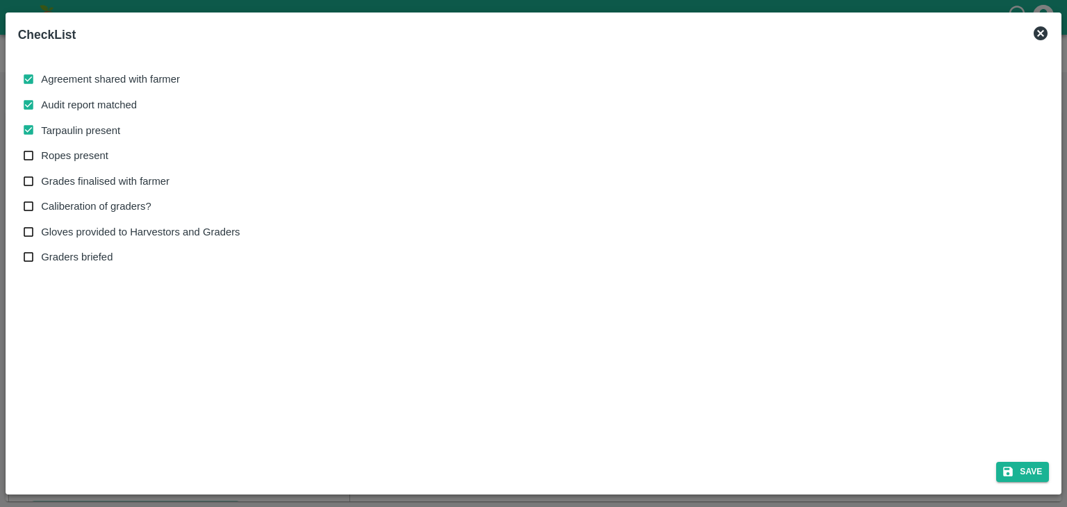
click at [42, 160] on input "Ropes present" at bounding box center [29, 156] width 26 height 26
checkbox input "true"
click at [122, 183] on span "Grades finalised with farmer" at bounding box center [105, 181] width 129 height 15
click at [42, 183] on input "Grades finalised with farmer" at bounding box center [29, 182] width 26 height 26
checkbox input "true"
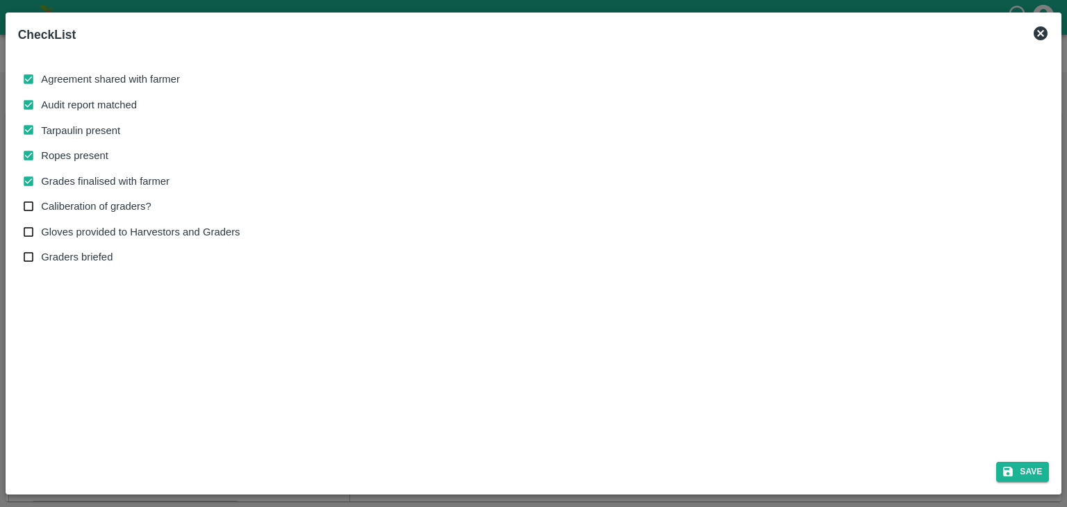
click at [139, 215] on label "Caliberation of graders?" at bounding box center [128, 207] width 224 height 26
click at [42, 215] on input "Caliberation of graders?" at bounding box center [29, 207] width 26 height 26
checkbox input "true"
click at [162, 233] on span "Gloves provided to Harvestors and Graders" at bounding box center [140, 231] width 199 height 15
click at [42, 233] on input "Gloves provided to Harvestors and Graders" at bounding box center [29, 233] width 26 height 26
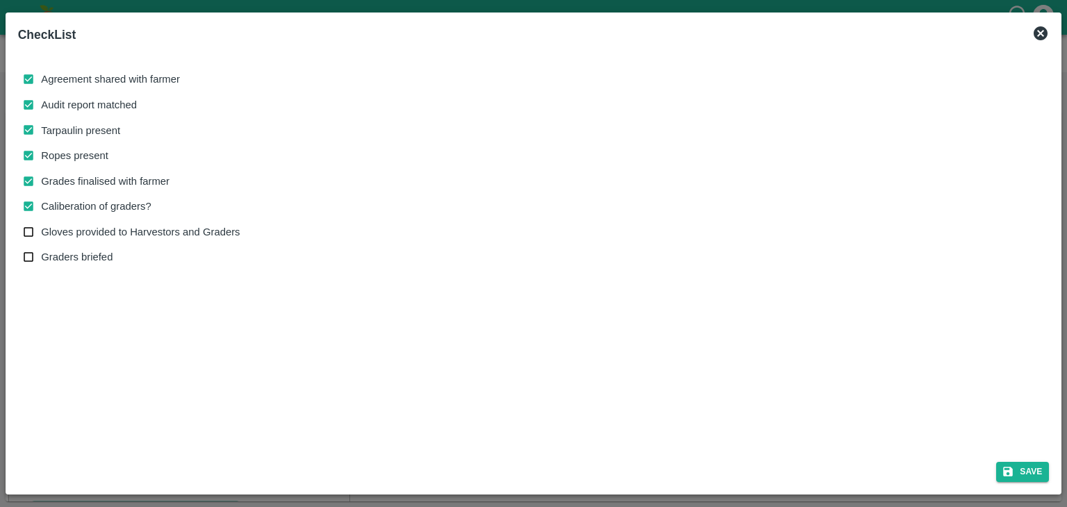
checkbox input "true"
click at [1023, 470] on button "Save" at bounding box center [1022, 472] width 53 height 20
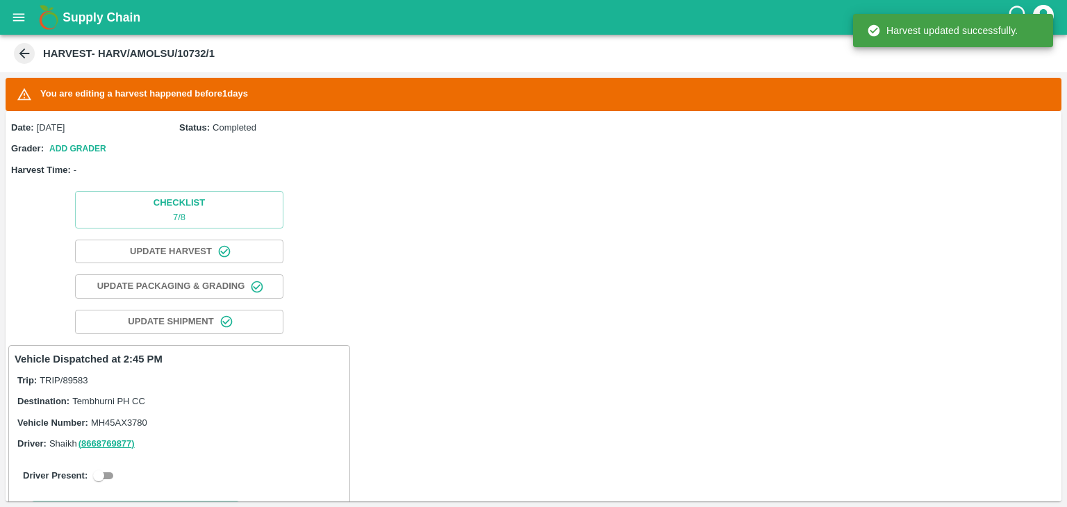
scroll to position [264, 0]
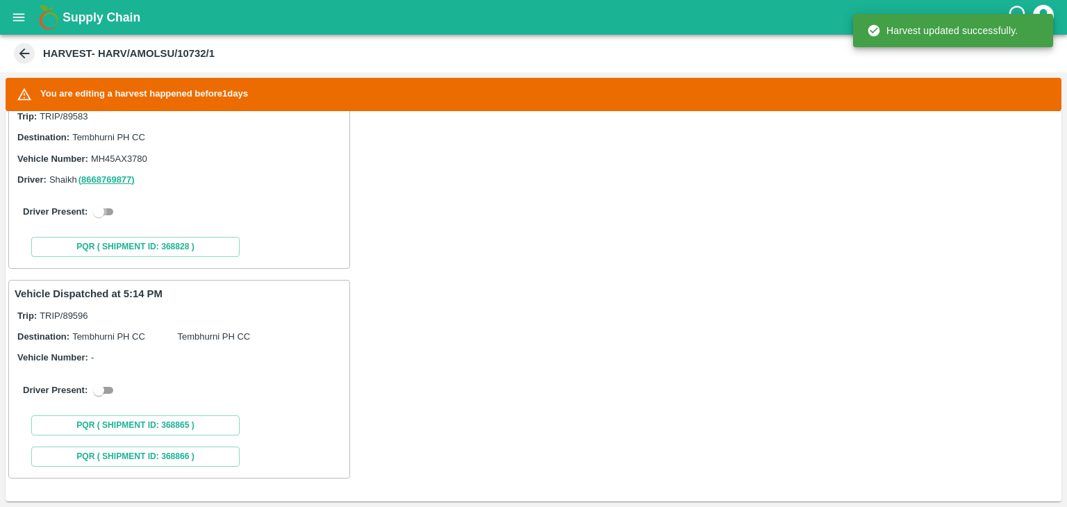
click at [108, 209] on input "checkbox" at bounding box center [99, 212] width 50 height 17
checkbox input "true"
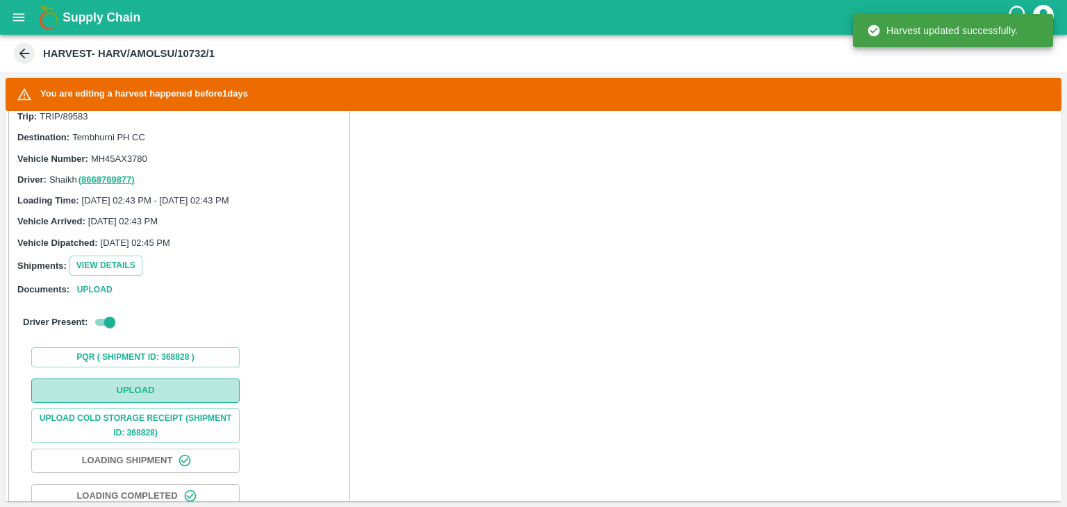
click at [160, 393] on button "Upload" at bounding box center [135, 391] width 208 height 24
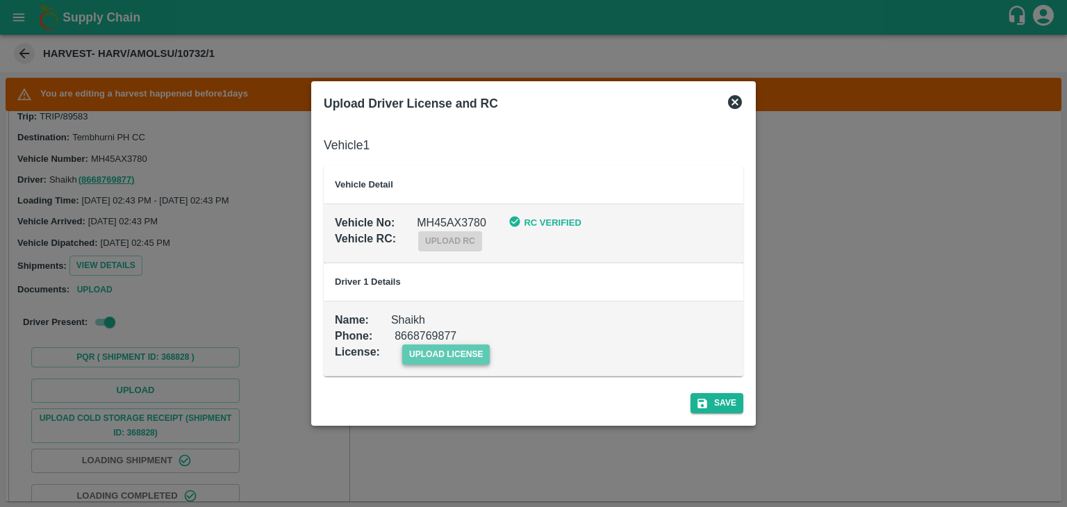
click at [464, 353] on span "upload license" at bounding box center [446, 355] width 88 height 20
click at [0, 0] on input "upload license" at bounding box center [0, 0] width 0 height 0
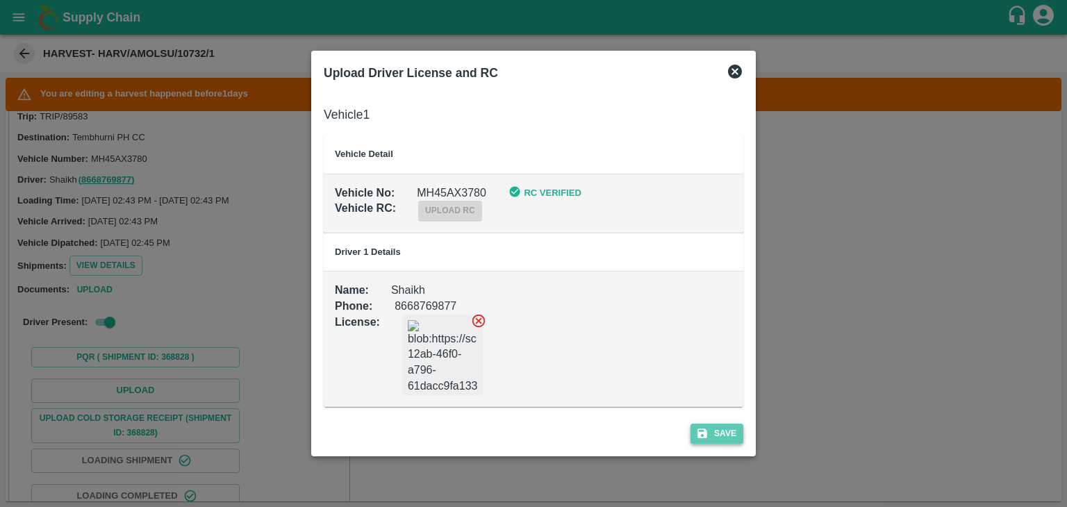
click at [734, 431] on button "Save" at bounding box center [717, 434] width 53 height 20
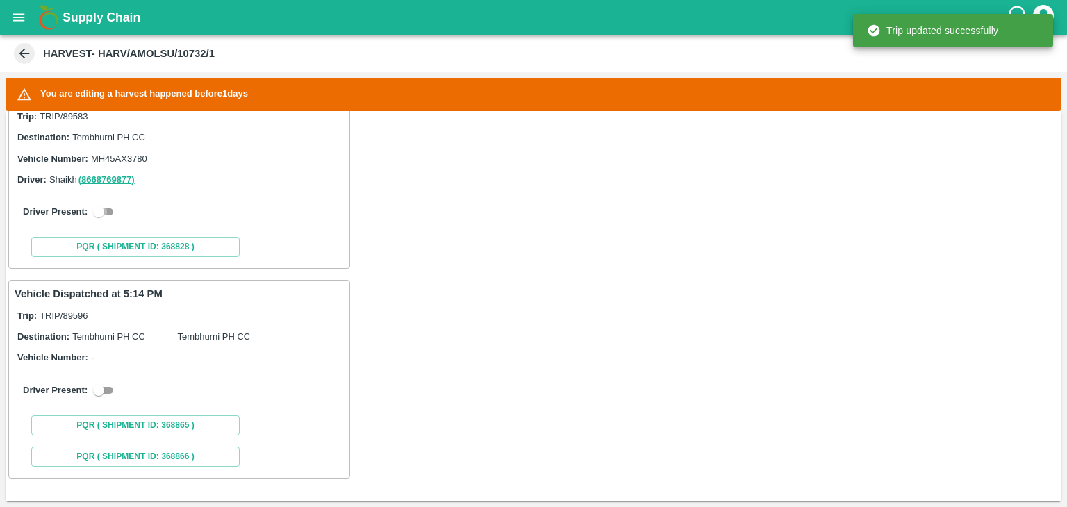
click at [103, 204] on input "checkbox" at bounding box center [99, 212] width 50 height 17
checkbox input "true"
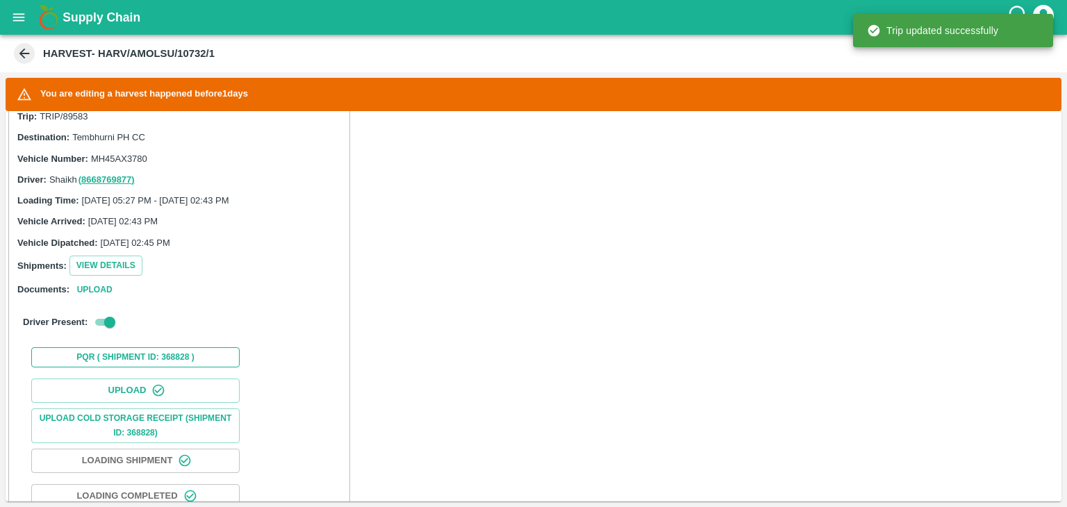
scroll to position [634, 0]
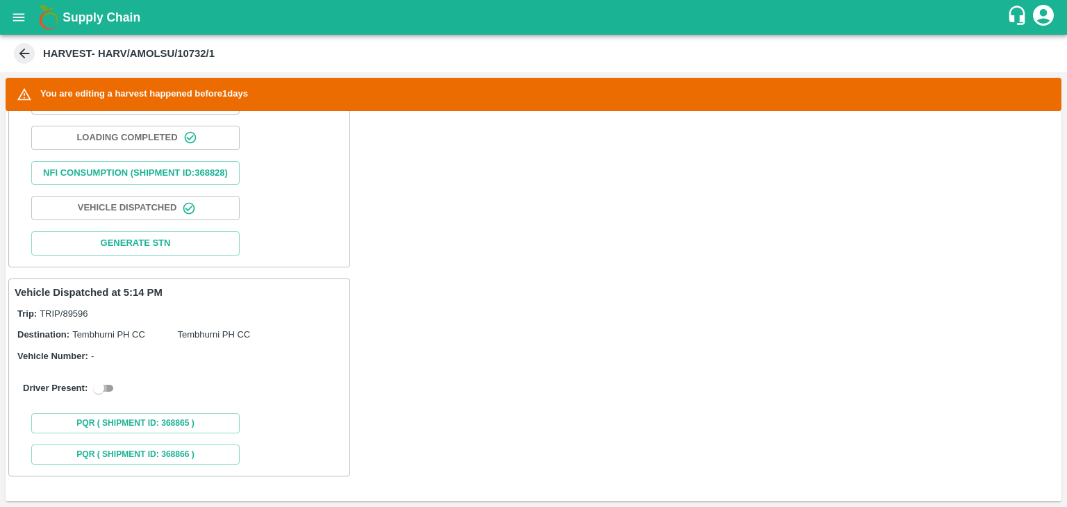
click at [104, 387] on input "checkbox" at bounding box center [99, 388] width 50 height 17
checkbox input "true"
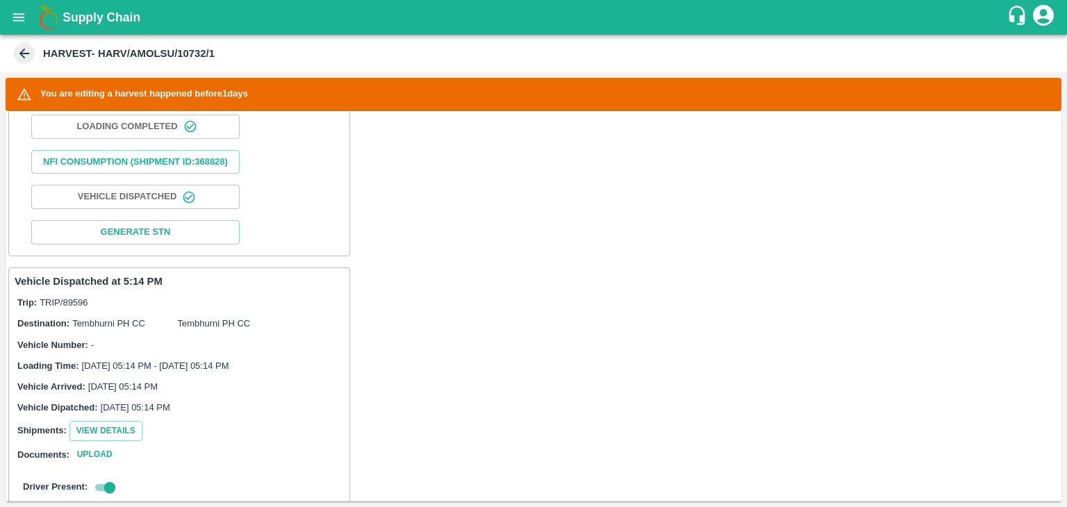
scroll to position [953, 0]
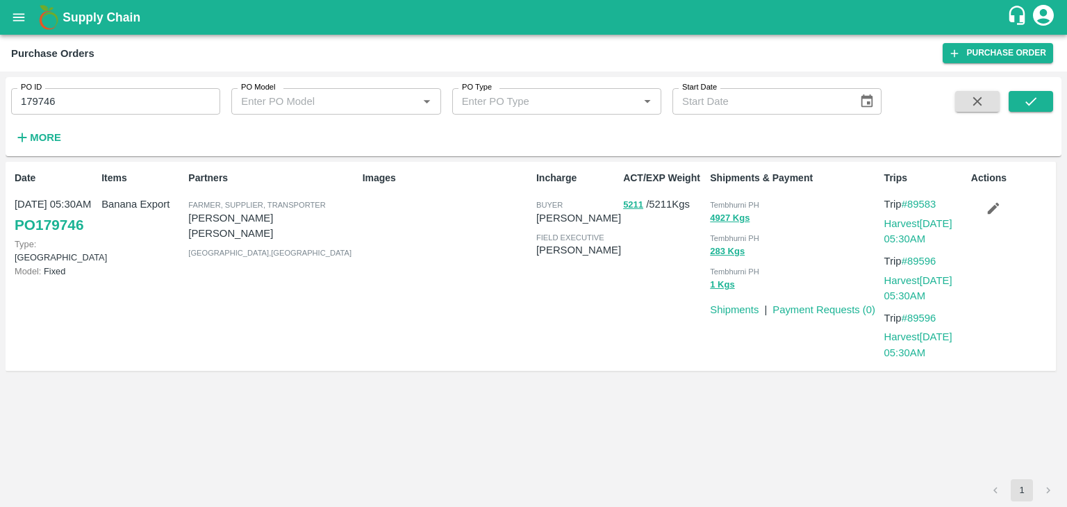
click at [978, 206] on button "button" at bounding box center [993, 209] width 44 height 24
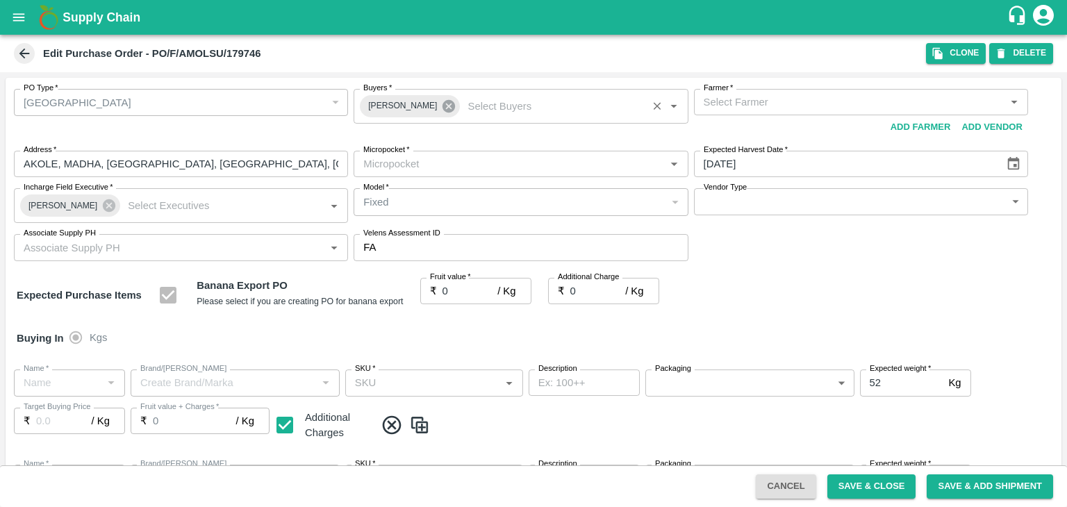
click at [443, 106] on icon at bounding box center [449, 106] width 13 height 13
click at [420, 98] on input "Buyers   *" at bounding box center [509, 102] width 303 height 18
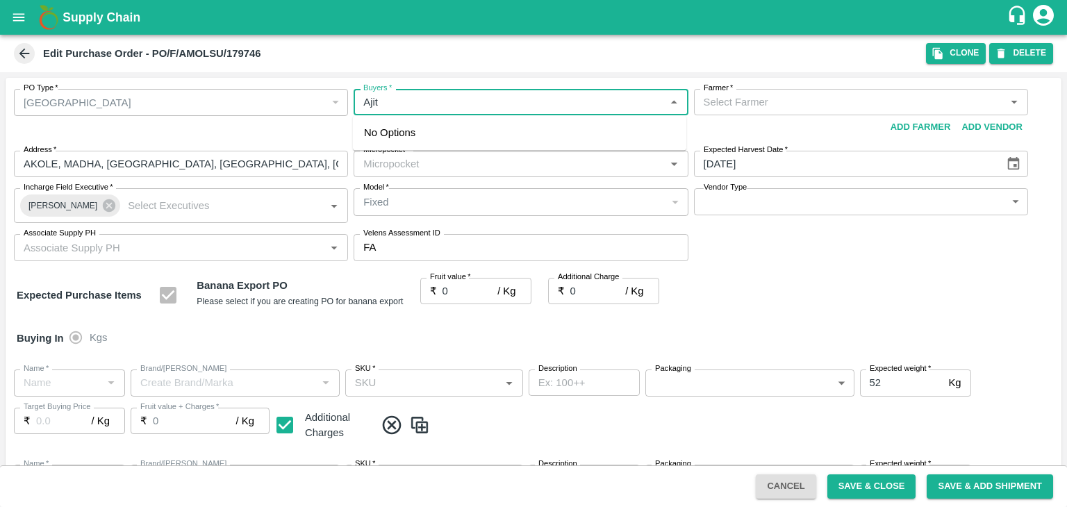
type input "Ajit O"
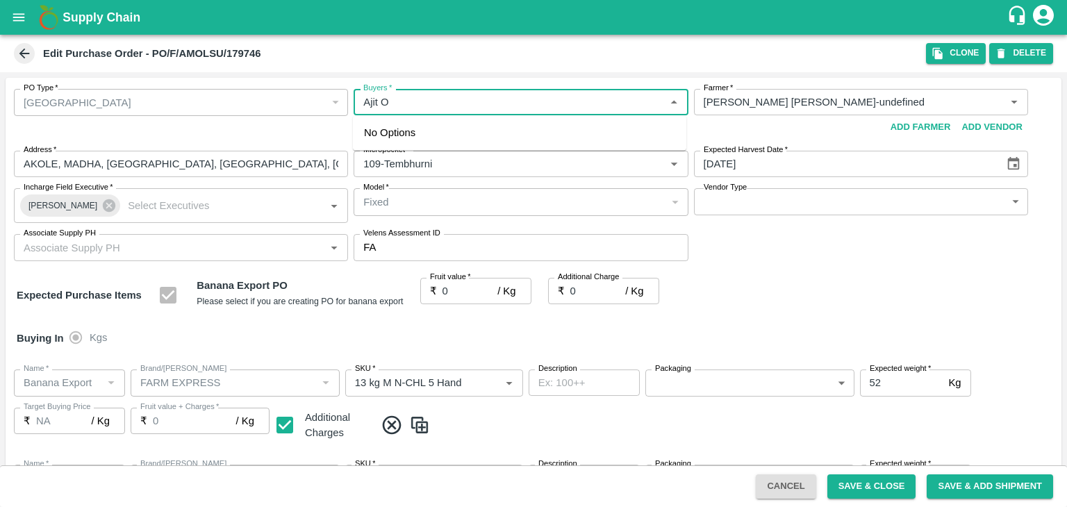
type input "[PERSON_NAME] [PERSON_NAME]-undefined"
type input "109-Tembhurni"
type input "Banana Export"
type input "FARM EXPRESS"
type input "13 kg M N-CHL 5 Hand"
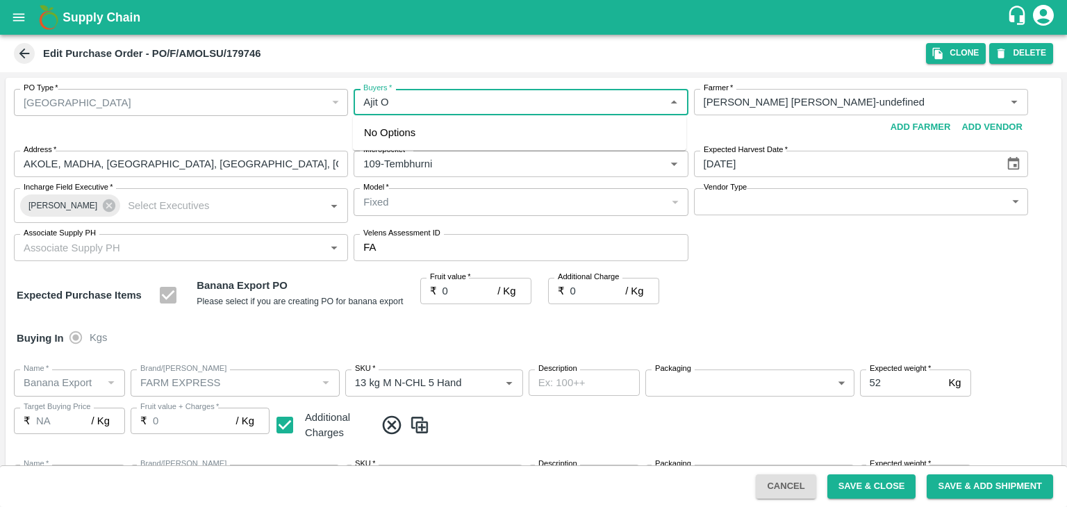
type input "NA"
type input "Banana Export"
type input "FARM EXPRESS"
type input "13 kg M N-CHL 6 Hand"
type input "NA"
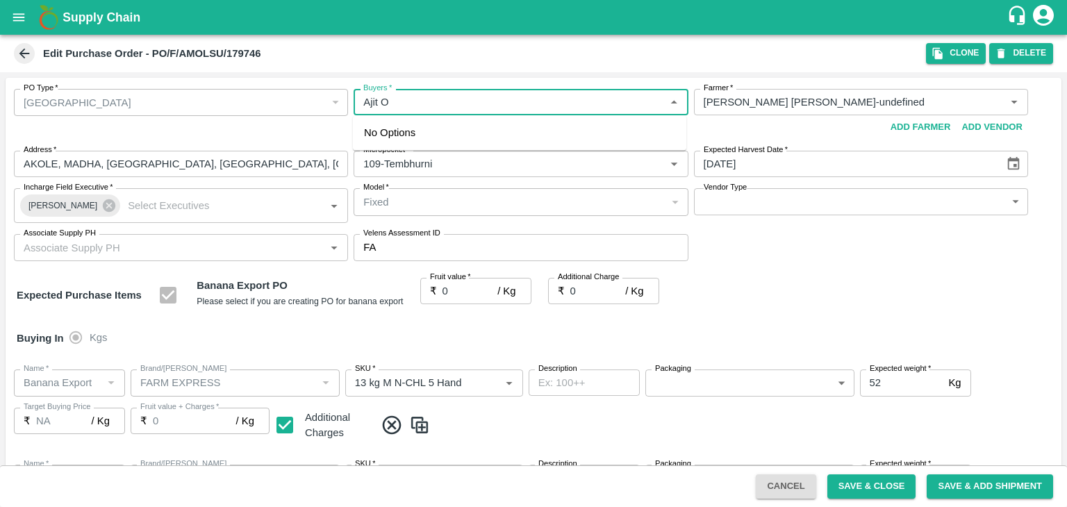
type input "Banana Export"
type input "FARM EXPRESS"
type input "13 kg M N-CHL 8 Hand"
type input "NA"
type input "Banana Export"
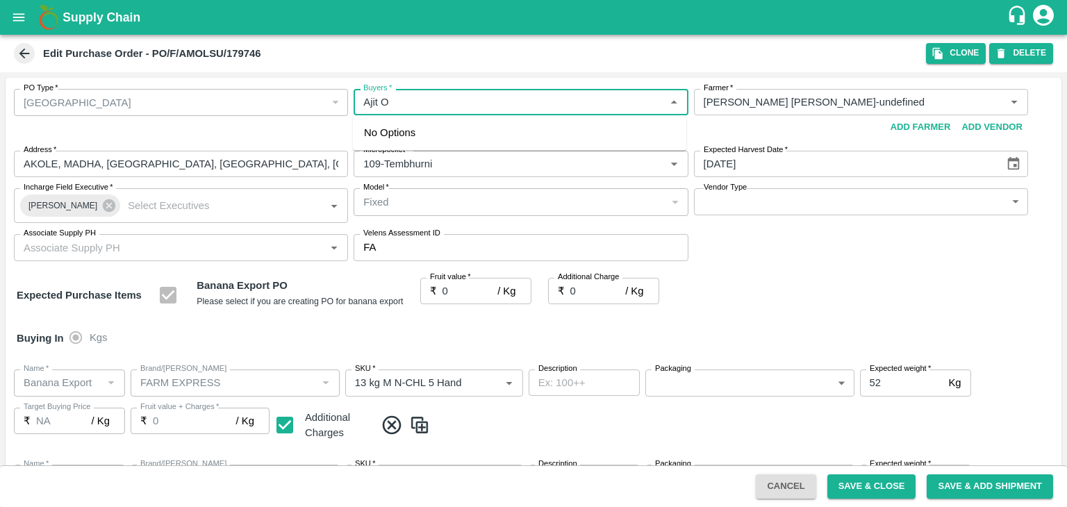
type input "FARM EXPRESS"
type input "13 kg M N-CHL CL"
type input "NA"
type input "Banana Export"
type input "FARM EXPRESS"
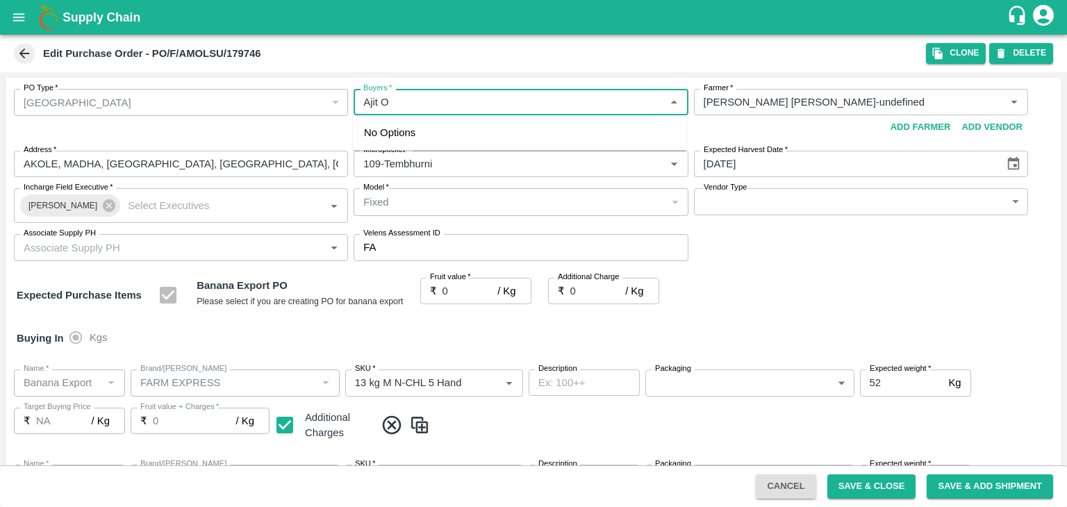
type input "C Class"
type input "NA"
type input "Banana Export"
type input "FARM EXPRESS"
type input "PHR Kg"
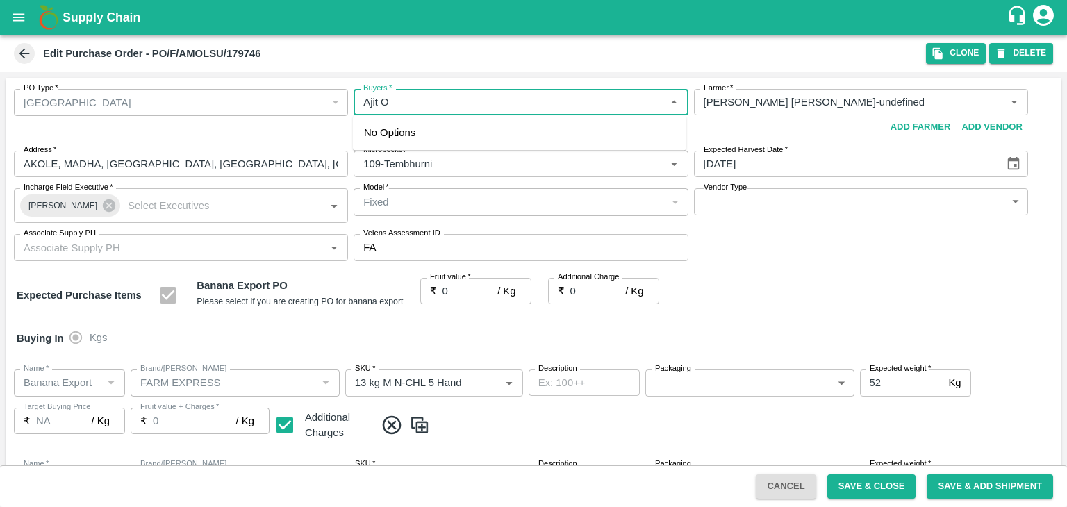
type input "NA"
click at [422, 134] on div "[PERSON_NAME]" at bounding box center [439, 138] width 85 height 15
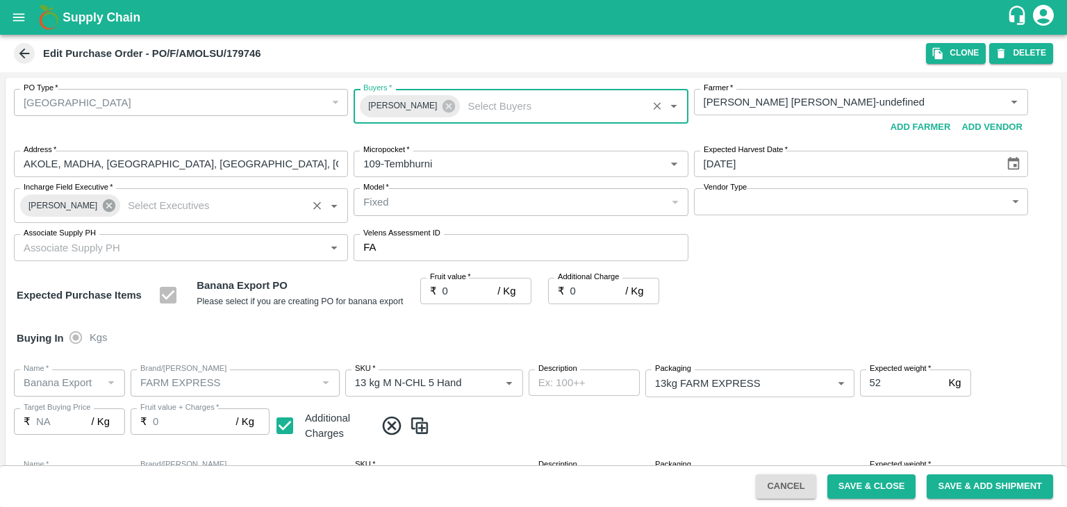
click at [106, 203] on icon at bounding box center [109, 205] width 13 height 13
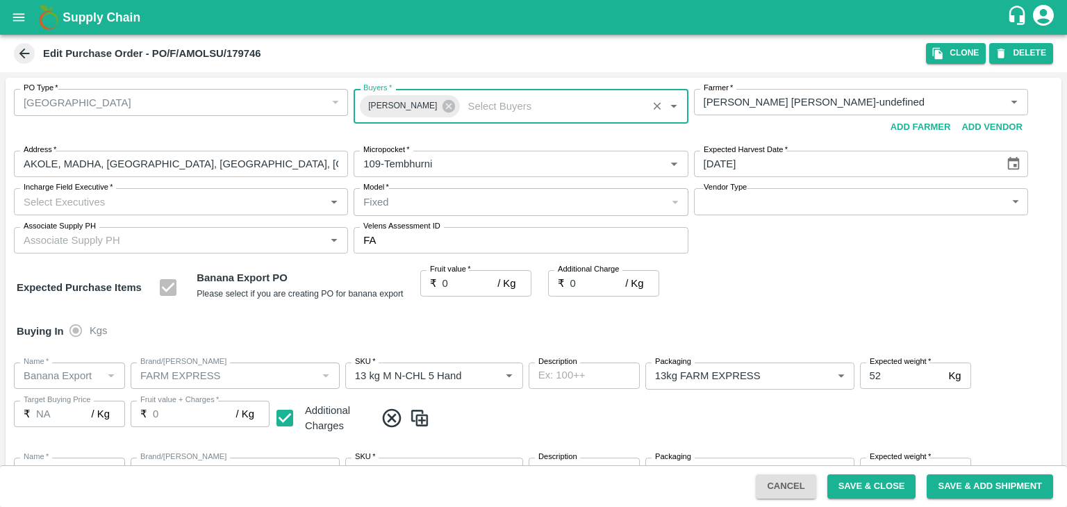
click at [119, 197] on input "Incharge Field Executive   *" at bounding box center [169, 201] width 303 height 18
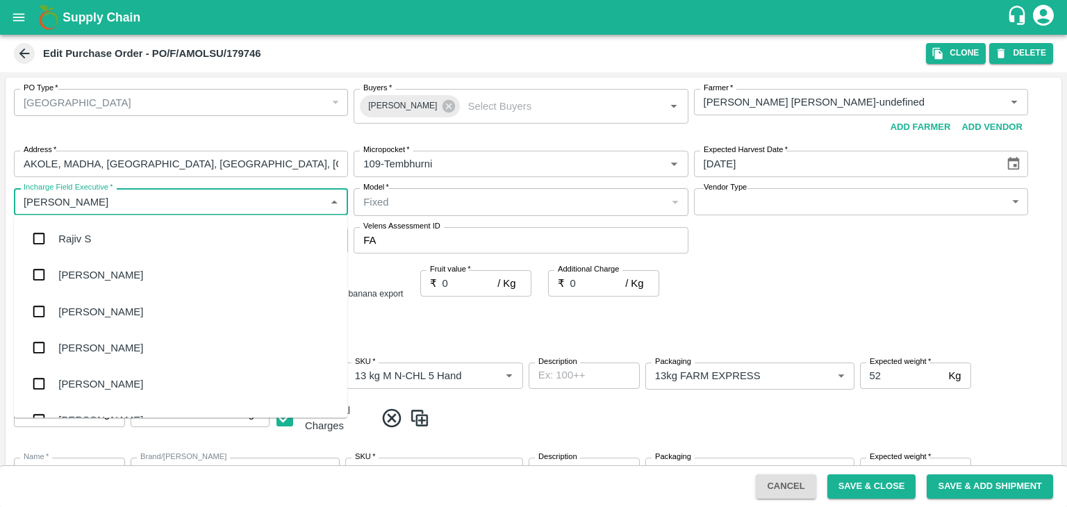
type input "Jay"
click at [114, 315] on div "jaydip Tale" at bounding box center [180, 311] width 333 height 36
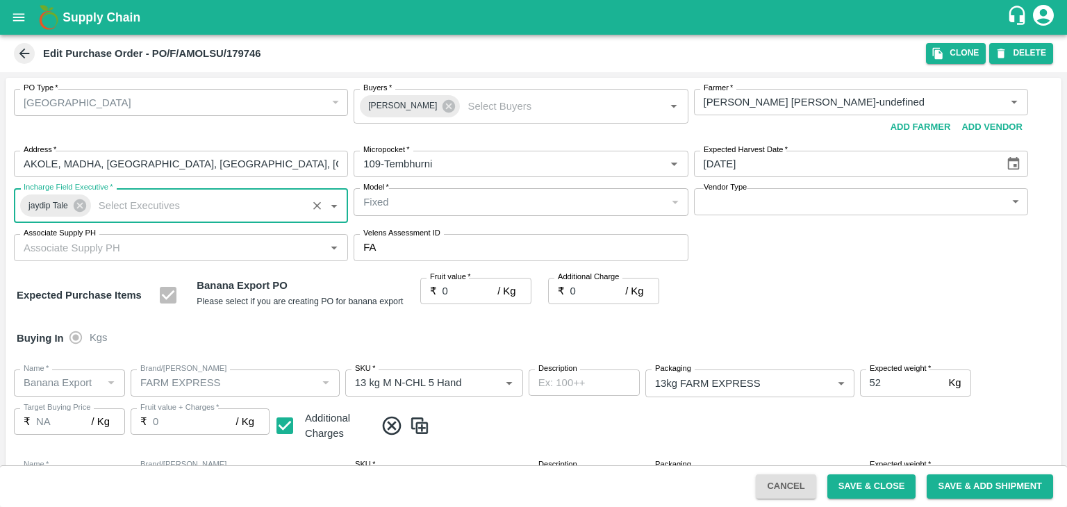
click at [747, 204] on body "Supply Chain Edit Purchase Order - PO/F/AMOLSU/179746 Clone DELETE PO Type   * …" at bounding box center [533, 253] width 1067 height 507
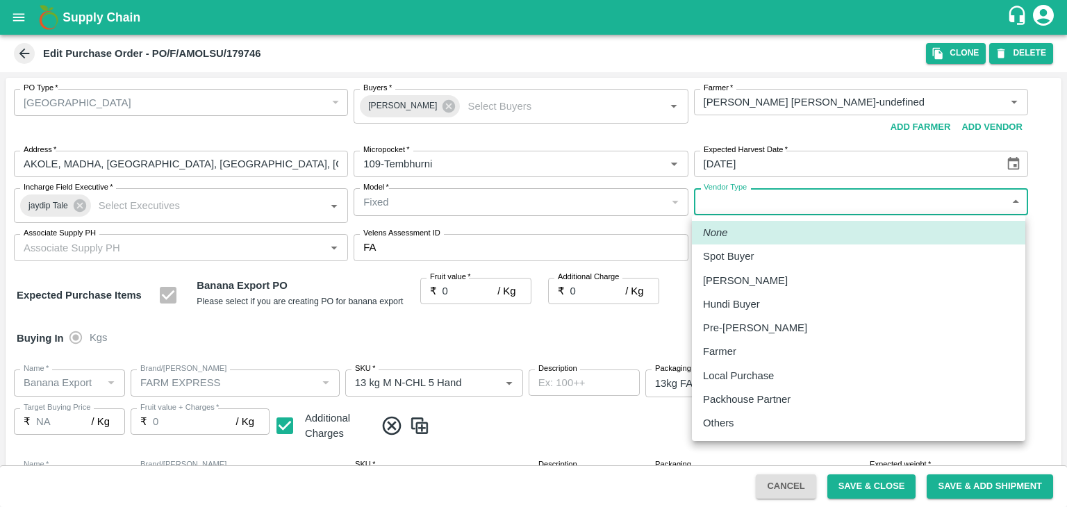
click at [741, 423] on div "Others" at bounding box center [722, 422] width 38 height 15
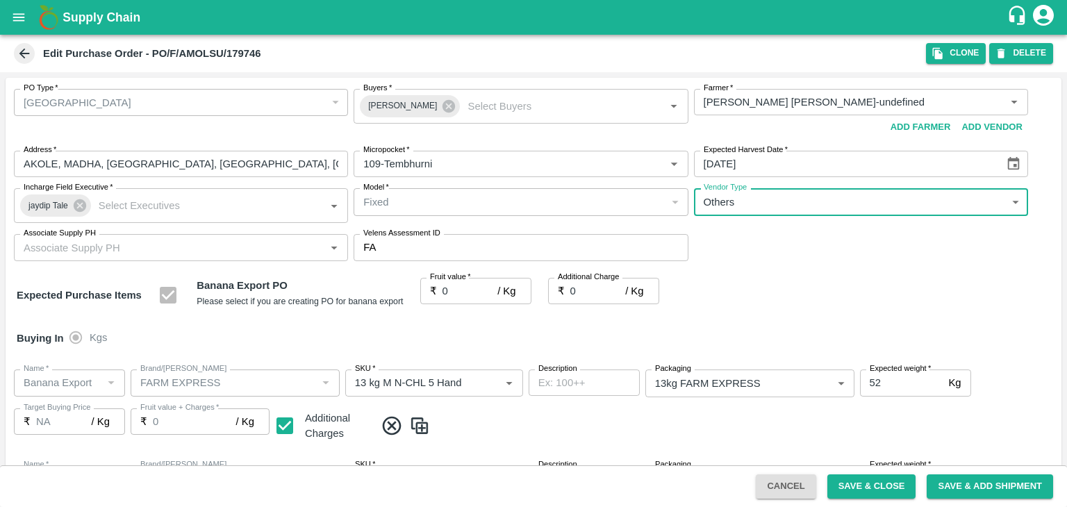
type input "OTHER"
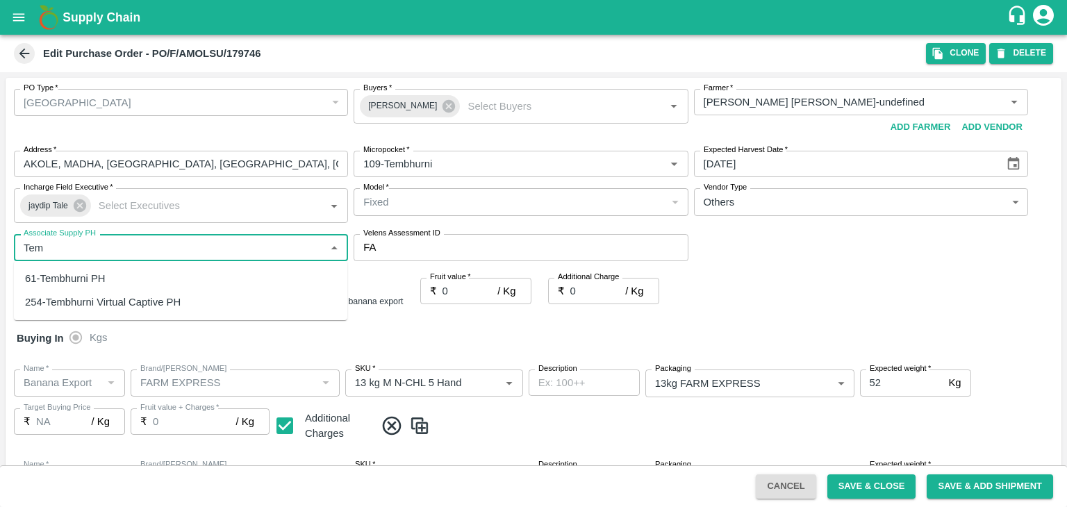
click at [136, 273] on div "61-Tembhurni PH" at bounding box center [180, 279] width 333 height 24
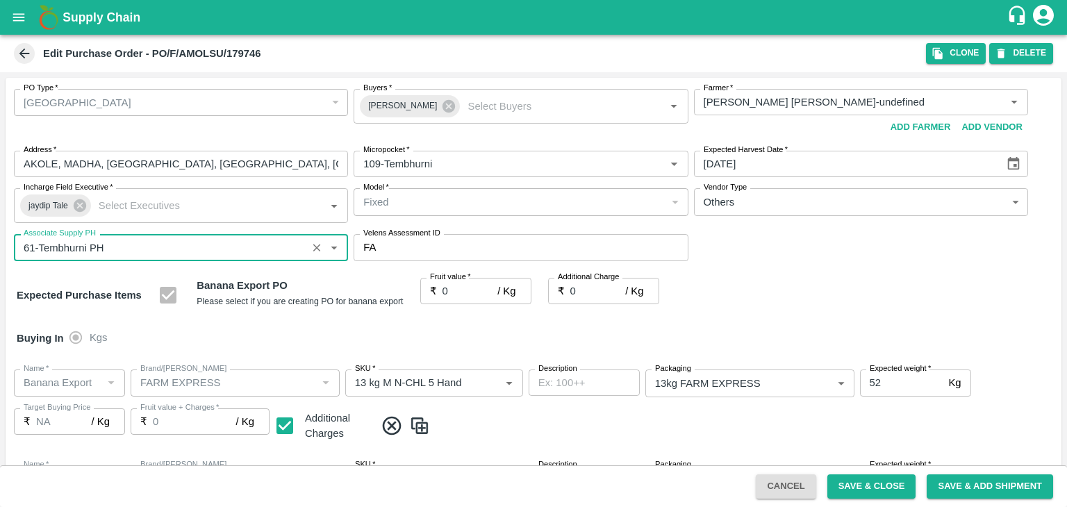
type input "61-Tembhurni PH"
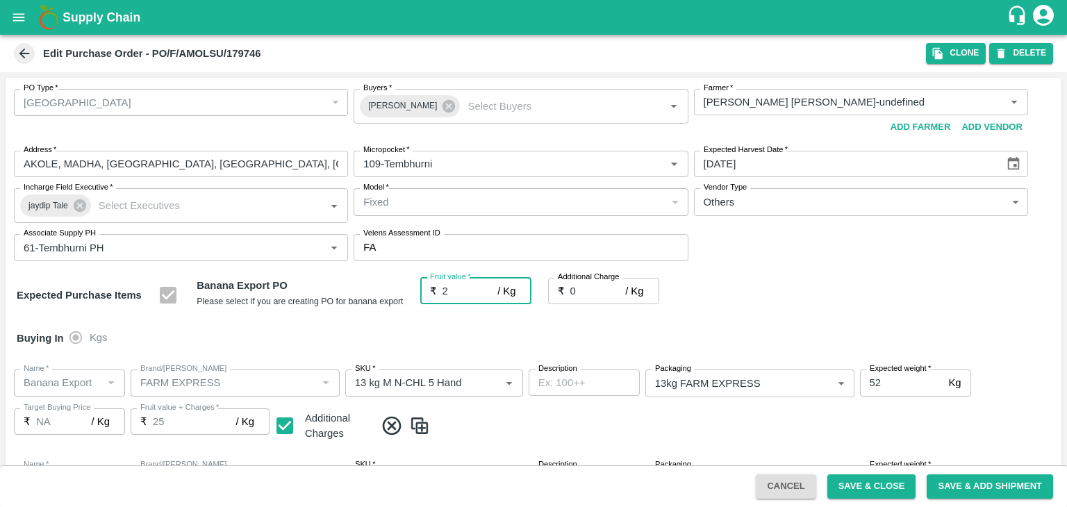
type input "25"
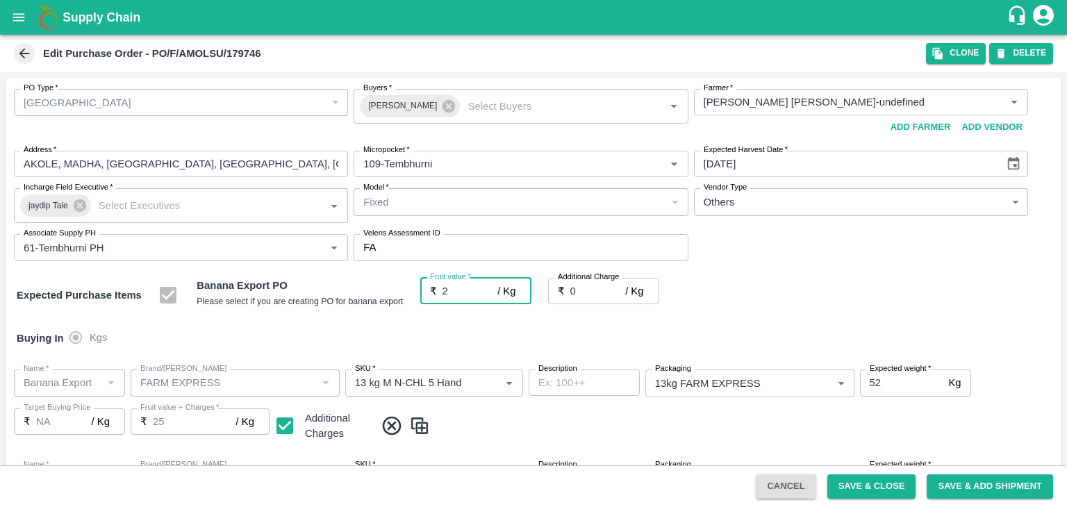
type input "25"
type input "2"
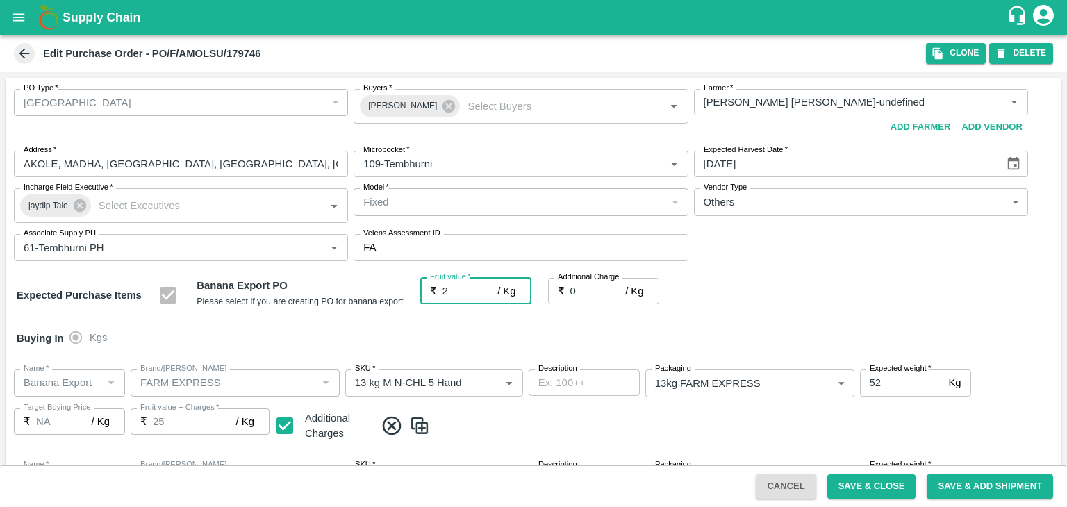
type input "2"
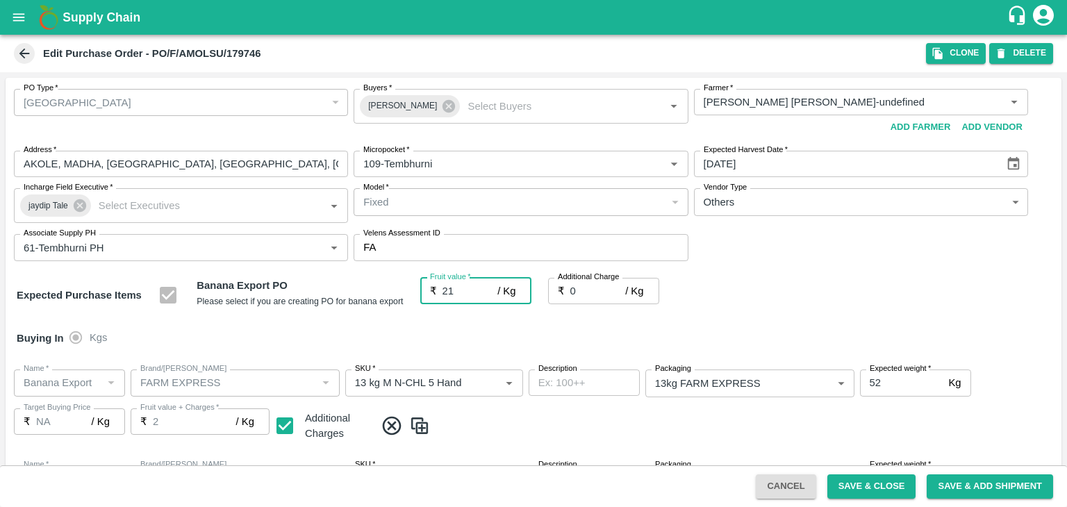
type input "21"
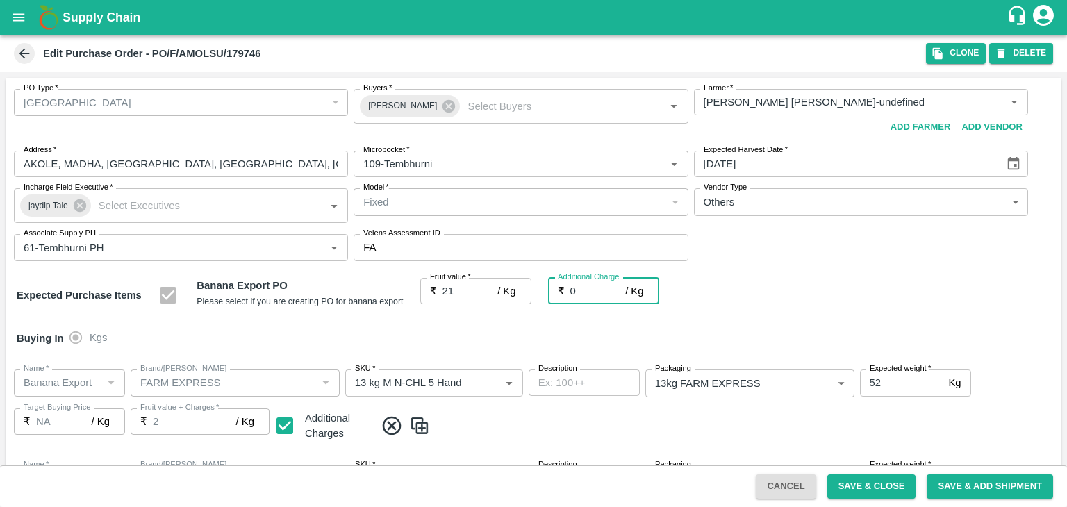
type input "21"
click at [492, 429] on div at bounding box center [533, 253] width 1067 height 507
click at [852, 282] on div "Pre-Booker" at bounding box center [858, 278] width 233 height 9
click at [748, 206] on div at bounding box center [533, 253] width 1067 height 507
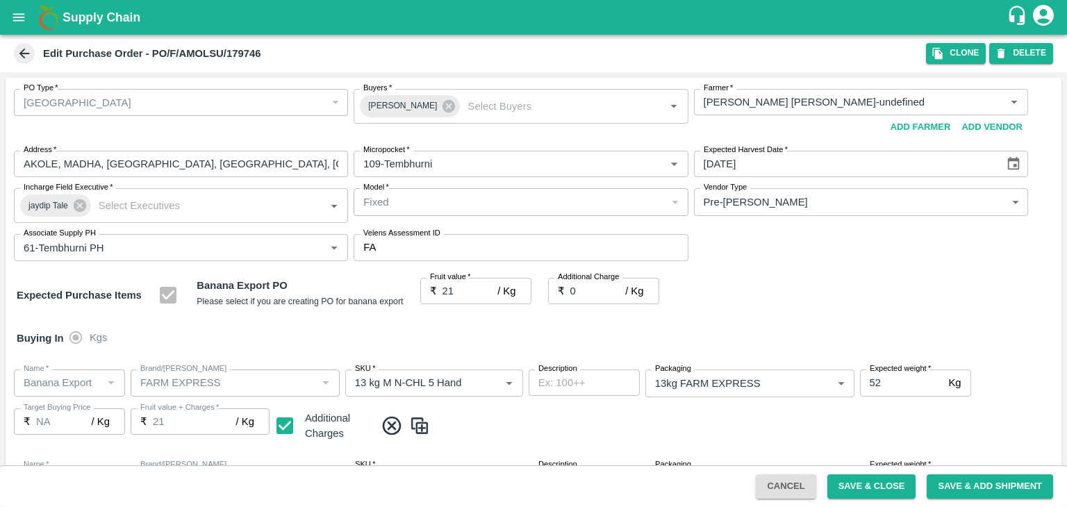
click at [914, 199] on div at bounding box center [533, 253] width 1067 height 507
click at [784, 195] on div at bounding box center [533, 253] width 1067 height 507
click at [707, 206] on div at bounding box center [533, 253] width 1067 height 507
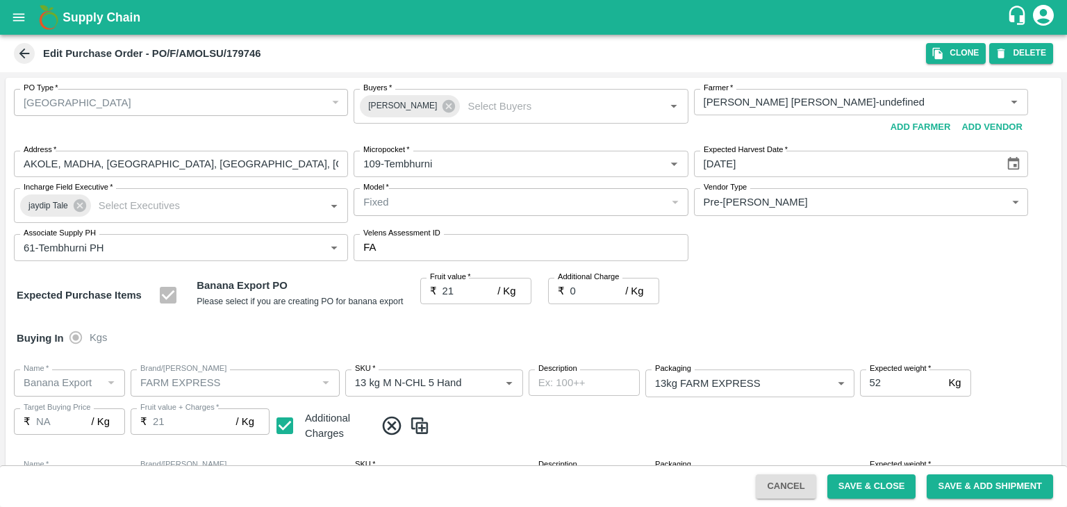
click at [707, 206] on div at bounding box center [533, 253] width 1067 height 507
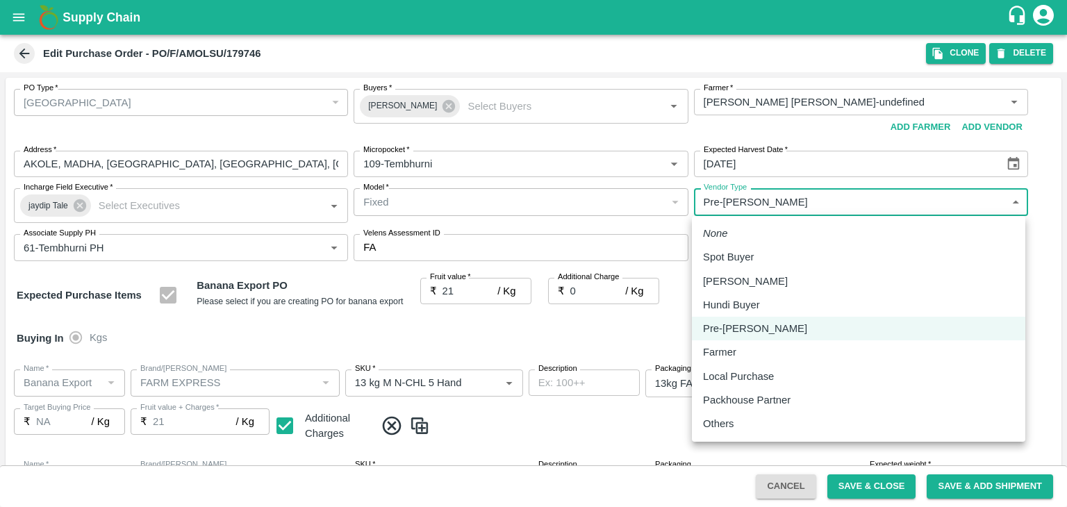
click at [1016, 199] on body "Supply Chain Edit Purchase Order - PO/F/AMOLSU/179746 Clone DELETE PO Type   * …" at bounding box center [533, 253] width 1067 height 507
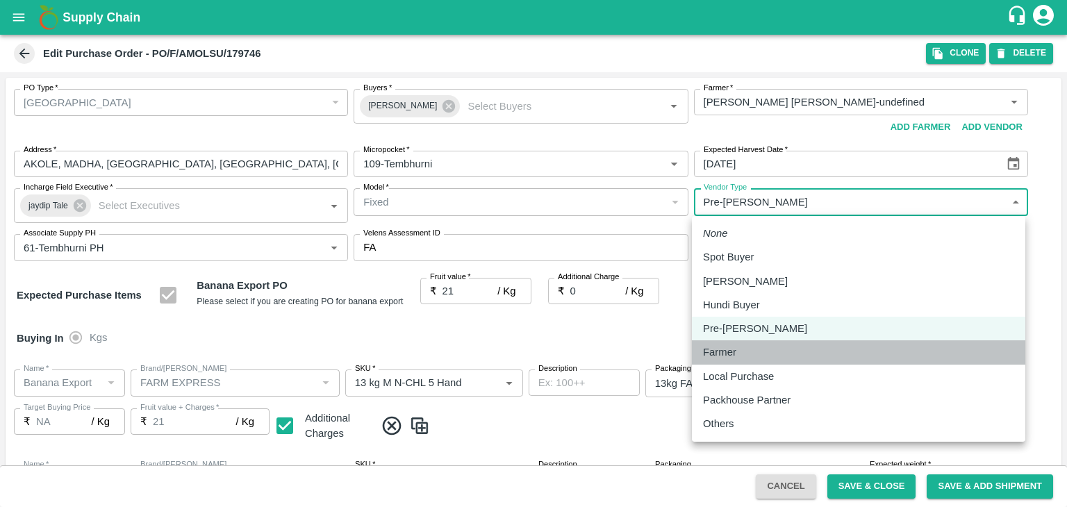
click at [742, 354] on div "Farmer" at bounding box center [723, 352] width 40 height 15
type input "FARMER"
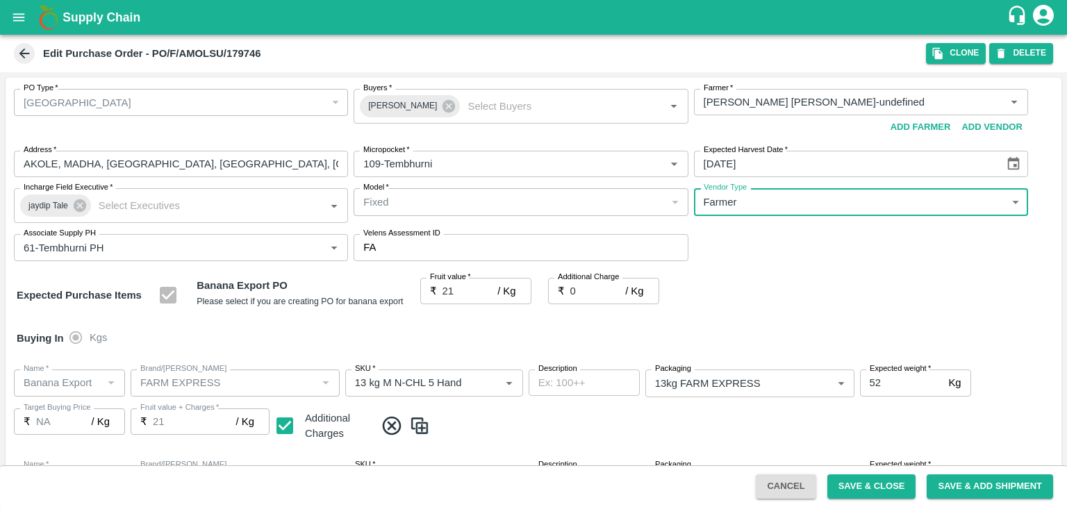
click at [755, 338] on div "Buying In Kgs" at bounding box center [534, 338] width 1056 height 40
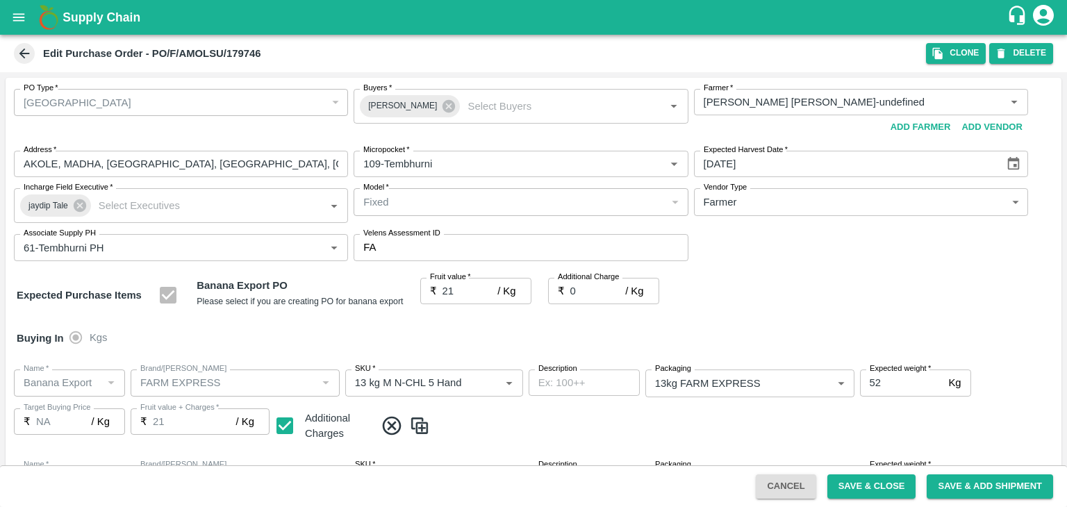
scroll to position [641, 0]
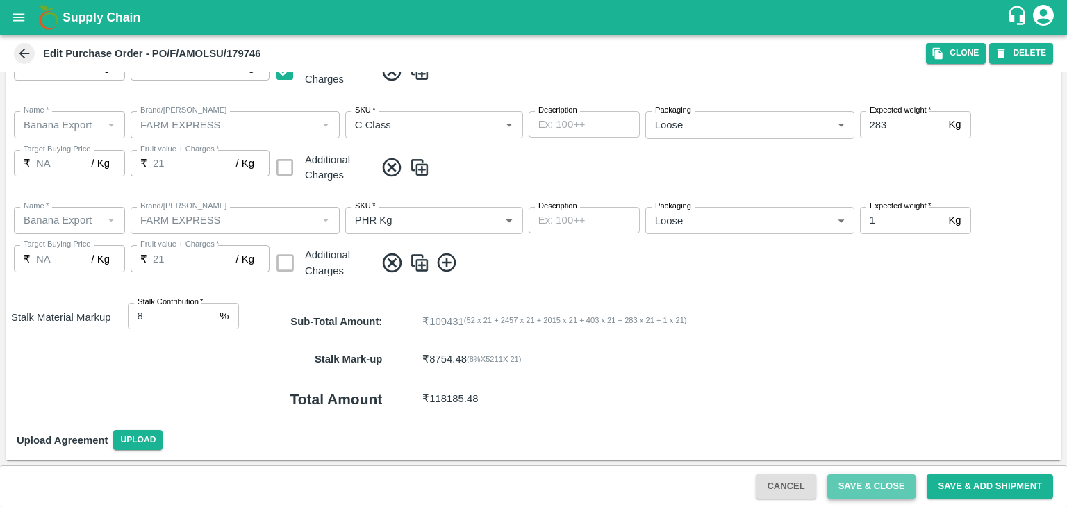
click at [875, 481] on button "Save & Close" at bounding box center [871, 486] width 89 height 24
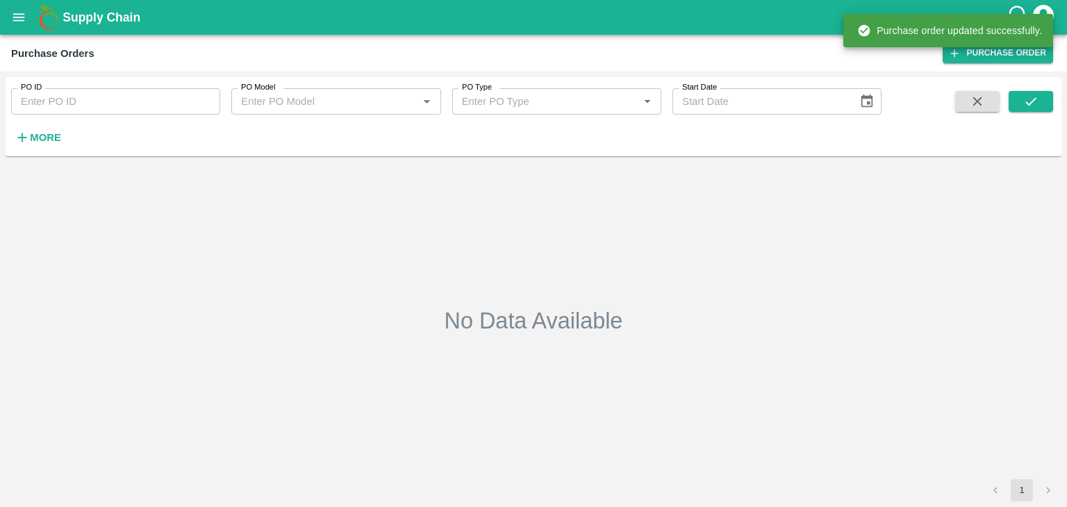
type input "179746"
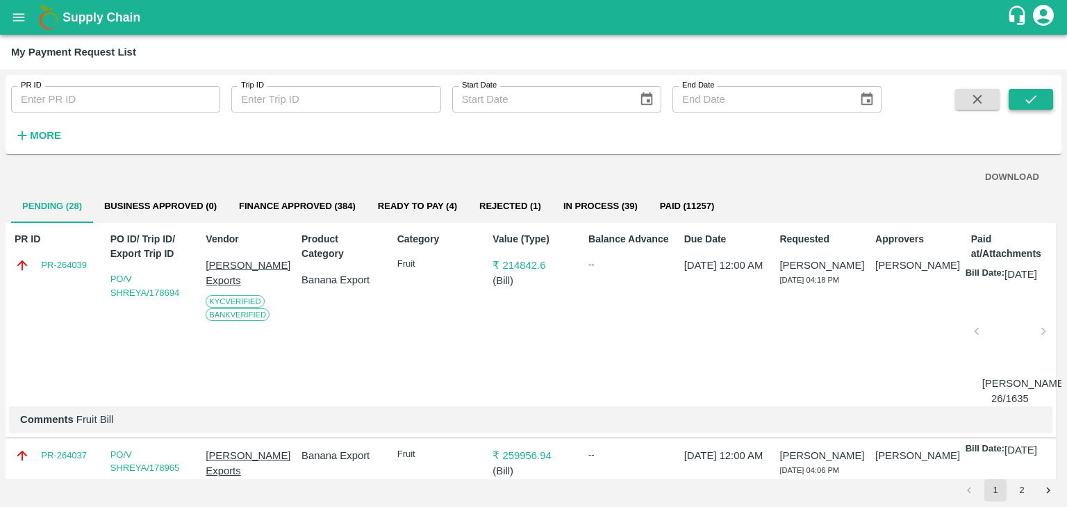
click at [1025, 94] on icon "submit" at bounding box center [1030, 99] width 15 height 15
